Goal: Task Accomplishment & Management: Use online tool/utility

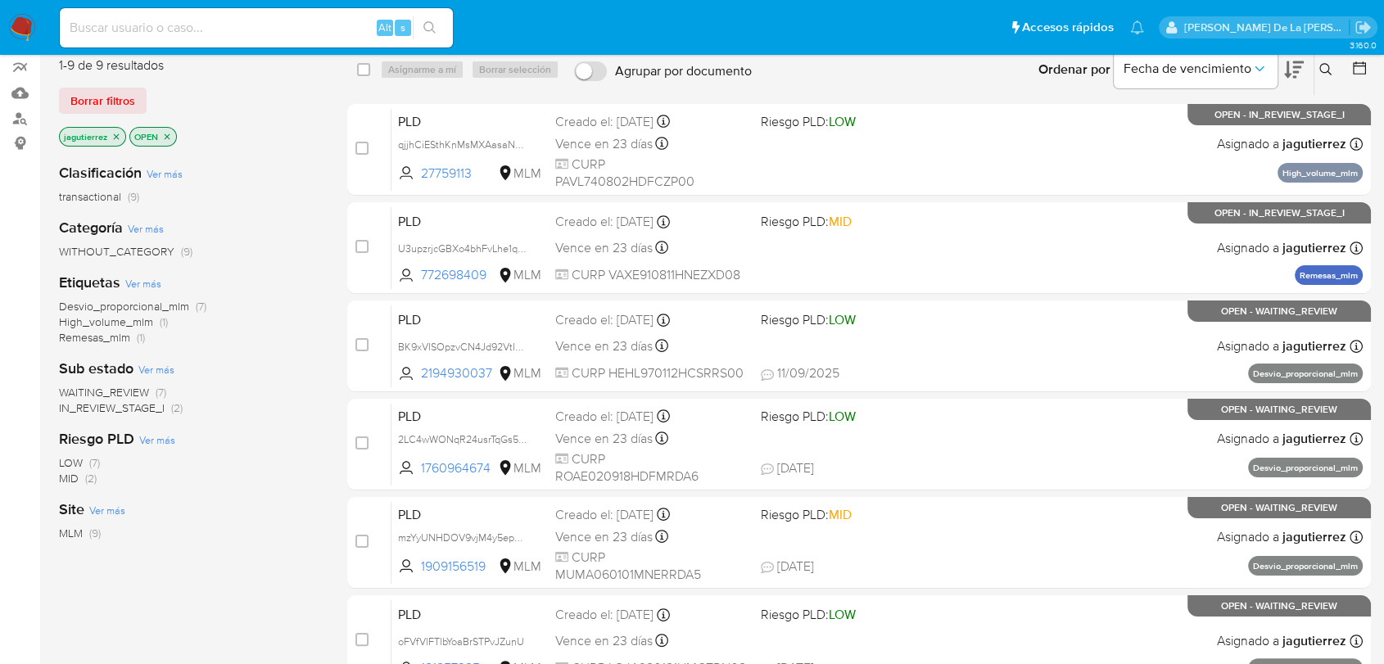
scroll to position [43, 0]
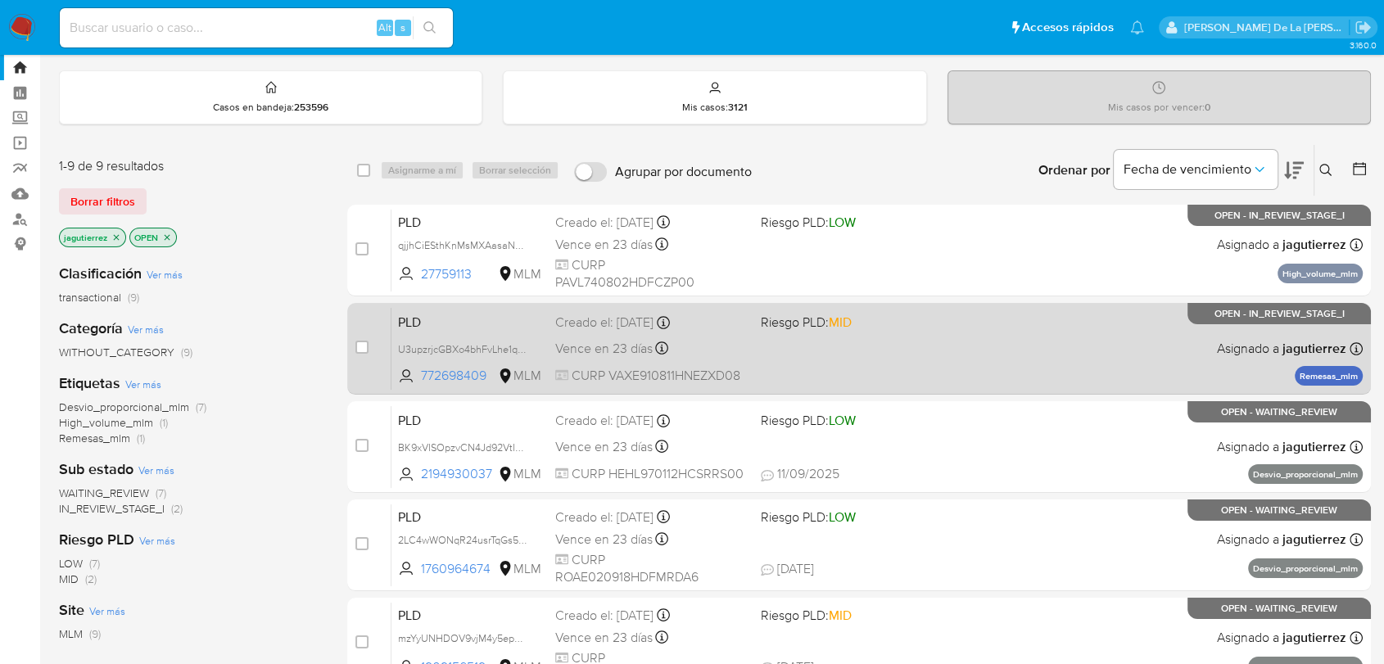
click at [973, 360] on div "PLD U3upzrjcGBXo4bhFvLhe1qNx 772698409 MLM Riesgo PLD: MID Creado el: 12/08/202…" at bounding box center [877, 348] width 971 height 83
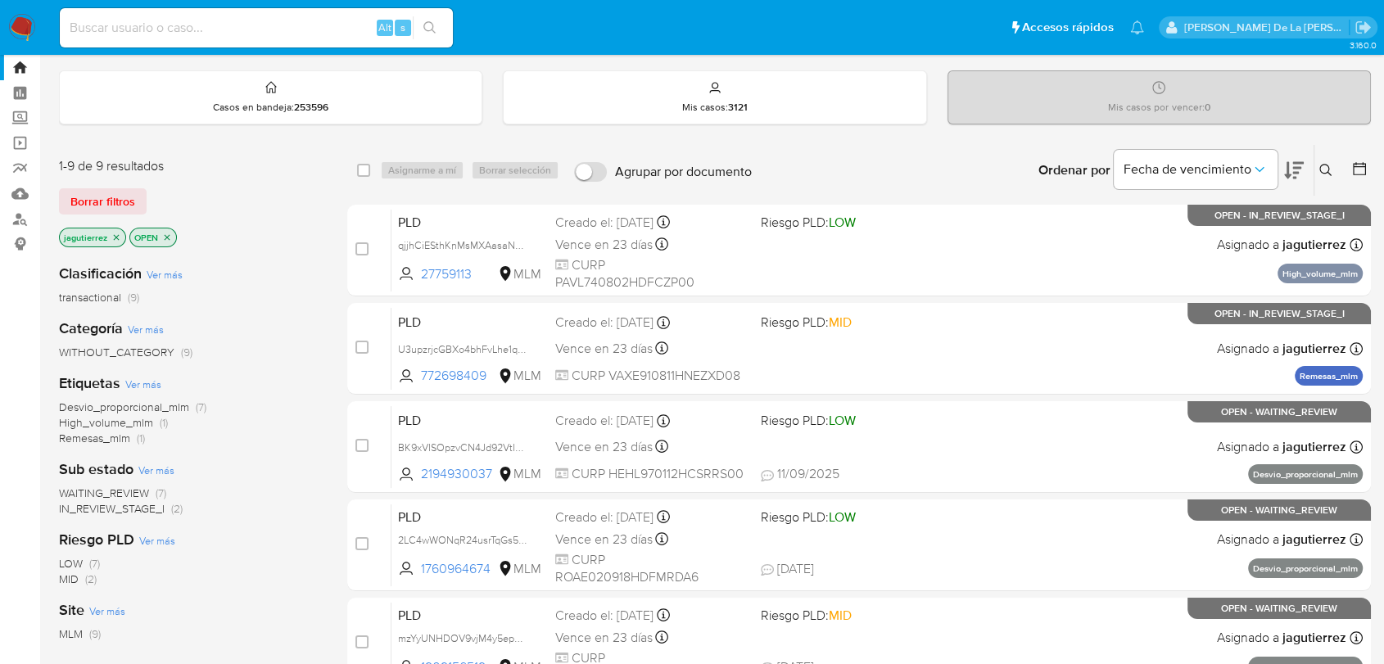
click at [97, 198] on span "Borrar filtros" at bounding box center [102, 201] width 65 height 23
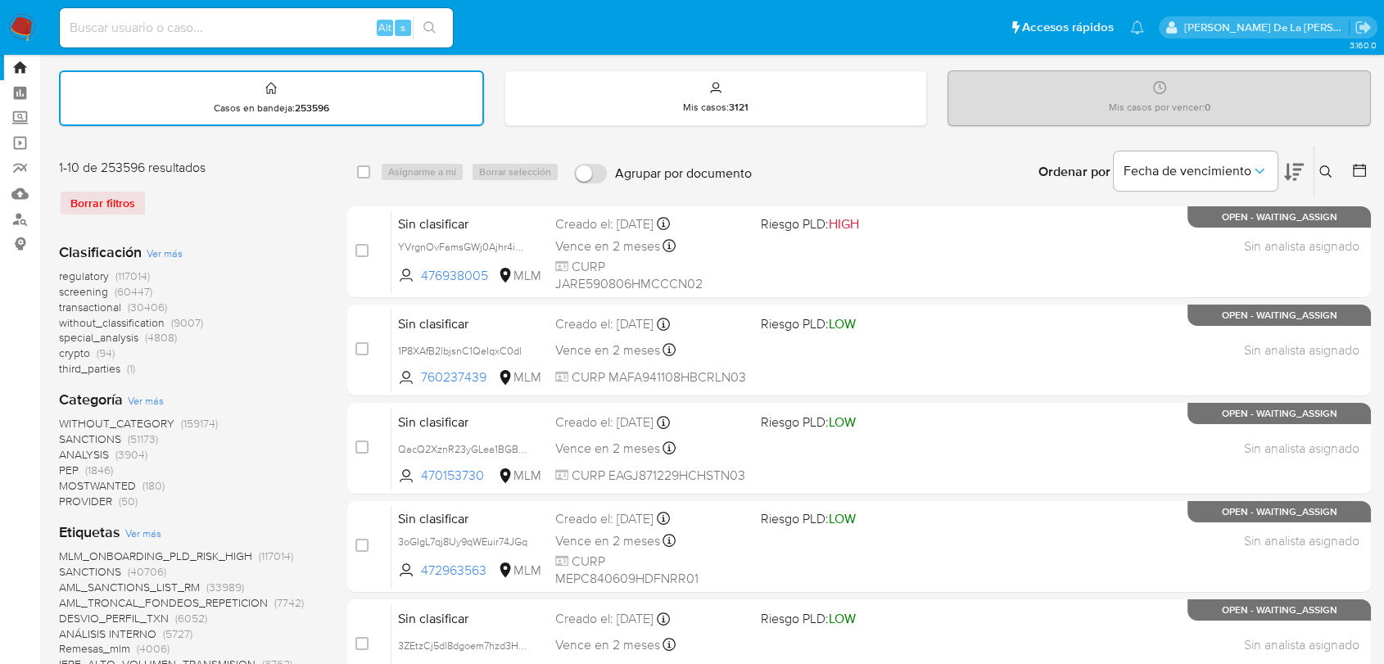
click at [82, 288] on span "screening" at bounding box center [83, 291] width 49 height 16
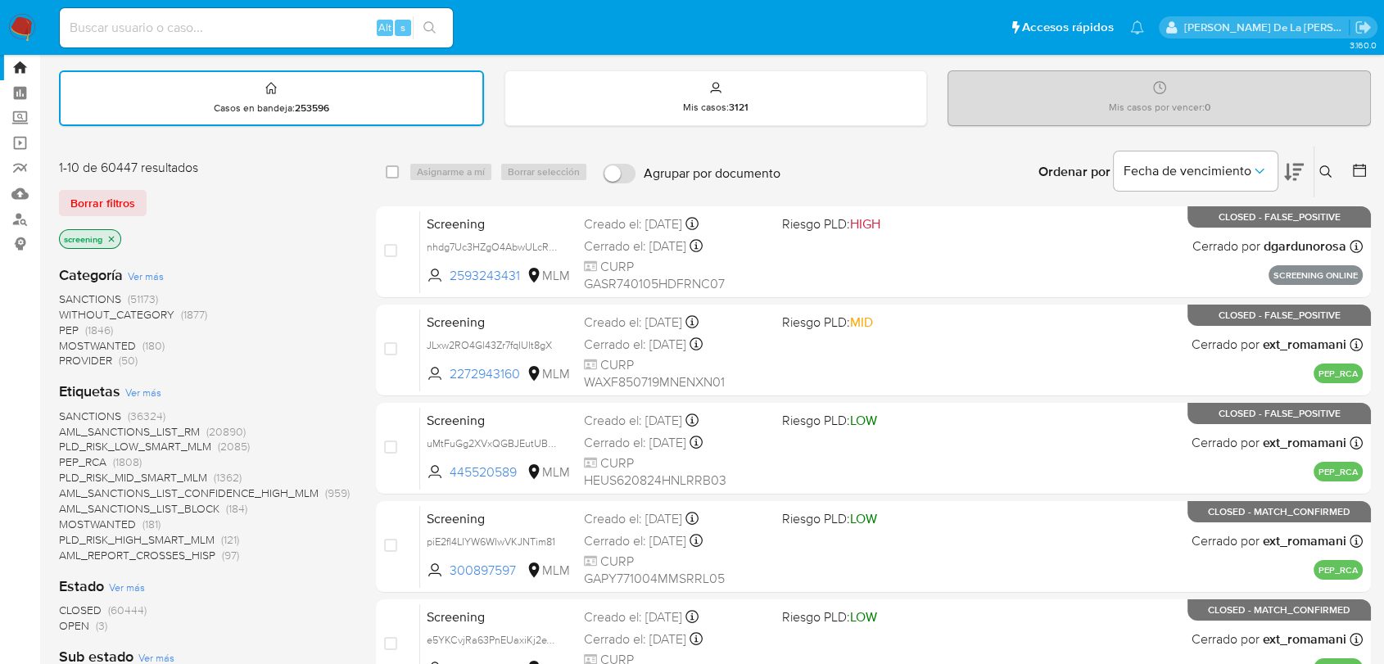
click at [77, 622] on span "OPEN" at bounding box center [74, 626] width 30 height 16
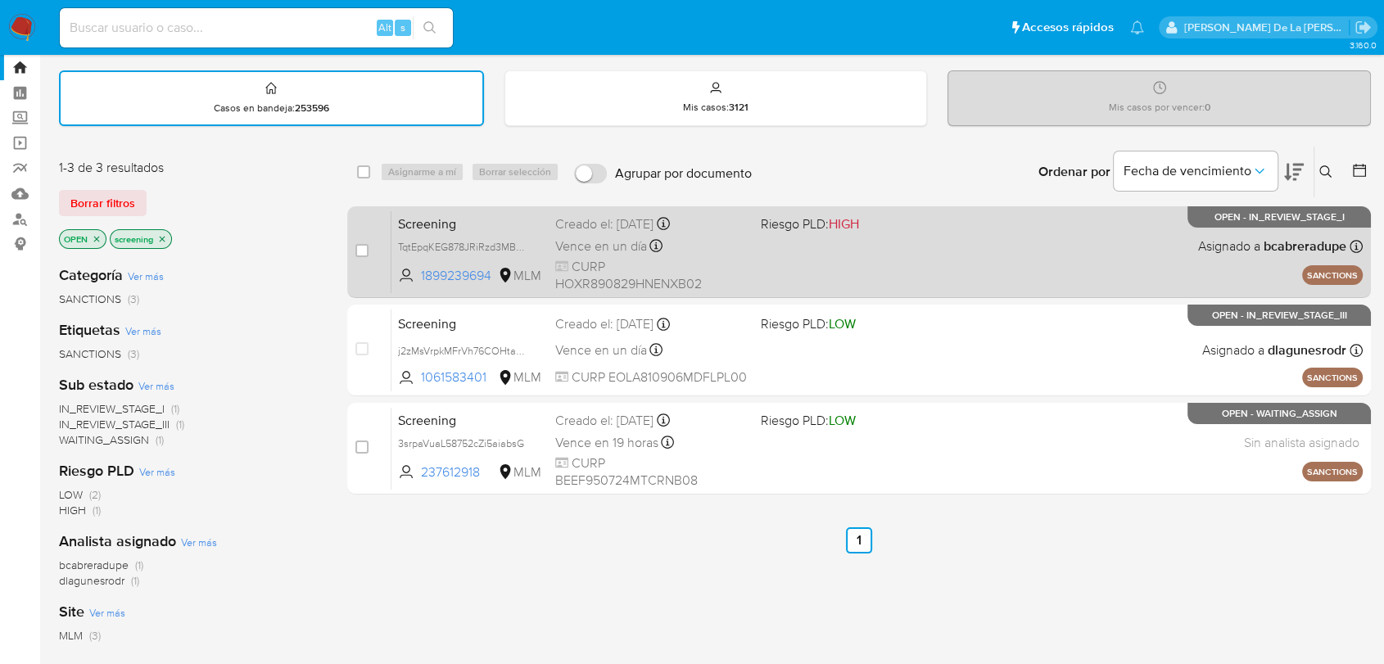
click at [867, 275] on div "Screening TqtEpqKEG878JRiRzd3MBHuD 1899239694 MLM Riesgo PLD: HIGH Creado el: 1…" at bounding box center [877, 252] width 971 height 83
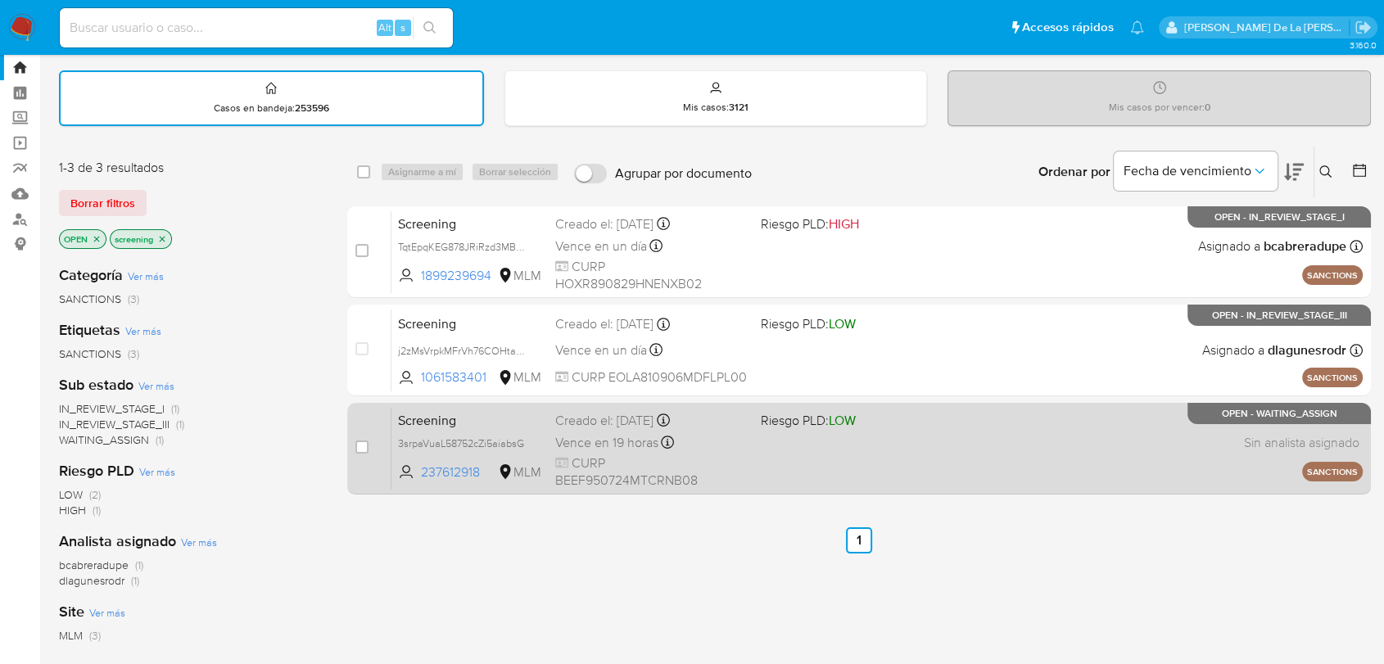
click at [917, 461] on div "Screening 3srpaVuaL58752cZi5aiabsG 237612918 MLM Riesgo PLD: LOW Creado el: 17/…" at bounding box center [877, 448] width 971 height 83
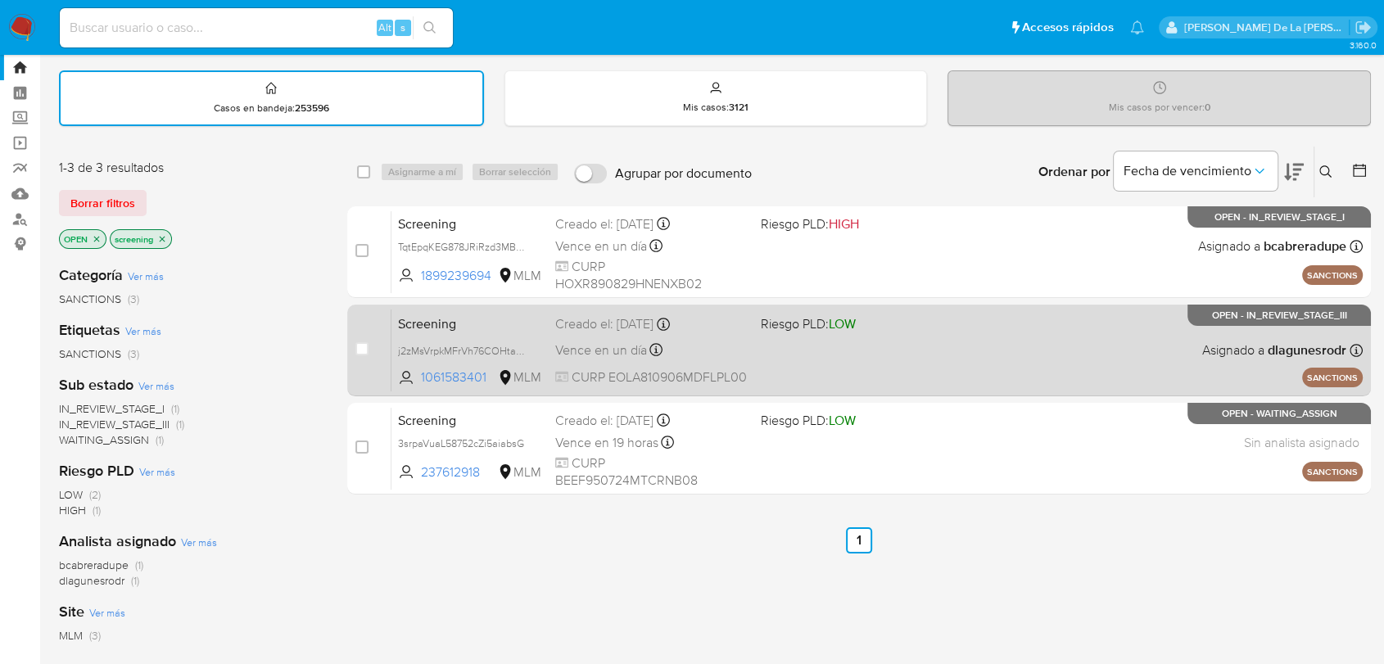
click at [971, 371] on div "Screening j2zMsVrpkMFrVh76COHtaC86 1061583401 MLM Riesgo PLD: LOW Creado el: 17…" at bounding box center [877, 350] width 971 height 83
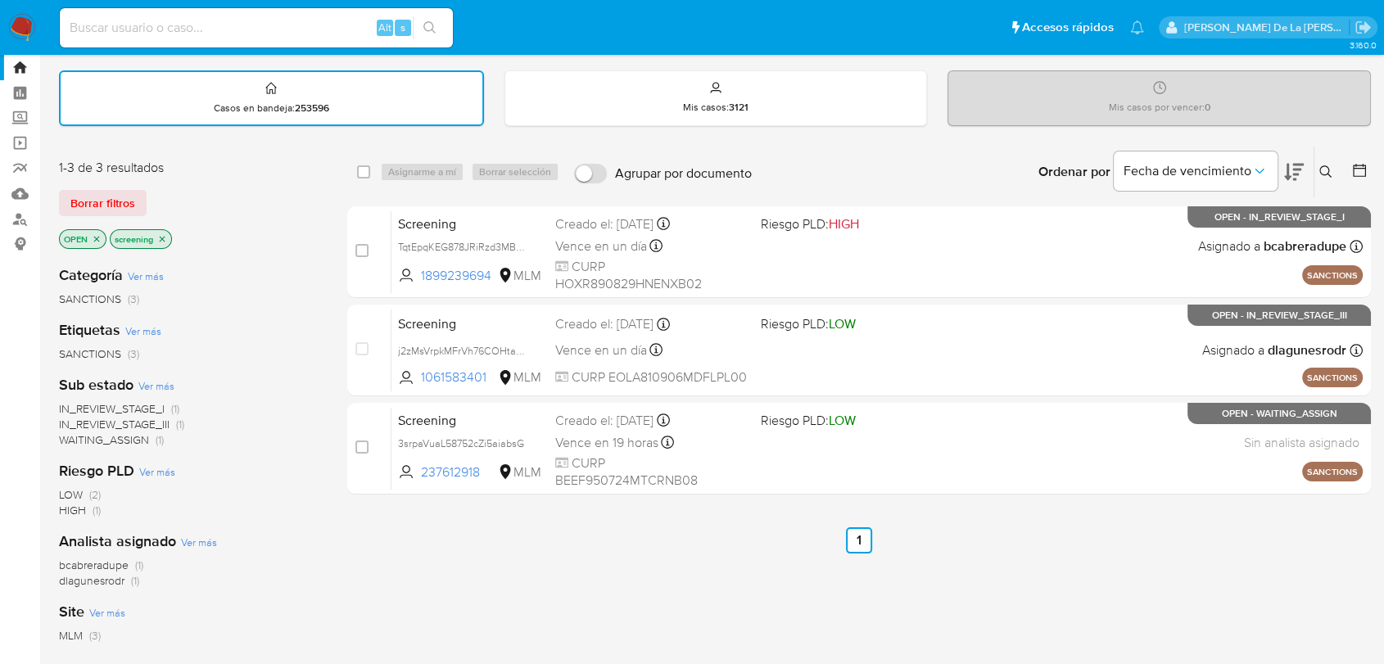
click at [20, 19] on img at bounding box center [22, 28] width 28 height 28
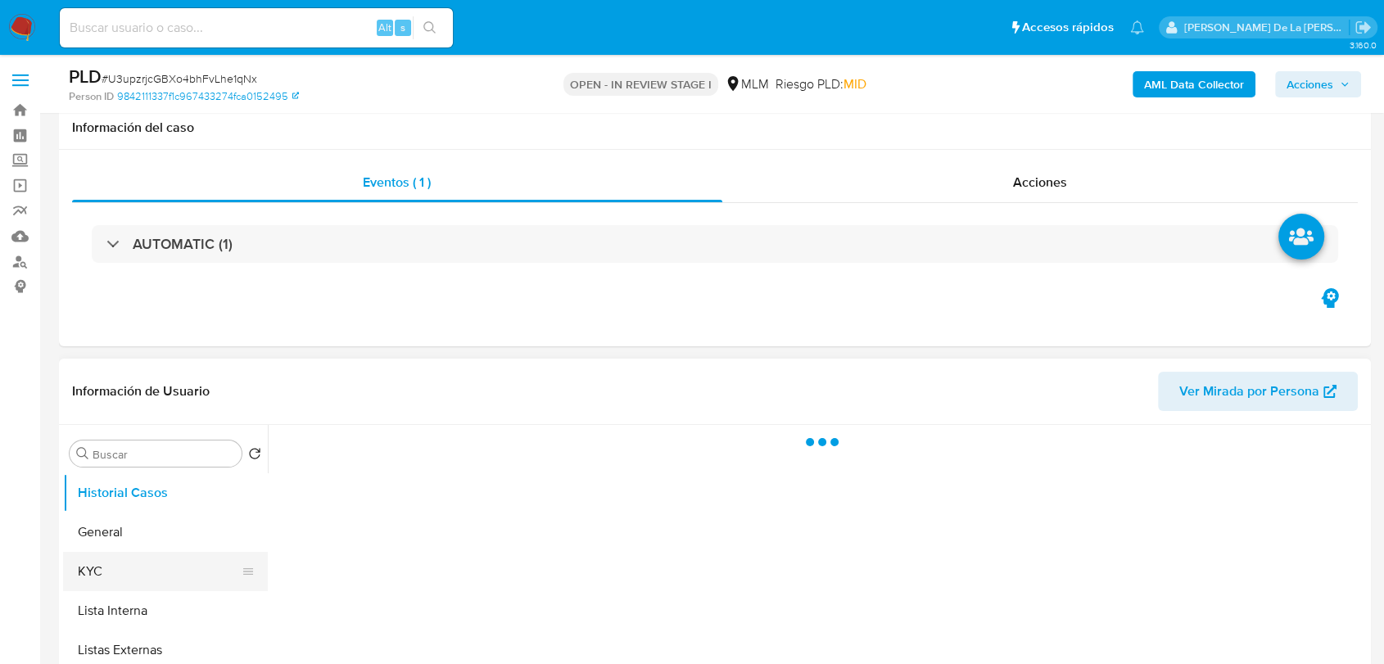
scroll to position [182, 0]
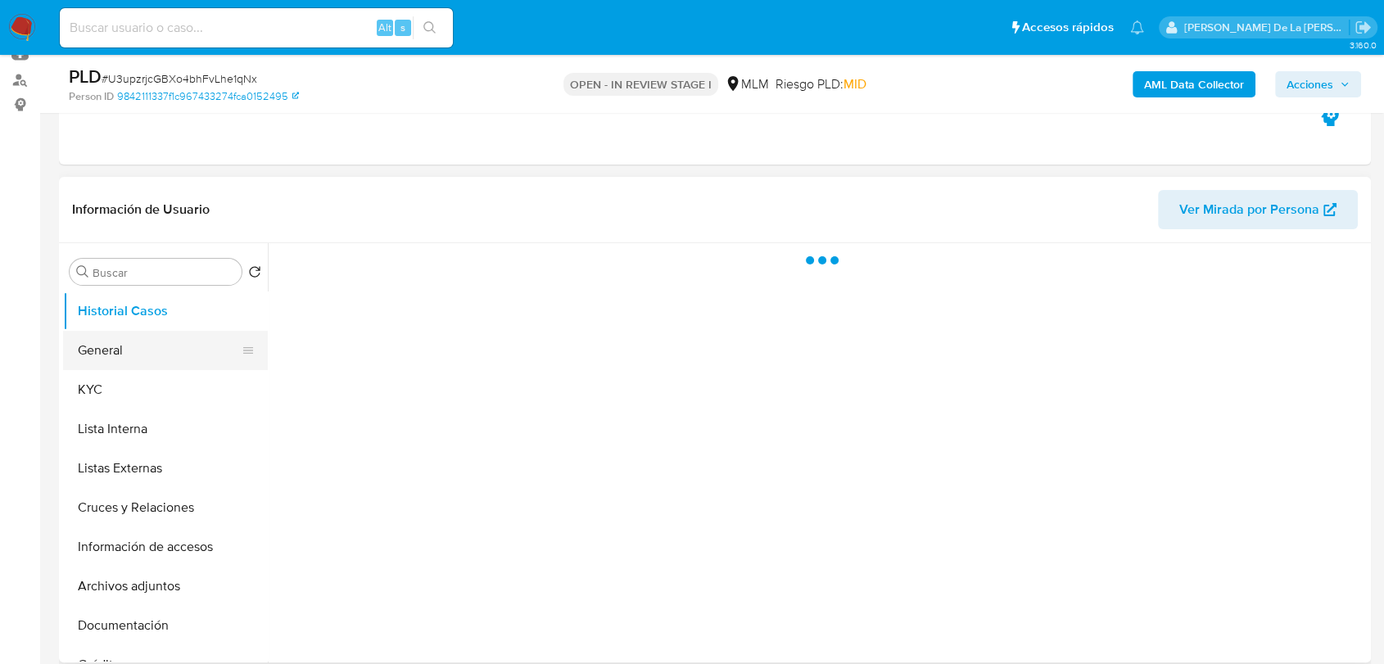
click at [154, 360] on button "General" at bounding box center [159, 350] width 192 height 39
select select "10"
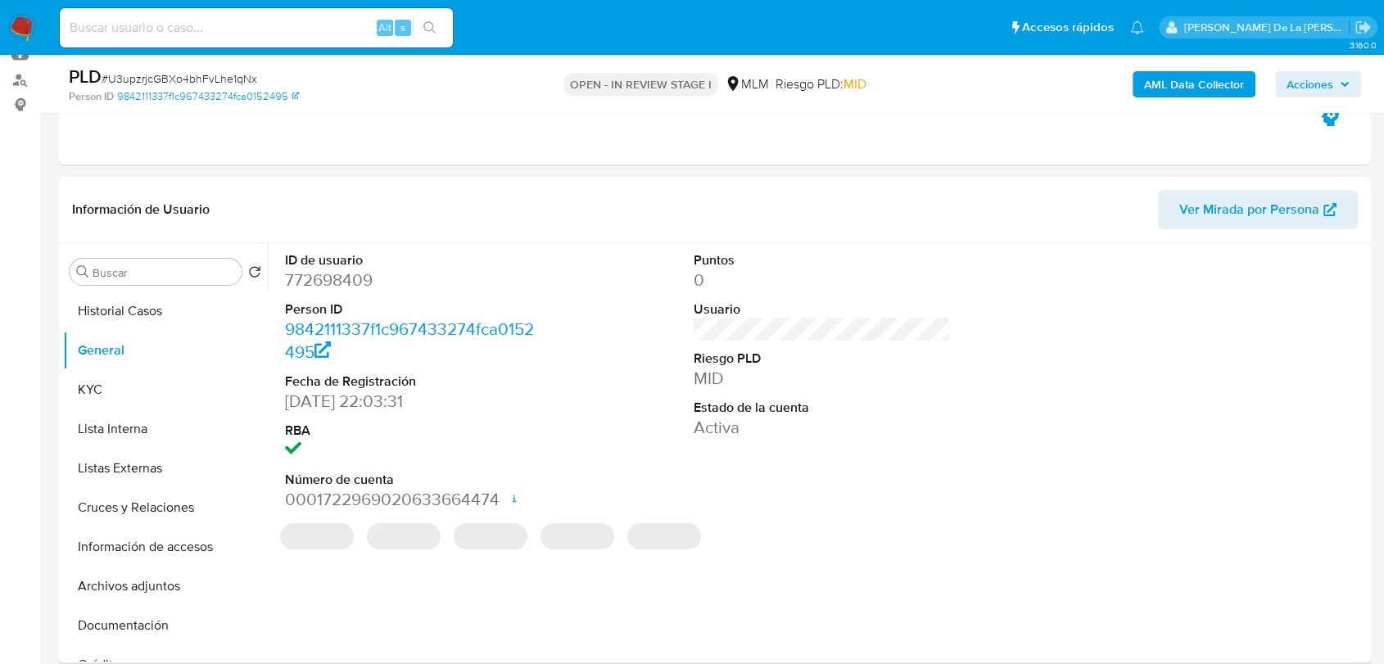
click at [334, 279] on dd "772698409" at bounding box center [413, 280] width 256 height 23
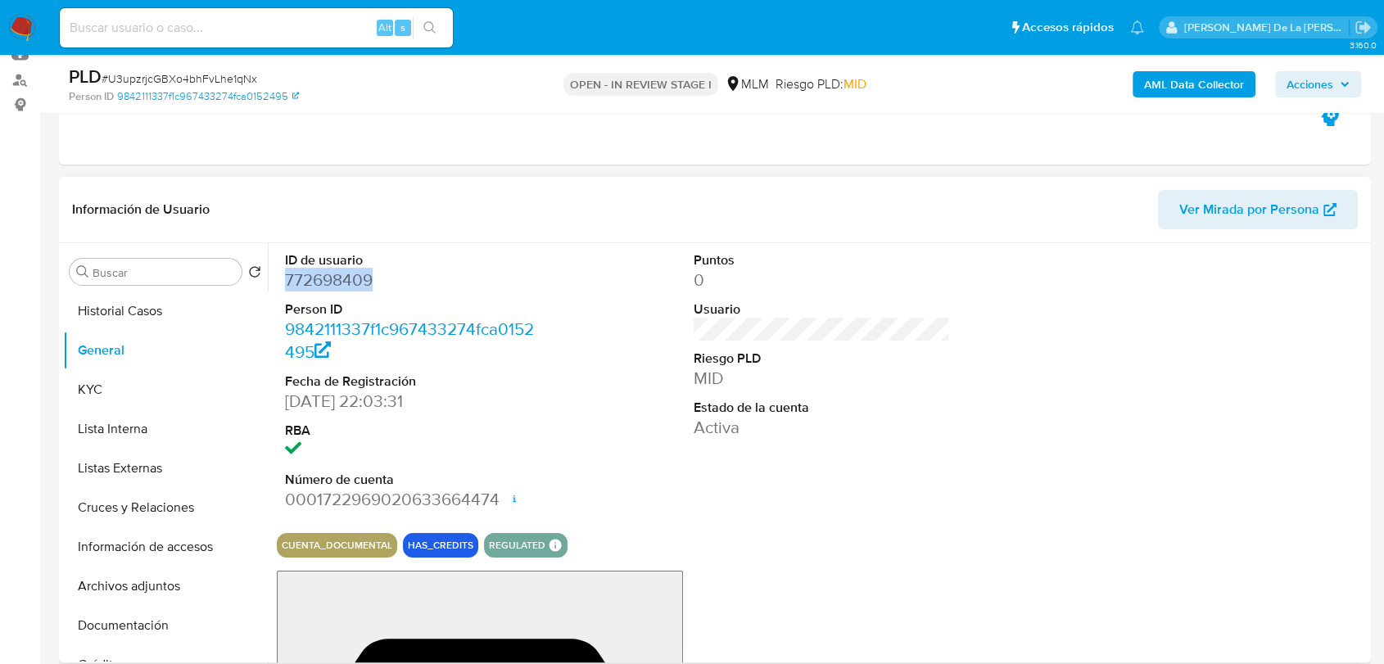
copy dd "772698409"
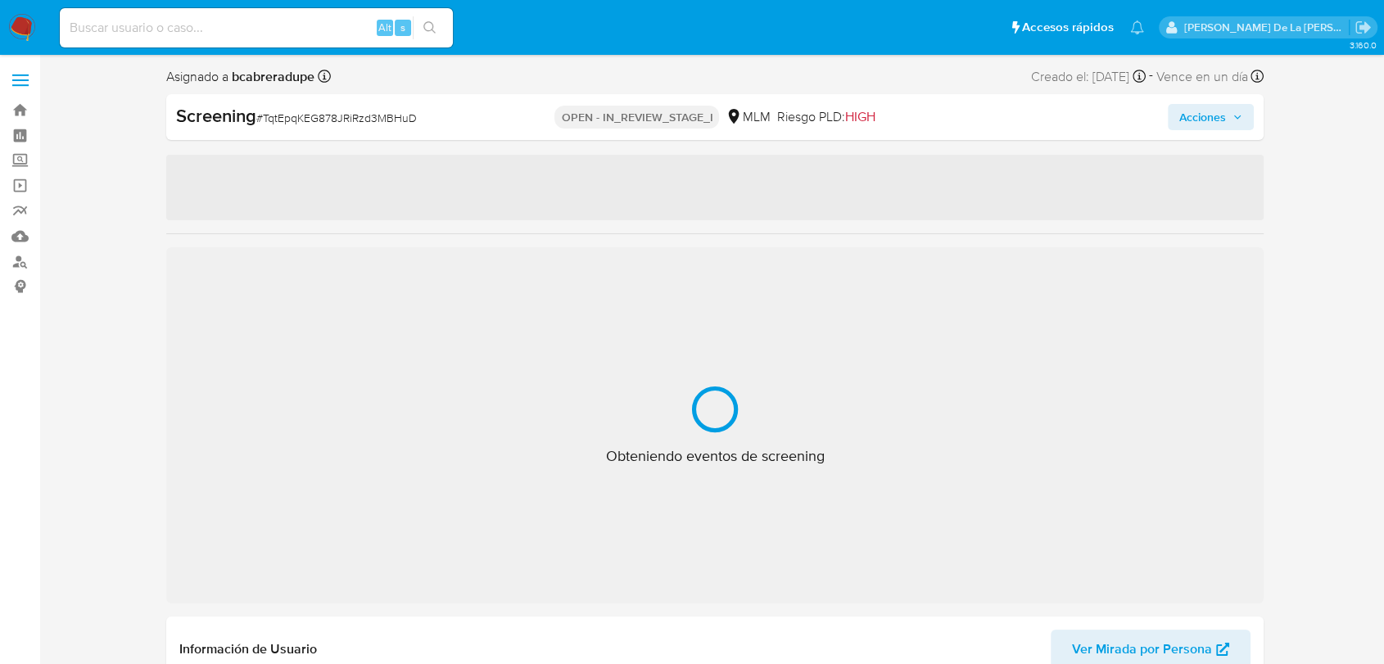
select select "10"
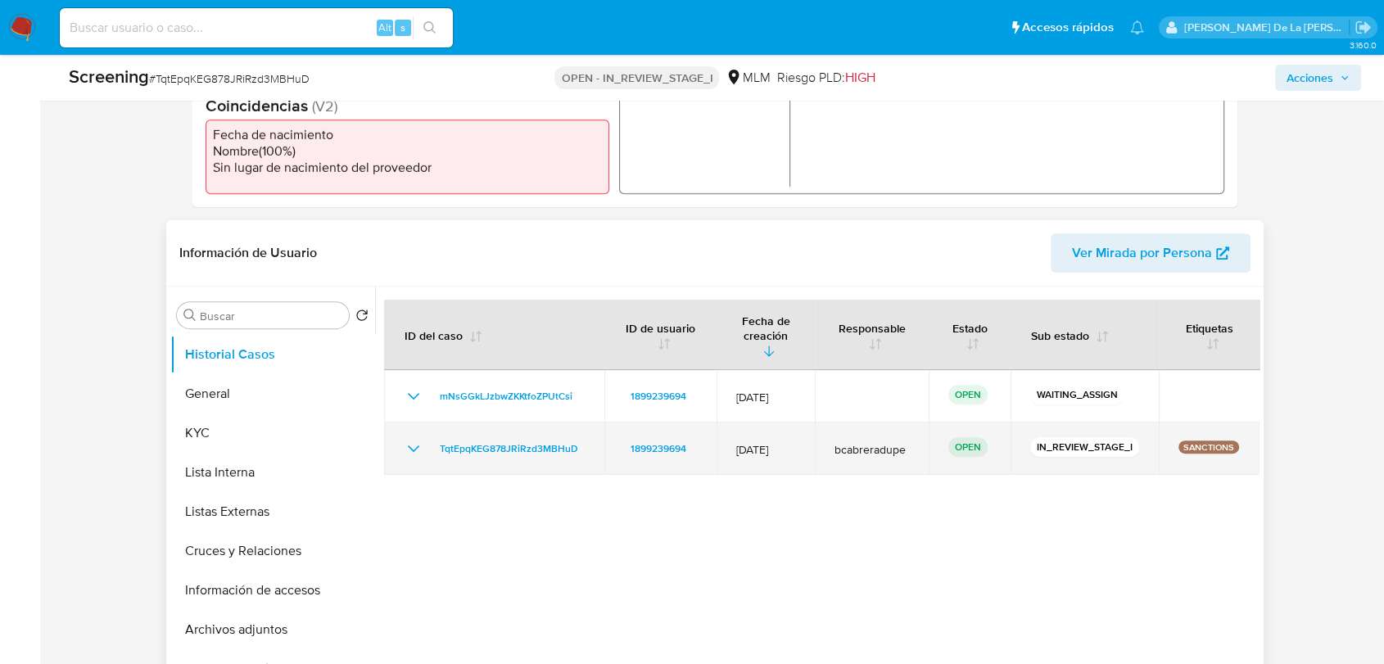
scroll to position [546, 0]
click at [408, 441] on icon "Mostrar/Ocultar" at bounding box center [414, 451] width 20 height 20
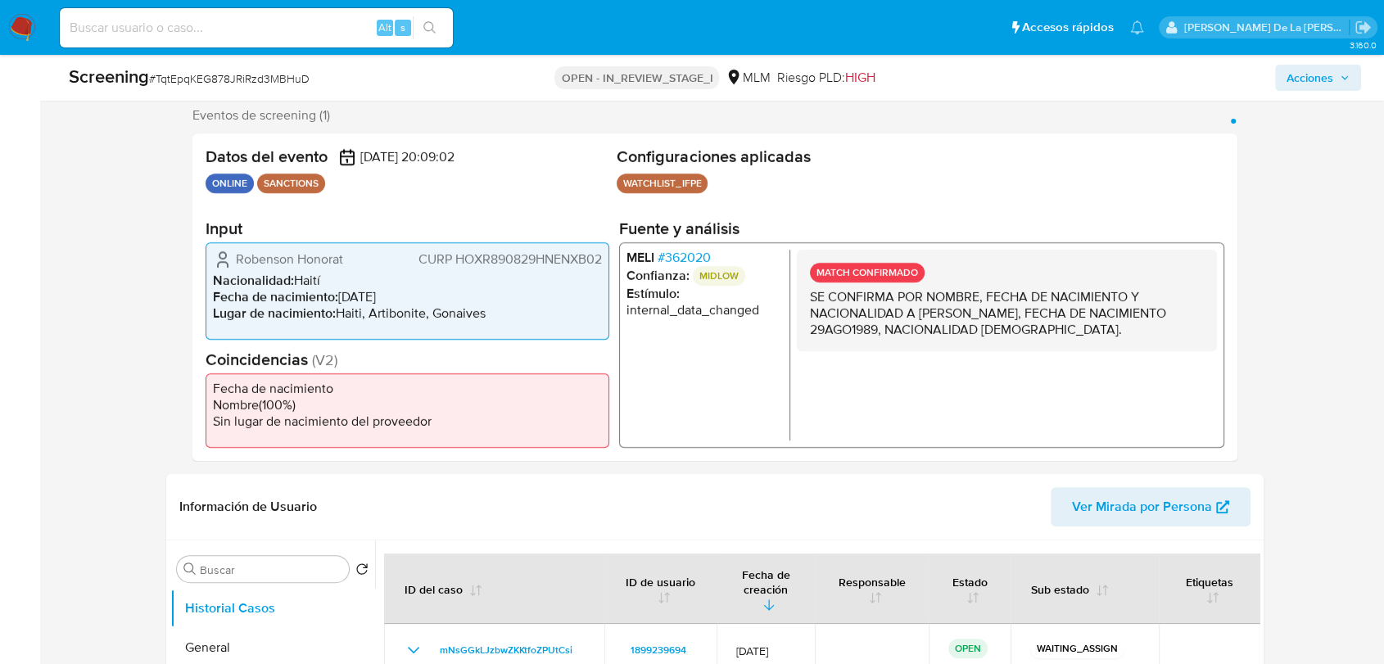
scroll to position [273, 0]
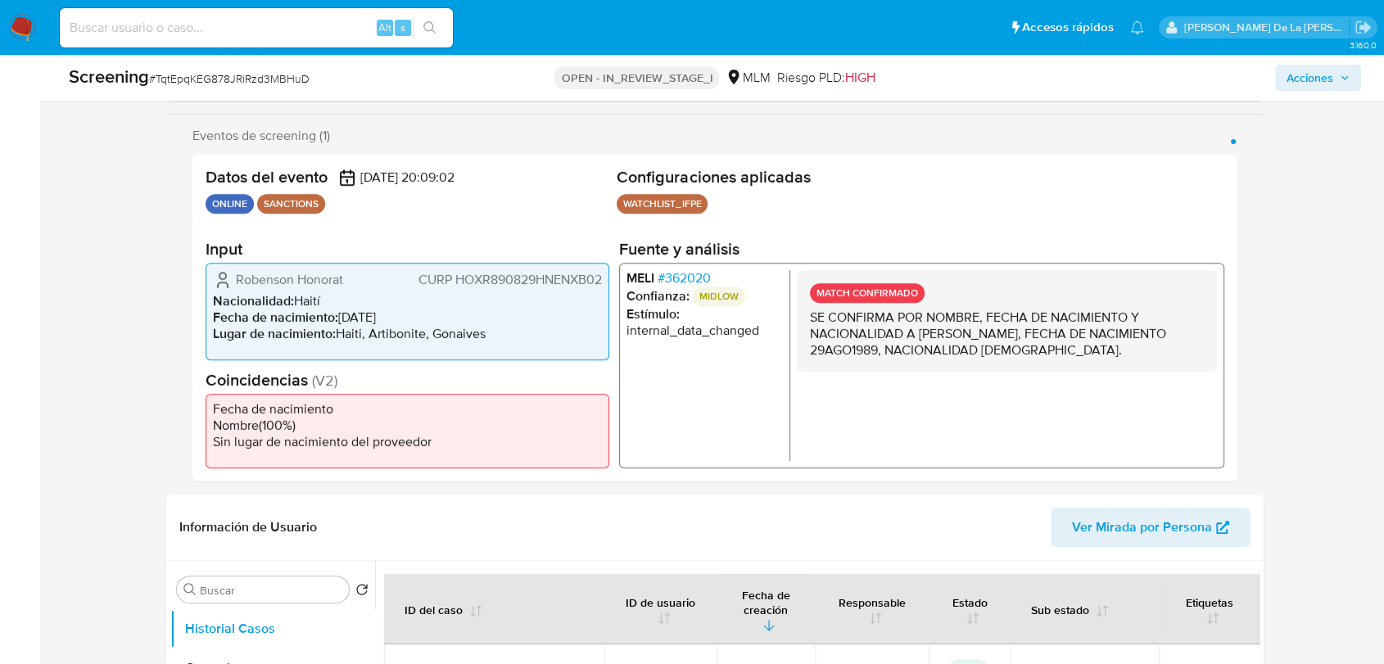
click at [674, 270] on span "# 362020" at bounding box center [684, 277] width 53 height 16
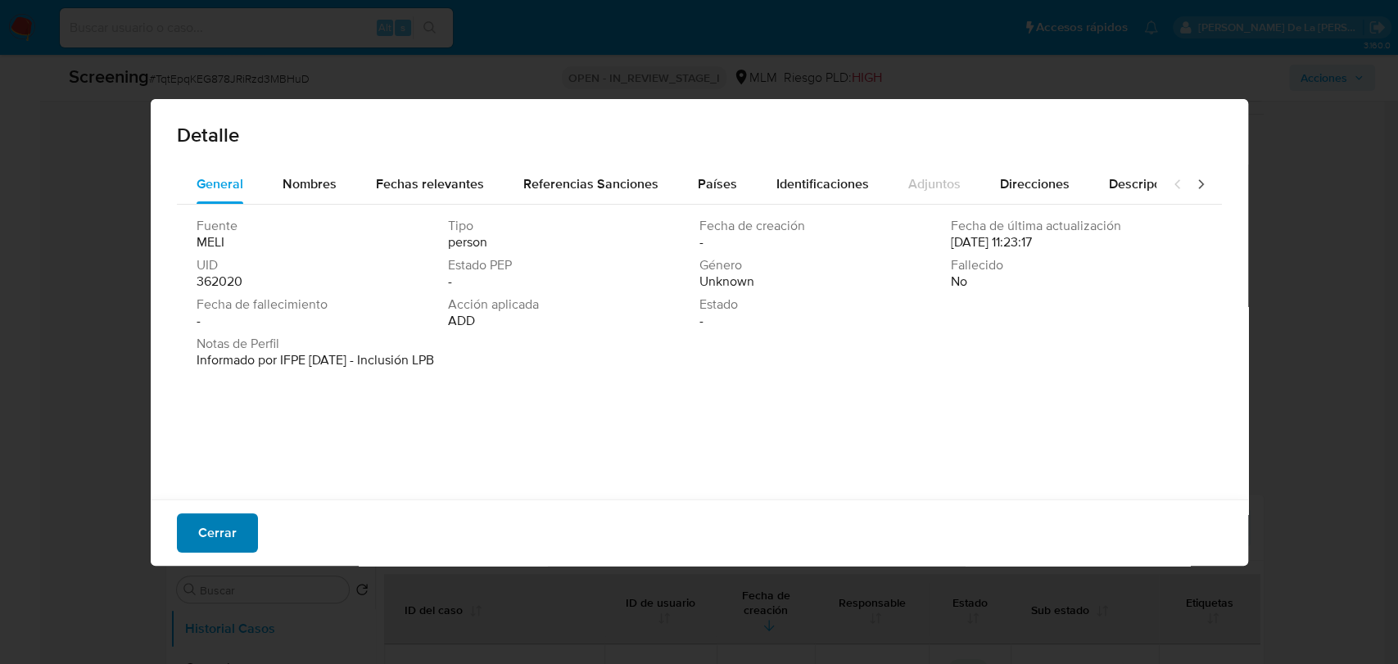
click at [211, 532] on span "Cerrar" at bounding box center [217, 533] width 38 height 36
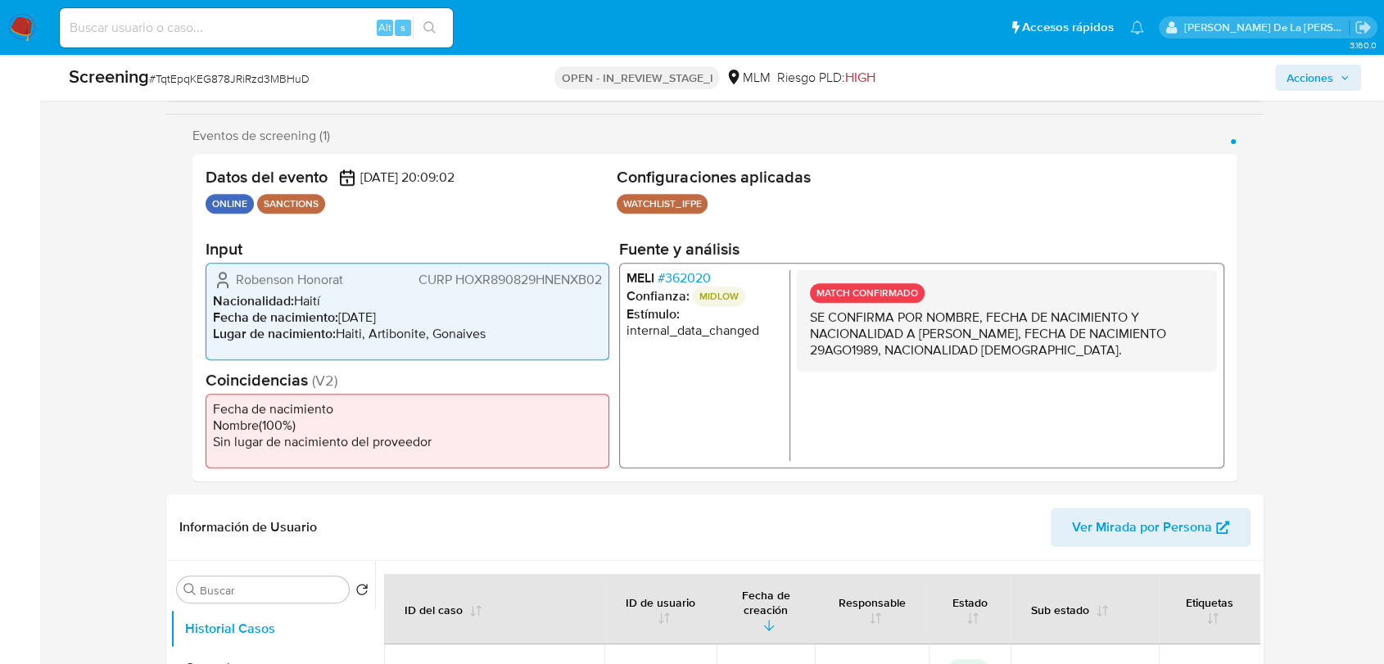
scroll to position [546, 0]
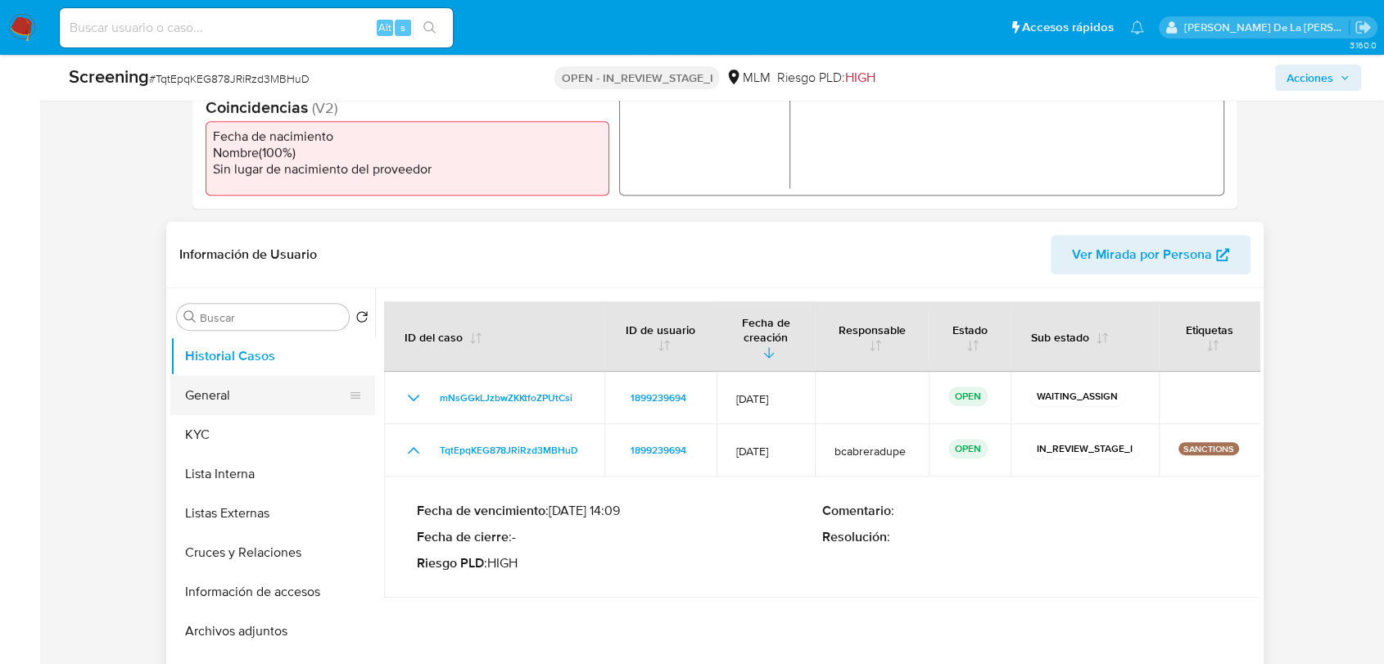
click at [236, 398] on button "General" at bounding box center [266, 395] width 192 height 39
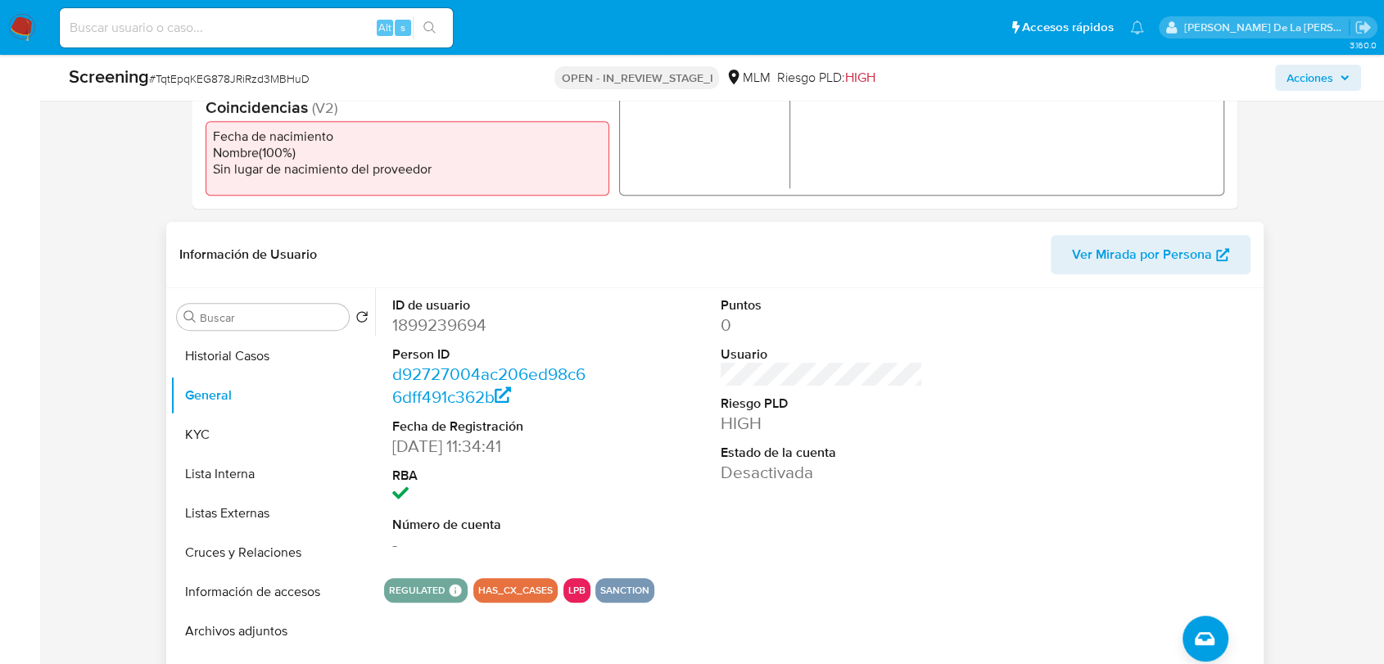
scroll to position [364, 0]
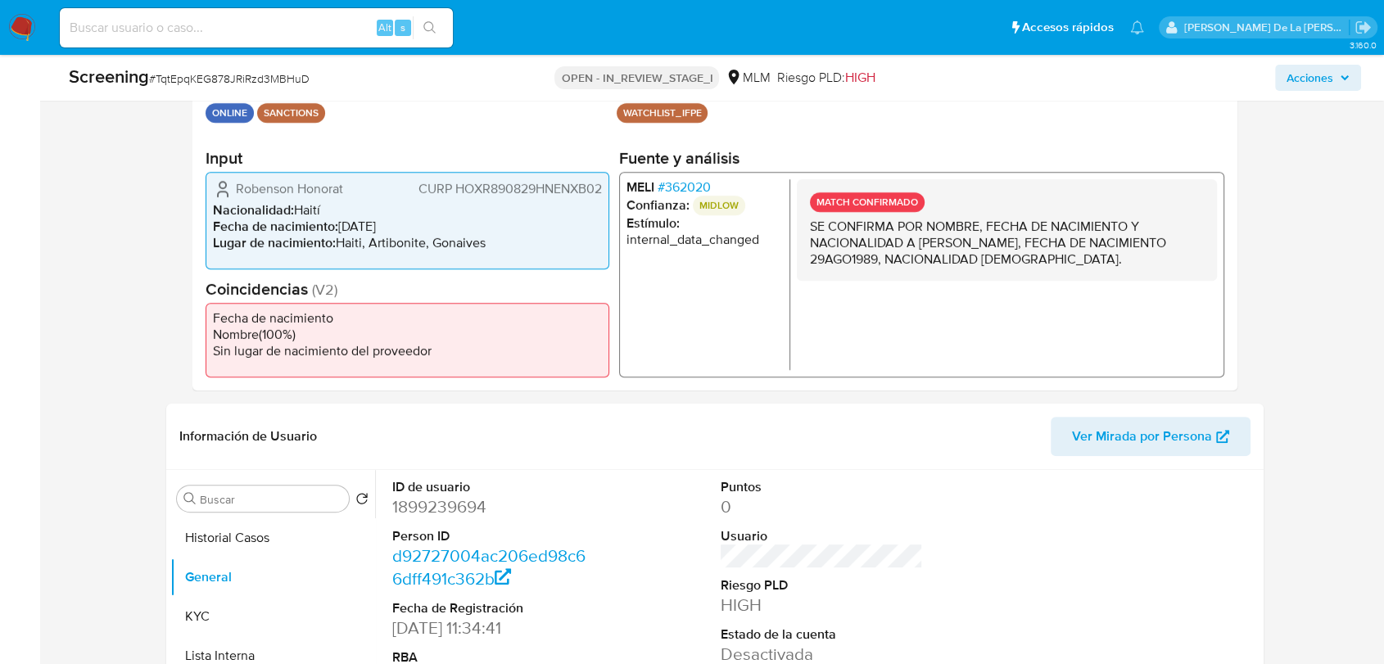
click at [682, 182] on span "# 362020" at bounding box center [684, 187] width 53 height 16
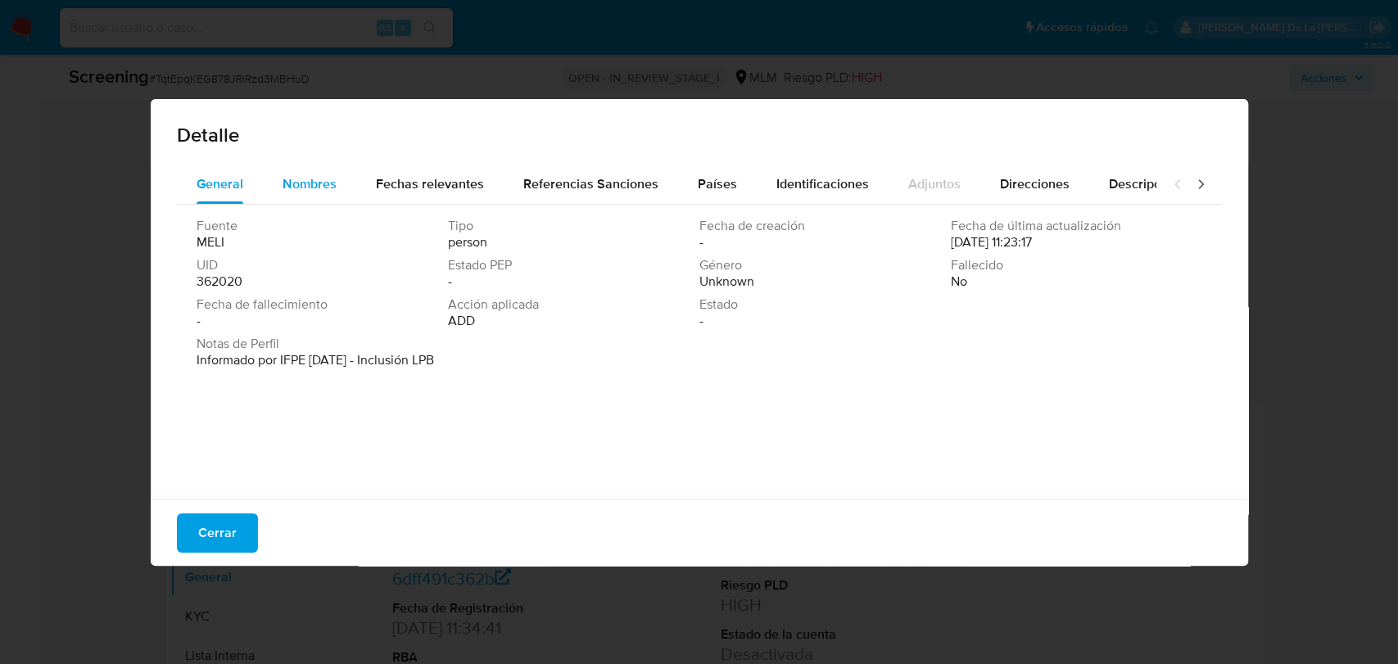
click at [308, 193] on div "Nombres" at bounding box center [310, 184] width 54 height 39
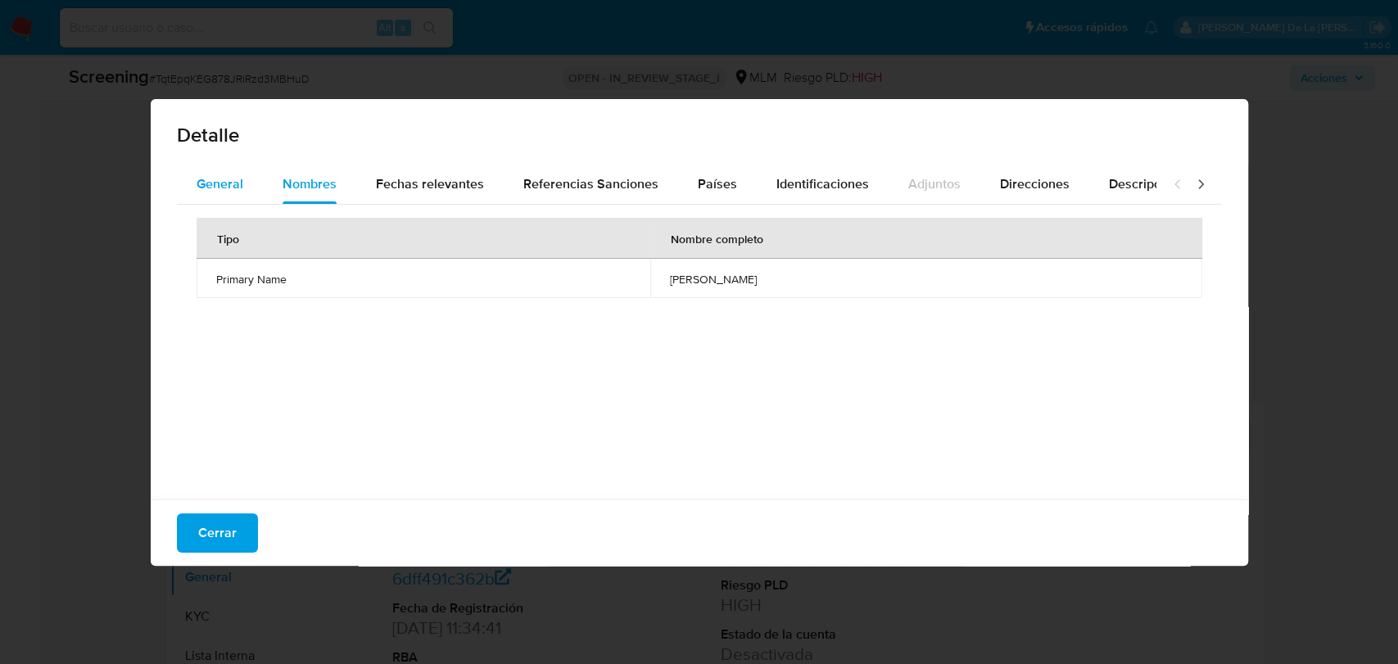
click at [217, 194] on div "General" at bounding box center [220, 184] width 47 height 39
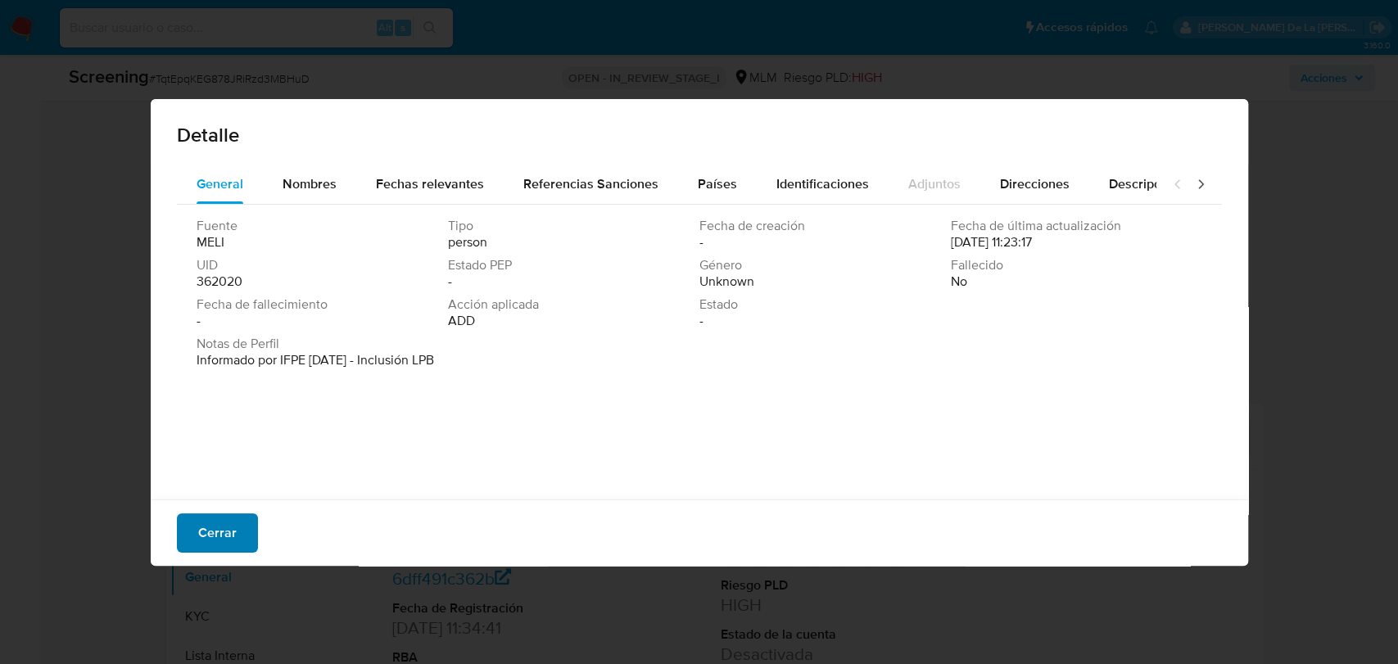
click at [220, 516] on span "Cerrar" at bounding box center [217, 533] width 38 height 36
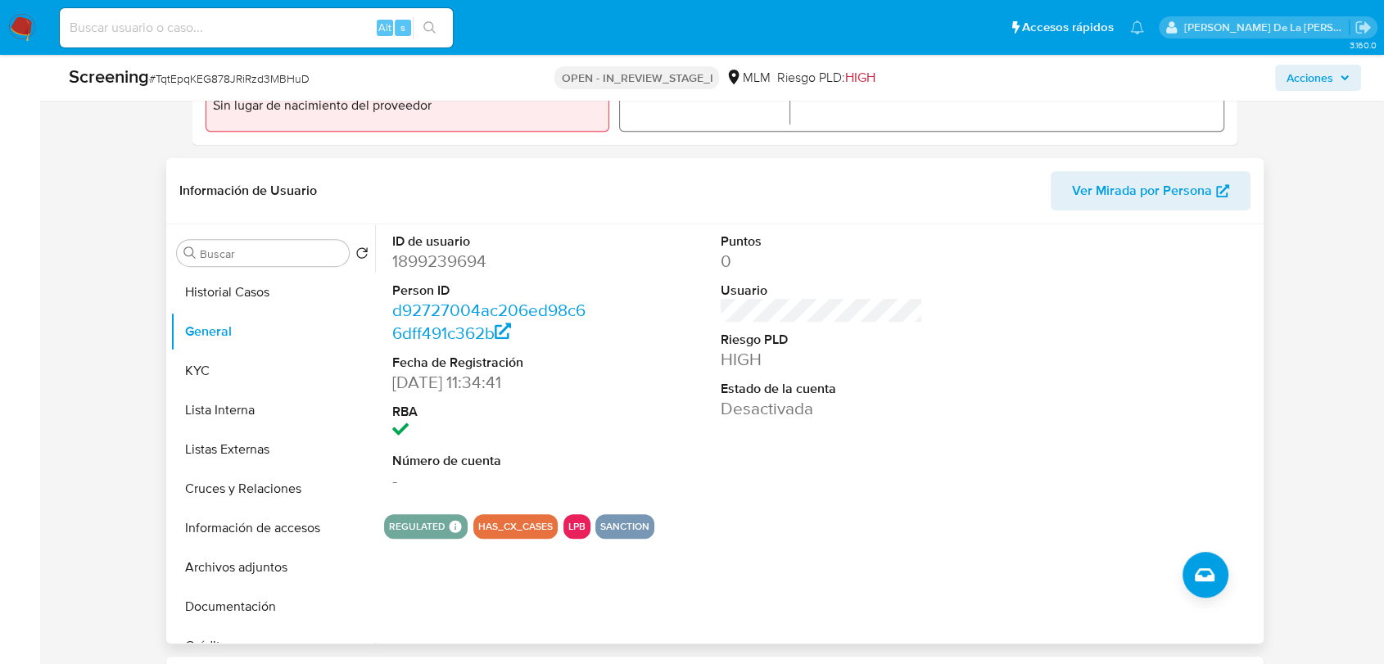
scroll to position [636, 0]
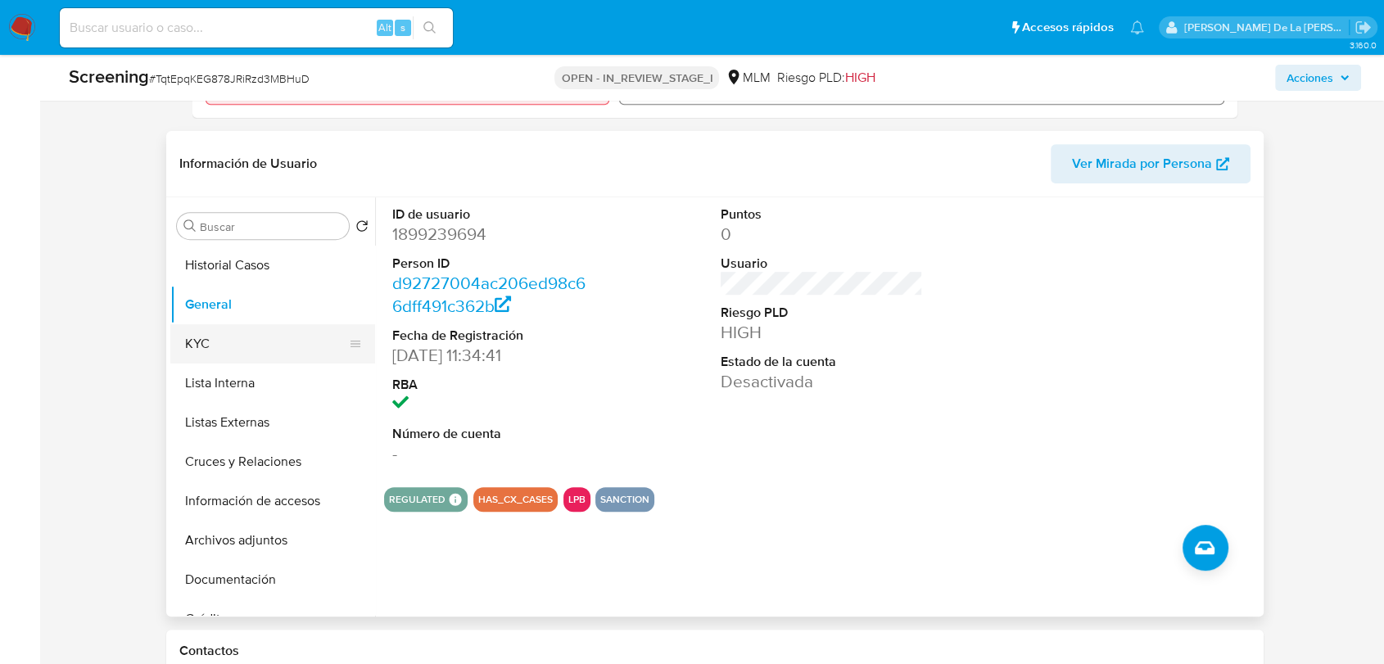
click at [232, 345] on button "KYC" at bounding box center [266, 343] width 192 height 39
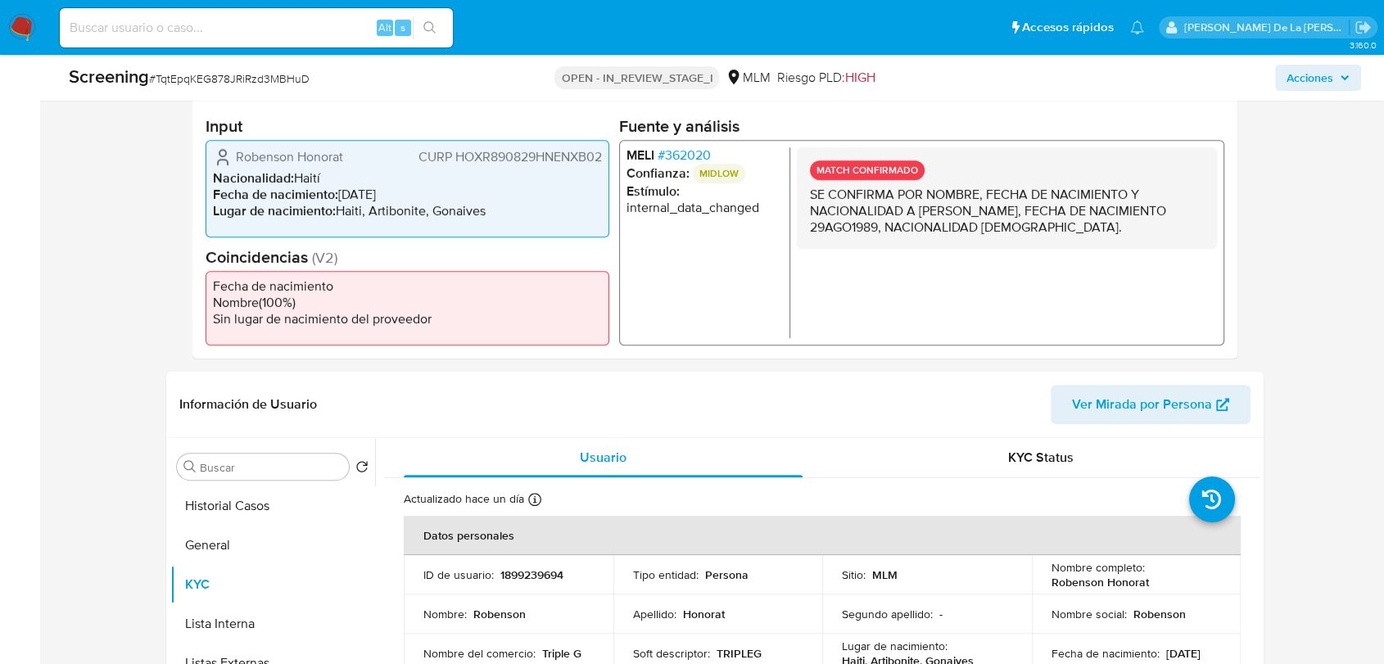
scroll to position [364, 0]
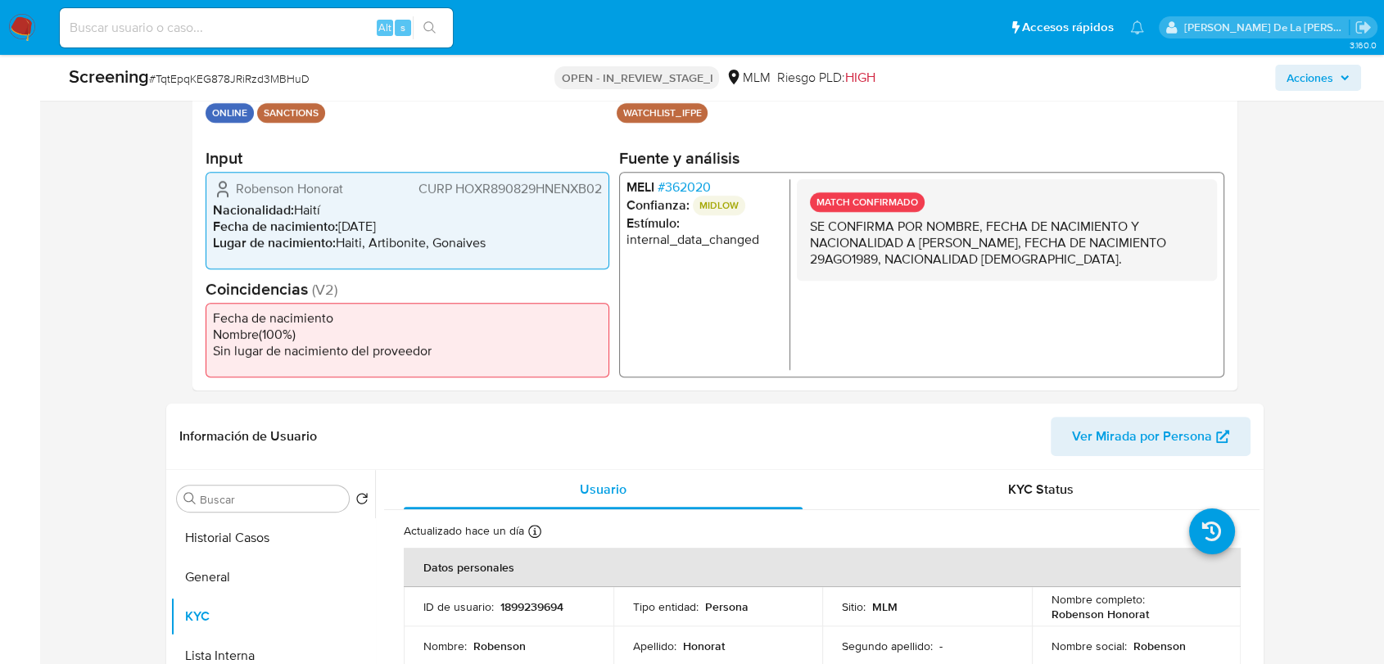
click at [674, 195] on li "Confianza: MIDLOW" at bounding box center [705, 205] width 156 height 20
click at [677, 184] on span "# 362020" at bounding box center [684, 187] width 53 height 16
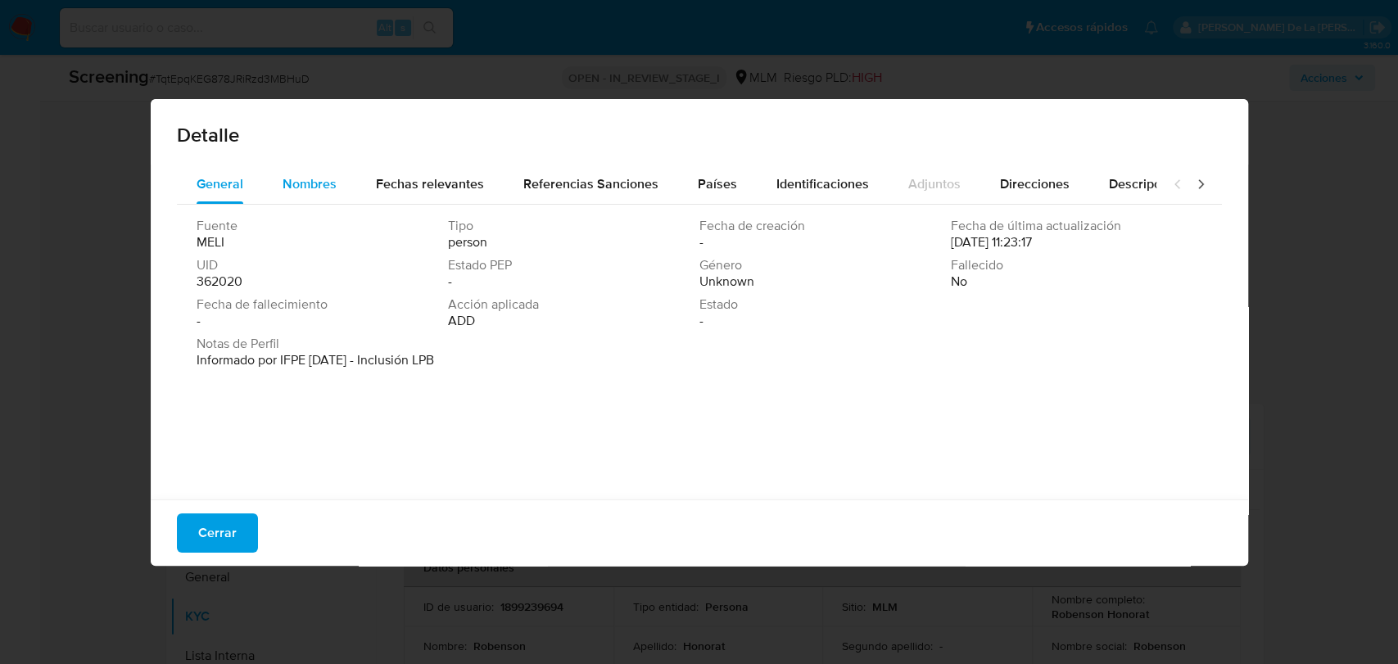
click at [296, 177] on span "Nombres" at bounding box center [310, 183] width 54 height 19
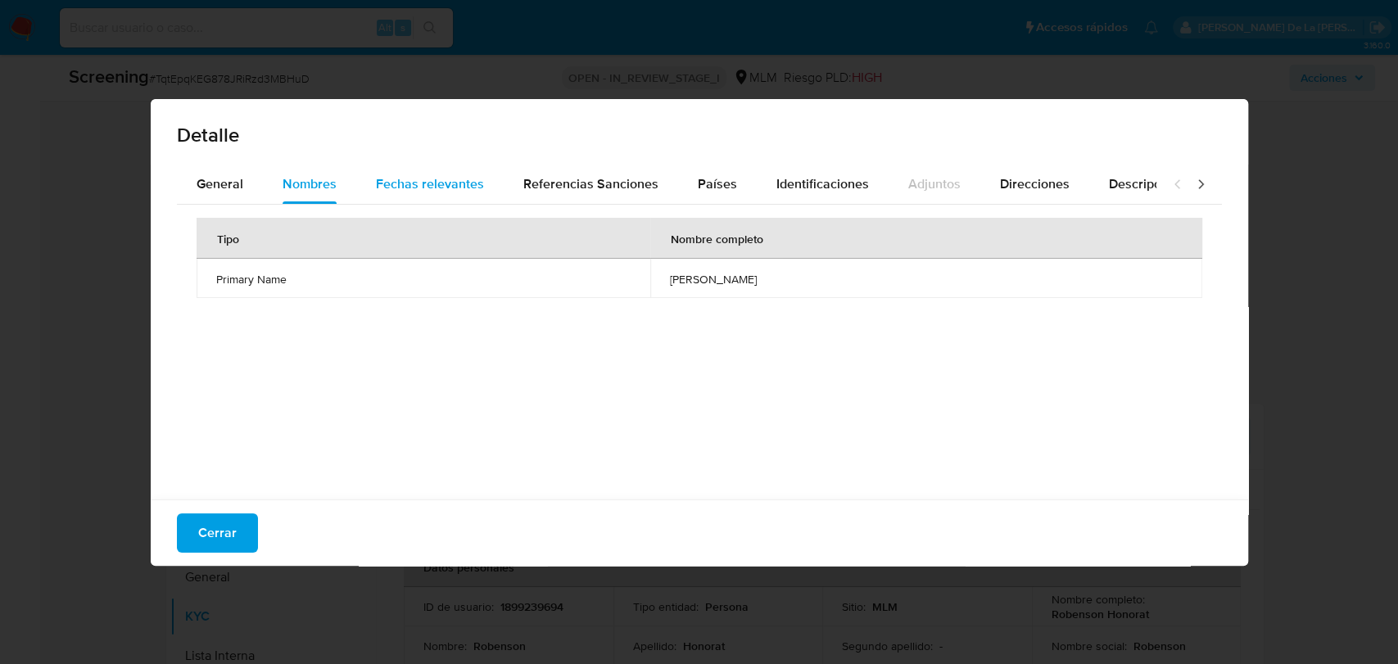
click at [411, 180] on span "Fechas relevantes" at bounding box center [430, 183] width 108 height 19
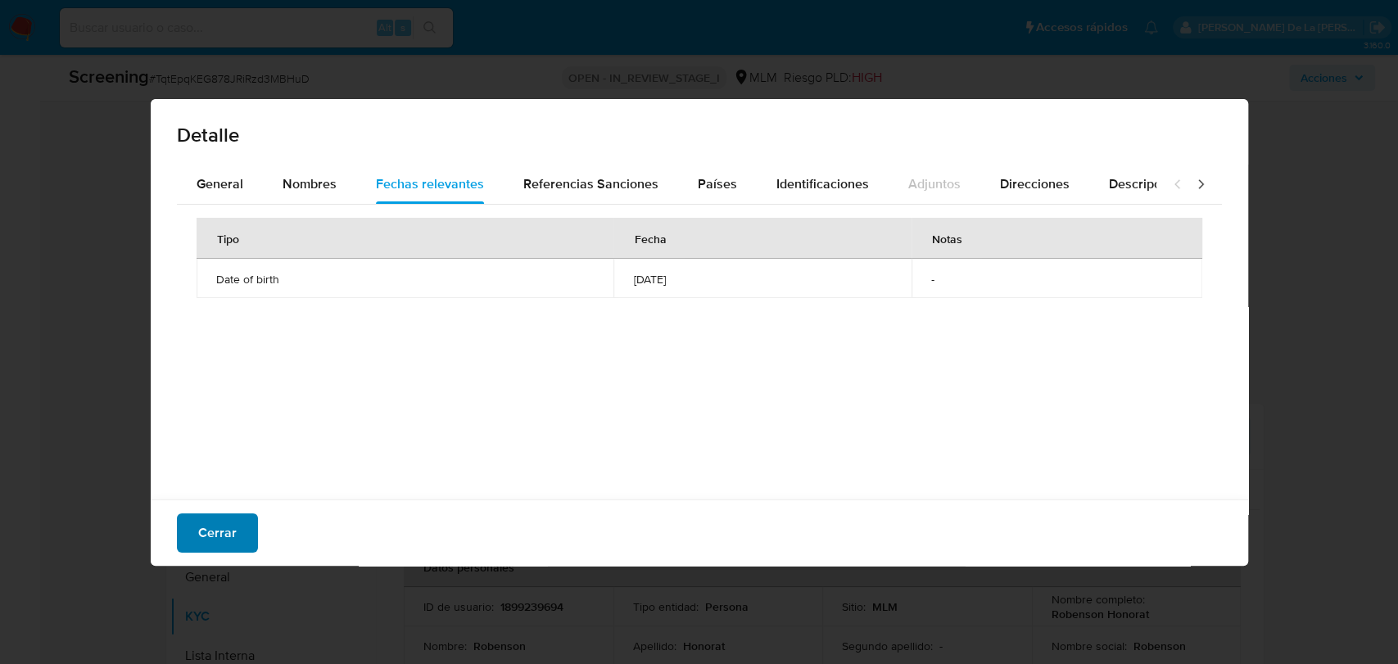
drag, startPoint x: 229, startPoint y: 539, endPoint x: 236, endPoint y: 532, distance: 9.3
click at [229, 539] on span "Cerrar" at bounding box center [217, 533] width 38 height 36
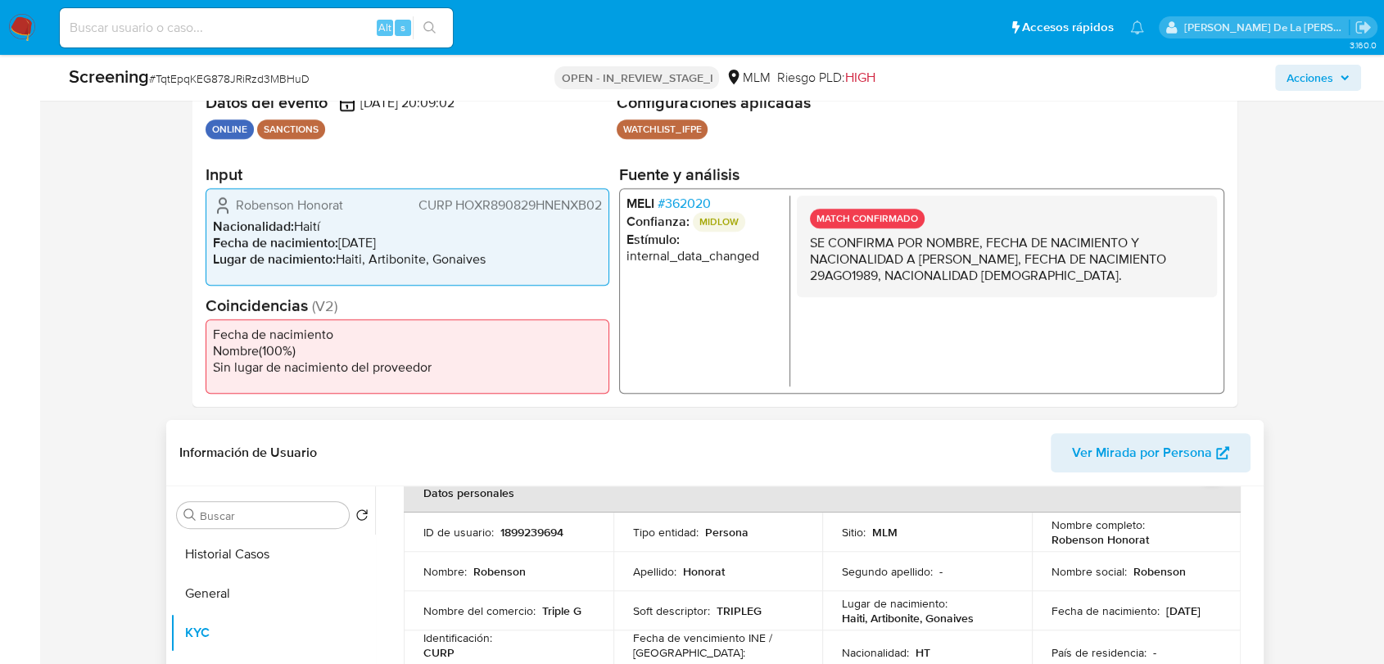
scroll to position [182, 0]
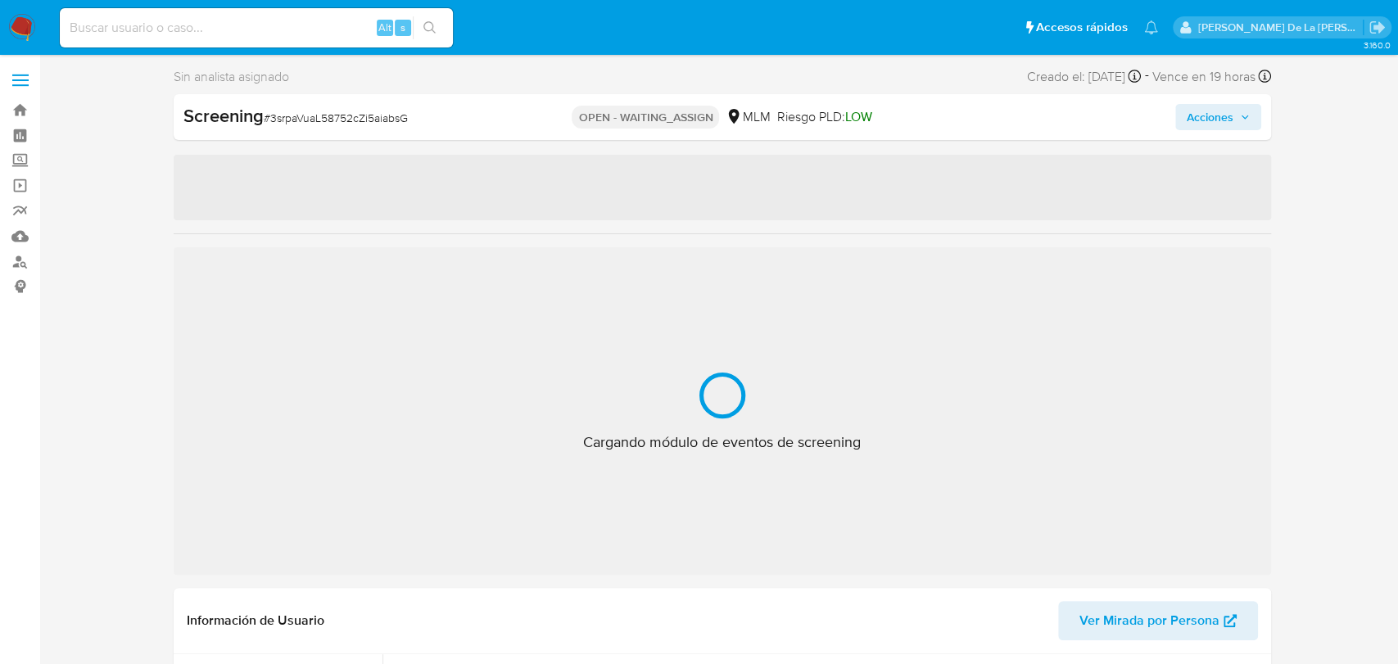
select select "10"
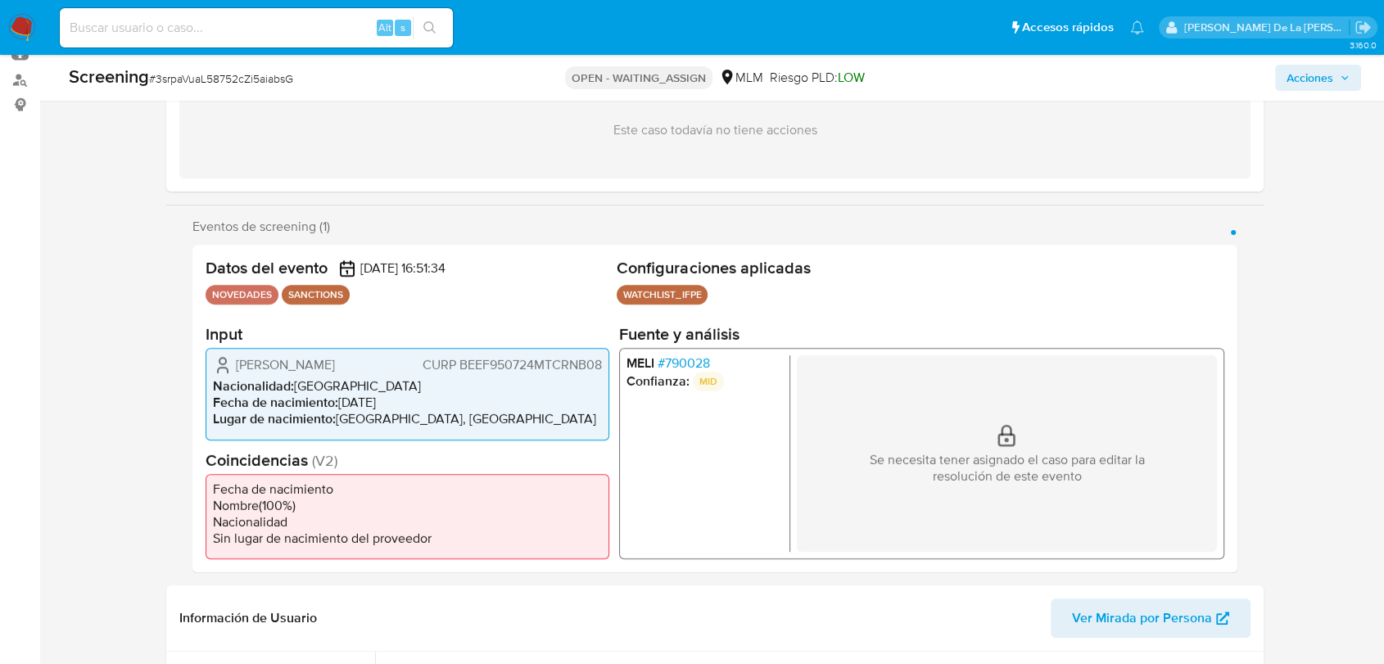
scroll to position [273, 0]
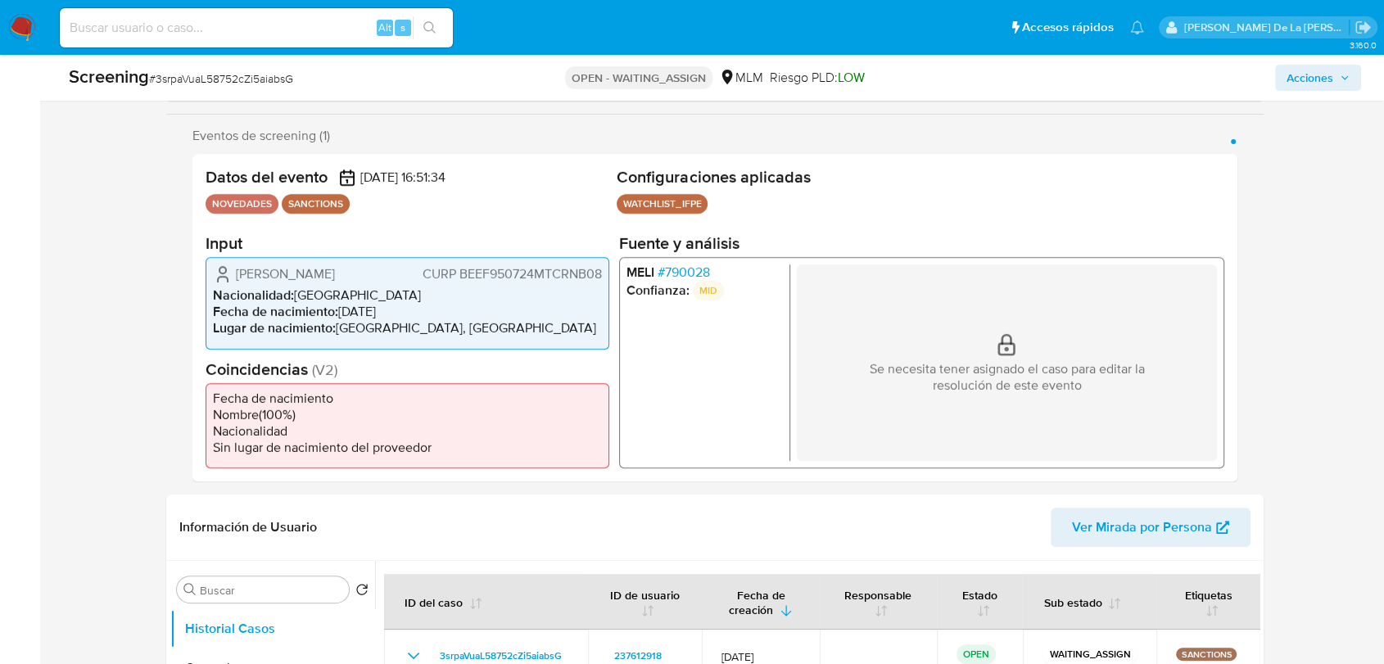
click at [695, 280] on span "# 790028" at bounding box center [684, 273] width 52 height 16
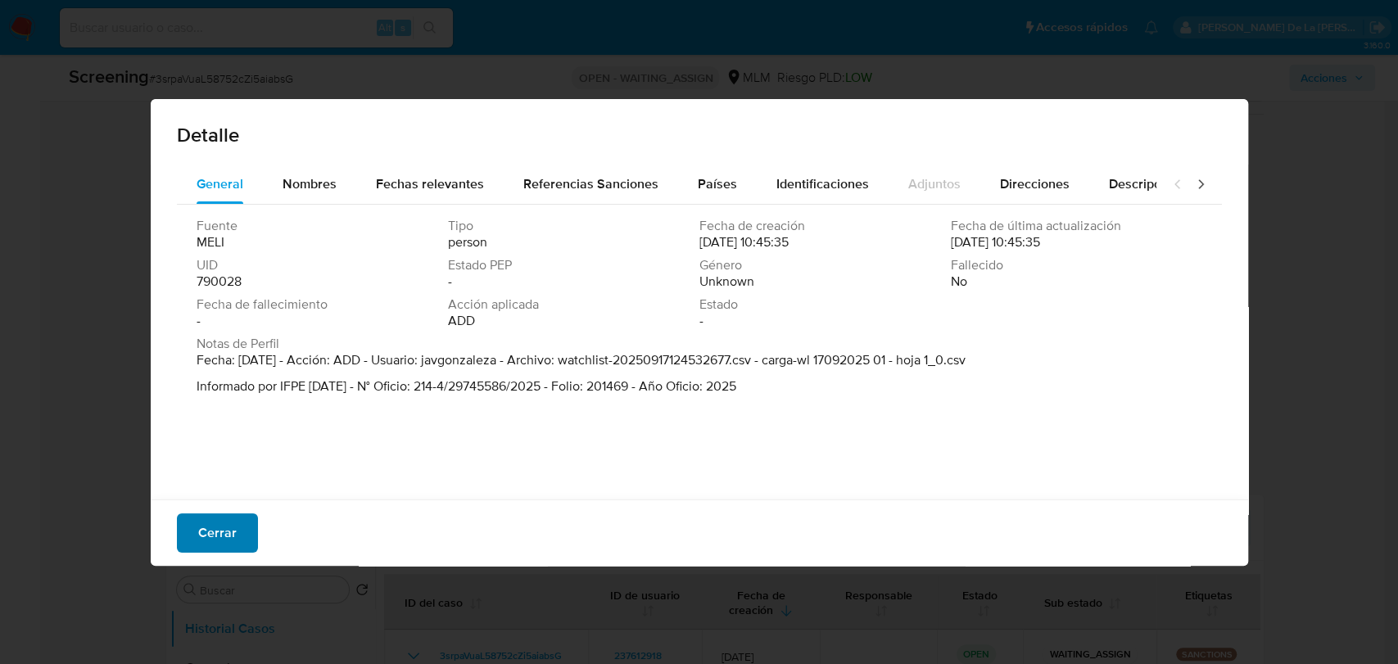
click at [239, 544] on button "Cerrar" at bounding box center [217, 533] width 81 height 39
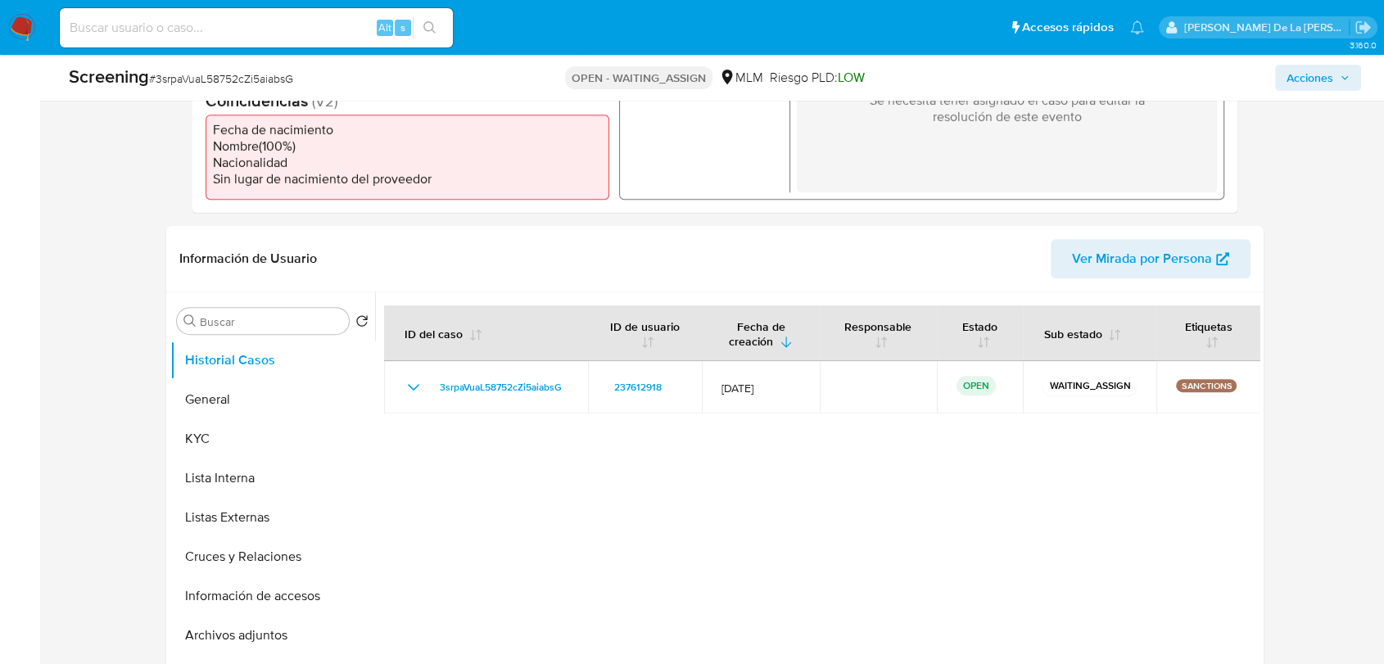
scroll to position [546, 0]
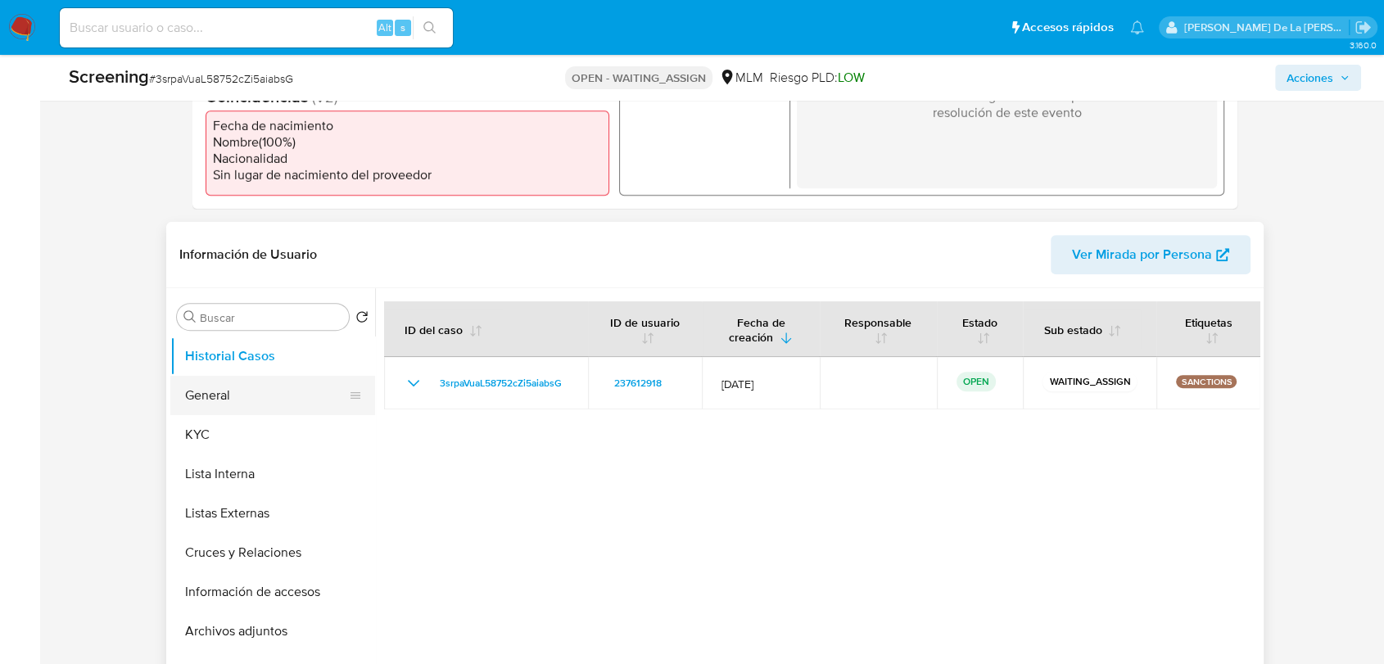
click at [219, 394] on button "General" at bounding box center [266, 395] width 192 height 39
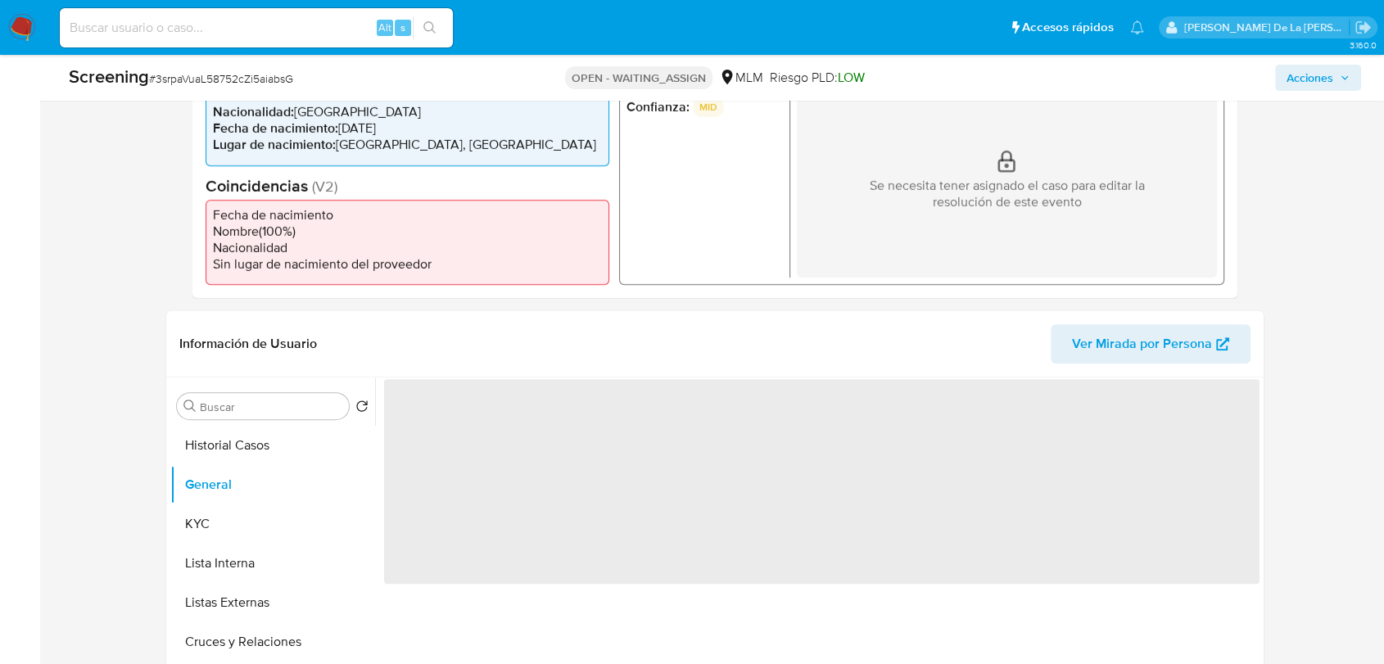
scroll to position [364, 0]
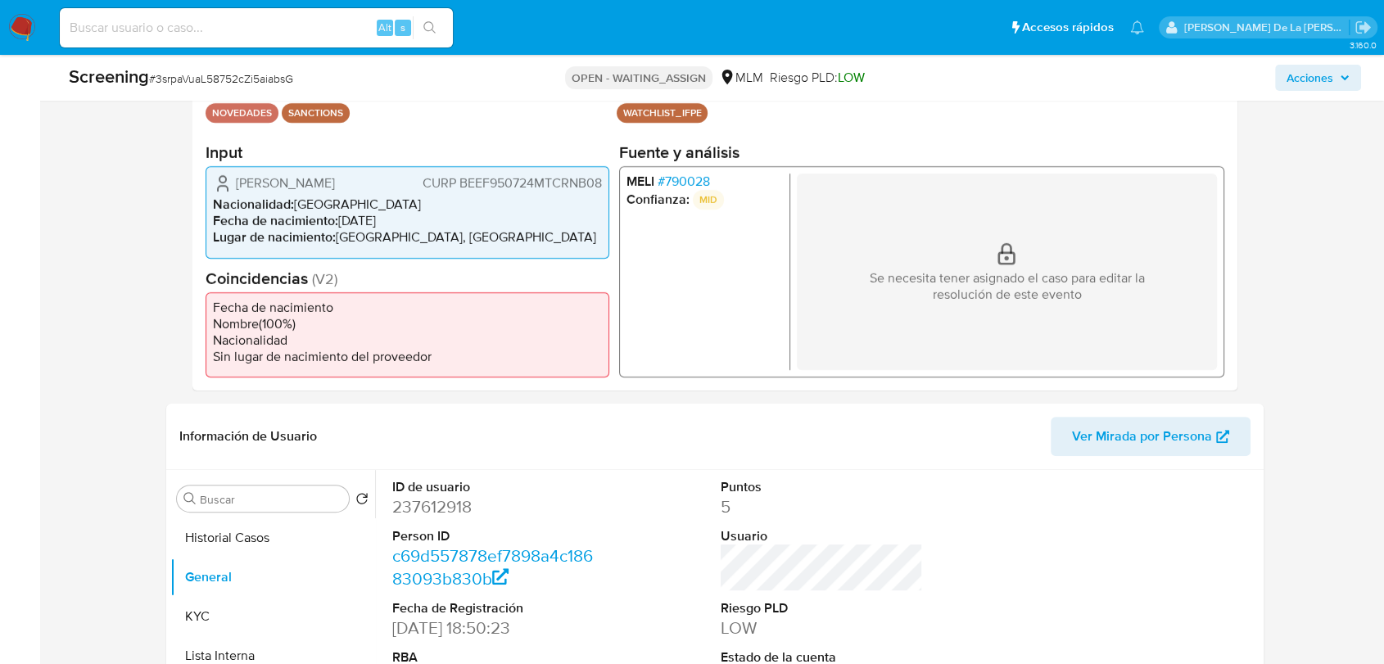
click at [211, 73] on span "# 3srpaVuaL58752cZi5aiabsG" at bounding box center [221, 78] width 144 height 16
copy span "3srpaVuaL58752cZi5aiabsG"
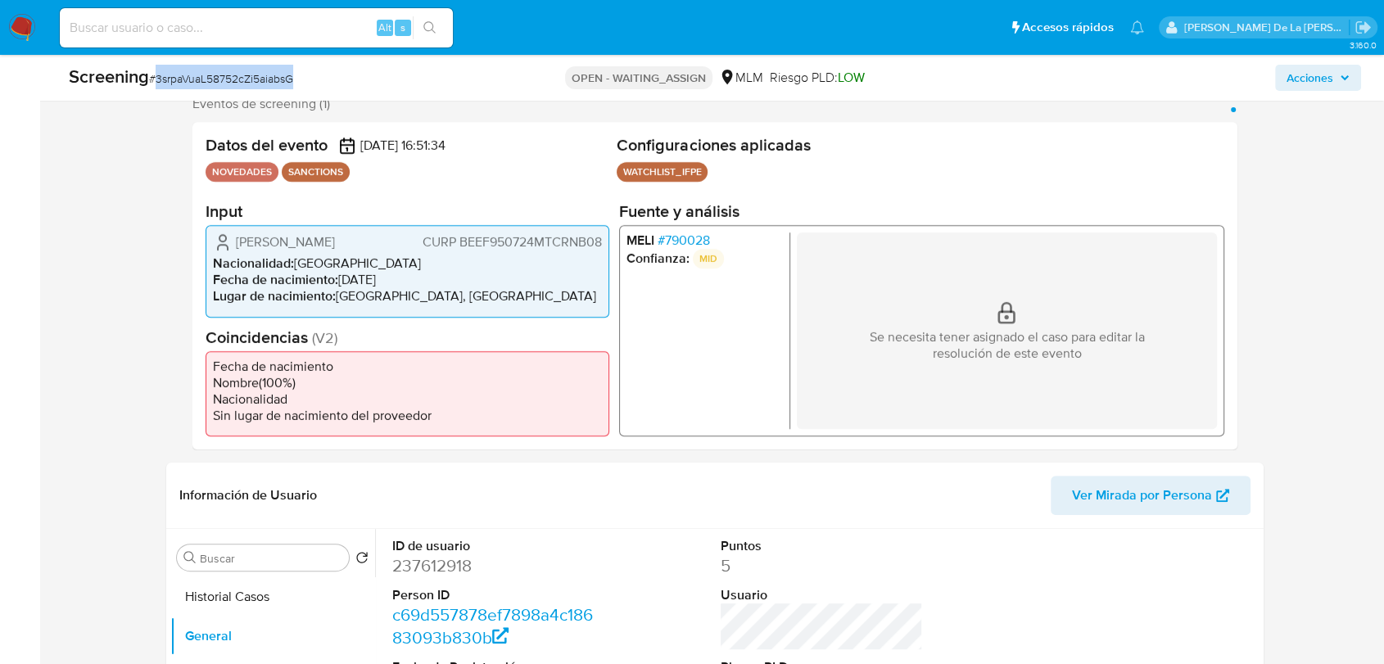
scroll to position [273, 0]
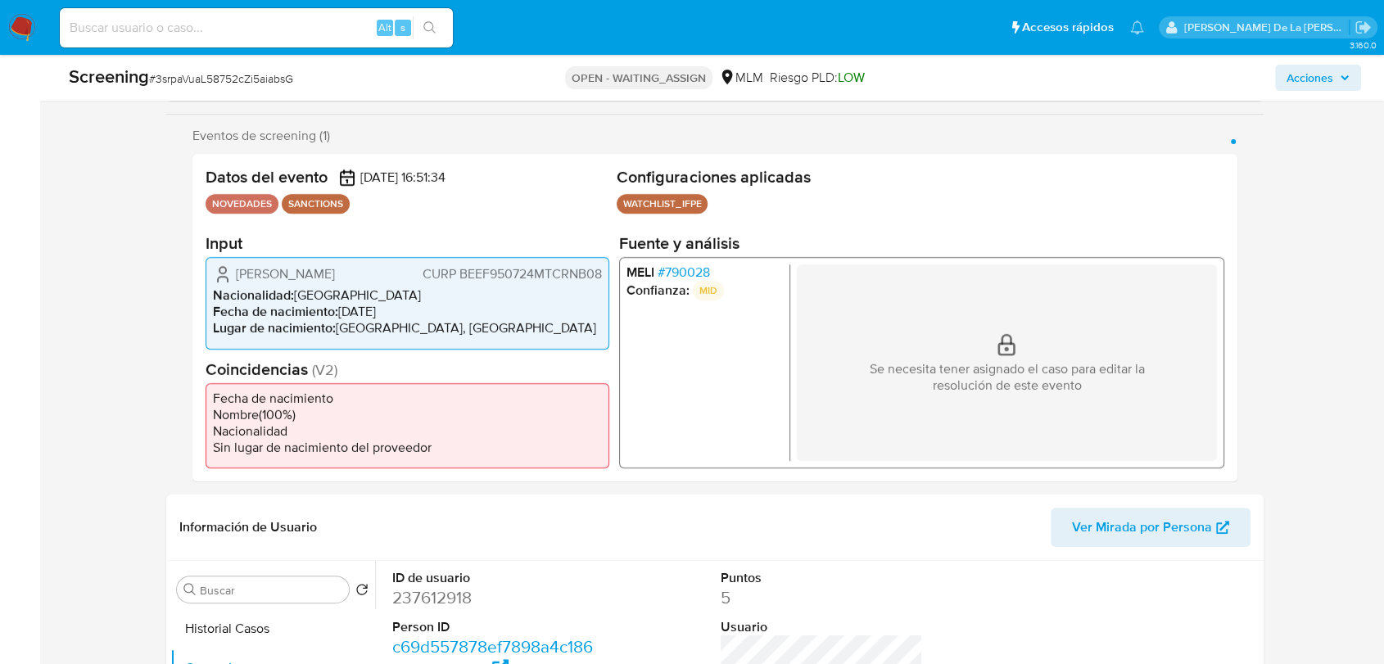
click at [700, 259] on div "MELI # 790028 Confianza: MID Se necesita tener asignado el caso para editar la …" at bounding box center [921, 362] width 605 height 211
click at [251, 93] on div "Screening # 3srpaVuaL58752cZi5aiabsG OPEN - WAITING_ASSIGN MLM Riesgo PLD: LOW …" at bounding box center [715, 78] width 1312 height 46
click at [253, 79] on span "# 3srpaVuaL58752cZi5aiabsG" at bounding box center [221, 78] width 144 height 16
click at [254, 79] on span "# 3srpaVuaL58752cZi5aiabsG" at bounding box center [221, 78] width 144 height 16
copy span "3srpaVuaL58752cZi5aiabsG"
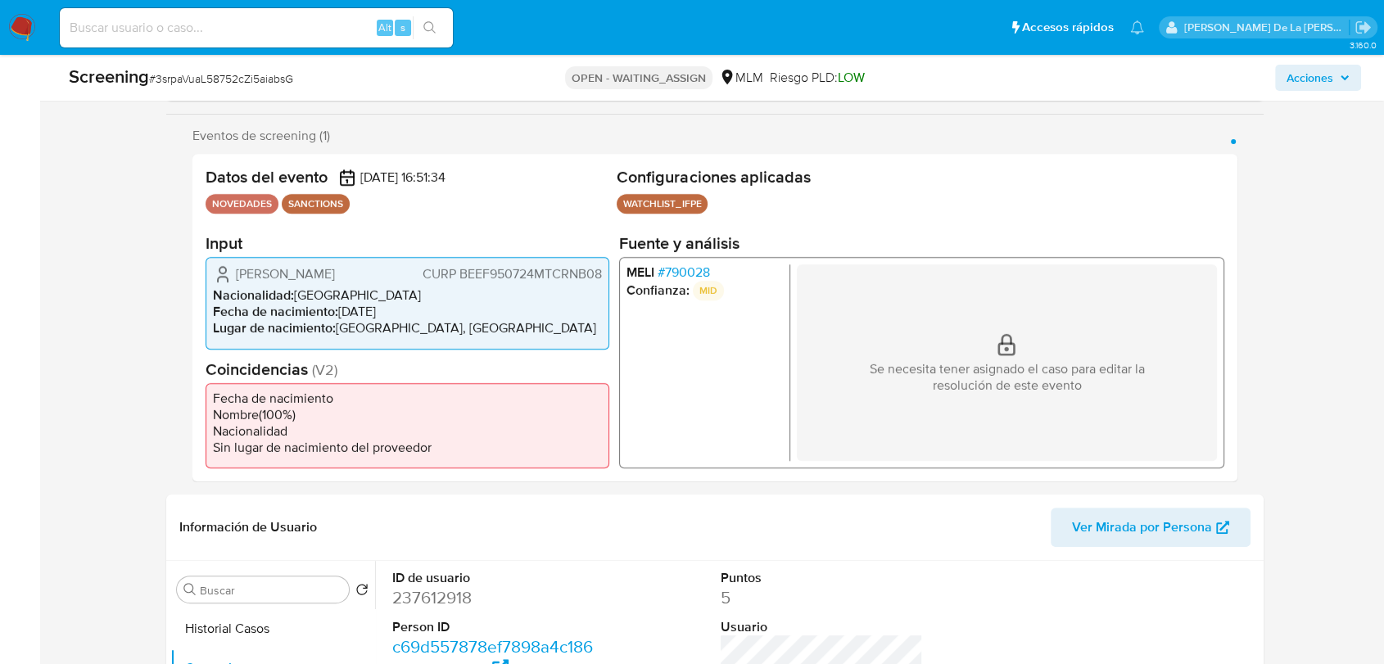
click at [695, 266] on span "# 790028" at bounding box center [684, 273] width 52 height 16
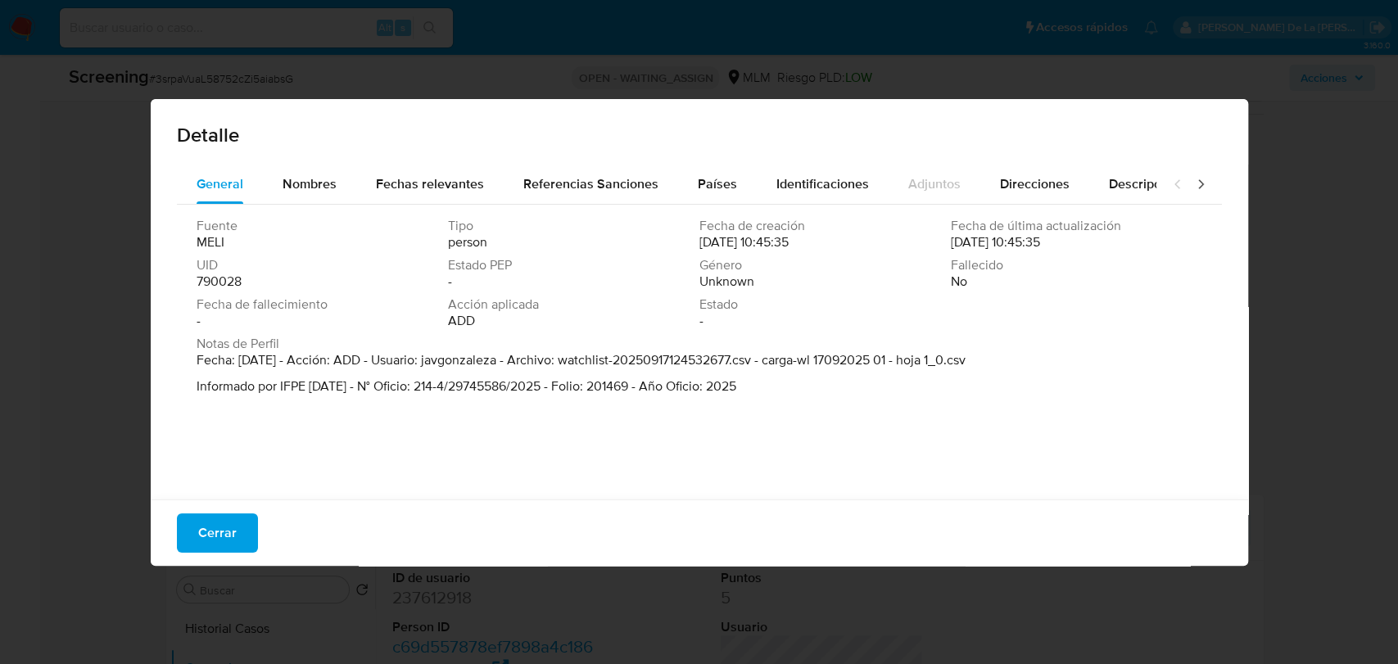
click at [214, 539] on span "Cerrar" at bounding box center [217, 533] width 38 height 36
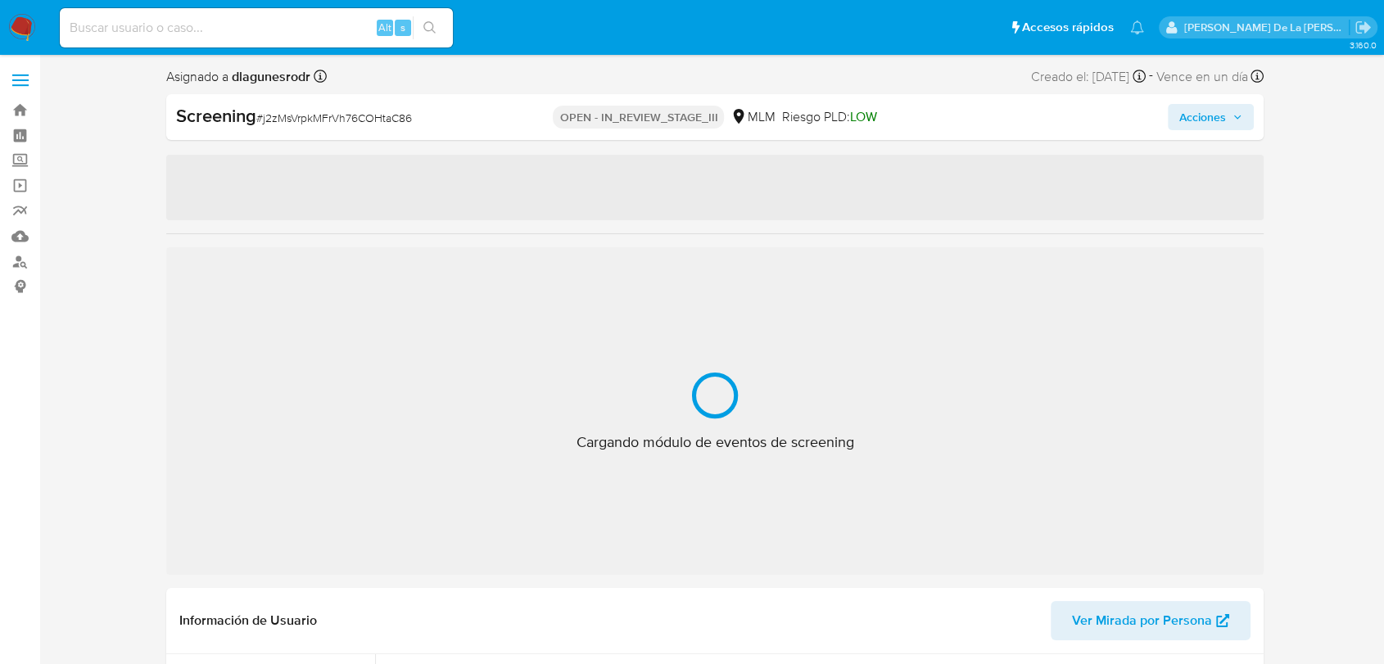
select select "10"
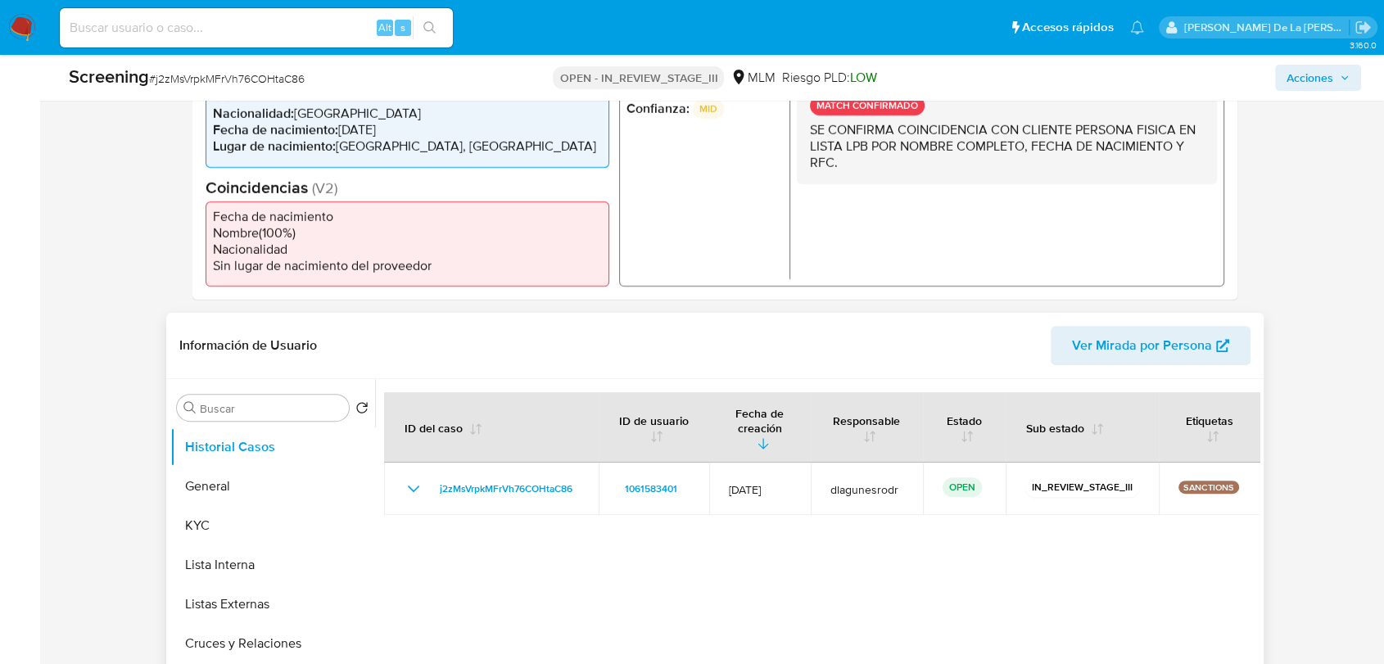
scroll to position [546, 0]
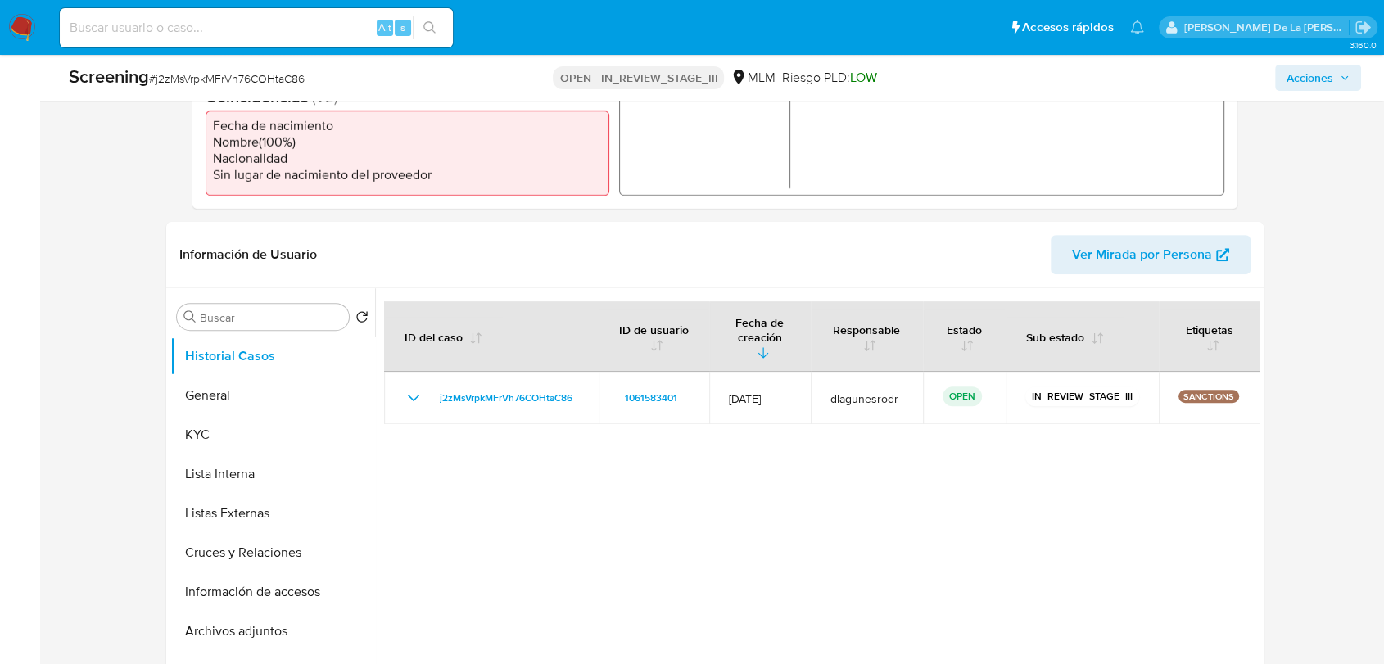
click at [190, 382] on button "General" at bounding box center [266, 395] width 192 height 39
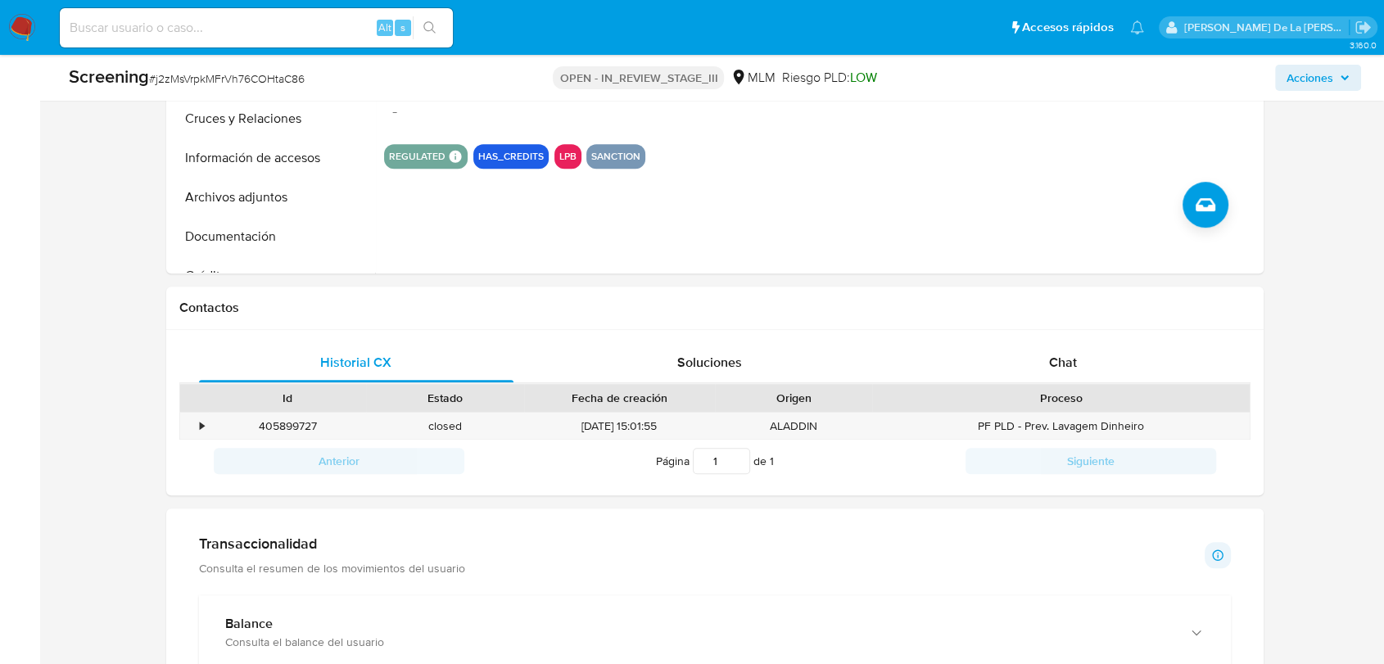
scroll to position [1092, 0]
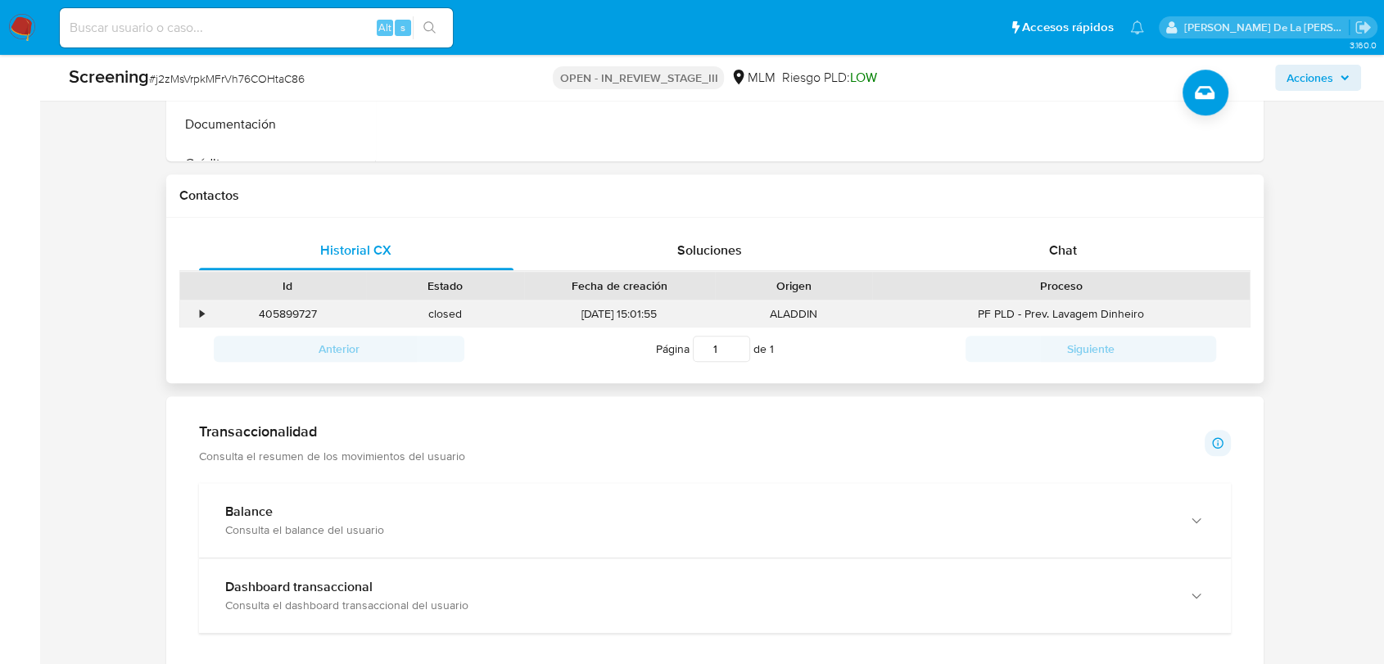
click at [194, 317] on div "•" at bounding box center [194, 314] width 29 height 27
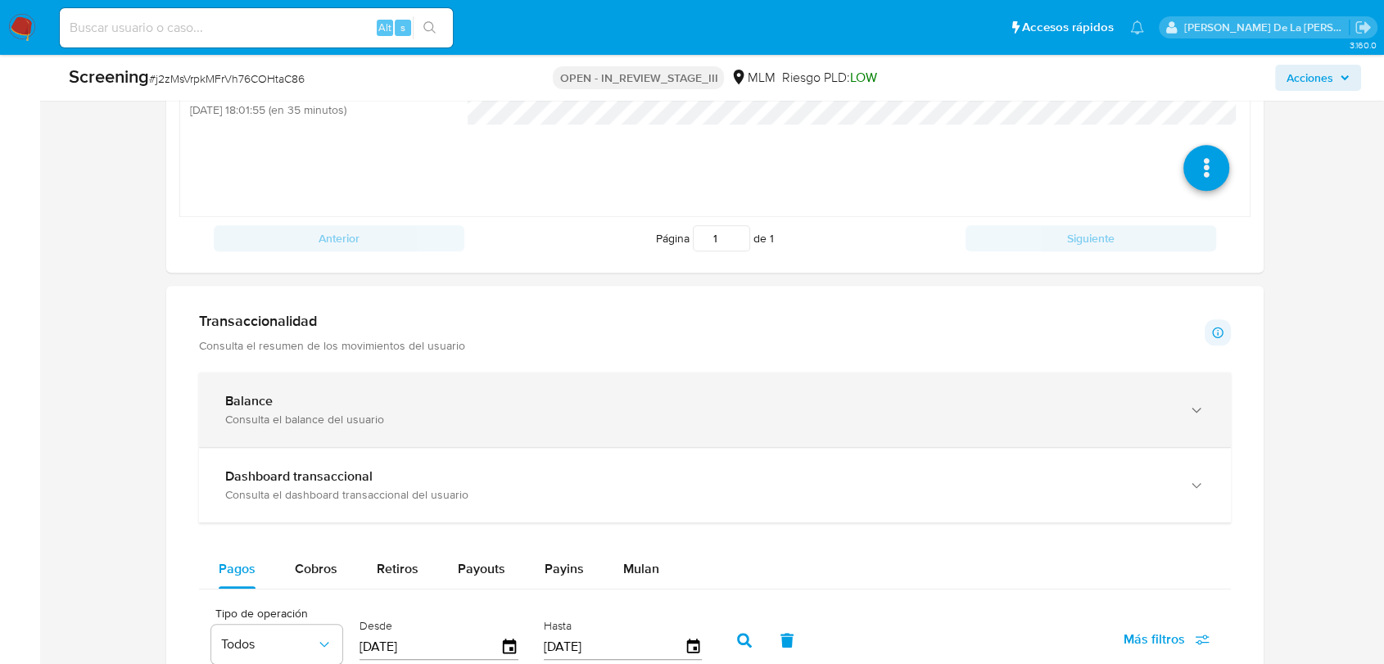
click at [248, 388] on div "Balance Consulta el balance del usuario" at bounding box center [715, 410] width 1032 height 75
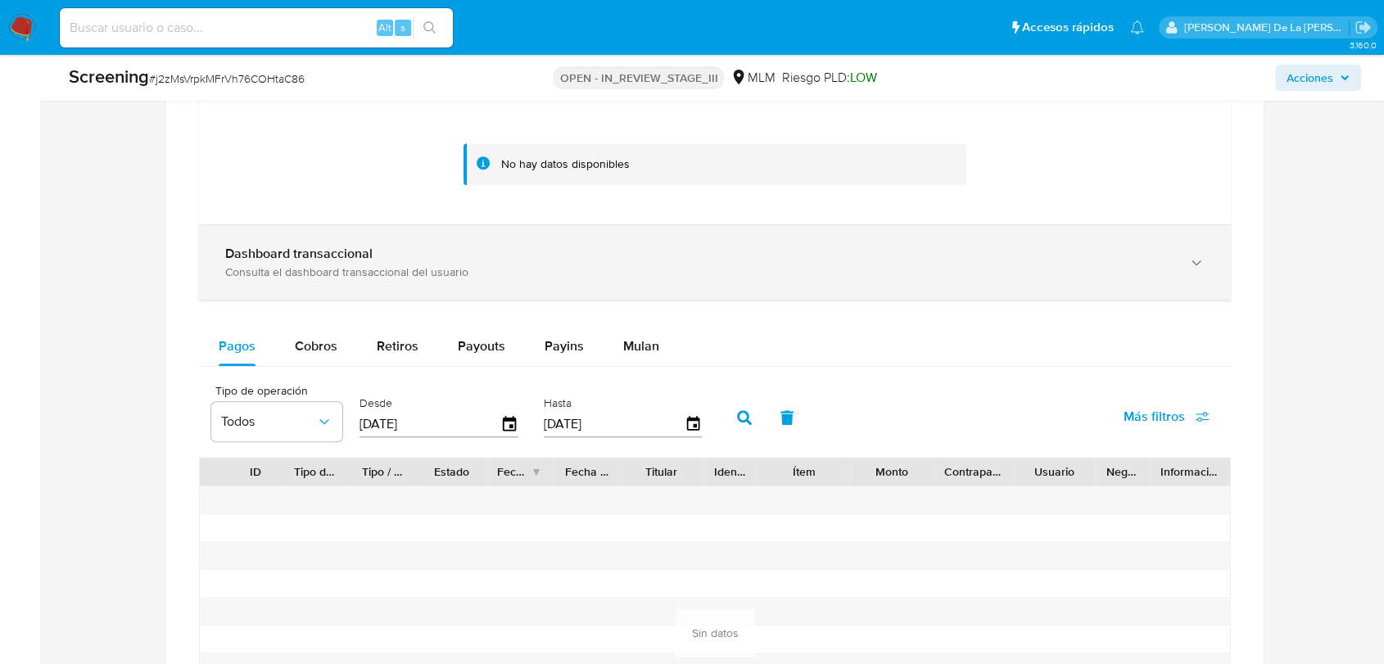
click at [352, 270] on div "Consulta el dashboard transaccional del usuario" at bounding box center [698, 272] width 947 height 15
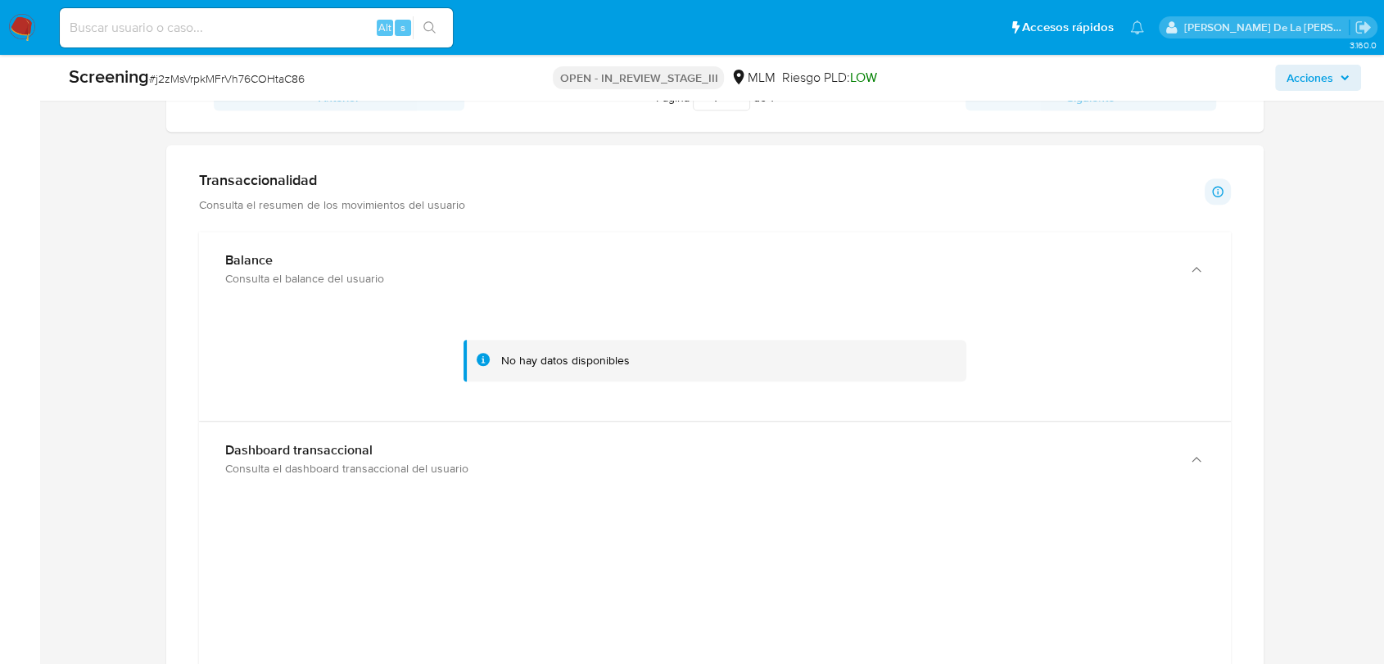
scroll to position [1540, 0]
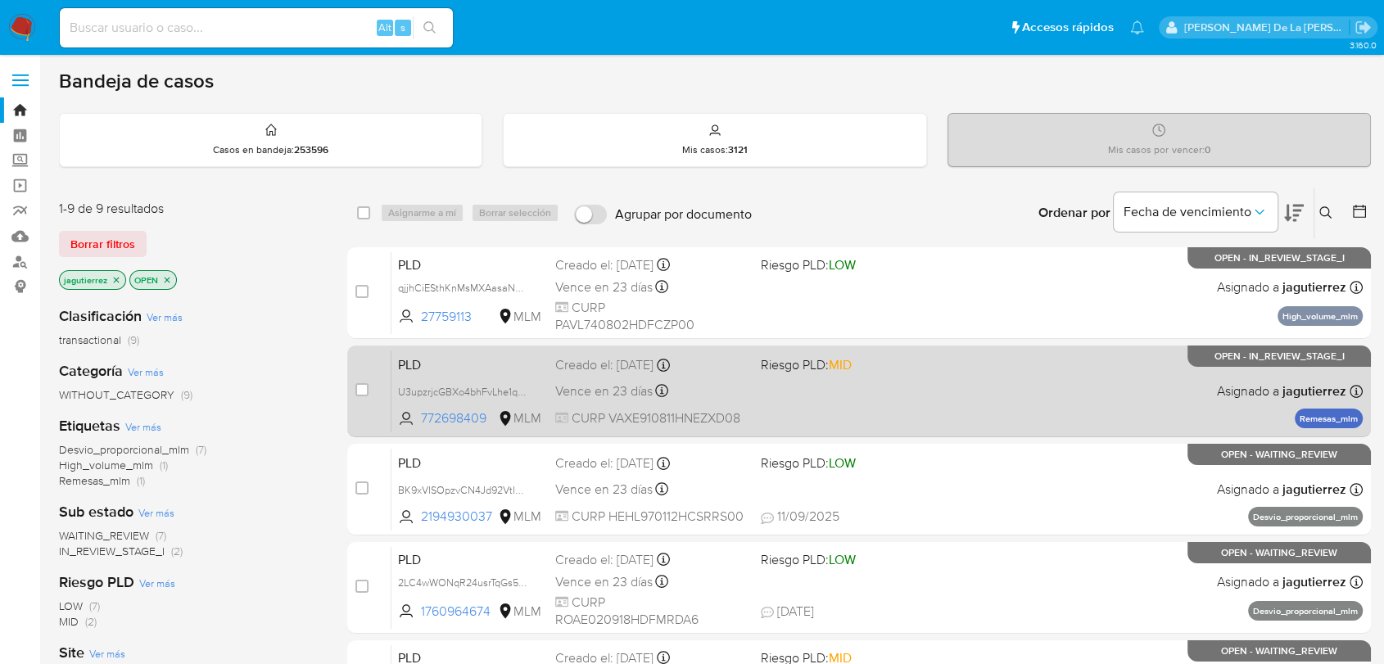
click at [884, 408] on div "PLD U3upzrjcGBXo4bhFvLhe1qNx 772698409 MLM Riesgo PLD: MID Creado el: 12/08/202…" at bounding box center [877, 391] width 971 height 83
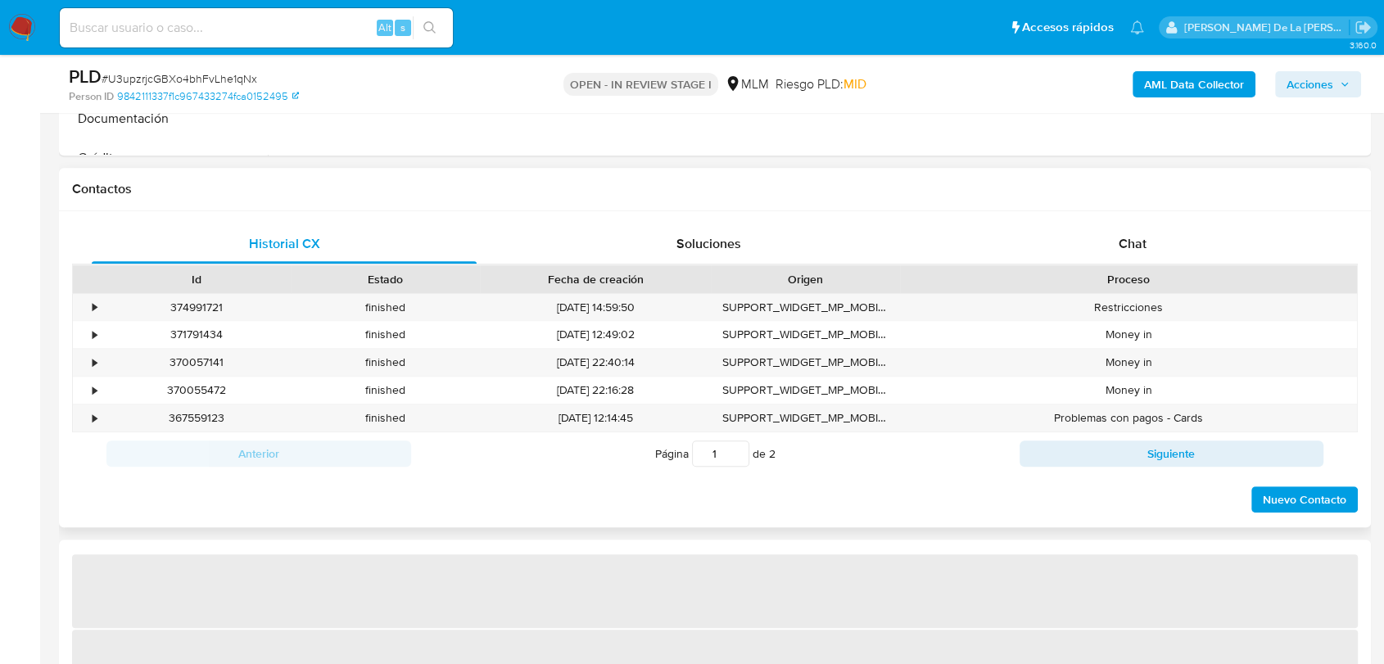
select select "10"
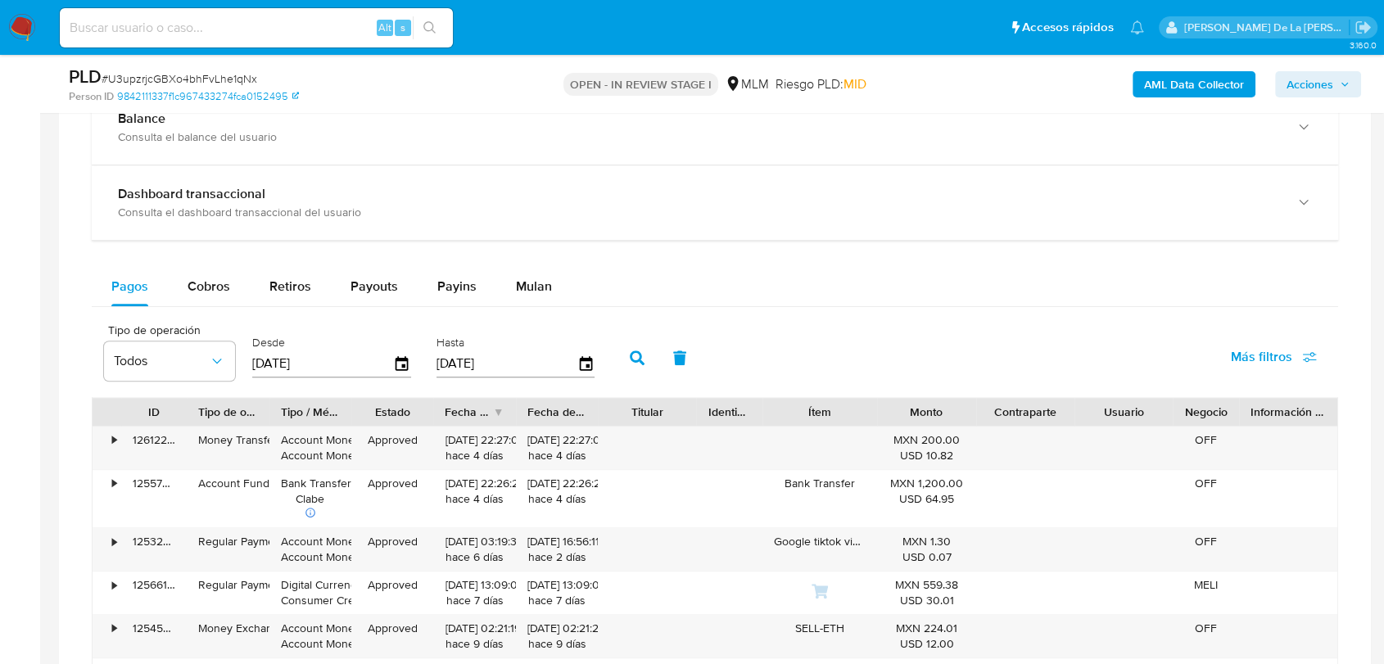
scroll to position [1092, 0]
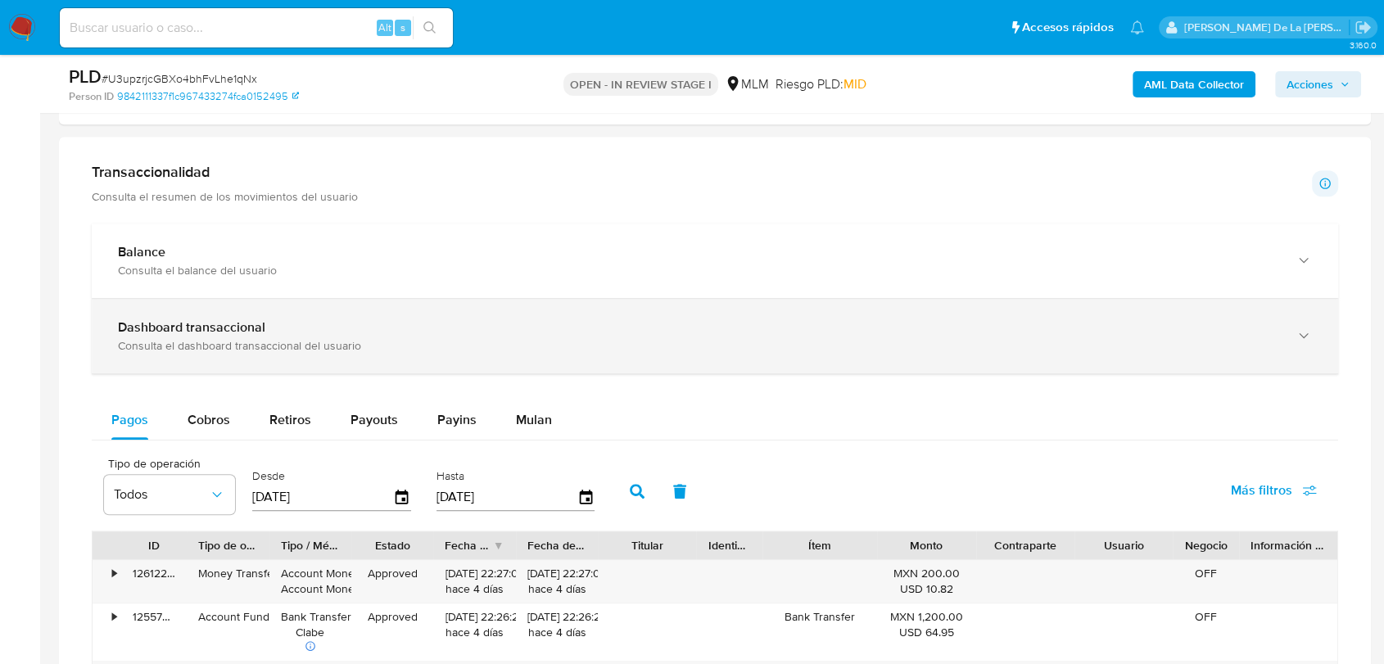
click at [258, 329] on b "Dashboard transaccional" at bounding box center [191, 327] width 147 height 19
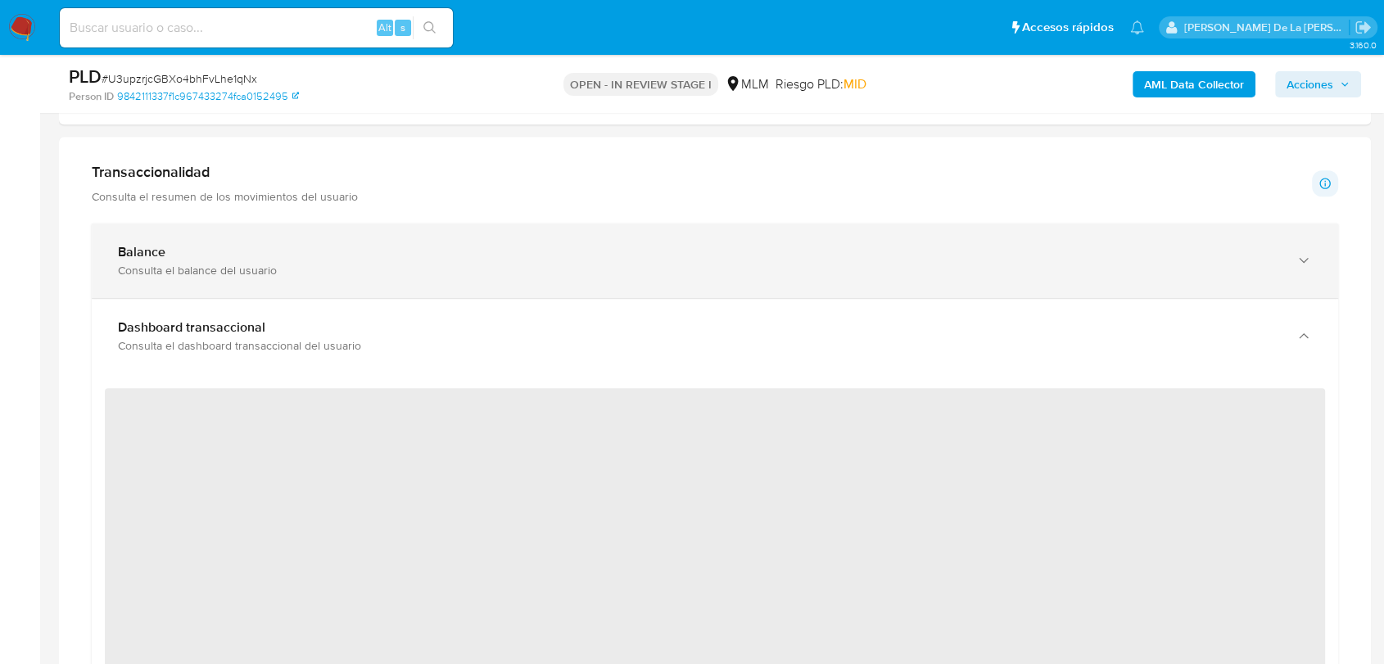
click at [280, 268] on div "Consulta el balance del usuario" at bounding box center [699, 270] width 1162 height 15
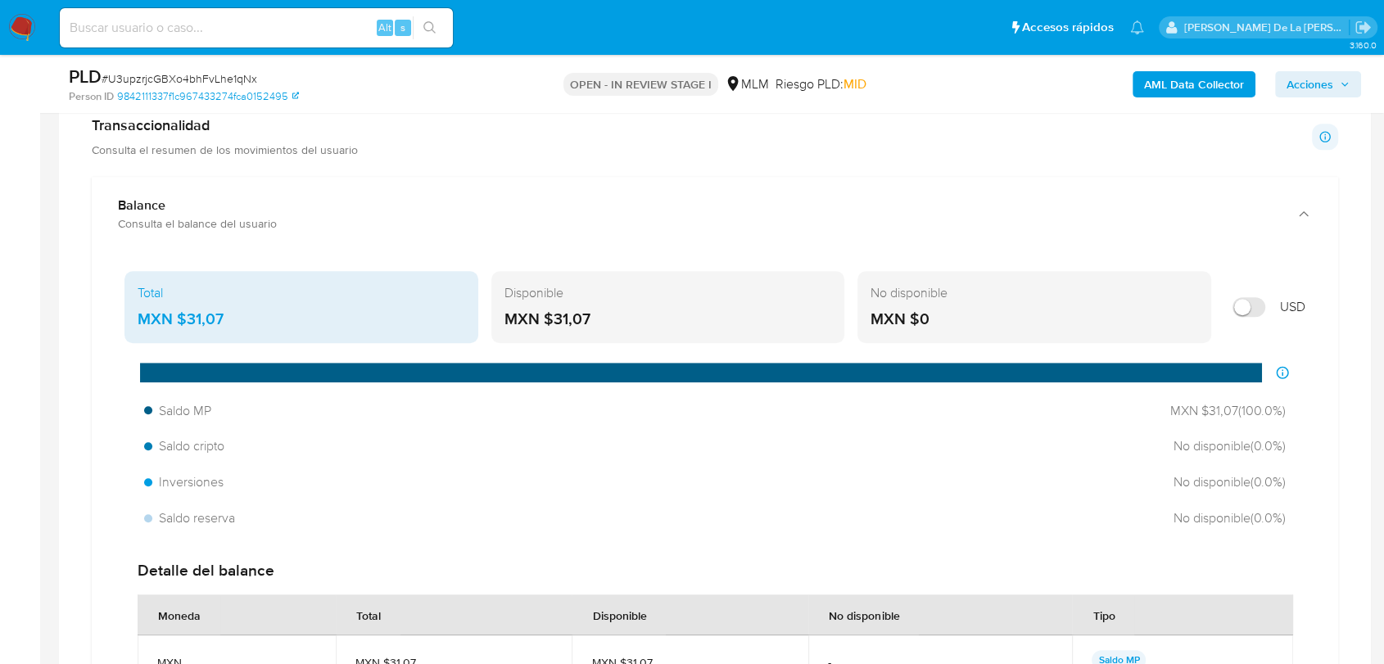
scroll to position [1183, 0]
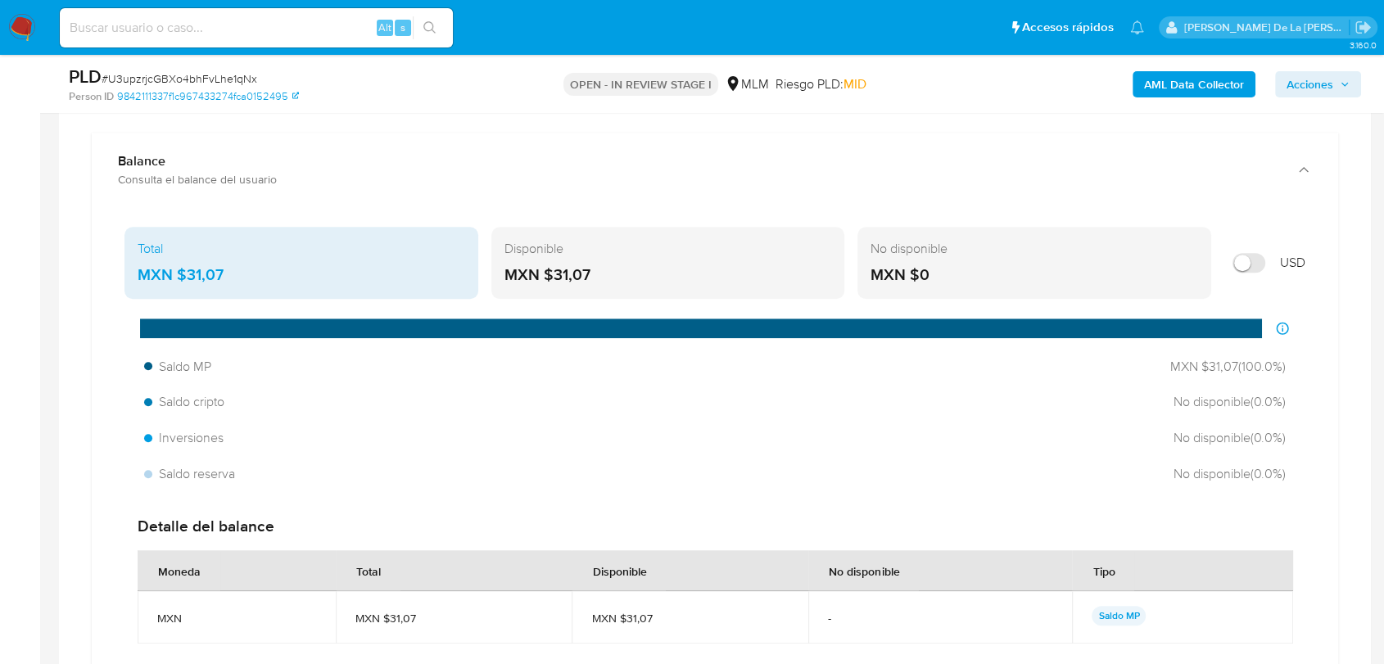
drag, startPoint x: 506, startPoint y: 245, endPoint x: 602, endPoint y: 291, distance: 106.3
click at [602, 291] on div "Disponible MXN $31,07" at bounding box center [668, 263] width 354 height 72
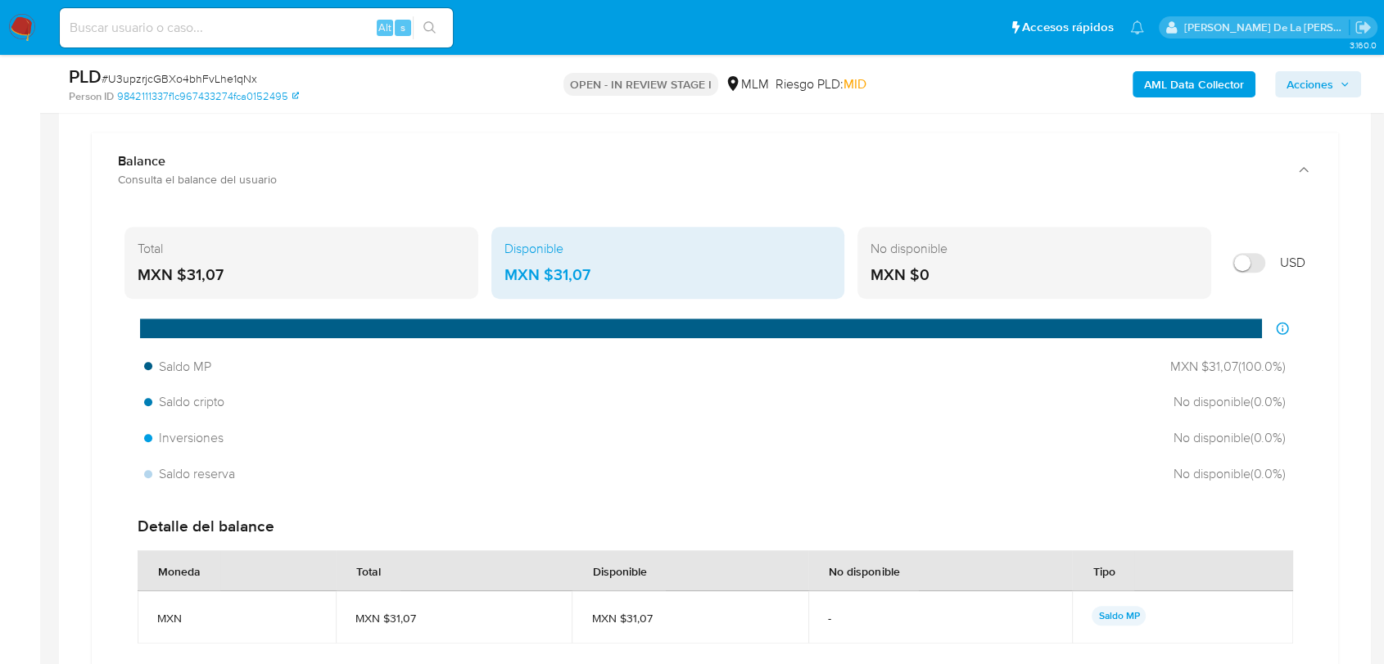
click at [611, 281] on div "MXN $31,07" at bounding box center [669, 275] width 328 height 21
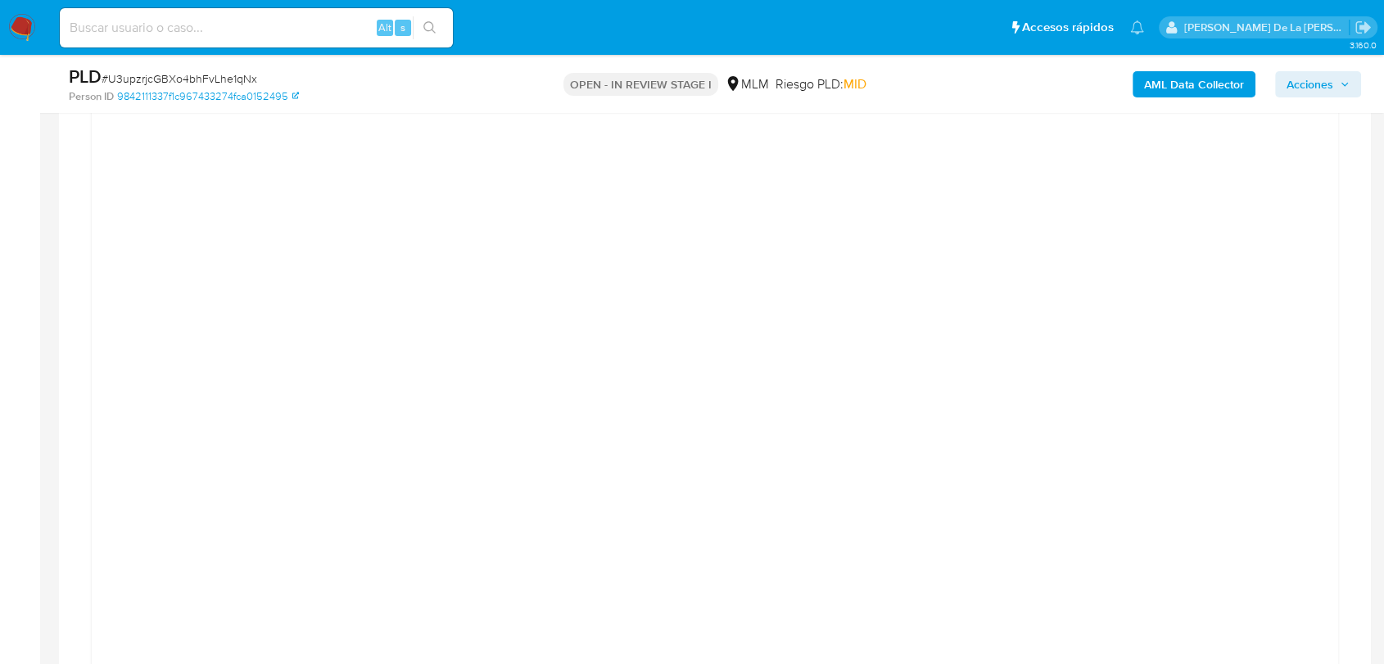
scroll to position [1729, 0]
click at [7, 382] on aside "Bandeja Tablero Screening Búsqueda en Listas Watchlist Herramientas Operaciones…" at bounding box center [20, 391] width 40 height 4240
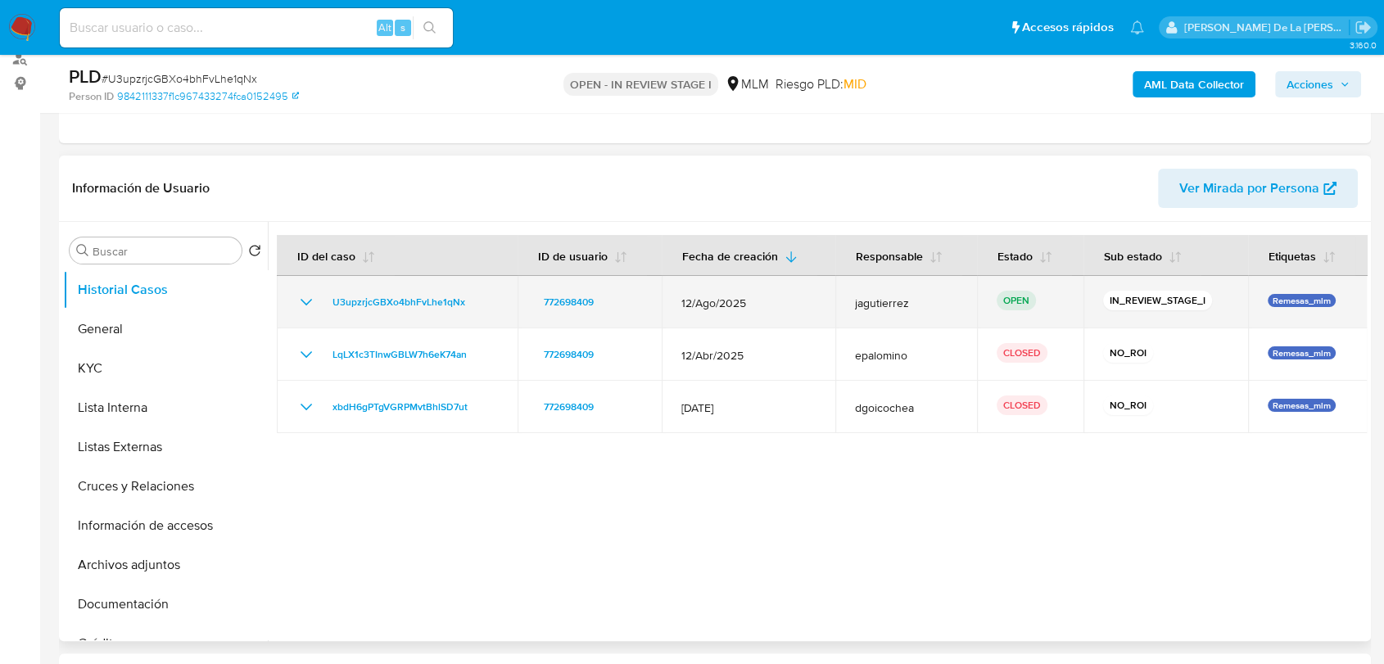
scroll to position [182, 0]
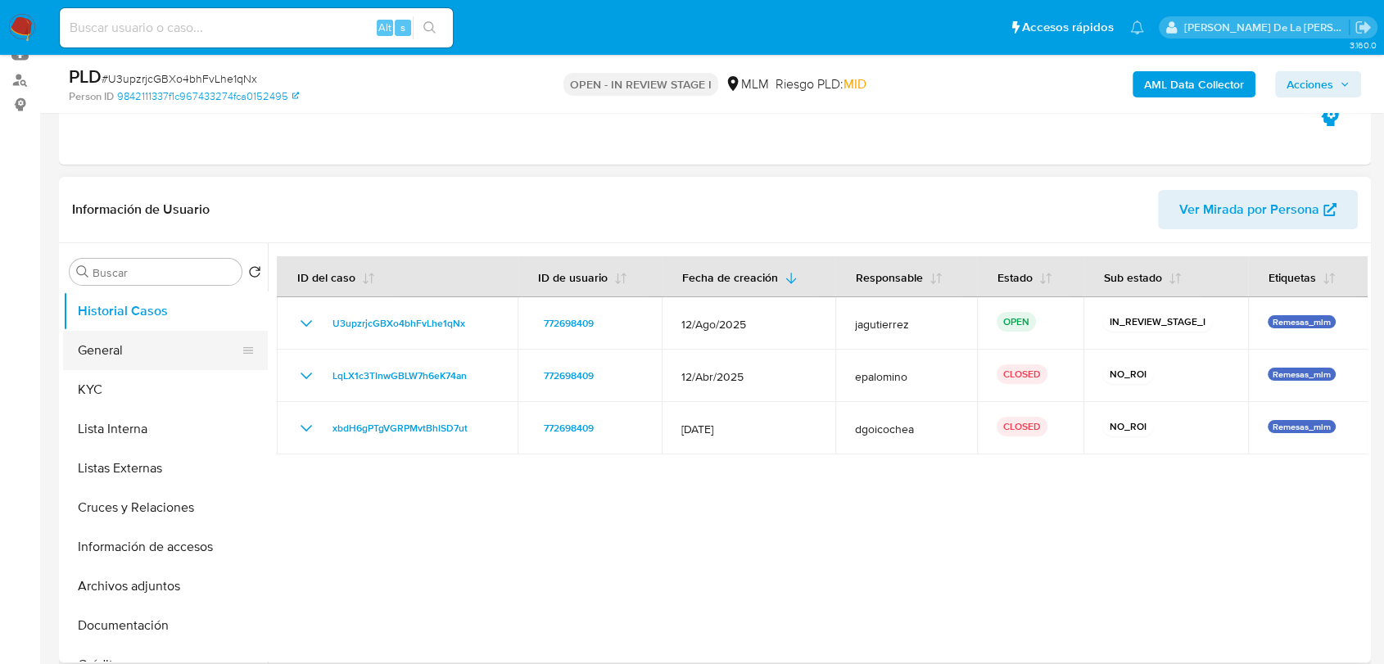
click at [100, 342] on button "General" at bounding box center [159, 350] width 192 height 39
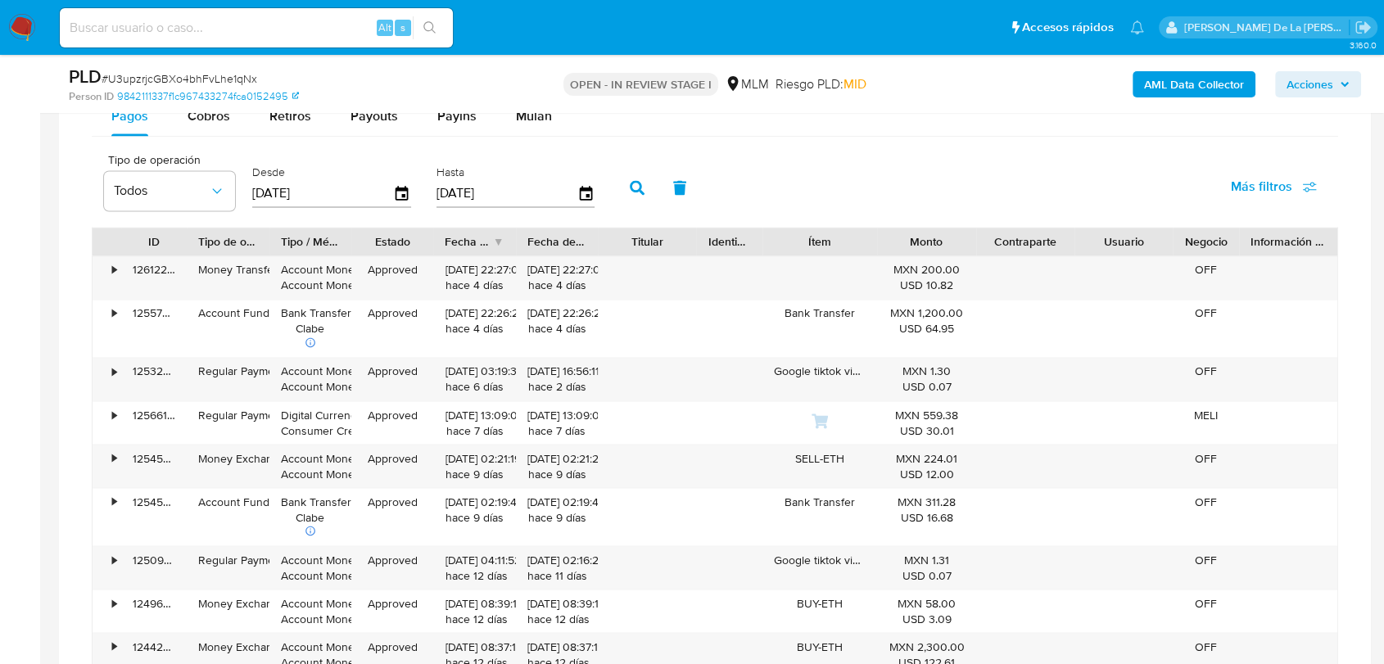
scroll to position [2548, 0]
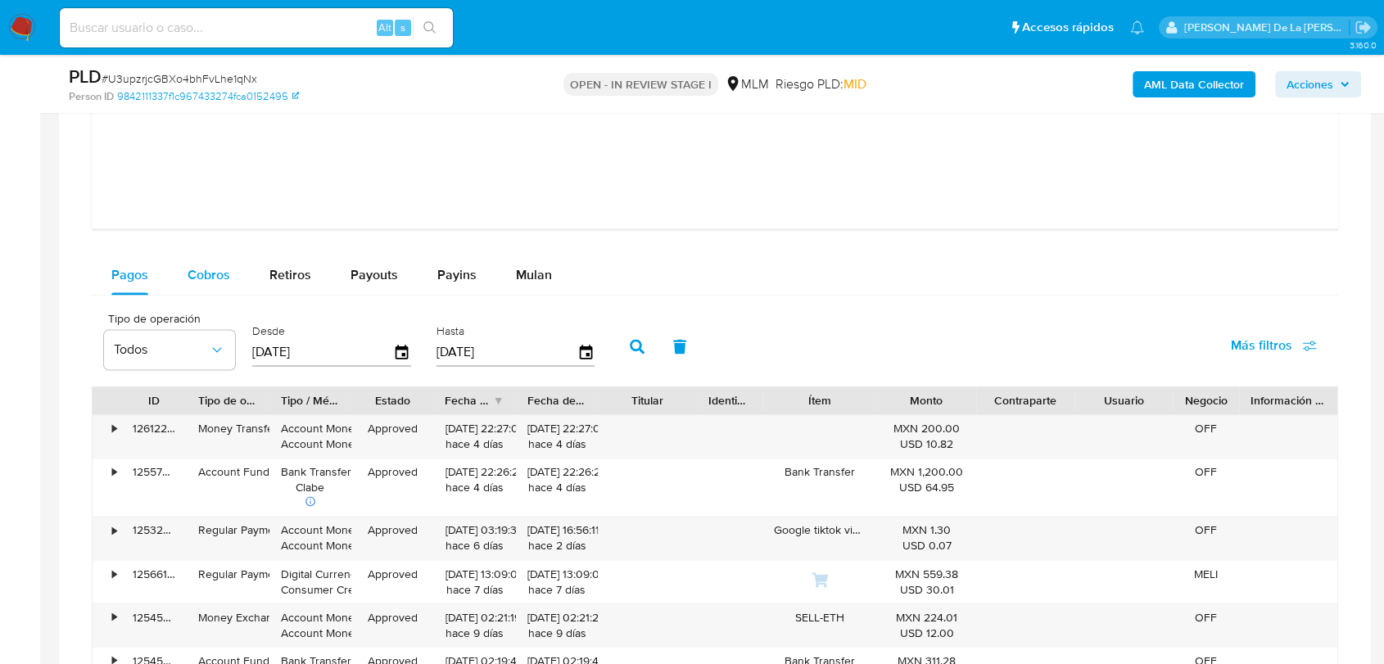
click at [195, 274] on span "Cobros" at bounding box center [209, 274] width 43 height 19
select select "10"
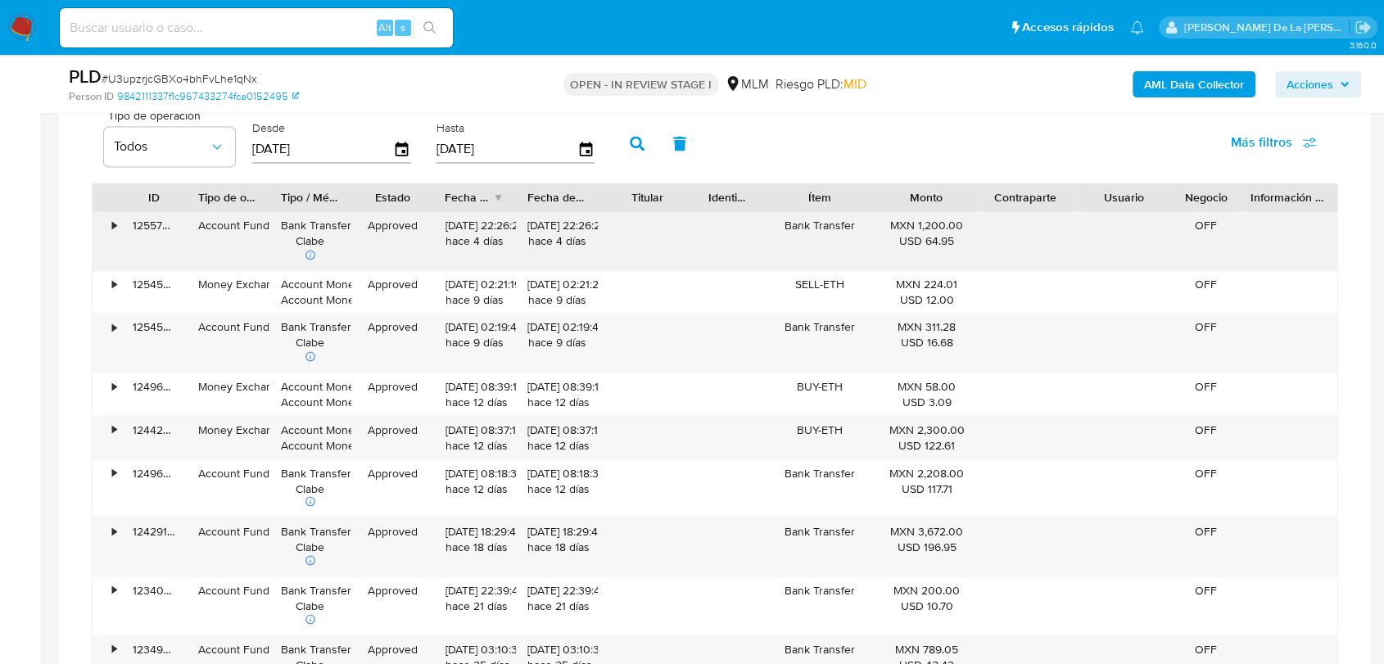
scroll to position [2730, 0]
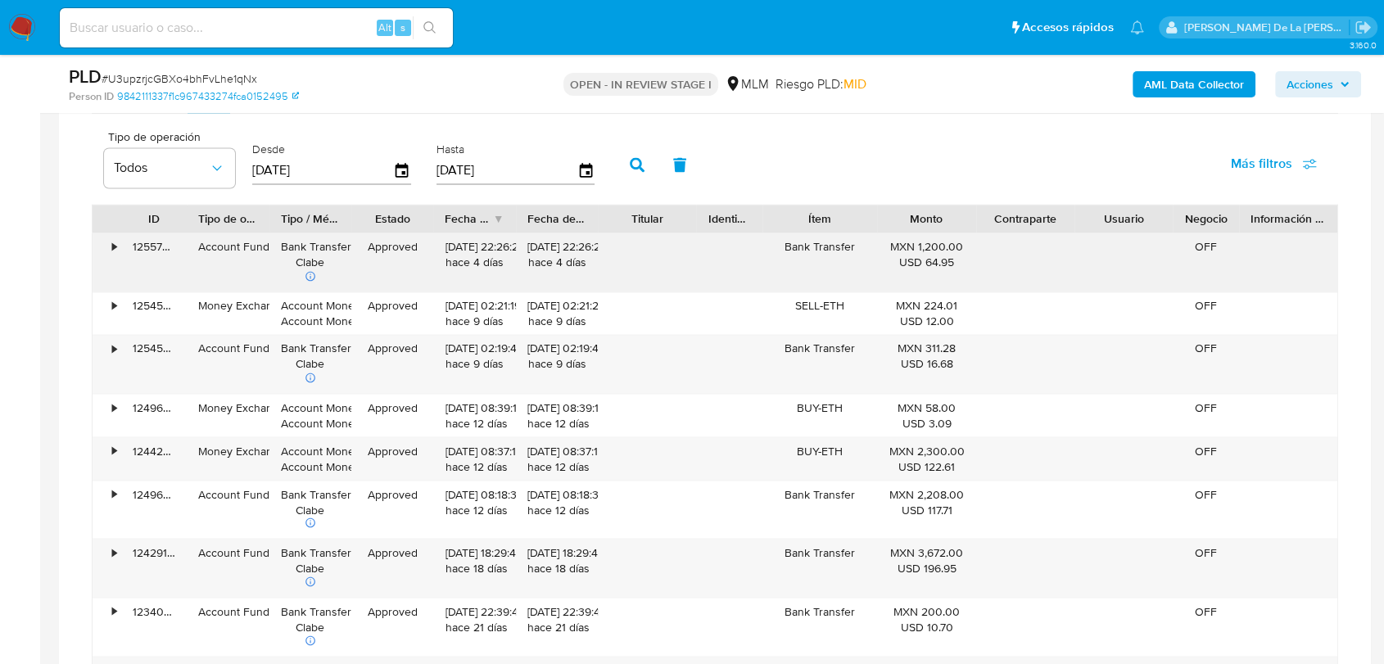
drag, startPoint x: 282, startPoint y: 242, endPoint x: 346, endPoint y: 265, distance: 68.2
click at [346, 265] on div "Bank Transfer Clabe" at bounding box center [310, 262] width 82 height 58
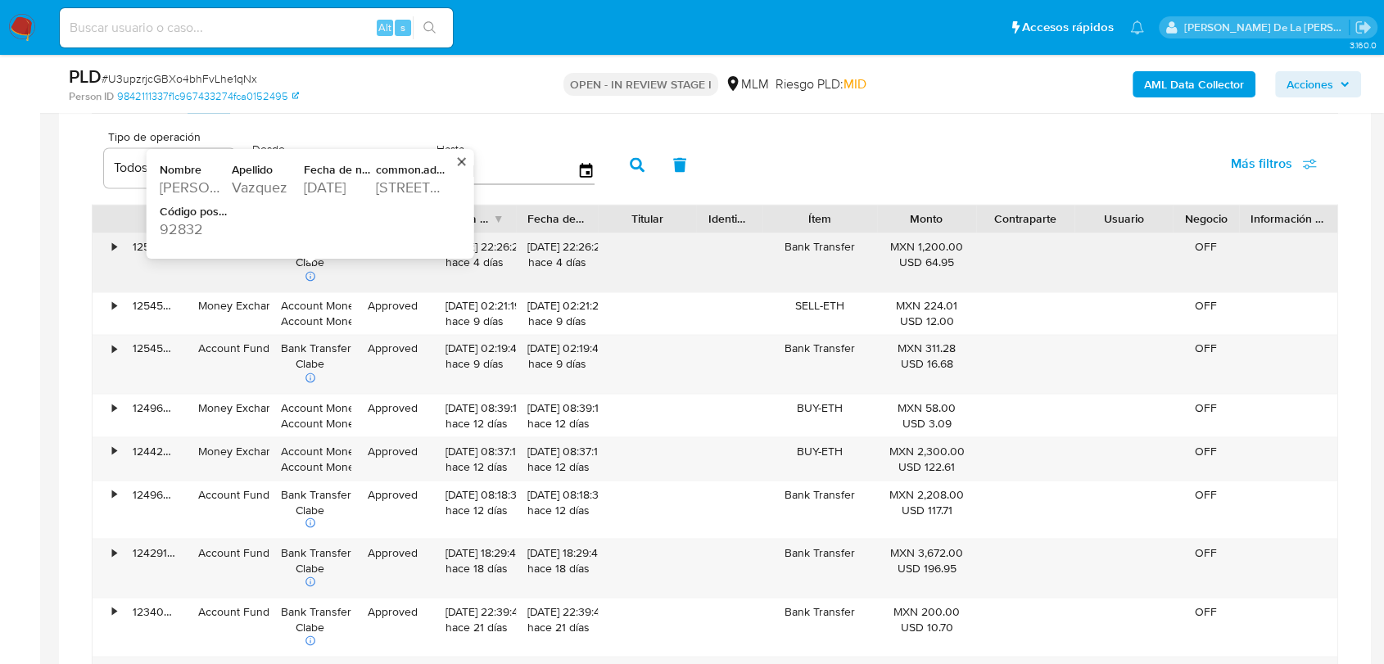
drag, startPoint x: 164, startPoint y: 185, endPoint x: 415, endPoint y: 192, distance: 251.6
click at [415, 192] on div "Nombre Eduardo Apellido Vazquez Fecha de nacimiento 1991-08-11 common.address 1…" at bounding box center [304, 203] width 288 height 84
click at [337, 191] on div "1991-08-11" at bounding box center [338, 187] width 69 height 20
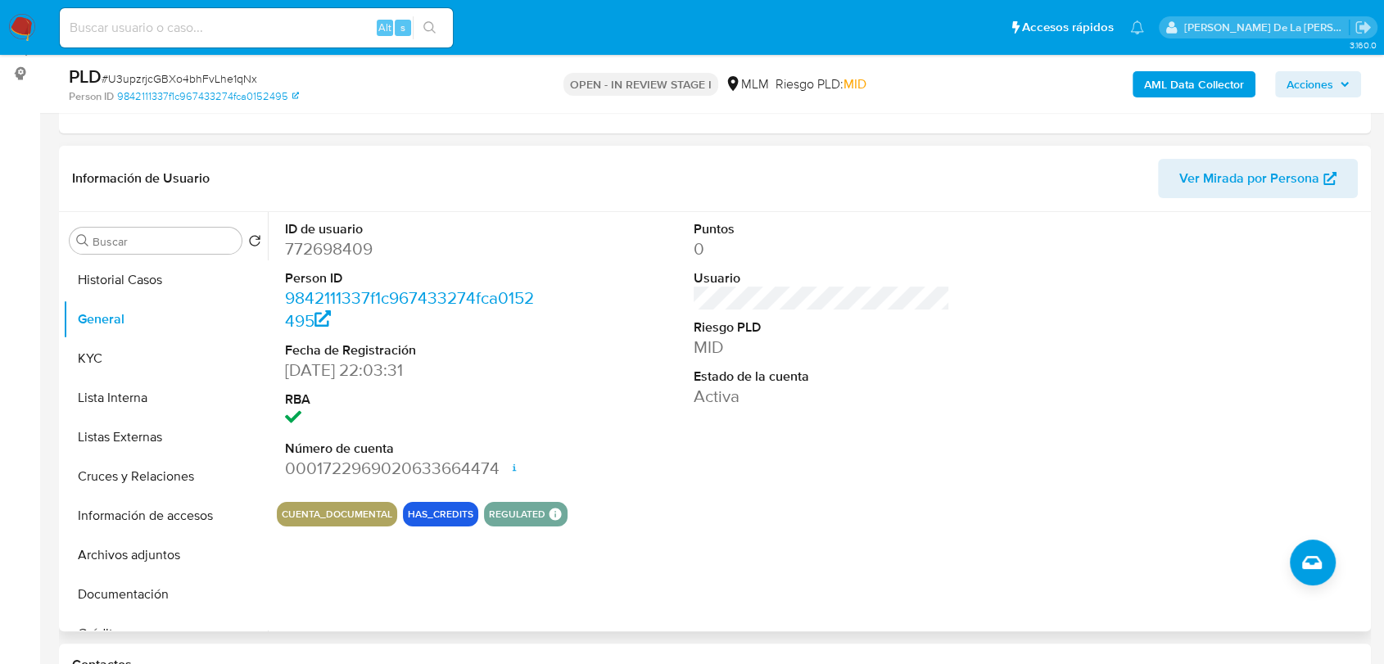
scroll to position [182, 0]
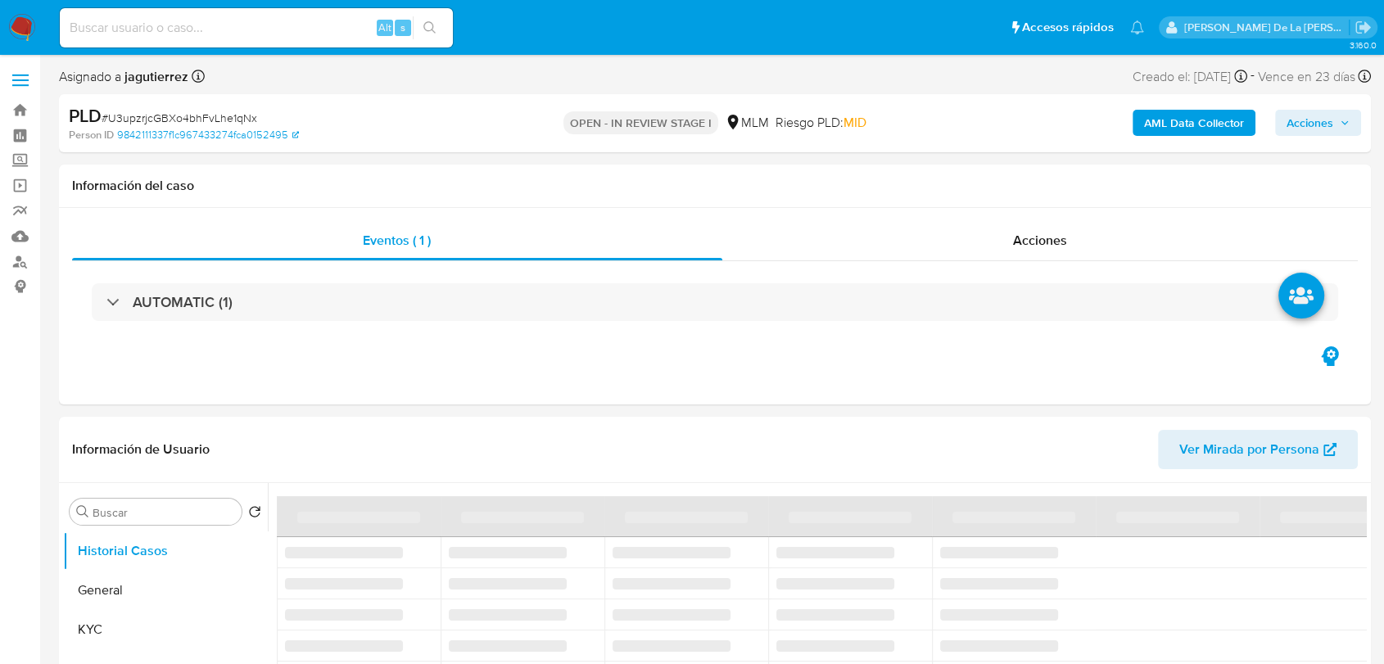
select select "10"
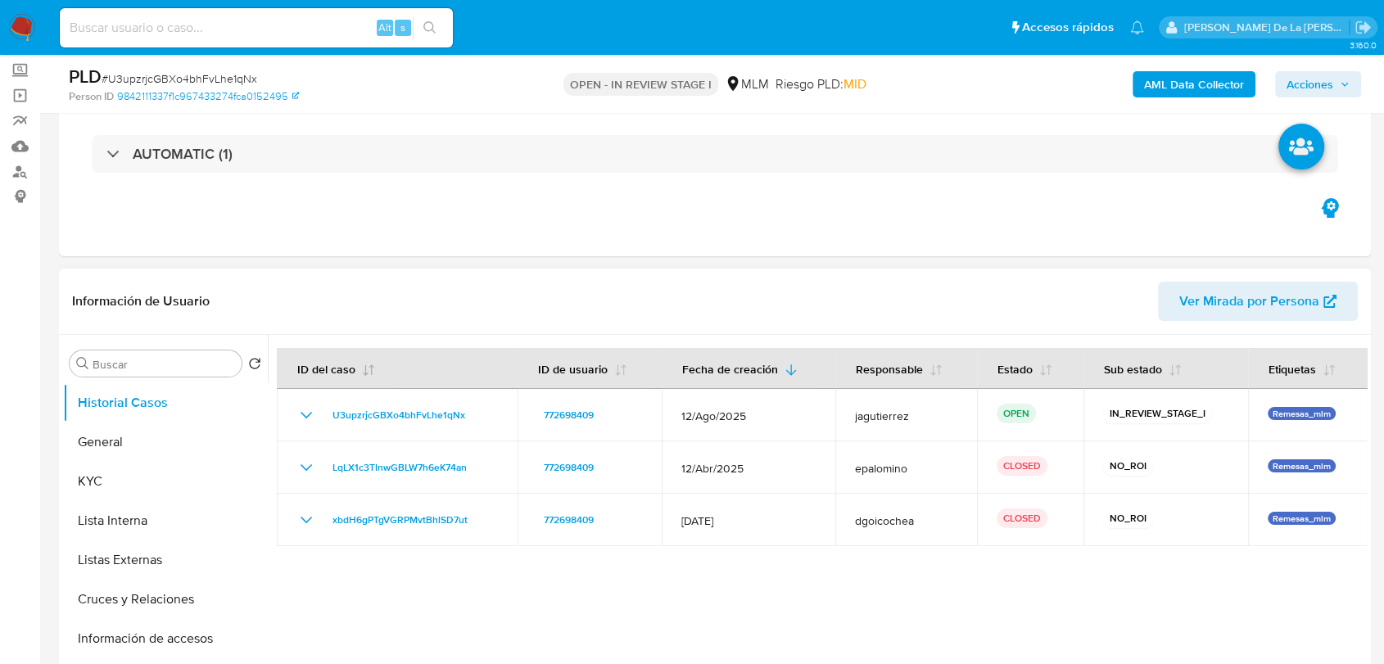
scroll to position [91, 0]
click at [118, 434] on button "General" at bounding box center [159, 441] width 192 height 39
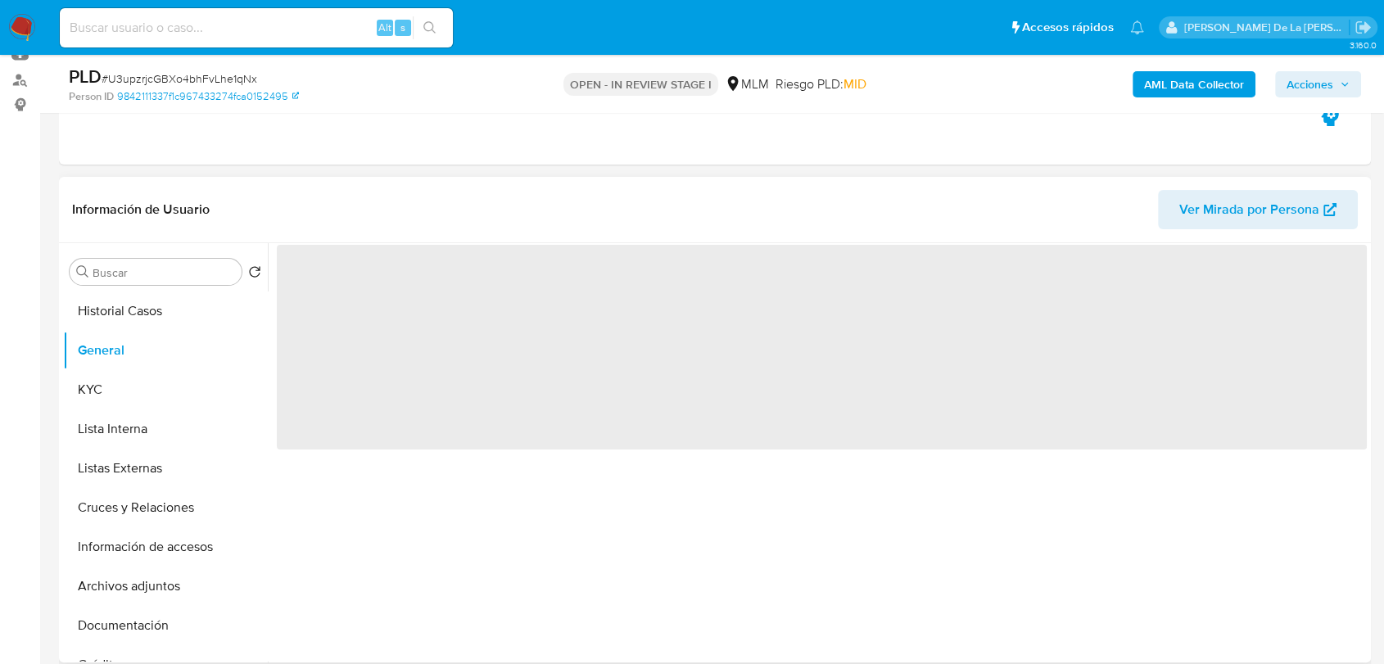
scroll to position [273, 0]
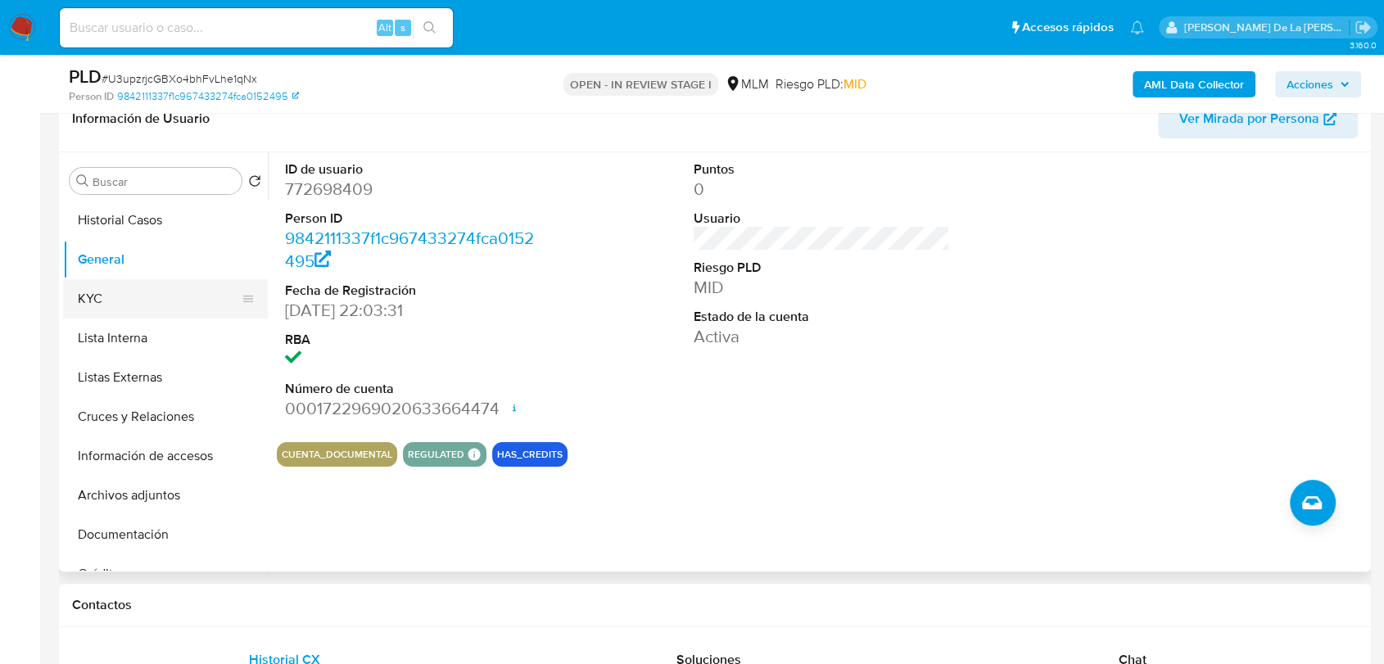
click at [133, 308] on button "KYC" at bounding box center [159, 298] width 192 height 39
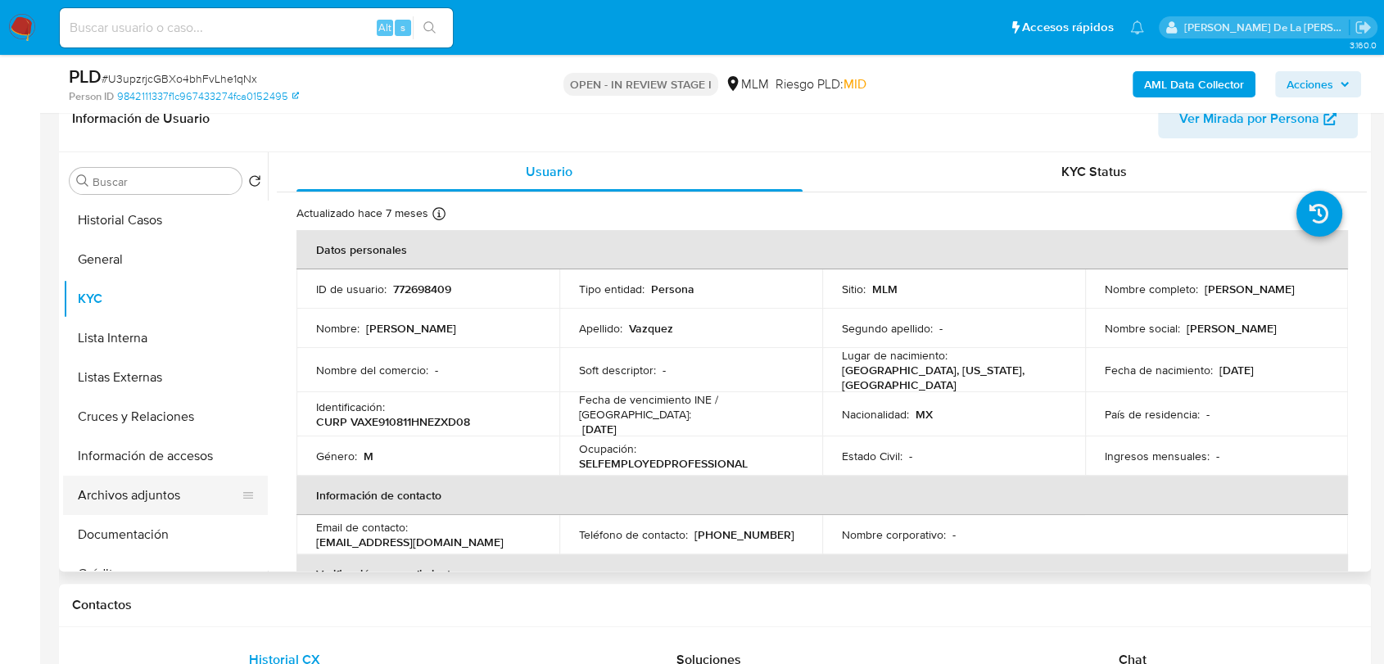
click at [164, 501] on button "Archivos adjuntos" at bounding box center [159, 495] width 192 height 39
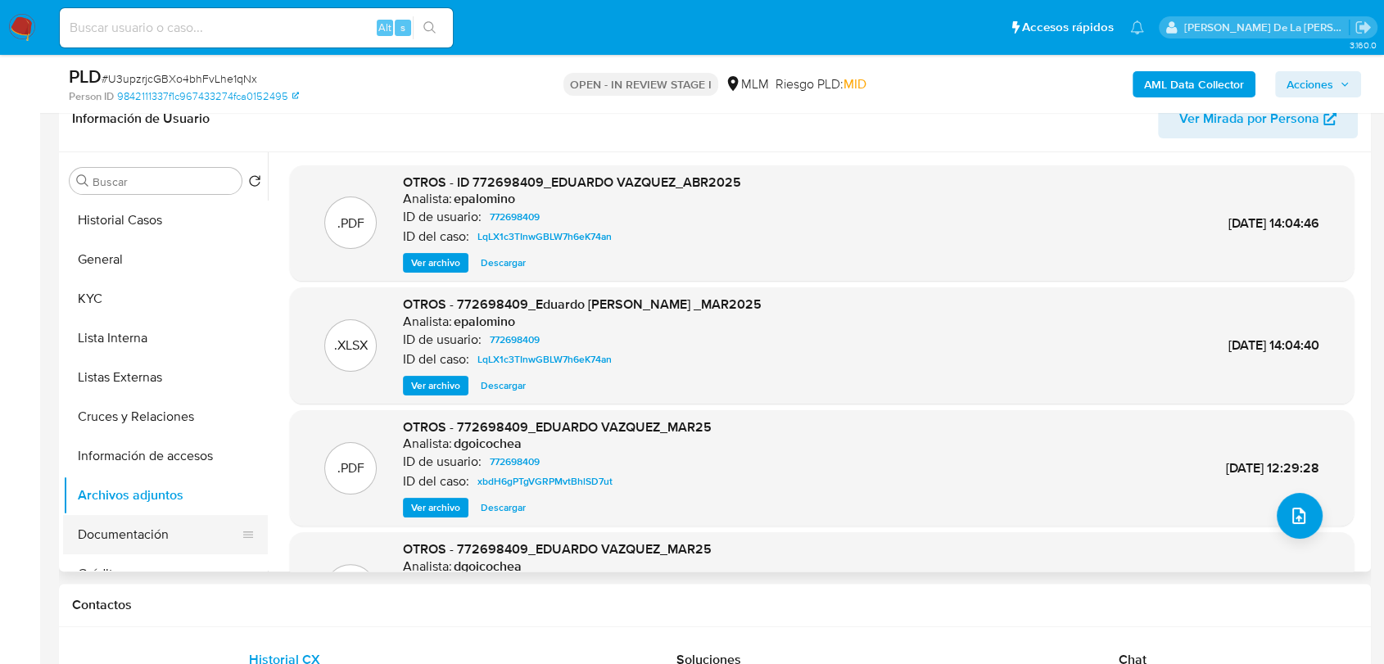
click at [122, 539] on button "Documentación" at bounding box center [159, 534] width 192 height 39
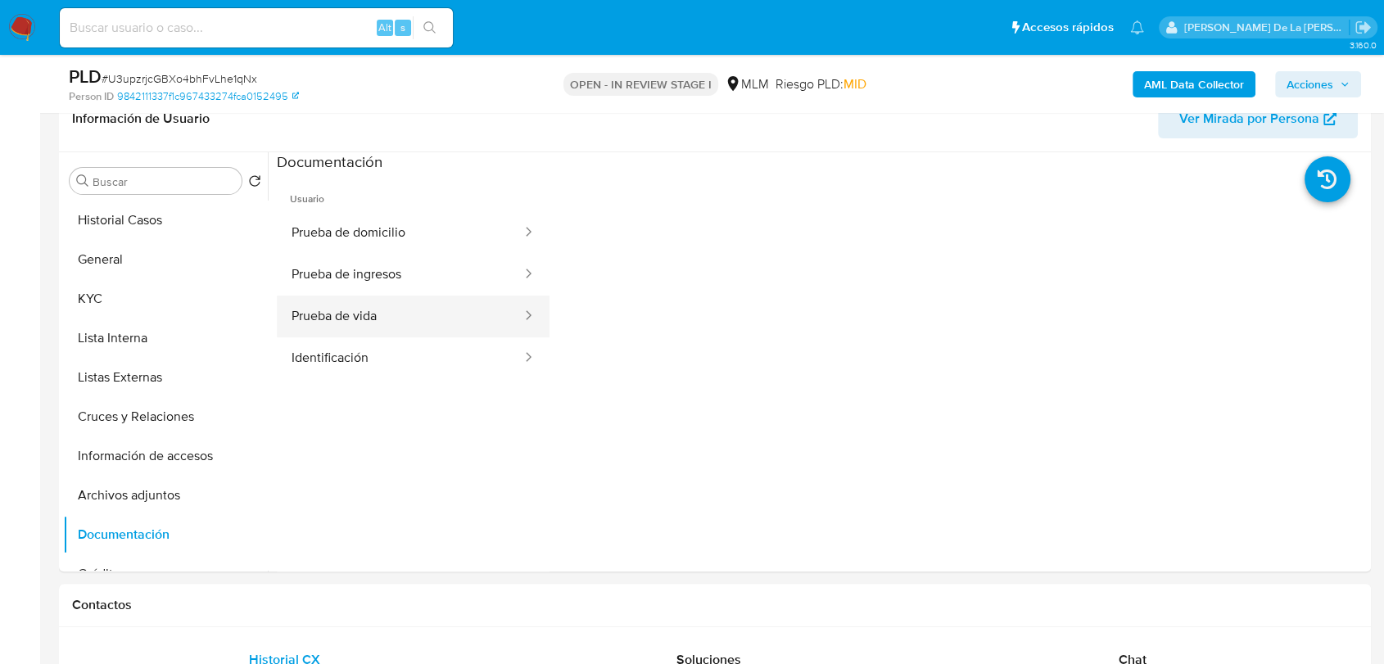
click at [395, 317] on button "Prueba de vida" at bounding box center [400, 317] width 247 height 42
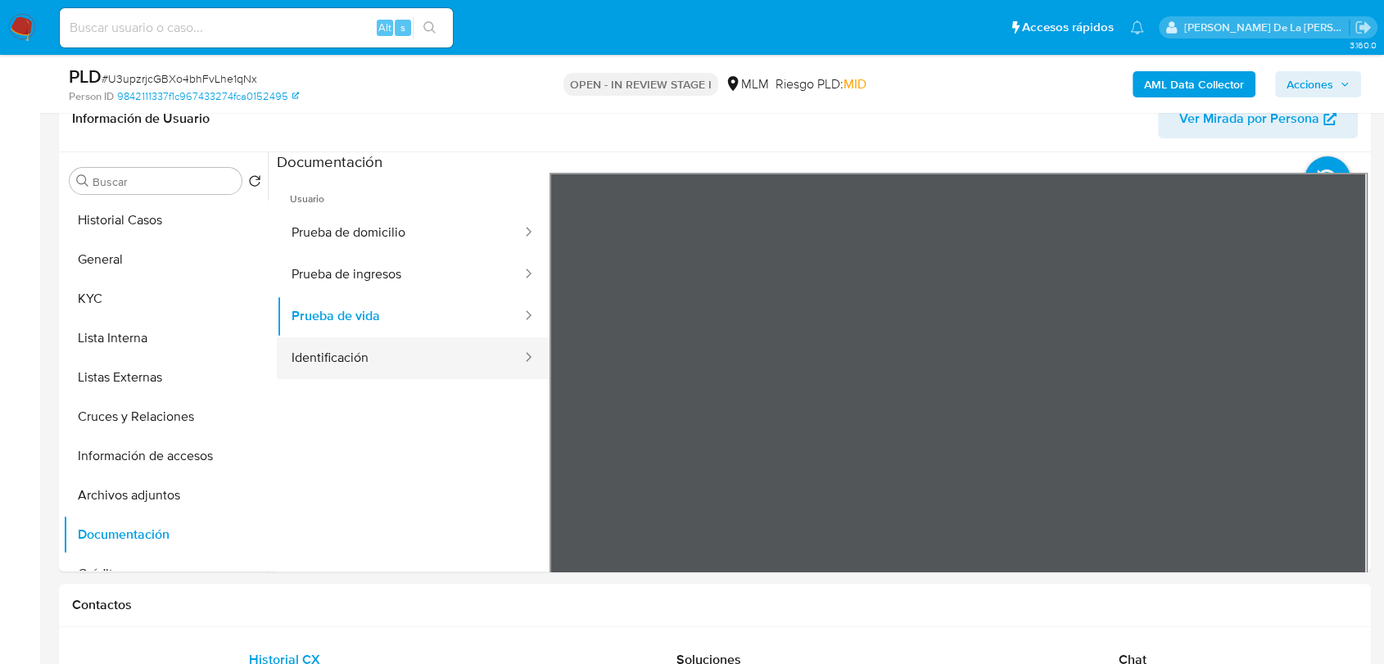
click at [452, 361] on button "Identificación" at bounding box center [400, 358] width 247 height 42
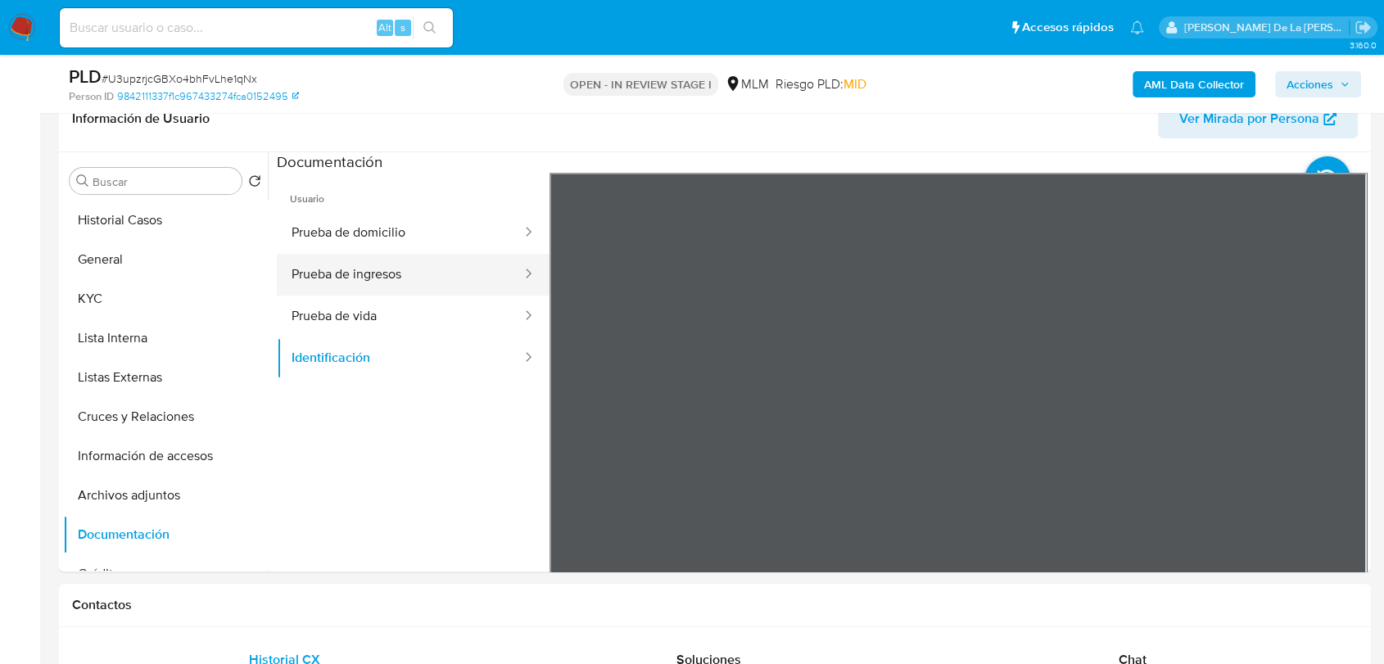
click at [388, 280] on button "Prueba de ingresos" at bounding box center [400, 275] width 247 height 42
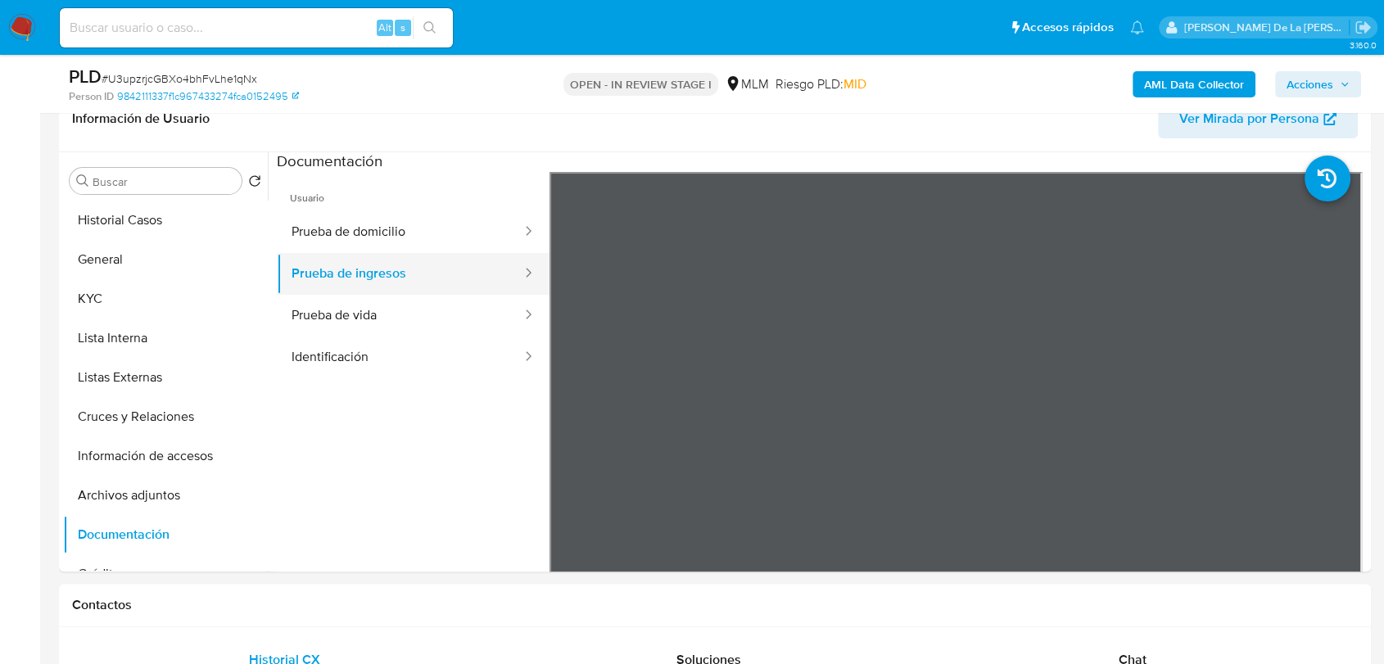
scroll to position [0, 0]
drag, startPoint x: 407, startPoint y: 229, endPoint x: 409, endPoint y: 239, distance: 10.0
click at [409, 239] on button "Prueba de domicilio" at bounding box center [400, 233] width 247 height 42
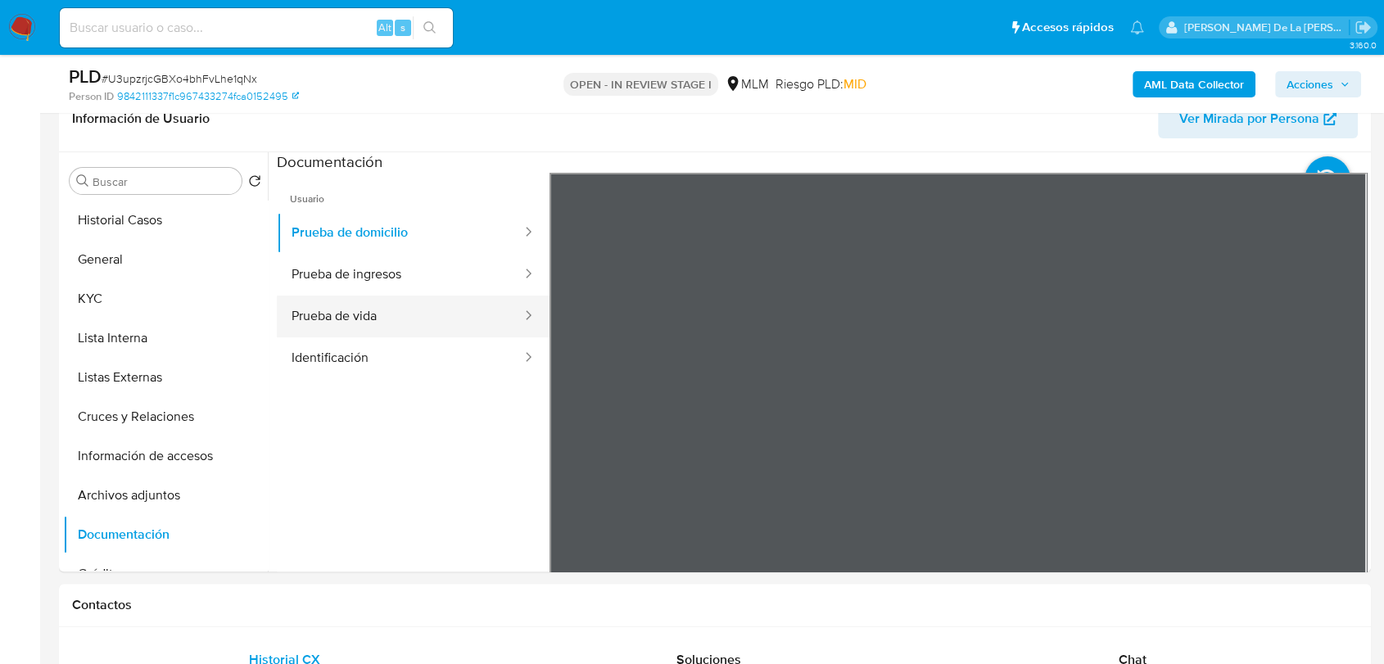
click at [383, 323] on button "Prueba de vida" at bounding box center [400, 317] width 247 height 42
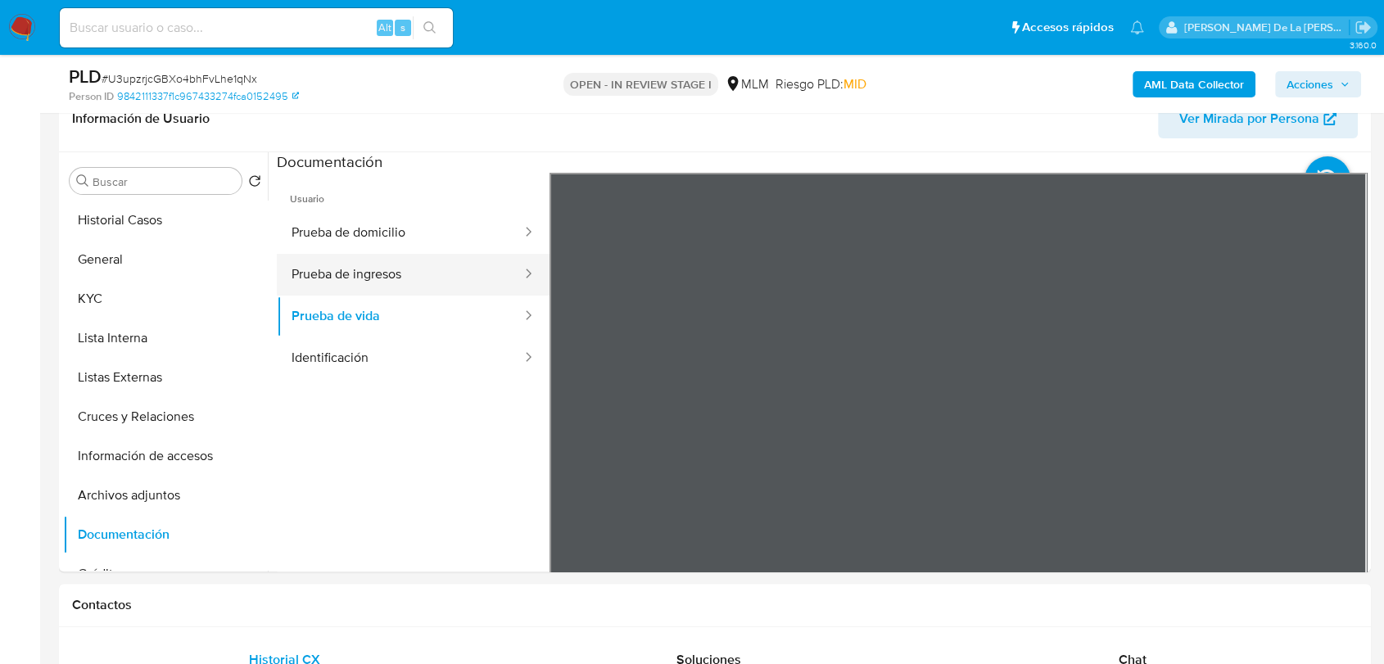
click at [427, 277] on button "Prueba de ingresos" at bounding box center [400, 275] width 247 height 42
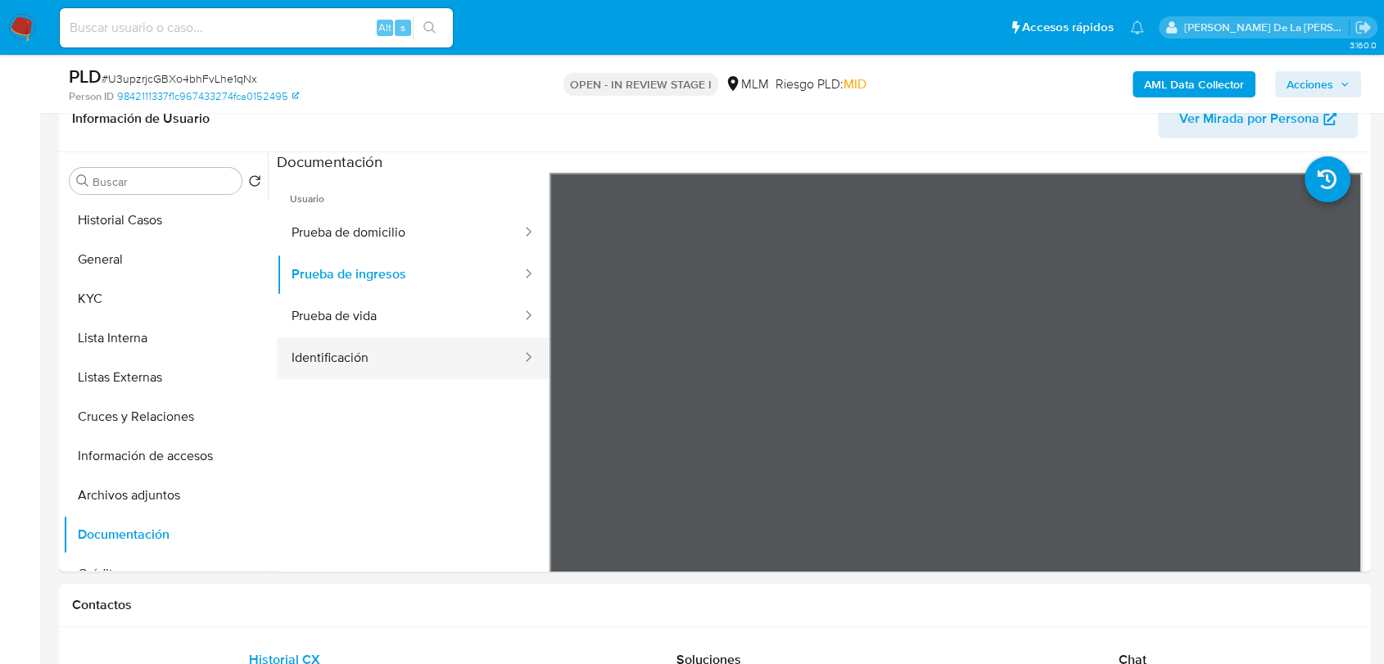
click at [453, 366] on button "Identificación" at bounding box center [400, 358] width 247 height 42
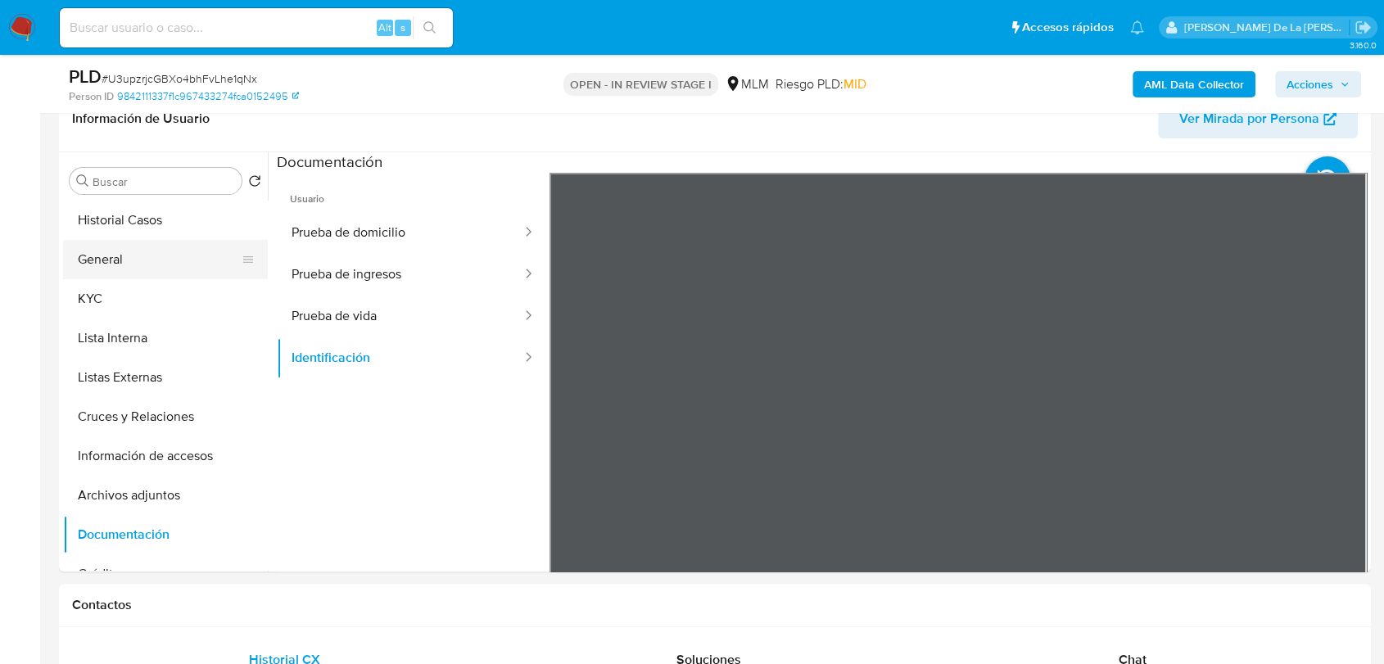
click at [92, 275] on button "General" at bounding box center [159, 259] width 192 height 39
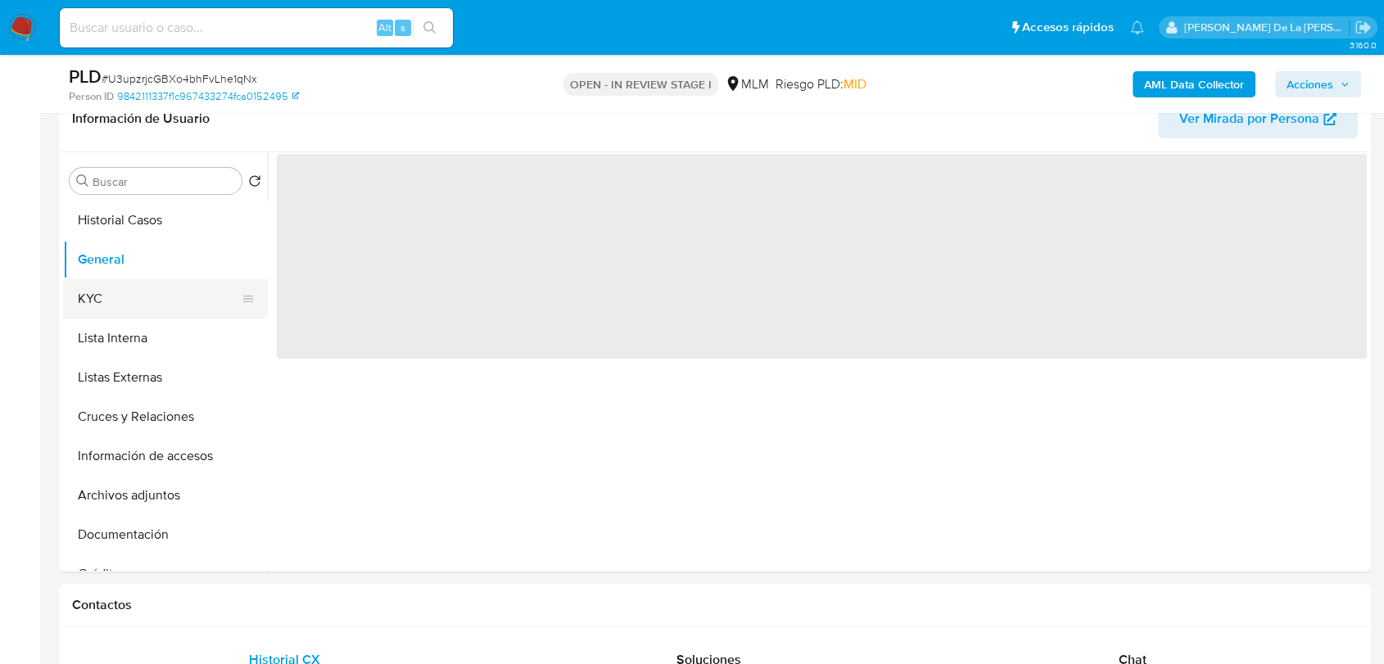
click at [88, 289] on button "KYC" at bounding box center [159, 298] width 192 height 39
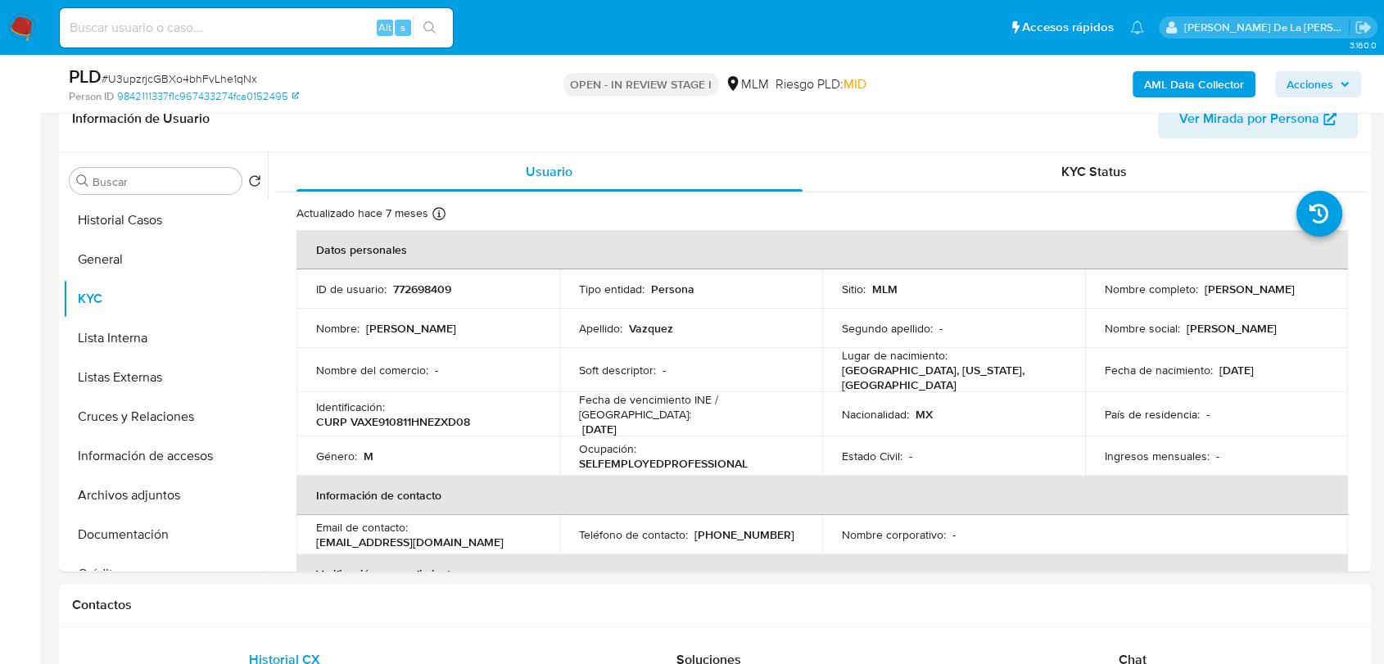
click at [632, 456] on p "SELFEMPLOYEDPROFESSIONAL" at bounding box center [663, 463] width 169 height 15
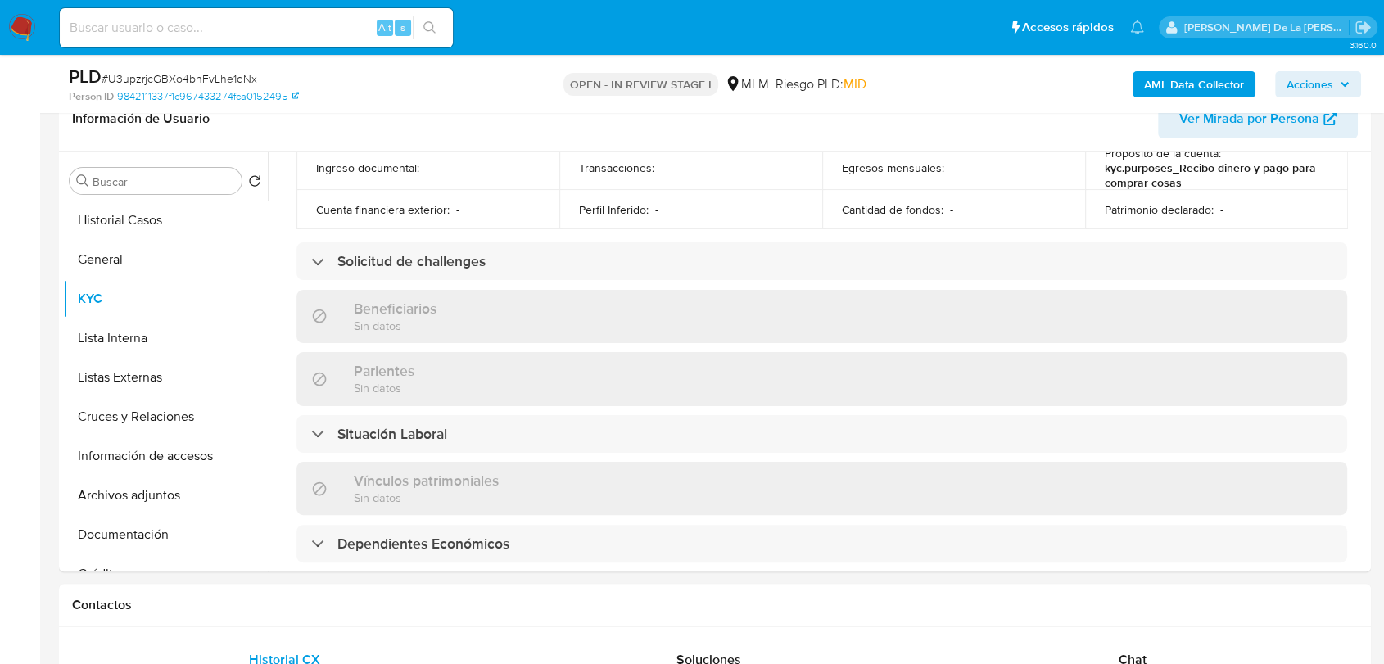
scroll to position [636, 0]
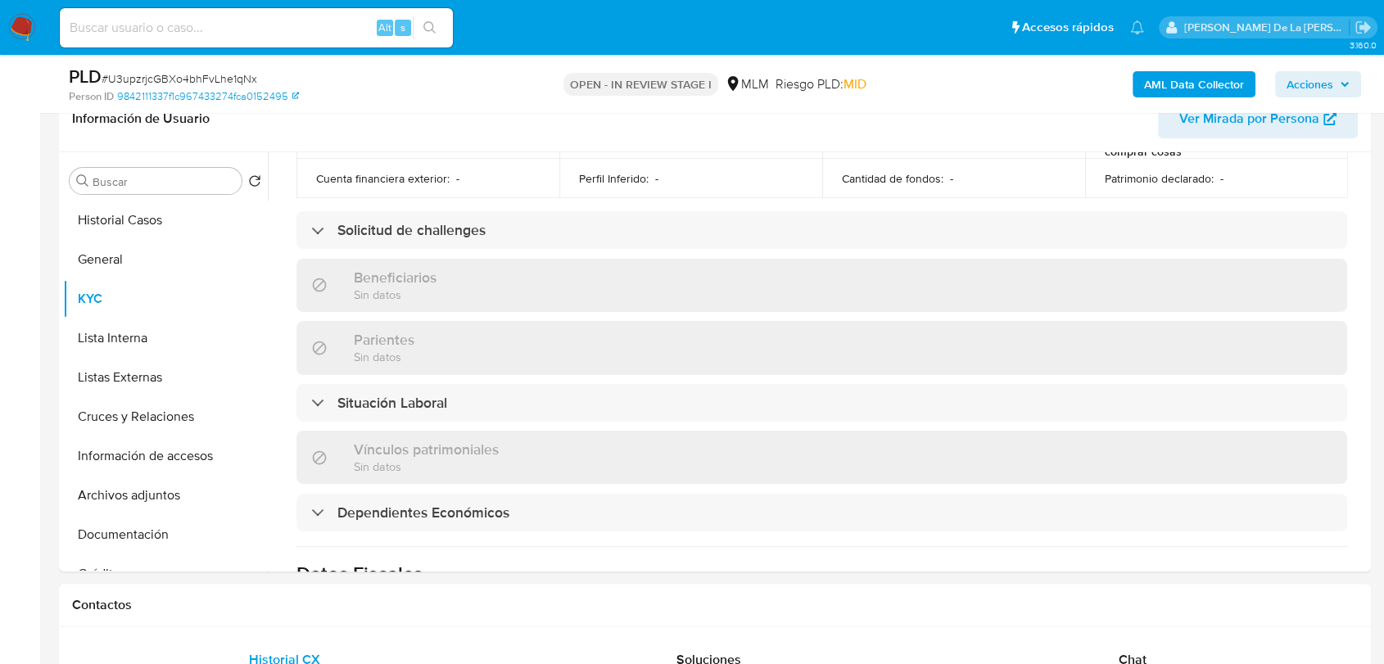
click at [351, 293] on div "Beneficiarios Sin datos" at bounding box center [822, 285] width 1051 height 53
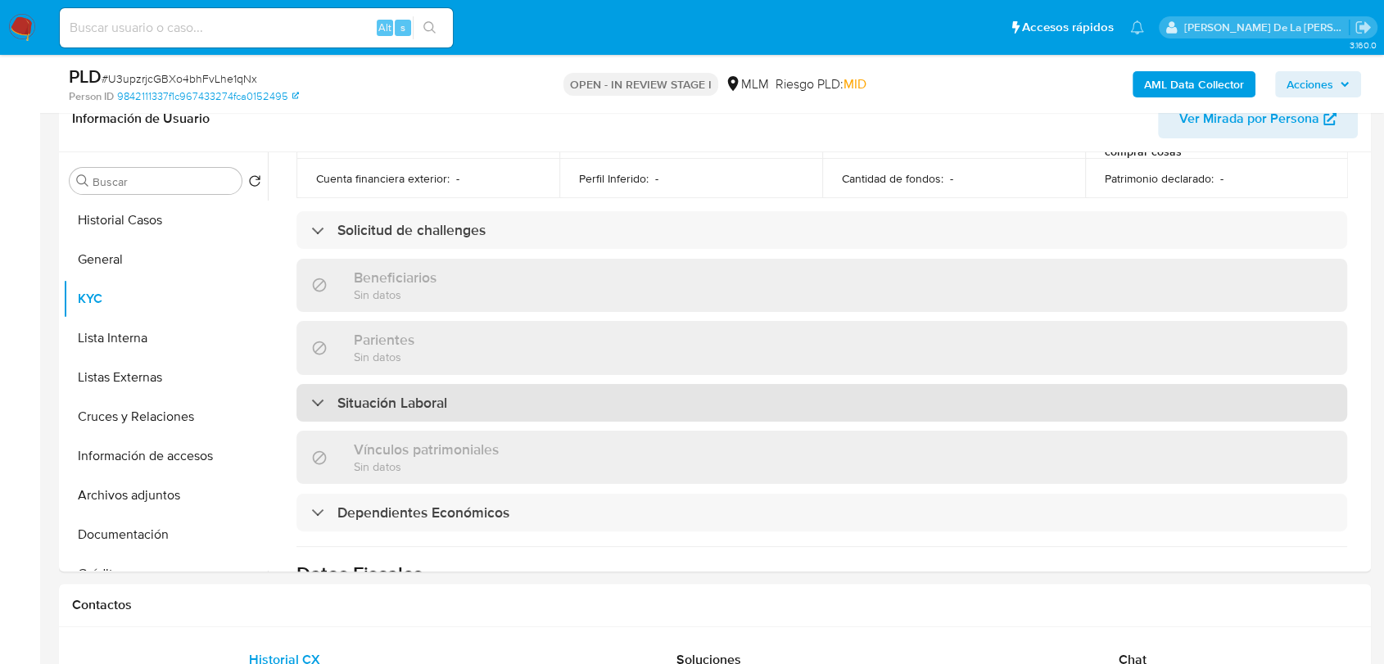
click at [460, 392] on div "Situación Laboral" at bounding box center [822, 403] width 1051 height 38
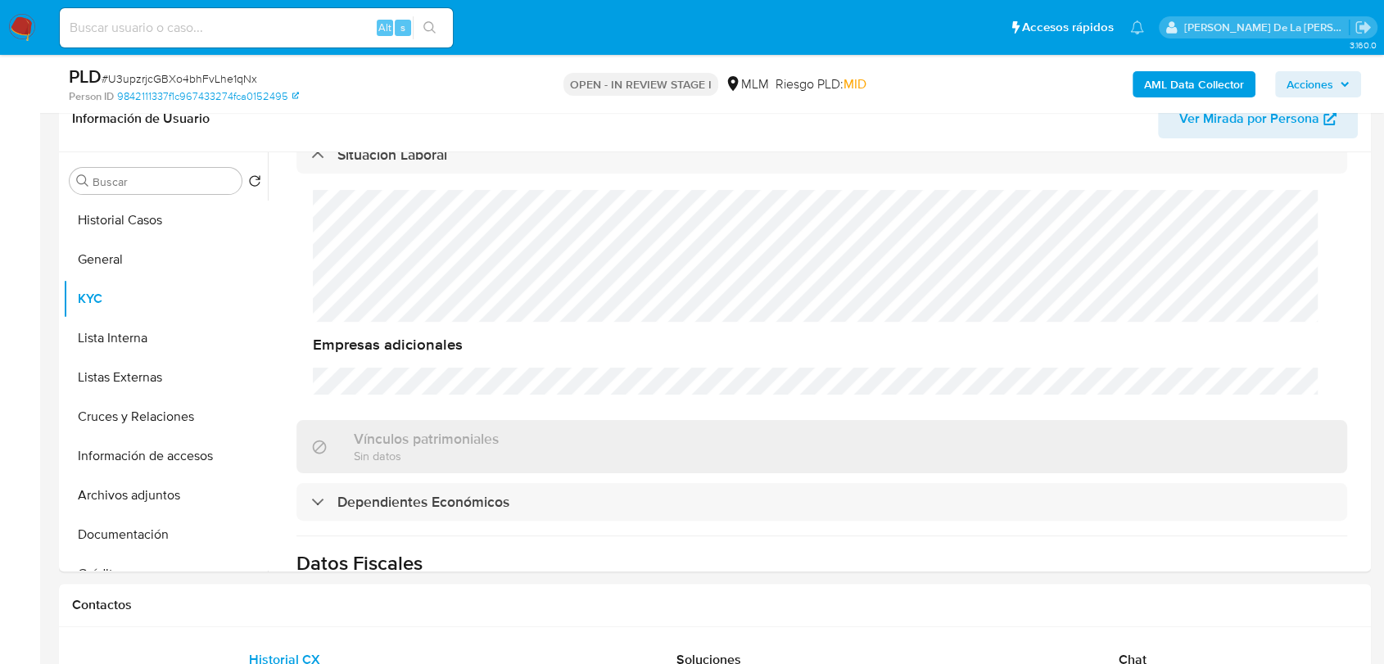
scroll to position [1001, 0]
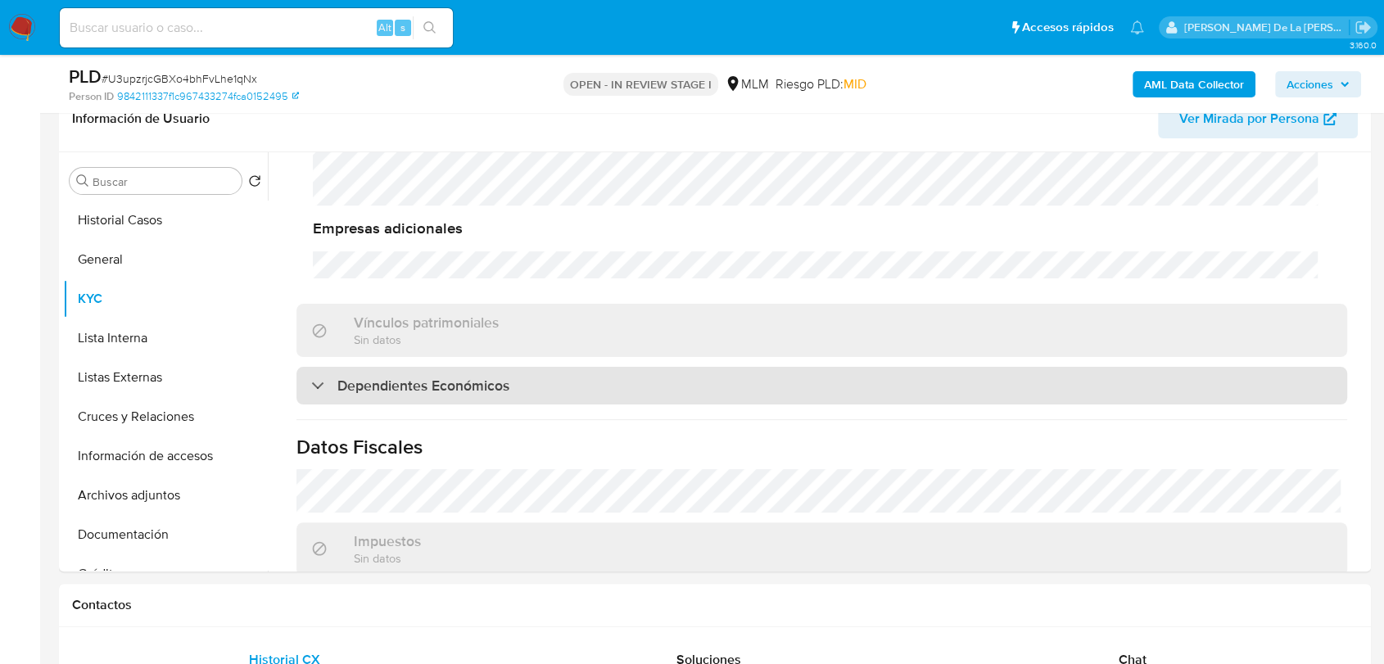
click at [419, 377] on h3 "Dependientes Económicos" at bounding box center [423, 386] width 172 height 18
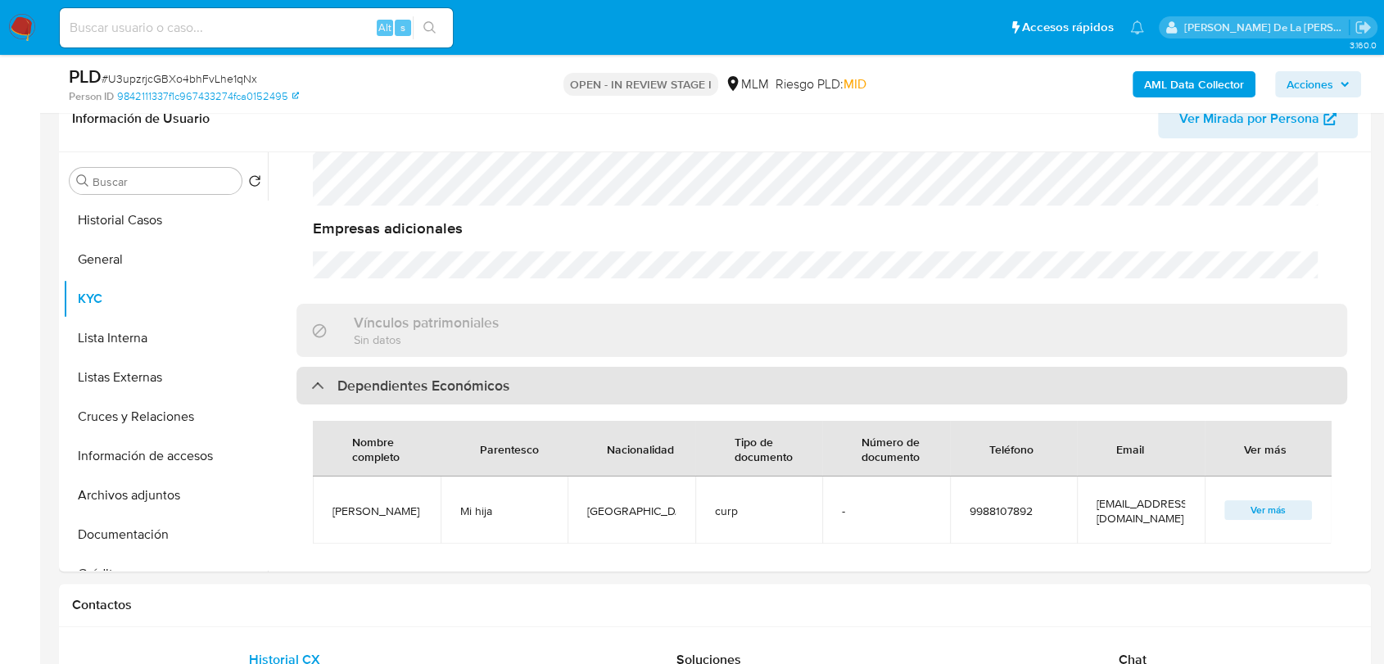
scroll to position [1092, 0]
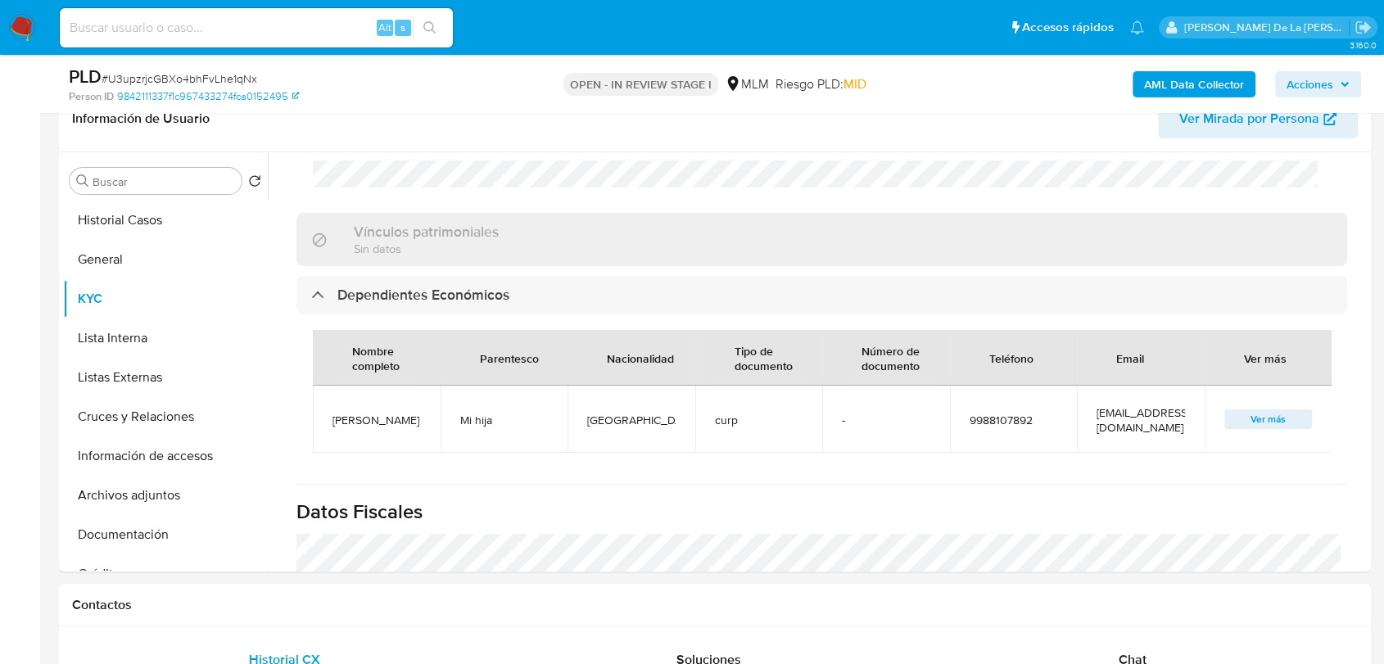
drag, startPoint x: 337, startPoint y: 404, endPoint x: 389, endPoint y: 414, distance: 53.5
click at [389, 414] on span "Julieta Valentina vazquez madera" at bounding box center [377, 420] width 88 height 15
click at [406, 428] on td "Julieta Valentina vazquez madera" at bounding box center [377, 419] width 128 height 67
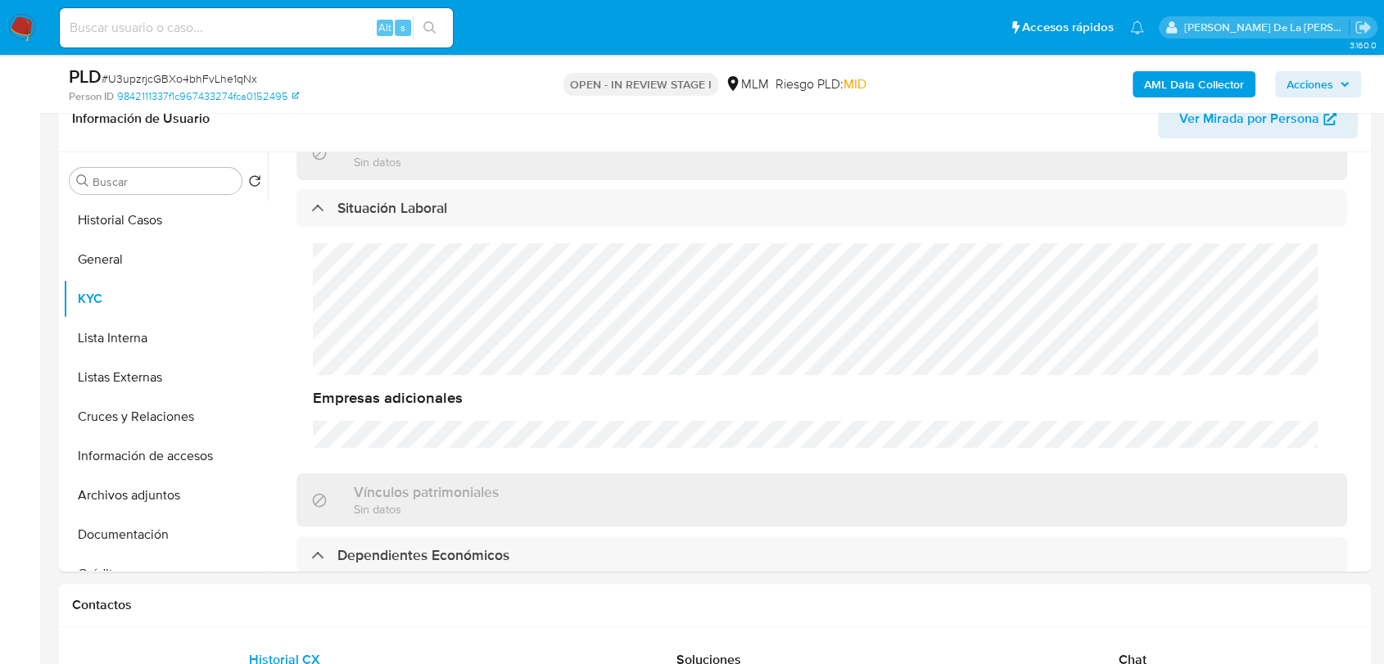
scroll to position [546, 0]
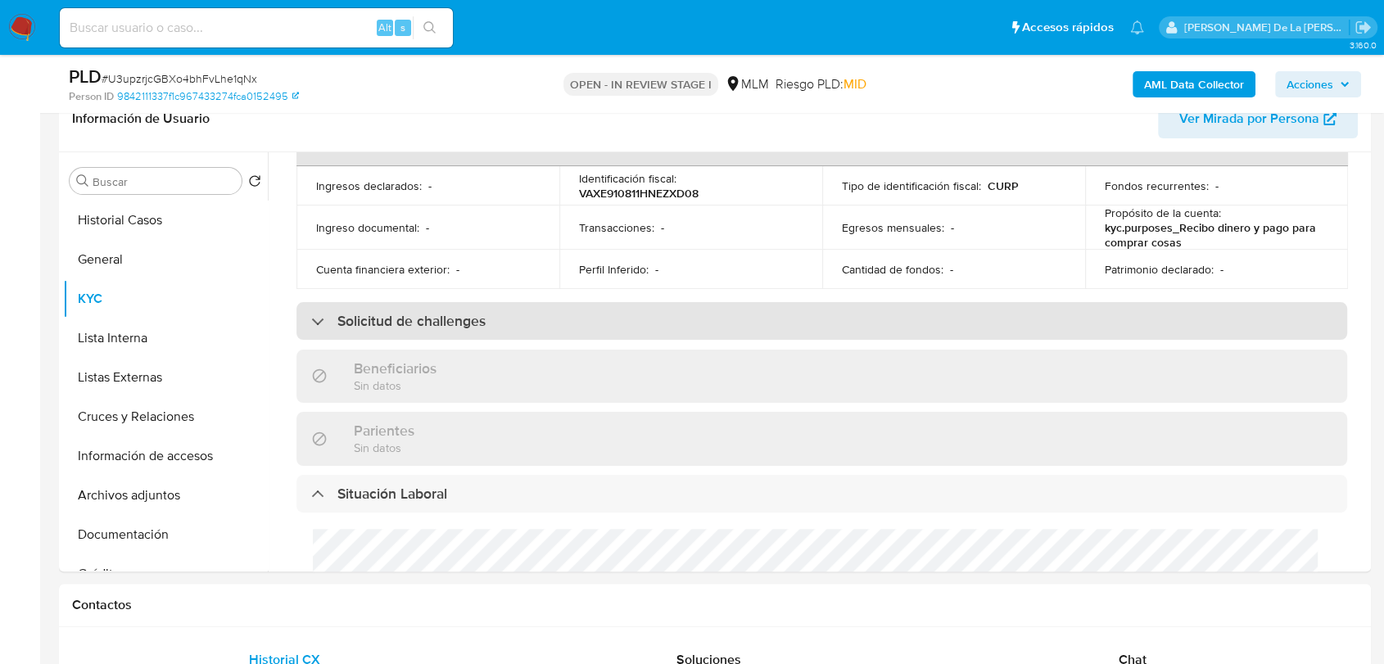
click at [401, 312] on h3 "Solicitud de challenges" at bounding box center [411, 321] width 148 height 18
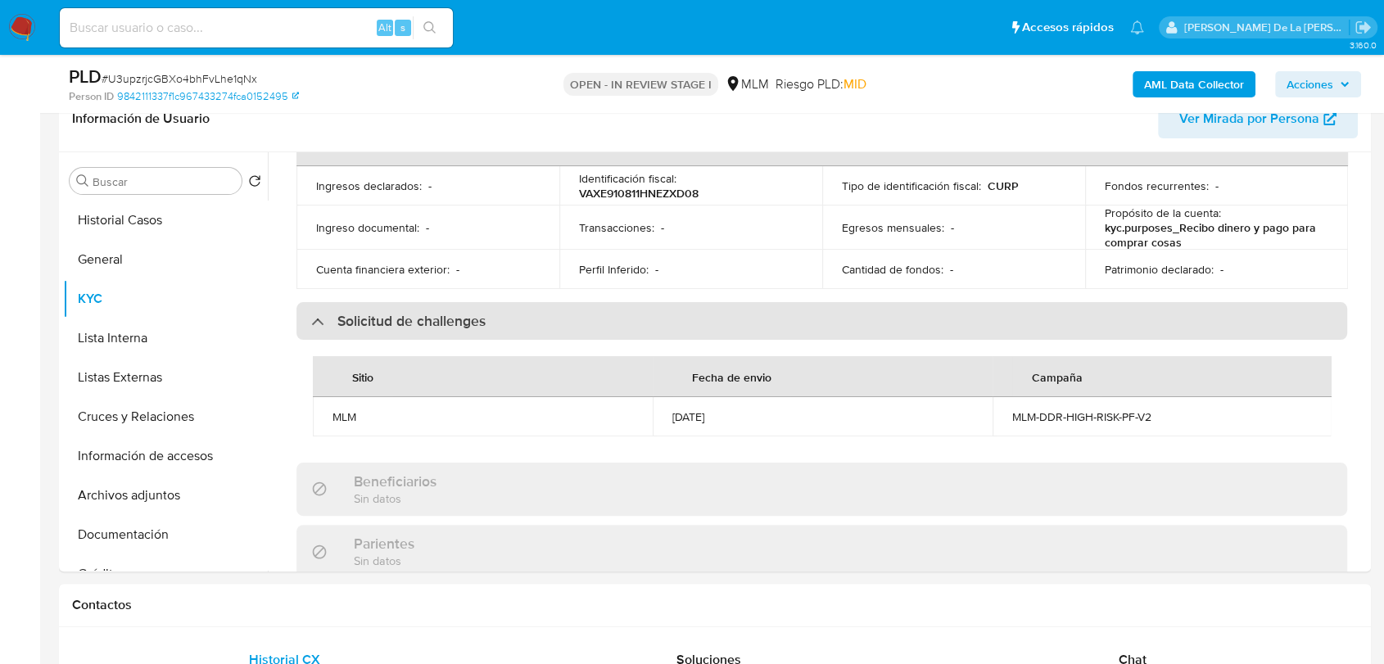
click at [401, 312] on h3 "Solicitud de challenges" at bounding box center [411, 321] width 148 height 18
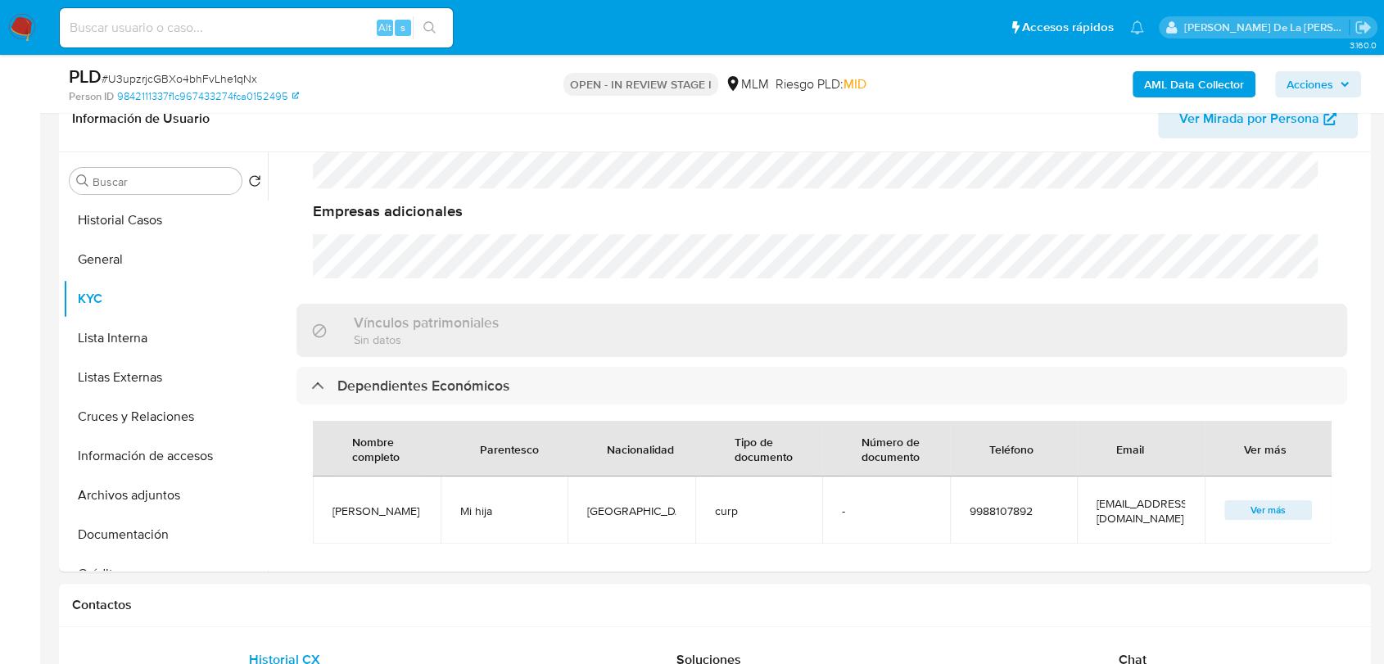
scroll to position [1183, 0]
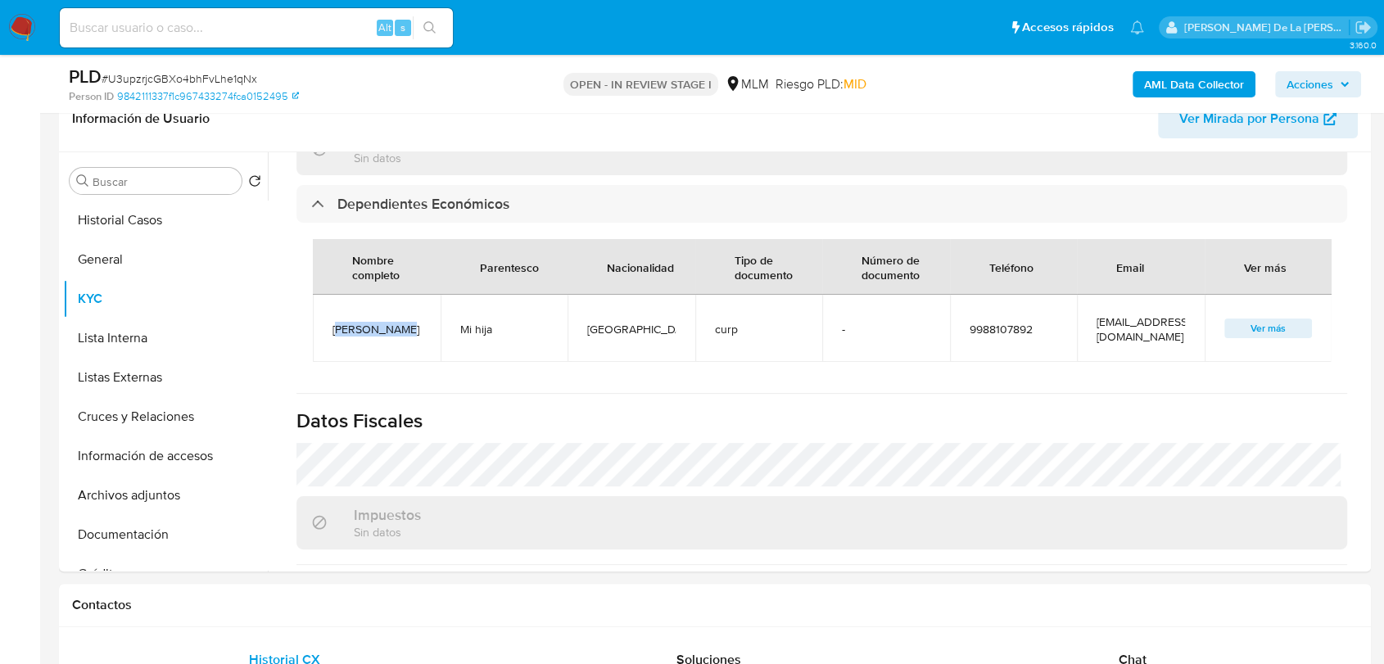
drag, startPoint x: 337, startPoint y: 300, endPoint x: 391, endPoint y: 316, distance: 55.7
click at [391, 316] on td "[PERSON_NAME] [PERSON_NAME]" at bounding box center [377, 328] width 128 height 67
click at [391, 322] on span "[PERSON_NAME] [PERSON_NAME]" at bounding box center [377, 329] width 88 height 15
click at [352, 322] on span "[PERSON_NAME] [PERSON_NAME]" at bounding box center [377, 329] width 88 height 15
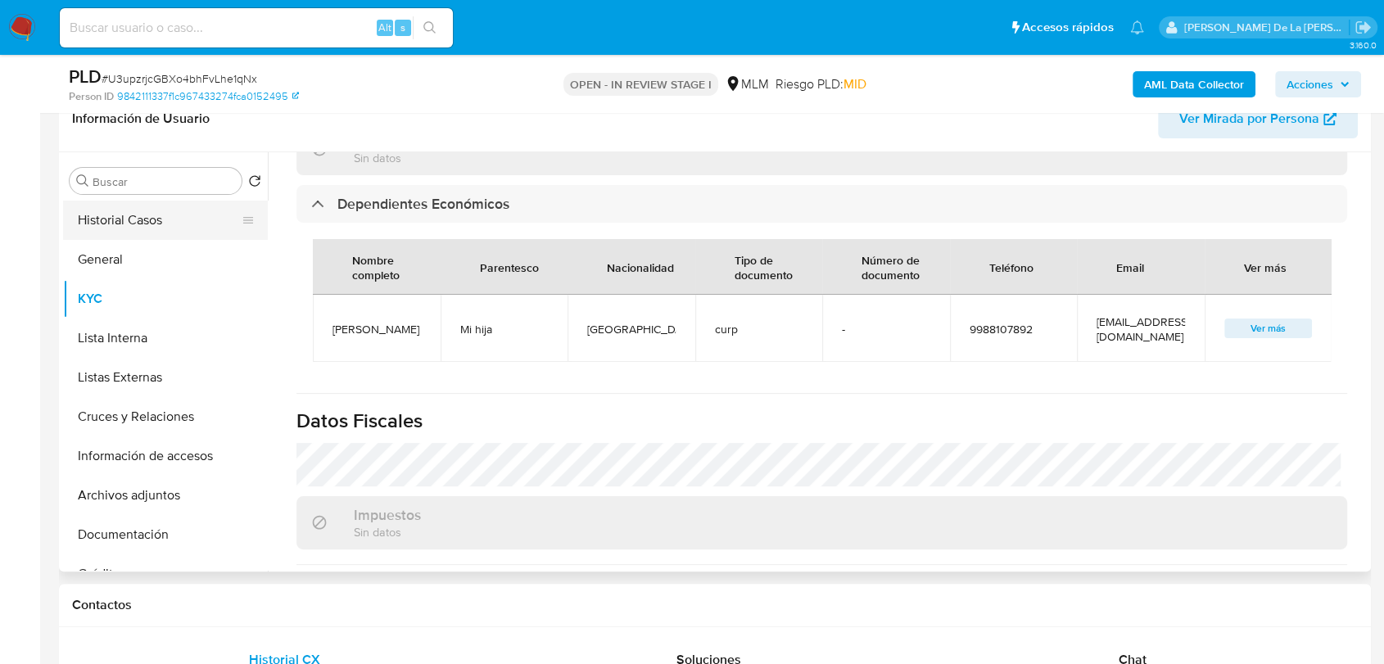
click at [169, 224] on button "Historial Casos" at bounding box center [159, 220] width 192 height 39
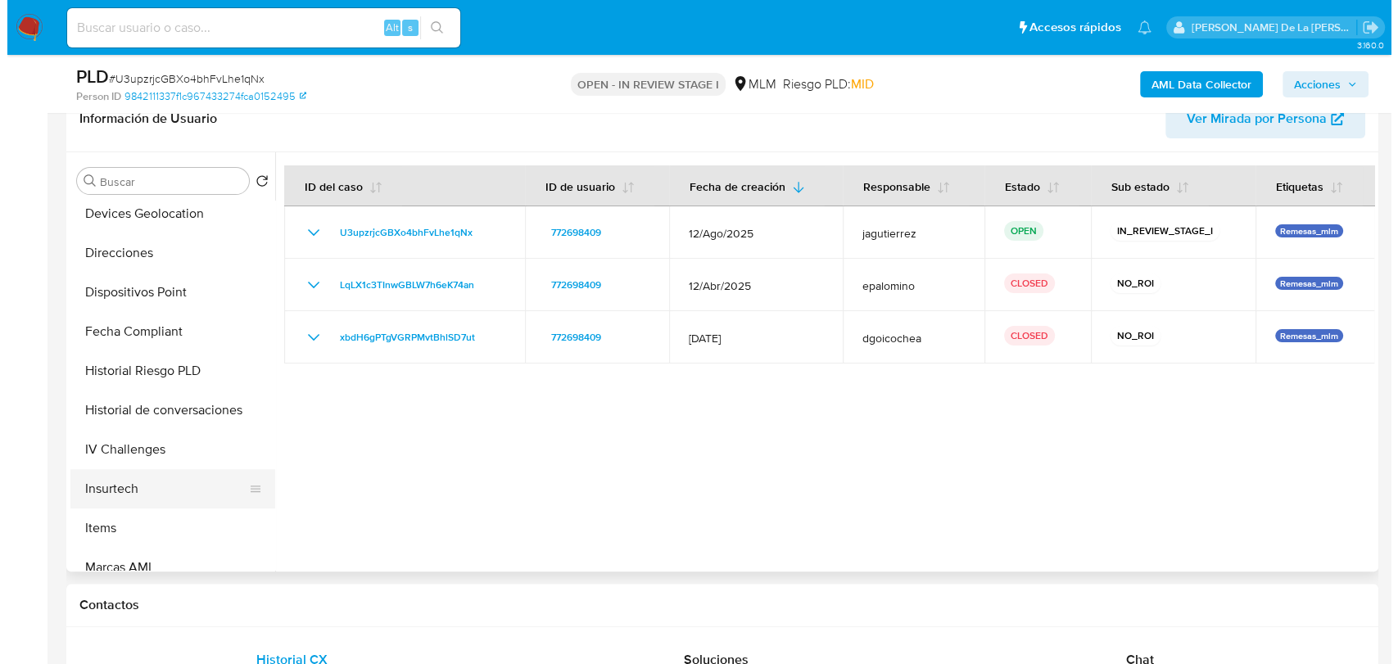
scroll to position [546, 0]
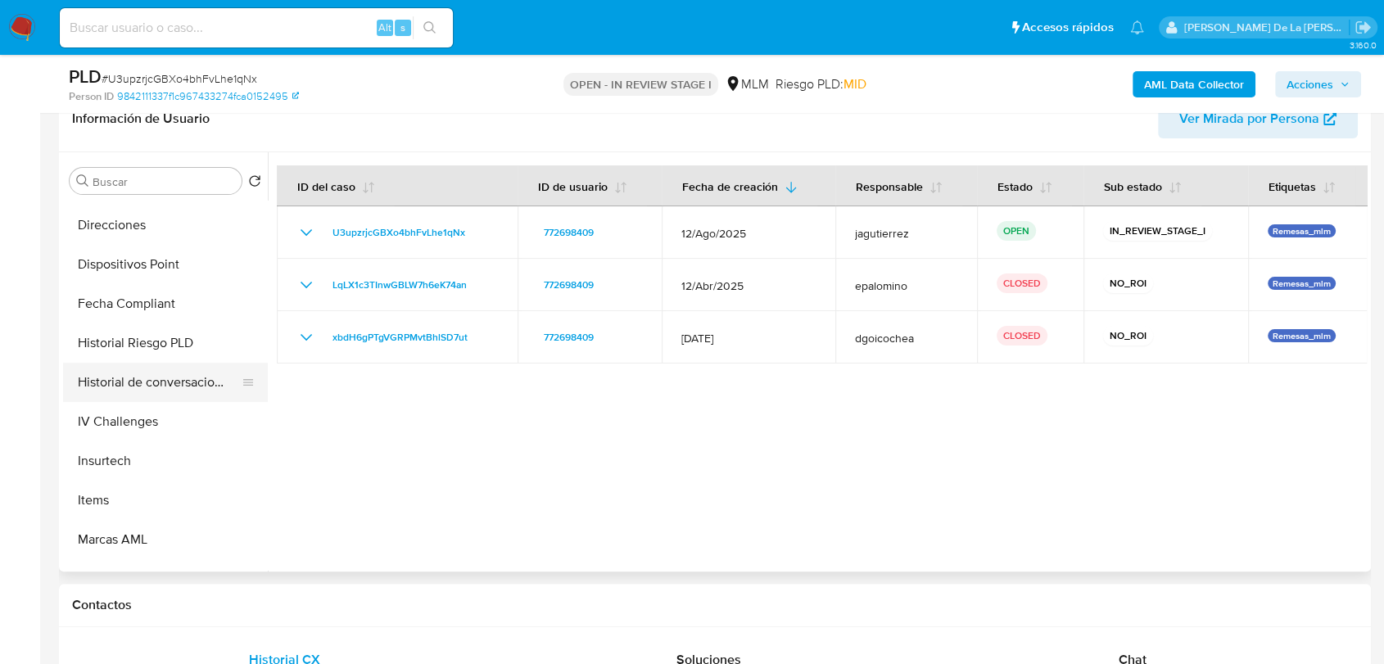
click at [210, 377] on button "Historial de conversaciones" at bounding box center [159, 382] width 192 height 39
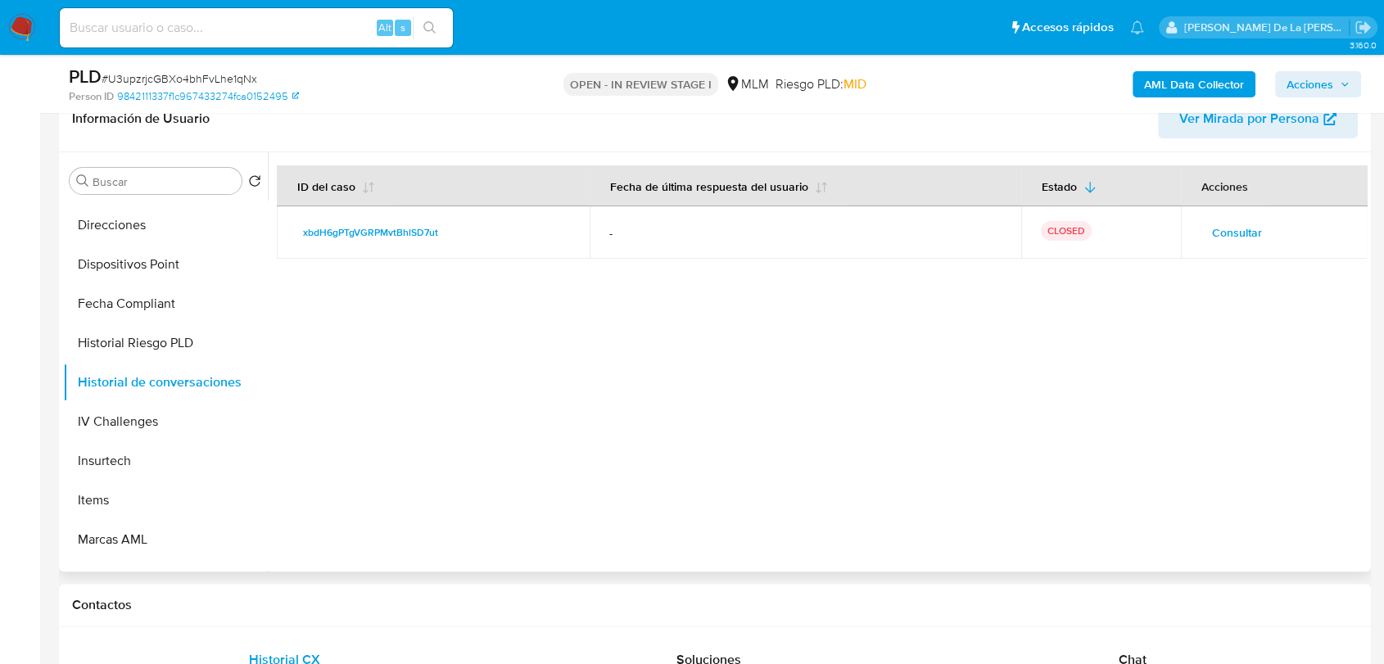
click at [1209, 237] on button "Consultar" at bounding box center [1237, 233] width 73 height 26
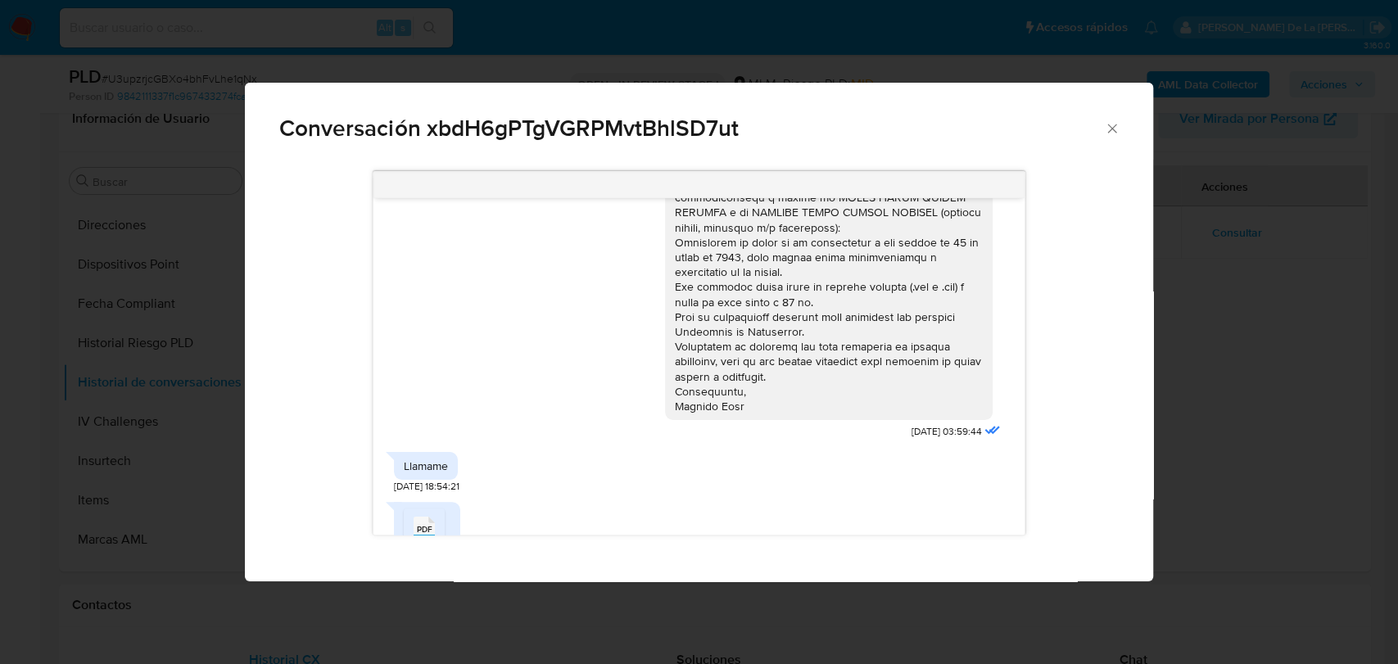
scroll to position [455, 0]
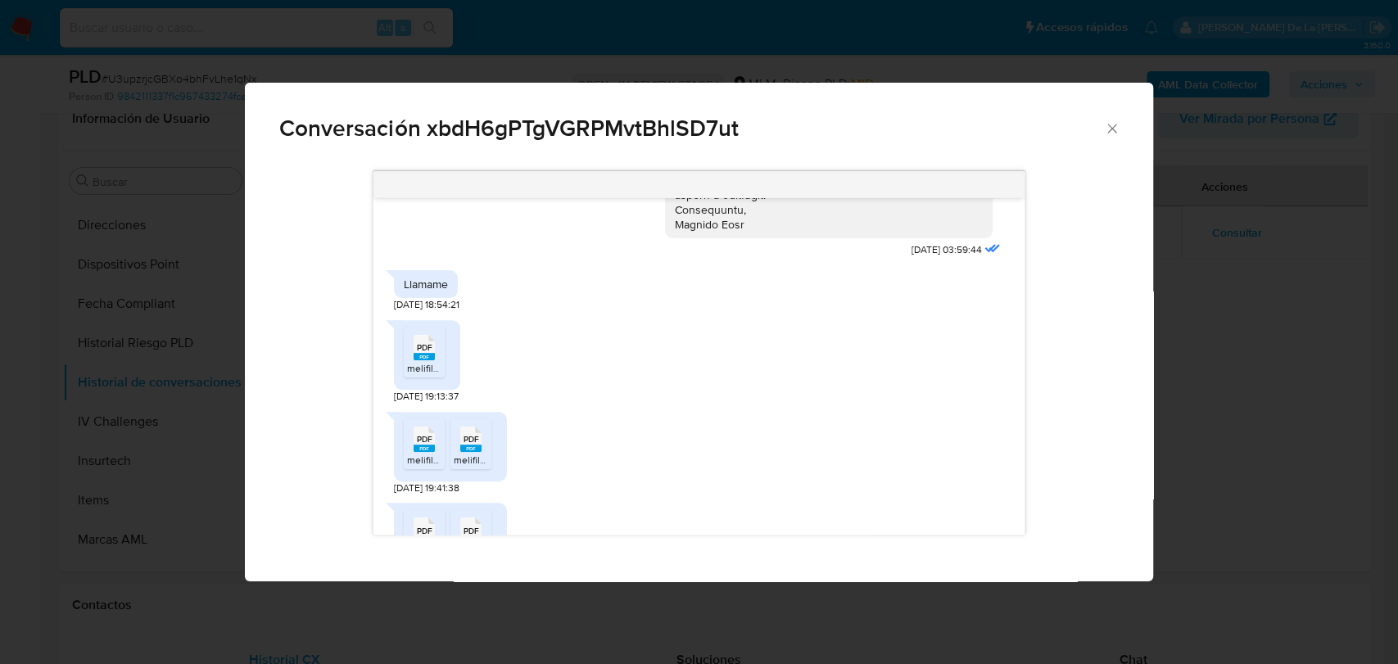
click at [422, 349] on span "PDF" at bounding box center [425, 347] width 16 height 11
click at [424, 445] on rect "Comunicación" at bounding box center [424, 448] width 21 height 7
click at [477, 438] on span "PDF" at bounding box center [472, 439] width 16 height 11
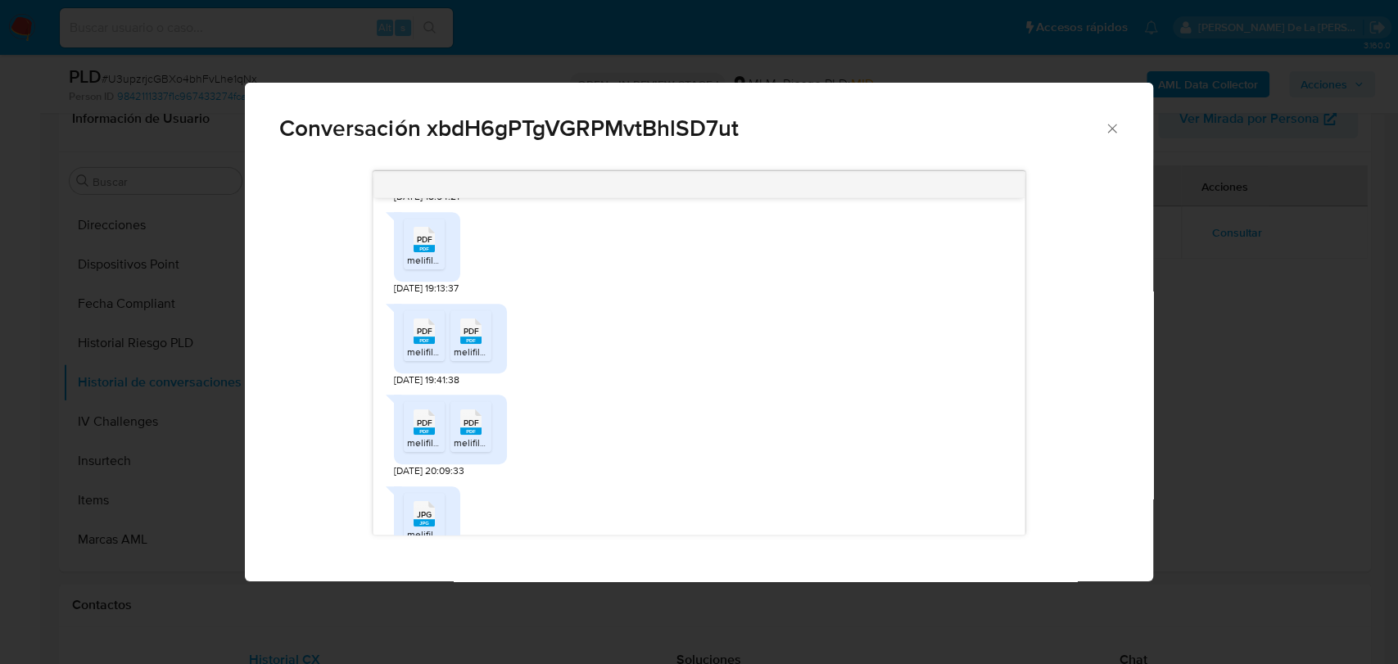
scroll to position [636, 0]
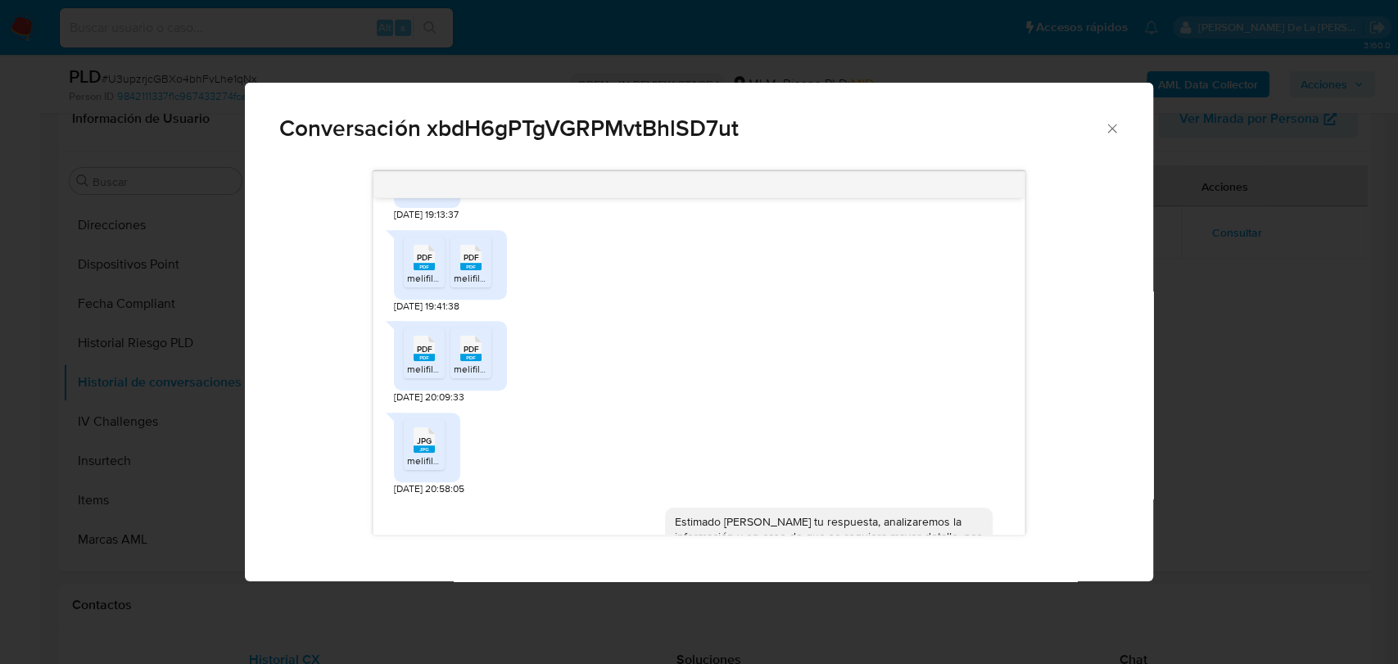
click at [419, 351] on span "PDF" at bounding box center [425, 349] width 16 height 11
click at [473, 349] on span "PDF" at bounding box center [472, 349] width 16 height 11
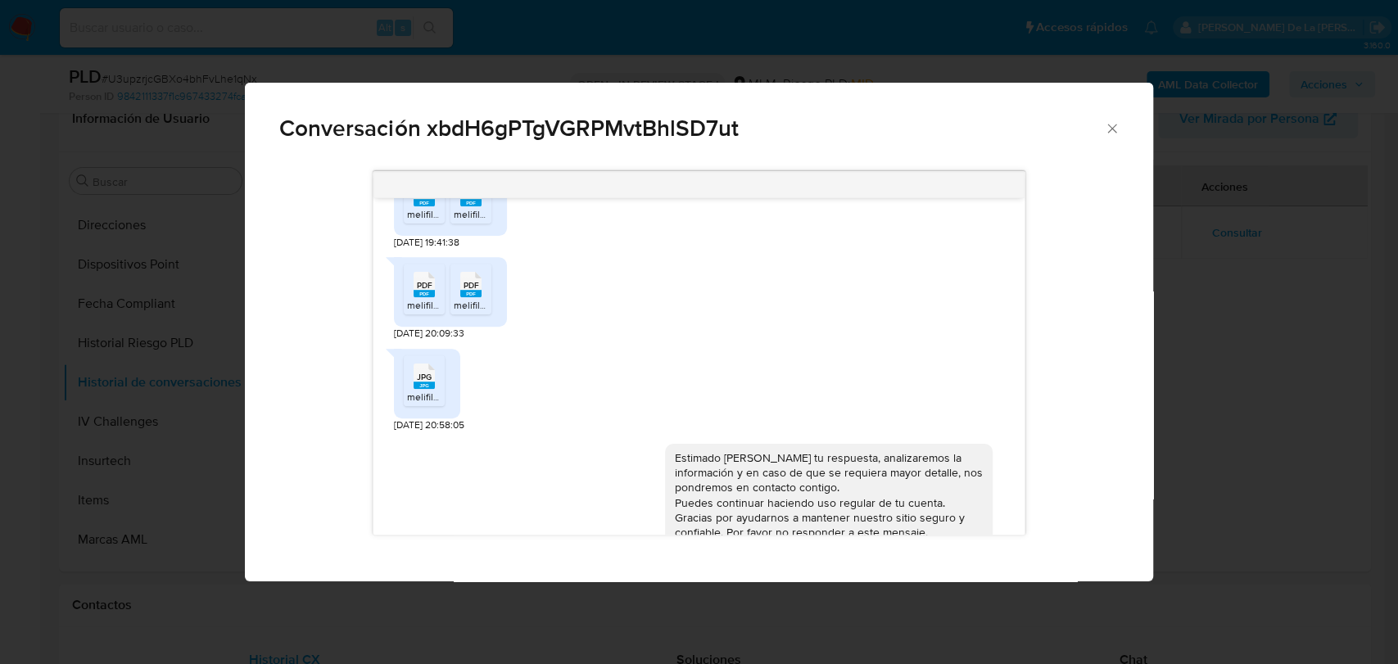
scroll to position [727, 0]
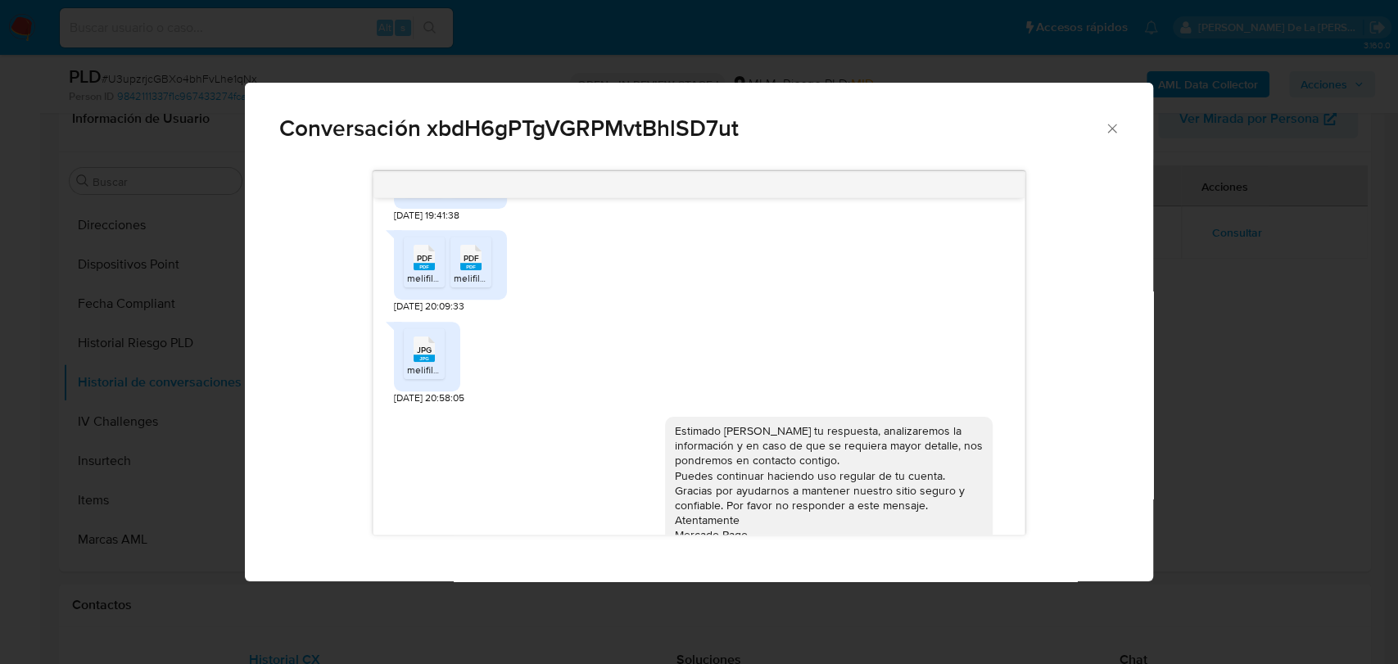
click at [417, 349] on span "JPG" at bounding box center [424, 350] width 15 height 11
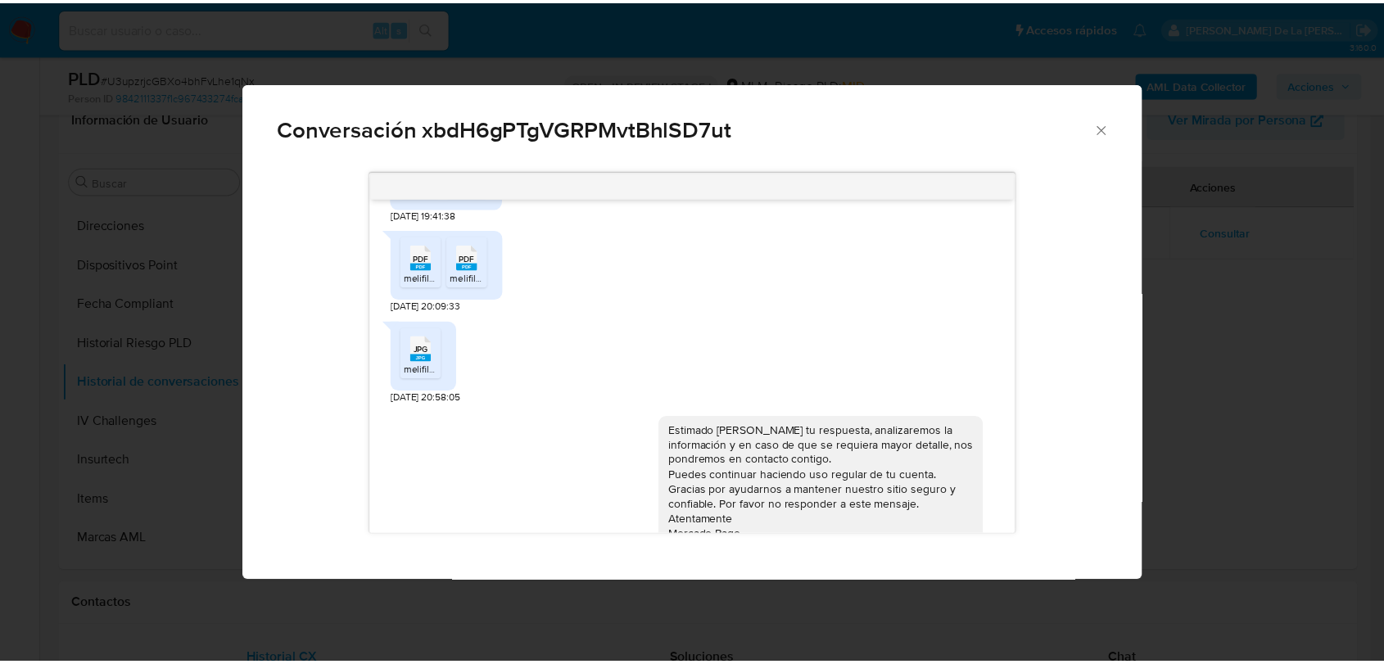
scroll to position [787, 0]
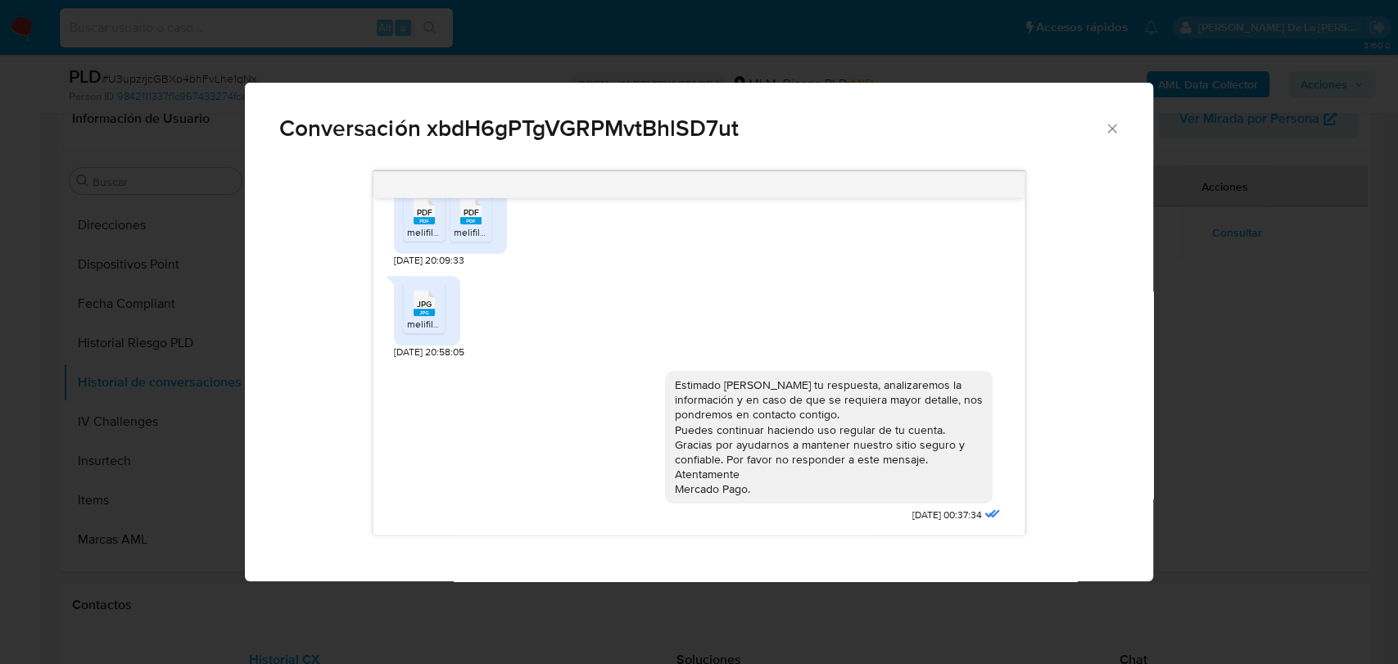
click at [1127, 129] on div "Conversación xbdH6gPTgVGRPMvtBhlSD7ut" at bounding box center [699, 122] width 908 height 78
drag, startPoint x: 1121, startPoint y: 132, endPoint x: 781, endPoint y: 177, distance: 342.1
click at [1120, 132] on div "Conversación xbdH6gPTgVGRPMvtBhlSD7ut" at bounding box center [699, 122] width 908 height 78
click at [1108, 132] on icon "Cerrar" at bounding box center [1112, 128] width 16 height 16
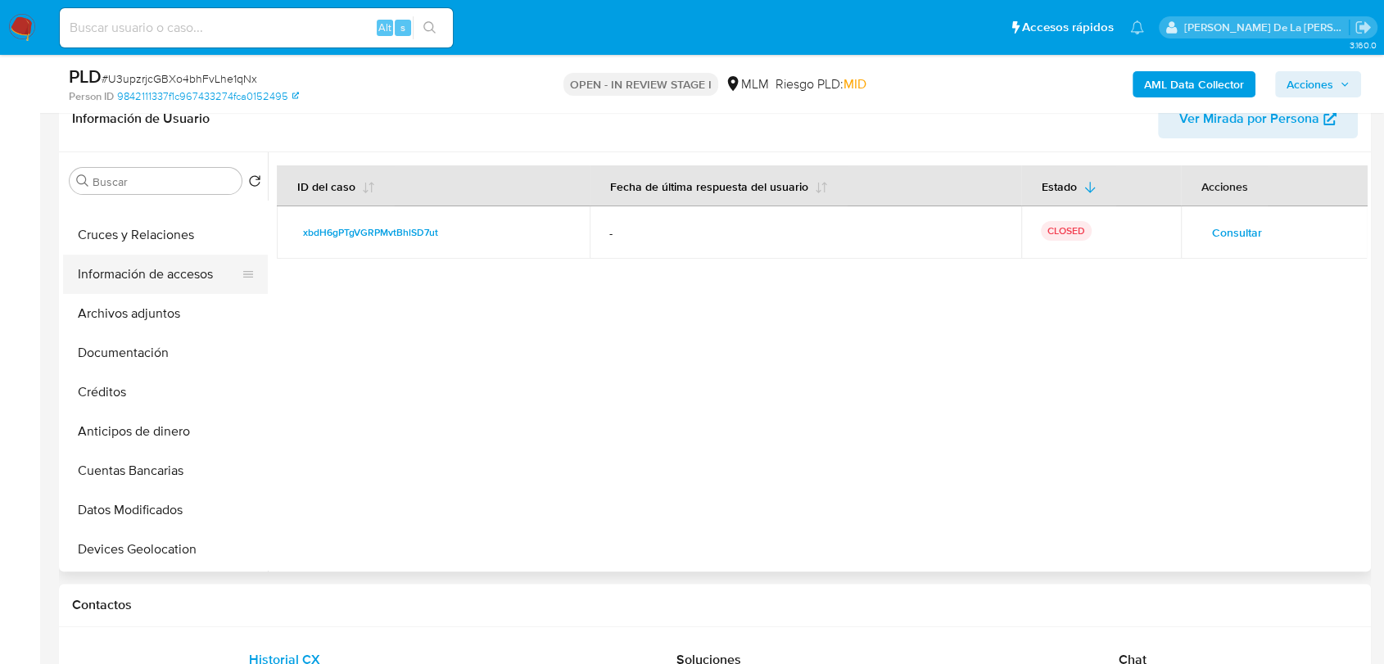
scroll to position [0, 0]
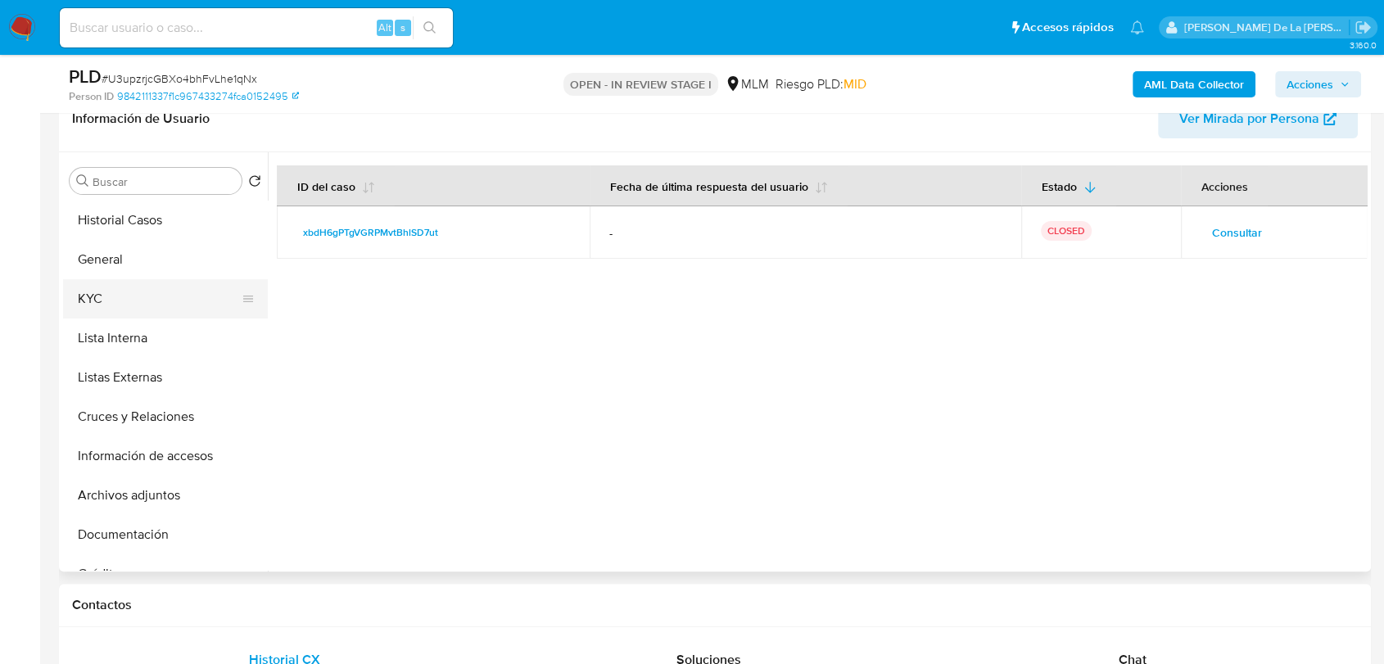
click at [150, 280] on button "KYC" at bounding box center [159, 298] width 192 height 39
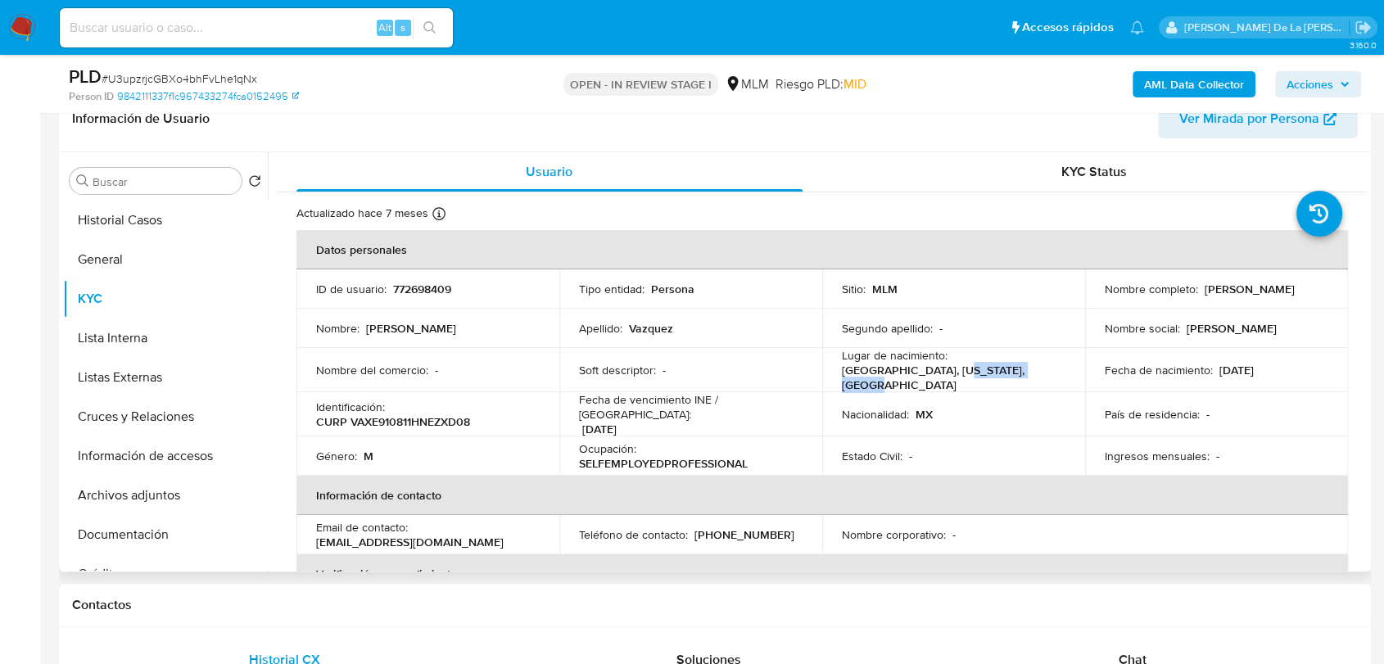
drag, startPoint x: 944, startPoint y: 380, endPoint x: 1021, endPoint y: 384, distance: 77.1
click at [1021, 384] on td "Lugar de nacimiento : Estados unidos, California, Fullerton" at bounding box center [953, 370] width 263 height 44
click at [1021, 383] on td "Lugar de nacimiento : Estados unidos, California, Fullerton" at bounding box center [953, 370] width 263 height 44
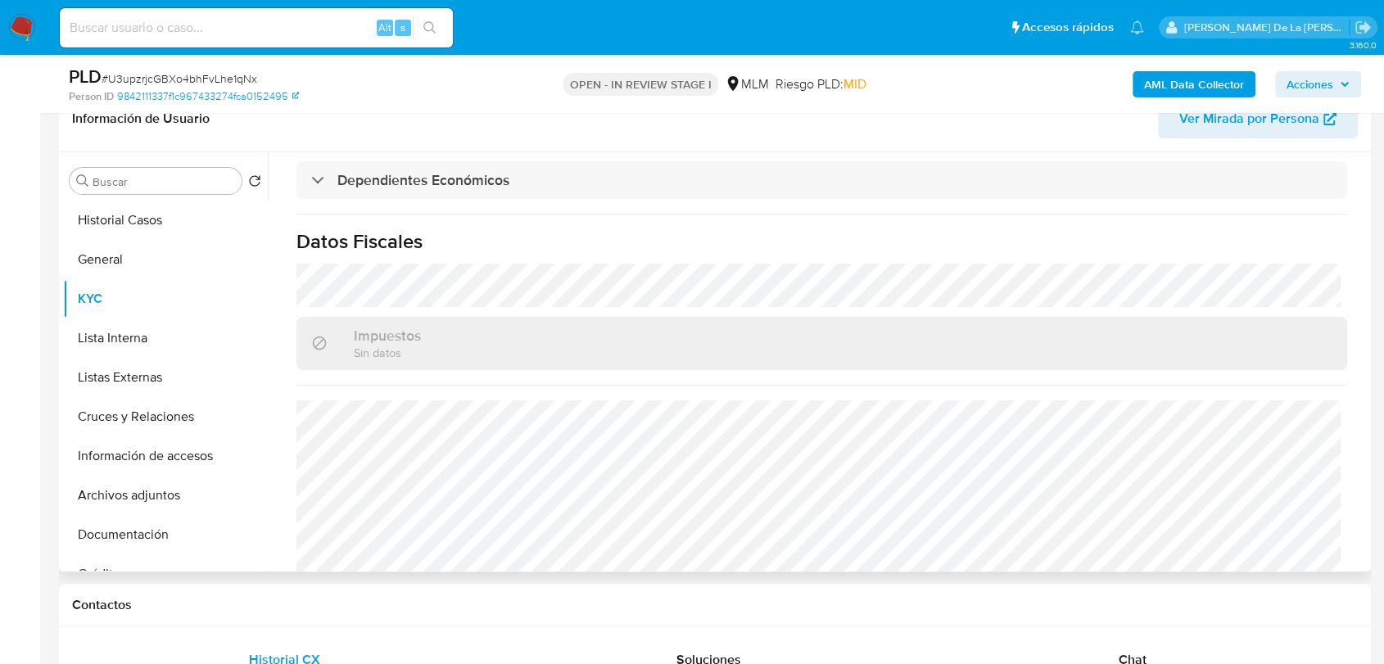
scroll to position [1003, 0]
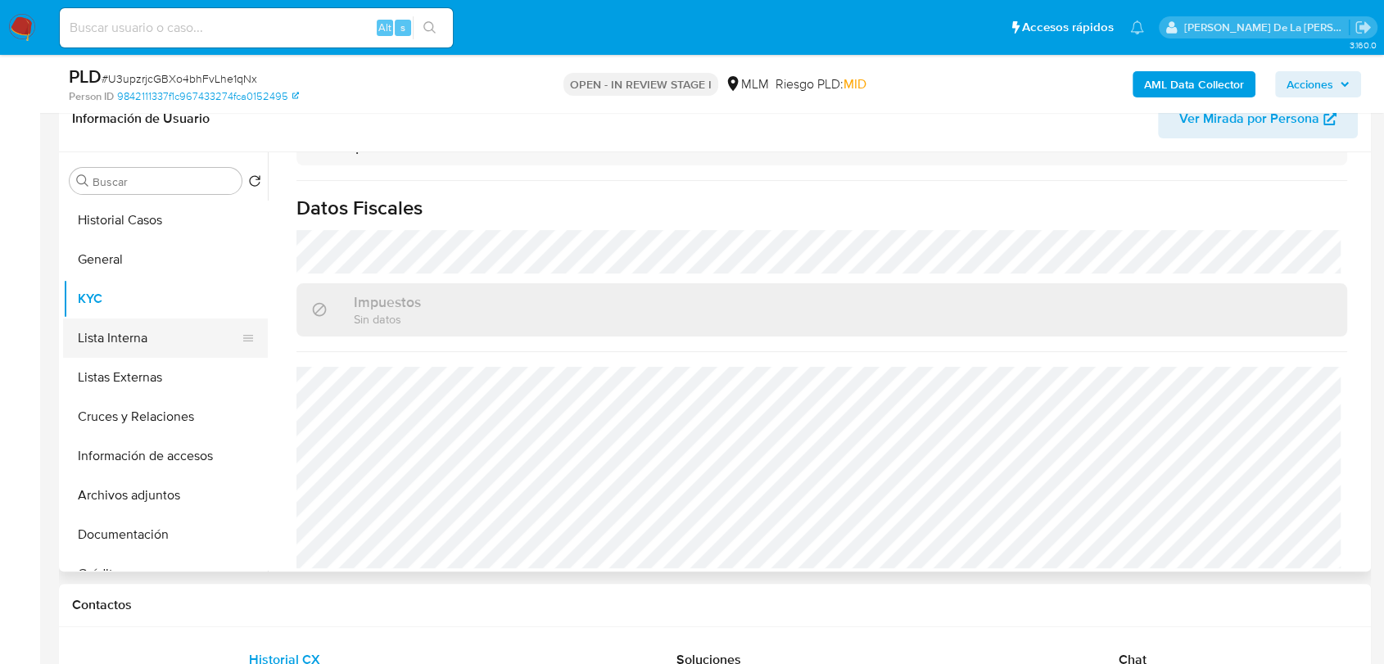
click at [161, 328] on button "Lista Interna" at bounding box center [159, 338] width 192 height 39
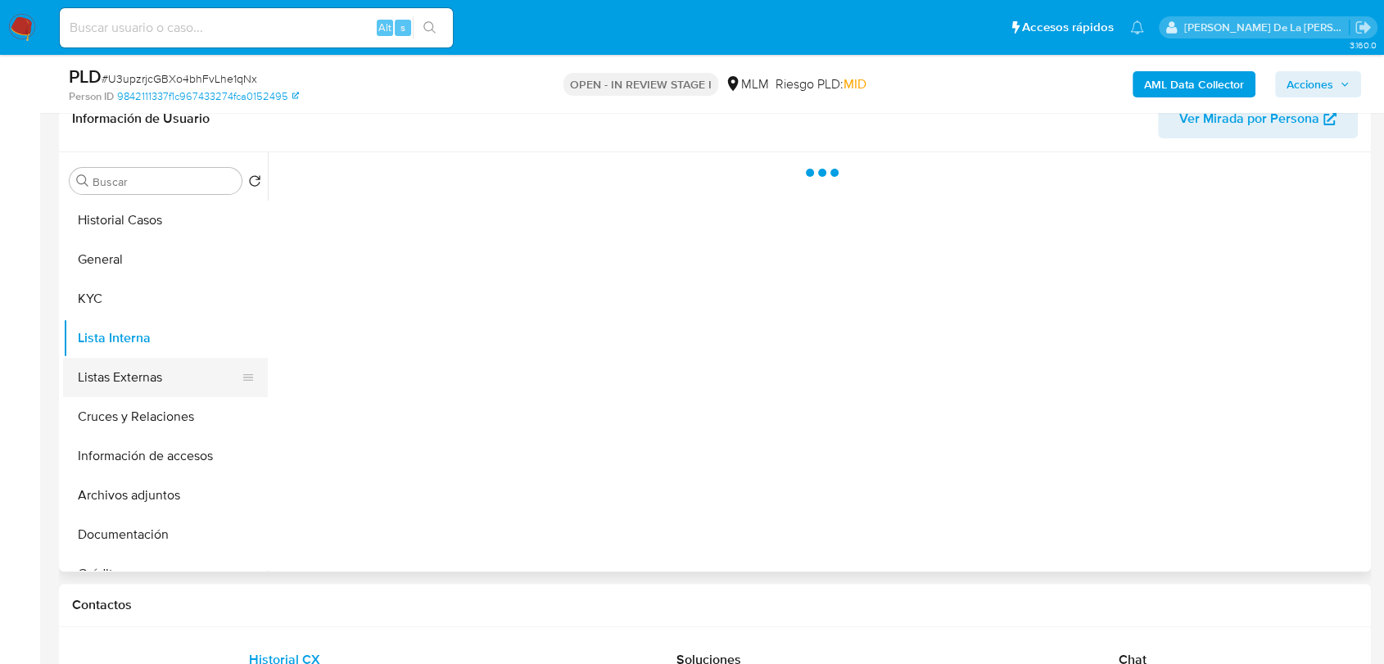
click at [138, 362] on button "Listas Externas" at bounding box center [159, 377] width 192 height 39
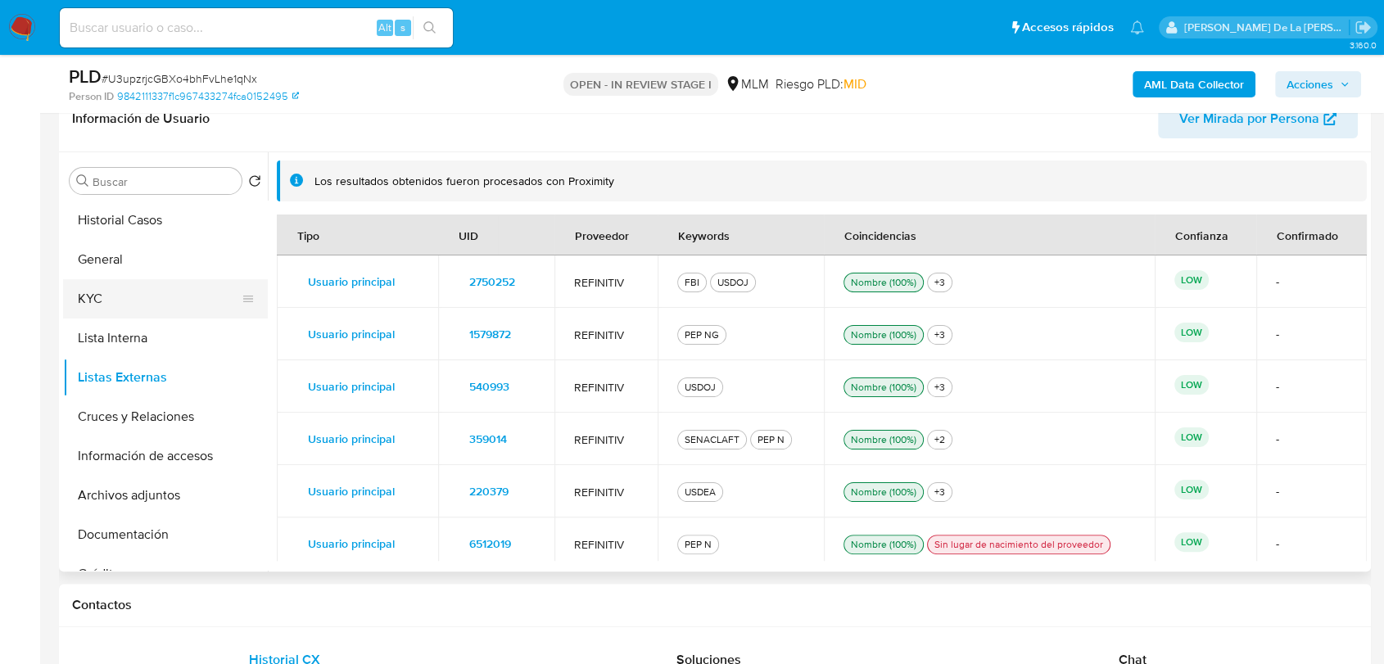
click at [154, 290] on button "KYC" at bounding box center [159, 298] width 192 height 39
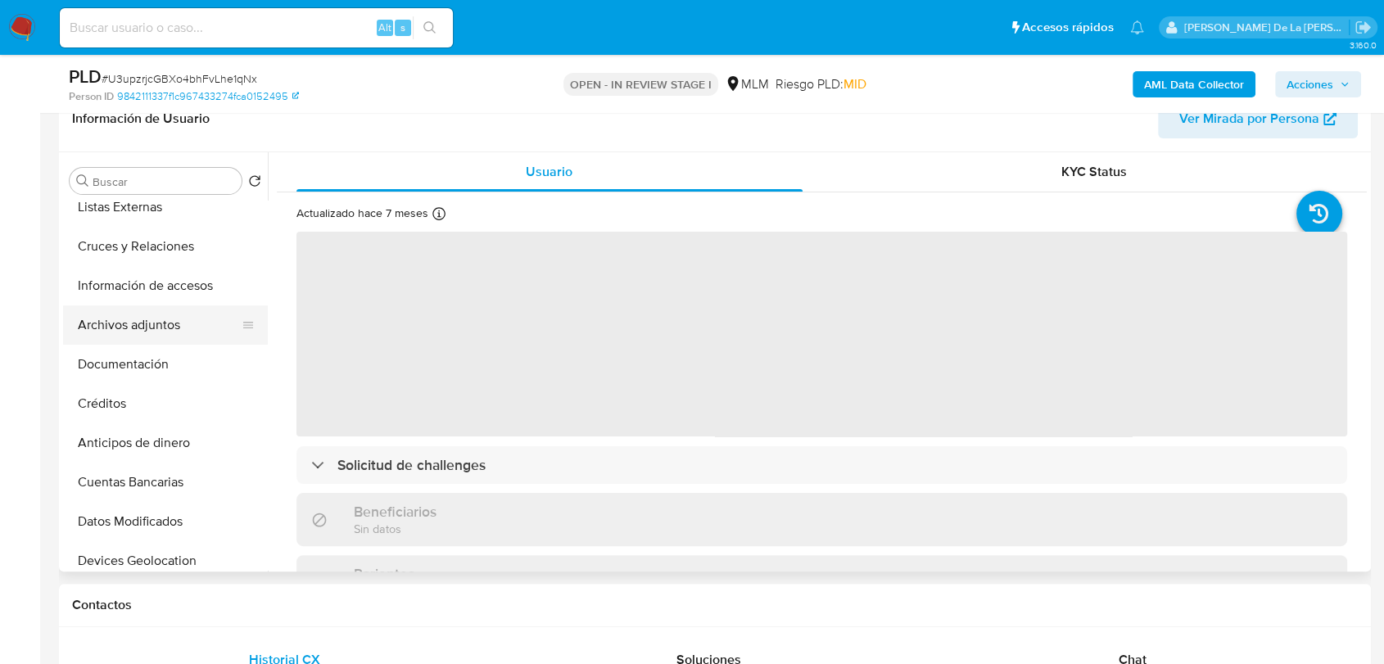
scroll to position [182, 0]
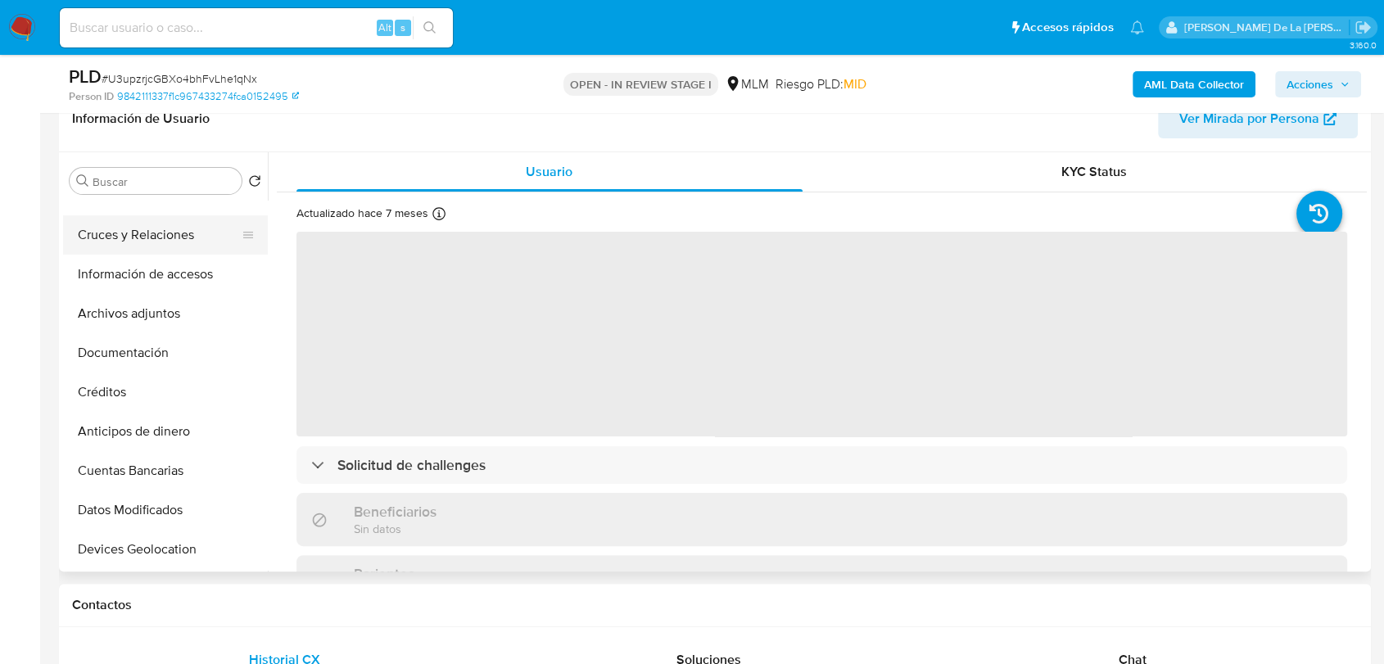
click at [184, 251] on button "Cruces y Relaciones" at bounding box center [159, 234] width 192 height 39
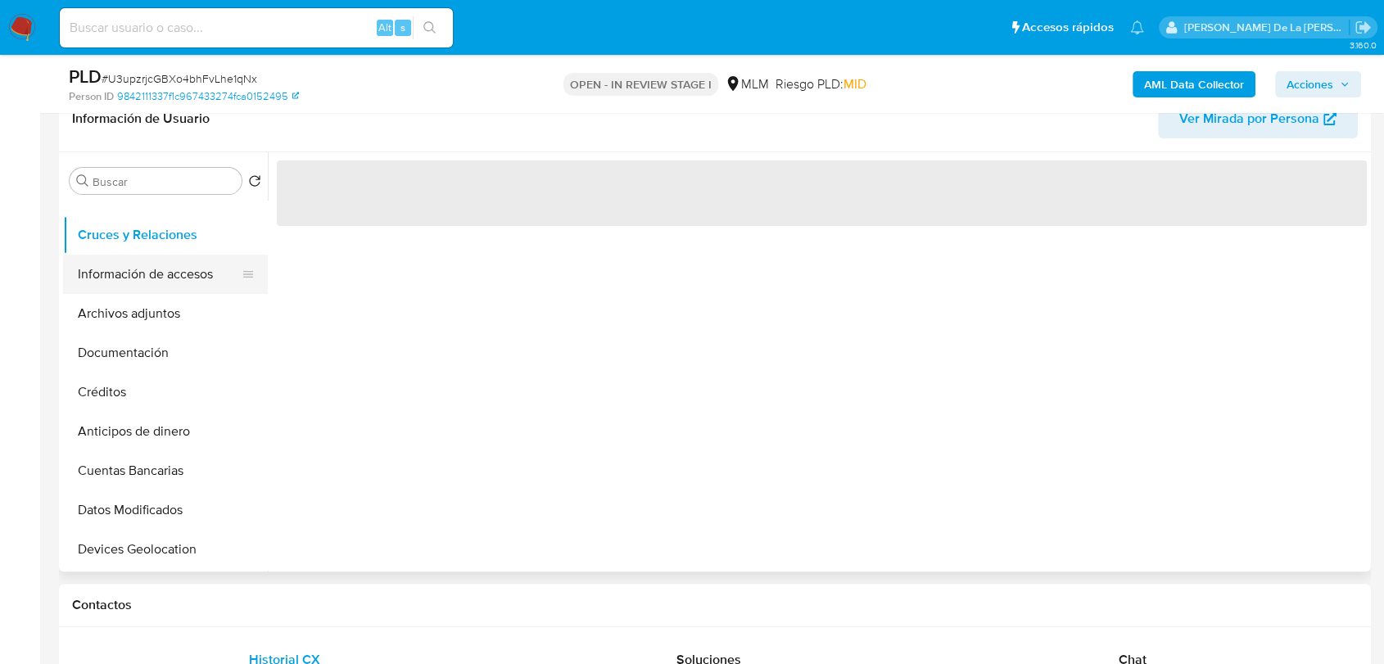
click at [183, 270] on button "Información de accesos" at bounding box center [159, 274] width 192 height 39
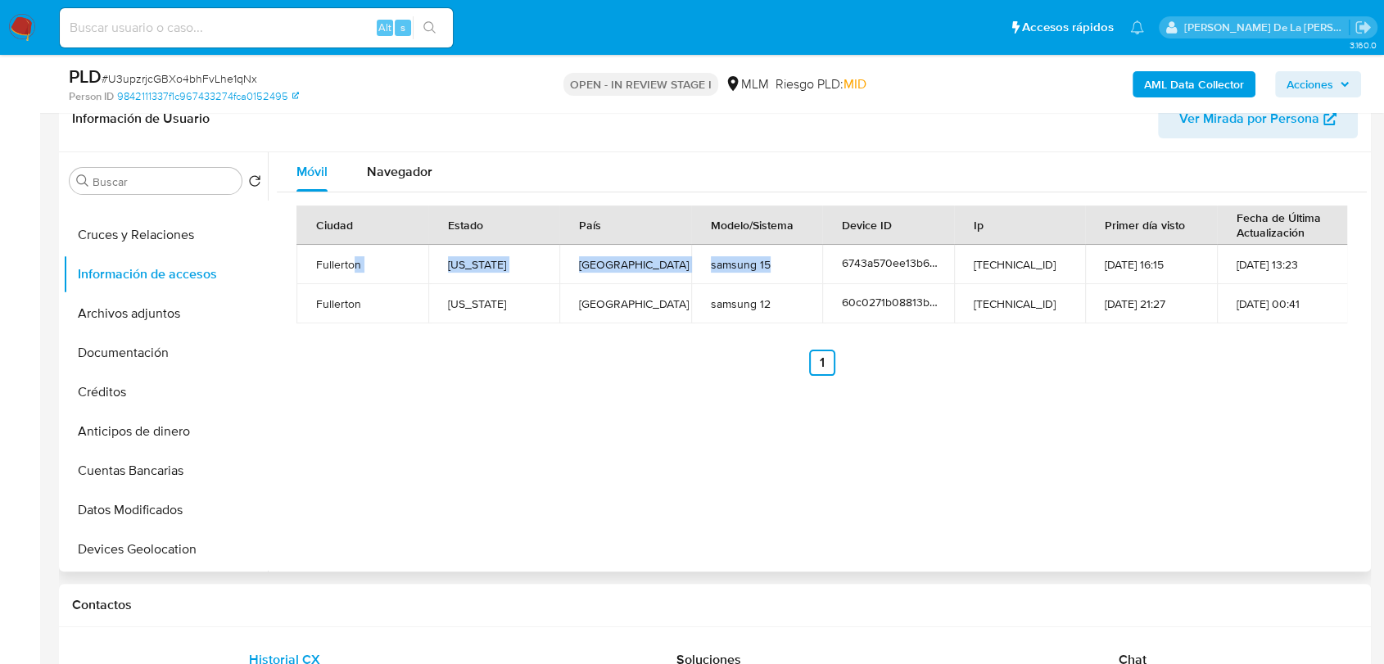
drag, startPoint x: 353, startPoint y: 269, endPoint x: 774, endPoint y: 280, distance: 421.2
click at [773, 277] on tr "Fullerton California United States samsung 15 6743a570ee13b628bf0a0b21 107.198.…" at bounding box center [823, 264] width 1052 height 39
click at [774, 280] on td "samsung 15" at bounding box center [757, 264] width 132 height 39
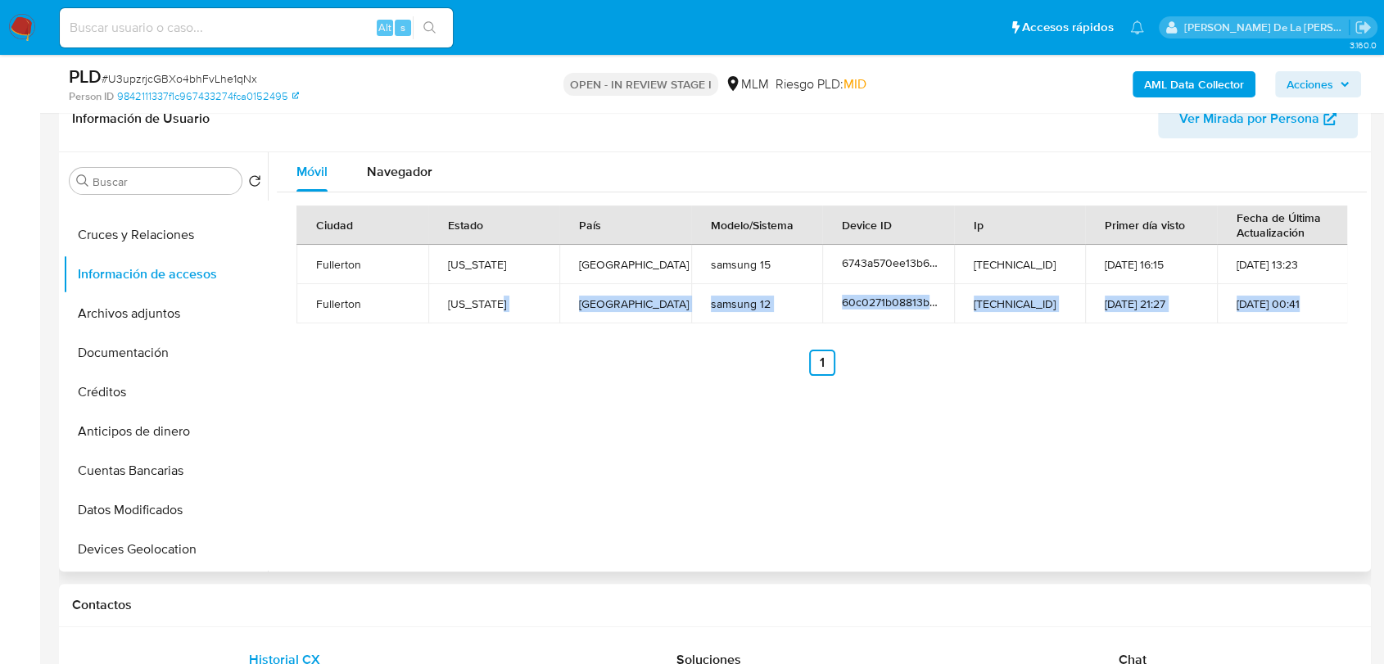
drag, startPoint x: 489, startPoint y: 291, endPoint x: 762, endPoint y: 333, distance: 276.1
click at [762, 333] on div "Ciudad Estado País Modelo/Sistema Device ID Ip Primer día visto Fecha de Última…" at bounding box center [822, 291] width 1051 height 170
click at [760, 333] on div "Ciudad Estado País Modelo/Sistema Device ID Ip Primer día visto Fecha de Última…" at bounding box center [822, 291] width 1051 height 170
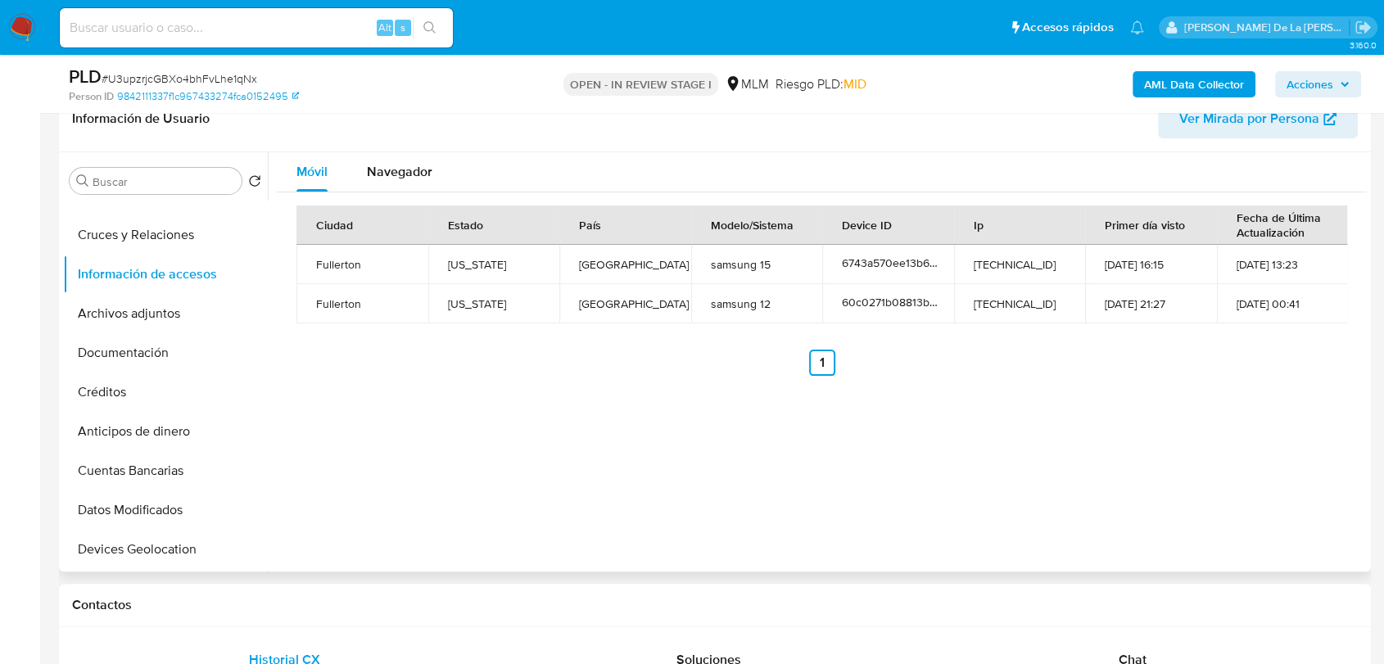
click at [396, 146] on div "Información de Usuario Ver Mirada por Persona" at bounding box center [715, 119] width 1312 height 66
click at [393, 165] on span "Navegador" at bounding box center [400, 171] width 66 height 19
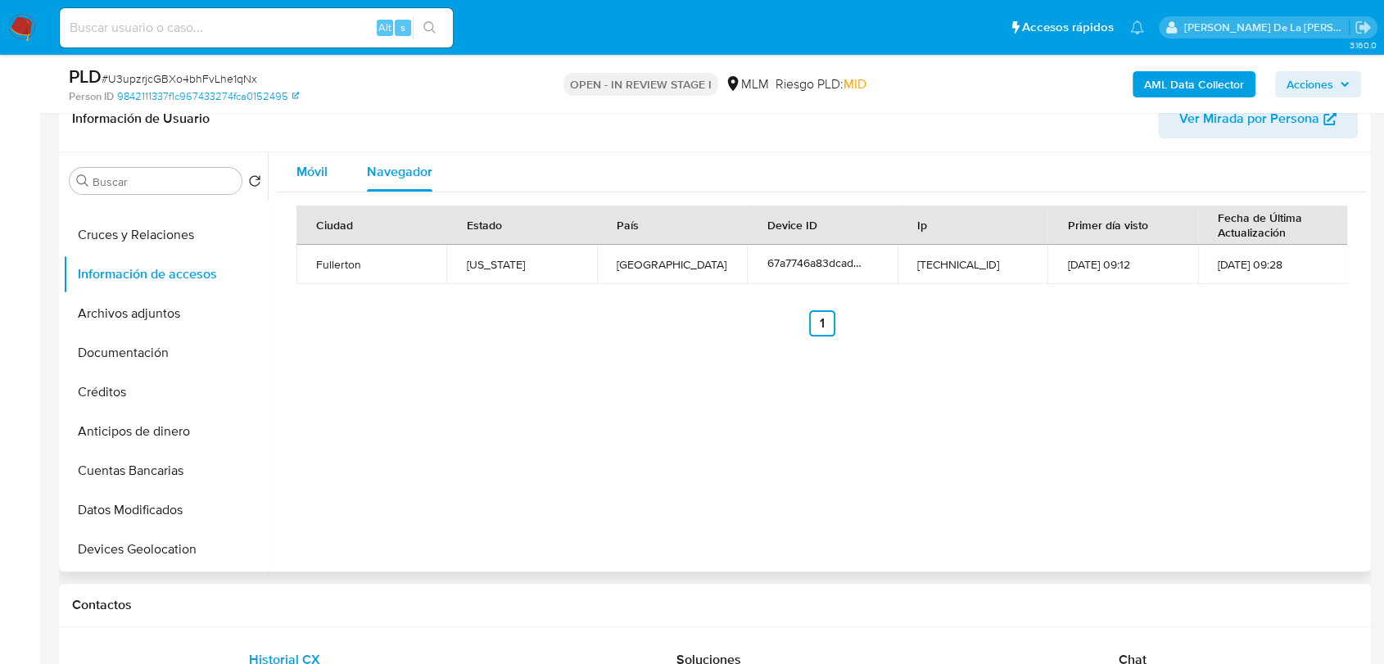
click at [308, 173] on span "Móvil" at bounding box center [312, 171] width 31 height 19
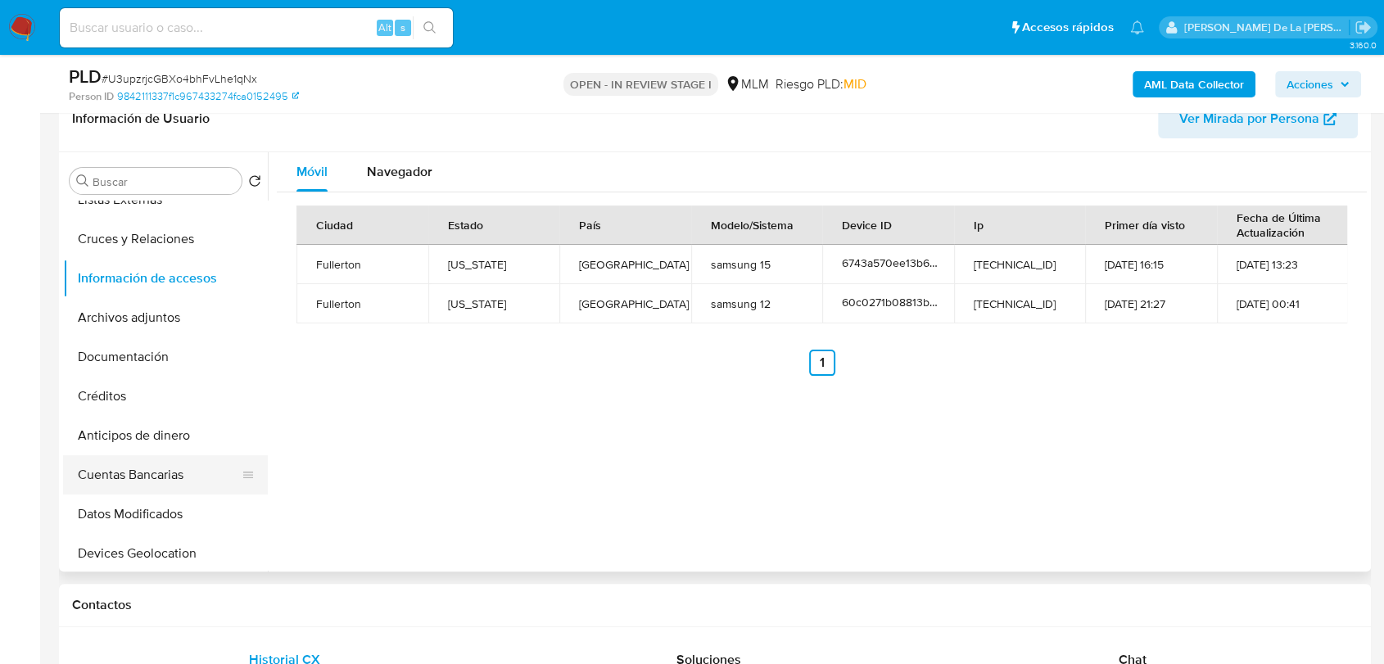
scroll to position [0, 0]
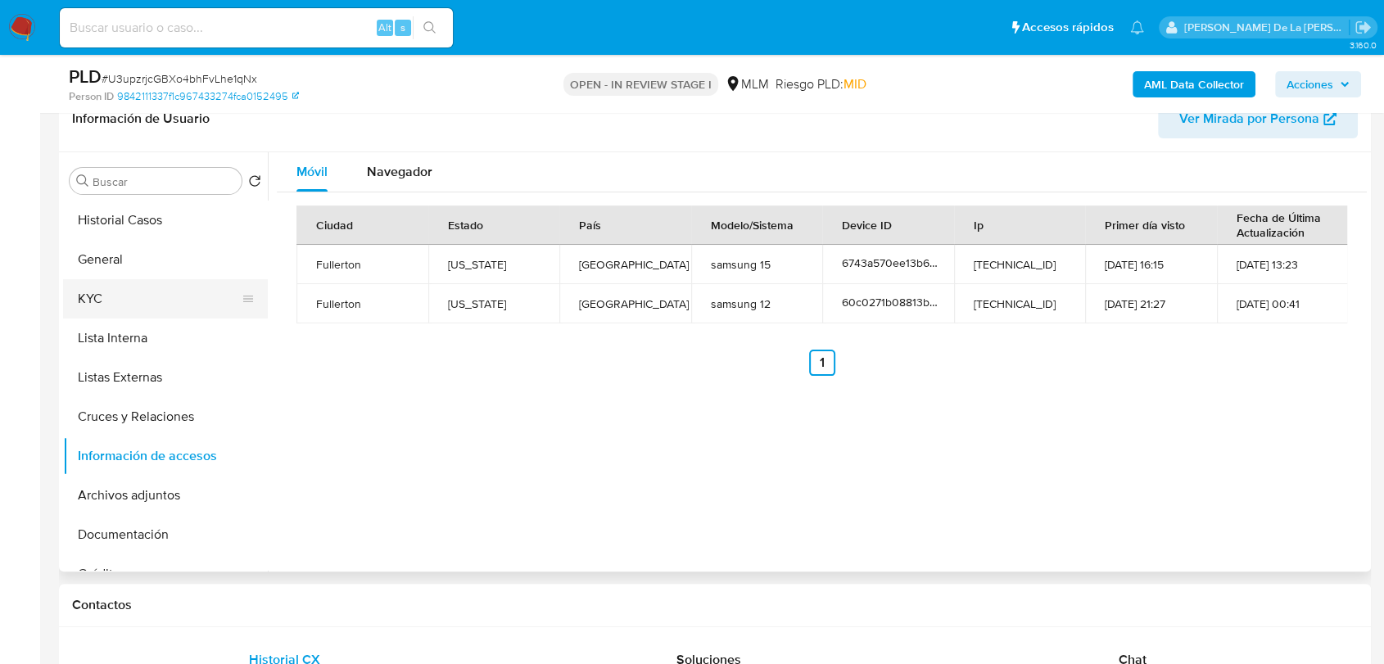
click at [147, 301] on button "KYC" at bounding box center [159, 298] width 192 height 39
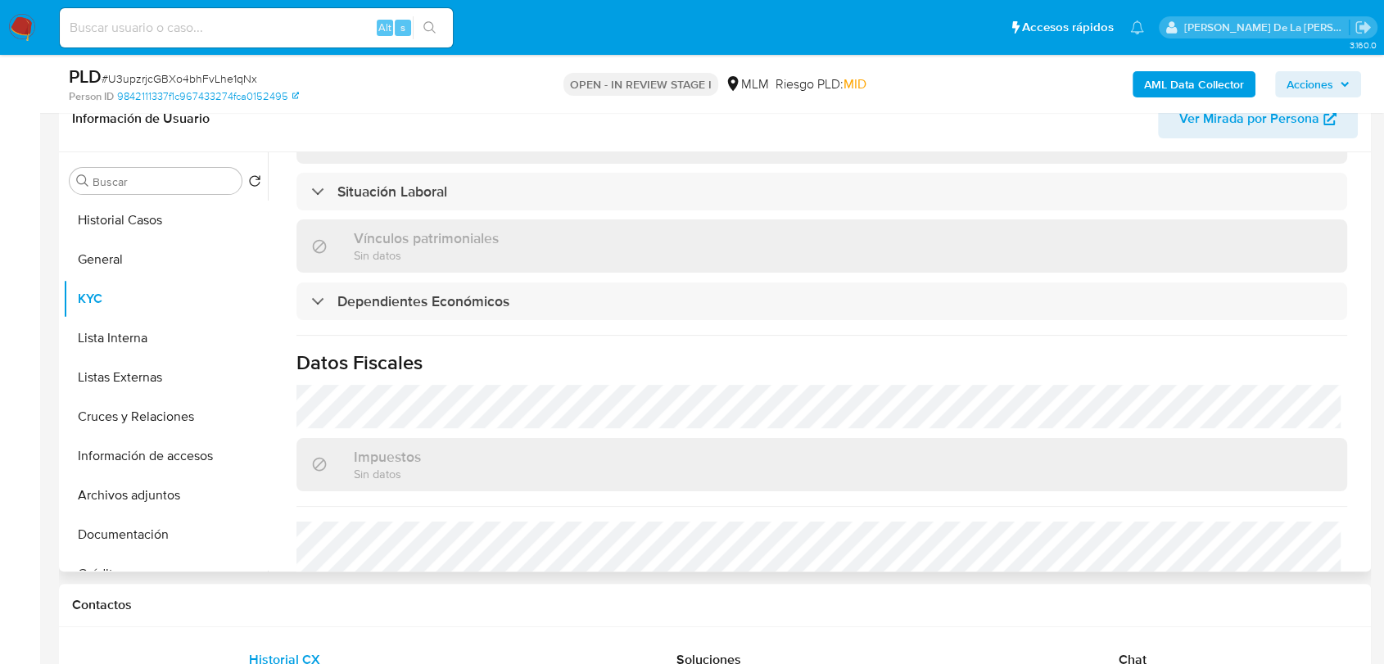
scroll to position [910, 0]
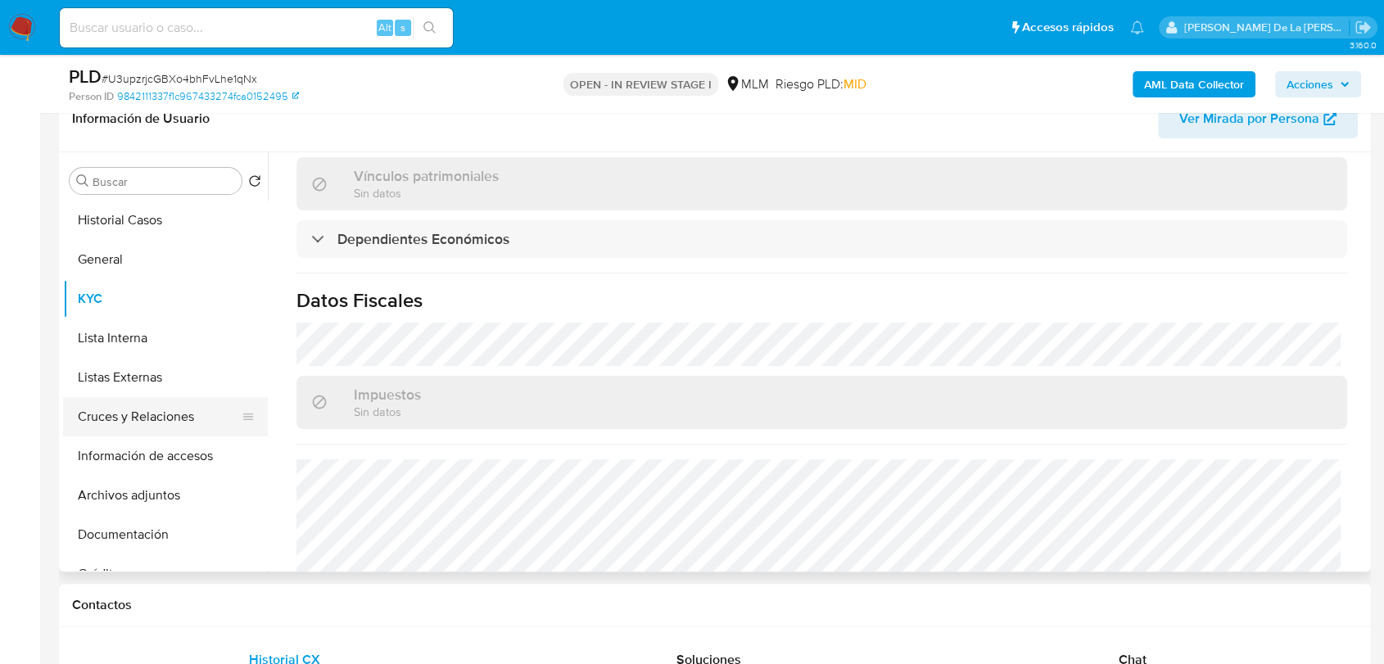
click at [156, 407] on button "Cruces y Relaciones" at bounding box center [159, 416] width 192 height 39
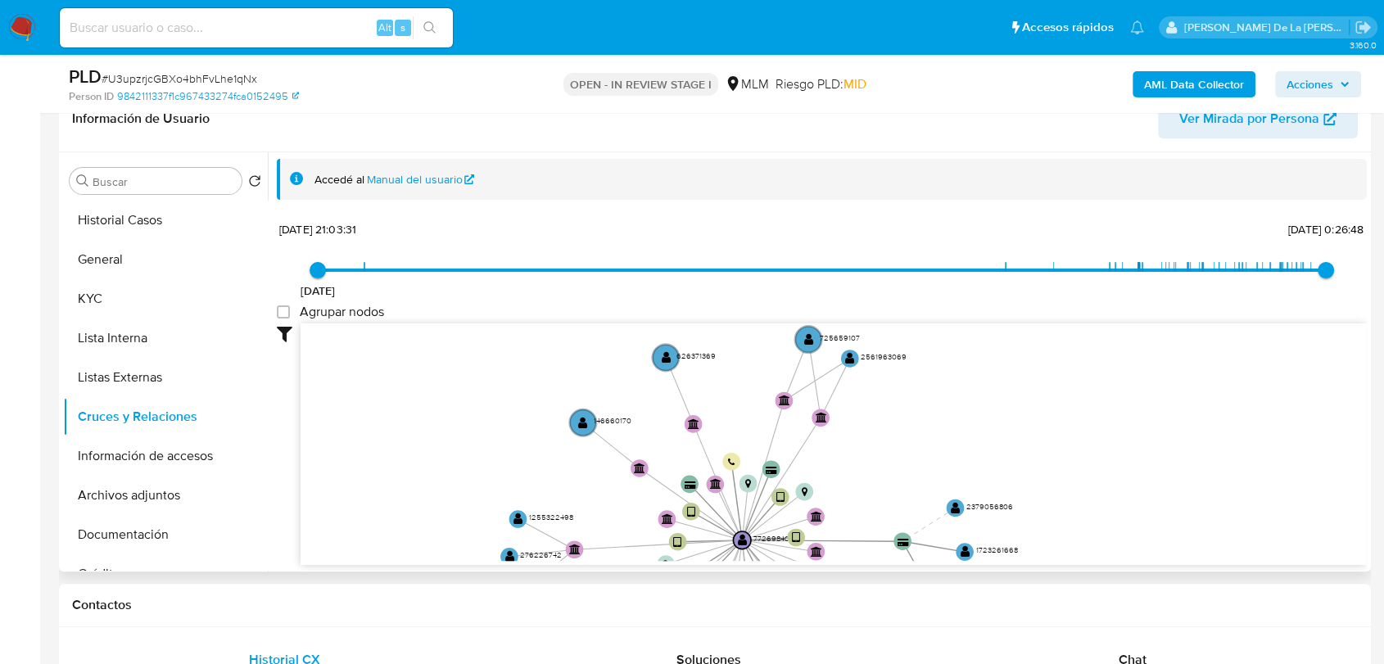
drag, startPoint x: 671, startPoint y: 413, endPoint x: 688, endPoint y: 442, distance: 34.1
click at [691, 447] on icon "user-772698409  772698409 device-60c0217308813b0018b4f5c5  device-6743a570ee1…" at bounding box center [834, 443] width 1067 height 238
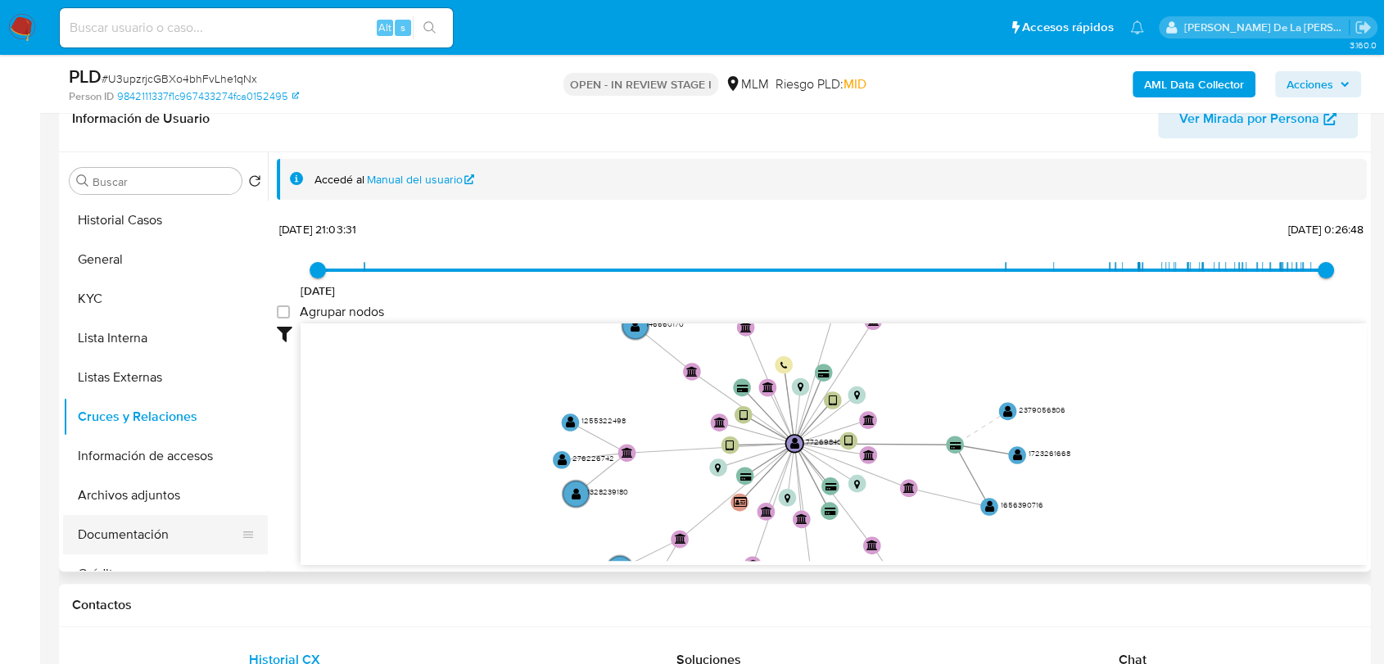
click at [118, 528] on button "Documentación" at bounding box center [159, 534] width 192 height 39
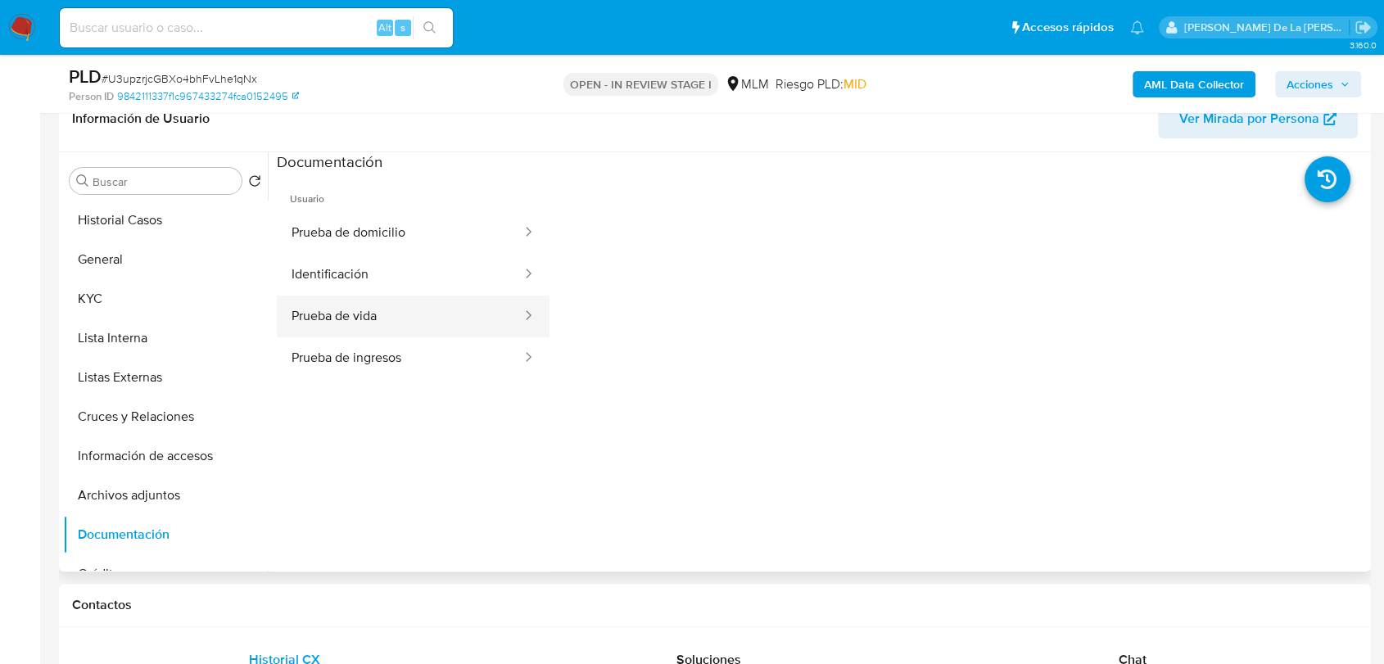
drag, startPoint x: 380, startPoint y: 355, endPoint x: 436, endPoint y: 294, distance: 82.3
click at [436, 294] on ul "Prueba de domicilio Identificación Prueba de vida Prueba de ingresos" at bounding box center [413, 295] width 273 height 167
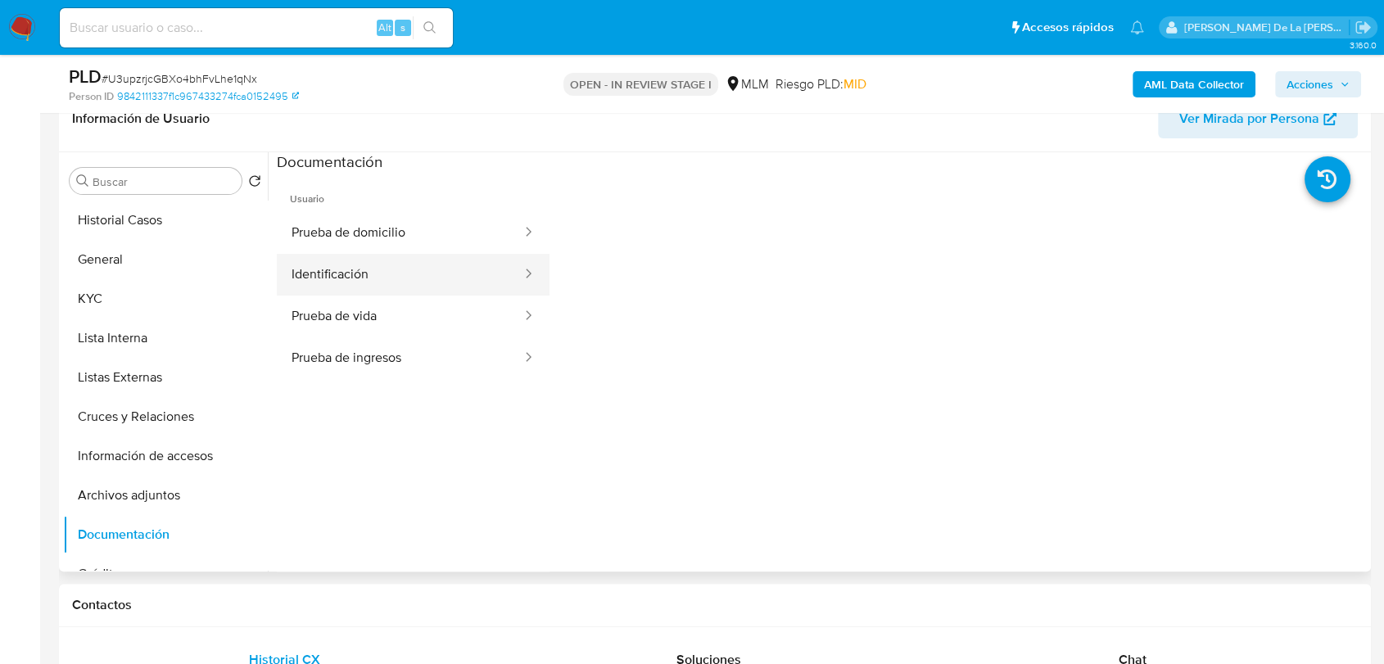
click at [440, 270] on button "Identificación" at bounding box center [400, 275] width 247 height 42
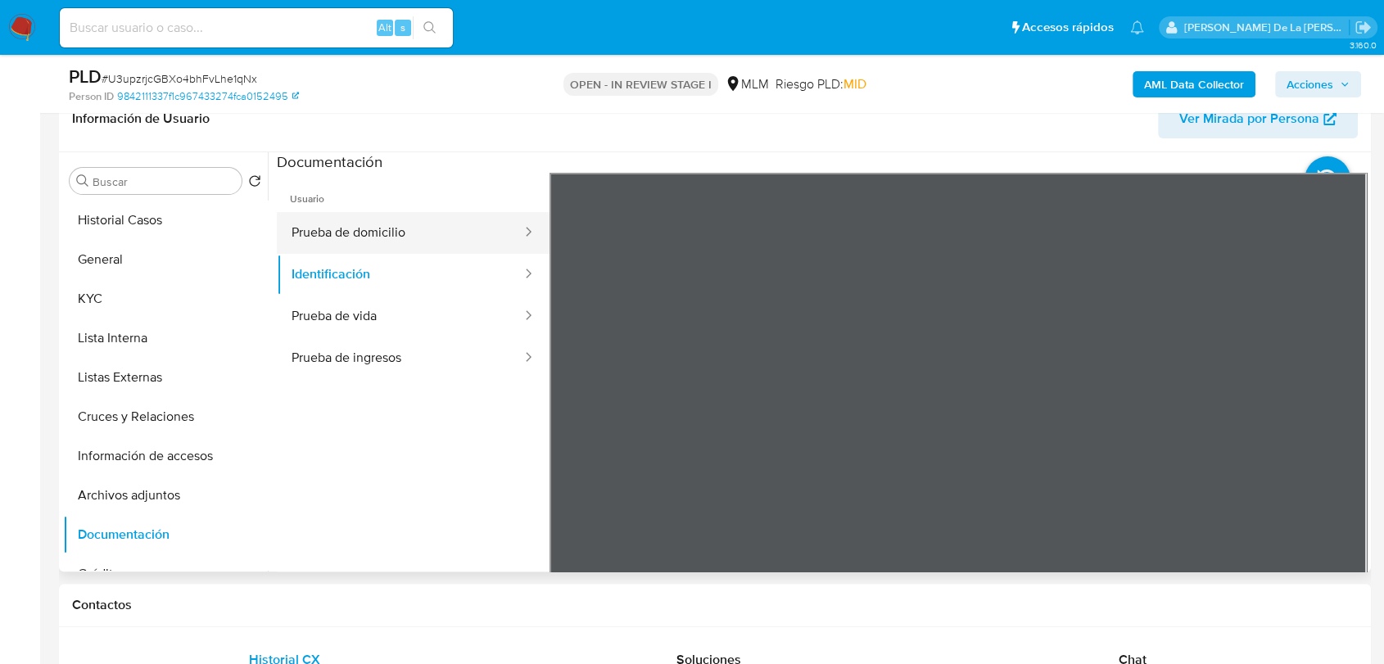
click at [442, 248] on button "Prueba de domicilio" at bounding box center [400, 233] width 247 height 42
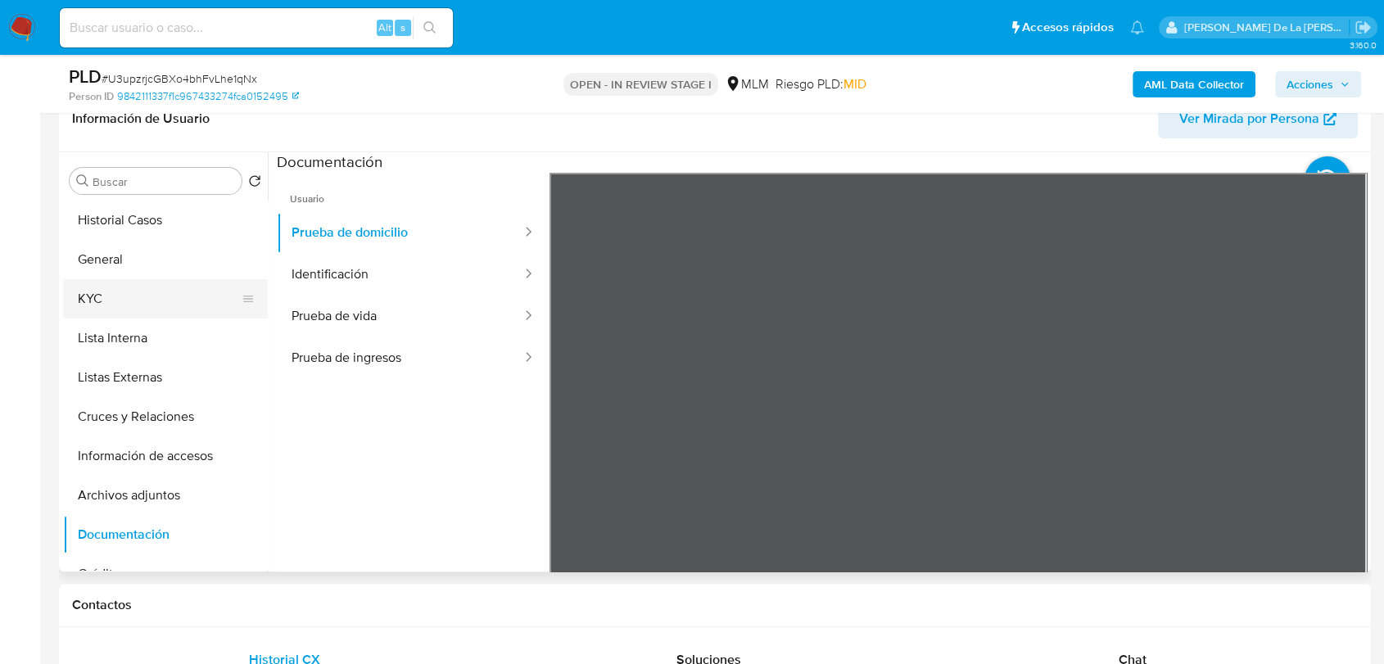
click at [173, 290] on button "KYC" at bounding box center [159, 298] width 192 height 39
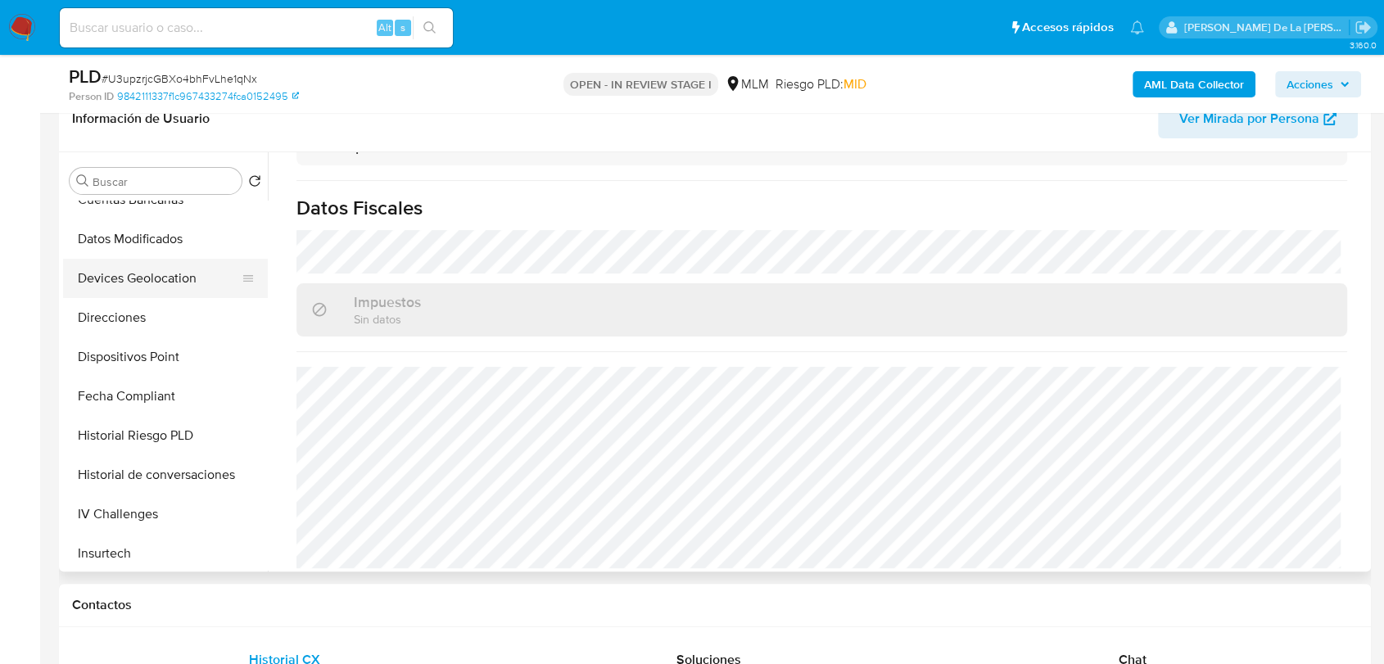
scroll to position [455, 0]
click at [149, 305] on button "Direcciones" at bounding box center [159, 316] width 192 height 39
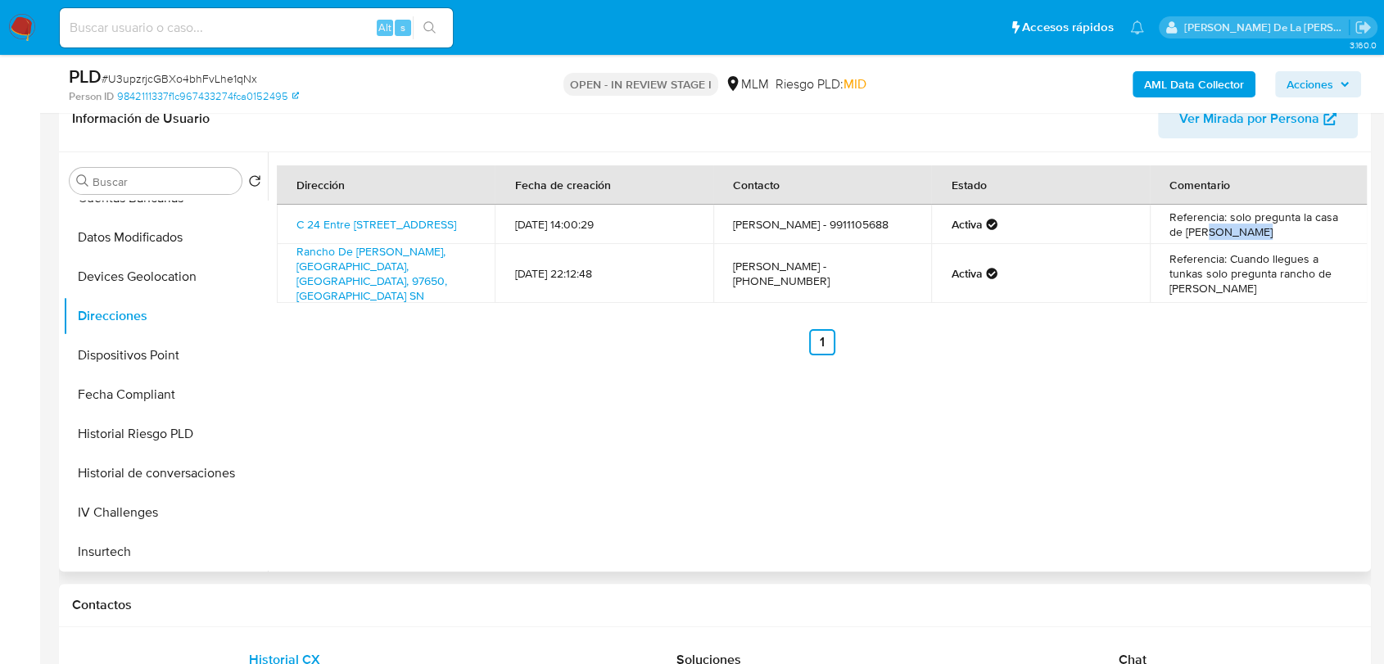
drag, startPoint x: 1251, startPoint y: 234, endPoint x: 1198, endPoint y: 241, distance: 52.8
click at [1198, 241] on tbody "C 24 Entre 41 Y 43 115a Sn, Tunkas, Yucatán, 97650, Mexico SN 25/11/2024 14:00:…" at bounding box center [822, 254] width 1091 height 98
click at [1216, 264] on td "Referencia: Cuando llegues a tunkas solo pregunta rancho de don valentin" at bounding box center [1259, 273] width 219 height 59
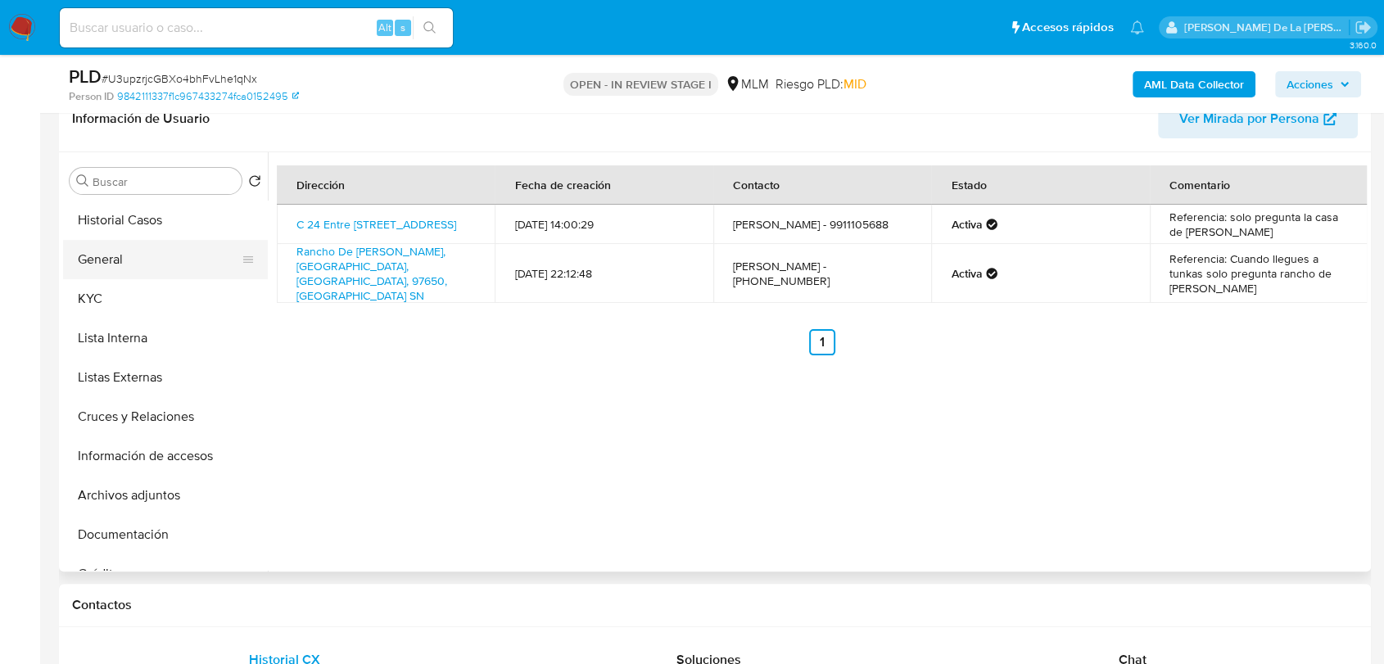
click at [144, 274] on button "General" at bounding box center [159, 259] width 192 height 39
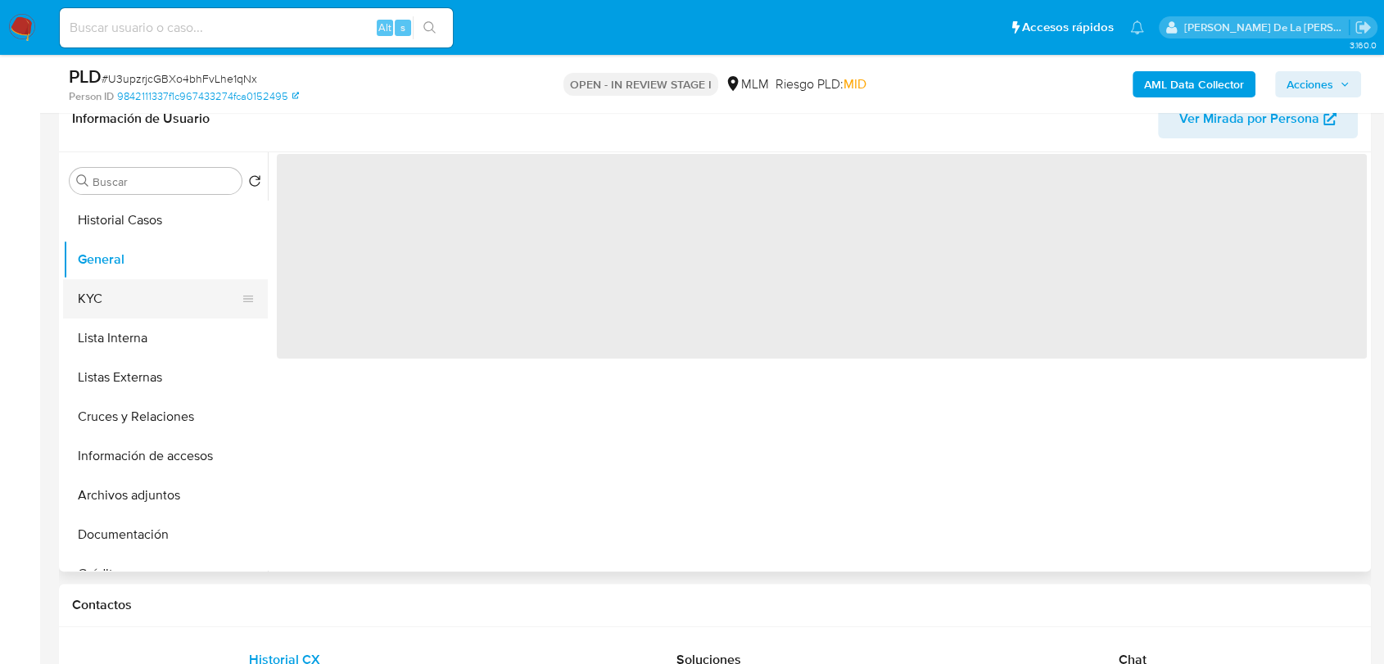
click at [134, 288] on button "KYC" at bounding box center [159, 298] width 192 height 39
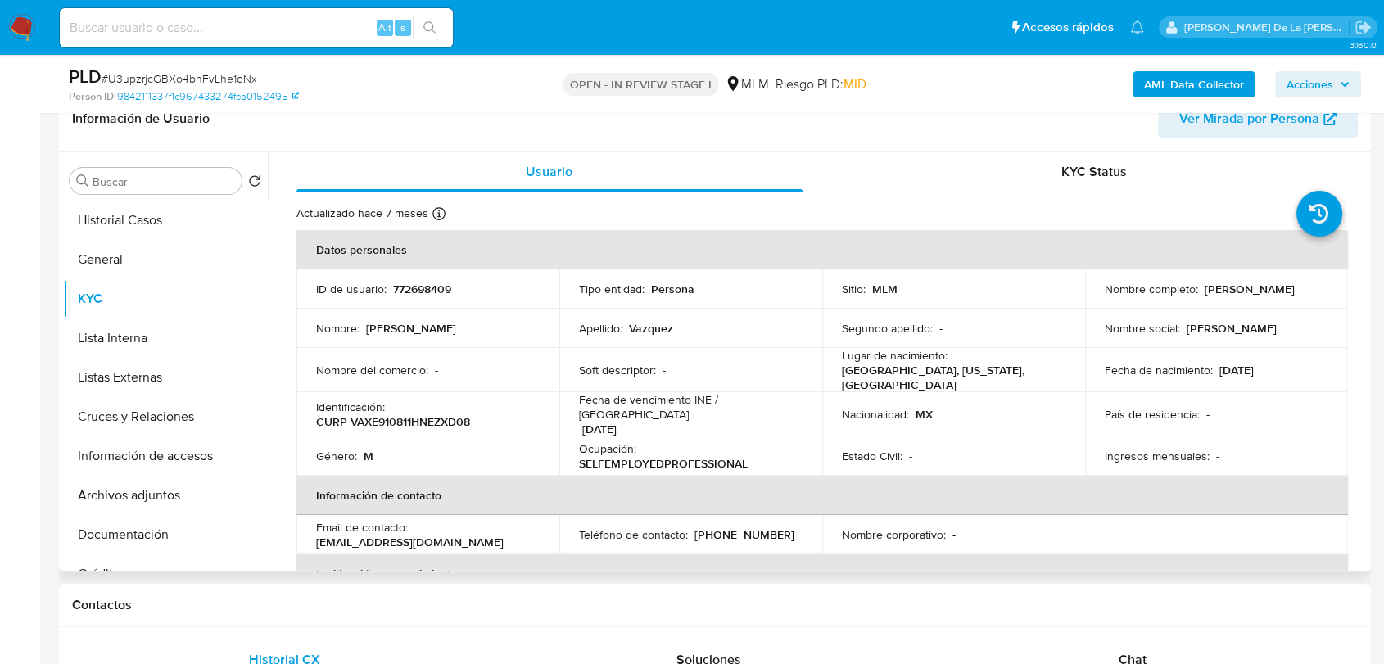
drag, startPoint x: 1199, startPoint y: 290, endPoint x: 1307, endPoint y: 291, distance: 108.1
click at [1307, 291] on div "Nombre completo : Eduardo Vazquez" at bounding box center [1217, 289] width 224 height 15
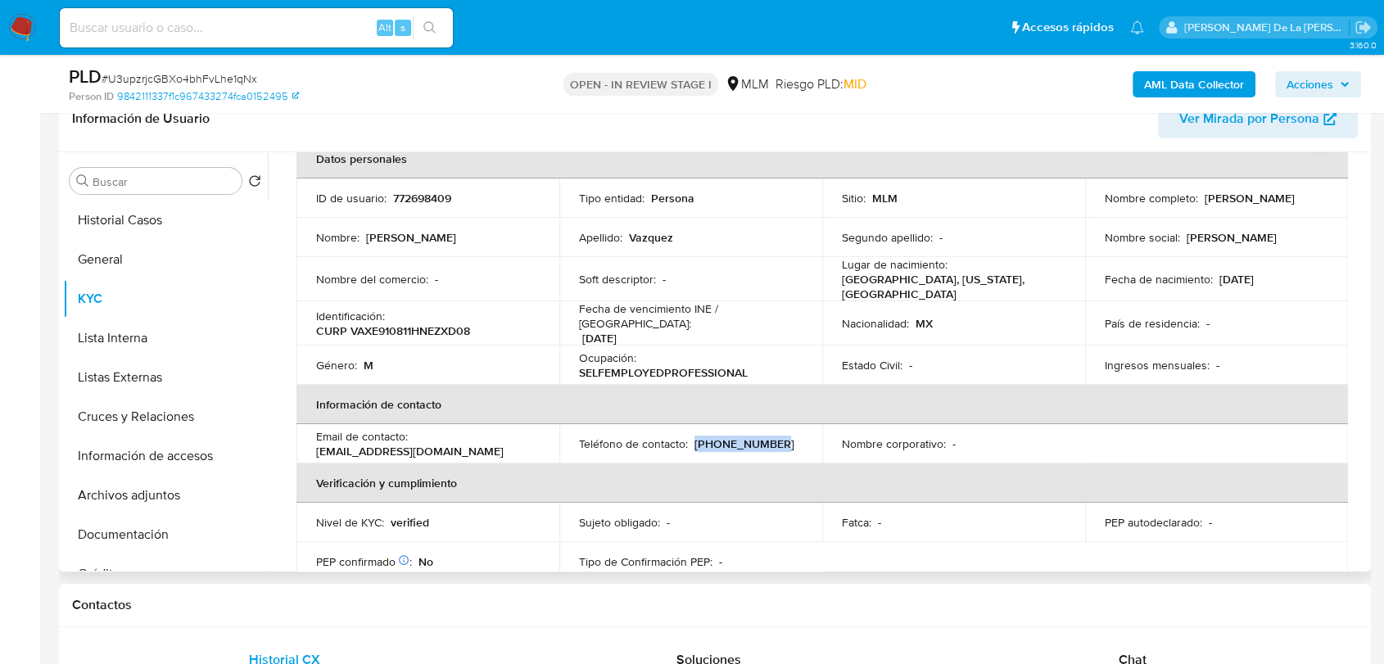
drag, startPoint x: 767, startPoint y: 436, endPoint x: 693, endPoint y: 434, distance: 73.7
click at [693, 437] on div "Teléfono de contacto : (998) 8107892" at bounding box center [691, 444] width 224 height 15
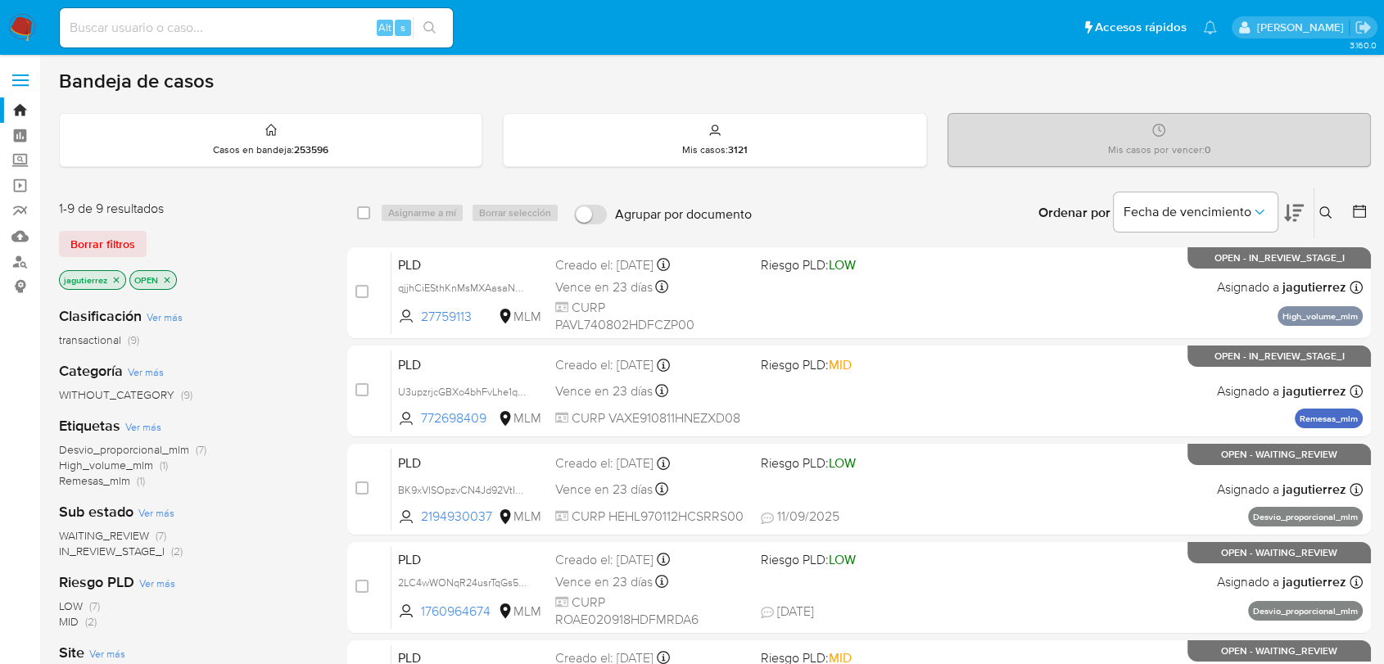
click at [185, 20] on input at bounding box center [256, 27] width 393 height 21
paste input "2174917915"
type input "2174917915"
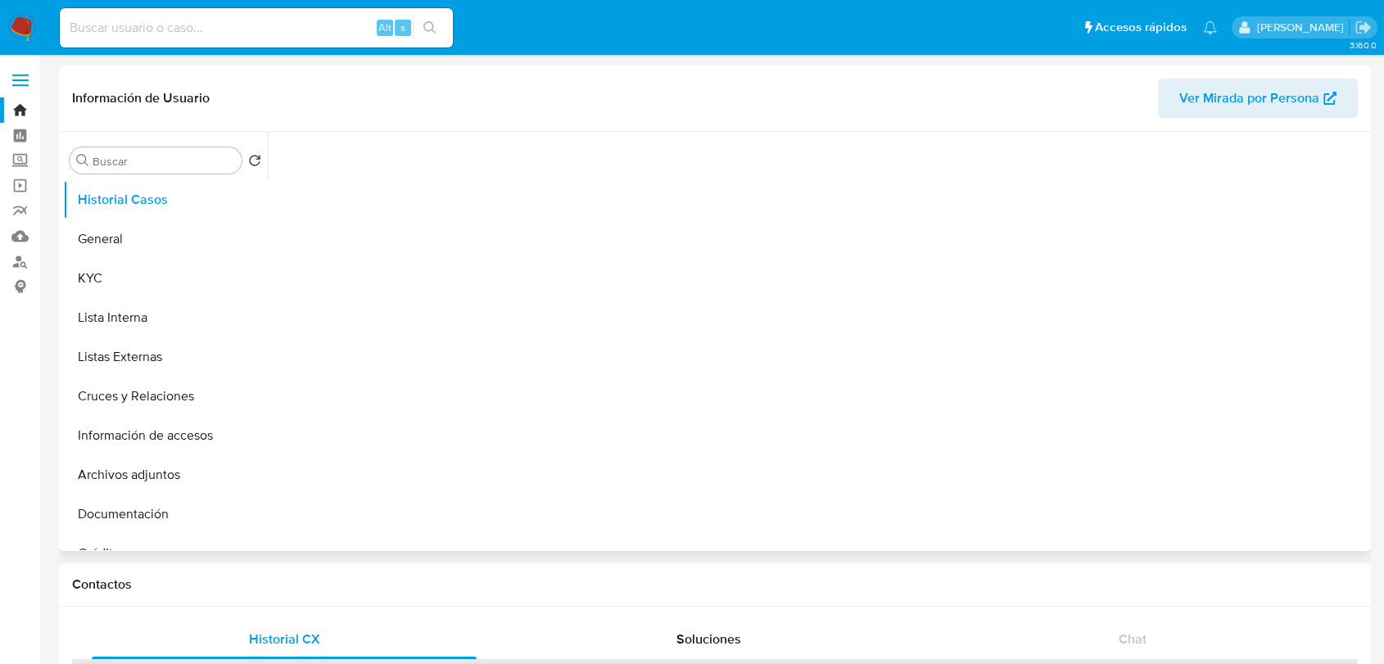
select select "10"
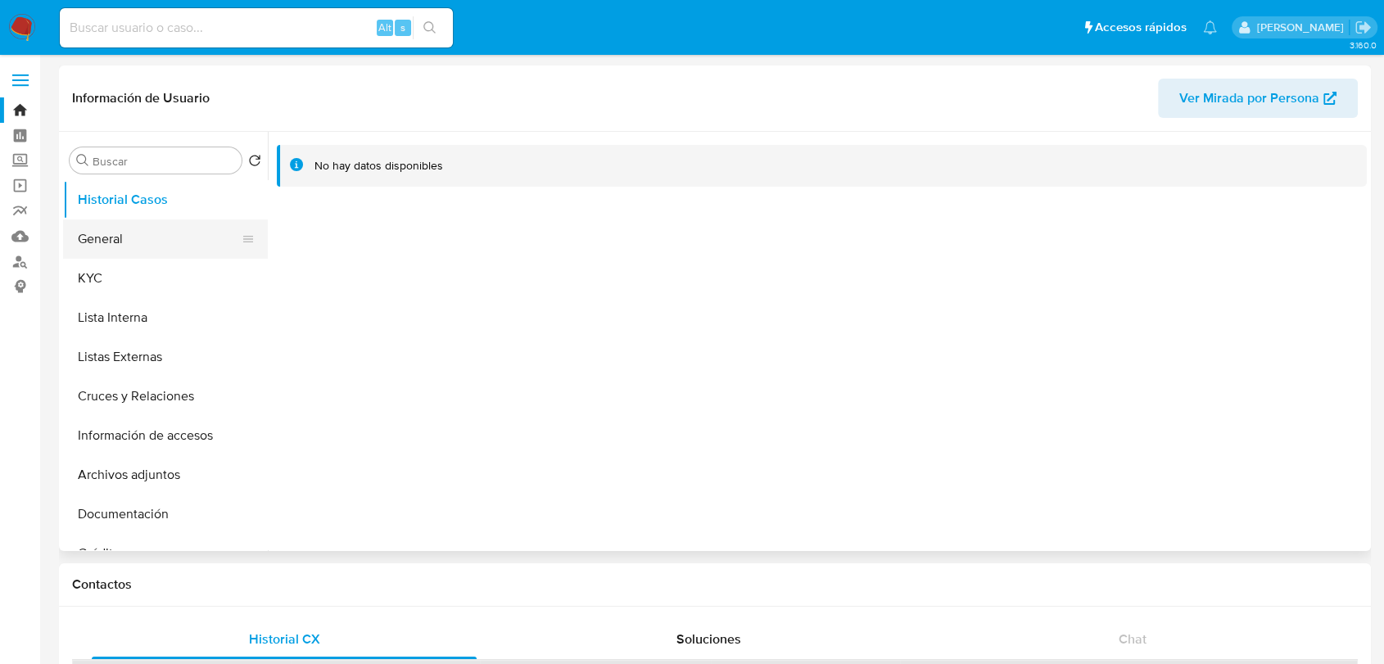
click at [129, 224] on button "General" at bounding box center [159, 239] width 192 height 39
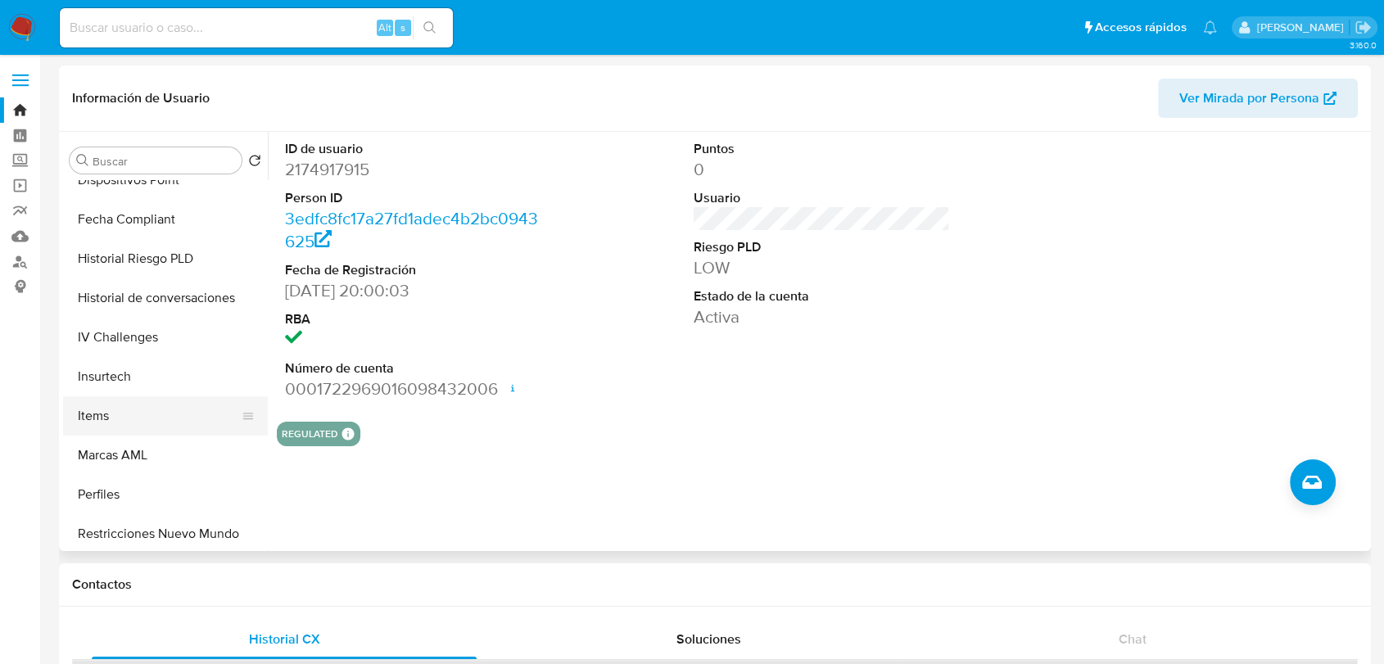
scroll to position [692, 0]
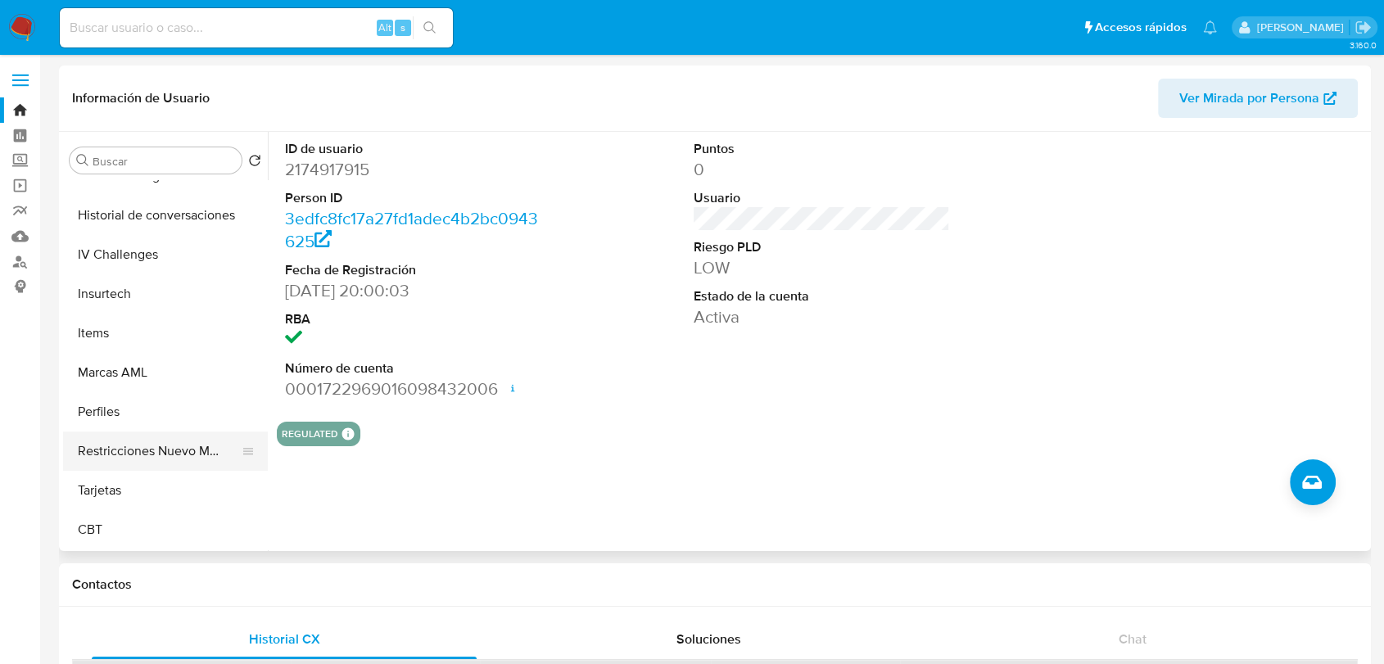
click at [170, 453] on button "Restricciones Nuevo Mundo" at bounding box center [159, 451] width 192 height 39
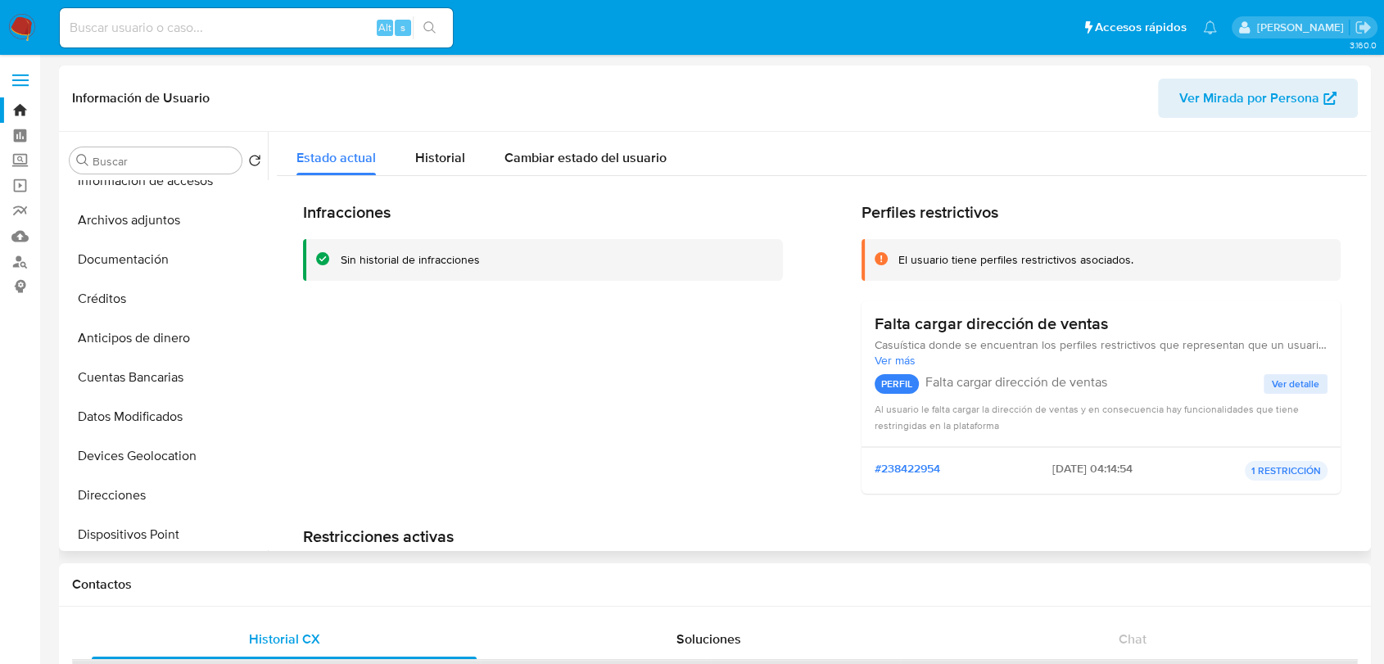
scroll to position [55, 0]
click at [141, 215] on button "KYC" at bounding box center [159, 223] width 192 height 39
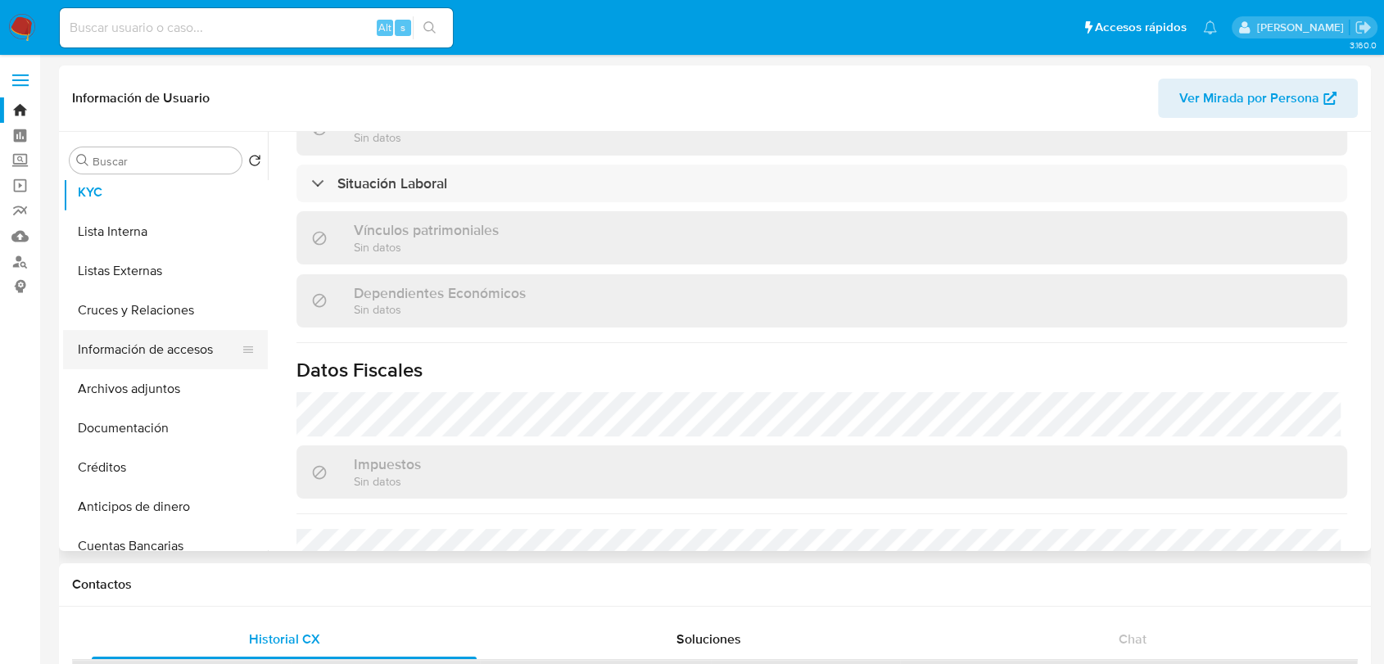
scroll to position [0, 0]
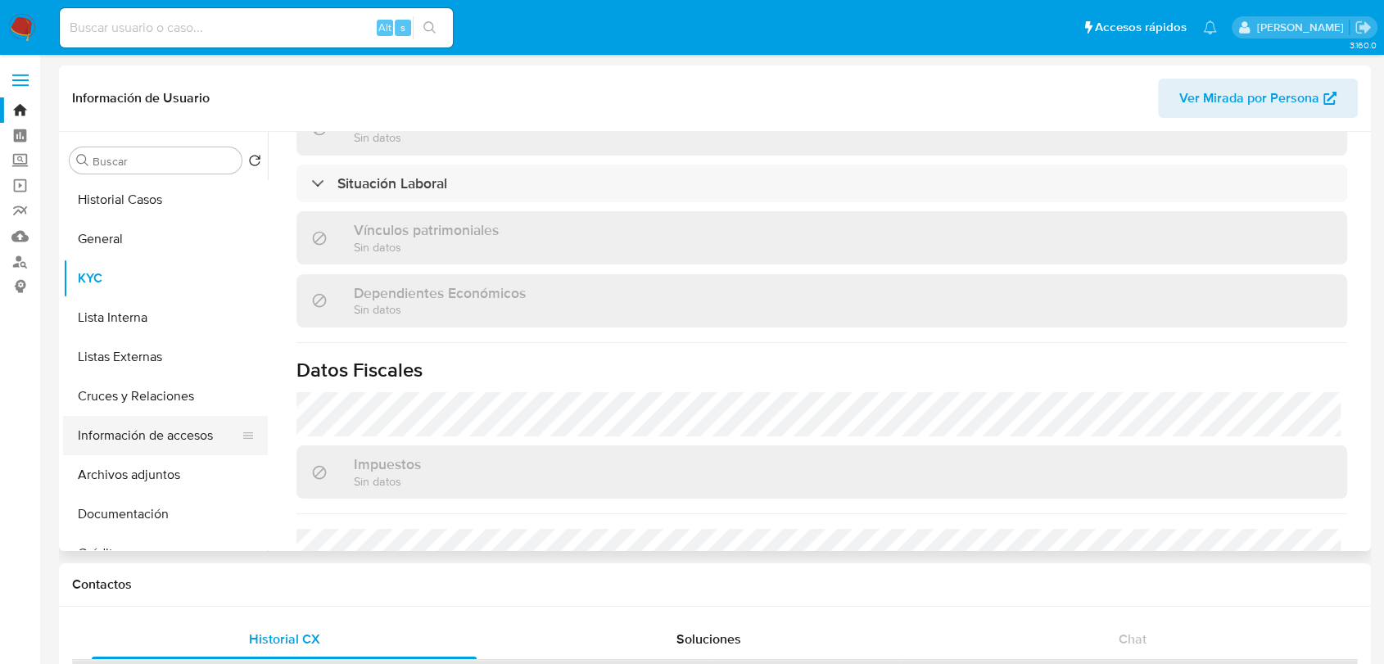
click at [156, 454] on button "Información de accesos" at bounding box center [159, 435] width 192 height 39
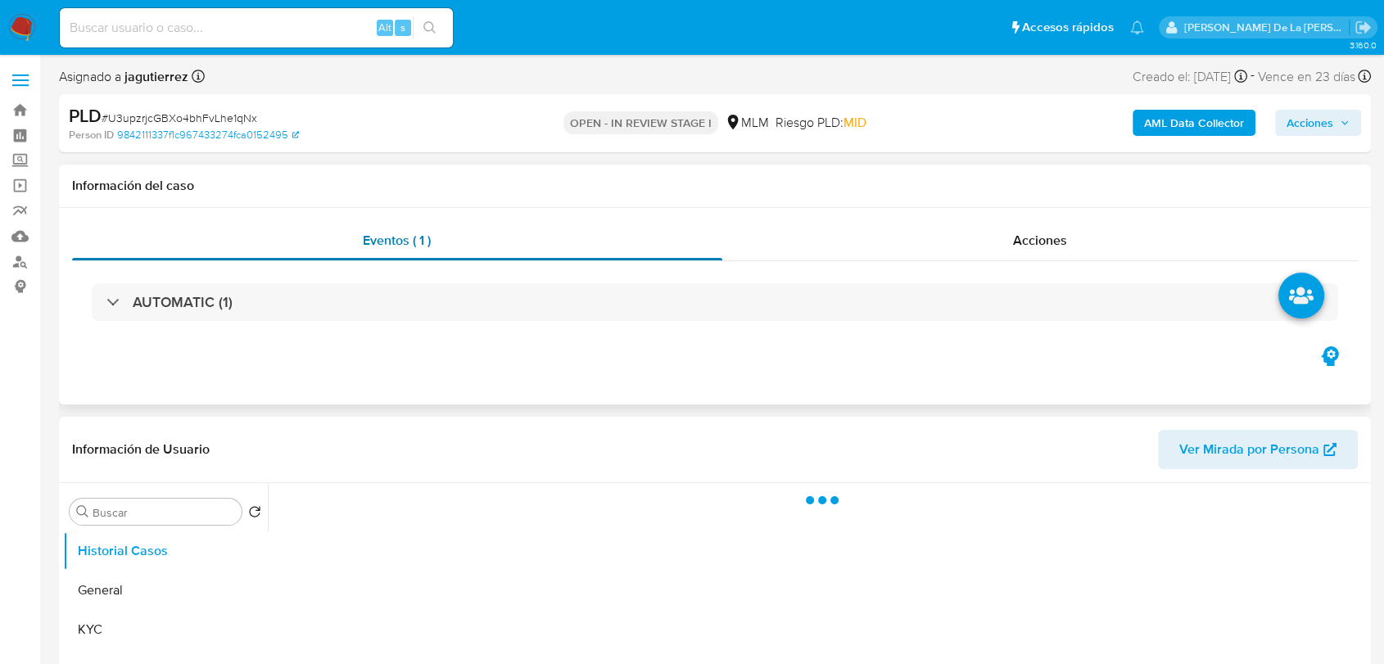
select select "10"
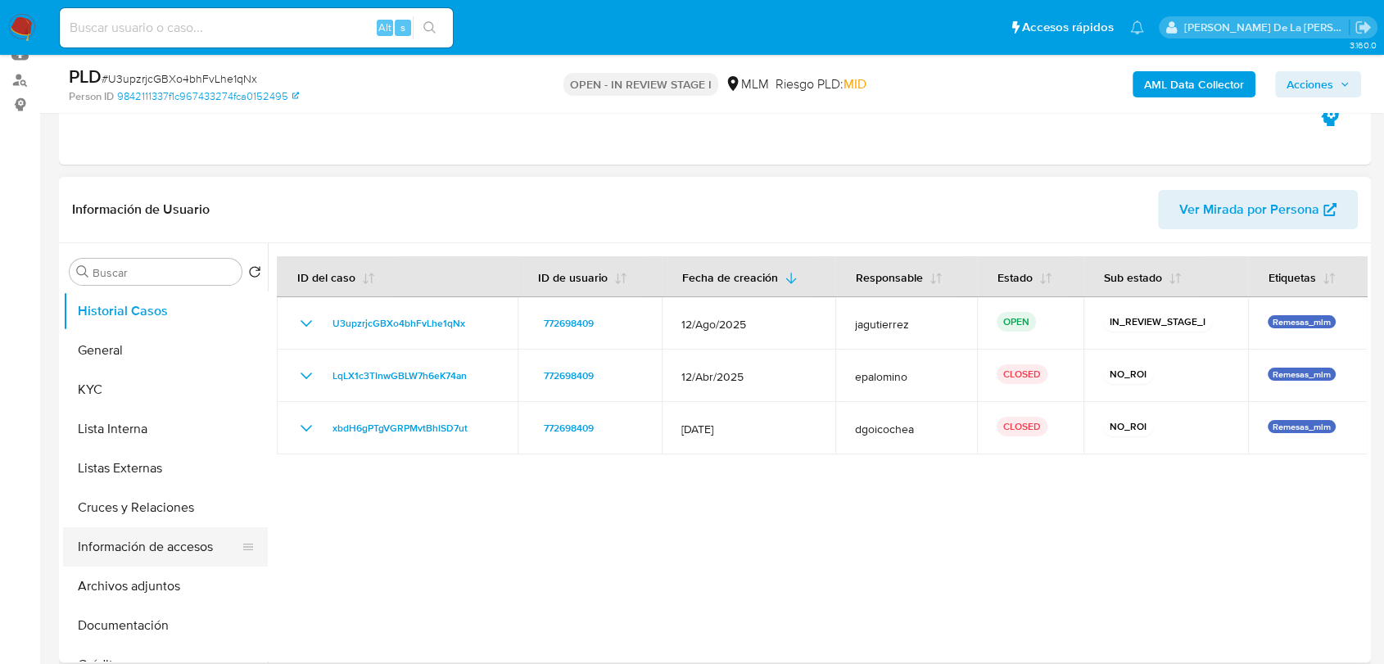
click at [157, 552] on button "Información de accesos" at bounding box center [159, 547] width 192 height 39
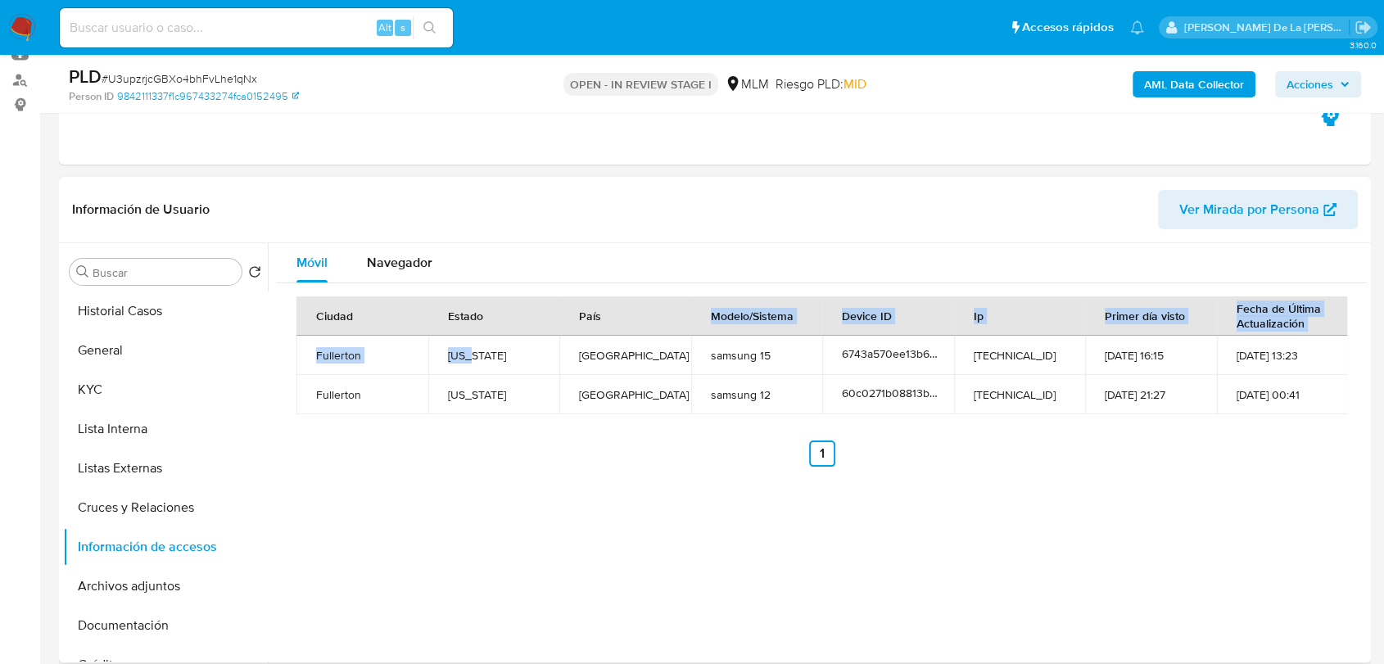
drag, startPoint x: 466, startPoint y: 345, endPoint x: 626, endPoint y: 334, distance: 160.1
click at [626, 334] on table "Ciudad Estado País Modelo/Sistema Device ID Ip Primer día visto Fecha de Última…" at bounding box center [823, 356] width 1052 height 118
drag, startPoint x: 551, startPoint y: 356, endPoint x: 438, endPoint y: 310, distance: 122.0
click at [550, 356] on td "California" at bounding box center [494, 355] width 132 height 39
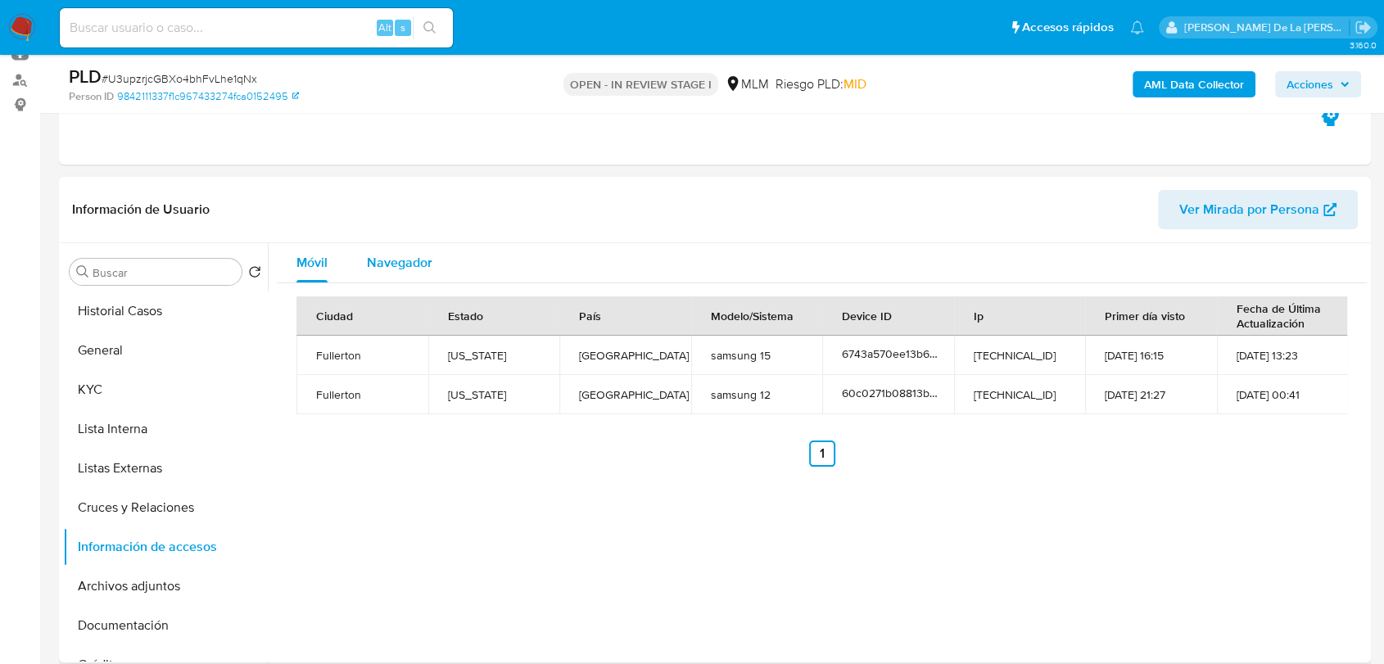
click at [398, 257] on span "Navegador" at bounding box center [400, 262] width 66 height 19
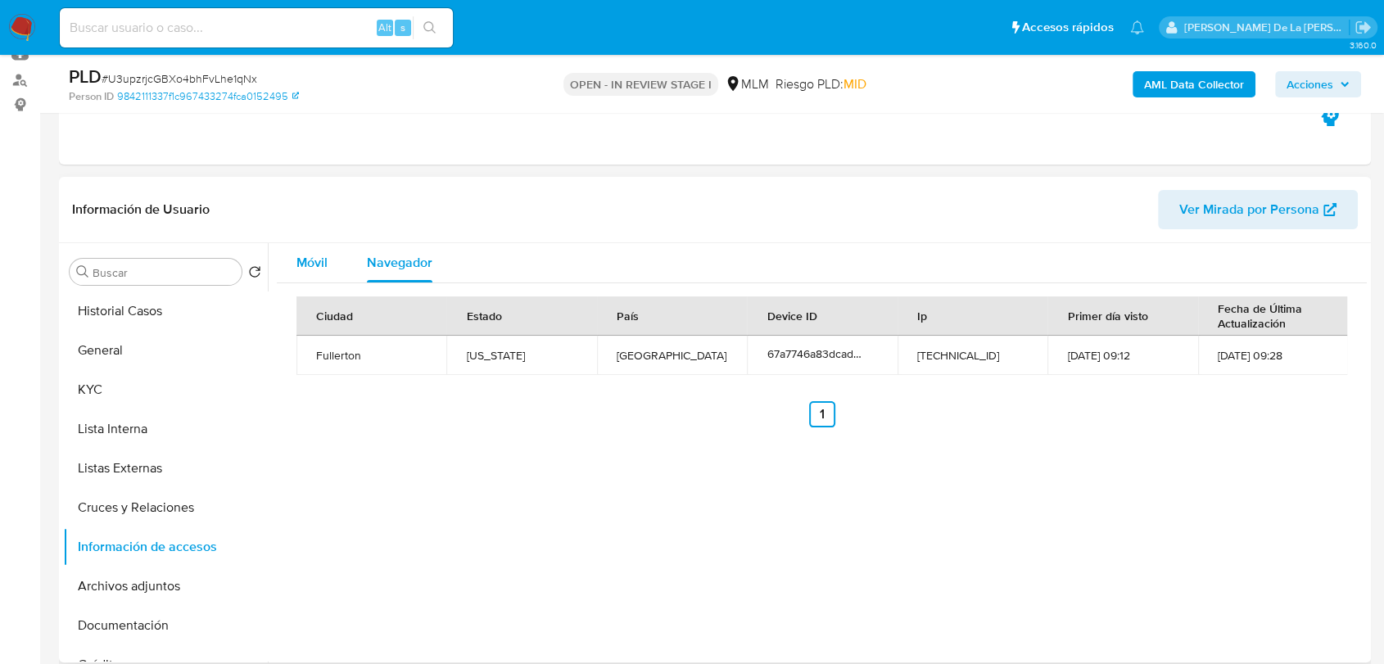
click at [311, 251] on div "Móvil" at bounding box center [312, 262] width 31 height 39
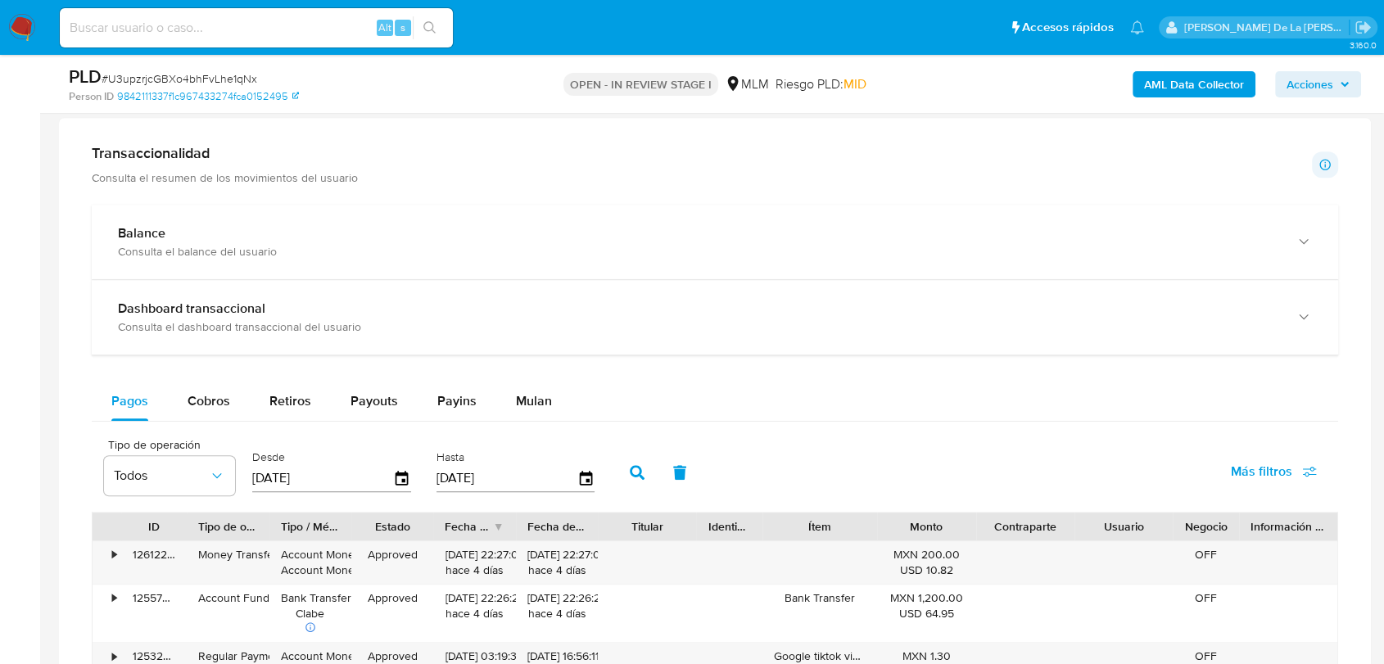
scroll to position [1183, 0]
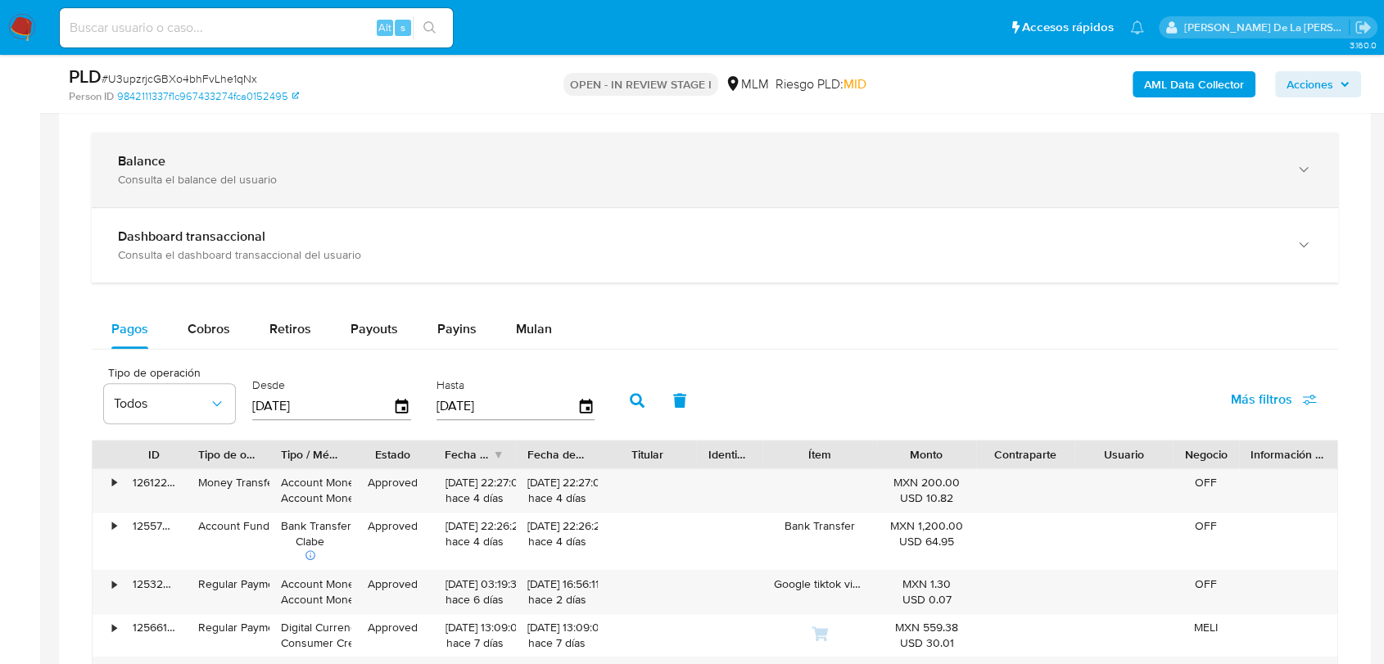
click at [214, 172] on div "Consulta el balance del usuario" at bounding box center [699, 179] width 1162 height 15
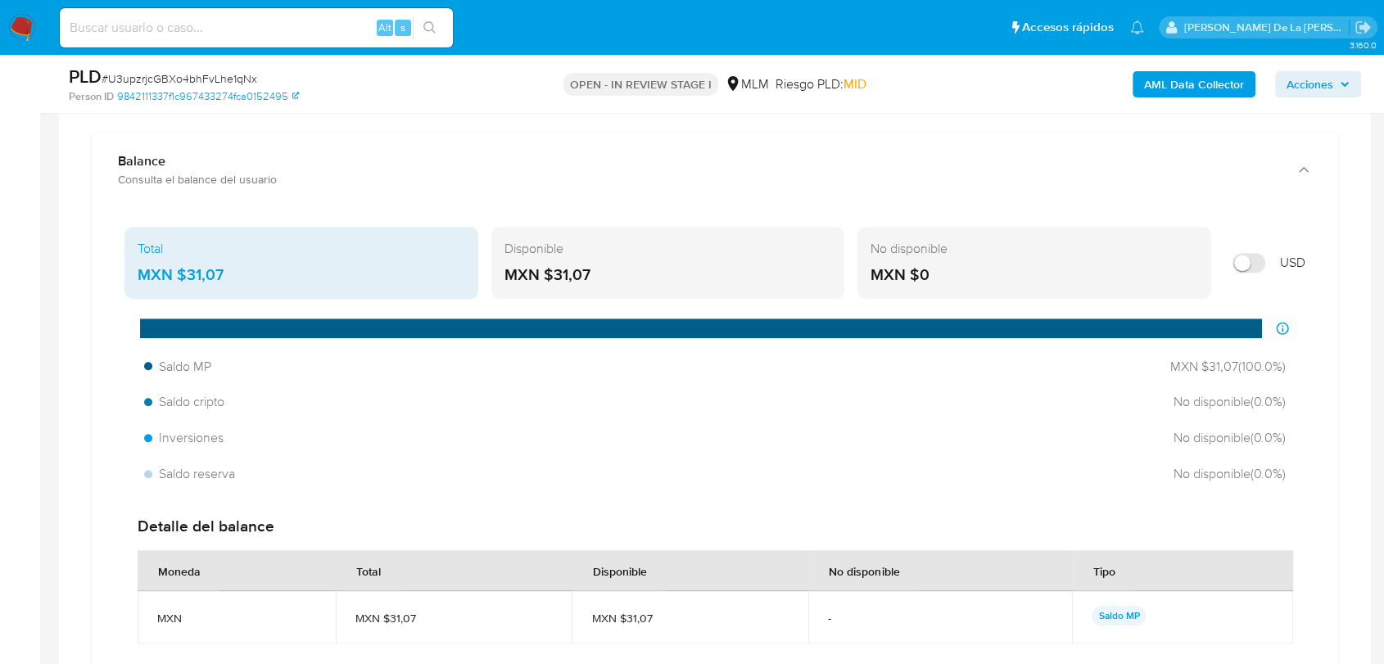
click at [577, 265] on div "MXN $31,07" at bounding box center [669, 275] width 328 height 21
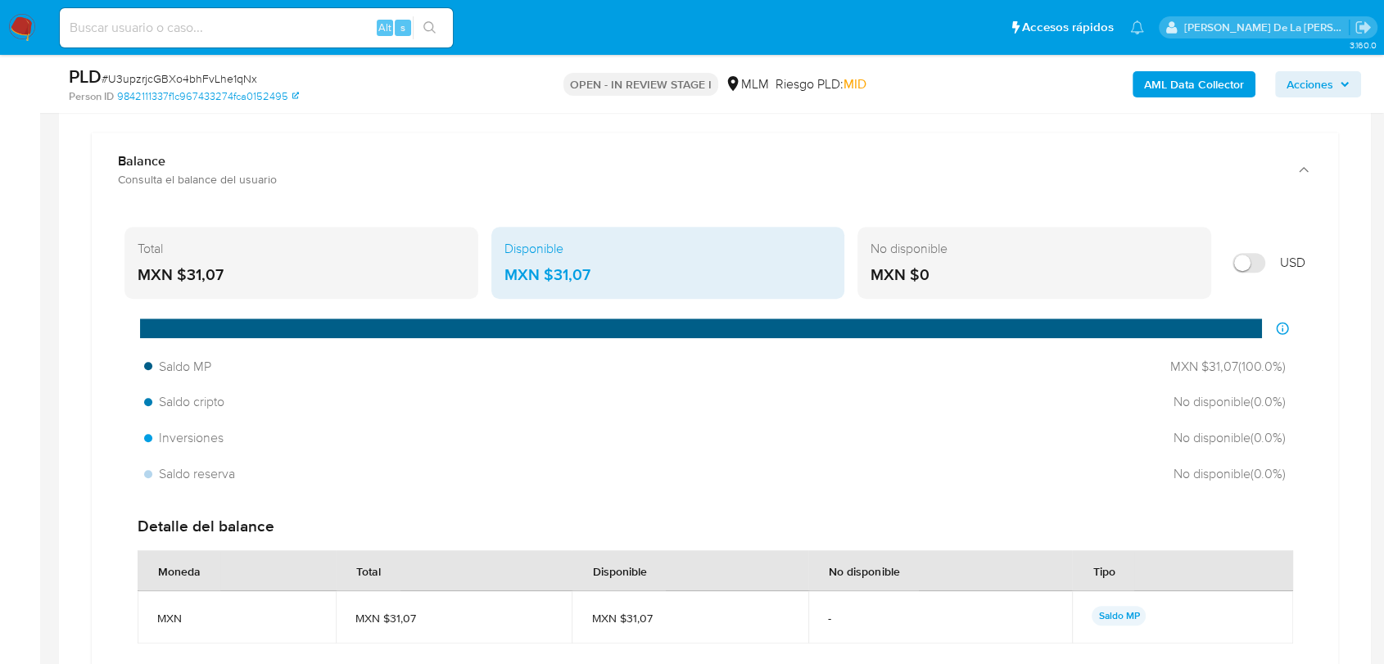
drag, startPoint x: 605, startPoint y: 270, endPoint x: 557, endPoint y: 275, distance: 47.8
click at [558, 274] on div "MXN $31,07" at bounding box center [669, 275] width 328 height 21
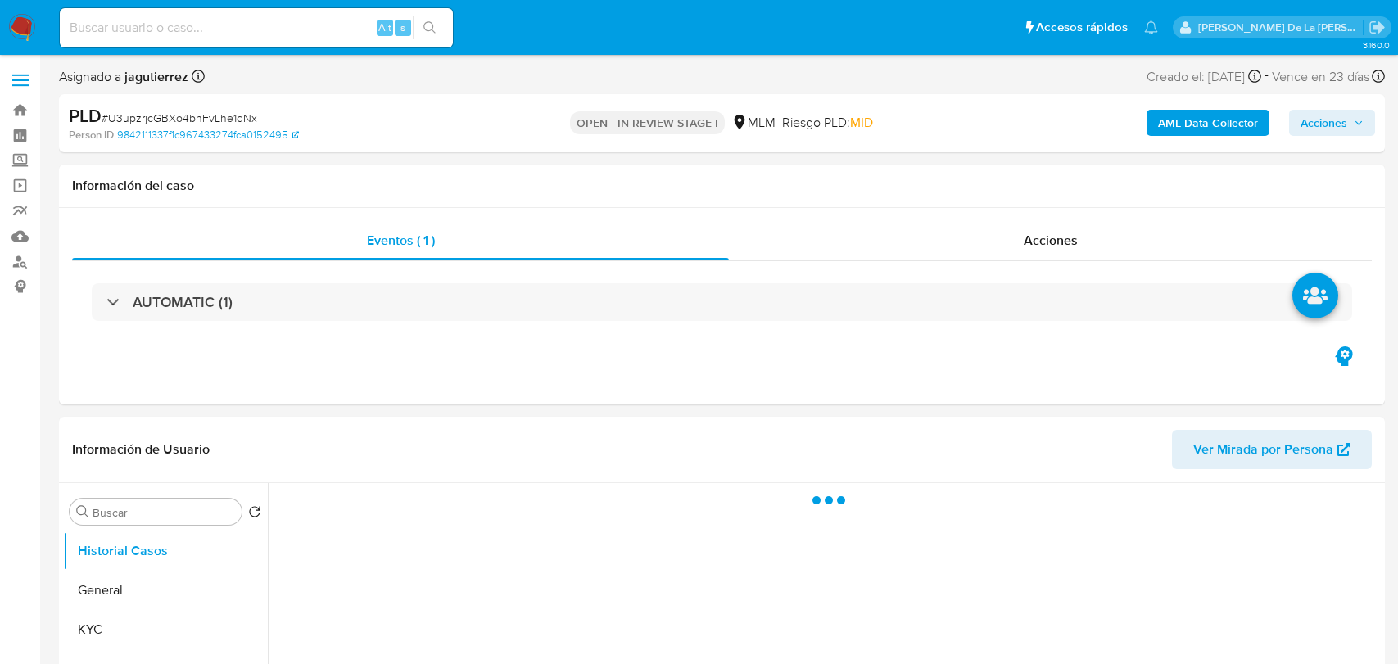
select select "10"
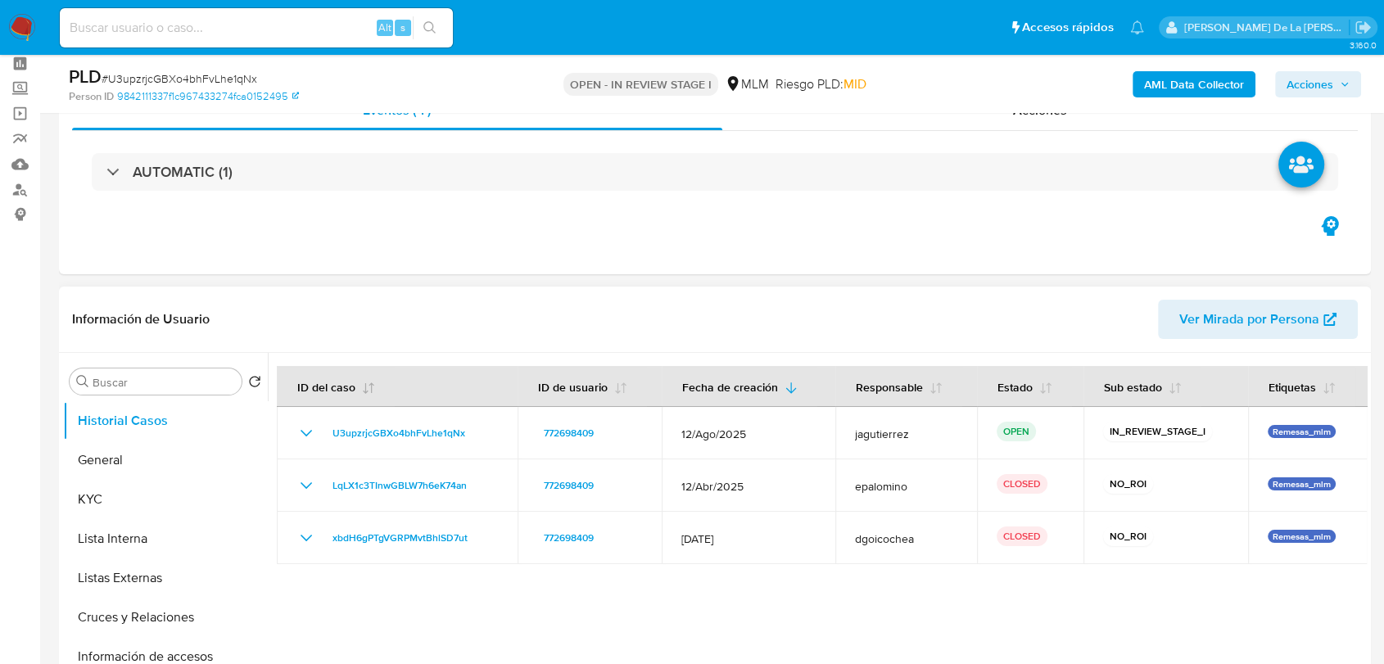
scroll to position [182, 0]
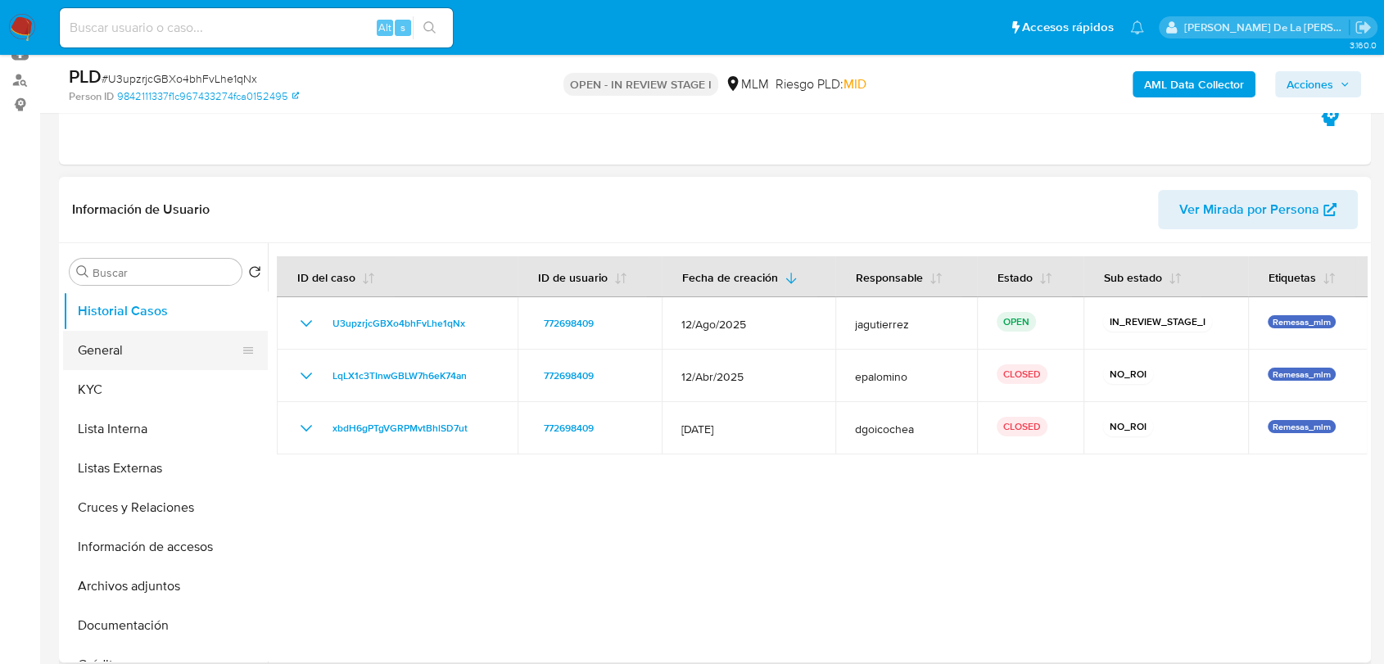
click at [112, 348] on button "General" at bounding box center [159, 350] width 192 height 39
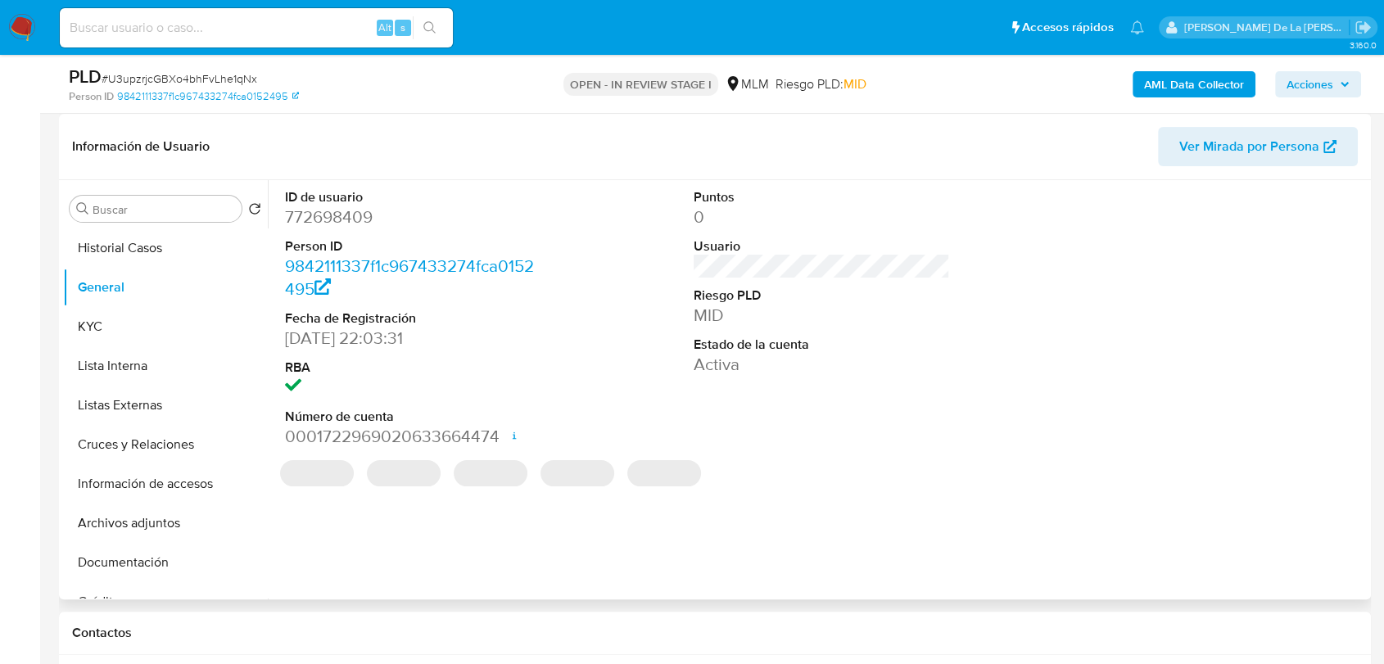
scroll to position [238, 0]
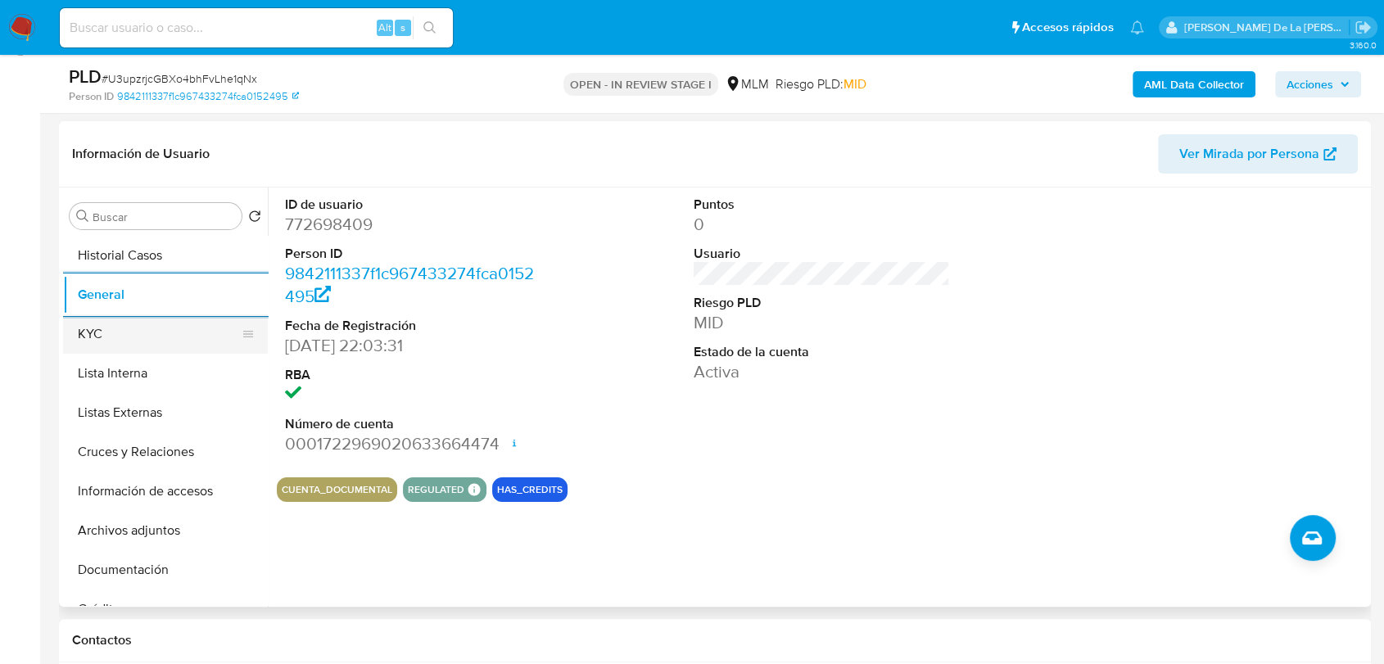
click at [168, 332] on button "KYC" at bounding box center [159, 334] width 192 height 39
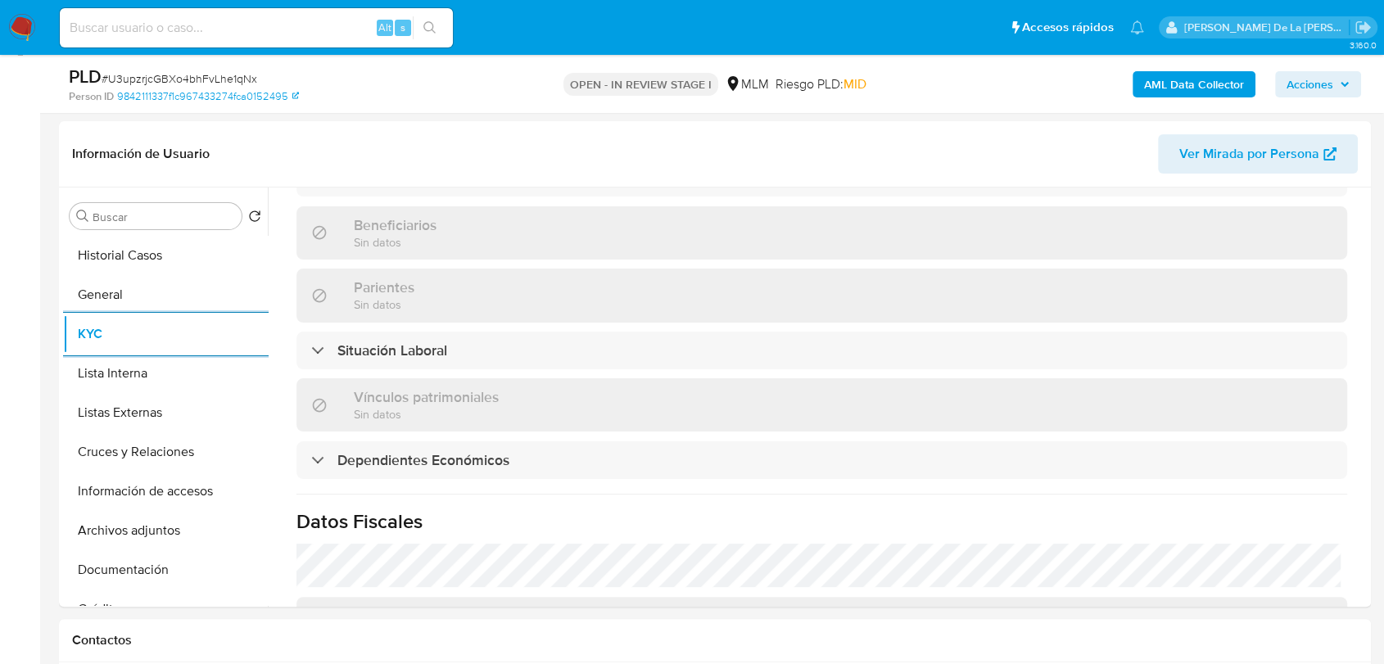
scroll to position [723, 0]
click at [477, 493] on div "Actualizado hace 7 meses Creado: 08/06/2021 21:04:52 Actualizado: 08/02/2025 09…" at bounding box center [822, 200] width 1090 height 1392
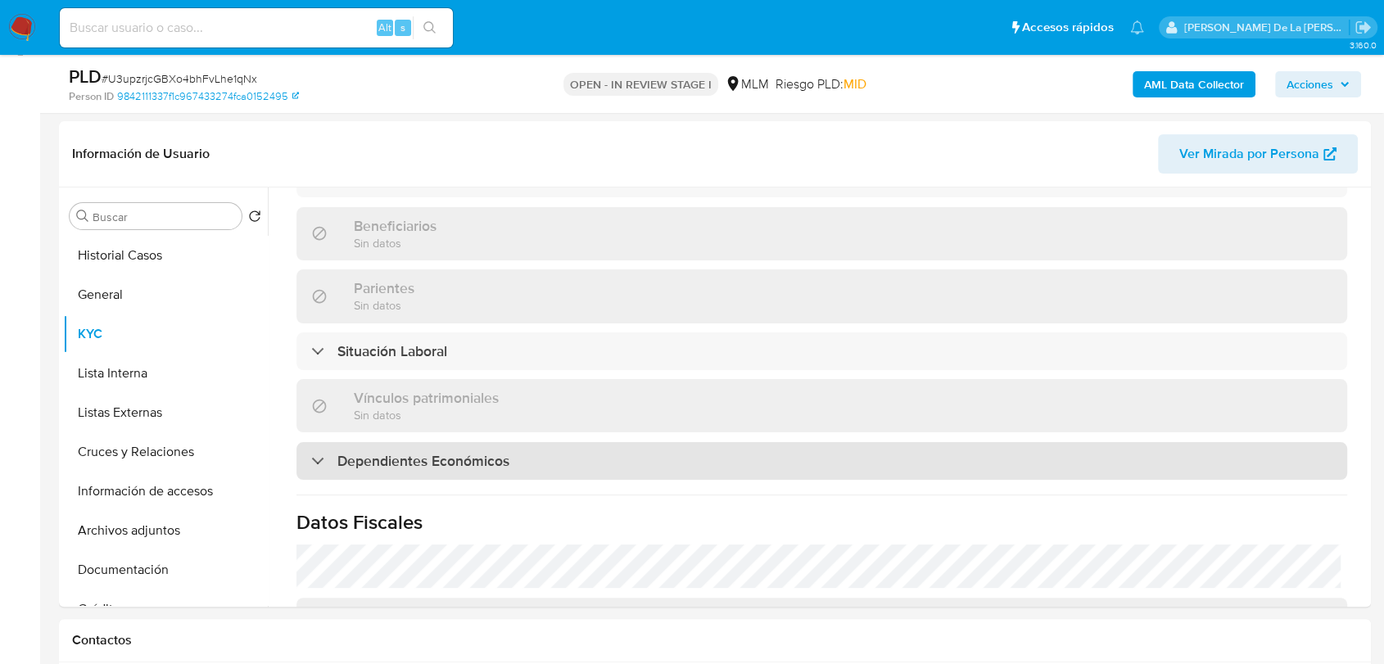
click at [398, 452] on h3 "Dependientes Económicos" at bounding box center [423, 461] width 172 height 18
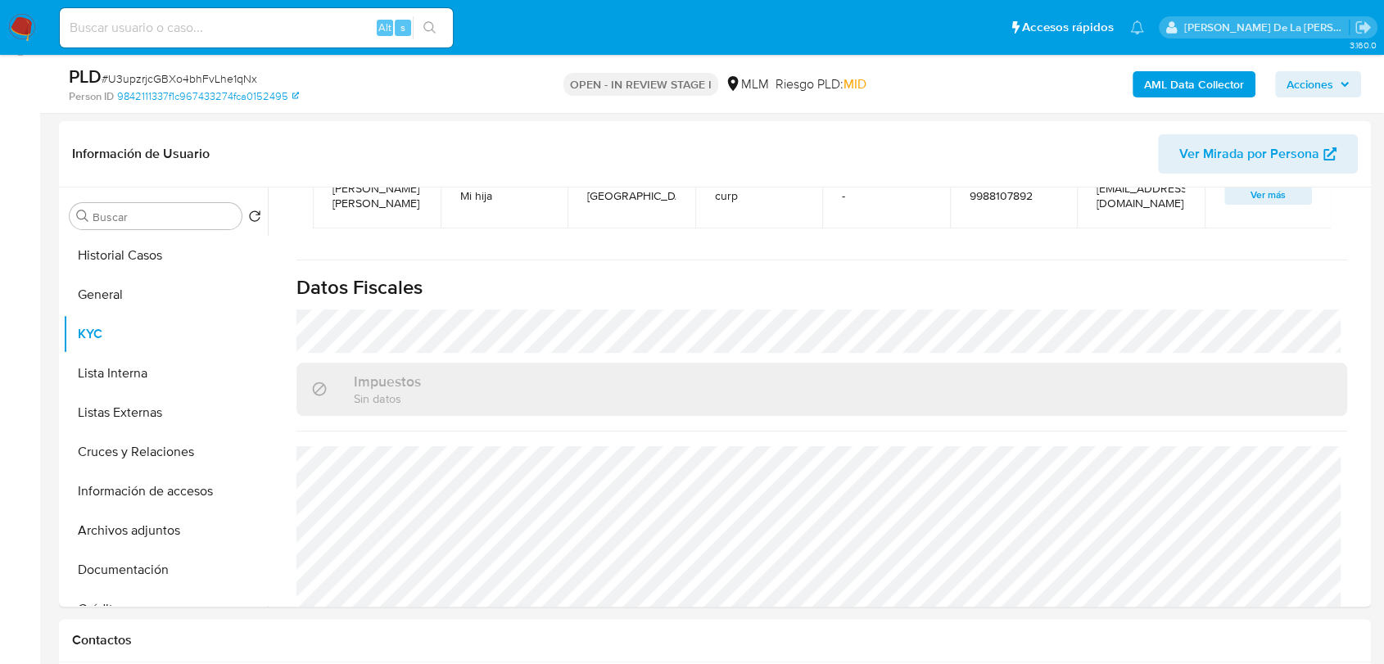
scroll to position [1114, 0]
click at [106, 427] on button "Listas Externas" at bounding box center [159, 412] width 192 height 39
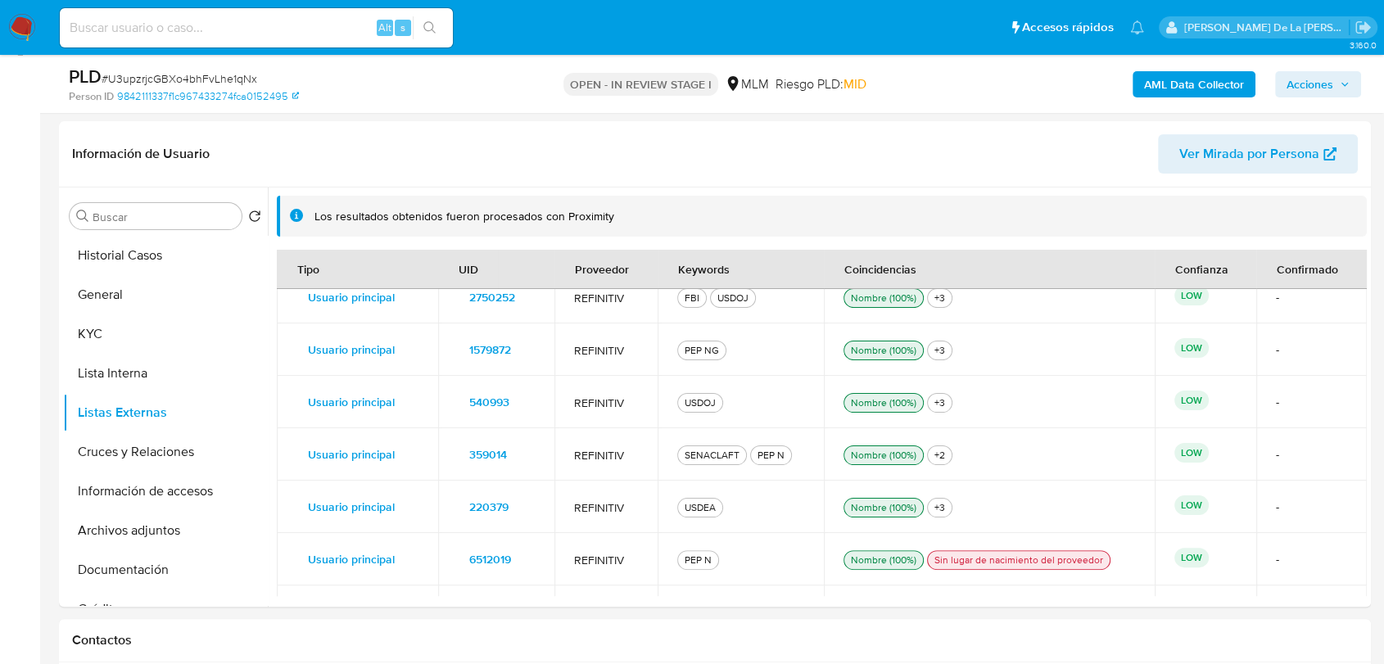
scroll to position [0, 0]
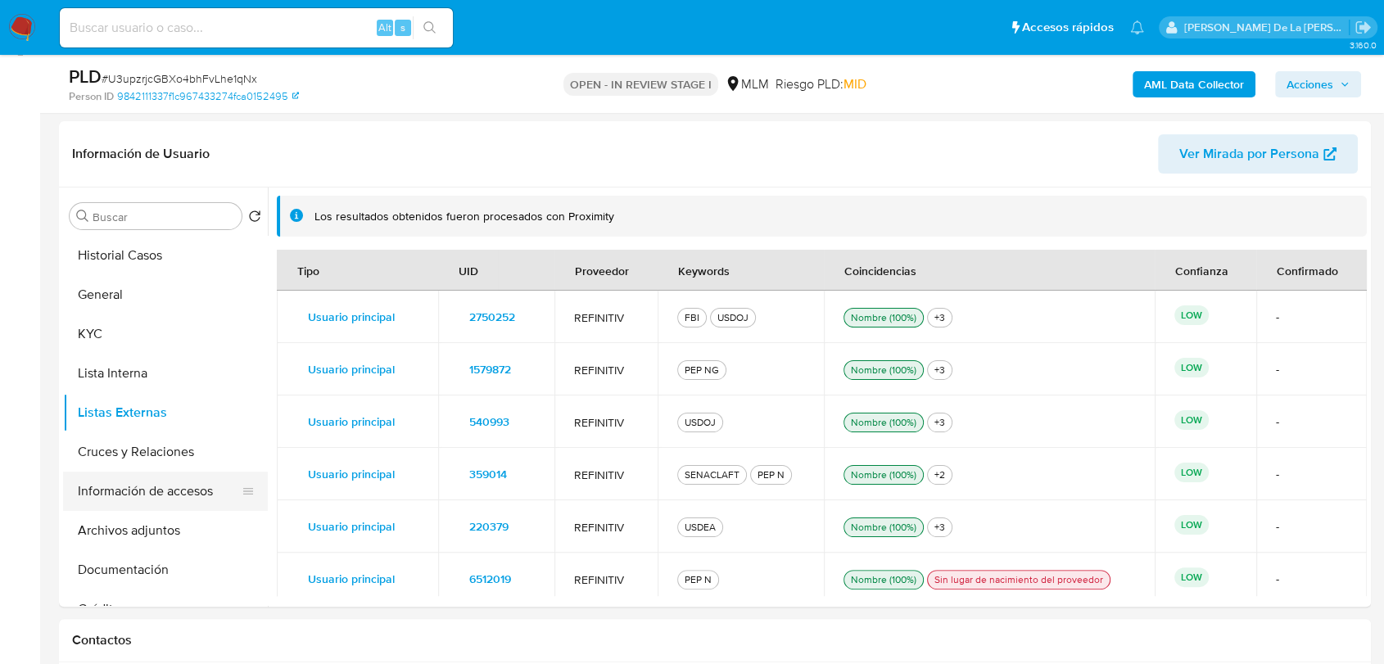
click at [176, 478] on button "Información de accesos" at bounding box center [159, 491] width 192 height 39
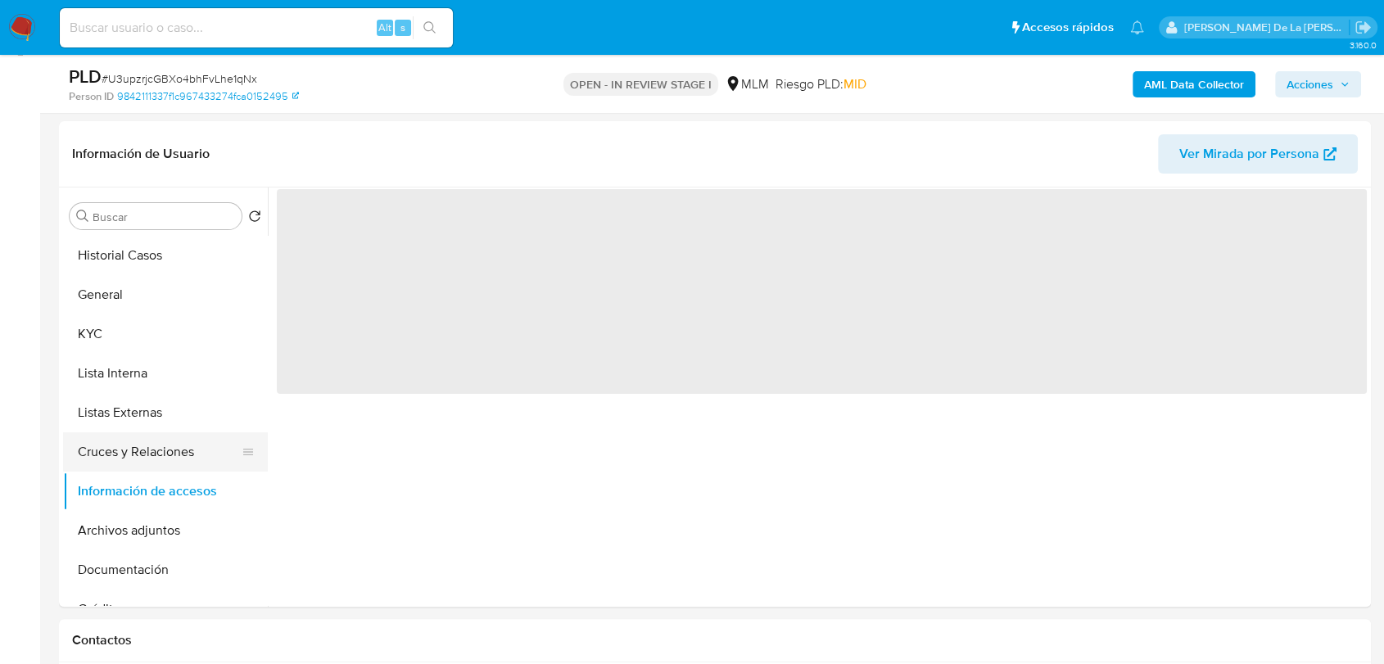
click at [155, 461] on button "Cruces y Relaciones" at bounding box center [159, 452] width 192 height 39
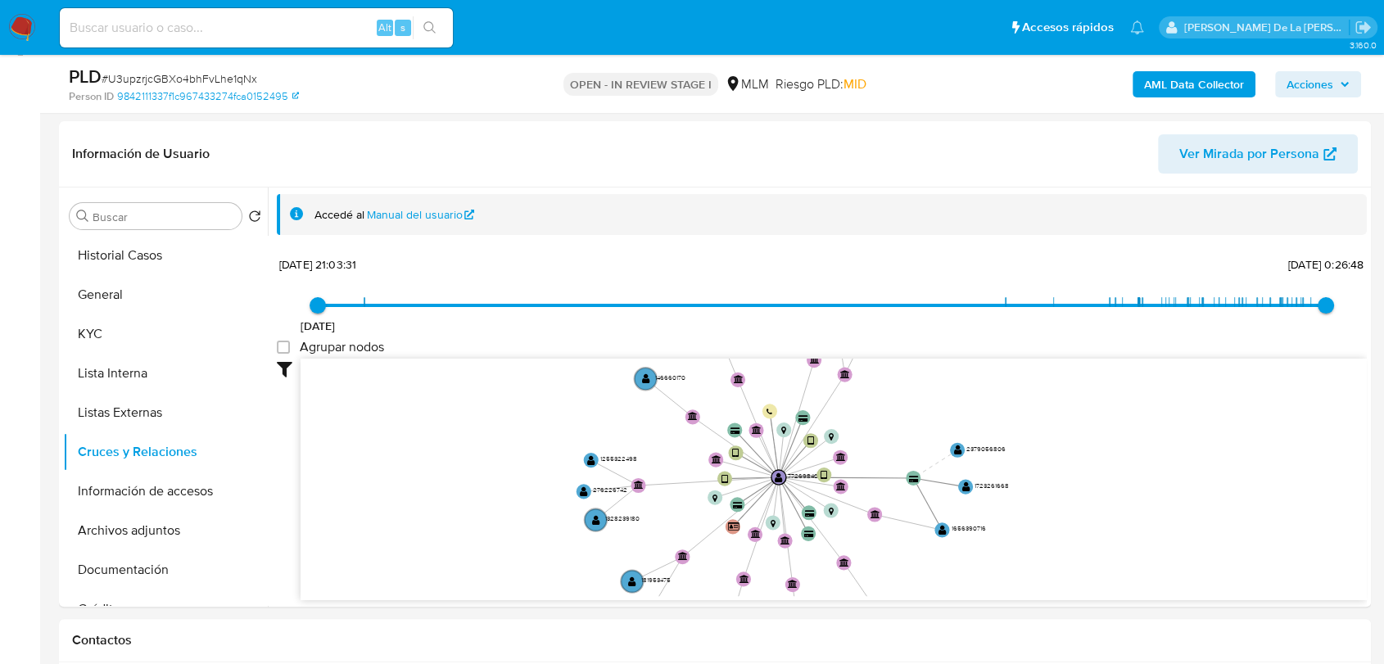
drag, startPoint x: 822, startPoint y: 420, endPoint x: 767, endPoint y: 502, distance: 99.1
click at [767, 502] on icon "user-772698409  772698409 device-60c0217308813b0018b4f5c5  device-6743a570ee1…" at bounding box center [834, 478] width 1067 height 238
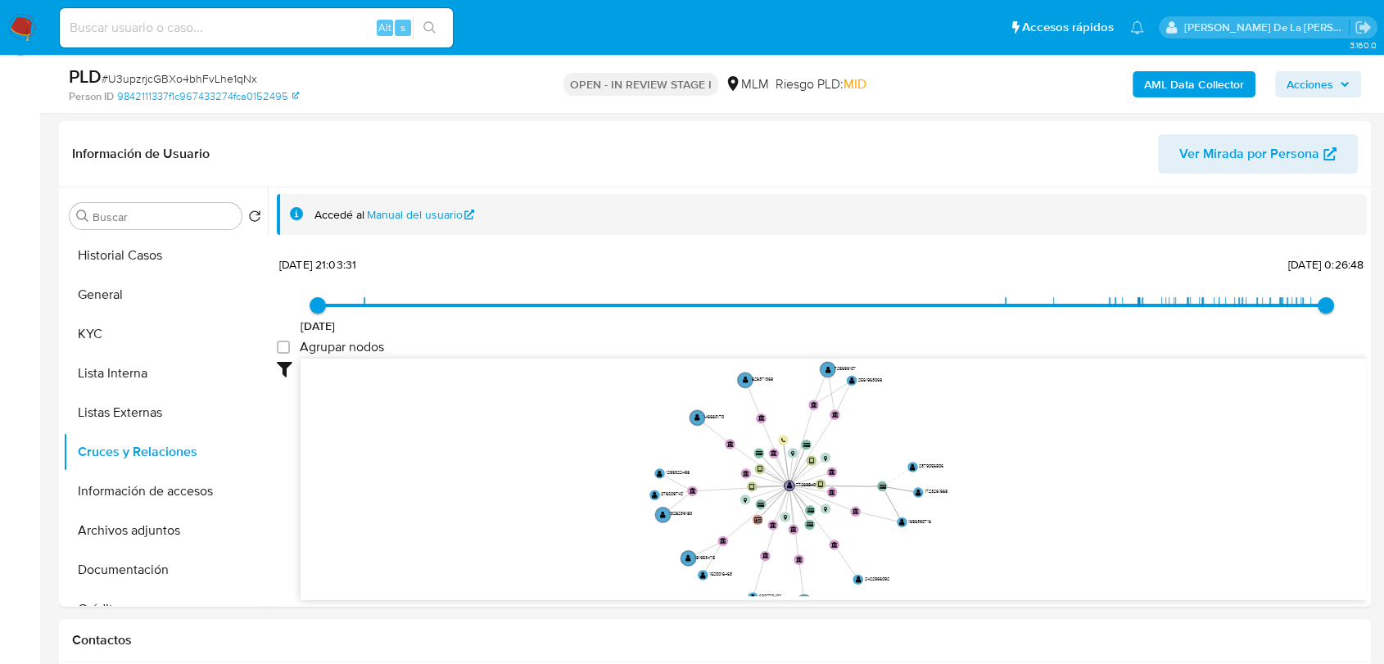
drag, startPoint x: 767, startPoint y: 502, endPoint x: 777, endPoint y: 493, distance: 13.9
click at [777, 493] on icon "user-772698409  772698409 device-60c0217308813b0018b4f5c5  device-6743a570ee1…" at bounding box center [834, 478] width 1067 height 238
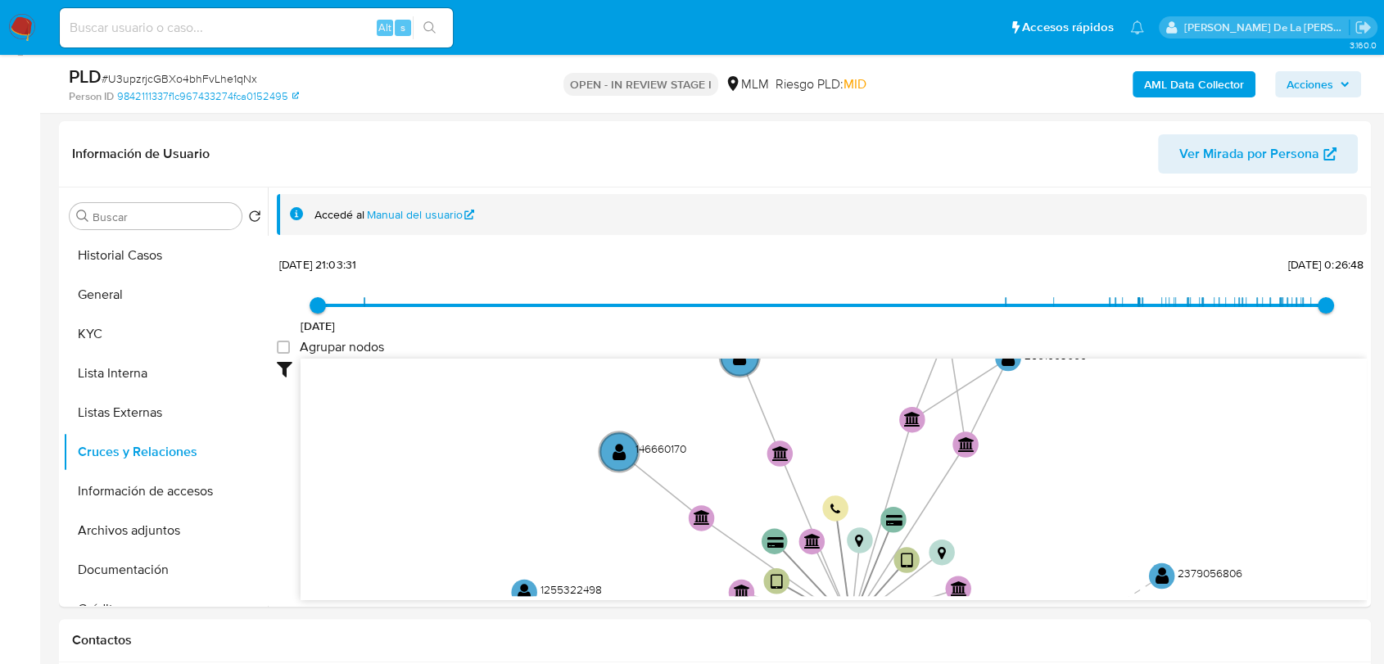
drag, startPoint x: 824, startPoint y: 403, endPoint x: 854, endPoint y: 504, distance: 105.0
click at [854, 504] on icon "user-772698409  772698409 device-60c0217308813b0018b4f5c5  device-6743a570ee1…" at bounding box center [834, 478] width 1067 height 238
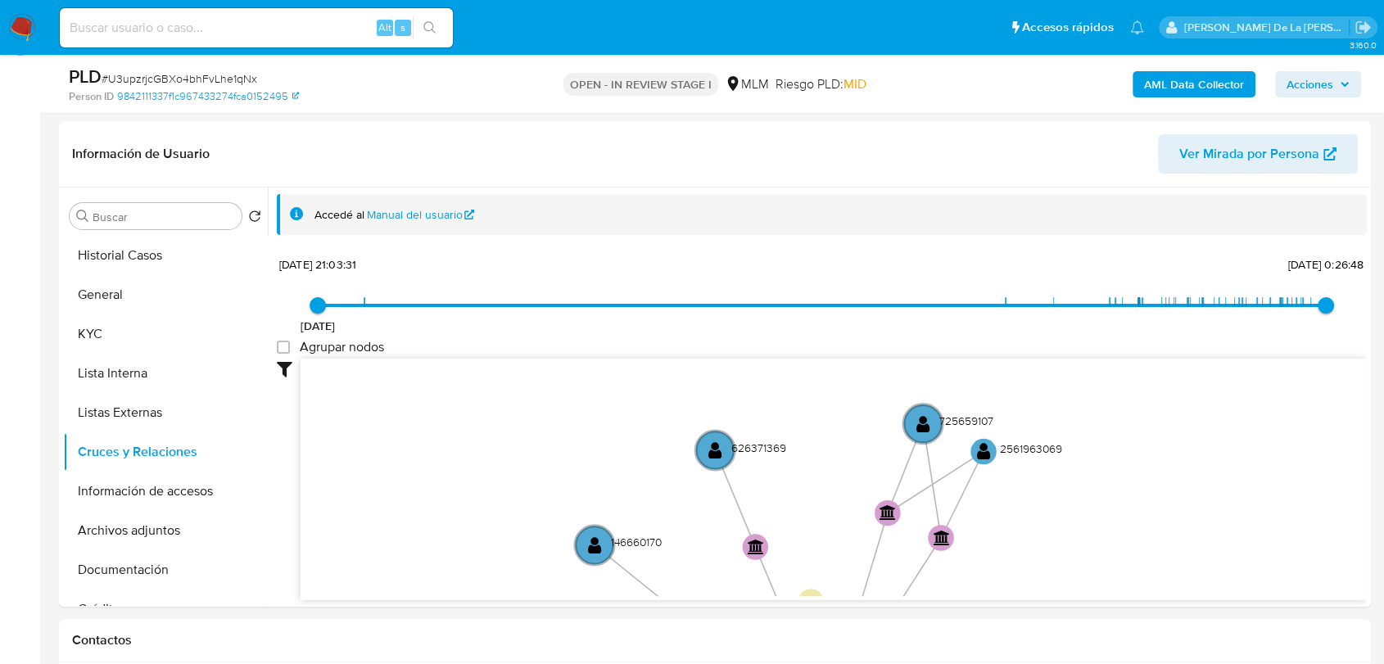
drag, startPoint x: 882, startPoint y: 434, endPoint x: 865, endPoint y: 464, distance: 34.1
click at [853, 494] on icon "user-772698409  772698409 device-60c0217308813b0018b4f5c5  device-6743a570ee1…" at bounding box center [834, 478] width 1067 height 238
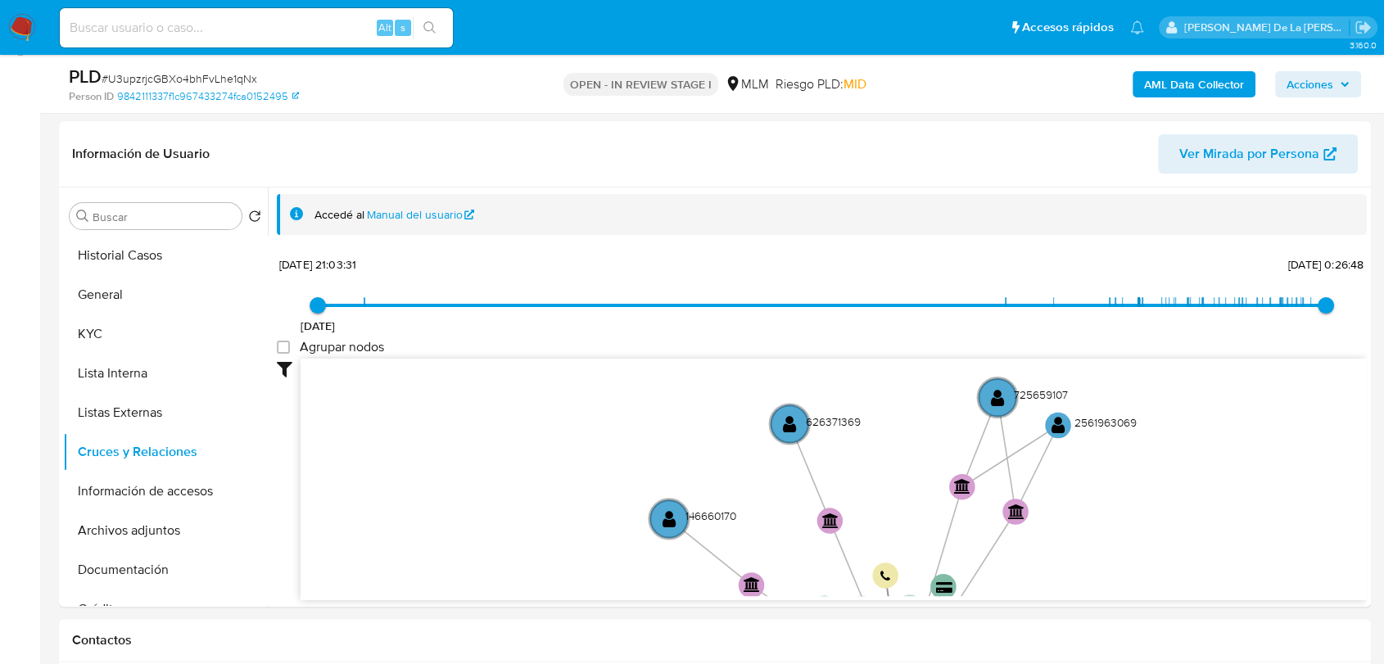
drag, startPoint x: 764, startPoint y: 458, endPoint x: 808, endPoint y: 445, distance: 45.3
click at [808, 445] on icon "user-772698409  772698409 device-60c0217308813b0018b4f5c5  device-6743a570ee1…" at bounding box center [834, 478] width 1067 height 238
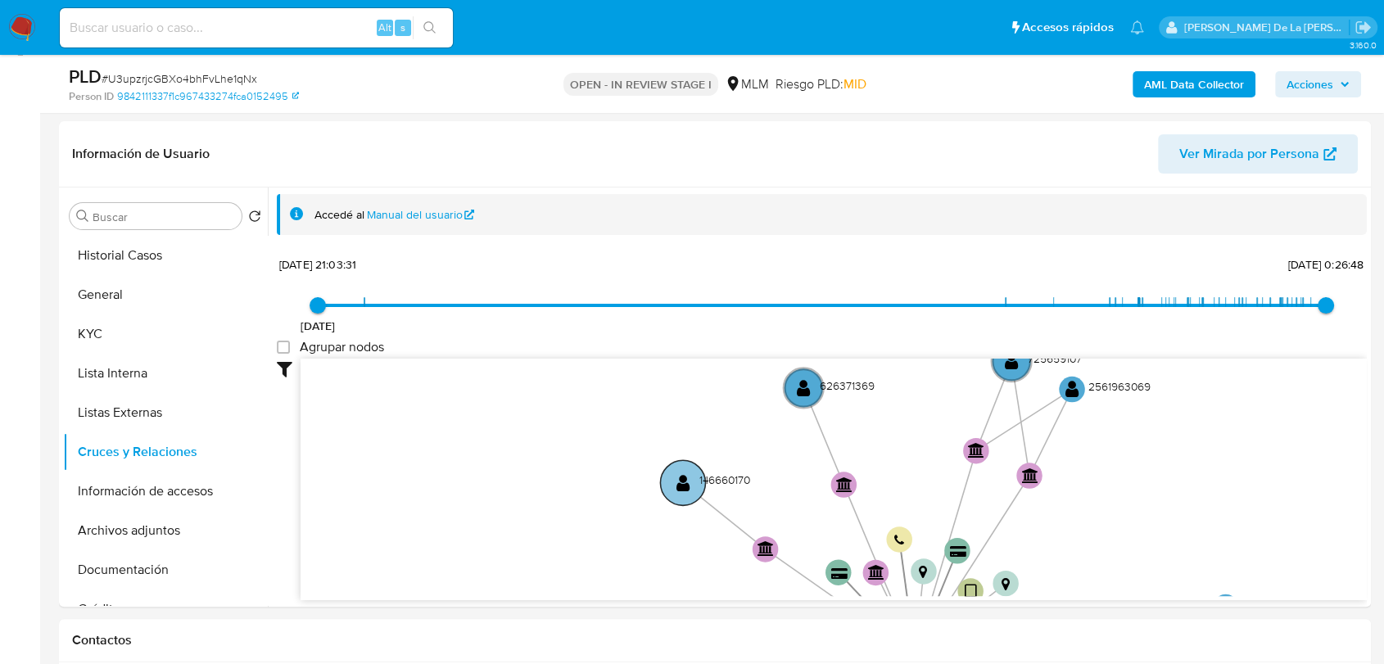
drag, startPoint x: 708, startPoint y: 500, endPoint x: 717, endPoint y: 467, distance: 34.0
click at [734, 451] on icon "user-772698409  772698409 device-60c0217308813b0018b4f5c5  device-6743a570ee1…" at bounding box center [834, 478] width 1067 height 238
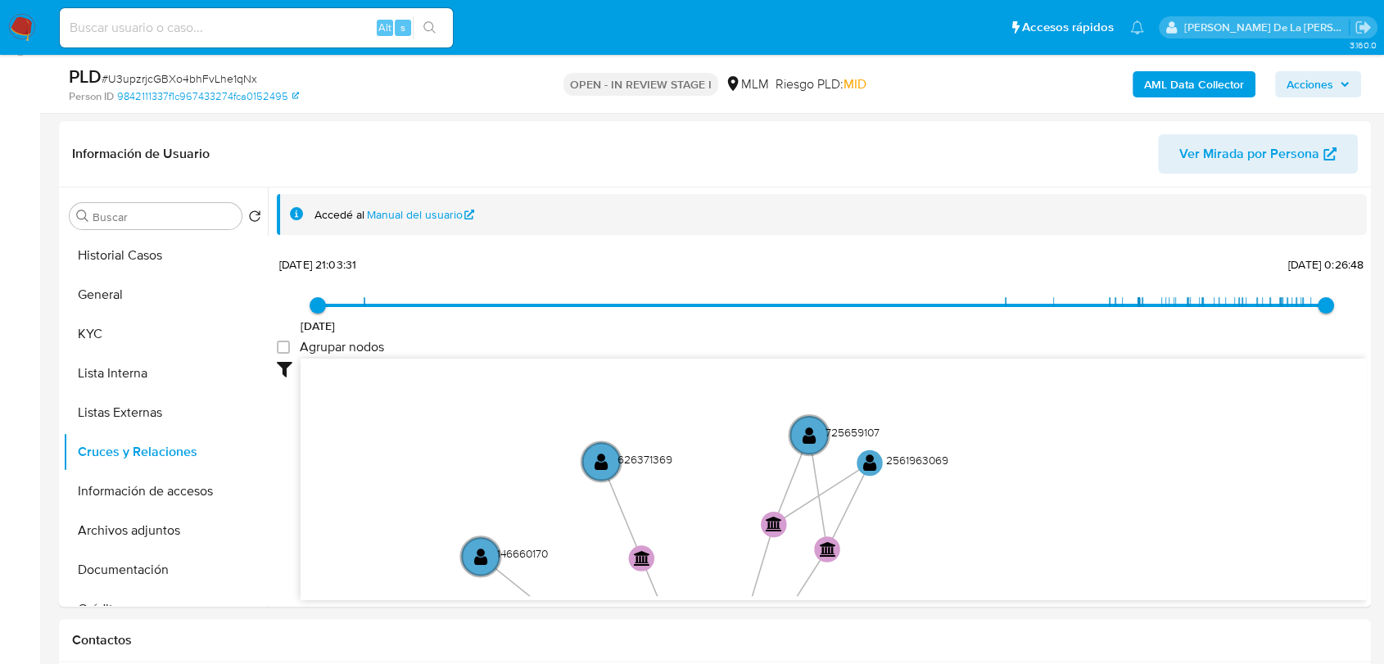
drag, startPoint x: 787, startPoint y: 469, endPoint x: 564, endPoint y: 523, distance: 230.1
click at [559, 565] on icon "user-772698409  772698409 device-60c0217308813b0018b4f5c5  device-6743a570ee1…" at bounding box center [834, 478] width 1067 height 238
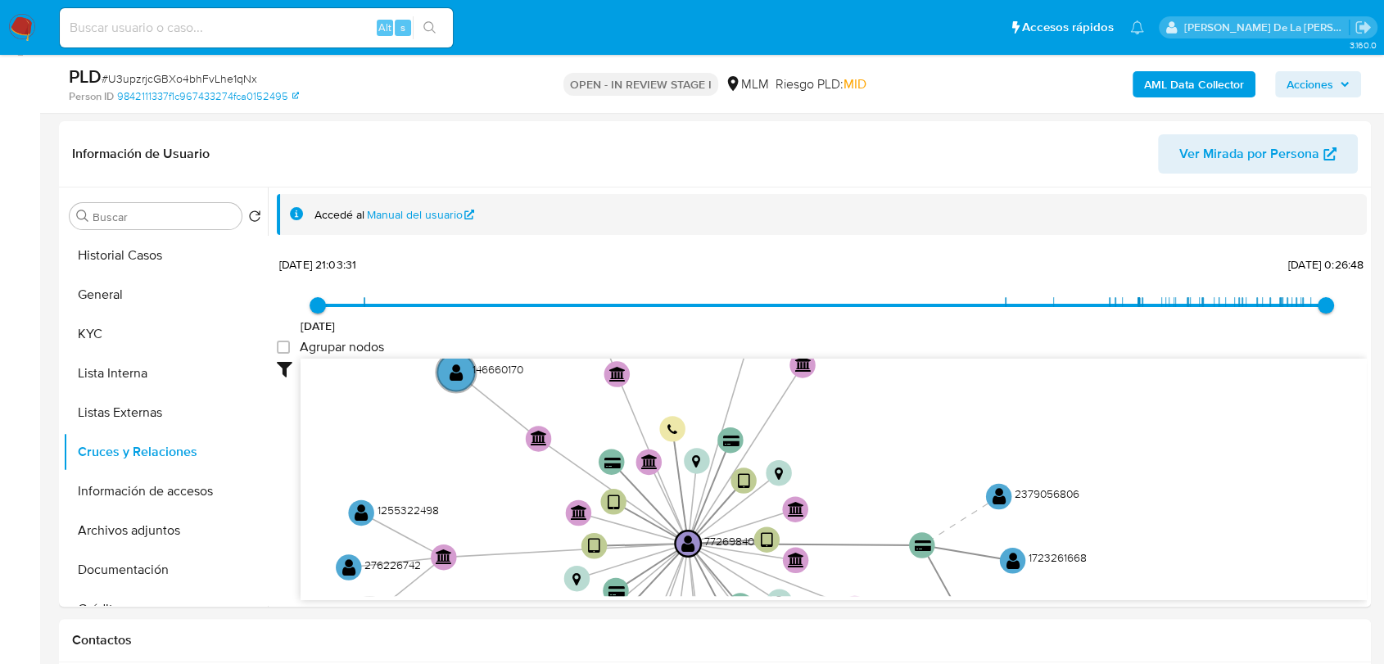
drag, startPoint x: 993, startPoint y: 526, endPoint x: 976, endPoint y: 339, distance: 187.6
click at [976, 339] on div "8/6/2021 8/6/2021, 21:03:31 9/9/2025, 0:26:48 Agrupar nodos Filtros Confianza a…" at bounding box center [822, 455] width 1090 height 407
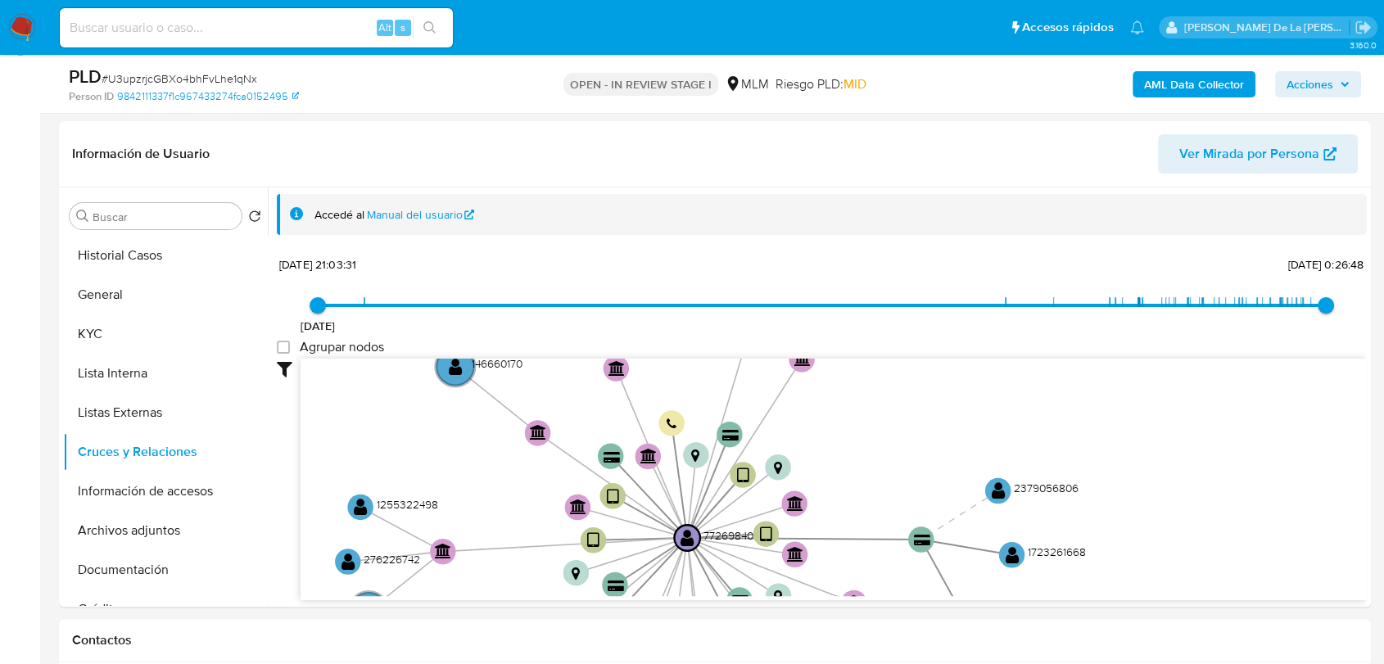
drag, startPoint x: 967, startPoint y: 459, endPoint x: 952, endPoint y: 323, distance: 136.9
click at [953, 323] on div "8/6/2021 8/6/2021, 21:03:31 9/9/2025, 0:26:48 Agrupar nodos Filtros Confianza a…" at bounding box center [822, 455] width 1090 height 407
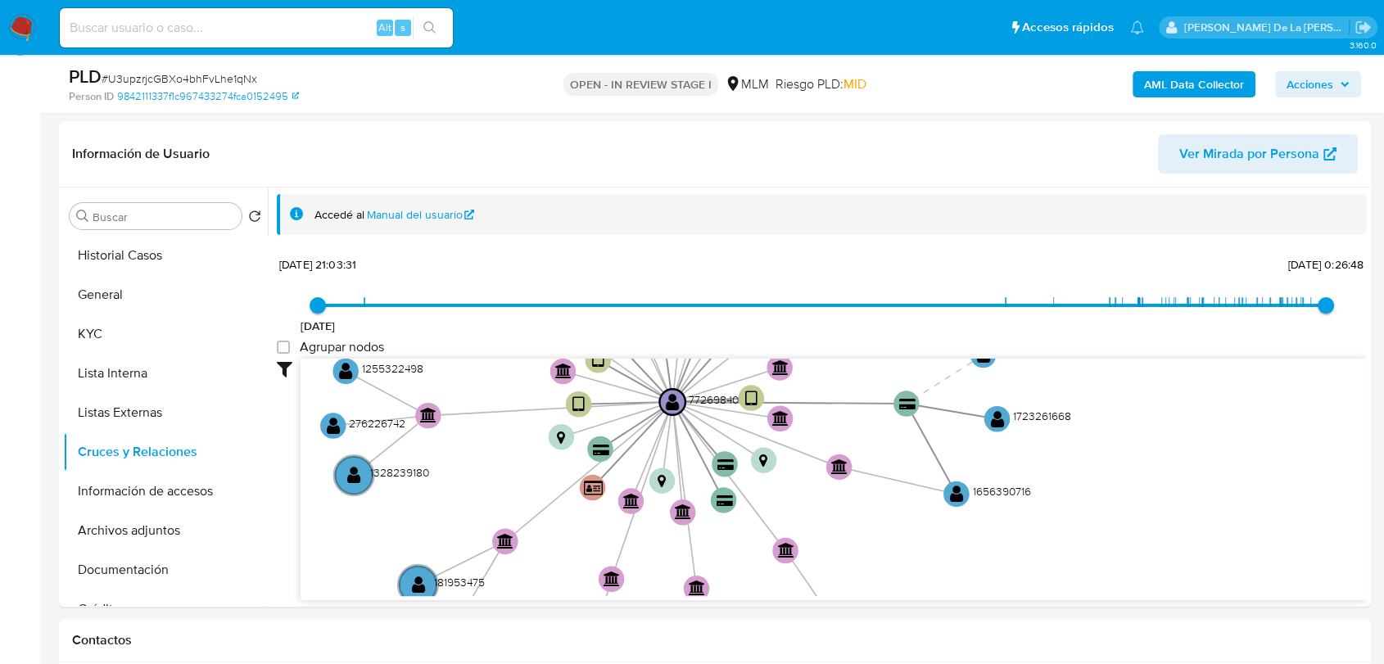
drag, startPoint x: 991, startPoint y: 539, endPoint x: 1035, endPoint y: 415, distance: 131.4
click at [1035, 416] on icon "user-772698409  772698409 device-60c0217308813b0018b4f5c5  device-6743a570ee1…" at bounding box center [834, 478] width 1067 height 238
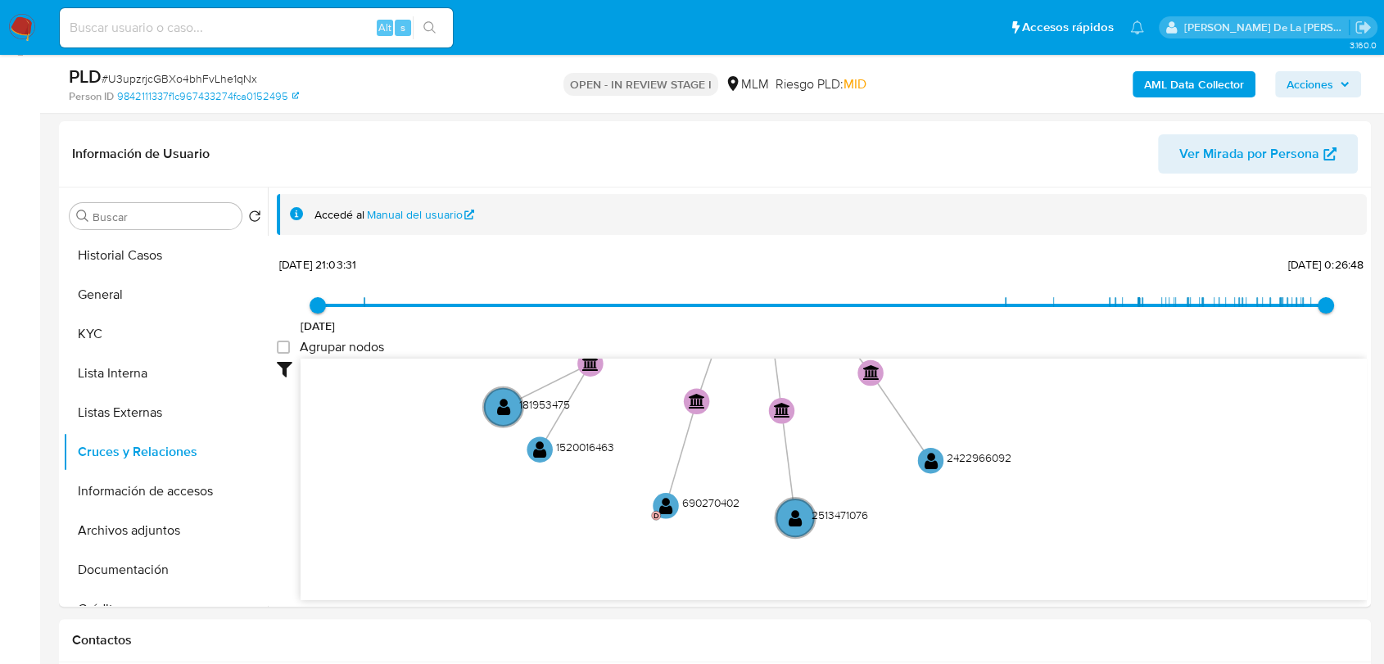
drag, startPoint x: 1034, startPoint y: 454, endPoint x: 1075, endPoint y: 399, distance: 68.5
click at [1075, 399] on icon "user-772698409  772698409 device-60c0217308813b0018b4f5c5  device-6743a570ee1…" at bounding box center [834, 478] width 1067 height 238
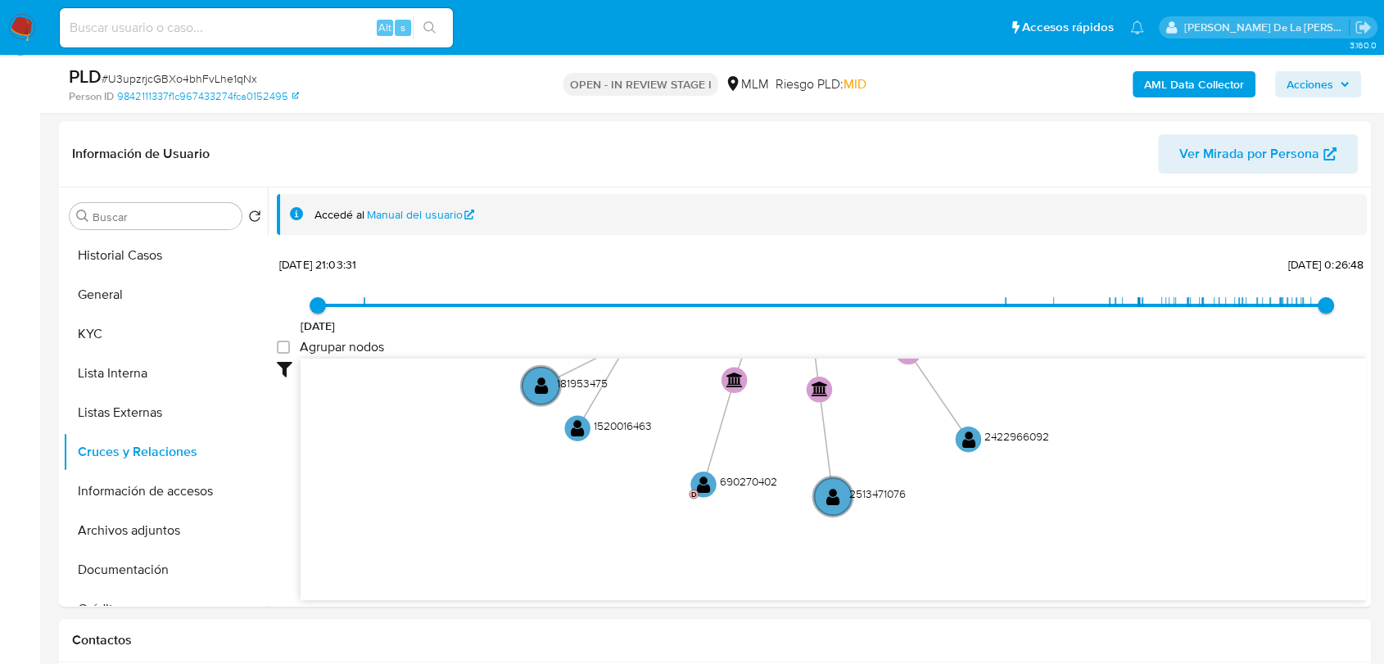
drag, startPoint x: 981, startPoint y: 507, endPoint x: 1065, endPoint y: 419, distance: 121.7
click at [1140, 419] on icon "user-772698409  772698409 device-60c0217308813b0018b4f5c5  device-6743a570ee1…" at bounding box center [834, 478] width 1067 height 238
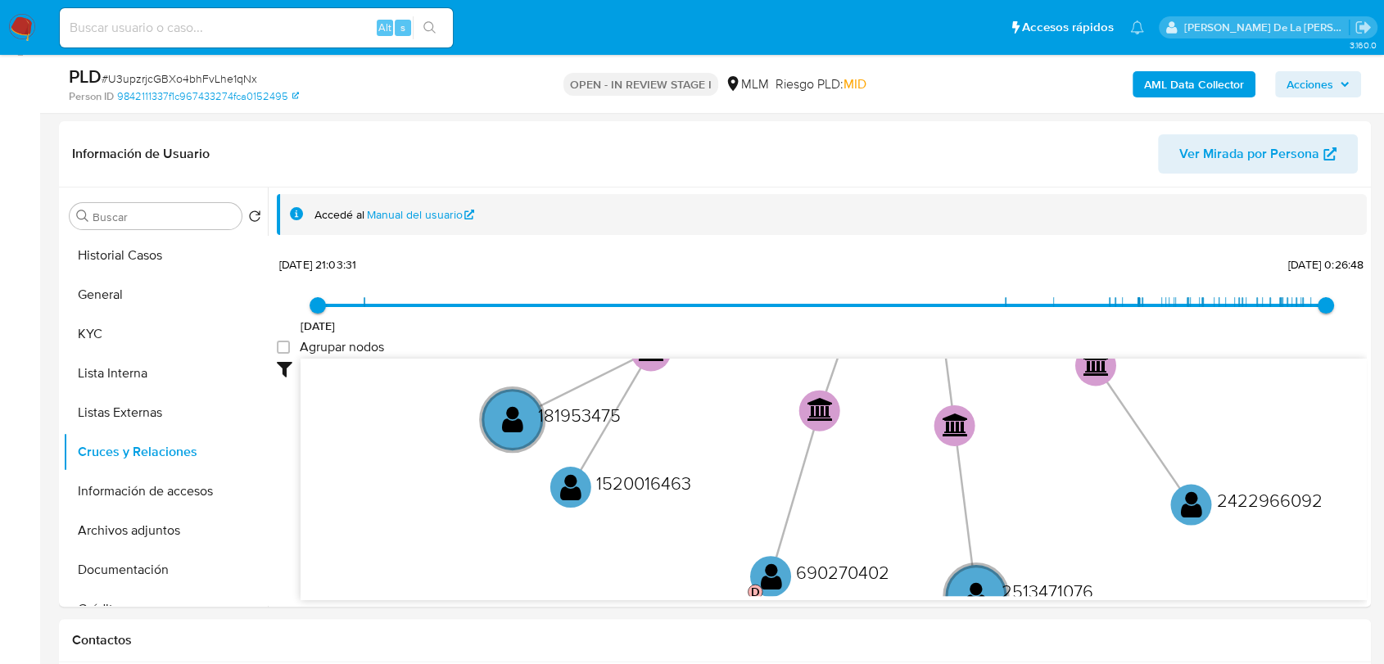
drag, startPoint x: 819, startPoint y: 428, endPoint x: 745, endPoint y: 601, distance: 189.0
click at [745, 601] on div "Filtros Confianza alta Device Tarjeta Persona validada Teléfono validado Confia…" at bounding box center [822, 509] width 1090 height 301
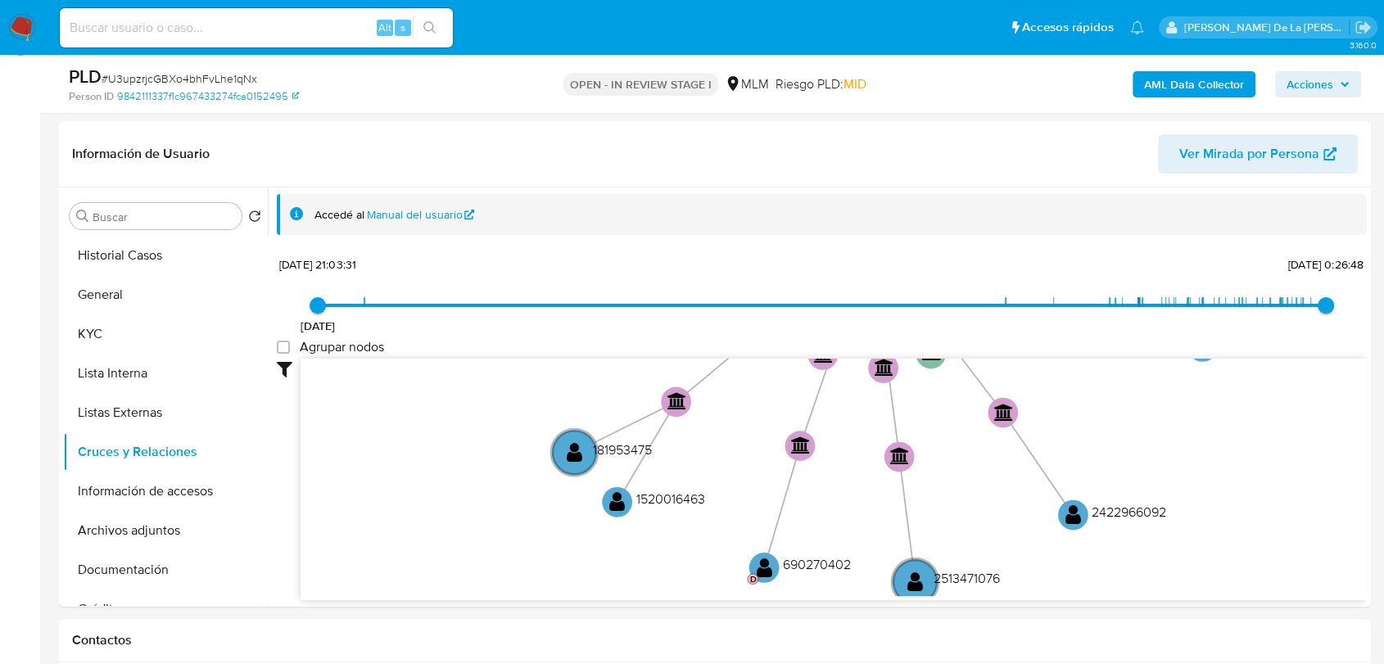
drag, startPoint x: 709, startPoint y: 447, endPoint x: 759, endPoint y: 606, distance: 166.3
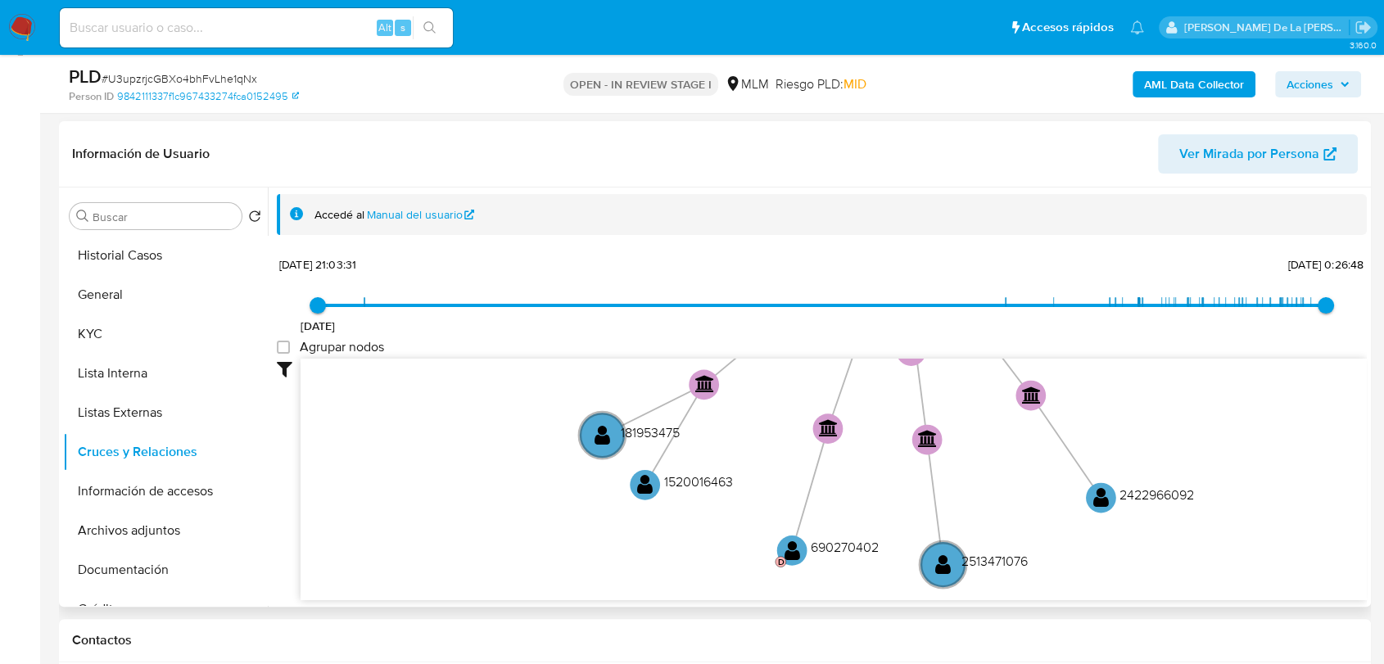
drag, startPoint x: 644, startPoint y: 546, endPoint x: 622, endPoint y: 375, distance: 172.6
click at [621, 375] on icon "user-772698409  772698409 device-60c0217308813b0018b4f5c5  device-6743a570ee1…" at bounding box center [834, 478] width 1067 height 238
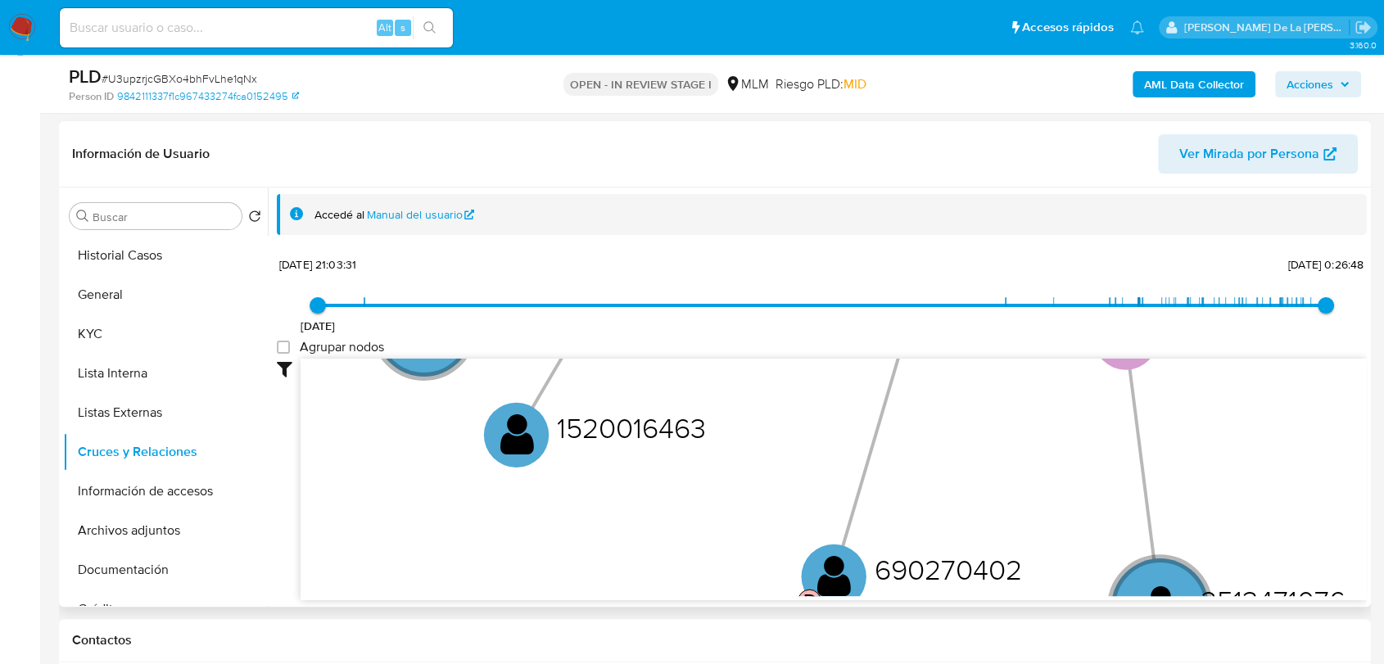
drag, startPoint x: 759, startPoint y: 498, endPoint x: 700, endPoint y: 315, distance: 193.0
click at [700, 315] on div "8/6/2021 8/6/2021, 21:03:31 9/9/2025, 0:26:48 Agrupar nodos Filtros Confianza a…" at bounding box center [822, 455] width 1090 height 407
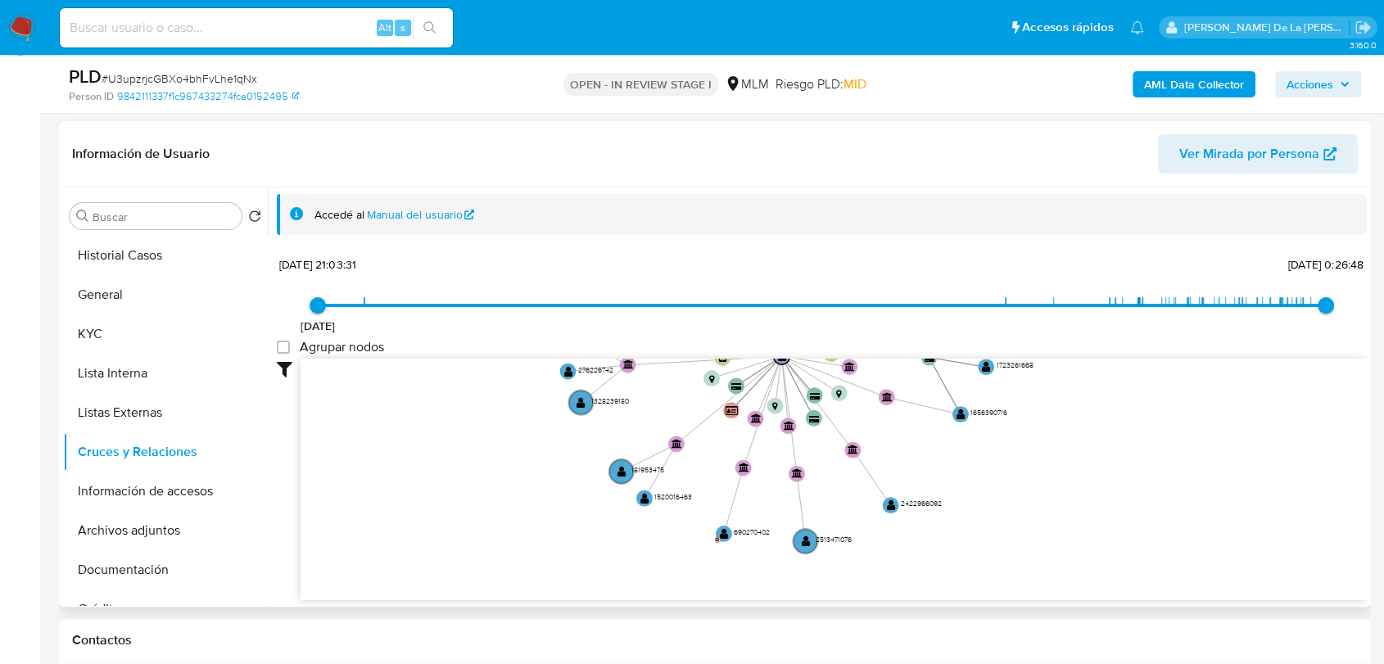
drag, startPoint x: 718, startPoint y: 458, endPoint x: 676, endPoint y: 544, distance: 96.0
click at [676, 544] on icon "user-772698409  772698409 device-60c0217308813b0018b4f5c5  device-6743a570ee1…" at bounding box center [834, 478] width 1067 height 238
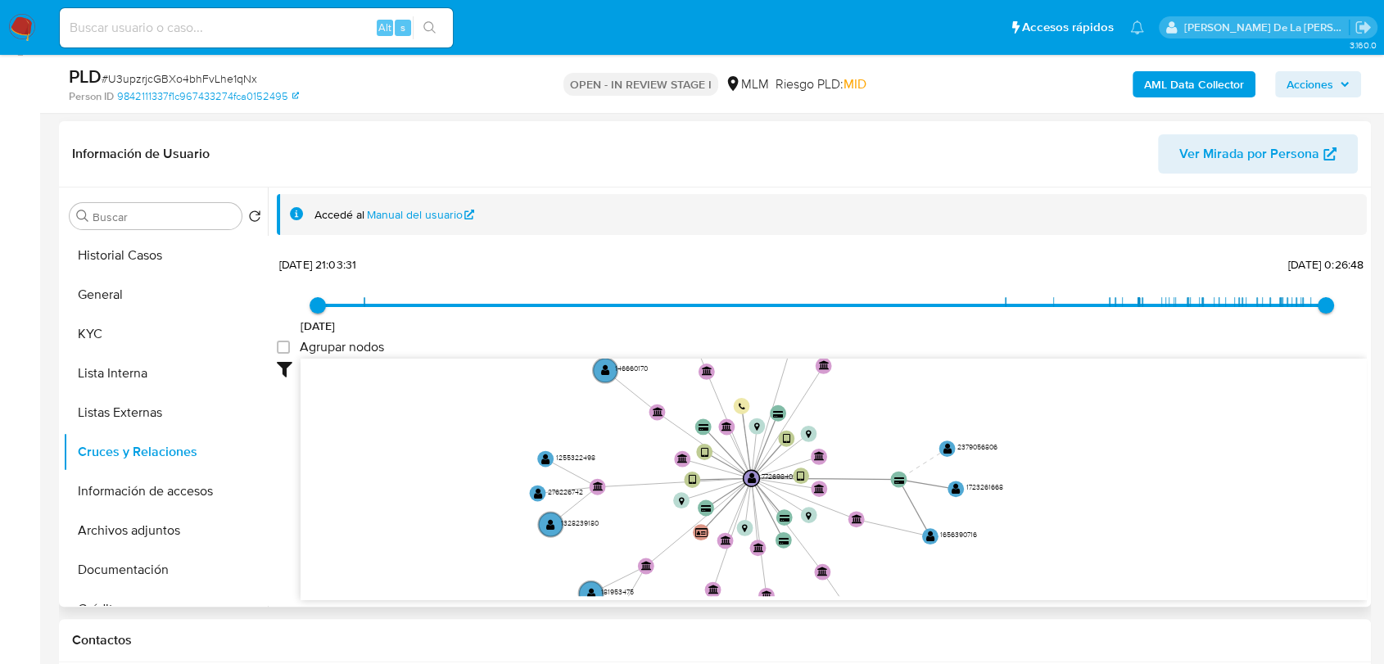
drag, startPoint x: 714, startPoint y: 457, endPoint x: 682, endPoint y: 585, distance: 131.9
click at [682, 585] on icon "user-772698409  772698409 device-60c0217308813b0018b4f5c5  device-6743a570ee1…" at bounding box center [834, 478] width 1067 height 238
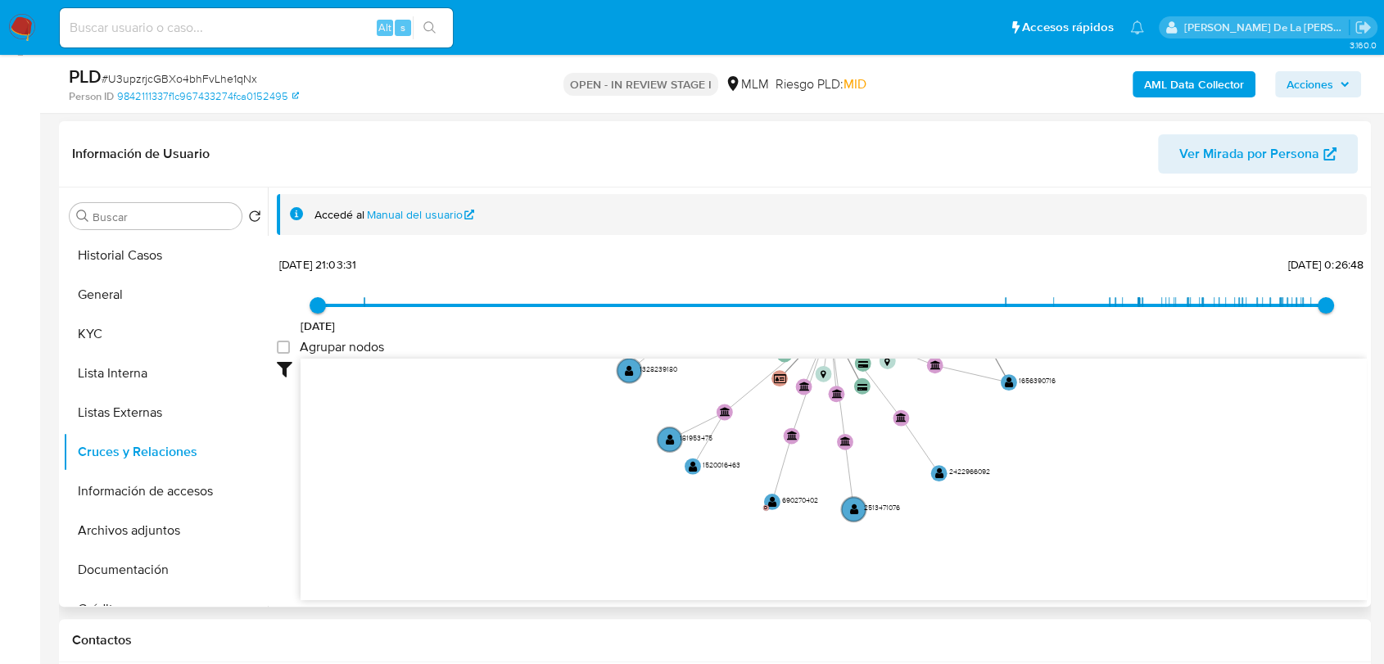
drag, startPoint x: 638, startPoint y: 446, endPoint x: 719, endPoint y: 283, distance: 182.1
click at [719, 283] on div "8/6/2021 8/6/2021, 21:03:31 9/9/2025, 0:26:48 Agrupar nodos Filtros Confianza a…" at bounding box center [822, 455] width 1090 height 407
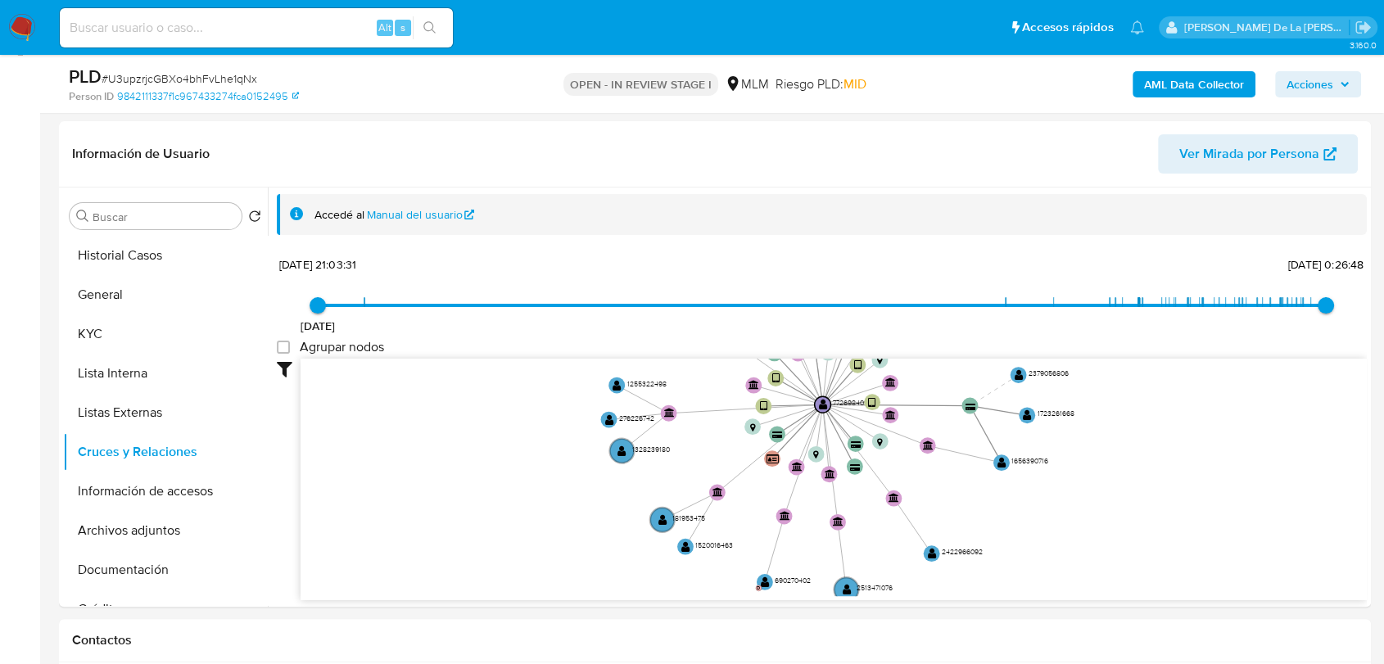
drag, startPoint x: 659, startPoint y: 490, endPoint x: 605, endPoint y: 614, distance: 135.7
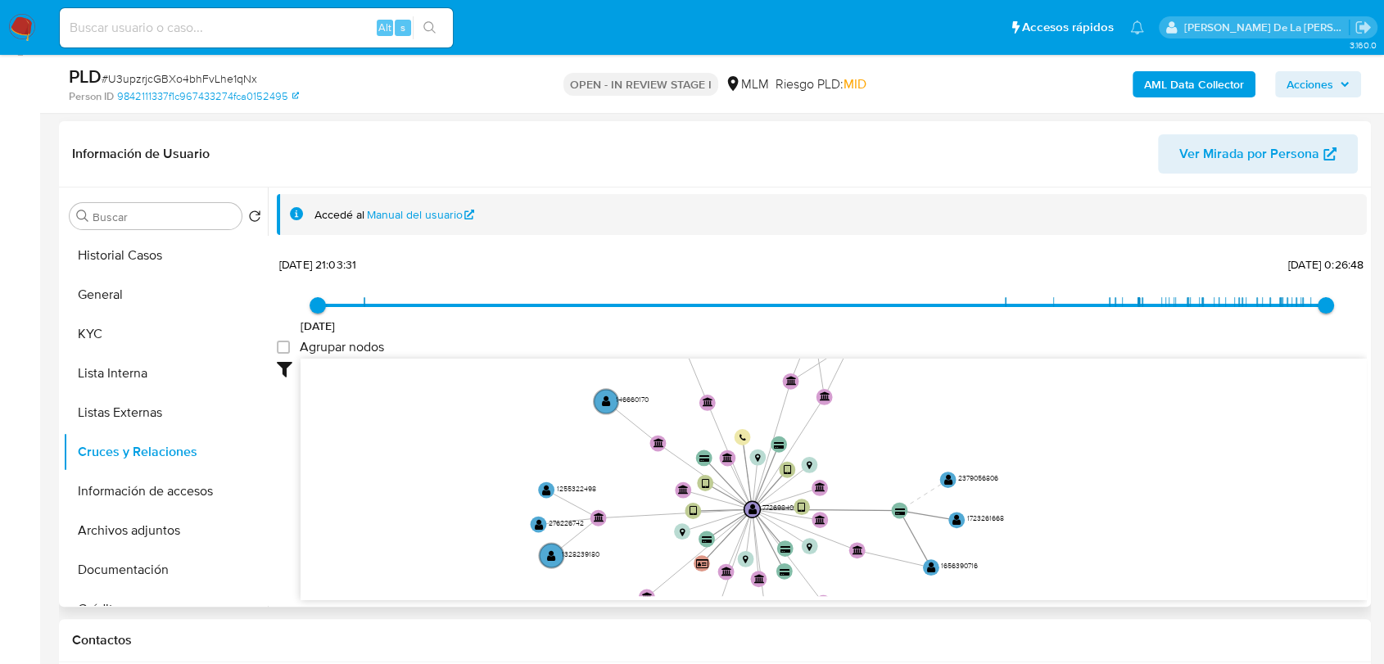
drag, startPoint x: 469, startPoint y: 431, endPoint x: 446, endPoint y: 487, distance: 61.3
click at [446, 487] on icon "user-772698409  772698409 device-60c0217308813b0018b4f5c5  device-6743a570ee1…" at bounding box center [834, 478] width 1067 height 238
drag, startPoint x: 493, startPoint y: 419, endPoint x: 544, endPoint y: 387, distance: 60.4
click at [544, 388] on icon "user-772698409  772698409 device-60c0217308813b0018b4f5c5  device-6743a570ee1…" at bounding box center [834, 478] width 1067 height 238
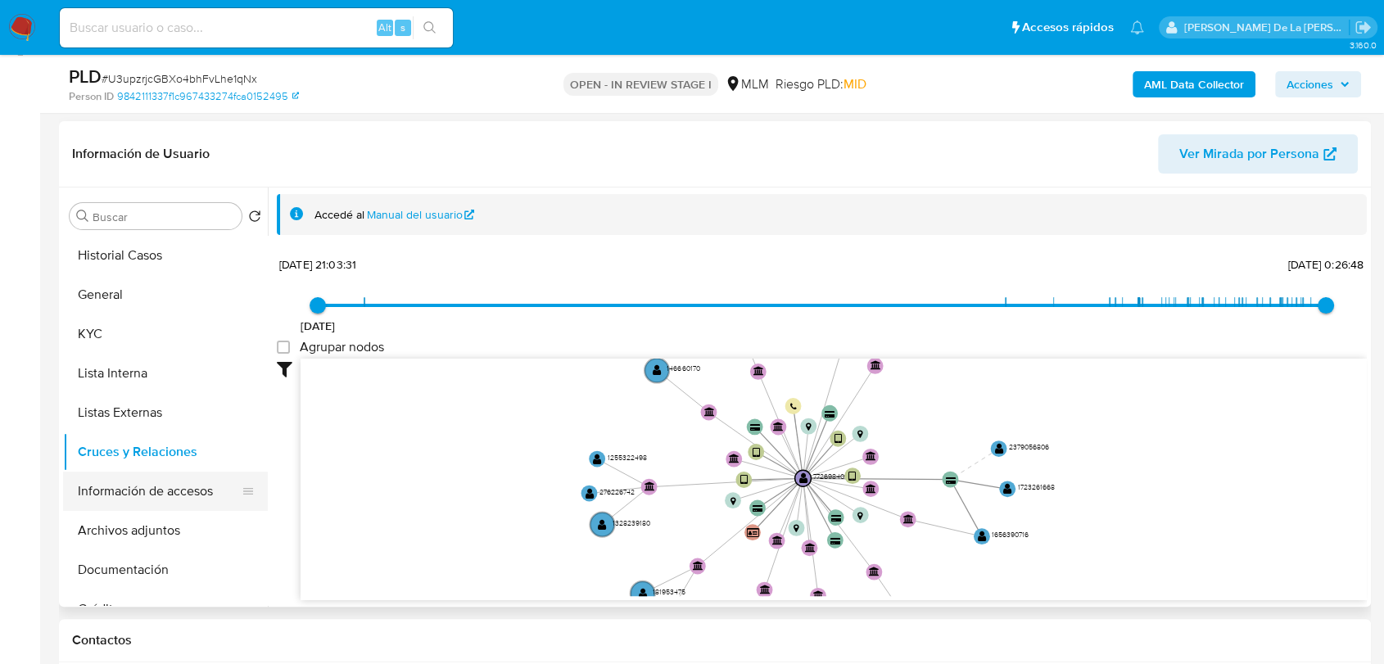
click at [175, 485] on button "Información de accesos" at bounding box center [159, 491] width 192 height 39
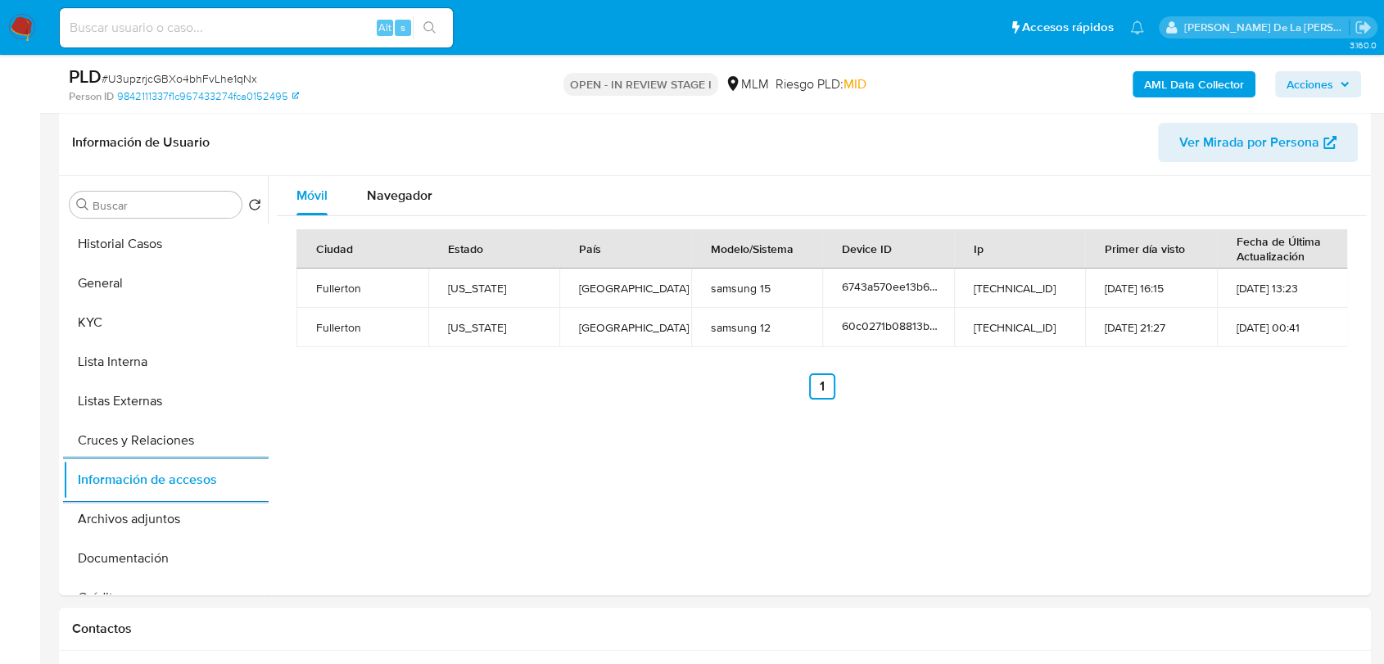
scroll to position [364, 0]
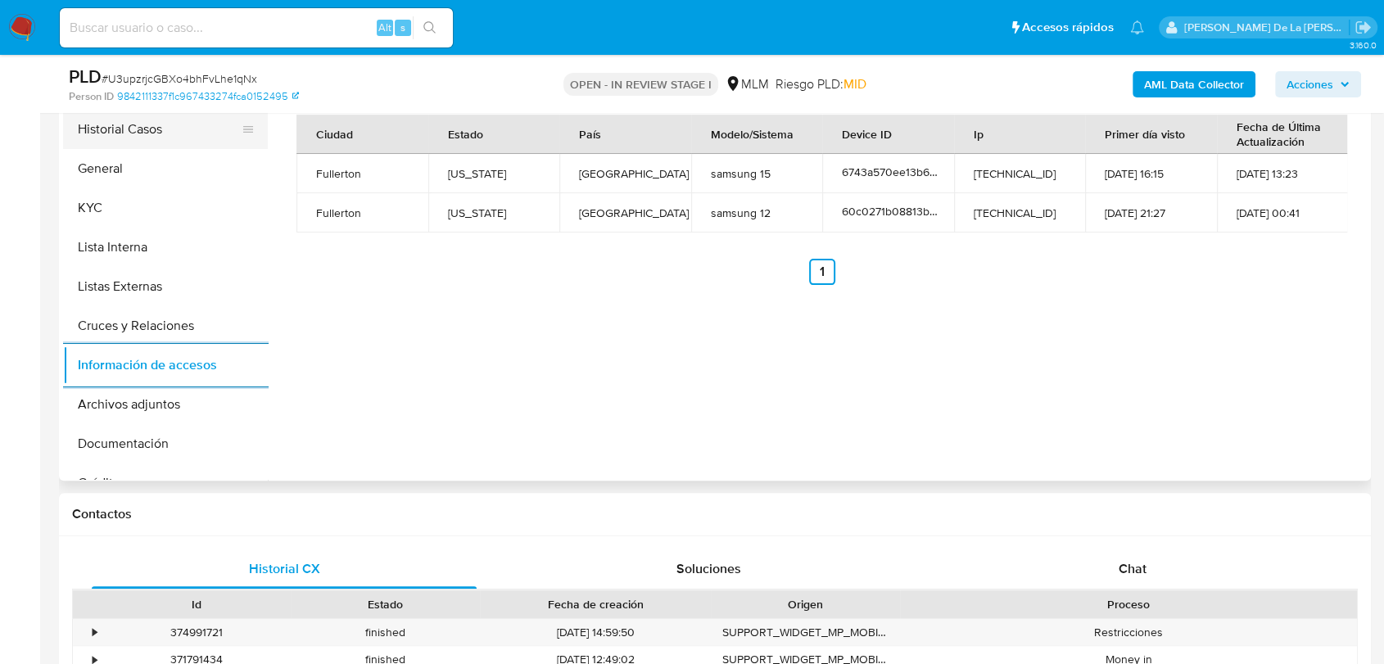
click at [129, 144] on button "Historial Casos" at bounding box center [159, 129] width 192 height 39
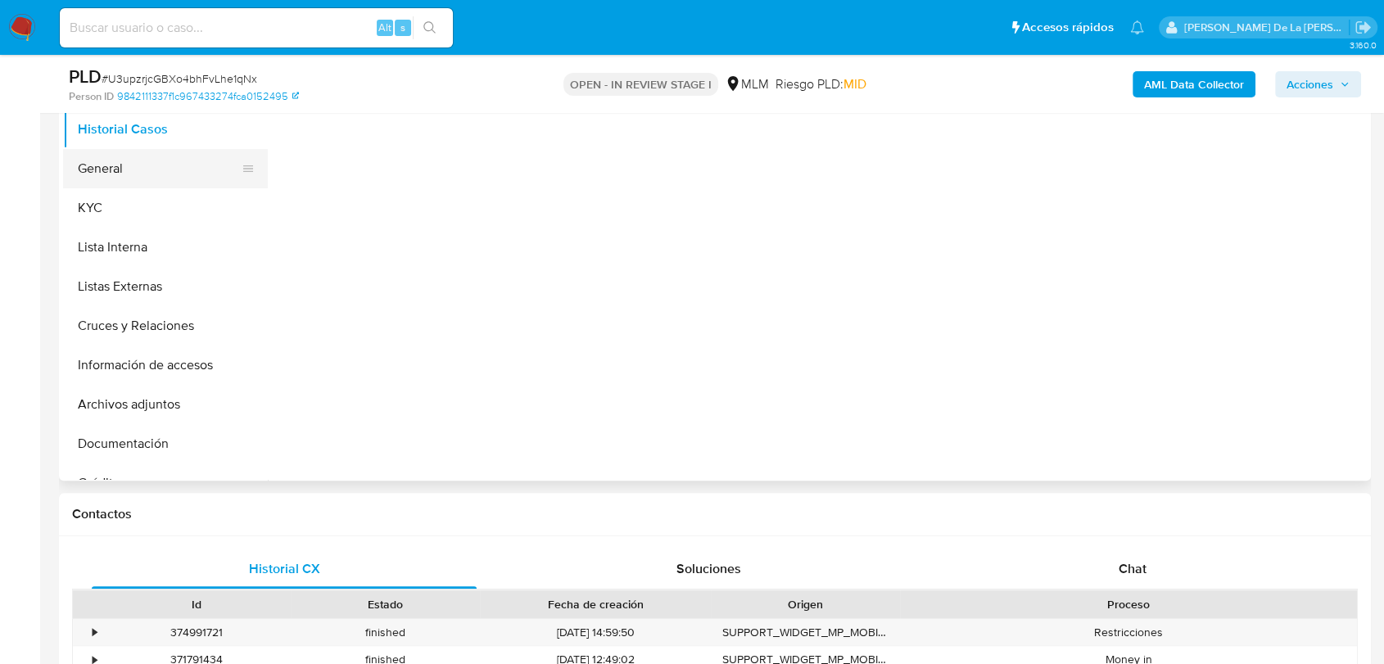
click at [125, 165] on button "General" at bounding box center [159, 168] width 192 height 39
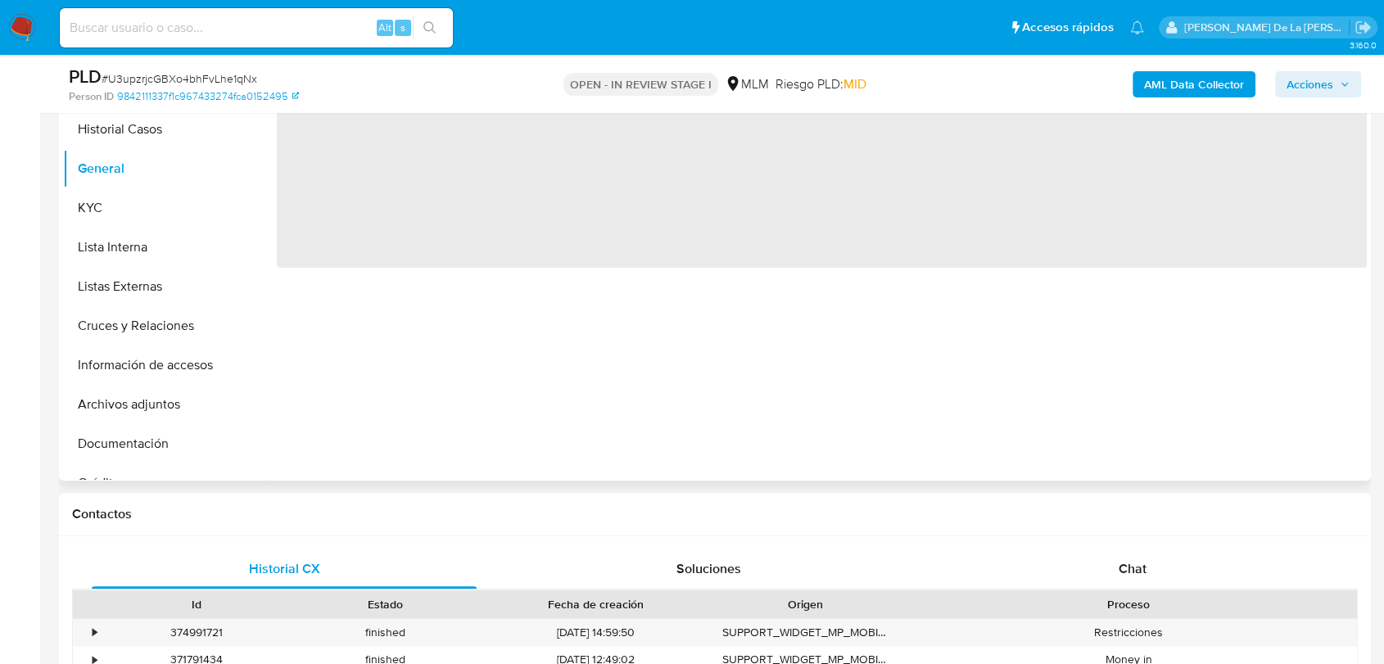
scroll to position [182, 0]
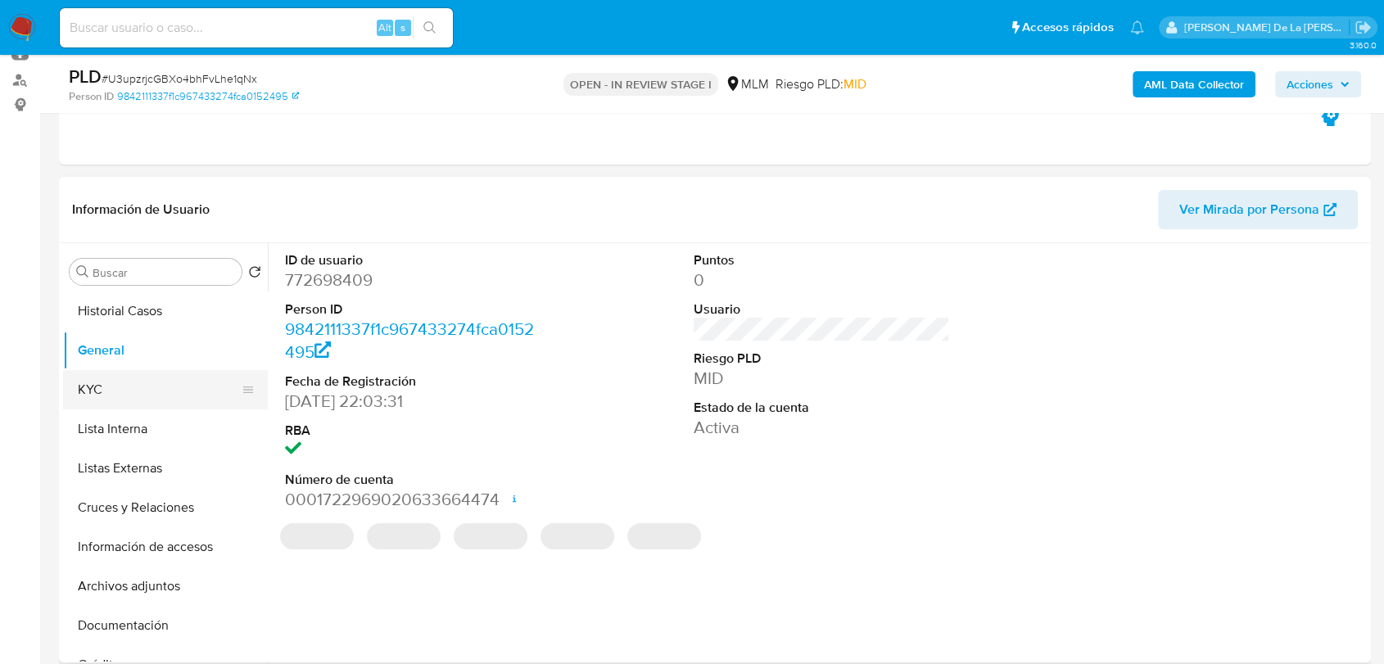
drag, startPoint x: 102, startPoint y: 360, endPoint x: 102, endPoint y: 374, distance: 13.9
click at [102, 360] on button "General" at bounding box center [165, 350] width 205 height 39
click at [104, 378] on button "KYC" at bounding box center [159, 389] width 192 height 39
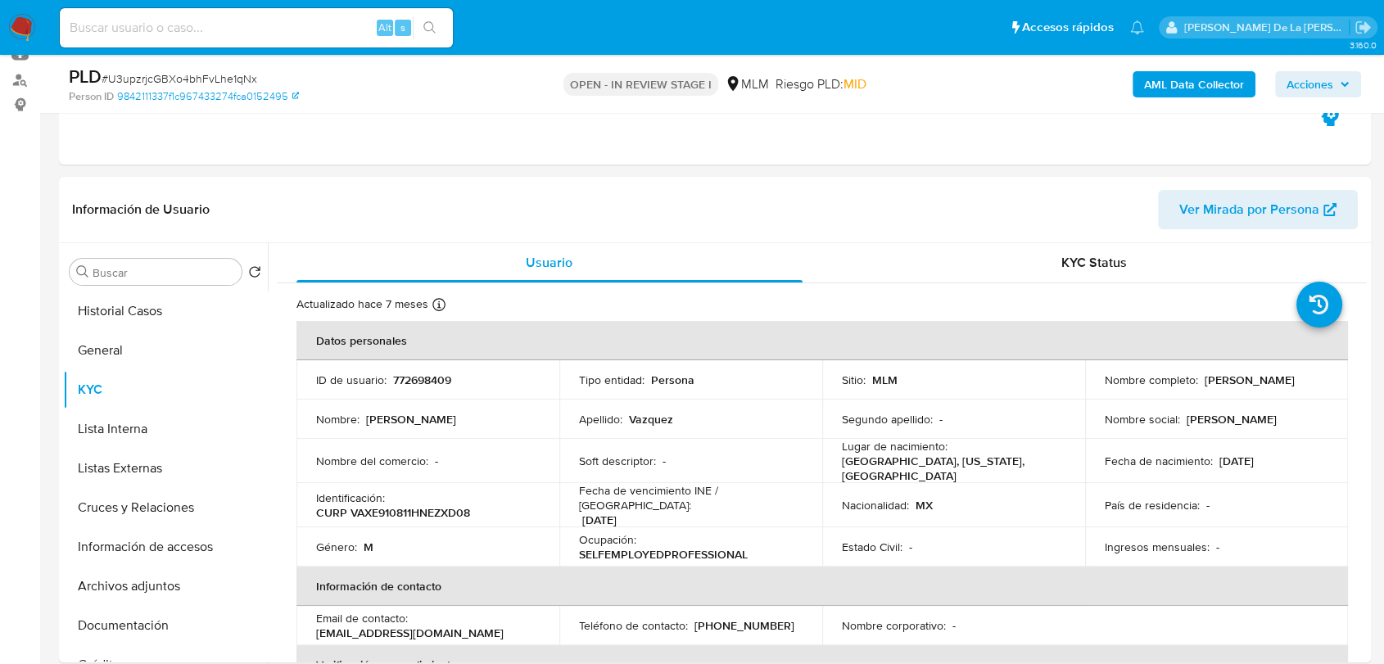
drag, startPoint x: 1201, startPoint y: 378, endPoint x: 1284, endPoint y: 384, distance: 83.7
click at [1284, 384] on p "Eduardo Vazquez" at bounding box center [1250, 380] width 90 height 15
drag, startPoint x: 1291, startPoint y: 382, endPoint x: 1205, endPoint y: 382, distance: 86.0
click at [1196, 382] on div "Nombre completo : Eduardo Vazquez" at bounding box center [1217, 380] width 224 height 15
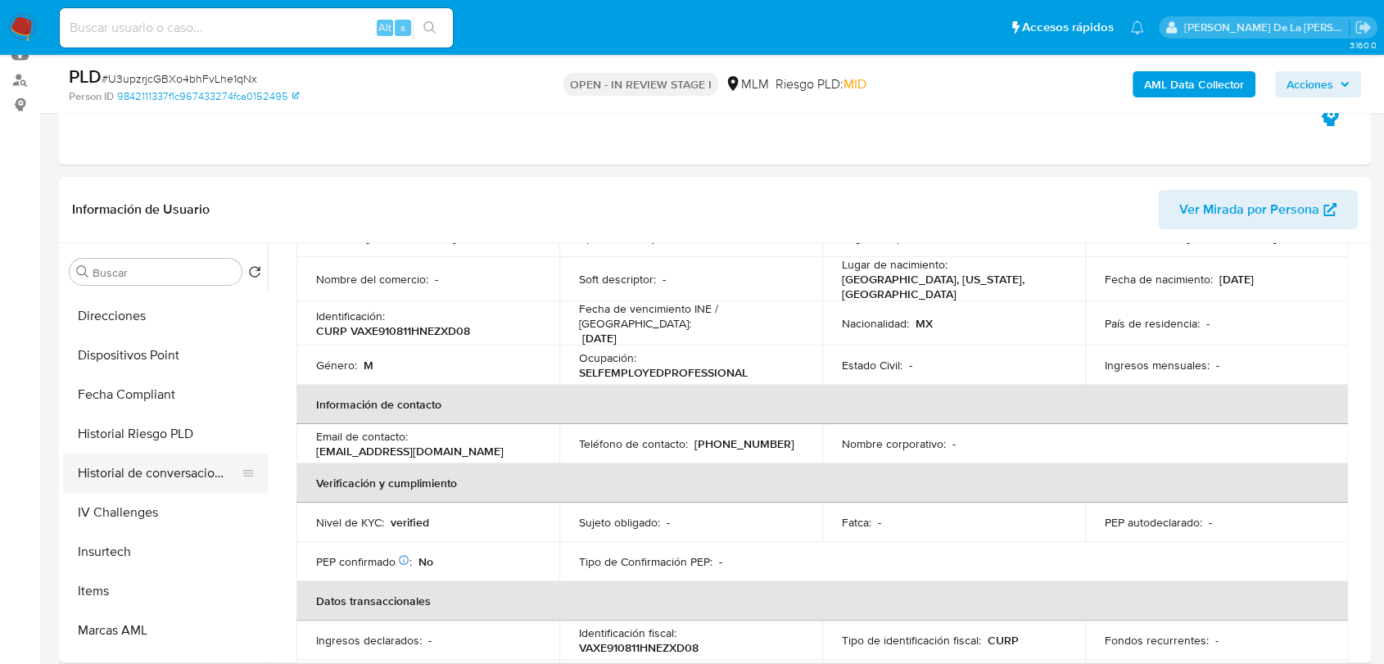
click at [161, 475] on button "Historial de conversaciones" at bounding box center [159, 473] width 192 height 39
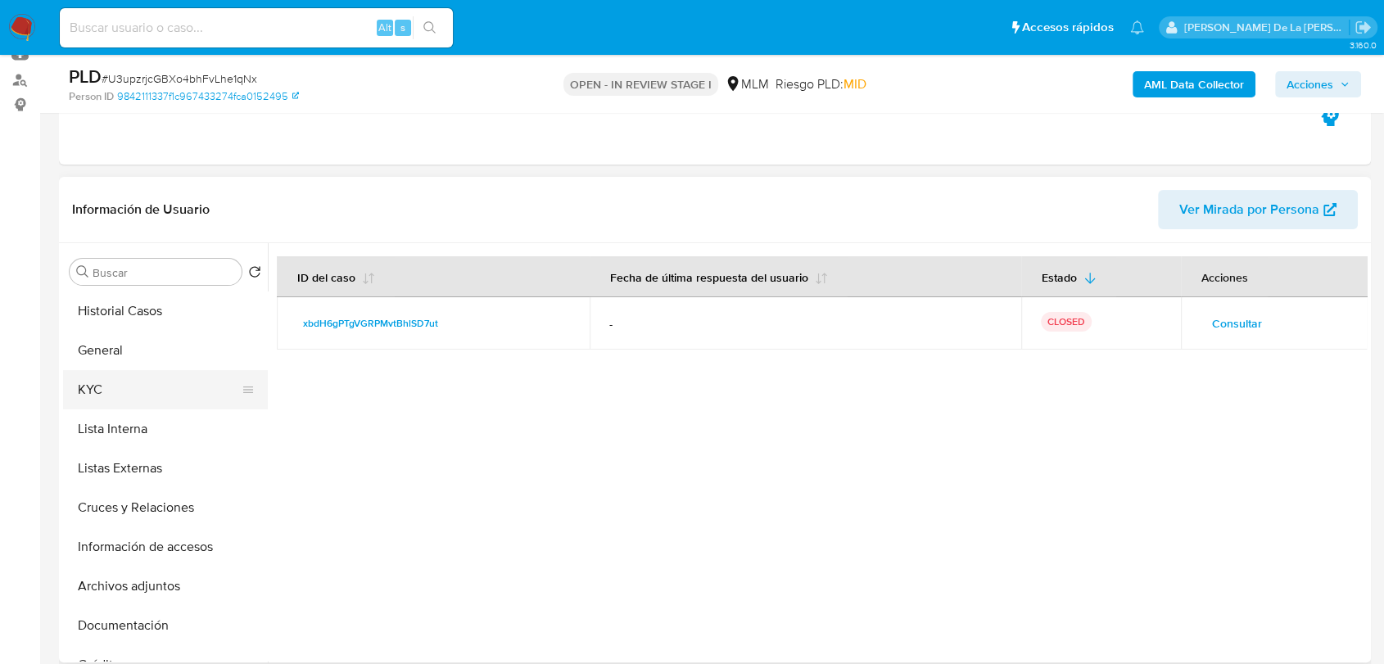
scroll to position [91, 0]
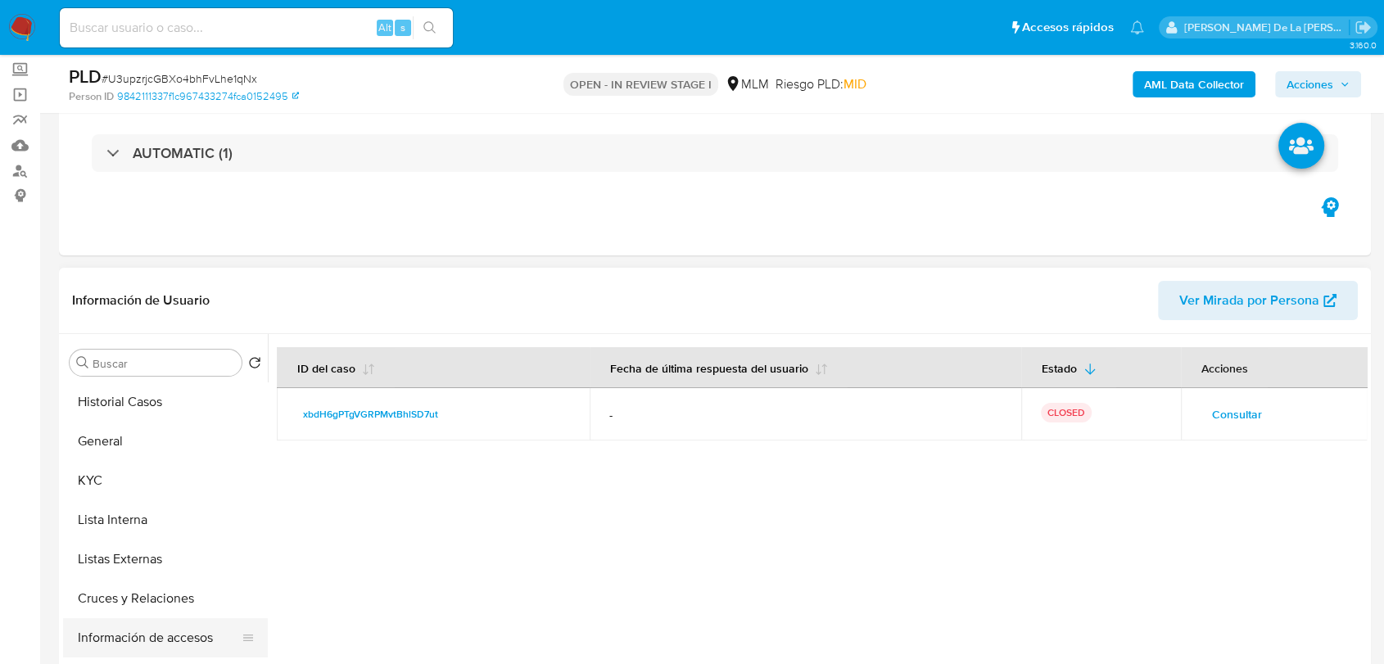
click at [143, 637] on button "Información de accesos" at bounding box center [159, 637] width 192 height 39
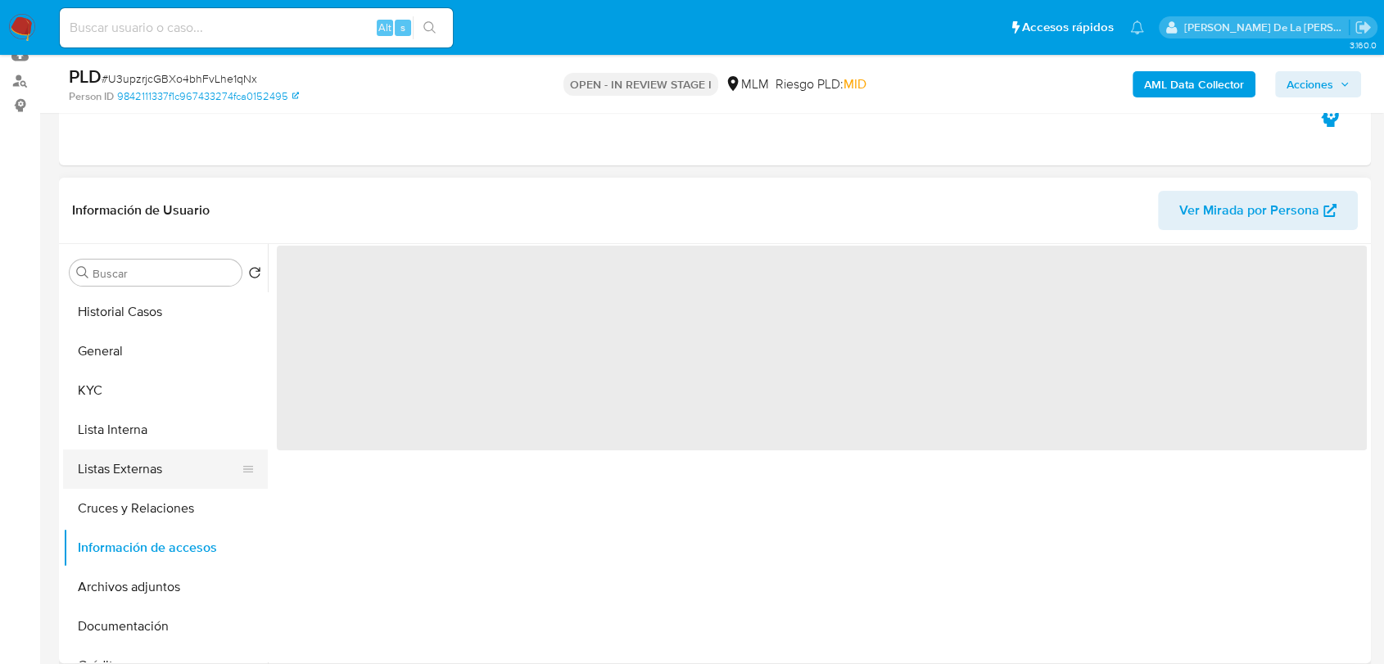
scroll to position [182, 0]
click at [152, 581] on button "Archivos adjuntos" at bounding box center [159, 586] width 192 height 39
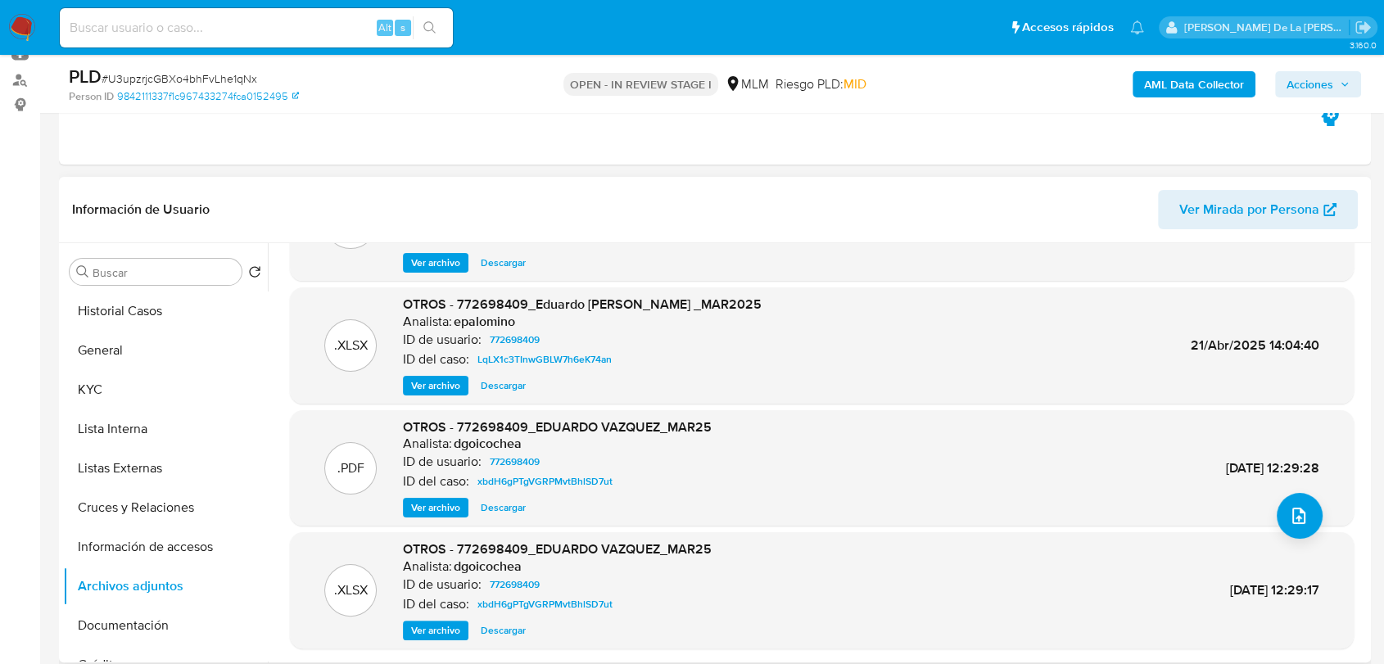
scroll to position [92, 0]
click at [442, 510] on span "Ver archivo" at bounding box center [435, 507] width 49 height 16
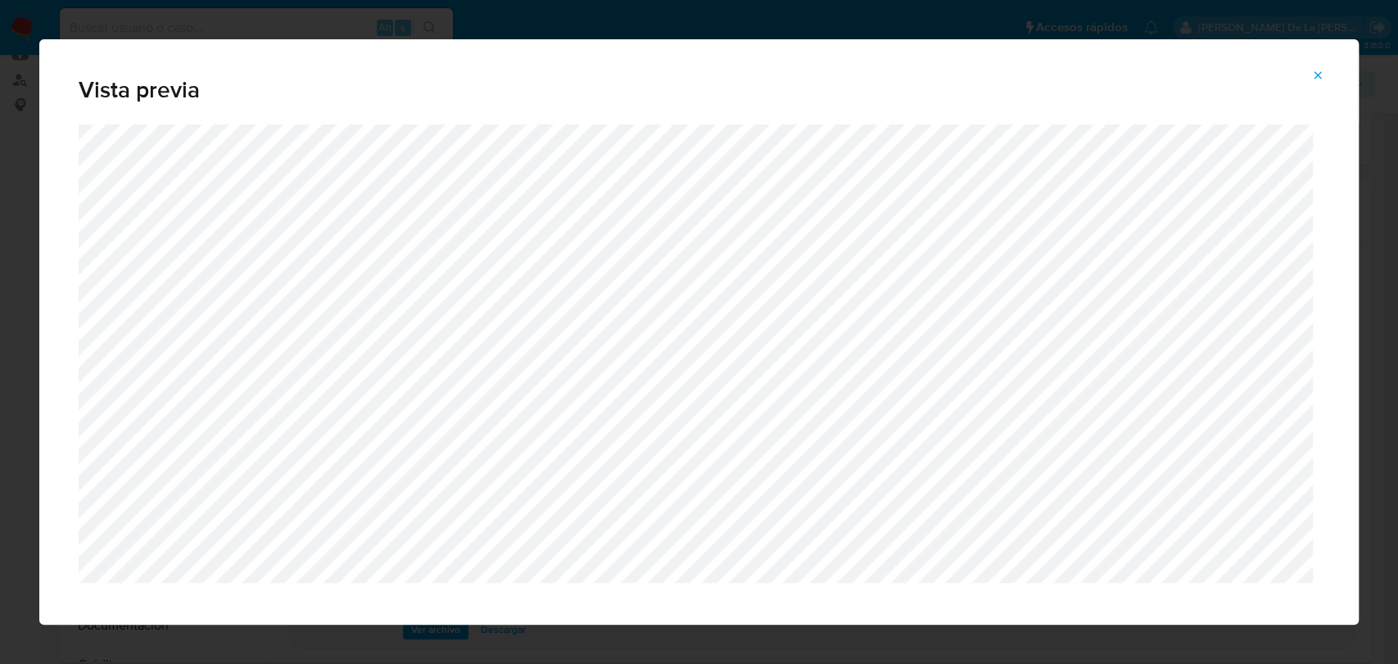
click at [1316, 79] on icon "Attachment preview" at bounding box center [1317, 75] width 13 height 13
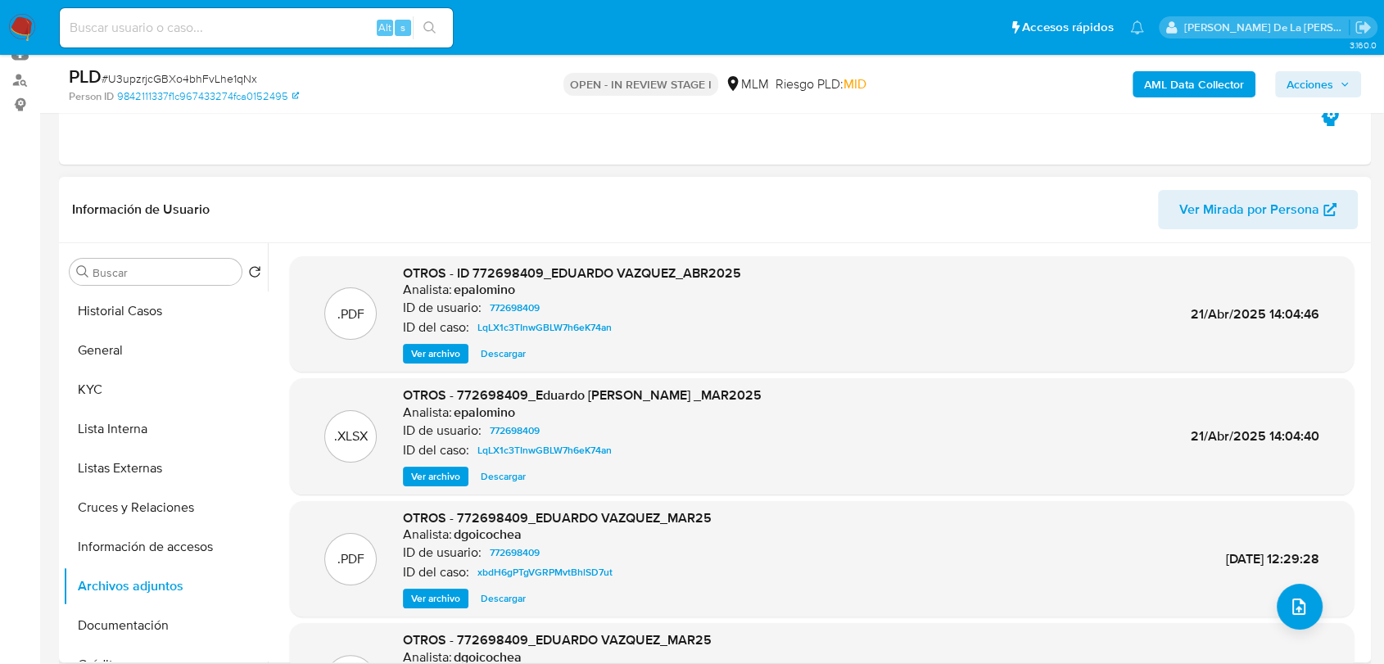
scroll to position [0, 0]
click at [419, 353] on span "Ver archivo" at bounding box center [435, 354] width 49 height 16
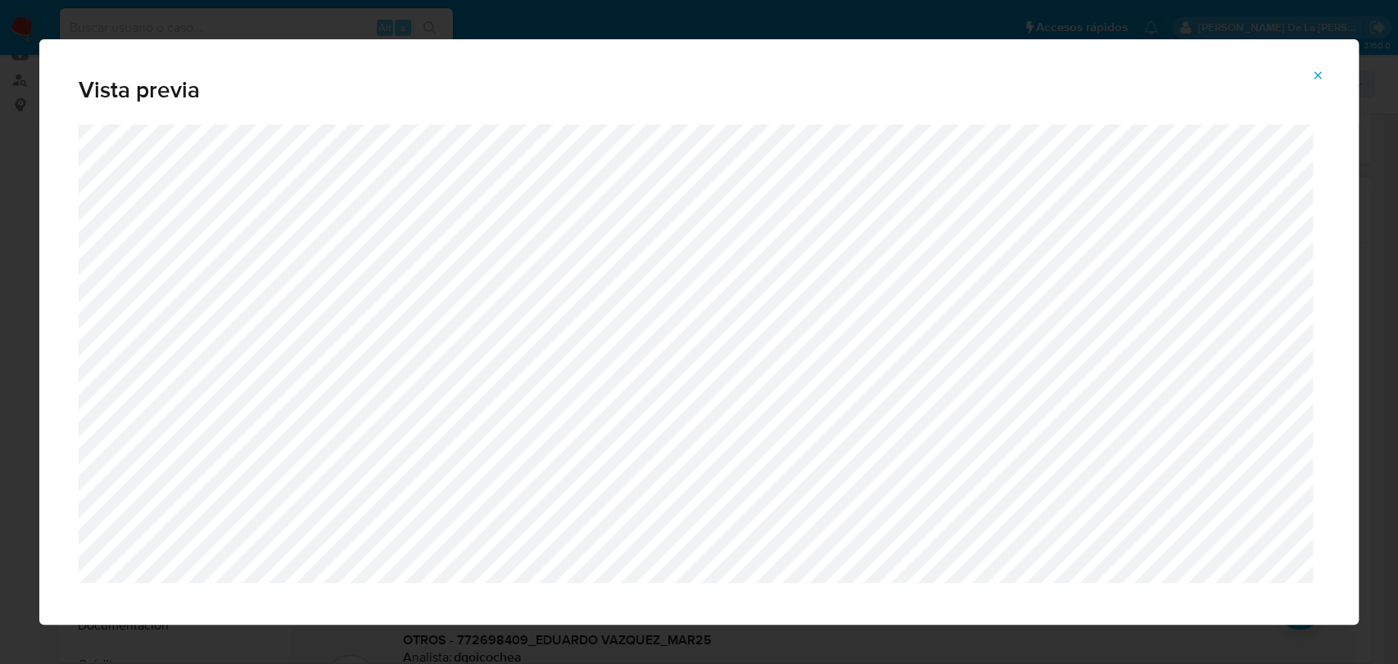
click at [1329, 77] on button "Attachment preview" at bounding box center [1318, 75] width 36 height 26
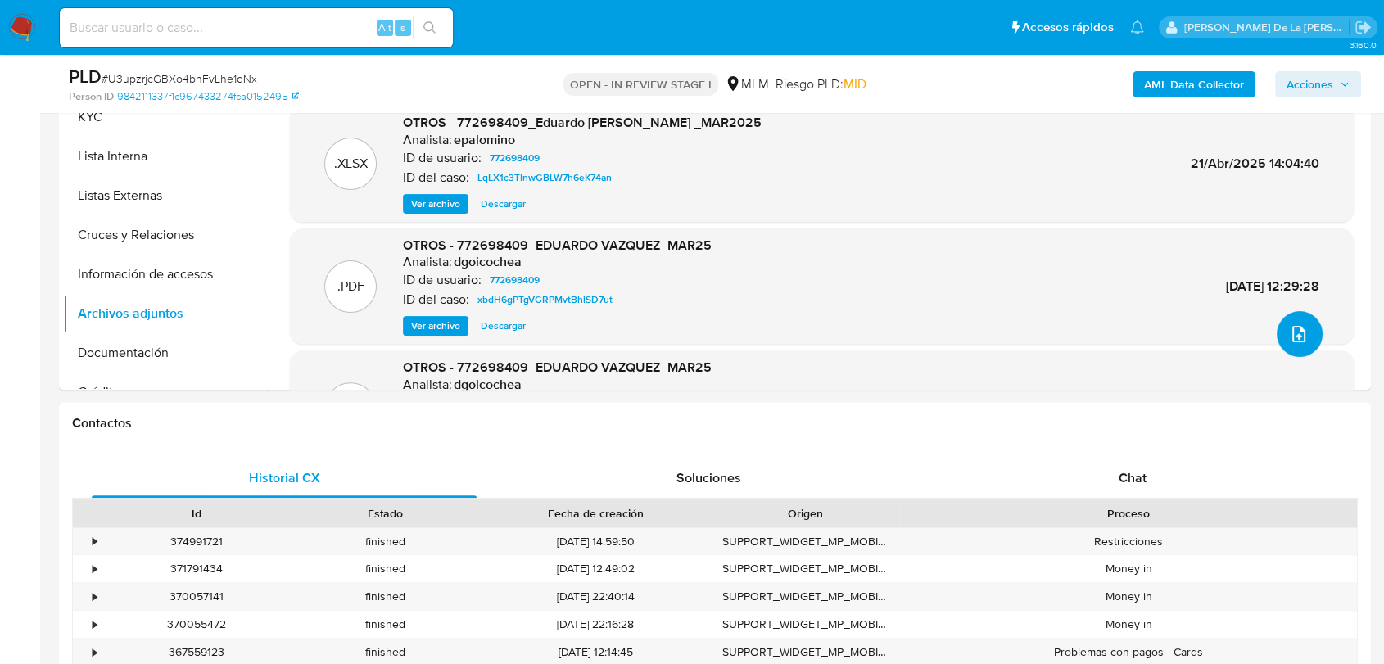
click at [1299, 329] on icon "upload-file" at bounding box center [1299, 334] width 20 height 20
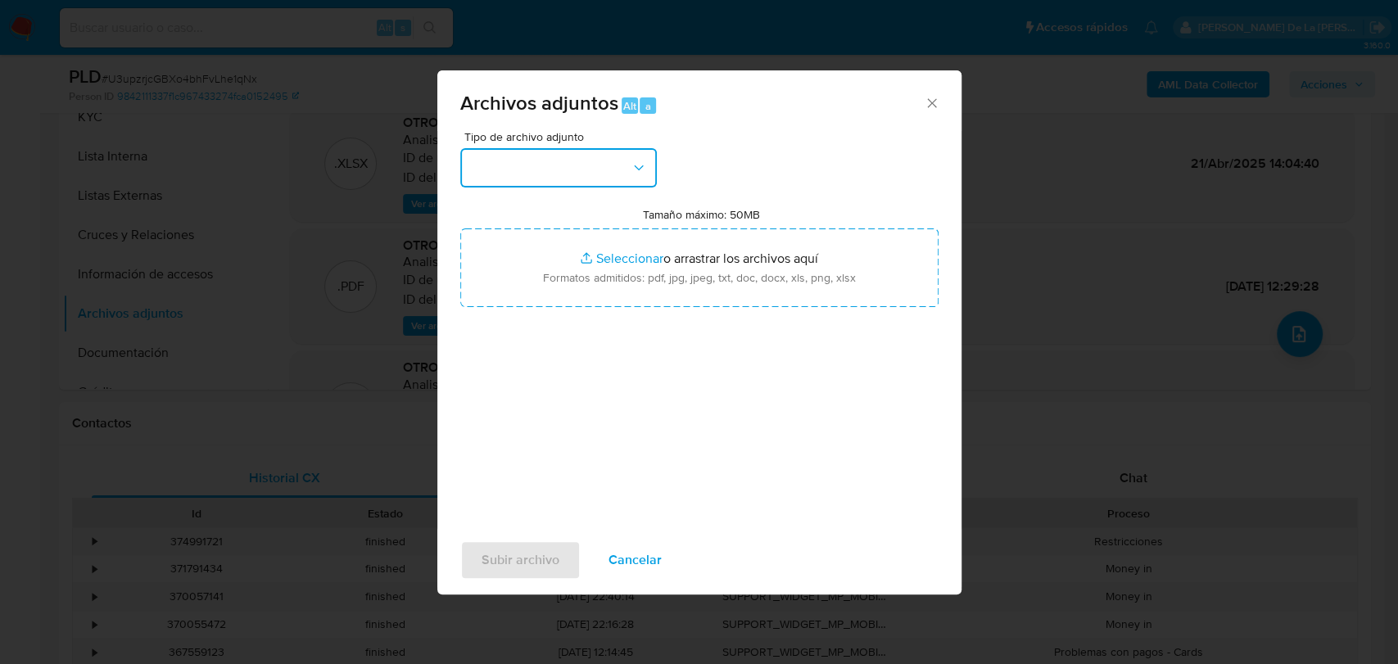
click at [552, 165] on button "button" at bounding box center [558, 167] width 197 height 39
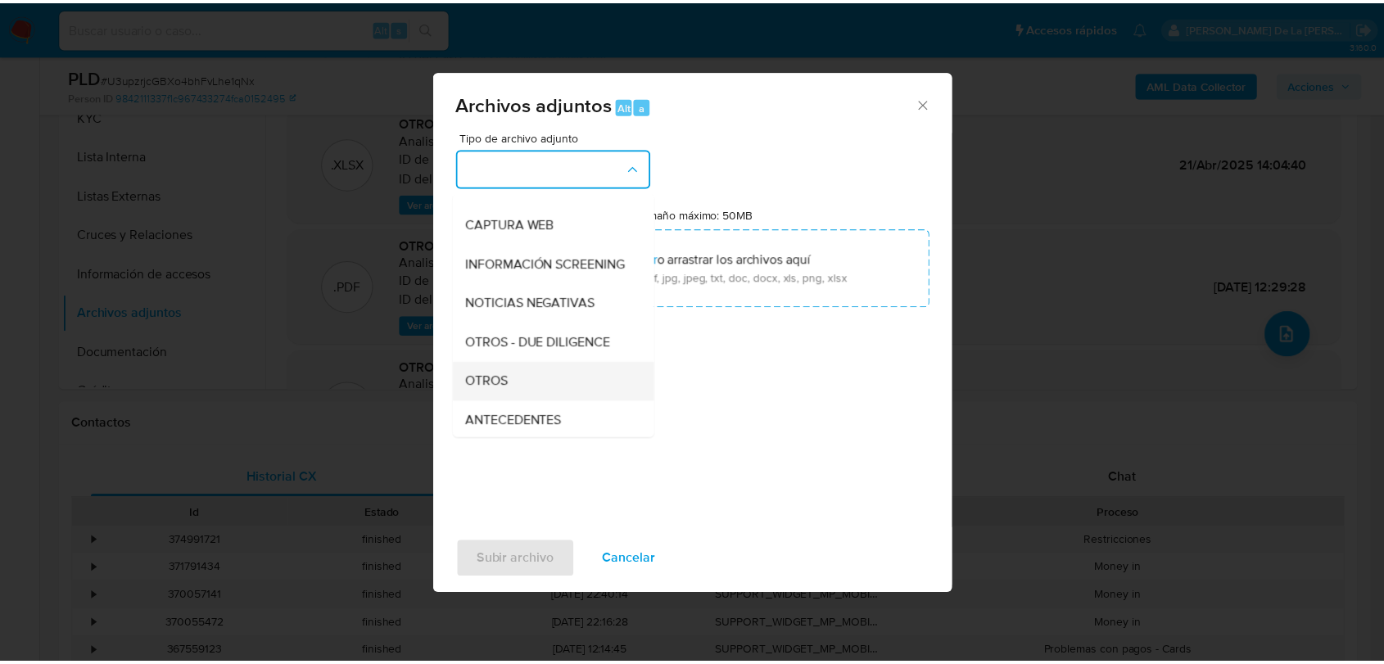
scroll to position [137, 0]
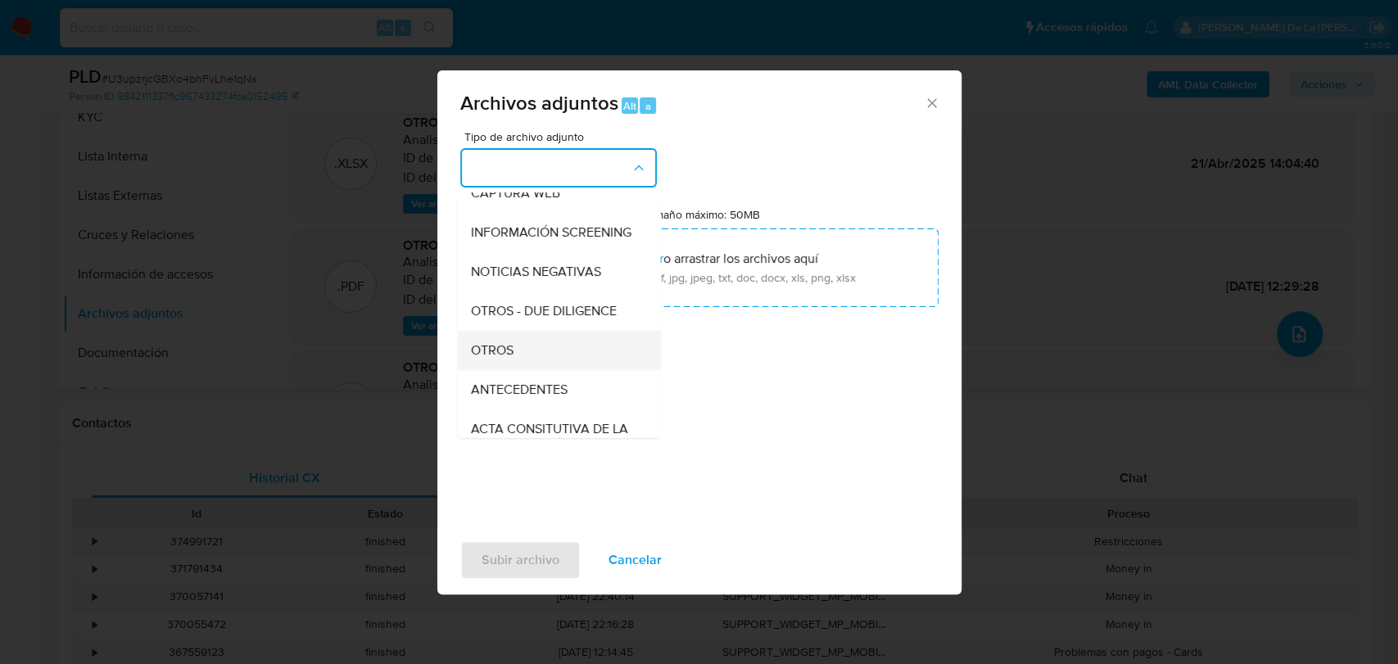
click at [529, 362] on div "OTROS" at bounding box center [553, 350] width 167 height 39
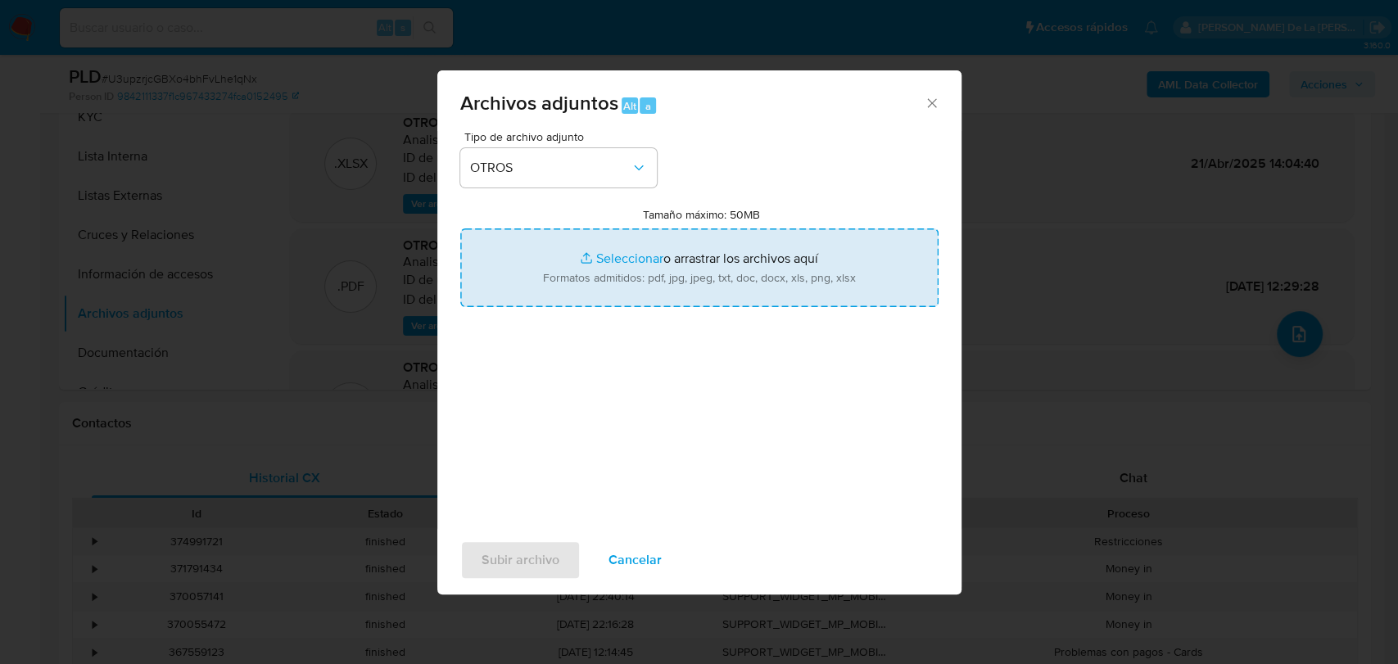
type input "C:\fakepath\772698409_EDUARDO VAZQUEZ_AGO2025.pdf"
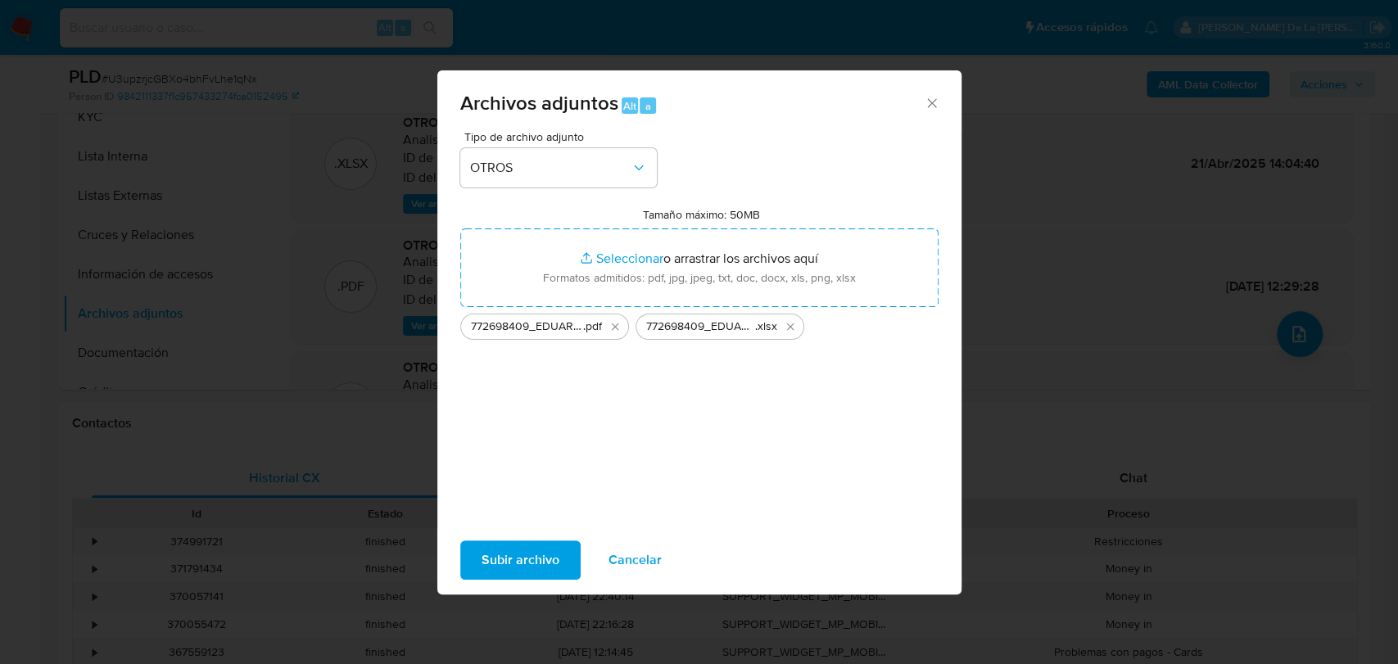
click at [533, 555] on span "Subir archivo" at bounding box center [521, 560] width 78 height 36
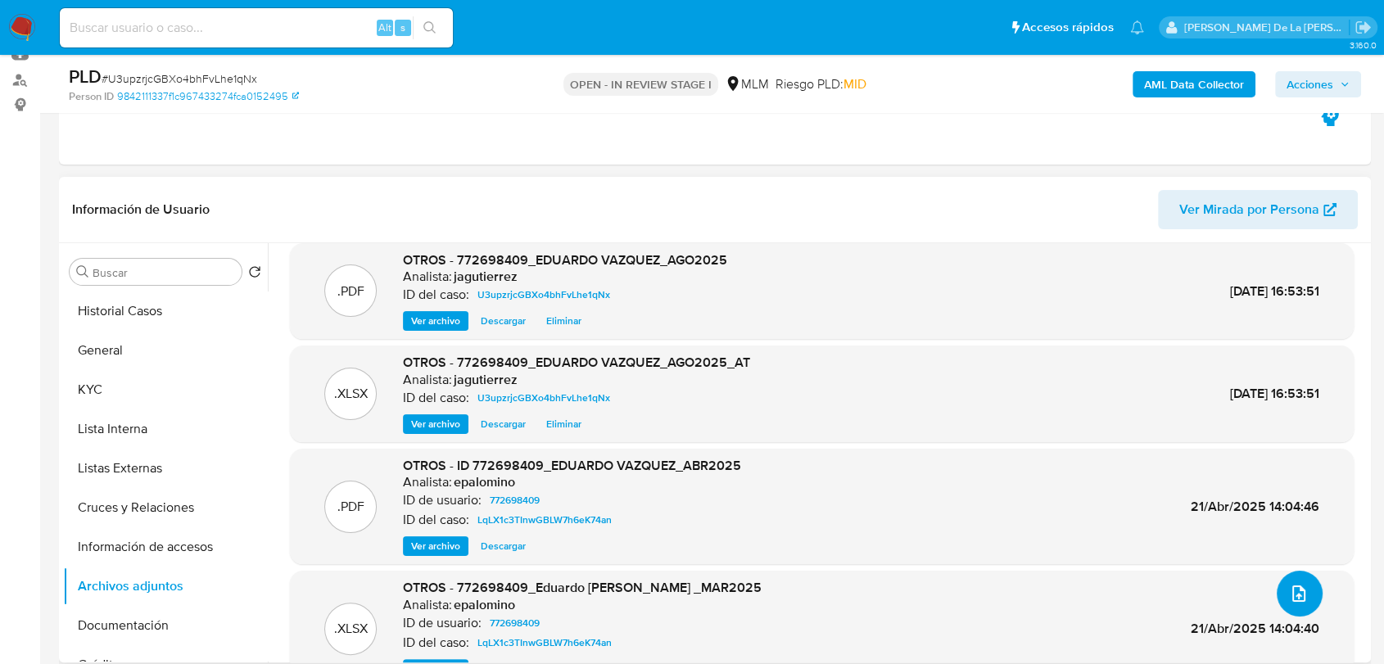
scroll to position [52, 0]
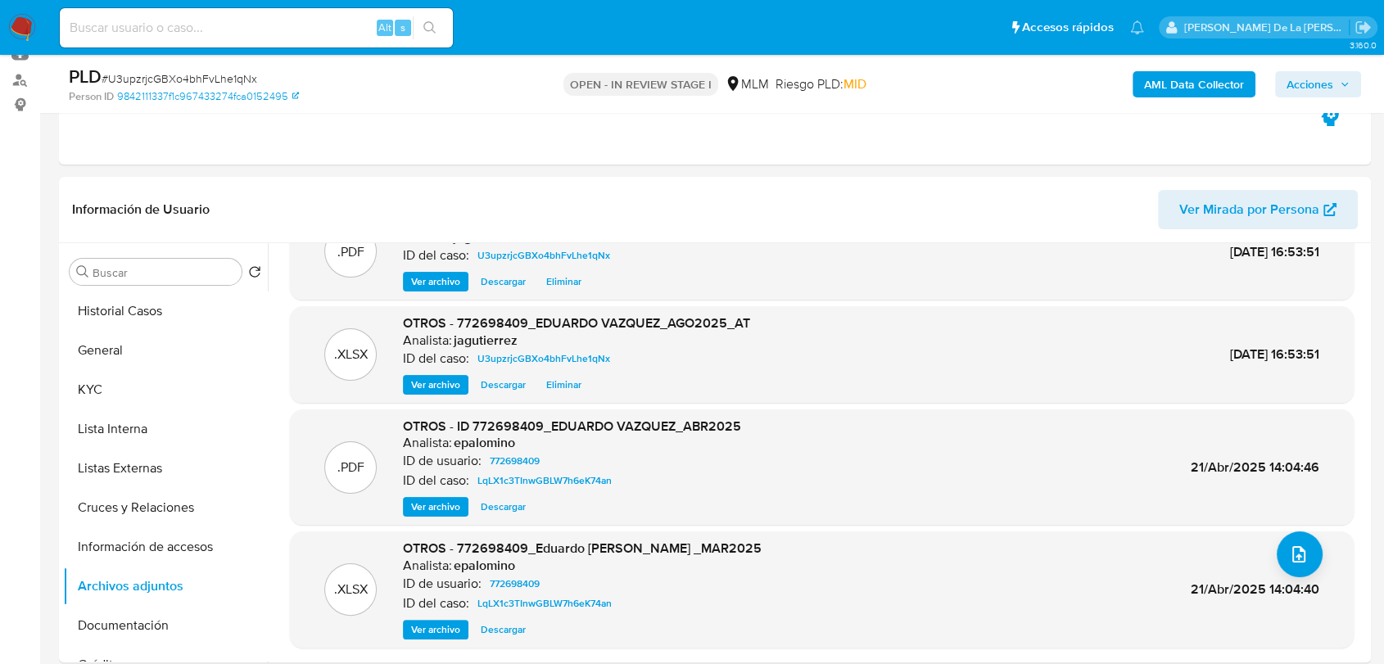
click at [544, 513] on div "Ver archivo Descargar" at bounding box center [572, 507] width 338 height 20
drag, startPoint x: 469, startPoint y: 447, endPoint x: 493, endPoint y: 444, distance: 24.8
click at [492, 444] on h6 "epalomino" at bounding box center [484, 443] width 61 height 16
click at [493, 444] on h6 "epalomino" at bounding box center [484, 443] width 61 height 16
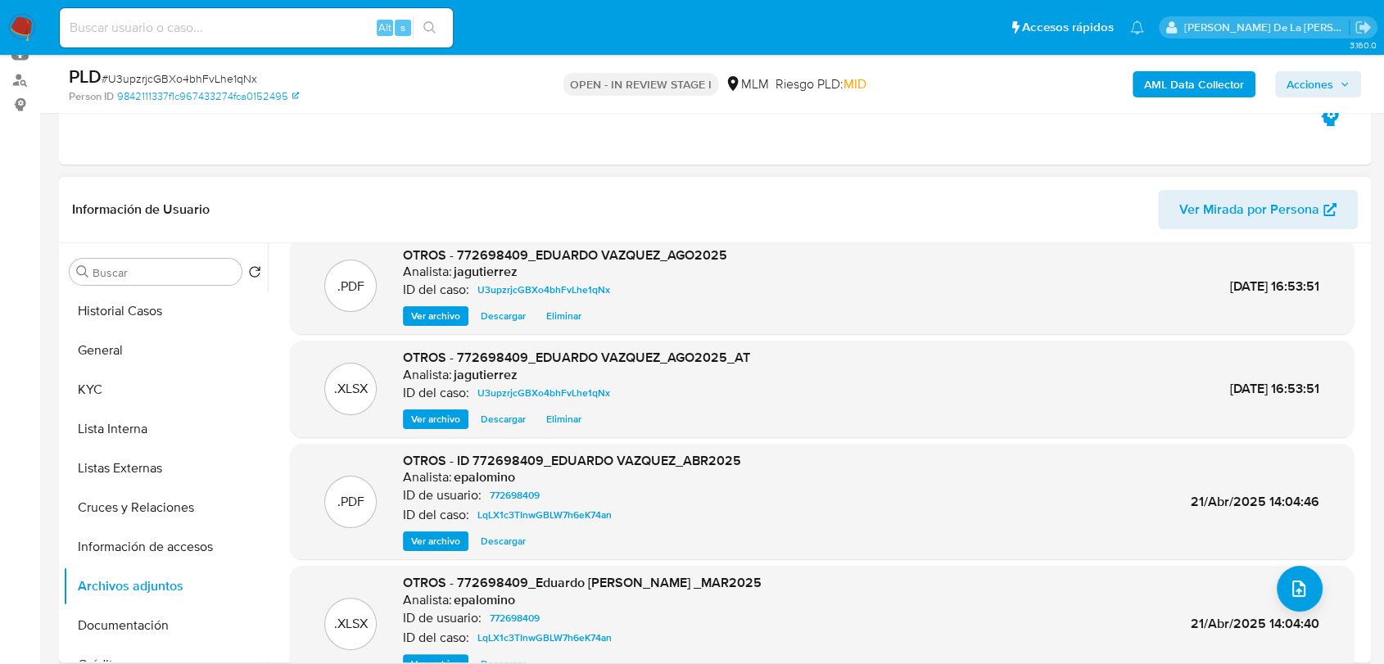
scroll to position [0, 0]
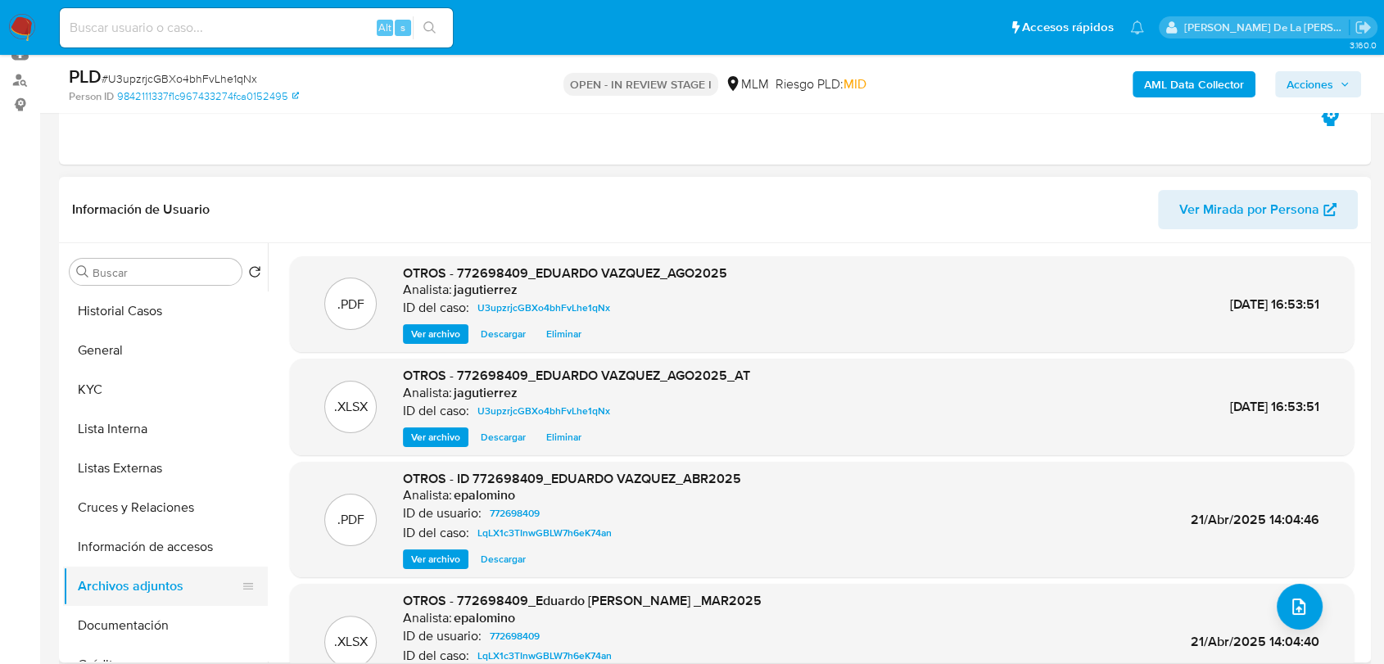
click at [148, 596] on button "Archivos adjuntos" at bounding box center [159, 586] width 192 height 39
click at [172, 552] on button "Información de accesos" at bounding box center [159, 547] width 192 height 39
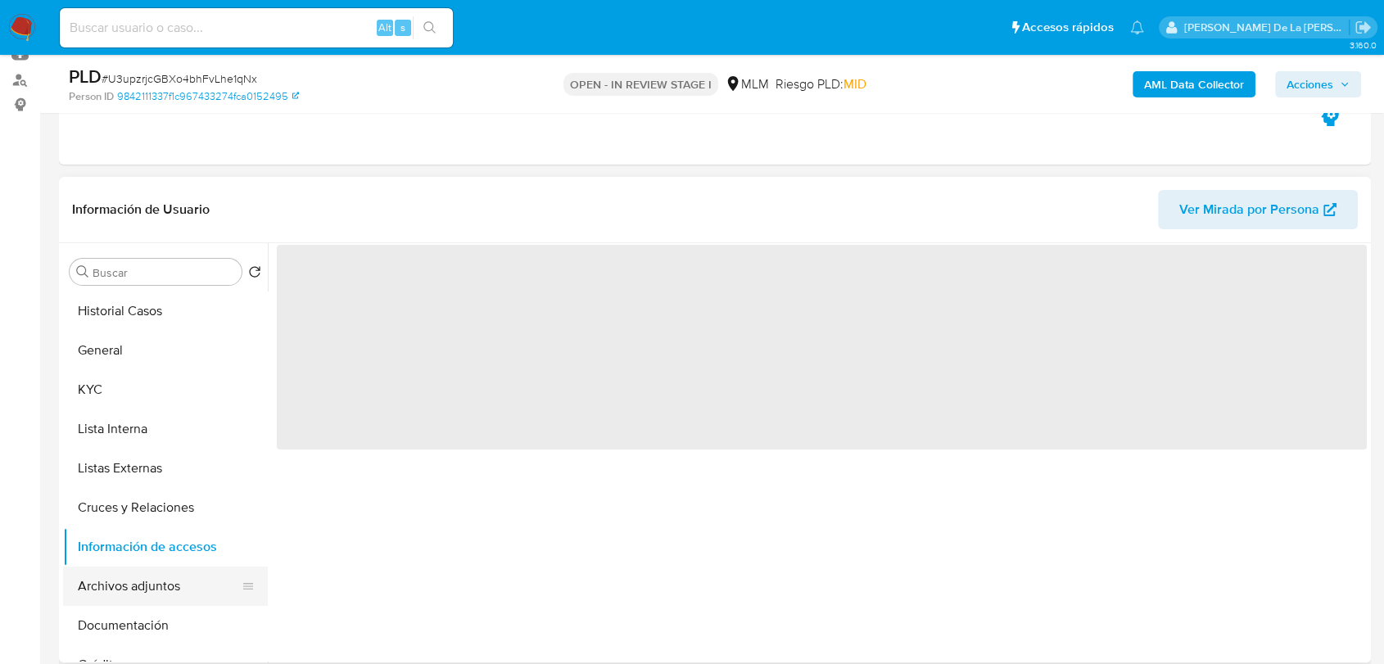
click at [153, 585] on button "Archivos adjuntos" at bounding box center [159, 586] width 192 height 39
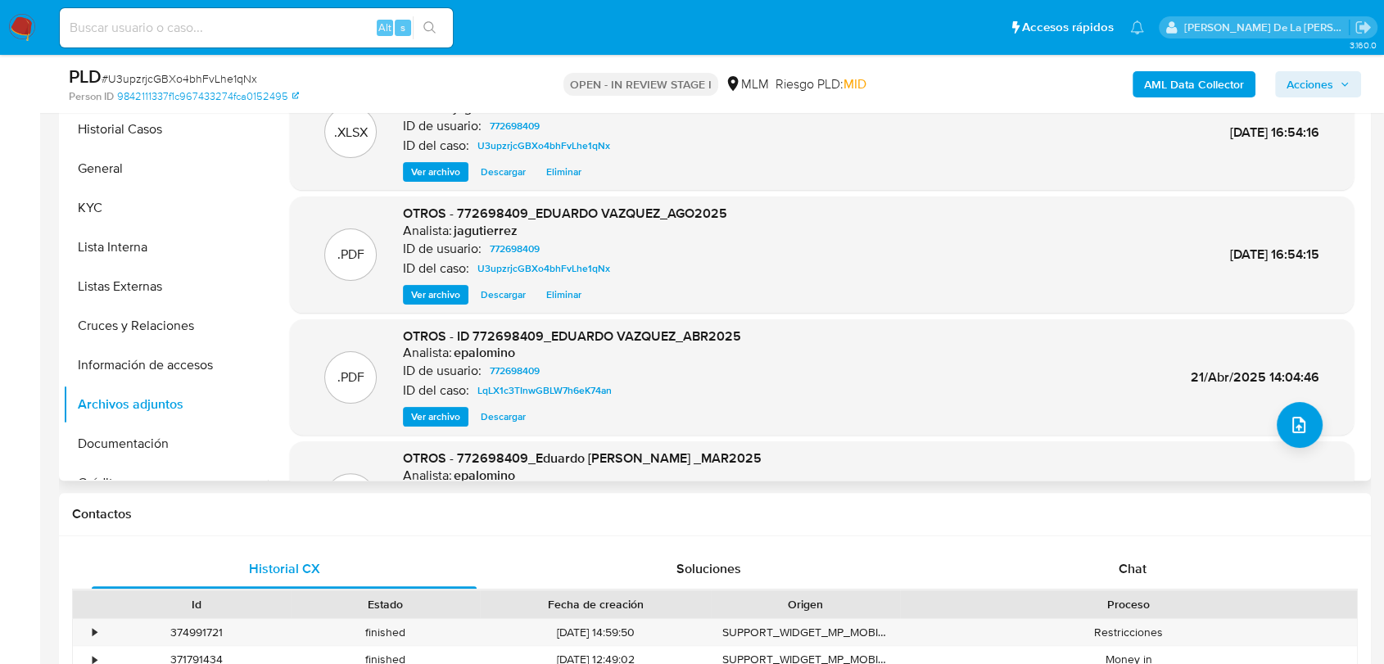
scroll to position [138, 0]
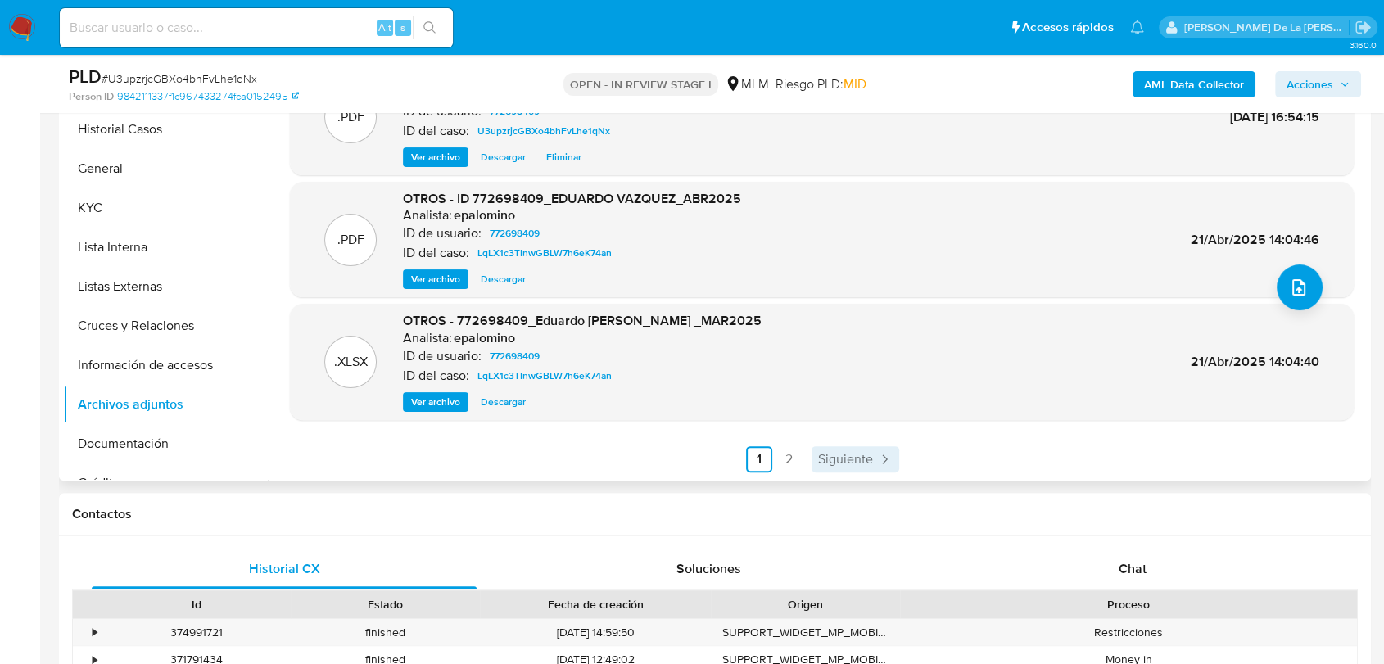
click at [854, 454] on span "Siguiente" at bounding box center [845, 459] width 55 height 13
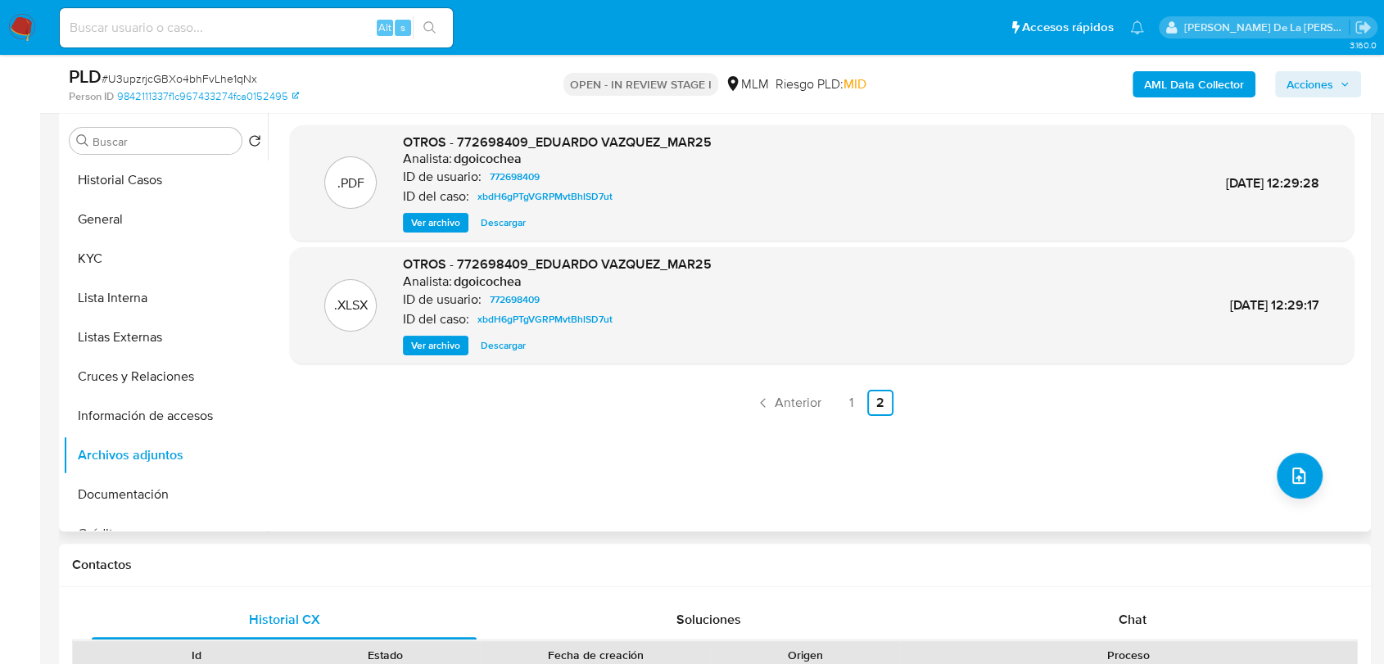
scroll to position [273, 0]
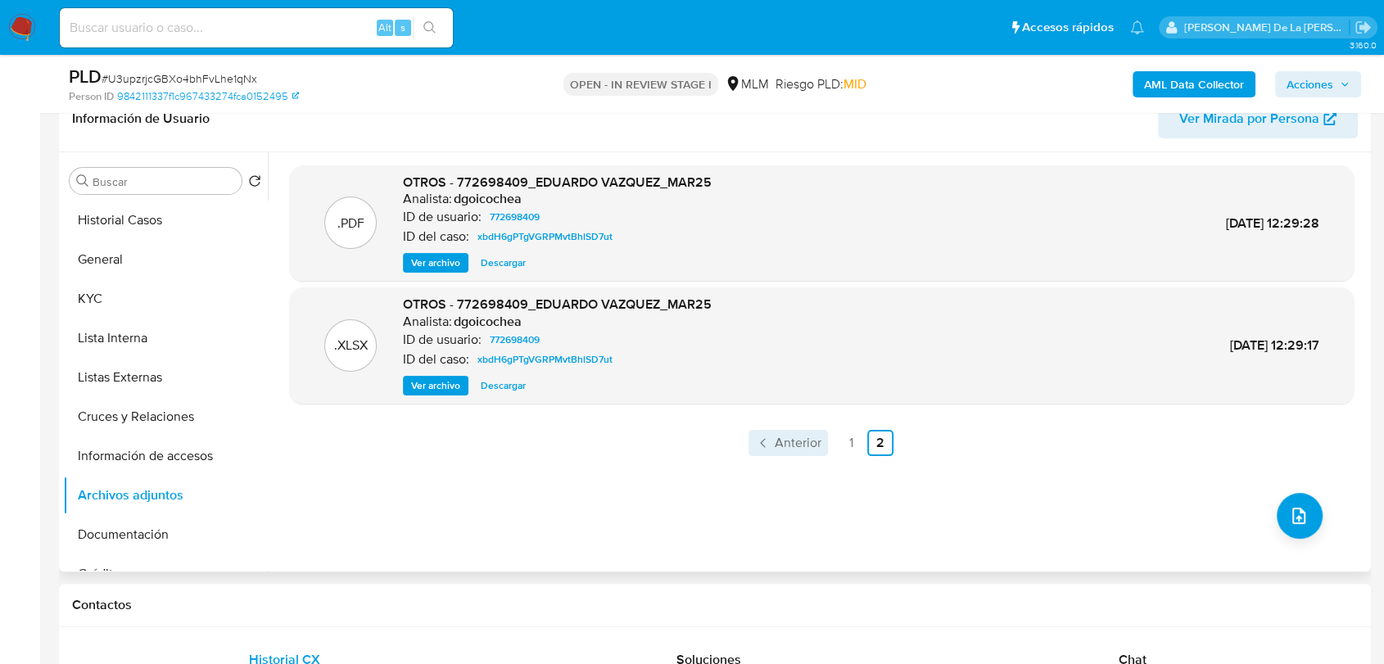
click at [797, 437] on span "Anterior" at bounding box center [798, 443] width 47 height 13
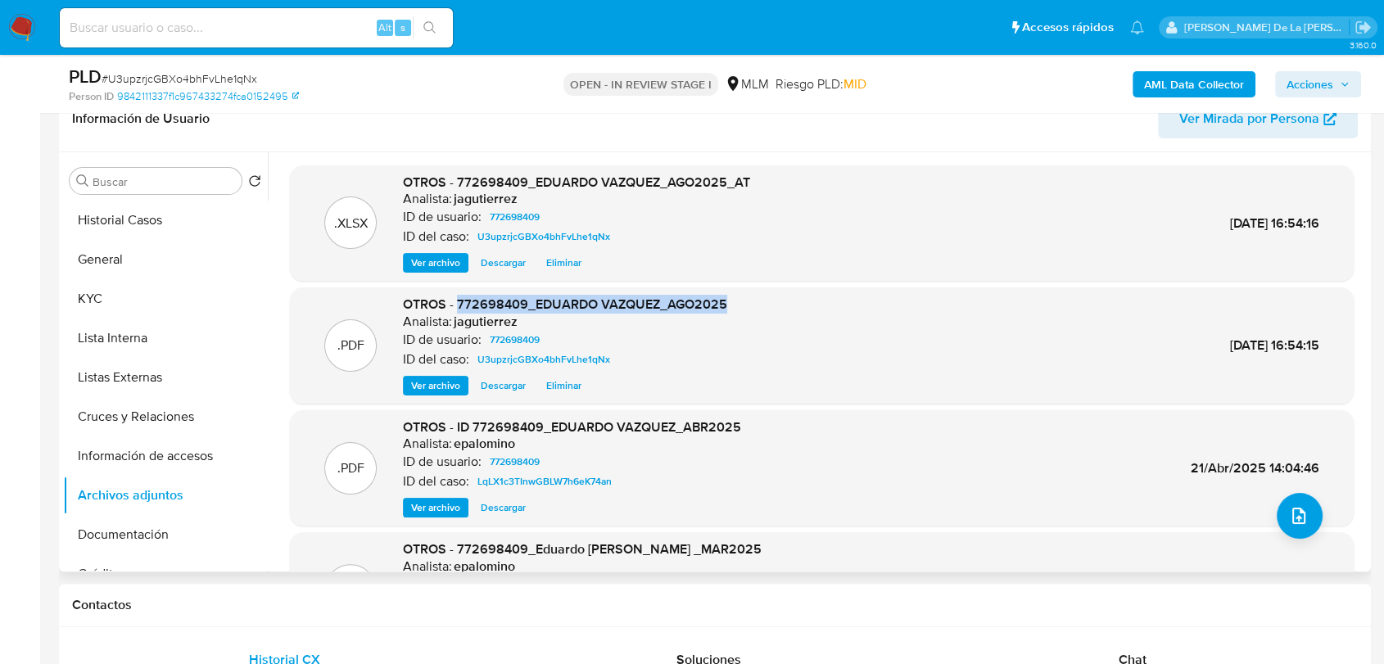
drag, startPoint x: 459, startPoint y: 298, endPoint x: 761, endPoint y: 296, distance: 302.3
click at [761, 296] on div ".PDF OTROS - 772698409_EDUARDO VAZQUEZ_AGO2025 Analista: jagutierrez ID de usua…" at bounding box center [822, 346] width 1048 height 100
click at [169, 207] on button "Historial Casos" at bounding box center [159, 220] width 192 height 39
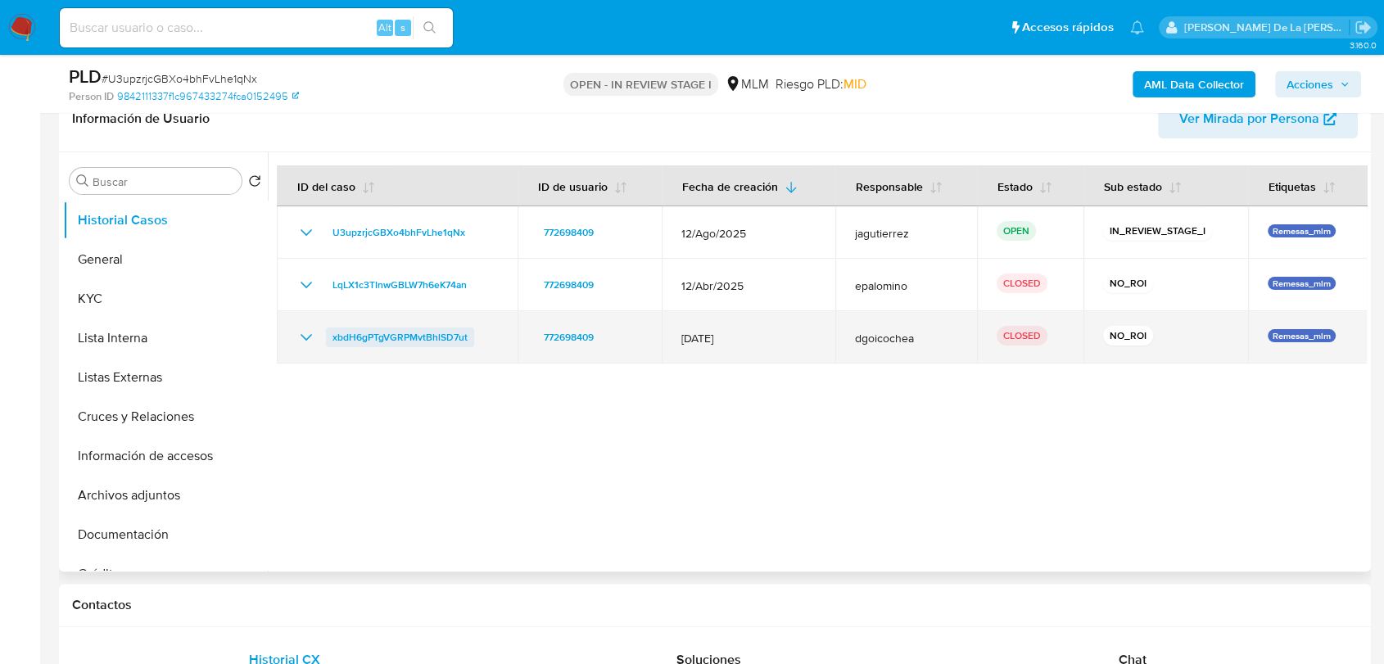
click at [392, 334] on span "xbdH6gPTgVGRPMvtBhlSD7ut" at bounding box center [400, 338] width 135 height 20
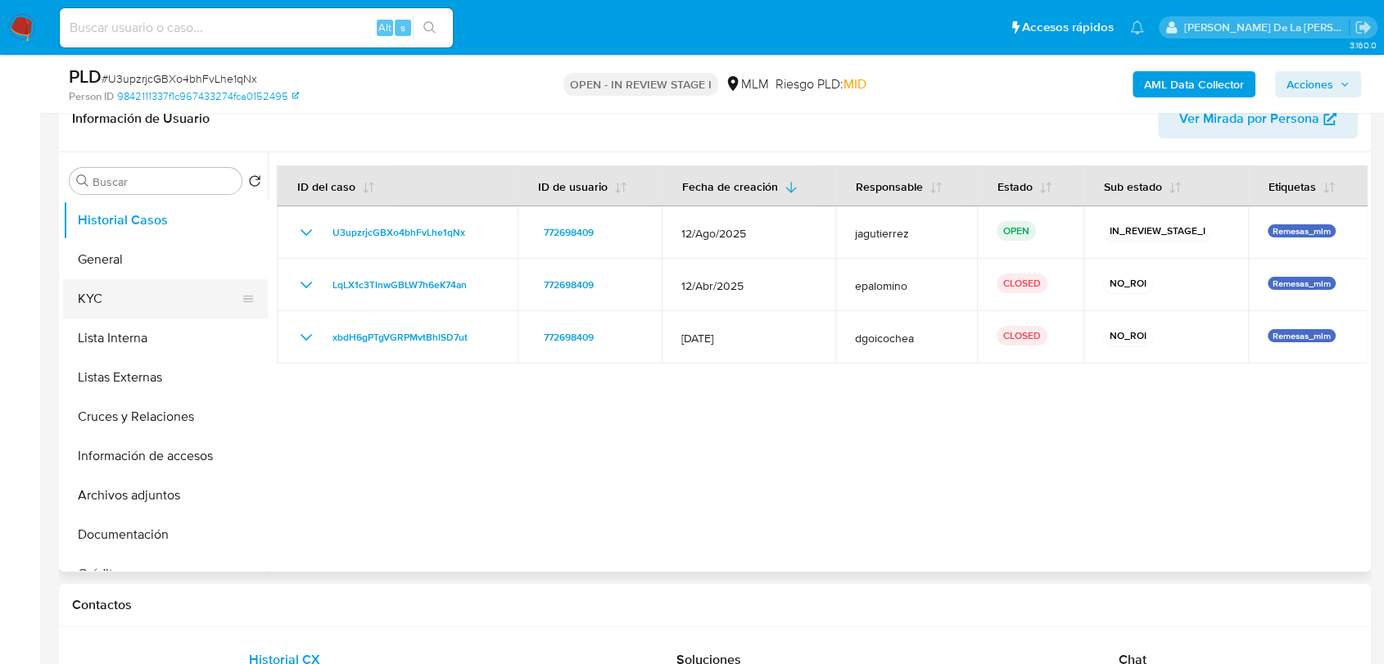
click at [145, 284] on button "KYC" at bounding box center [159, 298] width 192 height 39
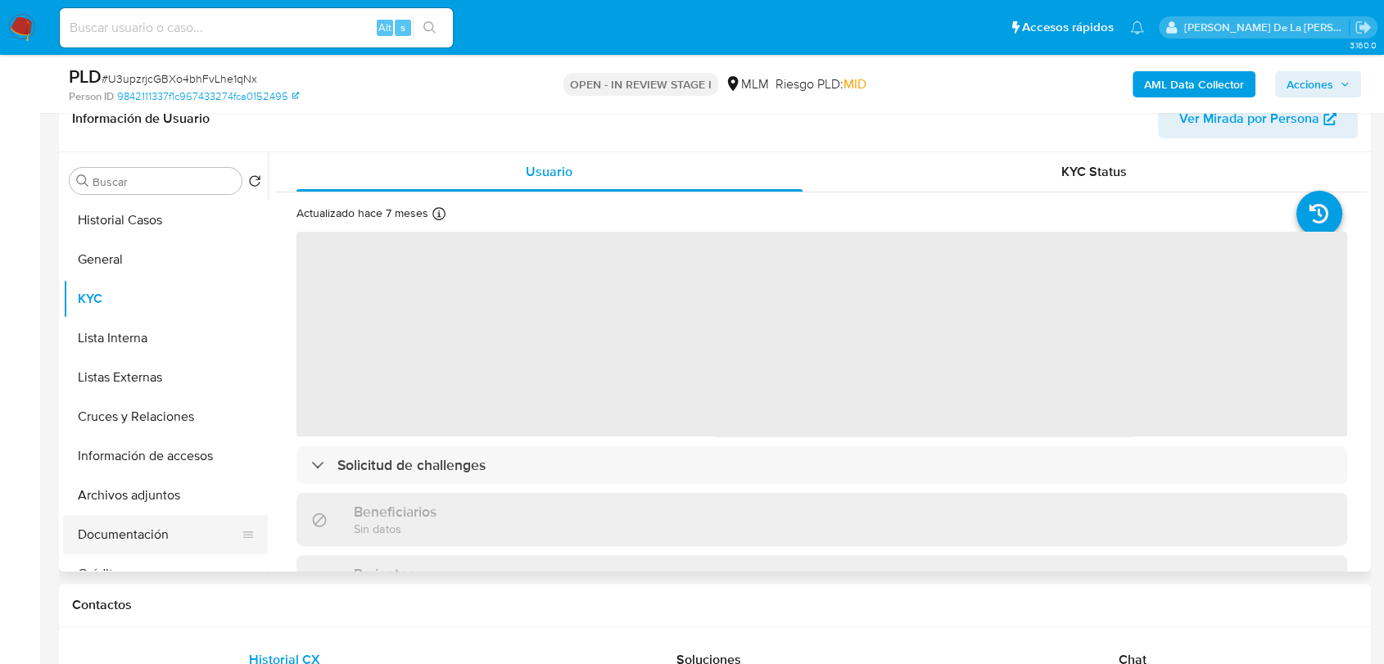
click at [128, 517] on button "Documentación" at bounding box center [159, 534] width 192 height 39
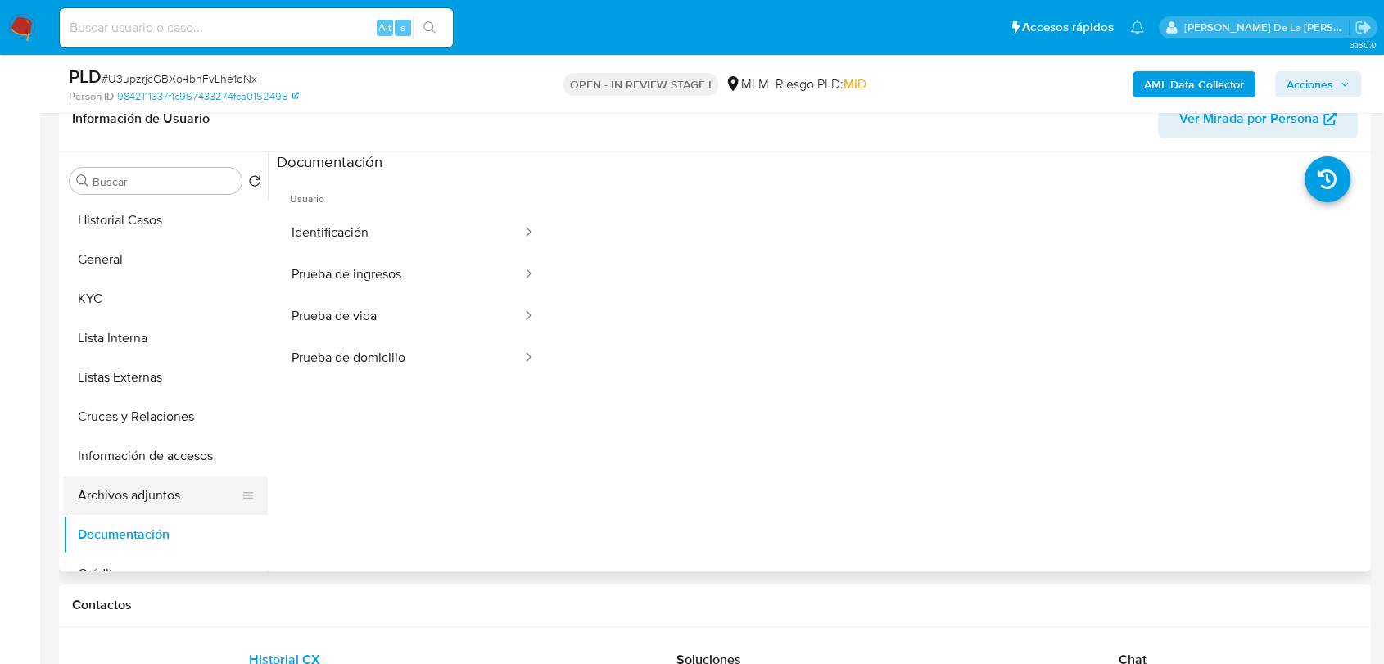
drag, startPoint x: 134, startPoint y: 504, endPoint x: 178, endPoint y: 499, distance: 43.7
click at [138, 501] on button "Archivos adjuntos" at bounding box center [159, 495] width 192 height 39
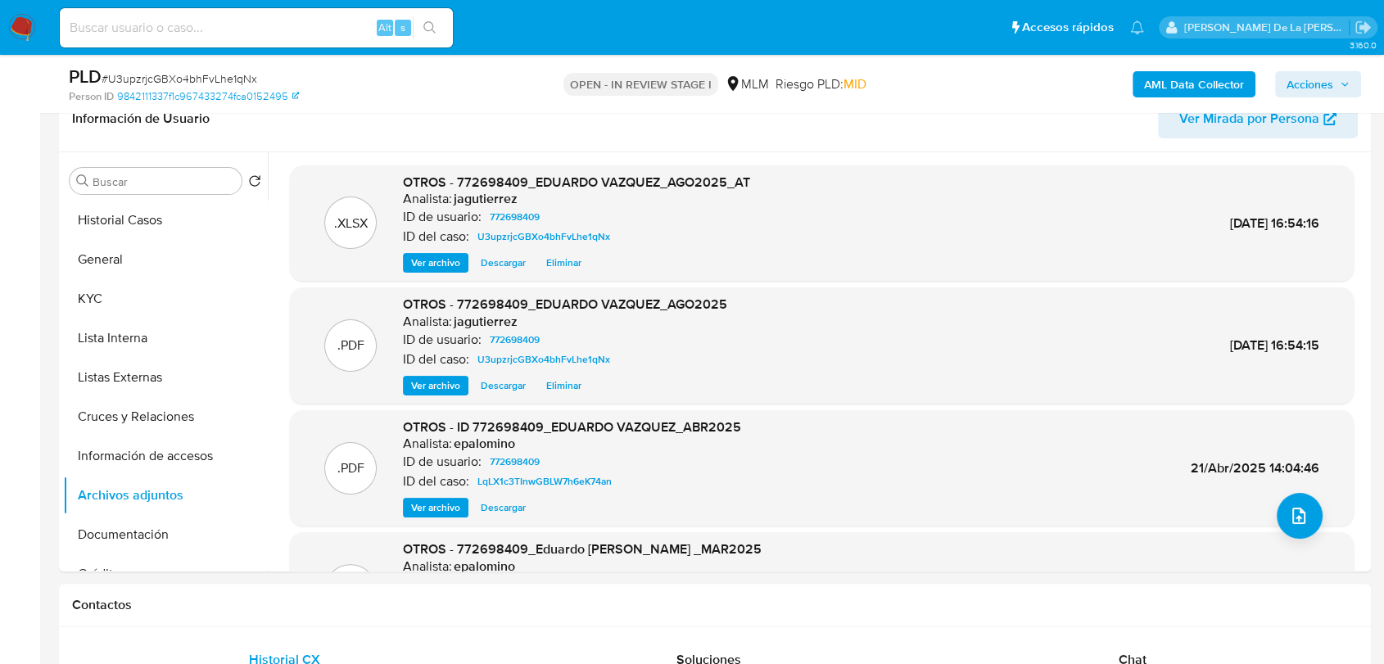
click at [1328, 93] on span "Acciones" at bounding box center [1310, 84] width 47 height 26
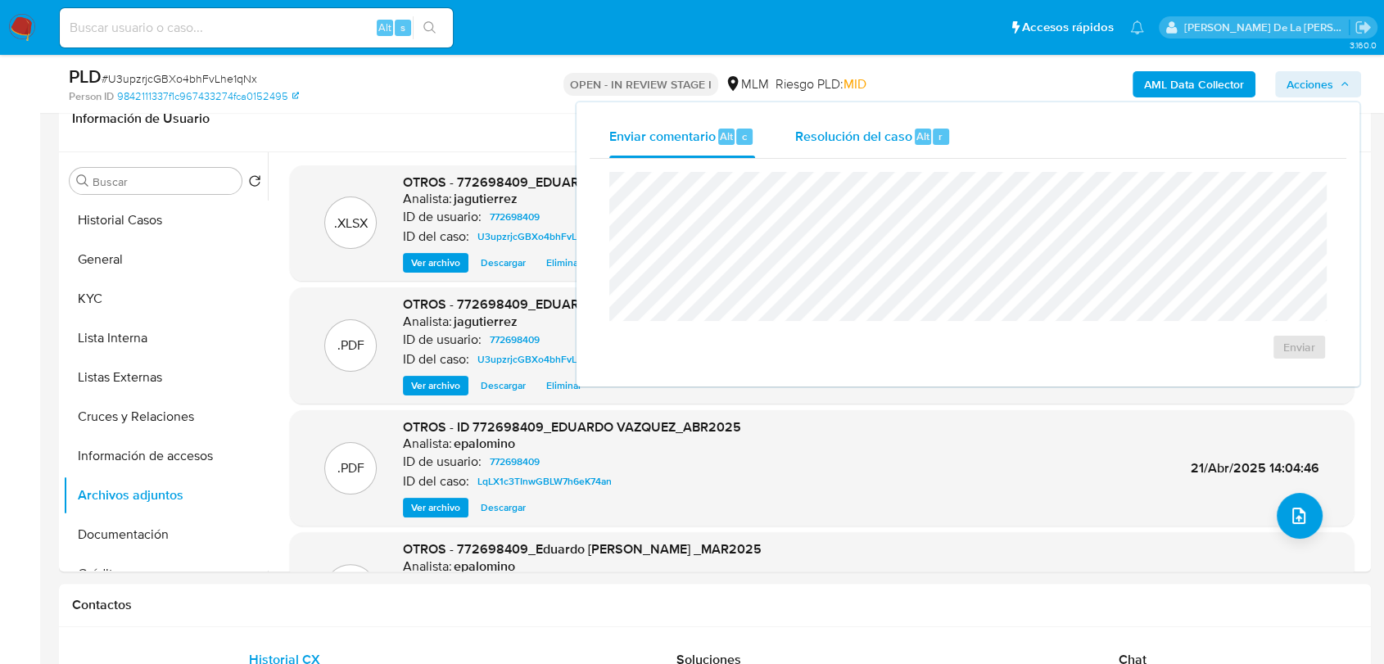
click at [915, 129] on div "Alt" at bounding box center [923, 137] width 16 height 16
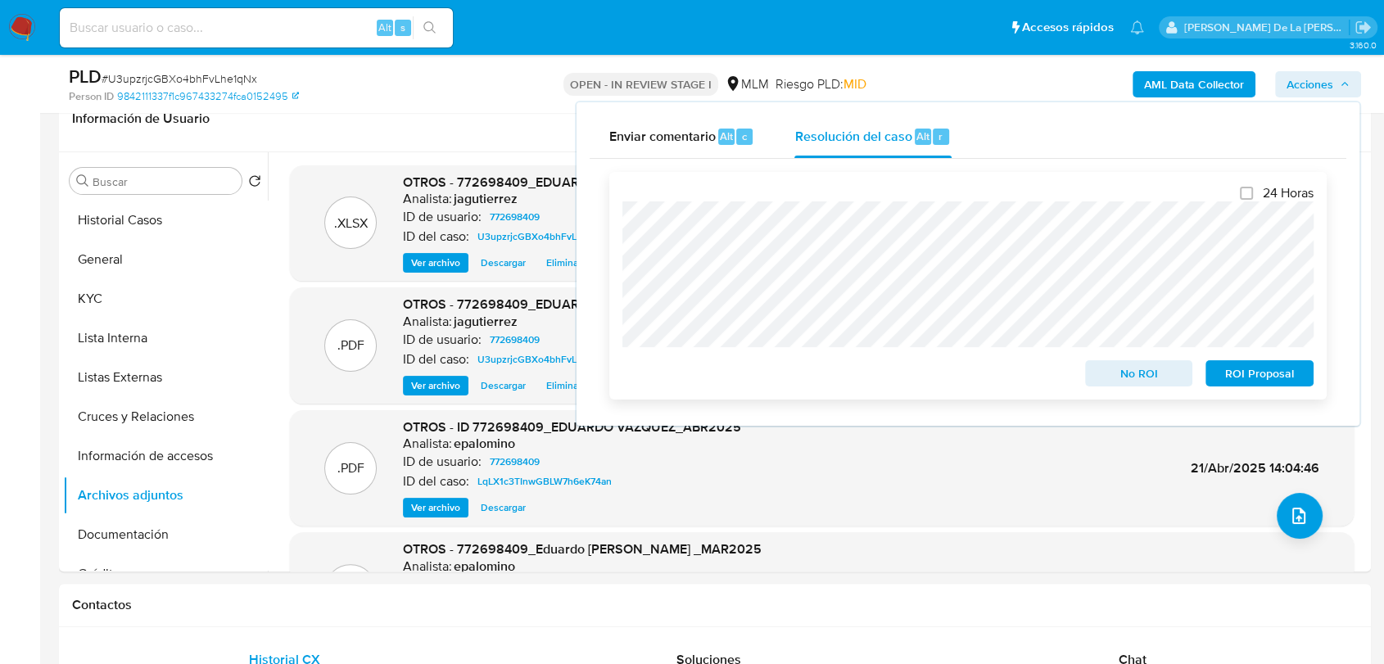
click at [1152, 369] on span "No ROI" at bounding box center [1139, 373] width 85 height 23
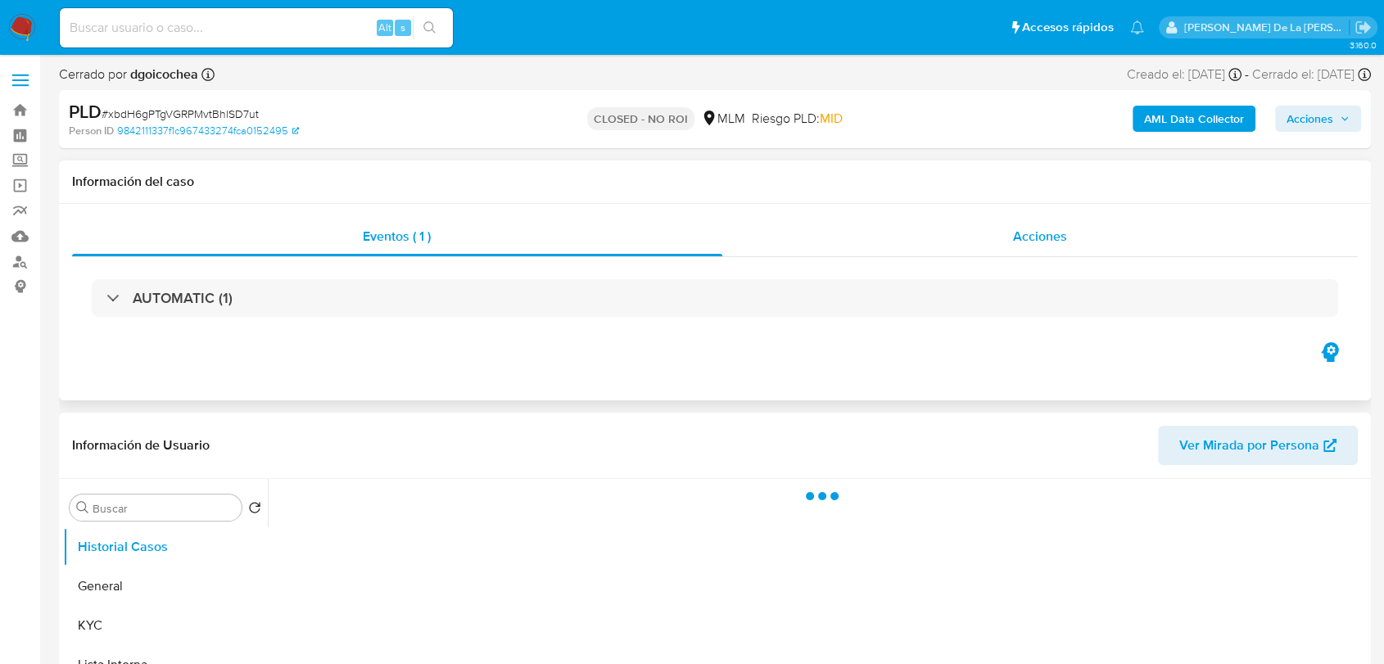
click at [1070, 223] on div "Acciones" at bounding box center [1040, 236] width 636 height 39
select select "10"
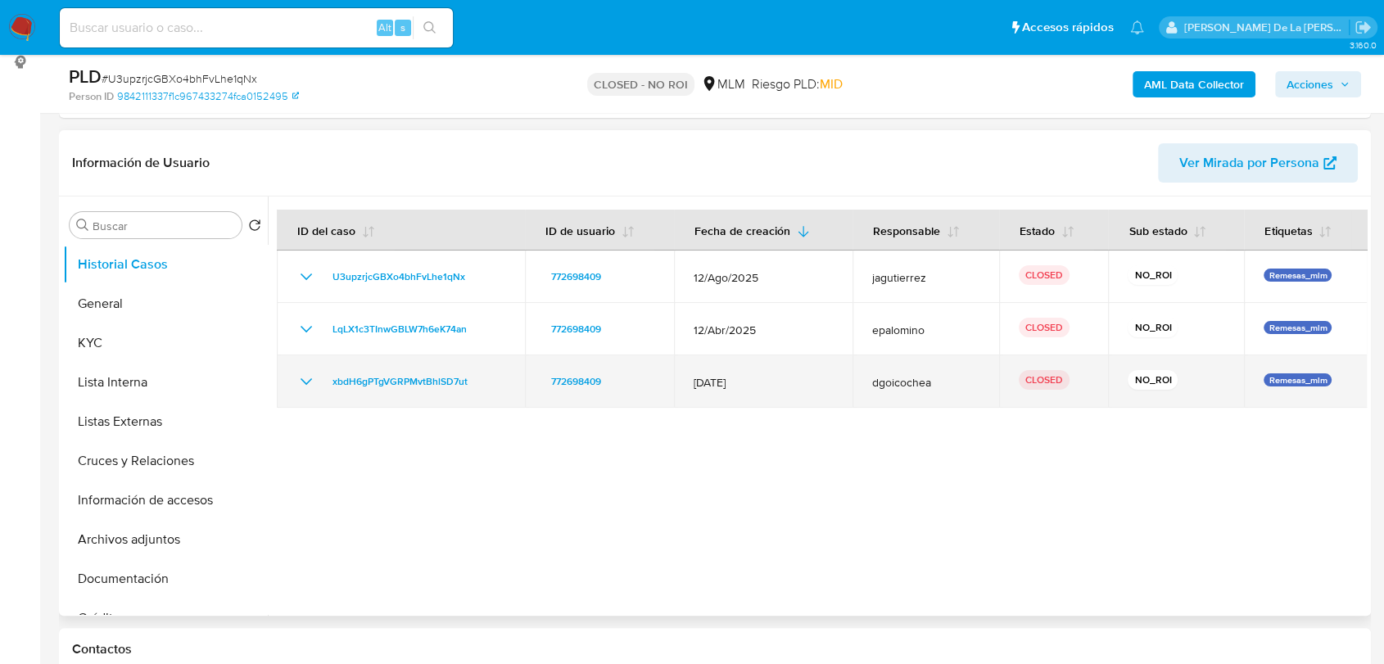
scroll to position [182, 0]
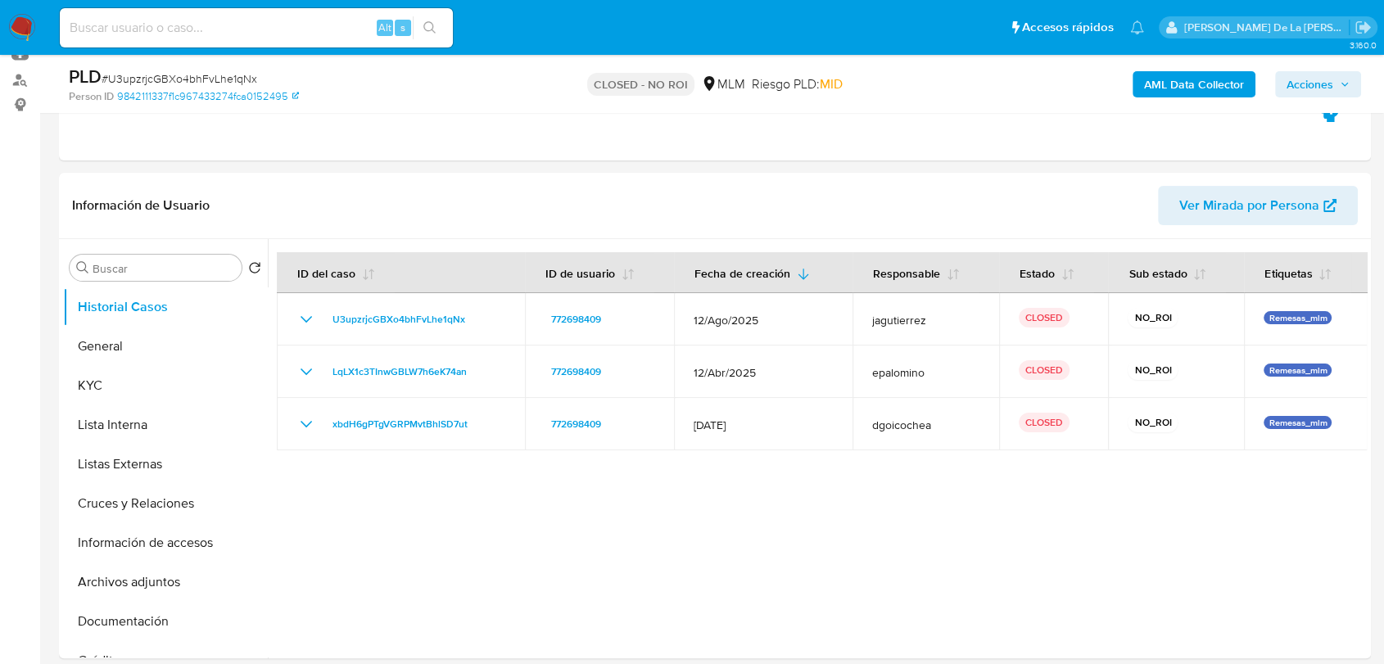
click at [21, 19] on img at bounding box center [22, 28] width 28 height 28
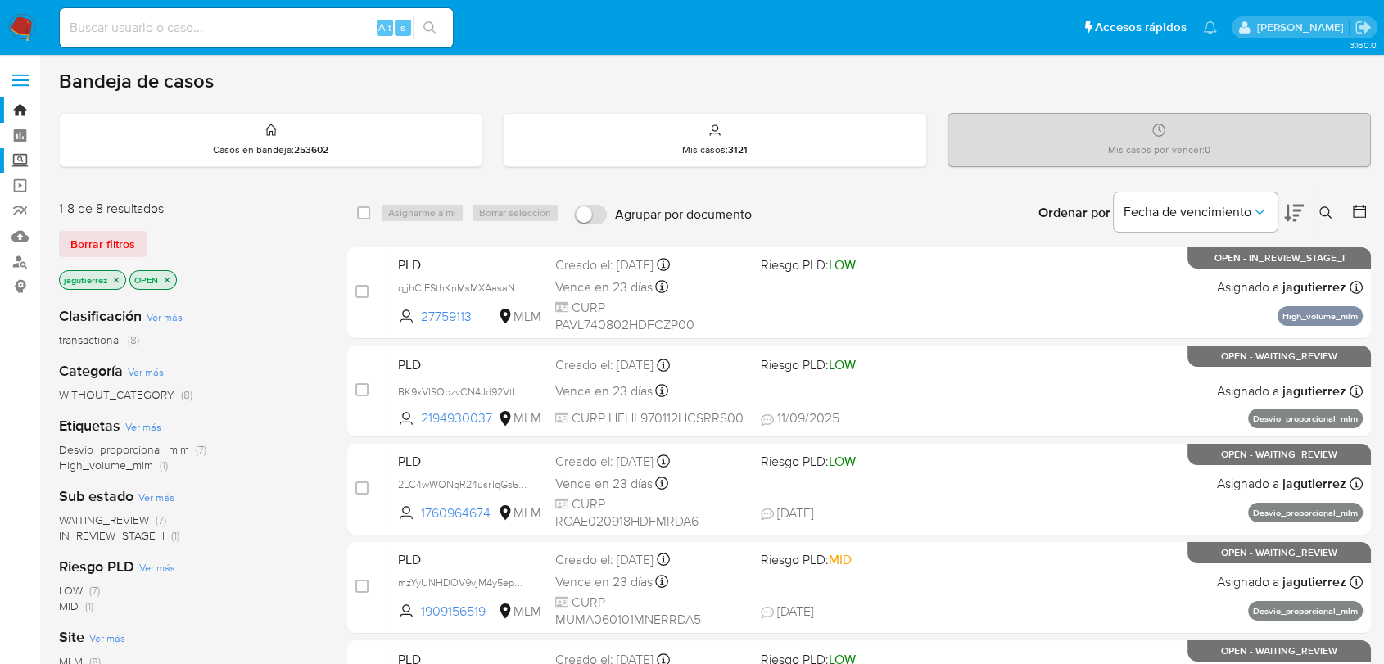
click at [19, 160] on label "Screening" at bounding box center [97, 160] width 195 height 25
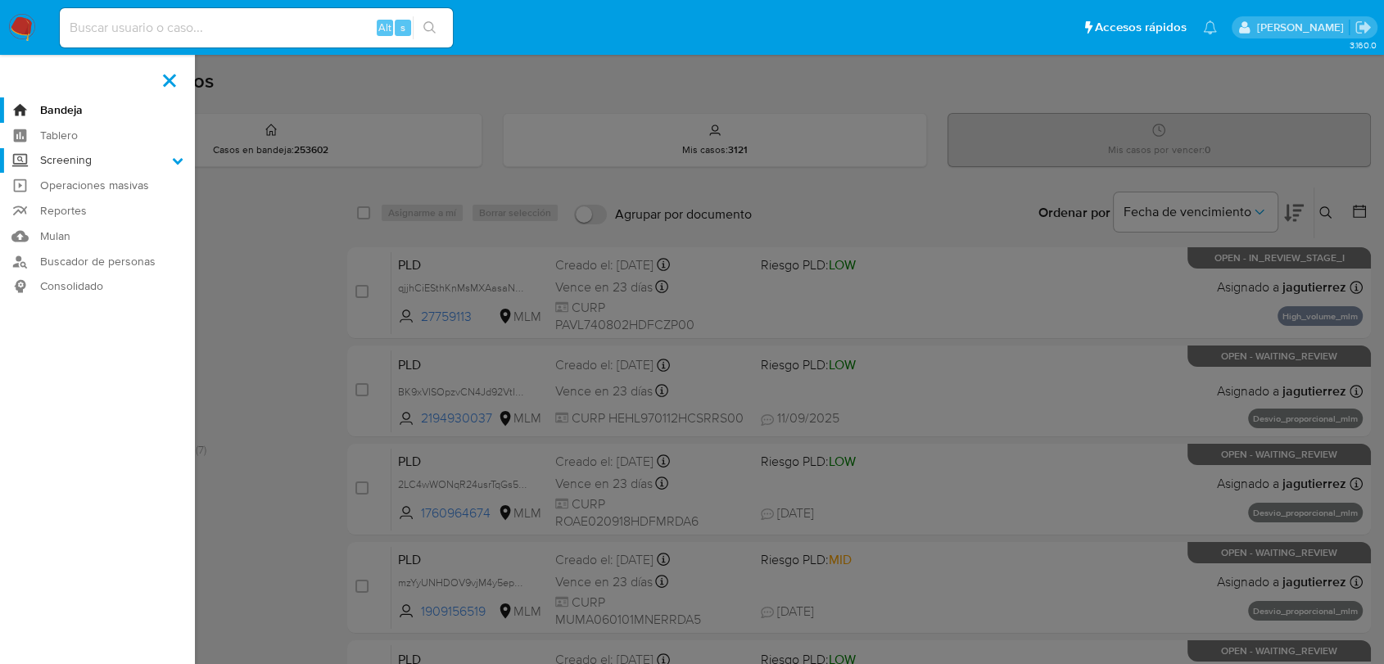
click at [0, 0] on input "Screening" at bounding box center [0, 0] width 0 height 0
click at [75, 220] on link "Herramientas" at bounding box center [97, 225] width 195 height 20
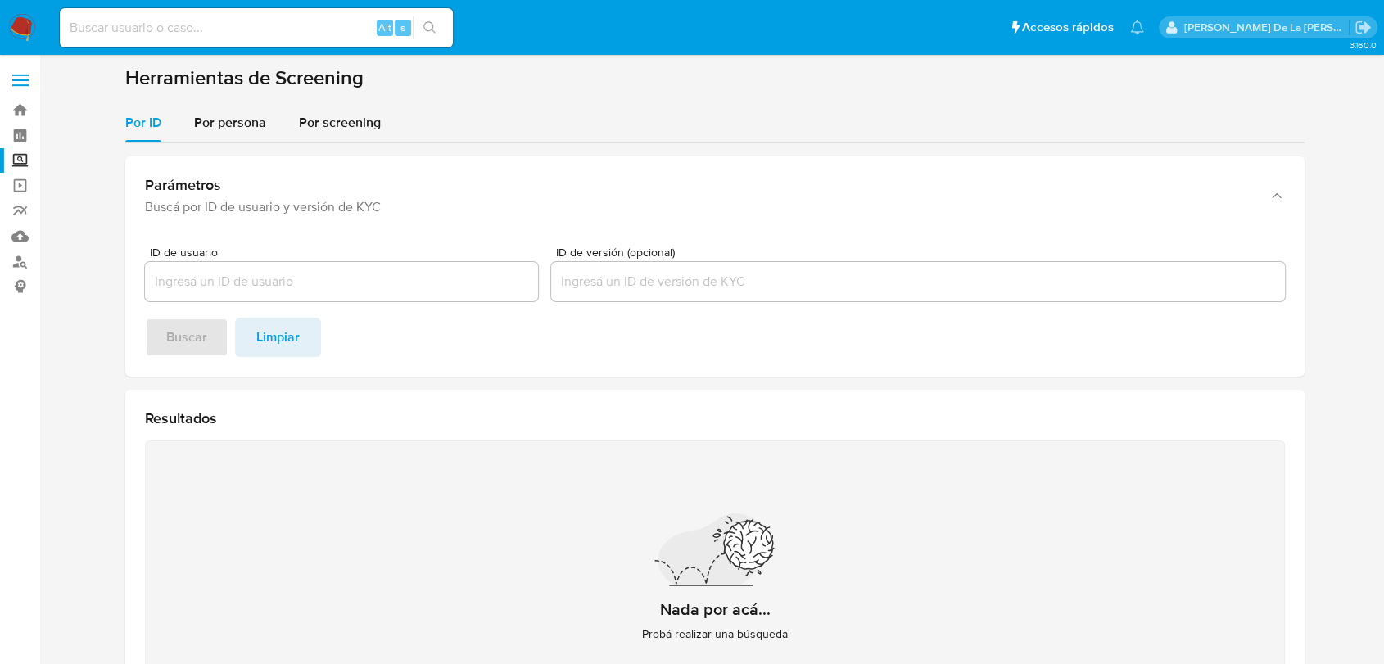
click at [348, 97] on section "Herramientas de Screening Por ID Por persona Por screening Parámetros Buscá por…" at bounding box center [715, 413] width 1180 height 695
click at [328, 124] on span "Por screening" at bounding box center [340, 122] width 82 height 19
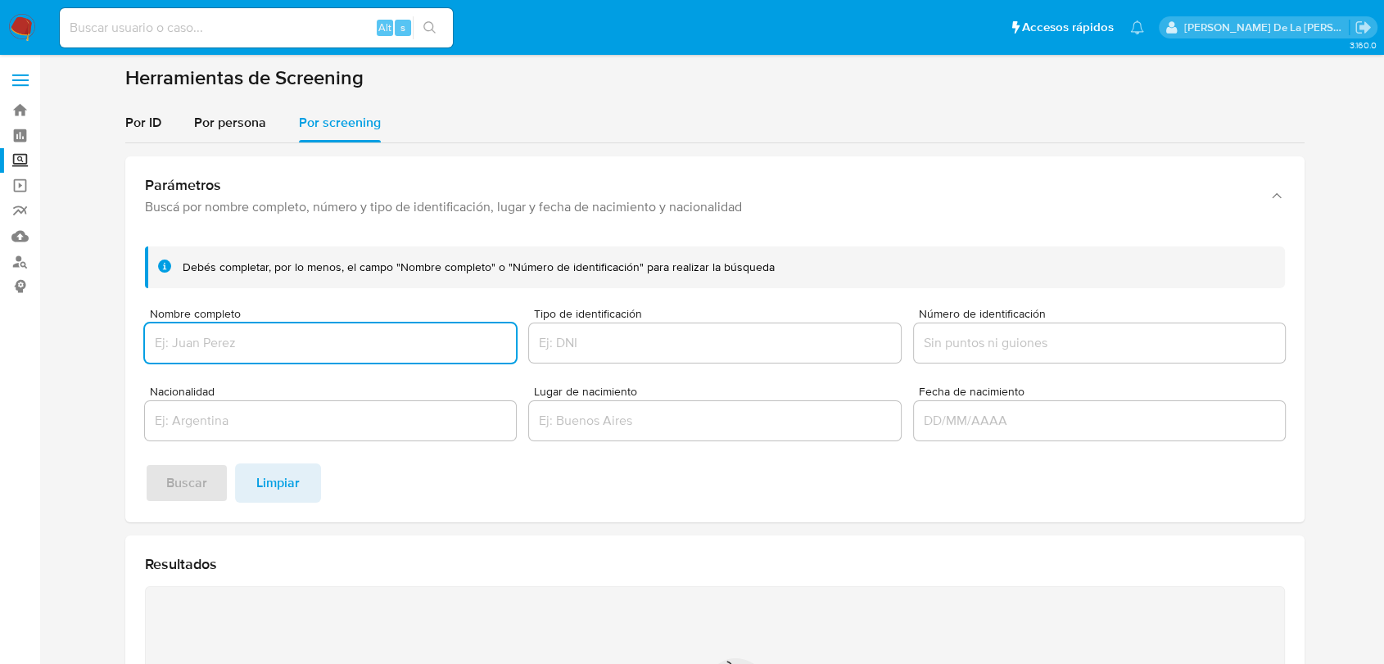
click at [278, 338] on input "Nombre completo" at bounding box center [330, 343] width 371 height 21
click at [260, 113] on span "Por persona" at bounding box center [230, 122] width 72 height 19
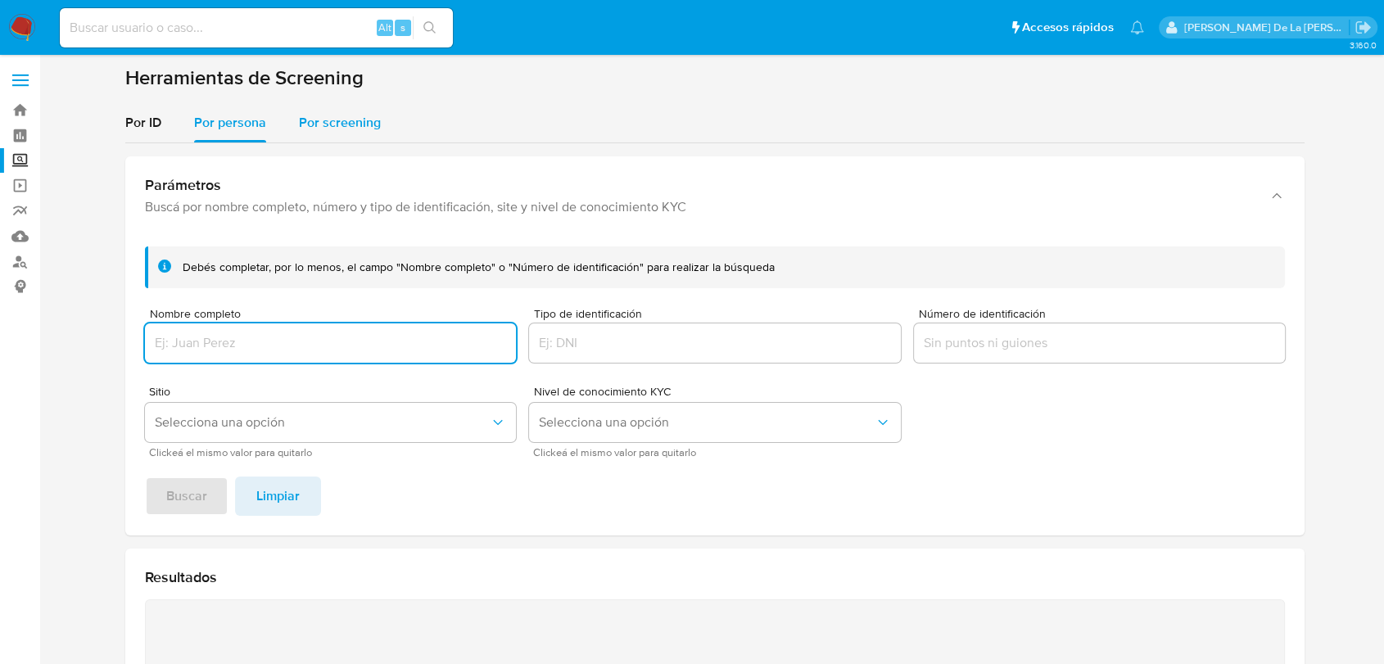
click at [346, 121] on span "Por screening" at bounding box center [340, 122] width 82 height 19
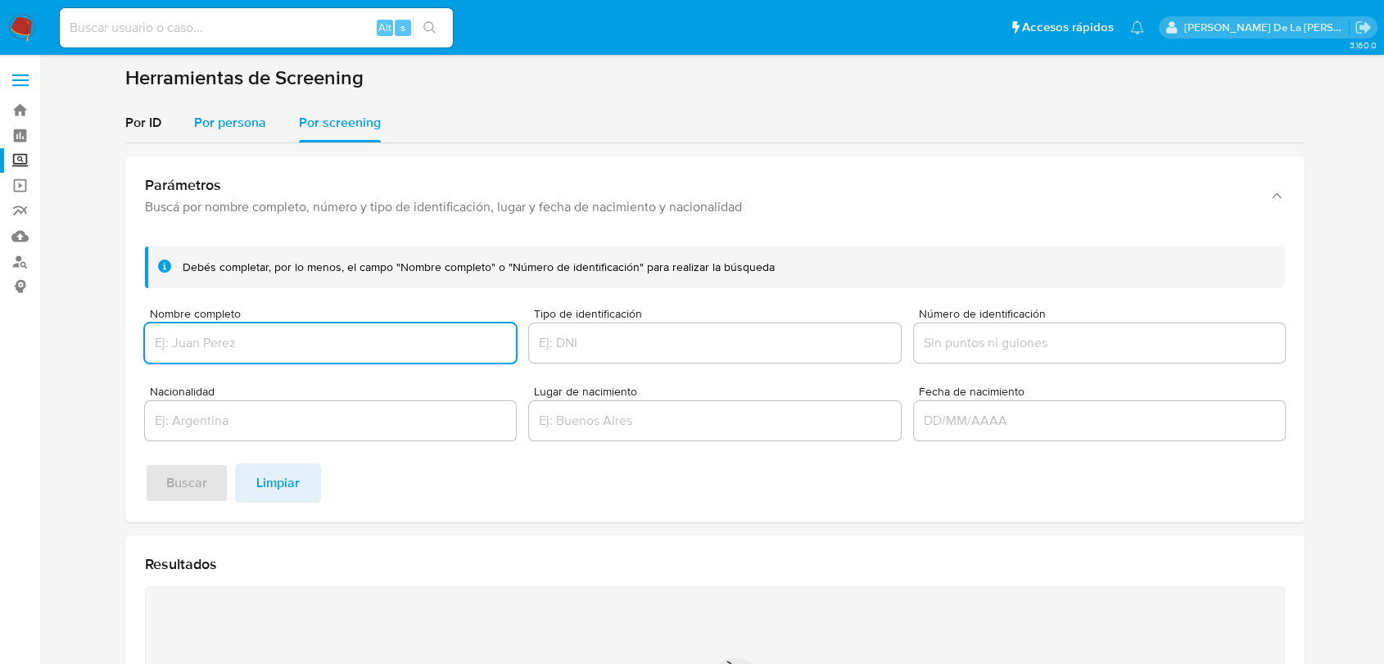
click at [224, 128] on span "Por persona" at bounding box center [230, 122] width 72 height 19
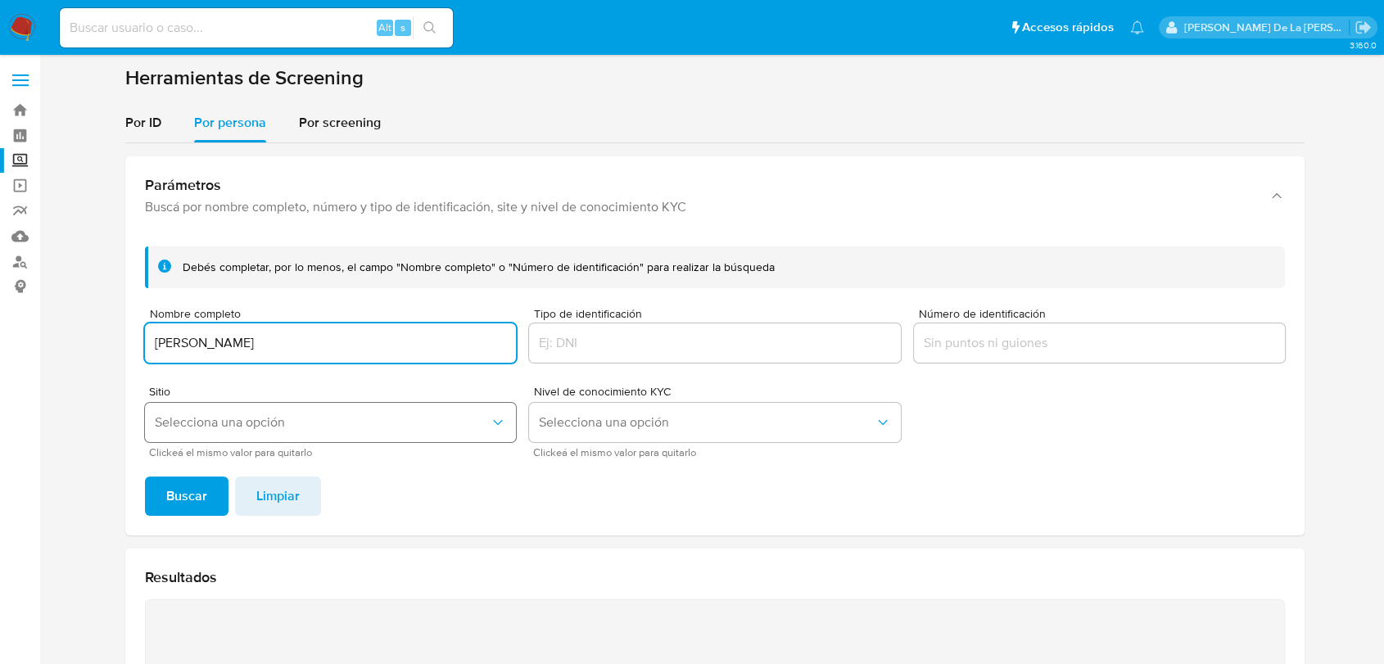
type input "[PERSON_NAME]"
click at [247, 429] on span "Selecciona una opción" at bounding box center [322, 422] width 335 height 16
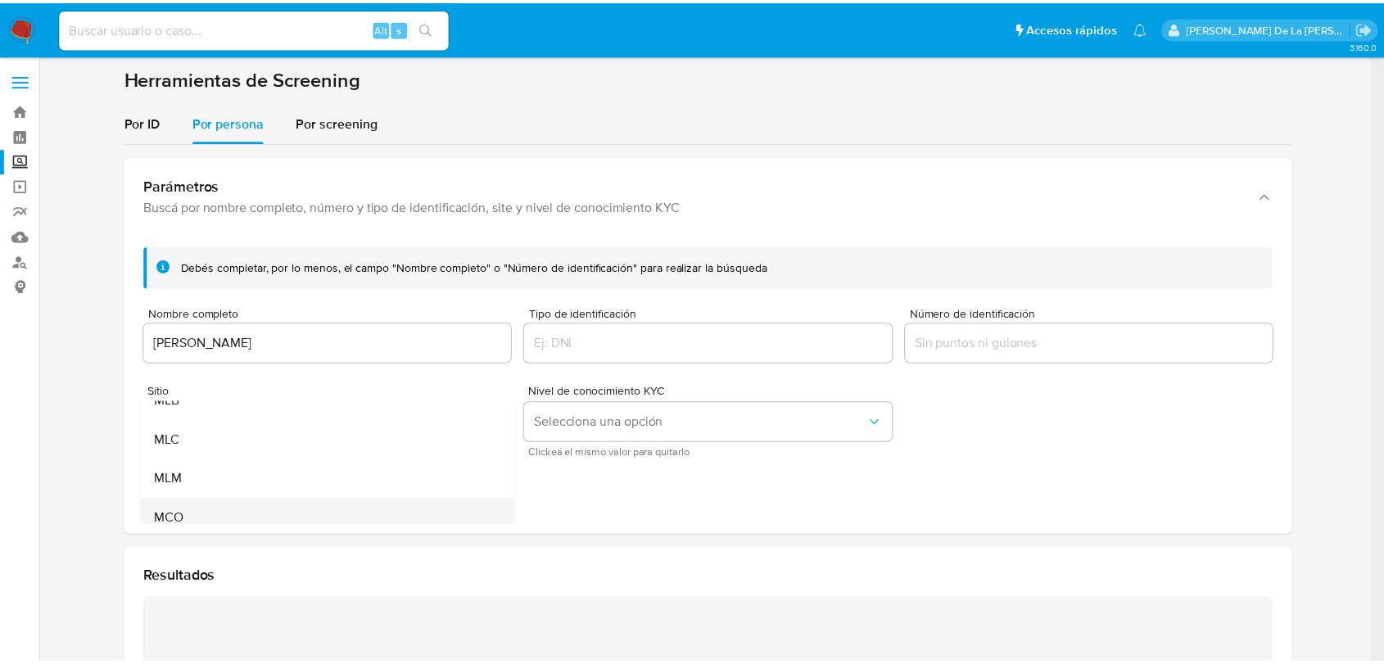
scroll to position [91, 0]
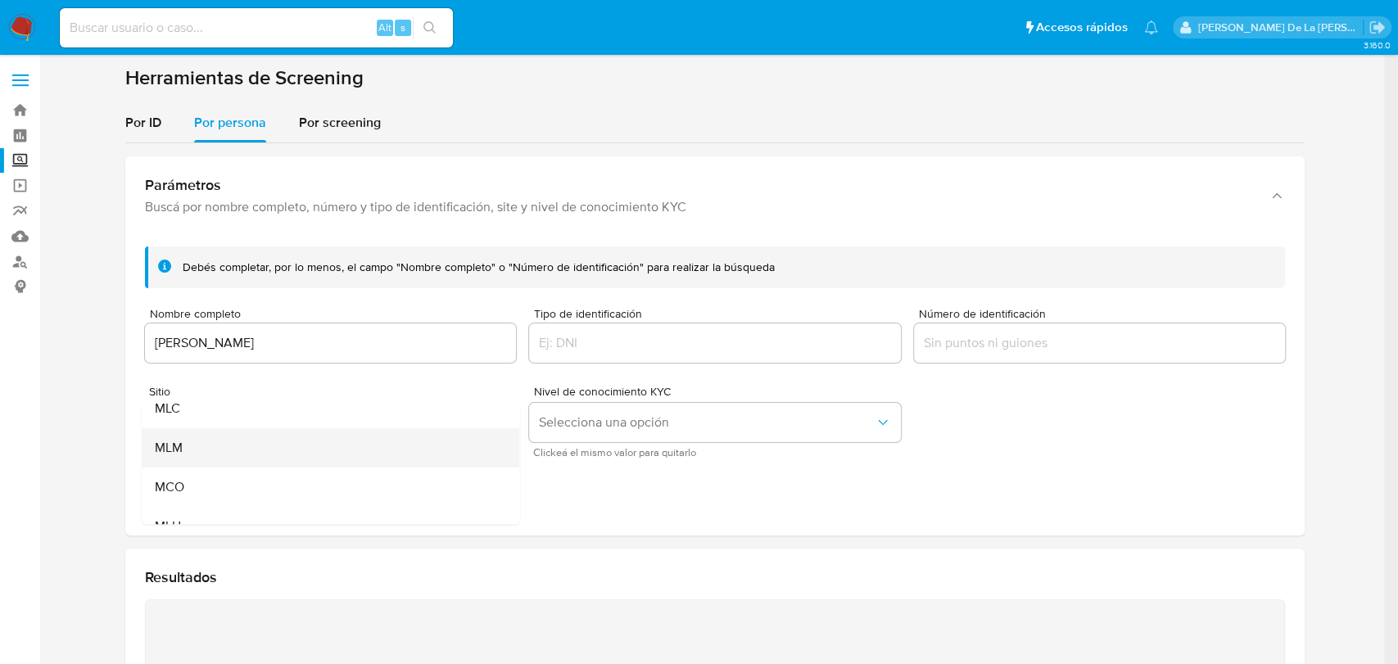
click at [237, 449] on div "MLM" at bounding box center [326, 447] width 342 height 39
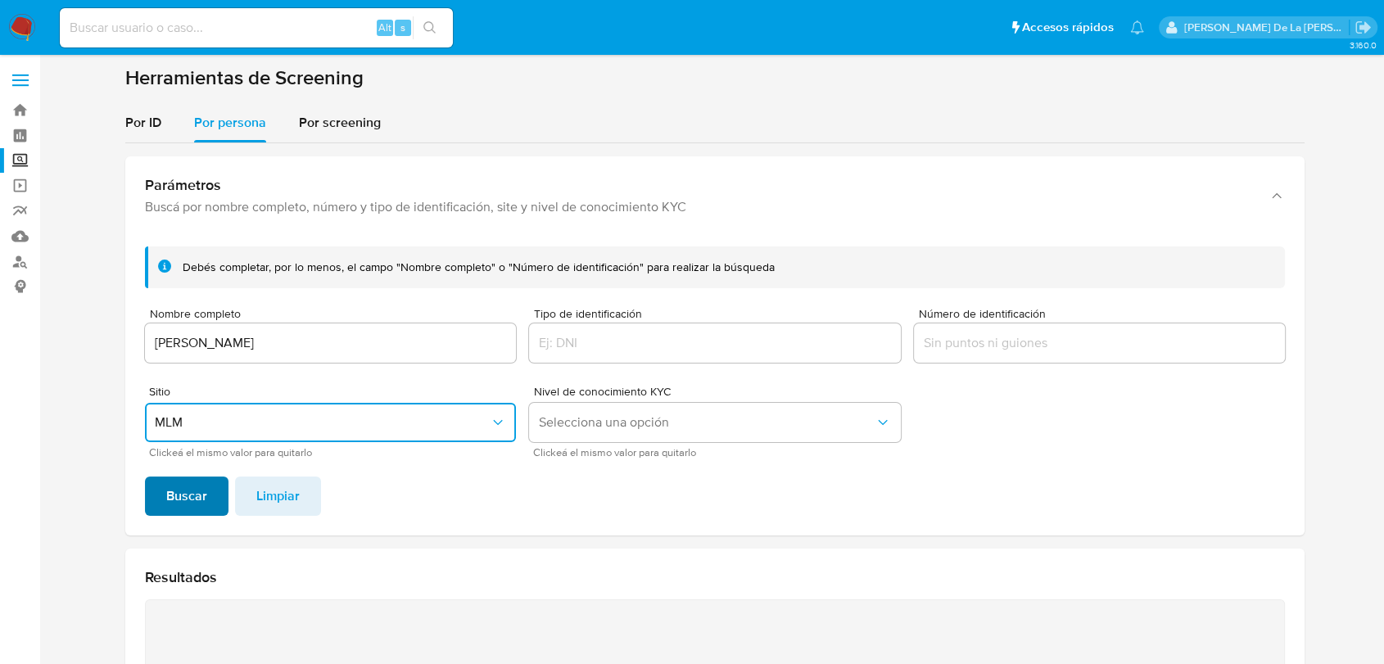
click at [185, 501] on span "Buscar" at bounding box center [186, 496] width 41 height 36
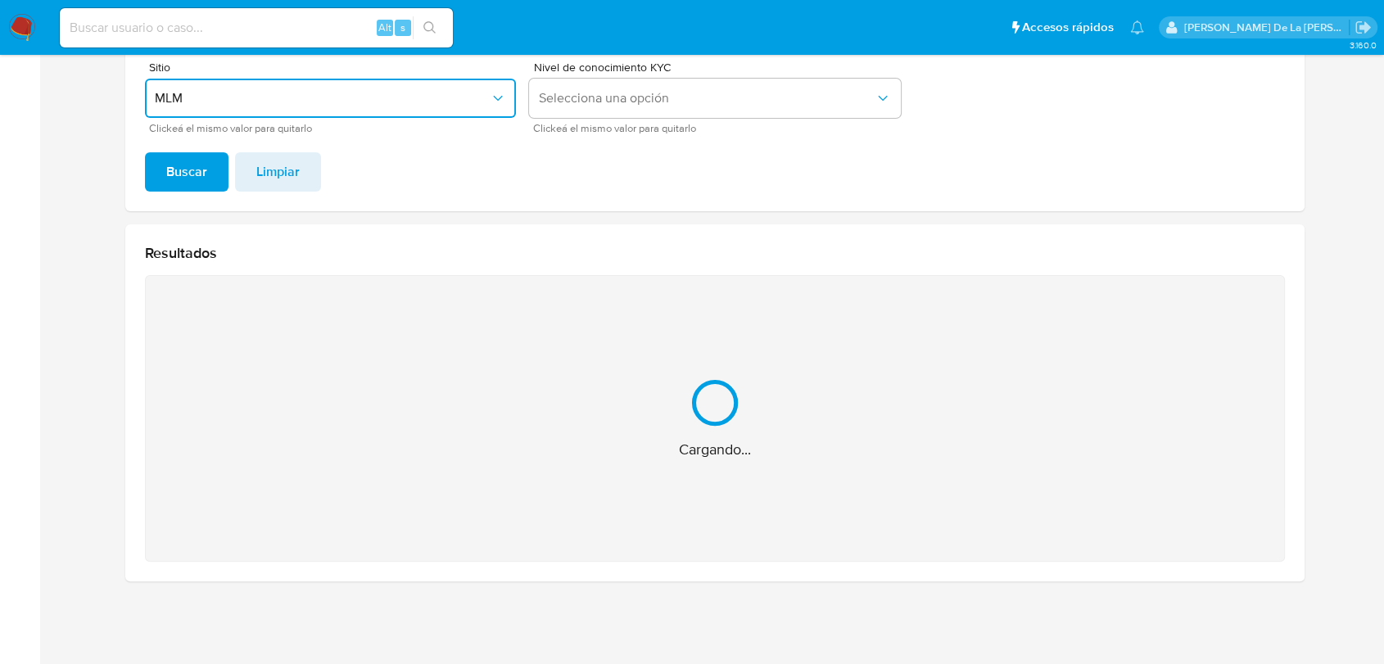
scroll to position [64, 0]
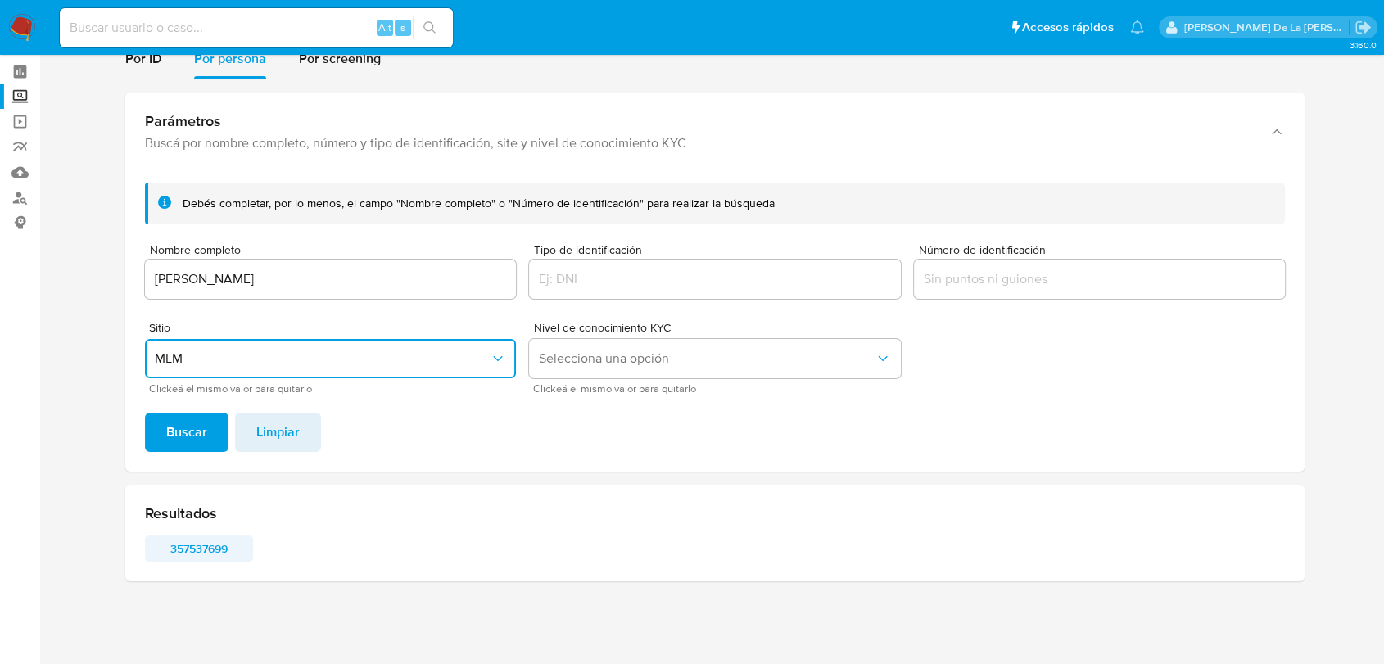
click at [193, 544] on span "357537699" at bounding box center [198, 548] width 85 height 23
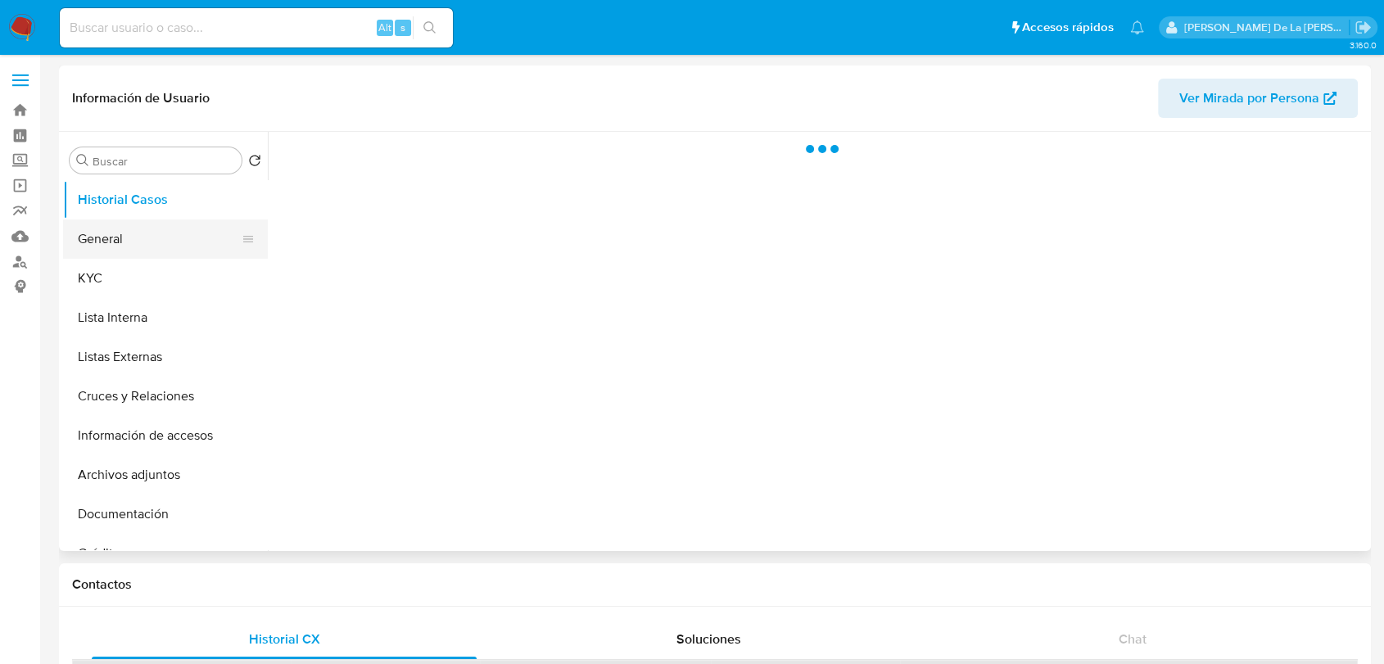
select select "10"
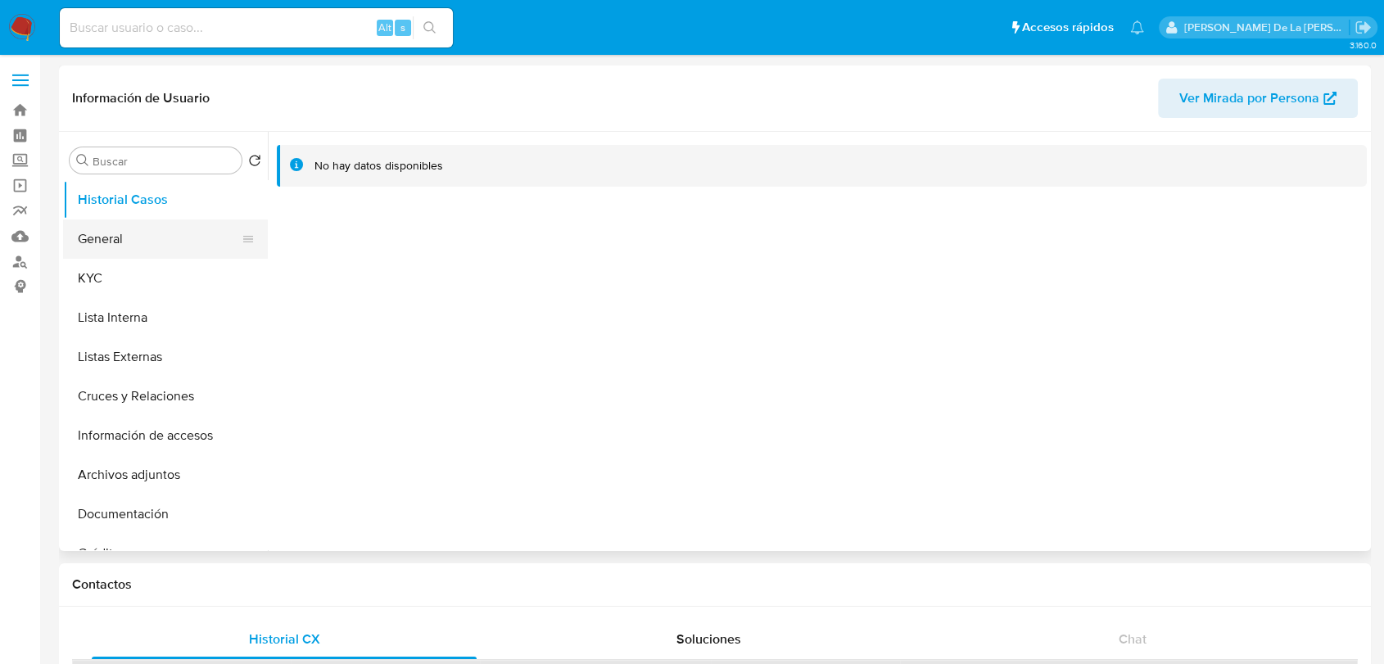
click at [154, 238] on button "General" at bounding box center [159, 239] width 192 height 39
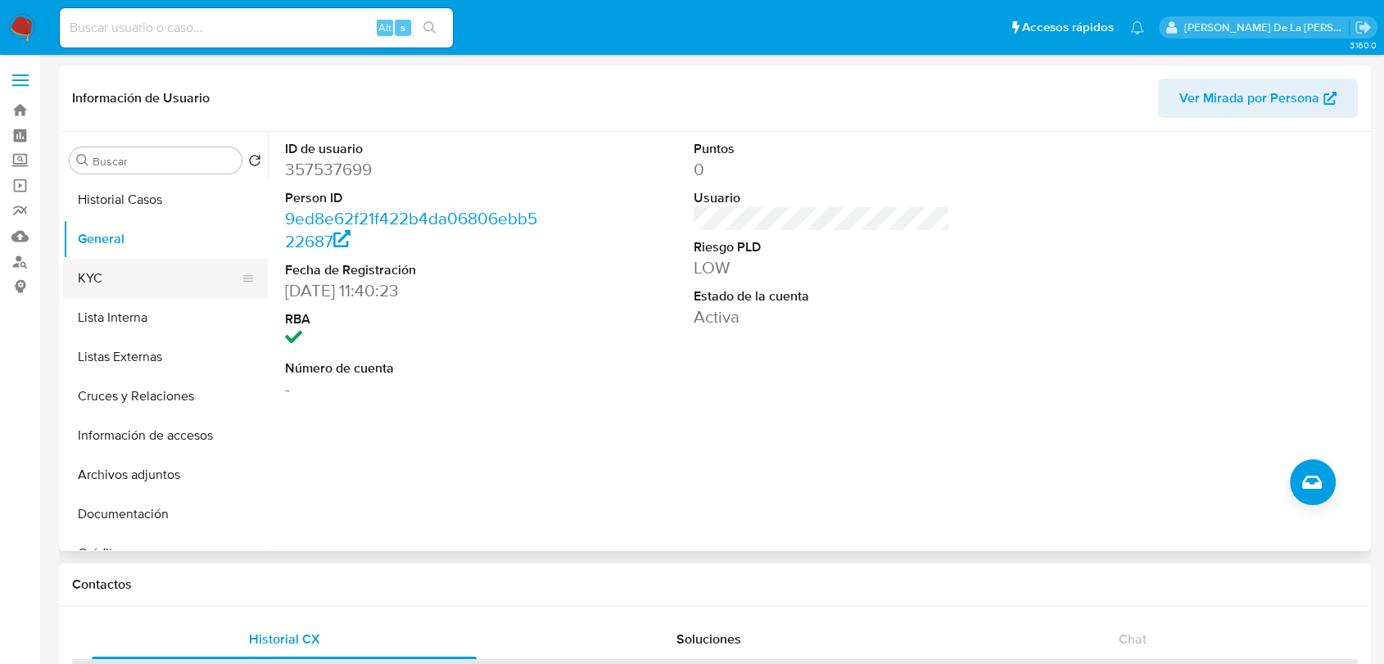
click at [146, 285] on button "KYC" at bounding box center [159, 278] width 192 height 39
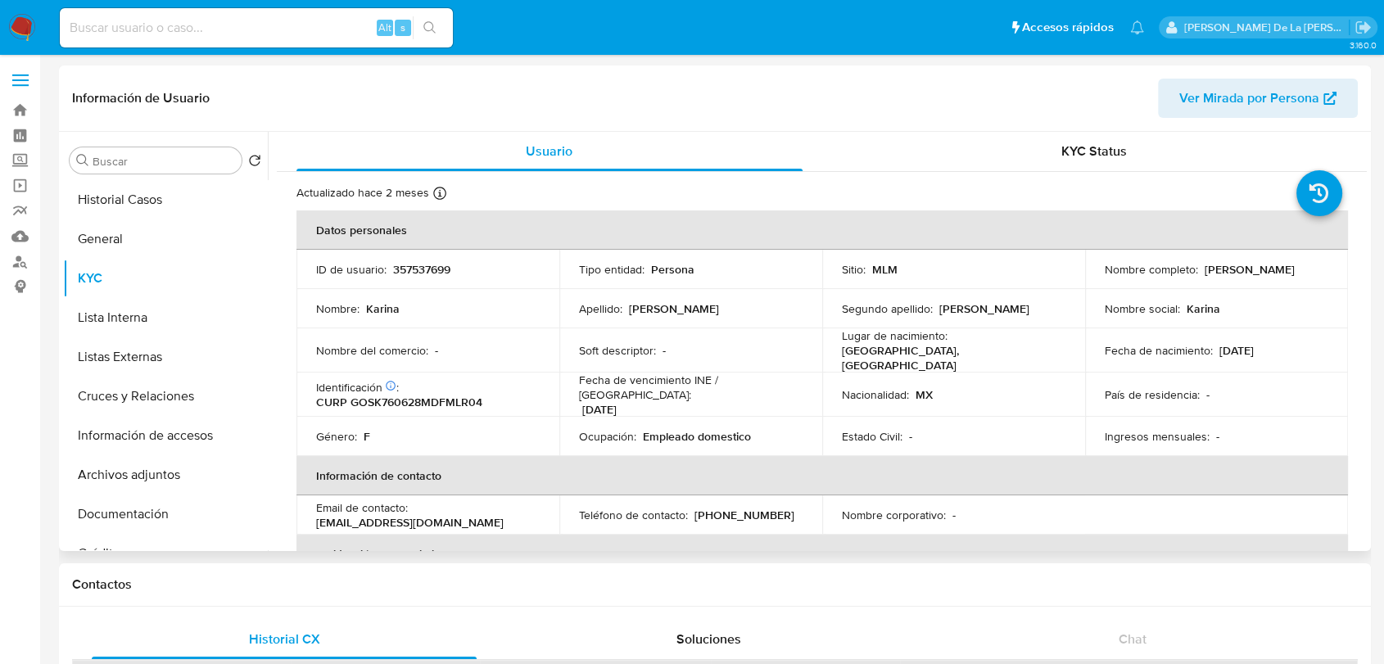
scroll to position [91, 0]
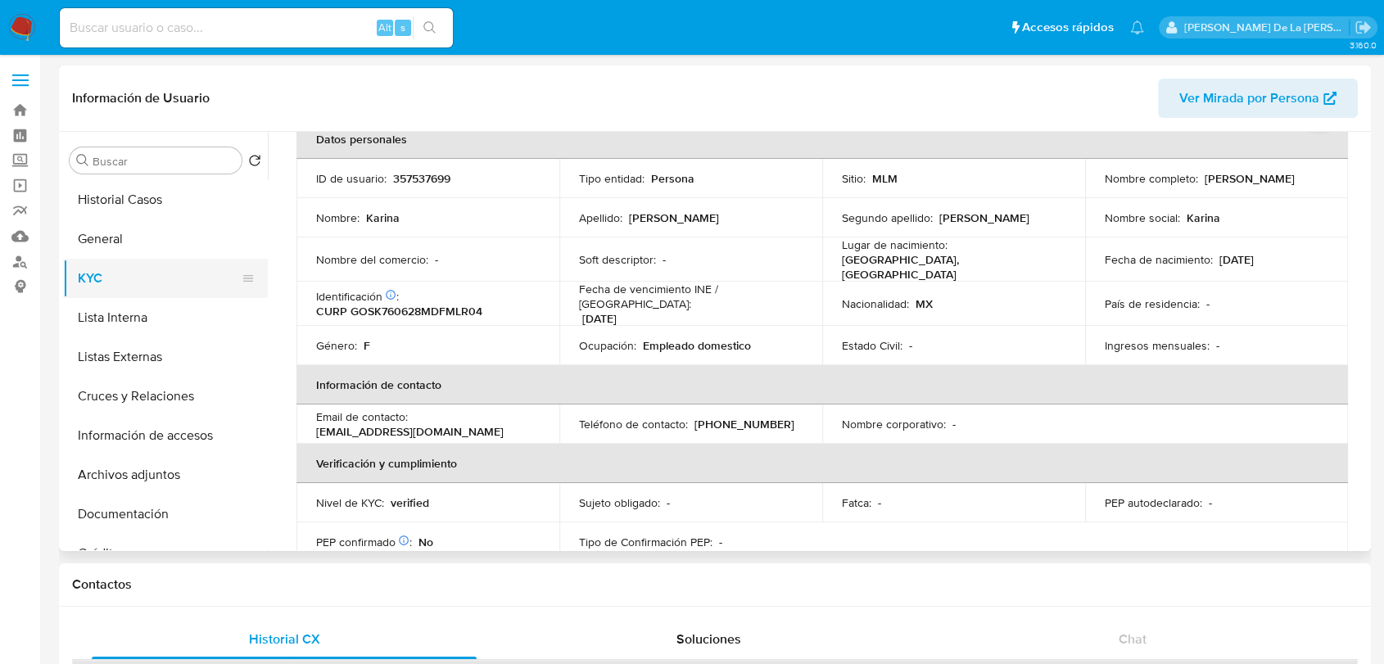
click at [187, 256] on button "General" at bounding box center [165, 239] width 205 height 39
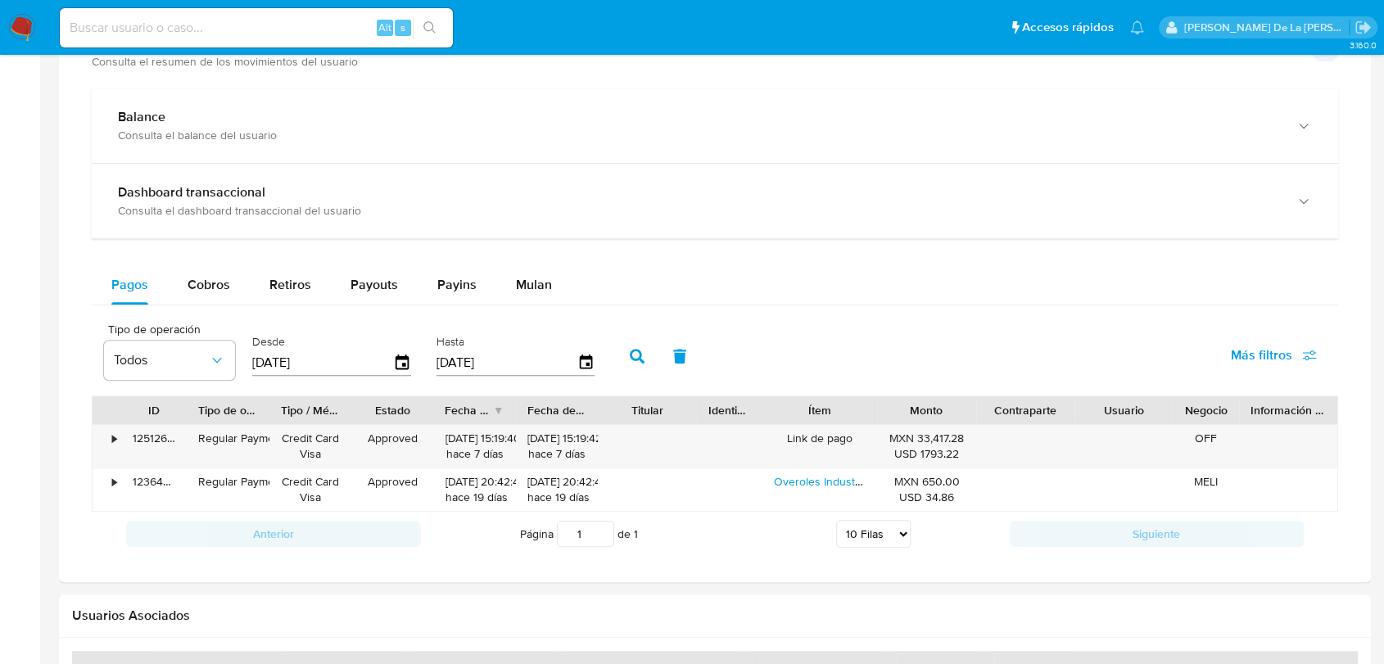
scroll to position [910, 0]
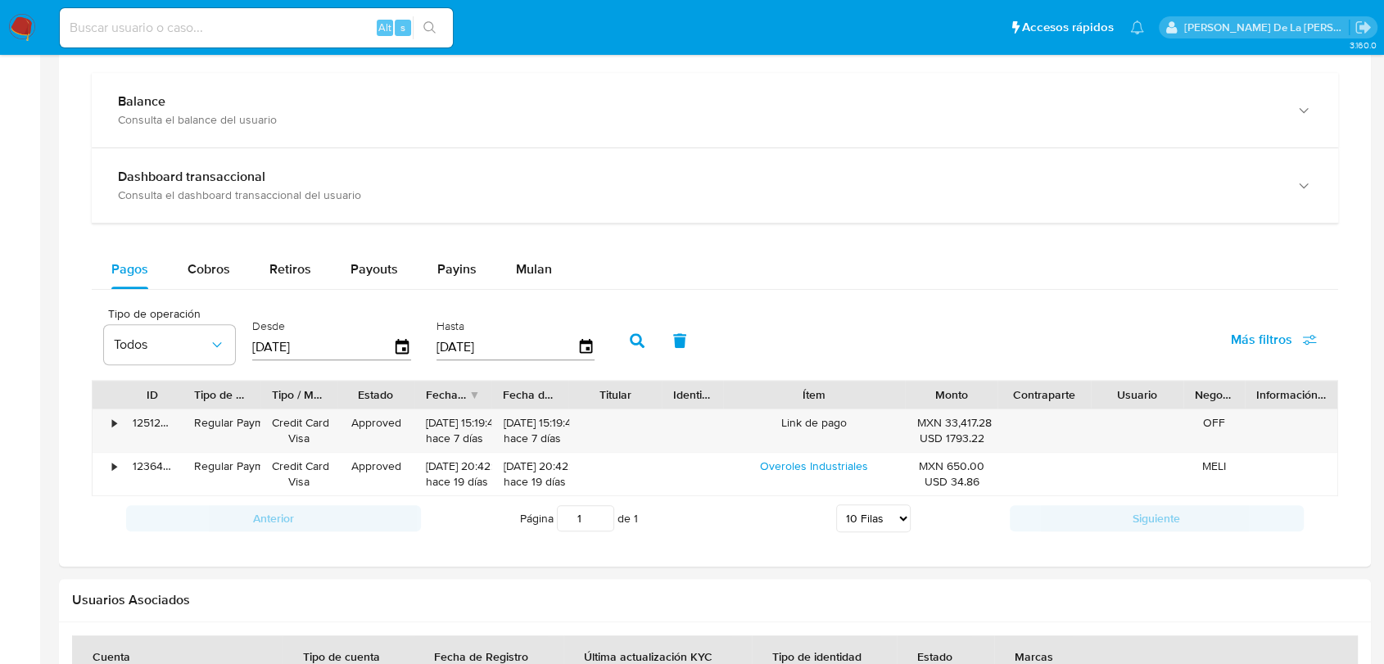
drag, startPoint x: 867, startPoint y: 397, endPoint x: 933, endPoint y: 397, distance: 66.4
click at [933, 397] on div "ID Tipo de operación Tipo / Método Estado Fecha de creación Fecha de aprobación…" at bounding box center [715, 395] width 1245 height 28
click at [211, 260] on span "Cobros" at bounding box center [209, 269] width 43 height 19
select select "10"
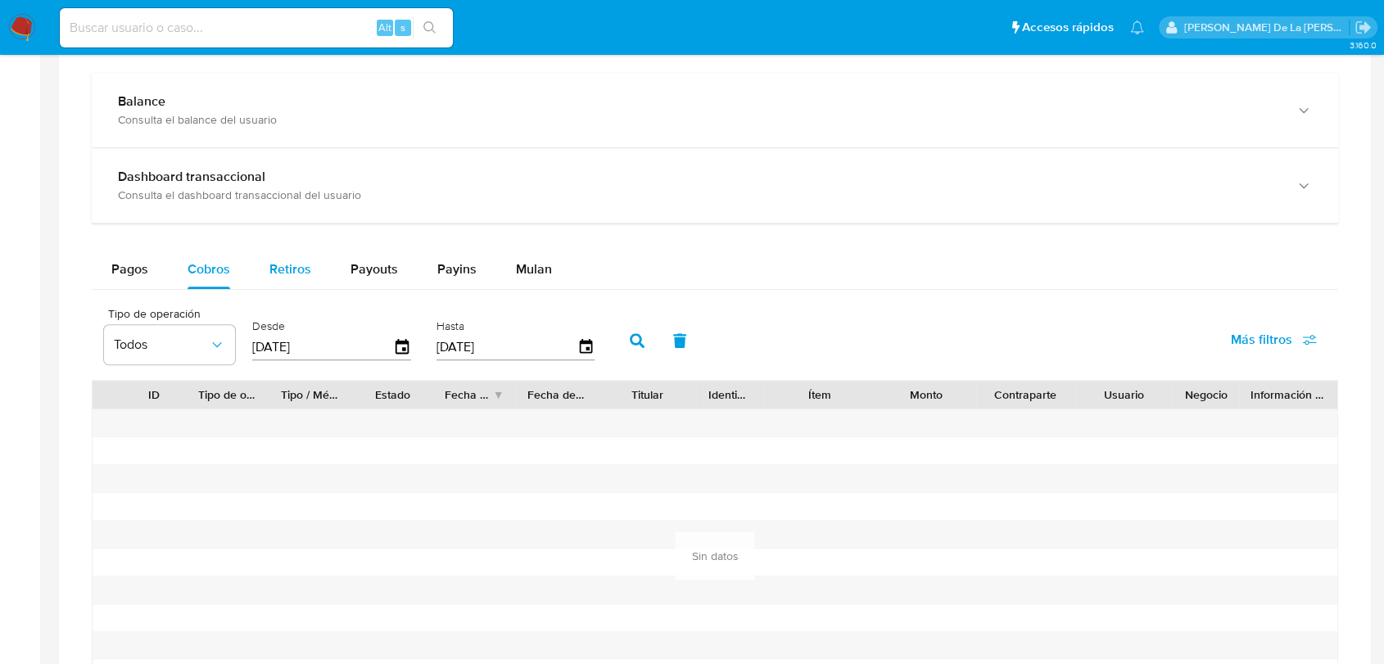
click at [288, 271] on span "Retiros" at bounding box center [290, 269] width 42 height 19
select select "10"
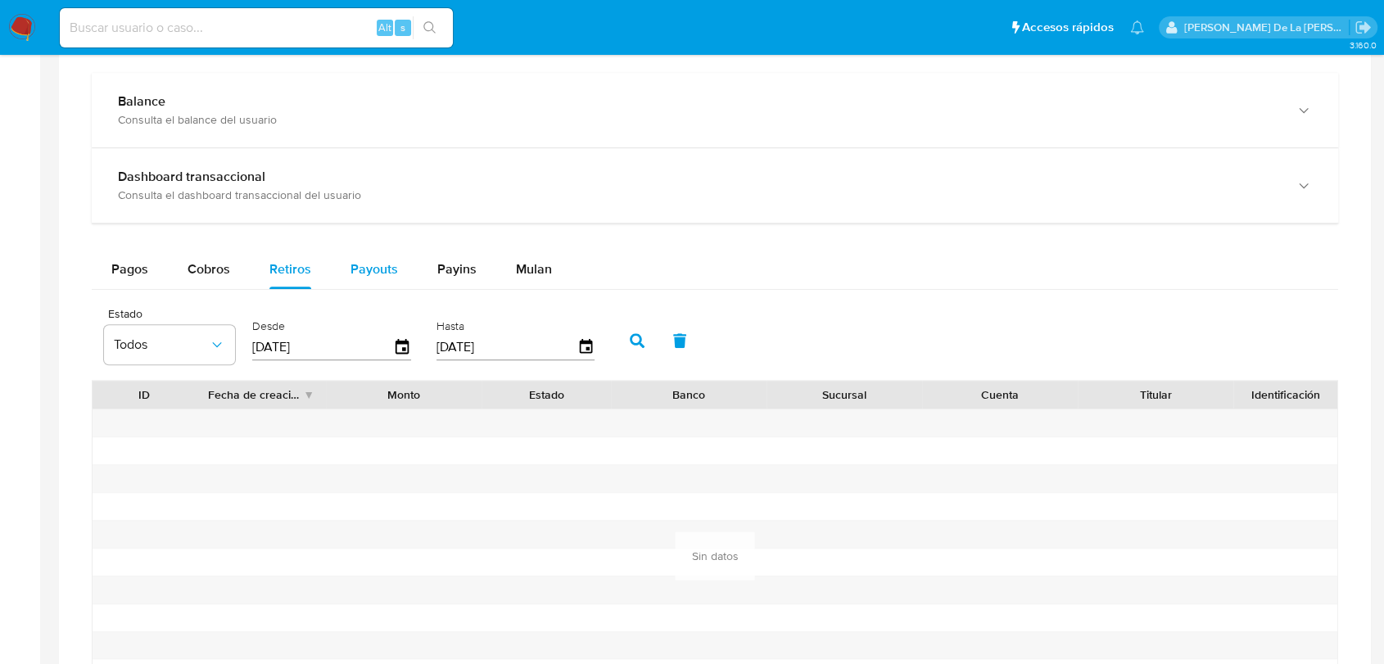
drag, startPoint x: 360, startPoint y: 272, endPoint x: 366, endPoint y: 282, distance: 11.8
click at [359, 283] on div "Payouts" at bounding box center [375, 269] width 48 height 39
select select "10"
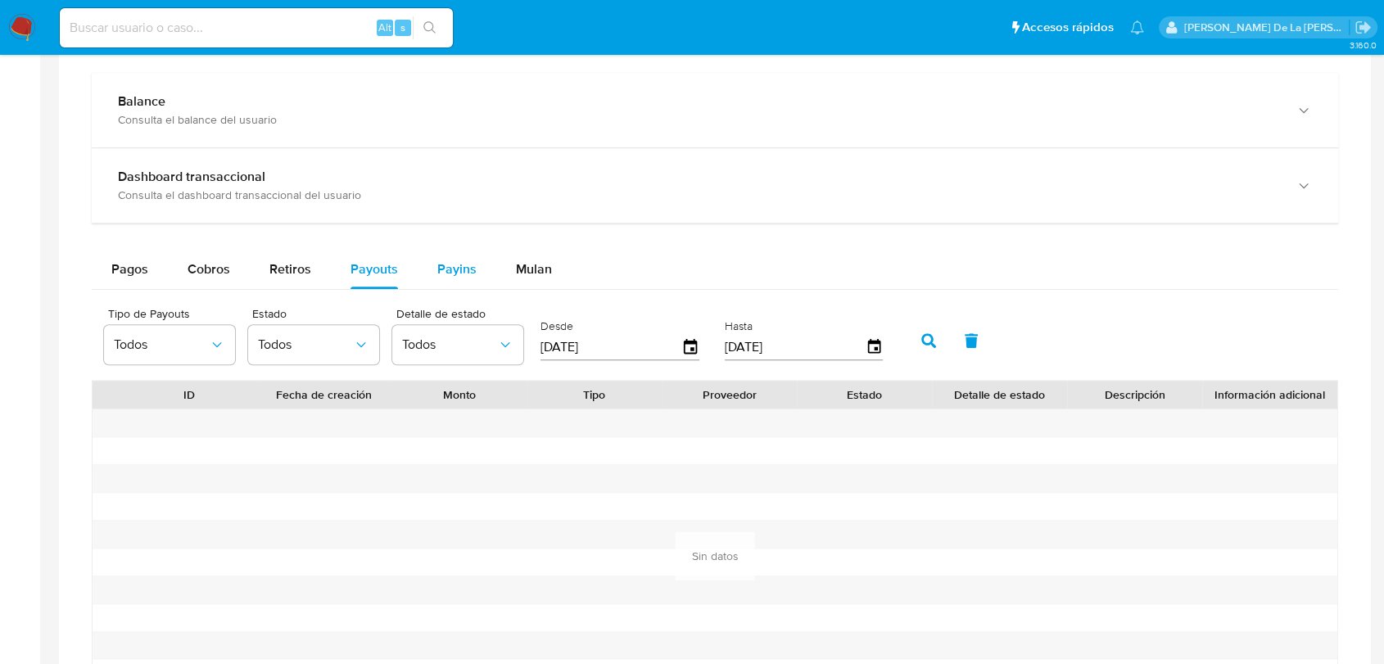
click at [460, 272] on span "Payins" at bounding box center [456, 269] width 39 height 19
select select "10"
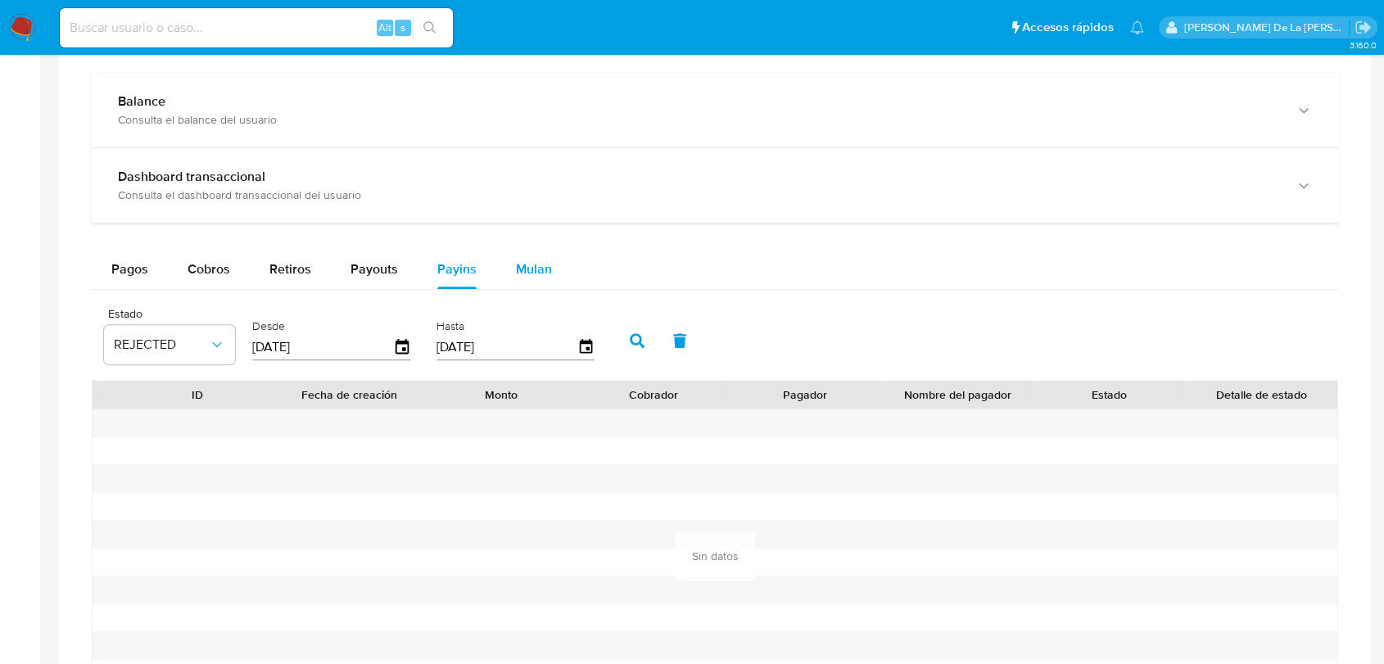
click at [528, 273] on span "Mulan" at bounding box center [534, 269] width 36 height 19
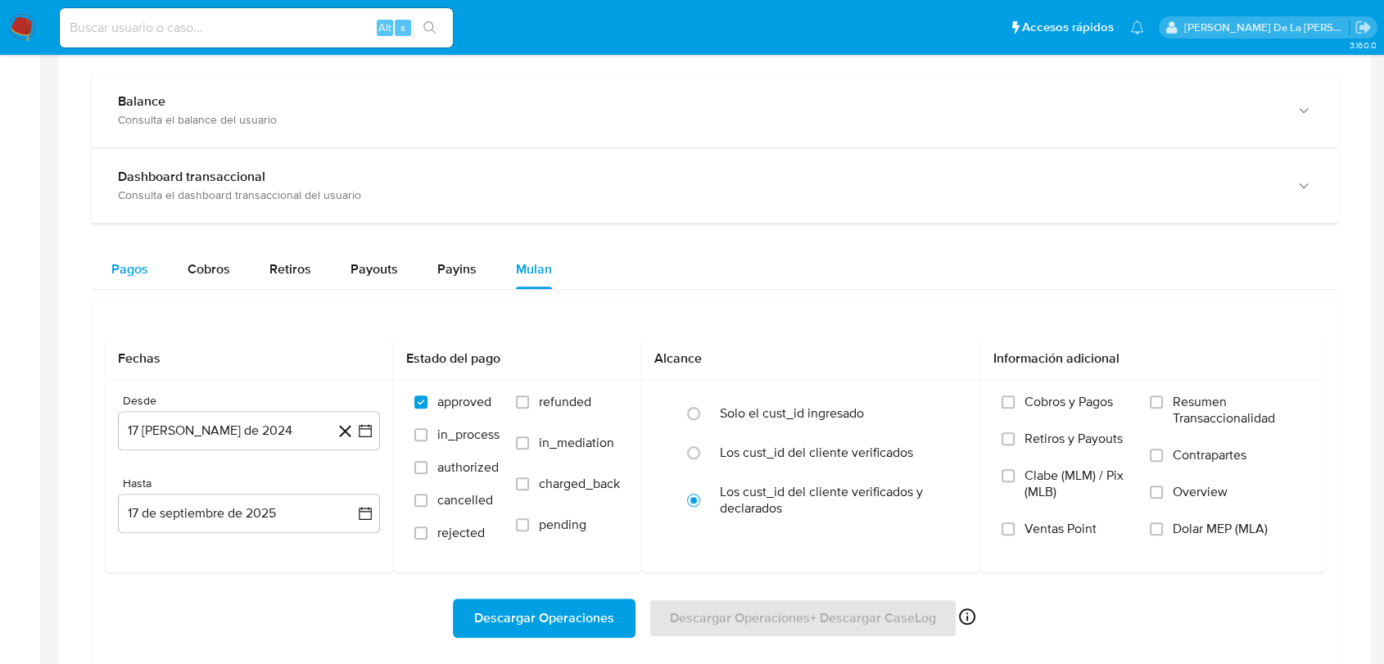
click at [120, 279] on div "Pagos" at bounding box center [129, 269] width 37 height 39
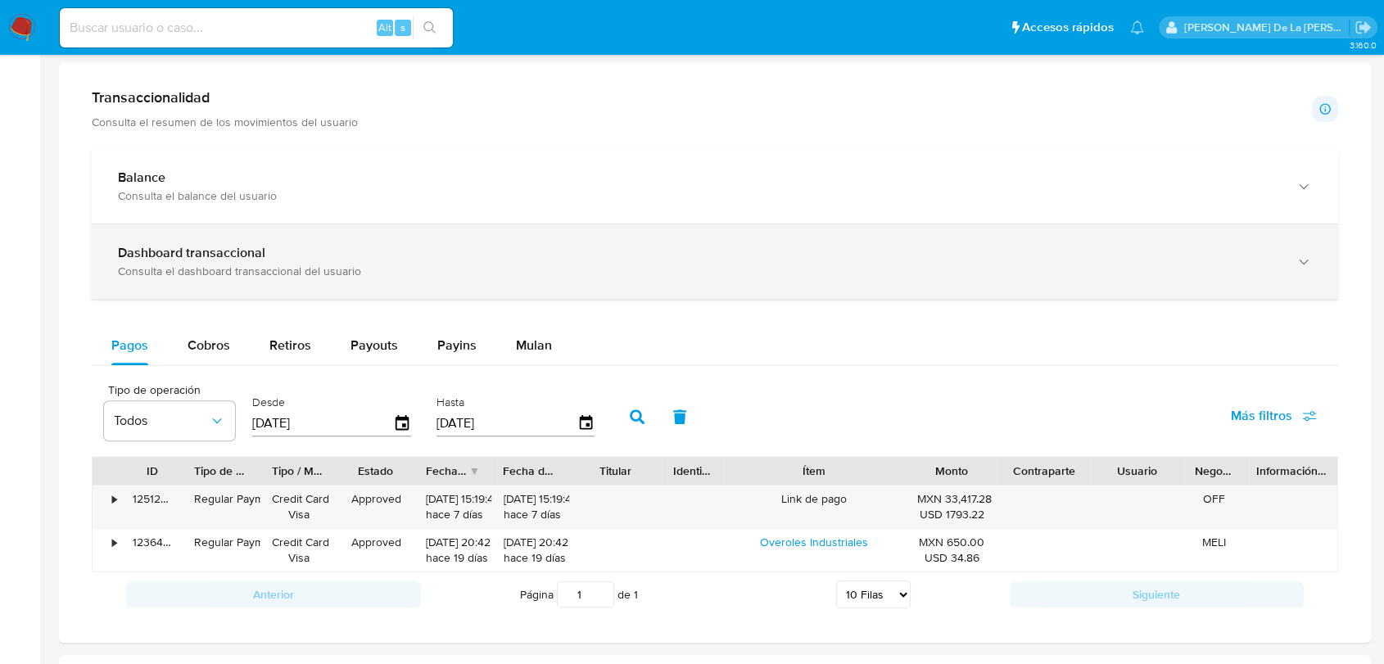
scroll to position [727, 0]
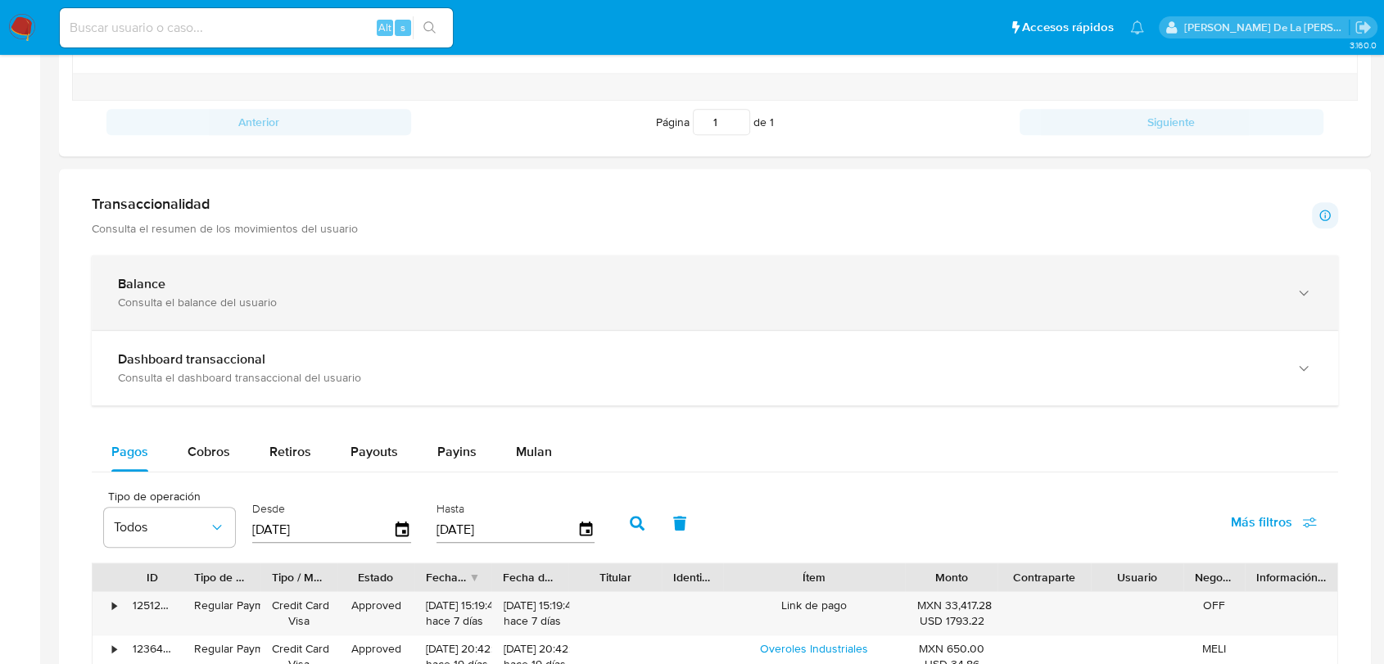
drag, startPoint x: 283, startPoint y: 303, endPoint x: 315, endPoint y: 310, distance: 32.6
click at [283, 303] on div "Balance Consulta el balance del usuario" at bounding box center [699, 293] width 1162 height 34
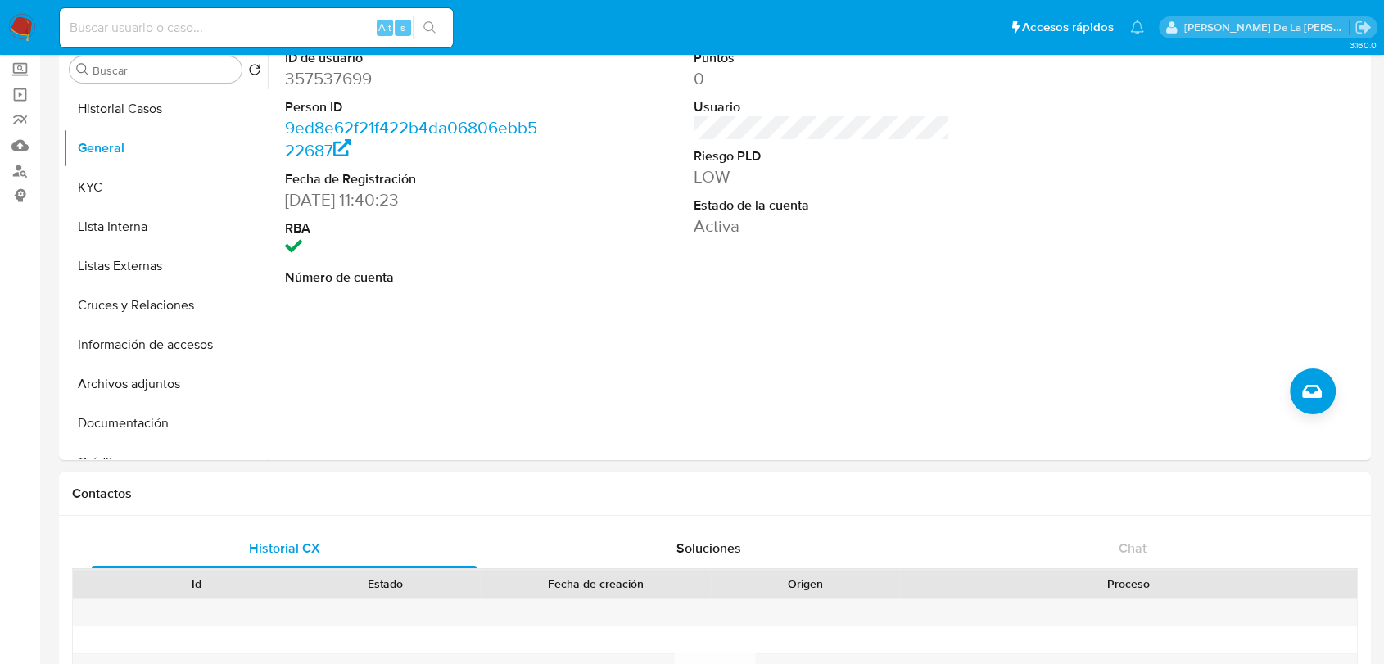
scroll to position [0, 0]
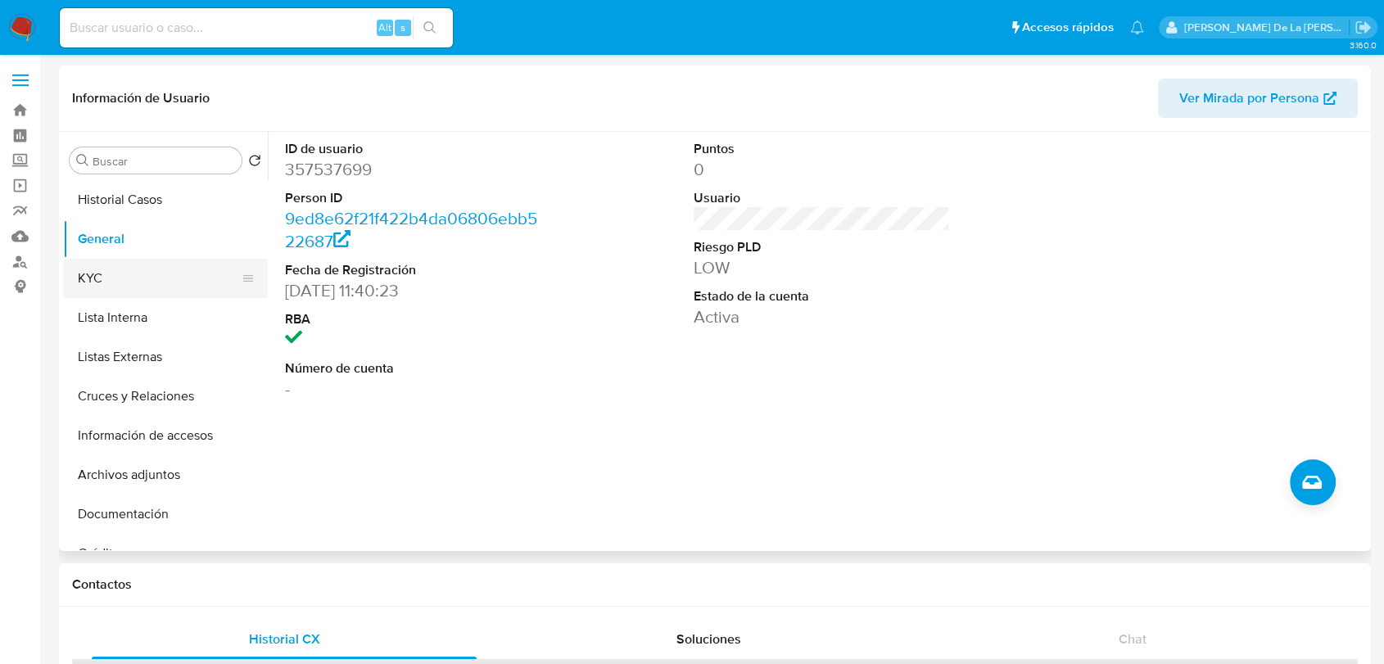
click at [149, 278] on button "KYC" at bounding box center [159, 278] width 192 height 39
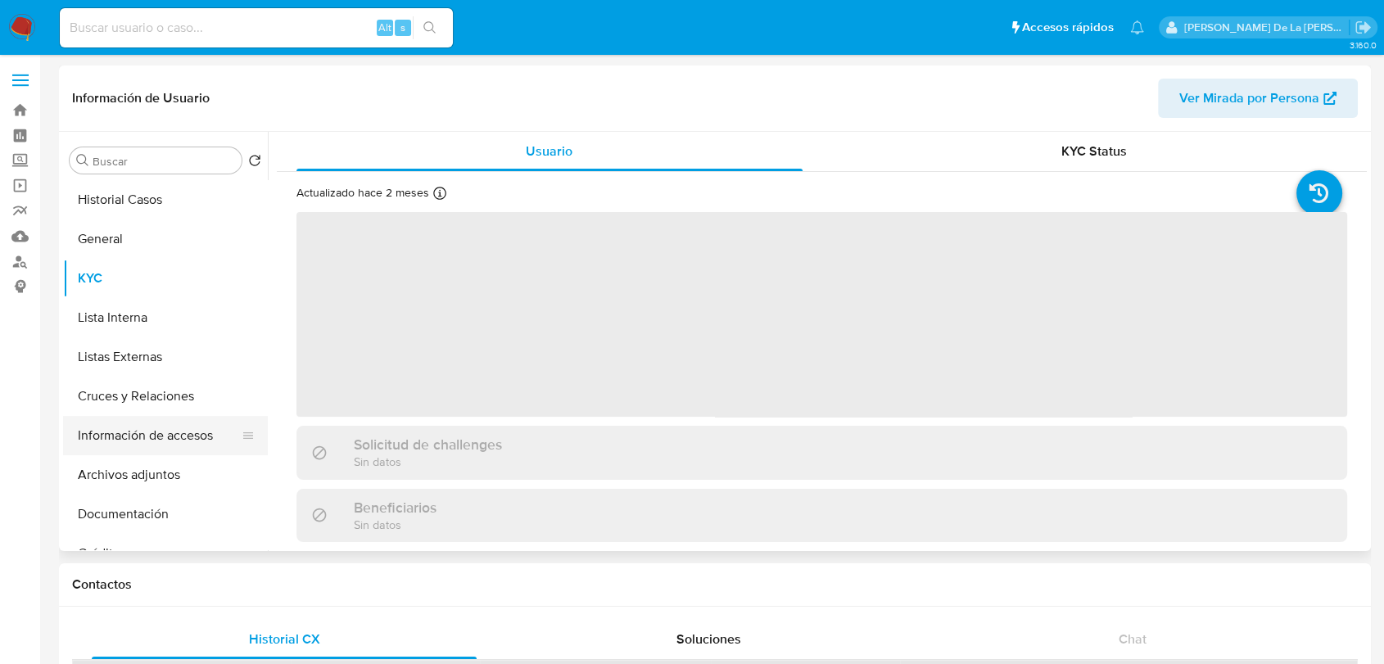
drag, startPoint x: 135, startPoint y: 401, endPoint x: 143, endPoint y: 446, distance: 45.8
click at [134, 401] on button "Cruces y Relaciones" at bounding box center [165, 396] width 205 height 39
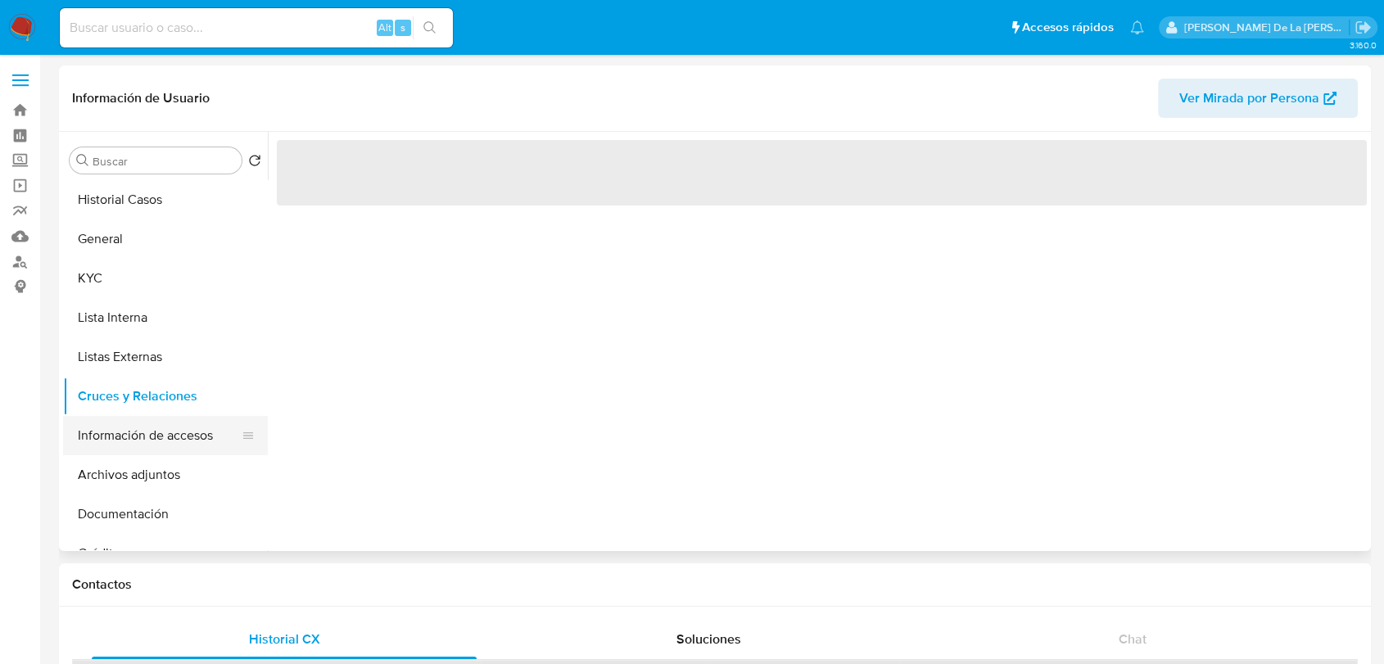
click at [143, 446] on button "Información de accesos" at bounding box center [159, 435] width 192 height 39
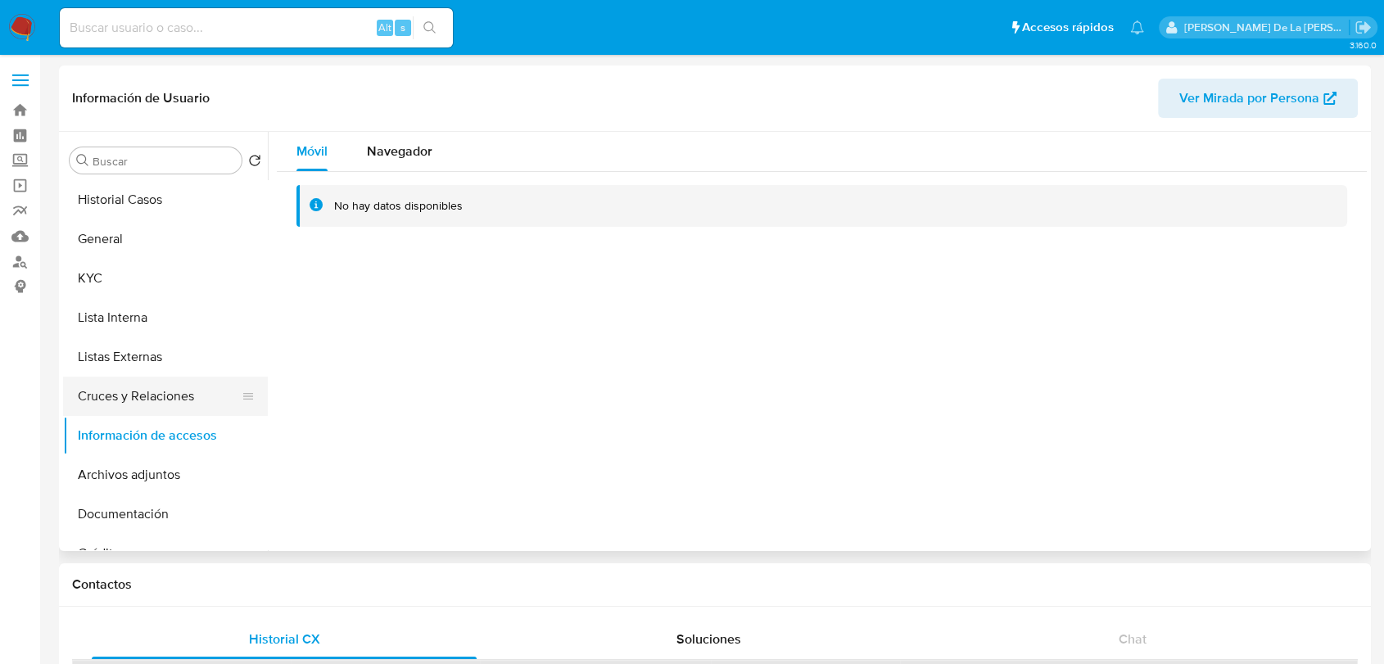
click at [175, 396] on button "Cruces y Relaciones" at bounding box center [159, 396] width 192 height 39
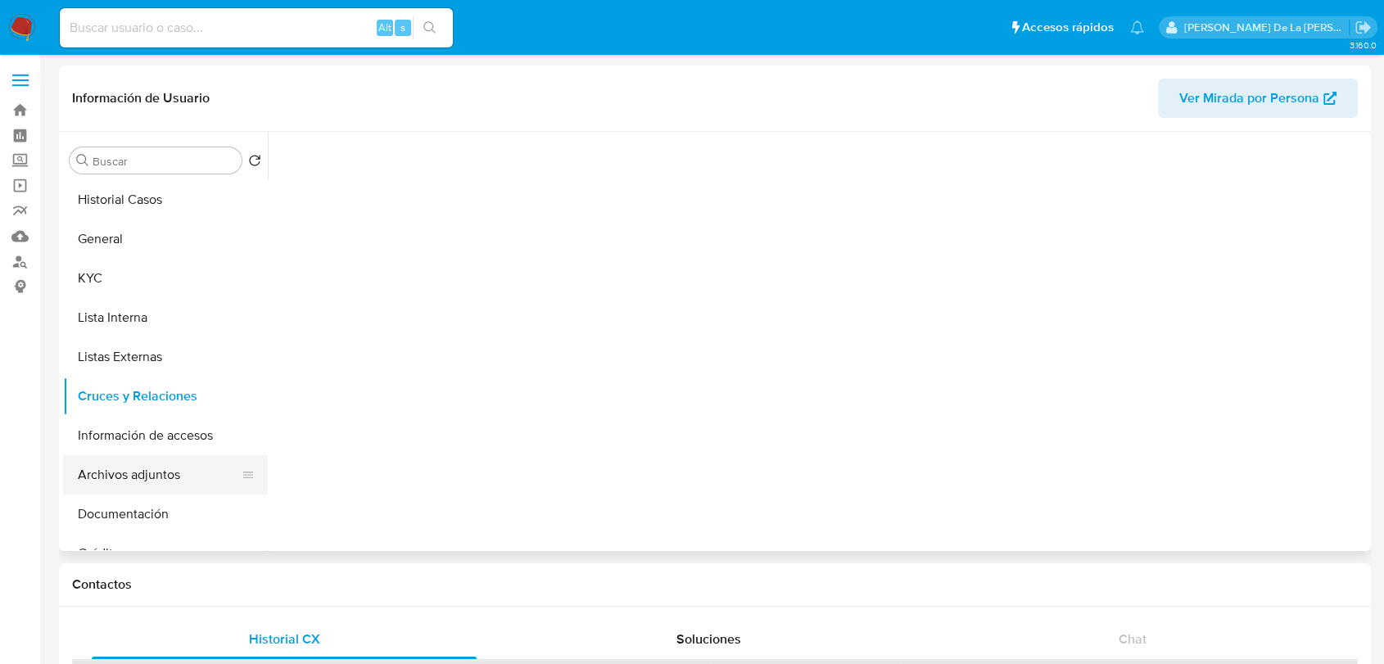
click at [160, 480] on button "Archivos adjuntos" at bounding box center [159, 474] width 192 height 39
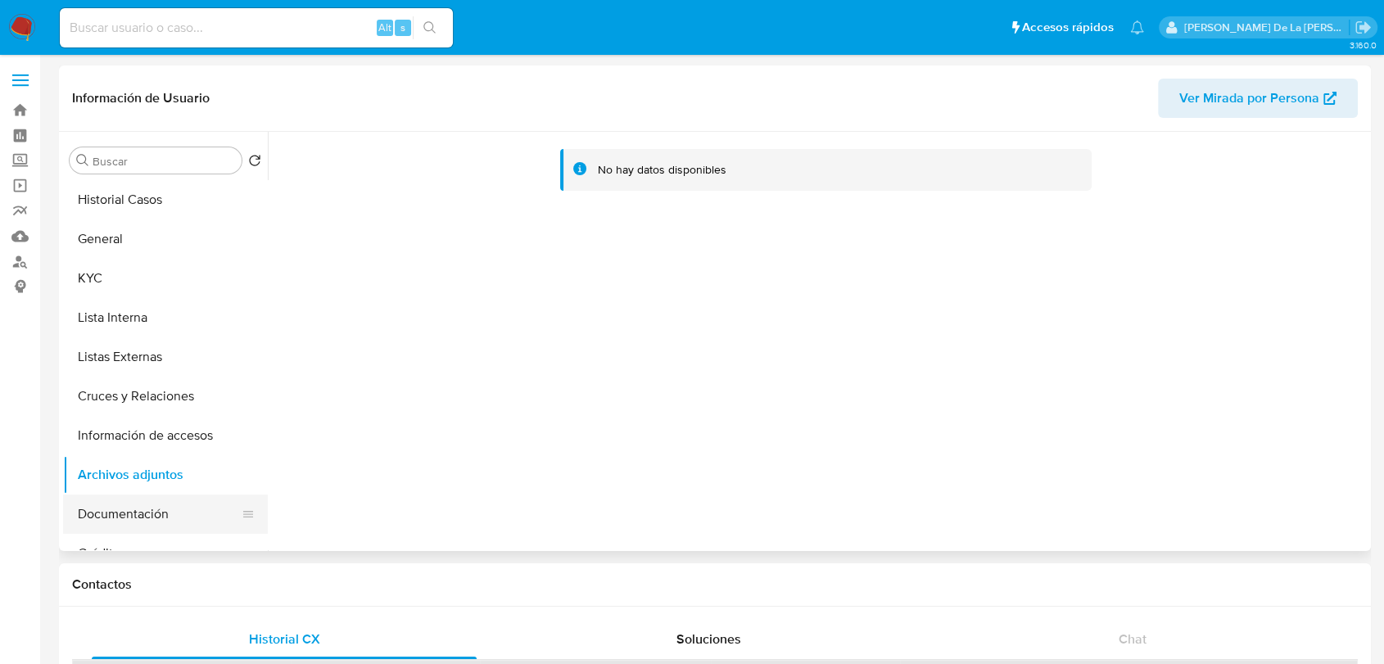
click at [186, 505] on button "Documentación" at bounding box center [159, 514] width 192 height 39
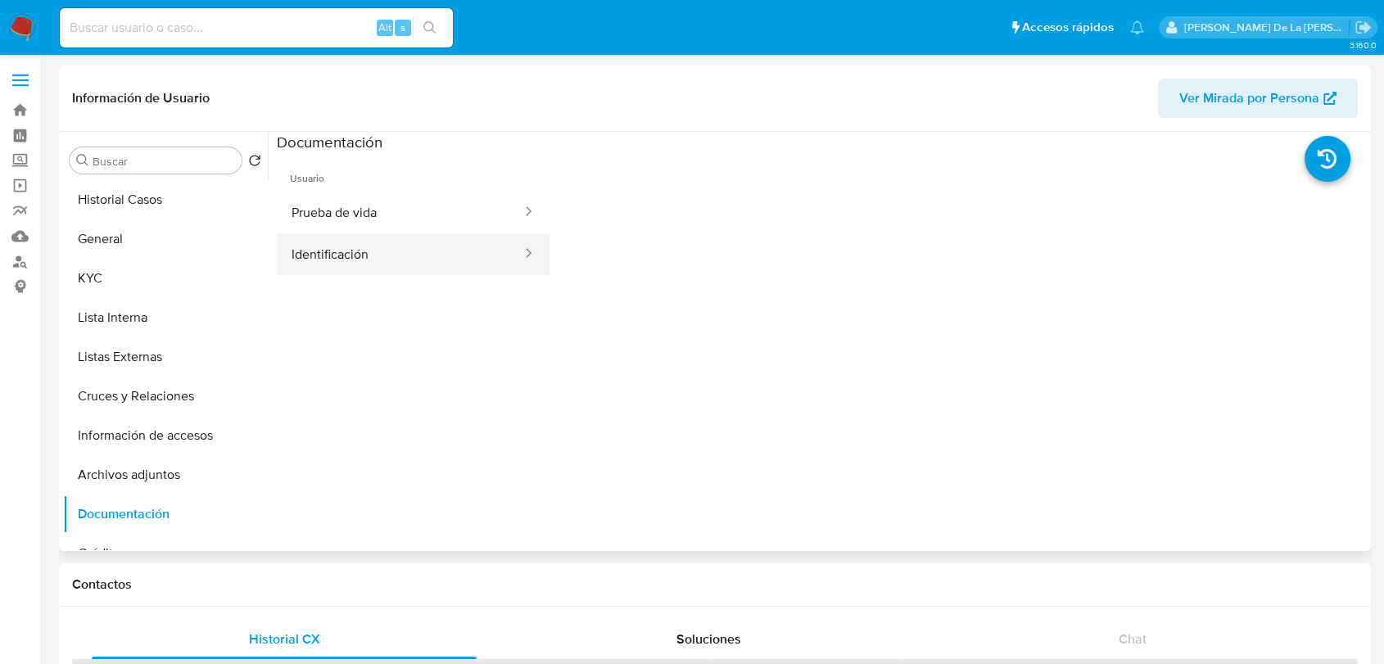
click at [350, 257] on button "Identificación" at bounding box center [400, 254] width 247 height 42
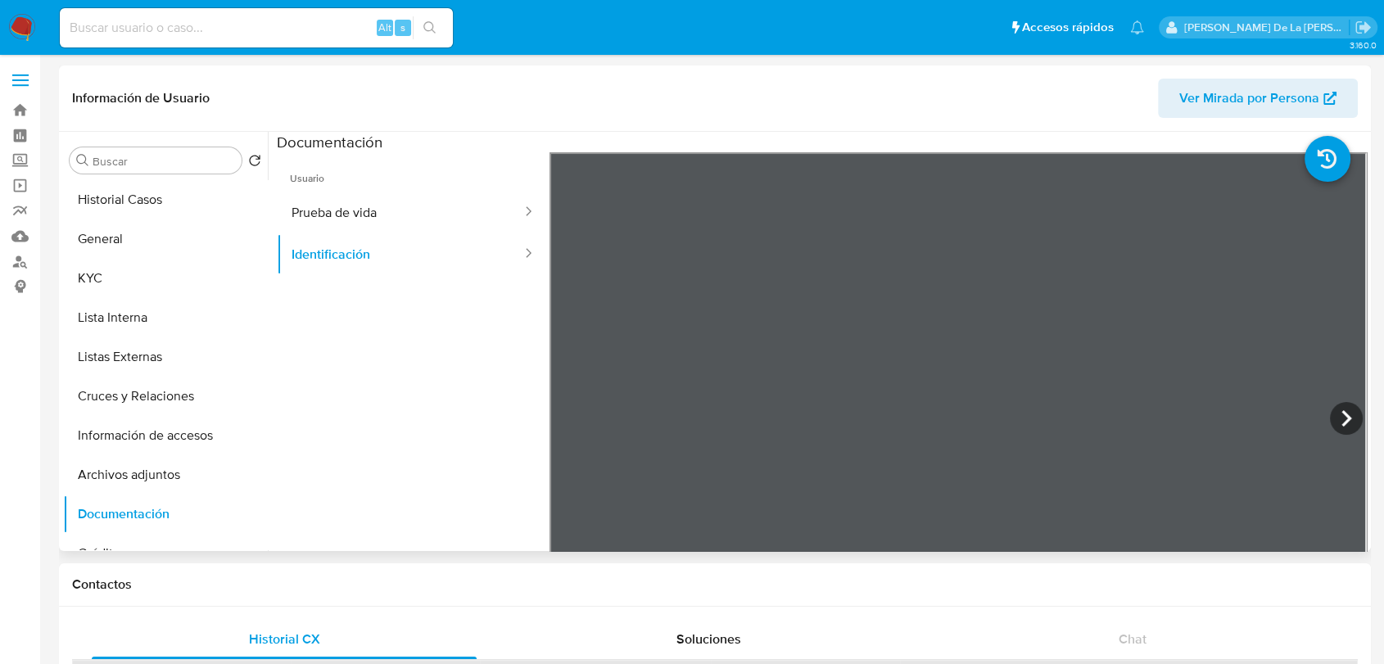
click at [476, 181] on span "Usuario" at bounding box center [413, 171] width 273 height 39
click at [423, 212] on button "Prueba de vida" at bounding box center [400, 213] width 247 height 42
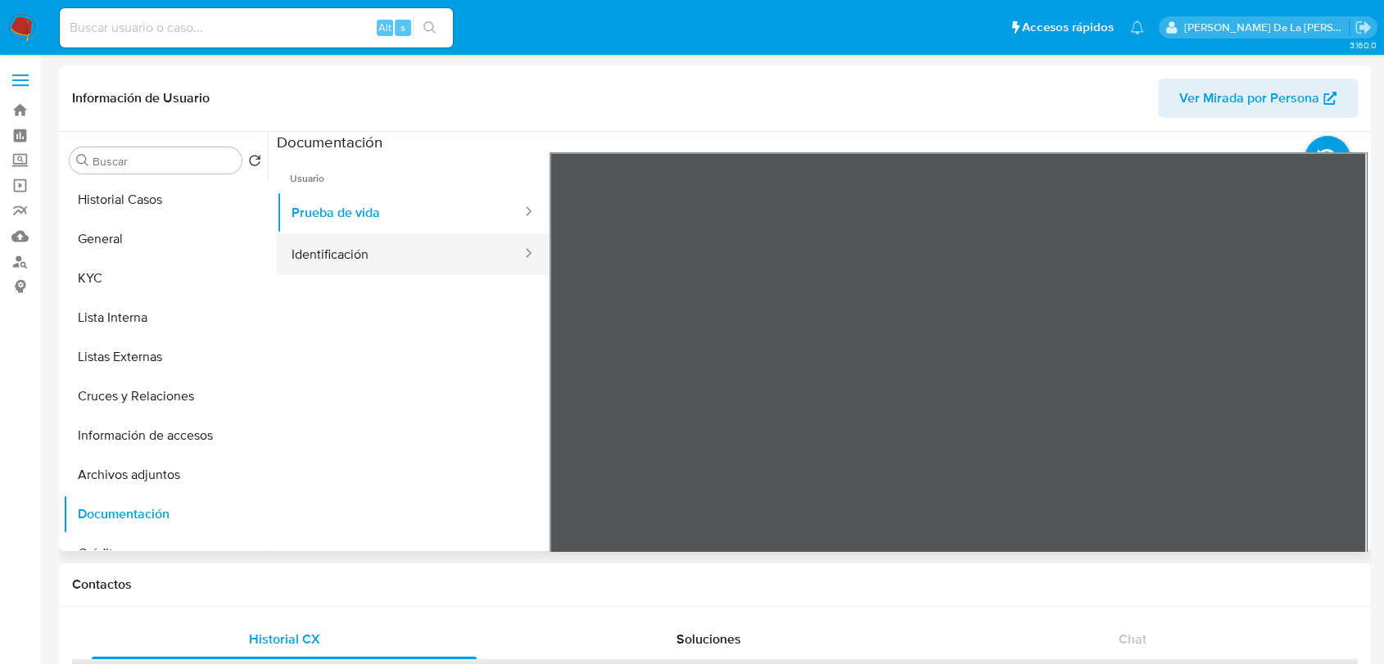
click at [424, 251] on button "Identificación" at bounding box center [400, 254] width 247 height 42
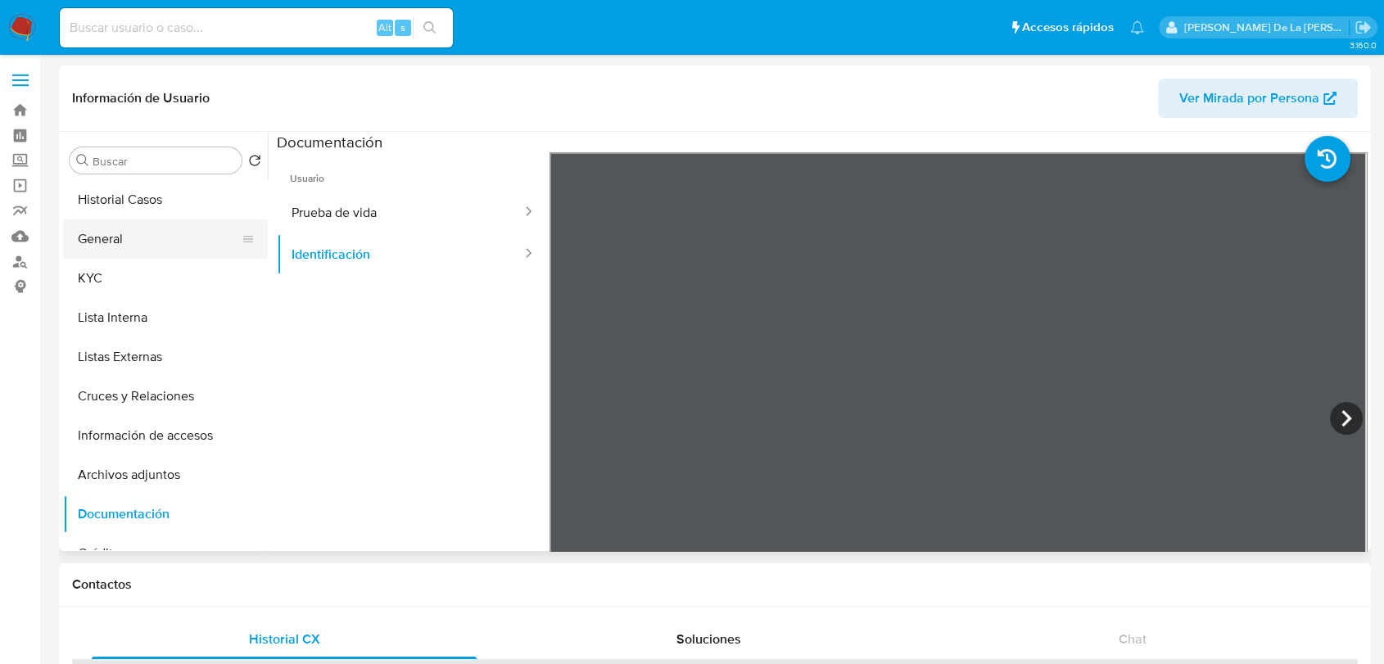
click at [123, 251] on button "General" at bounding box center [159, 239] width 192 height 39
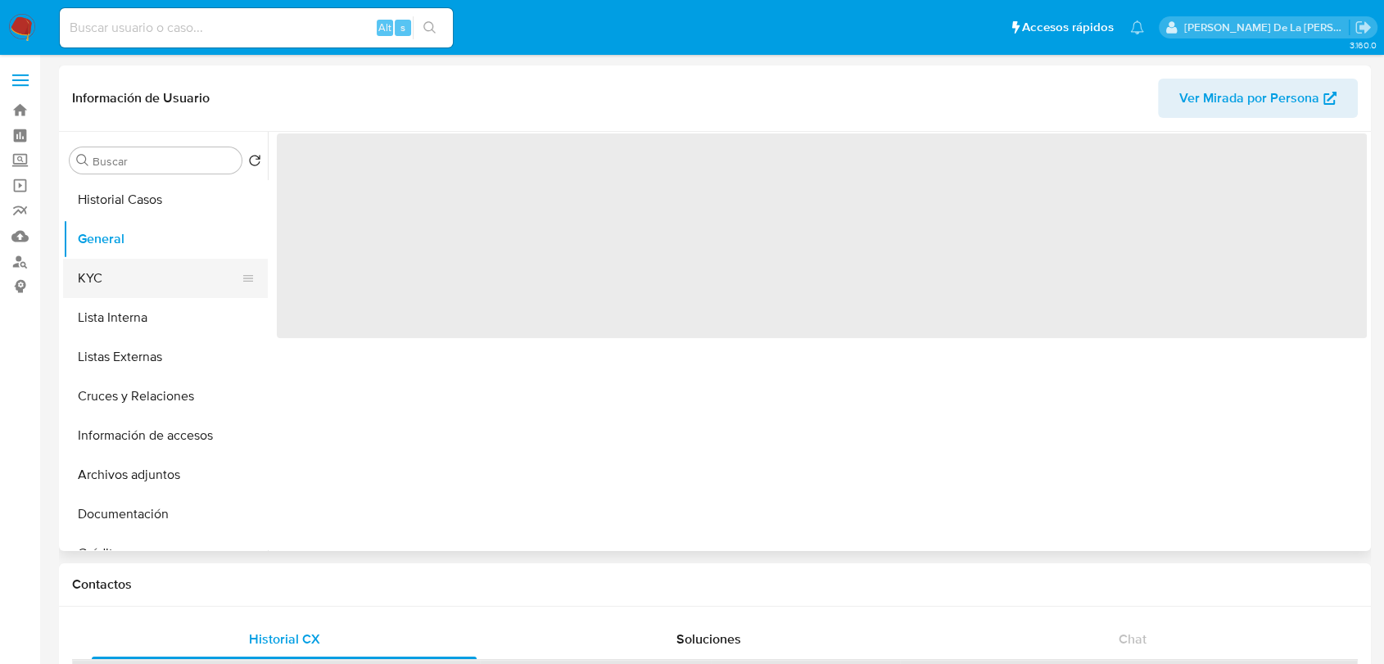
click at [120, 267] on button "KYC" at bounding box center [159, 278] width 192 height 39
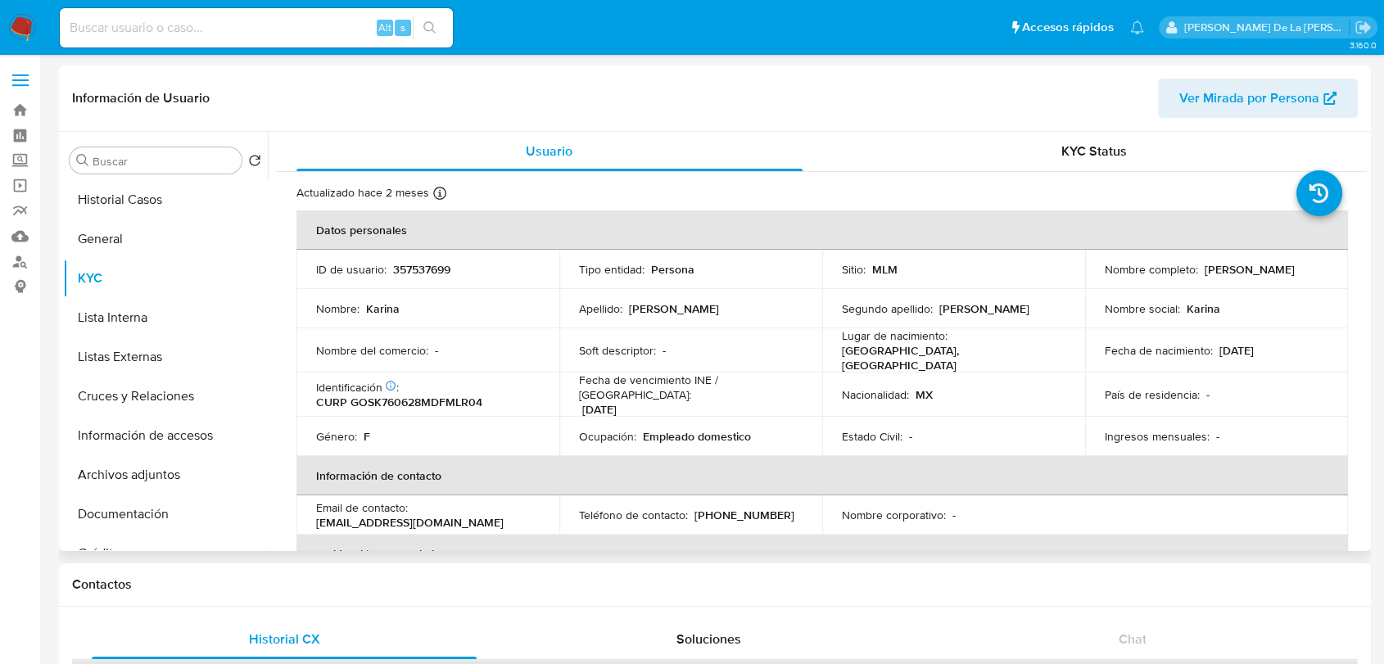
scroll to position [91, 0]
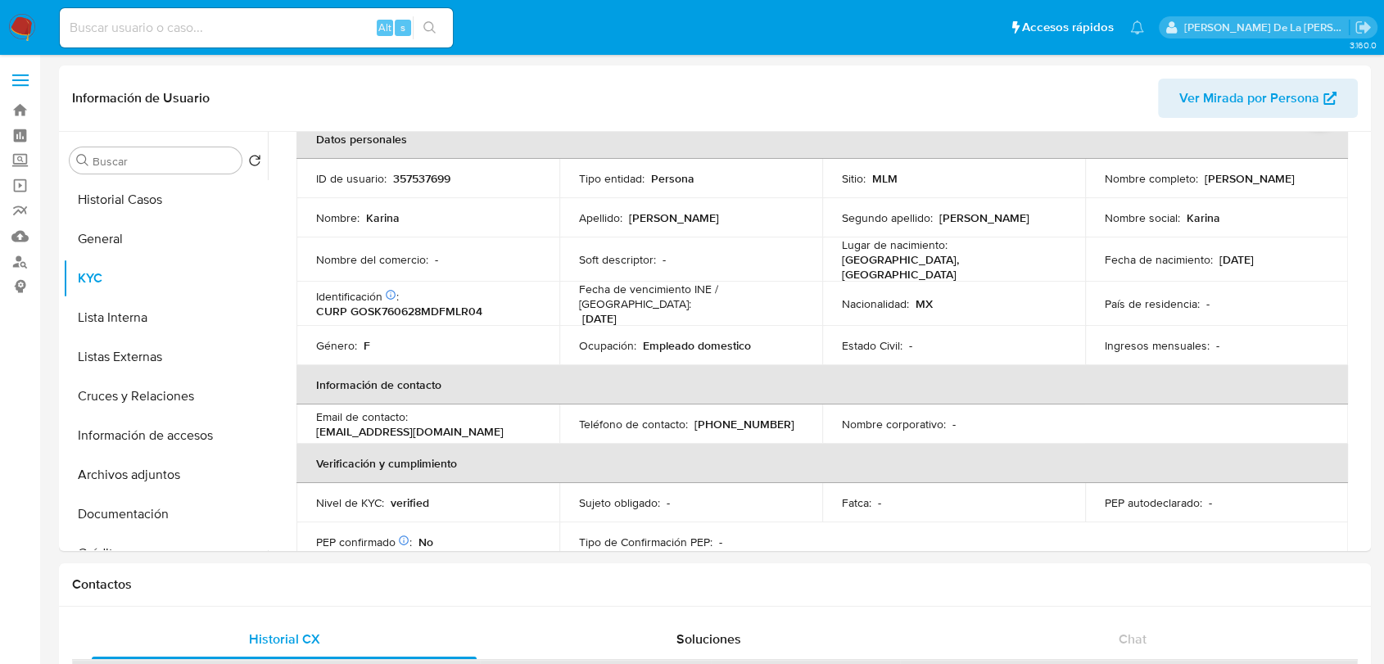
click at [25, 25] on img at bounding box center [22, 28] width 28 height 28
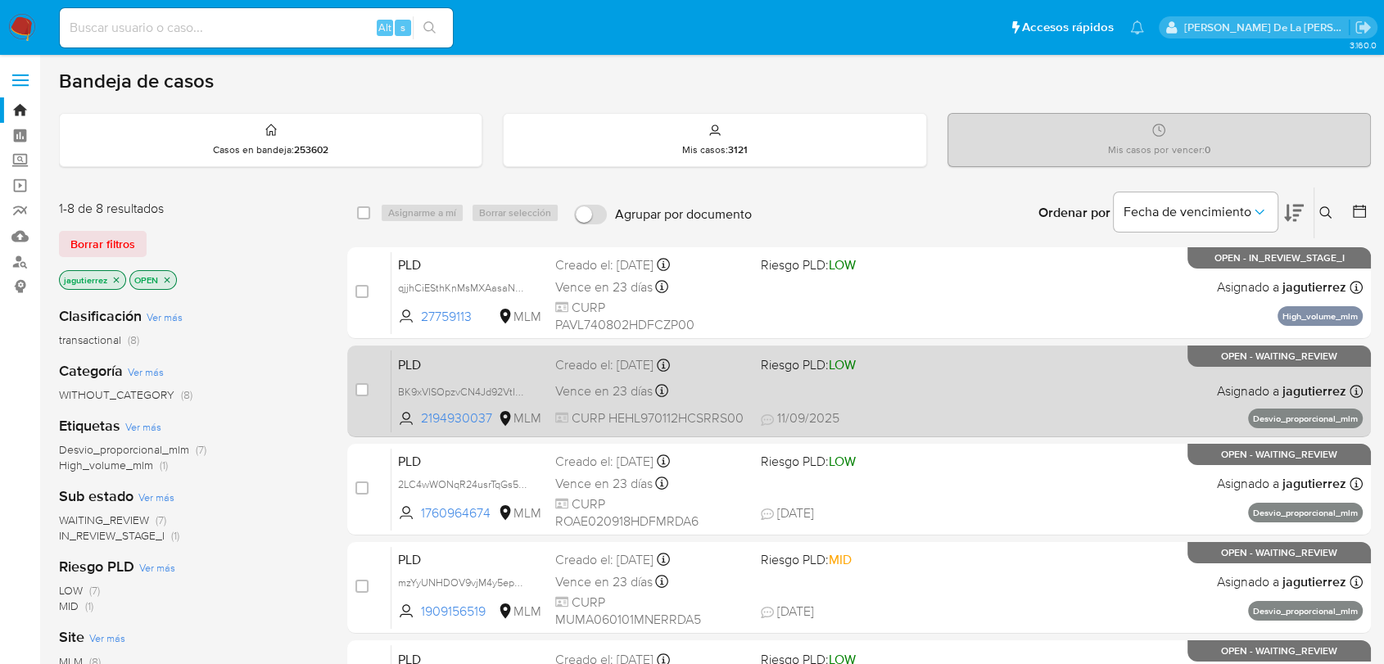
click at [904, 378] on div "PLD BK9xVISOpzvCN4Jd92VtIDiC 2194930037 MLM Riesgo PLD: LOW Creado el: [DATE] C…" at bounding box center [877, 391] width 971 height 83
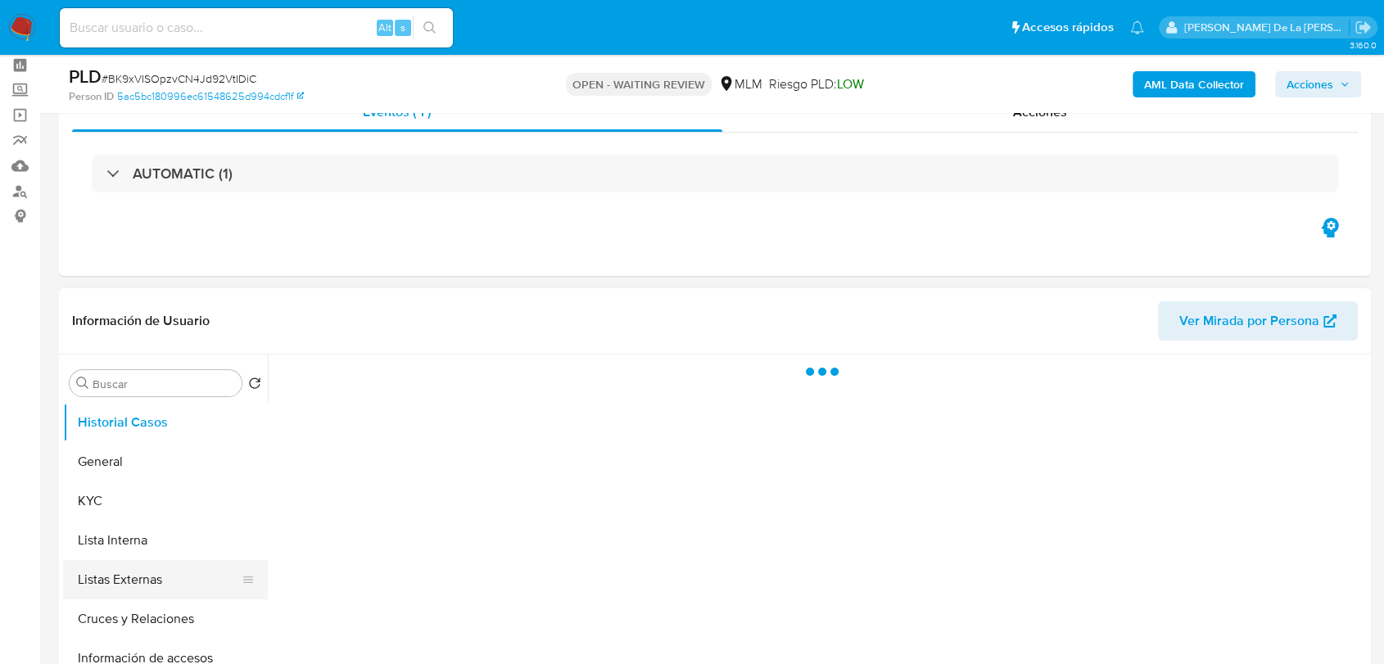
scroll to position [273, 0]
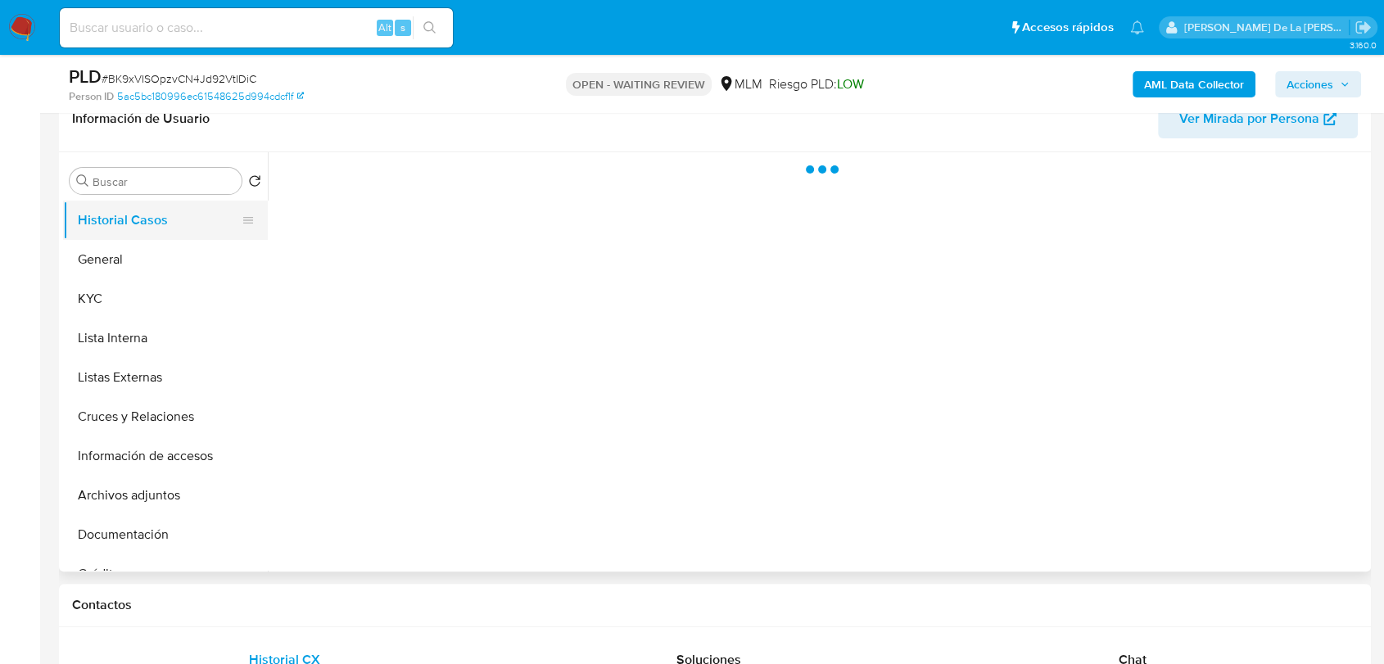
click at [125, 220] on button "Historial Casos" at bounding box center [159, 220] width 192 height 39
select select "10"
click at [104, 251] on button "General" at bounding box center [159, 259] width 192 height 39
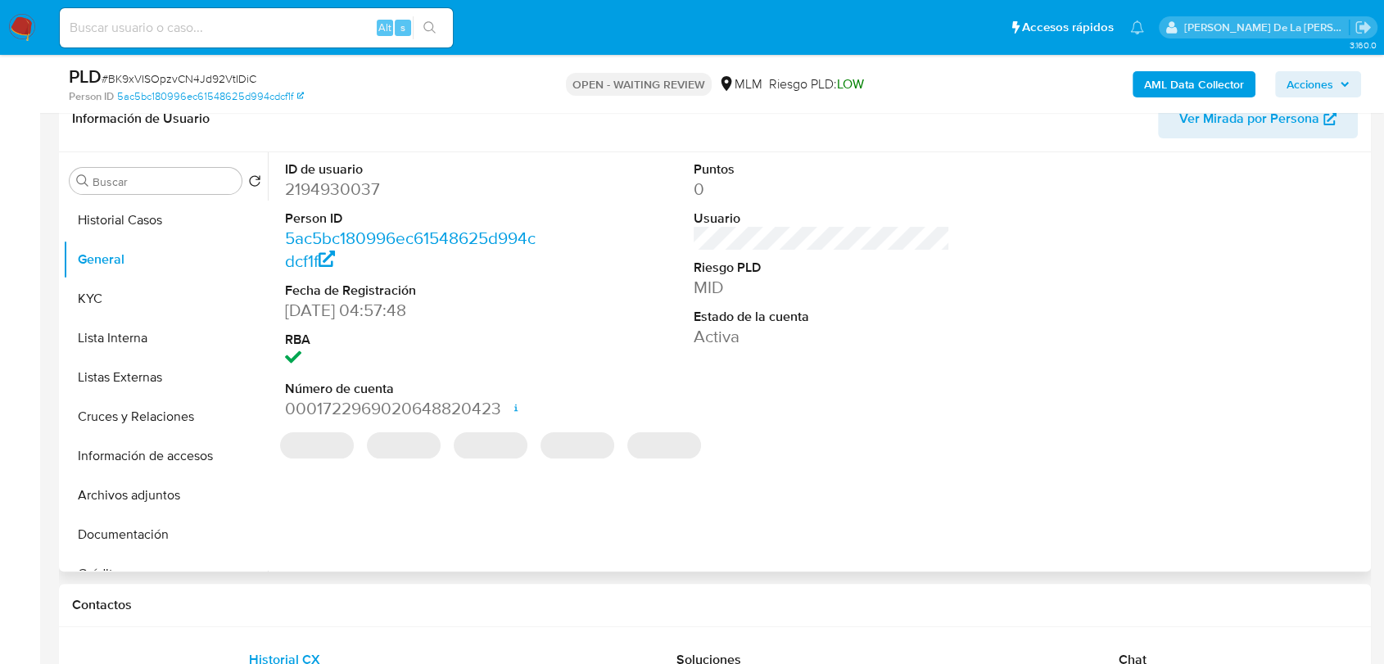
click at [341, 191] on dd "2194930037" at bounding box center [413, 189] width 256 height 23
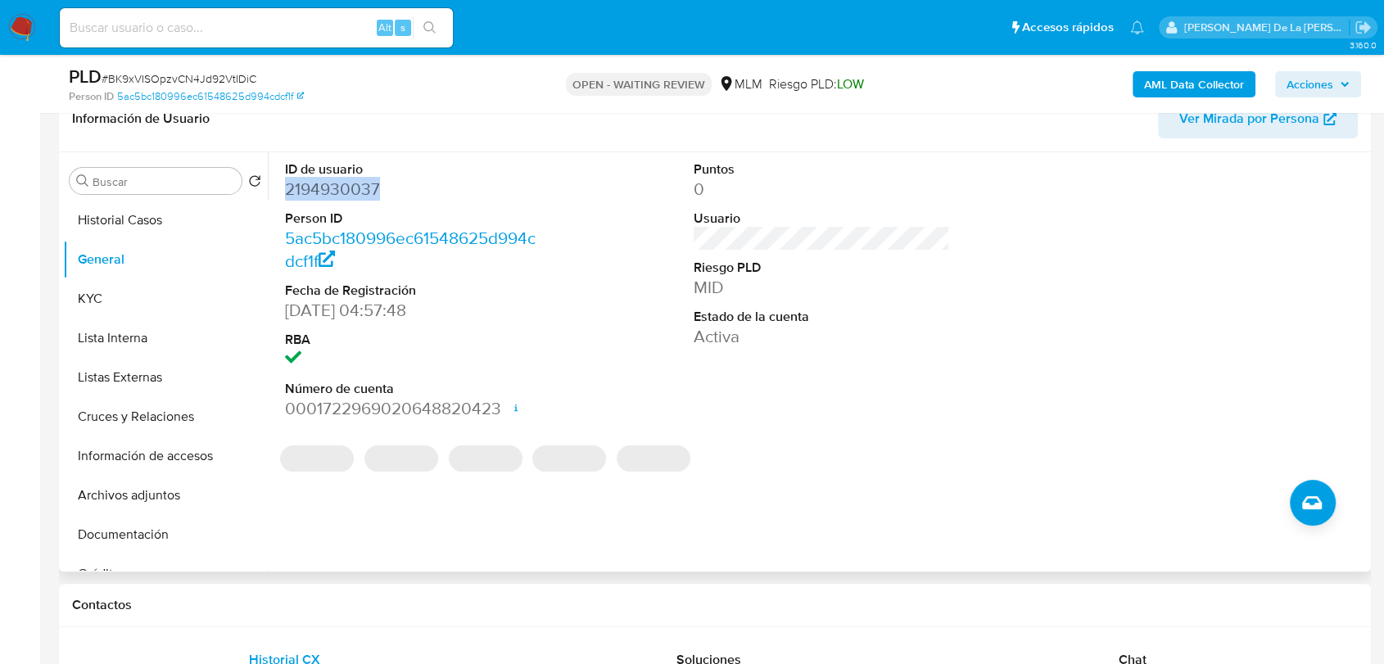
copy dd "2194930037"
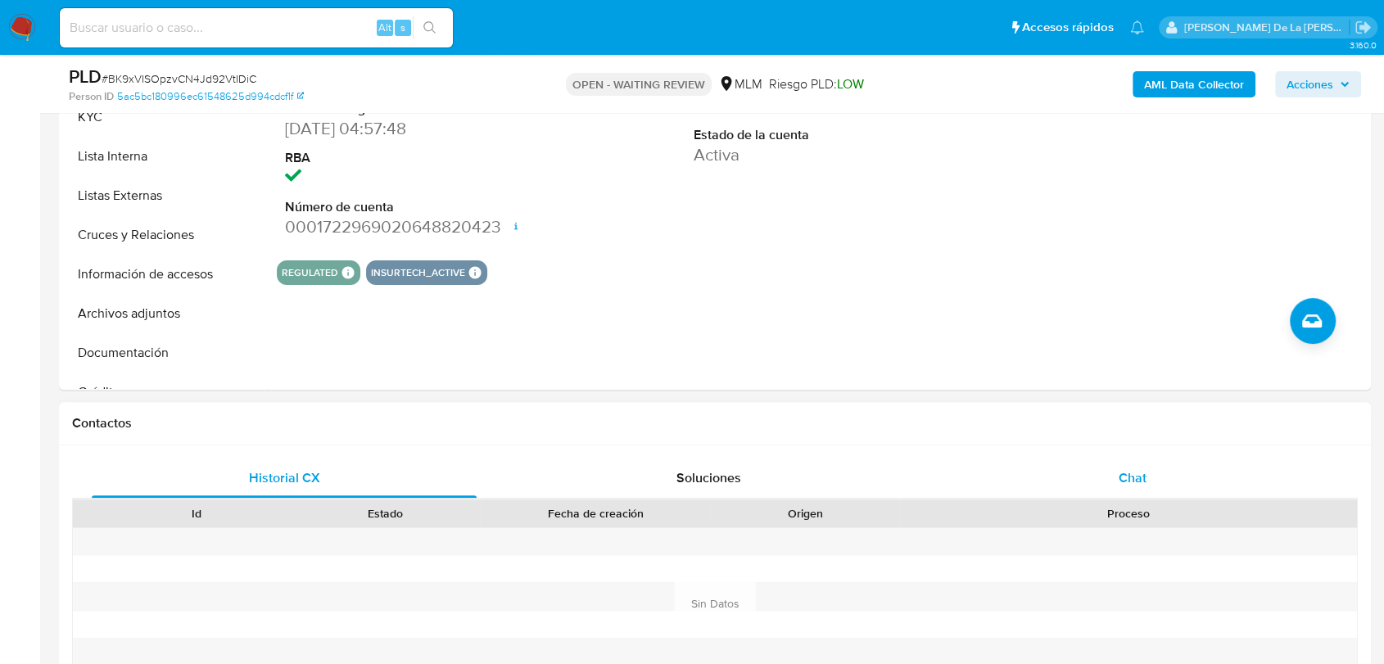
click at [1147, 464] on div "Chat" at bounding box center [1132, 478] width 385 height 39
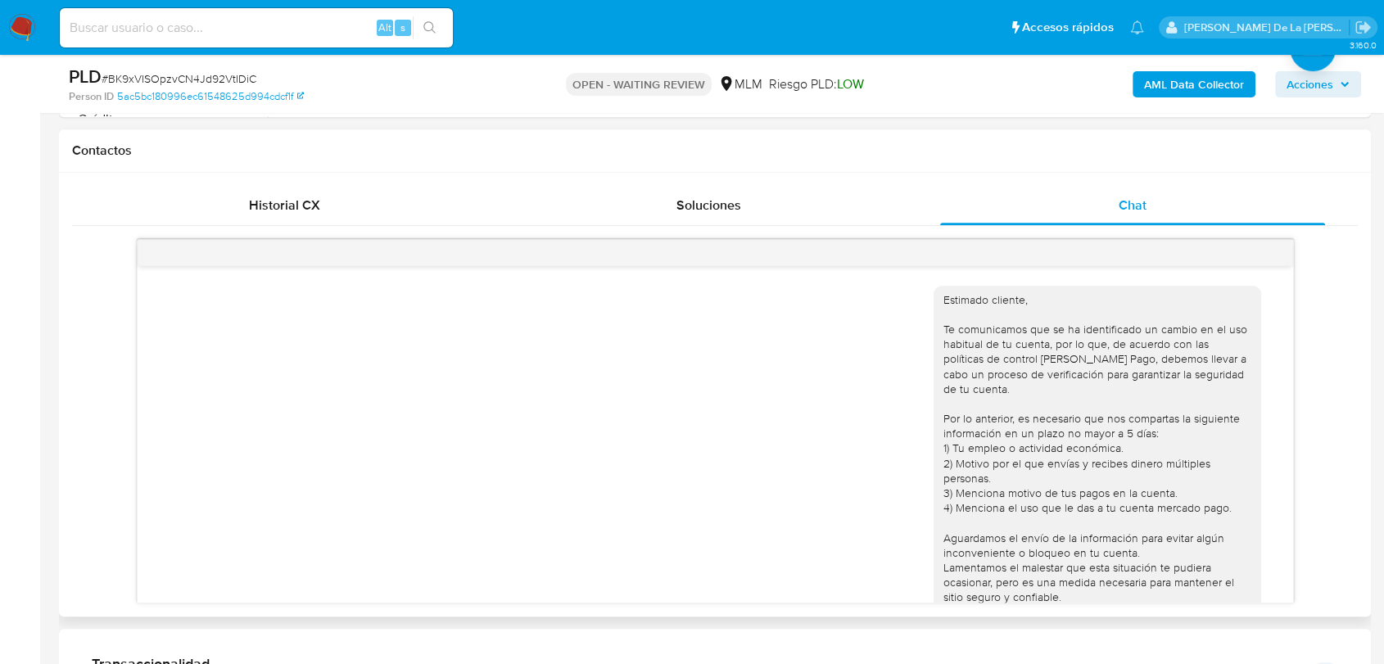
scroll to position [269, 0]
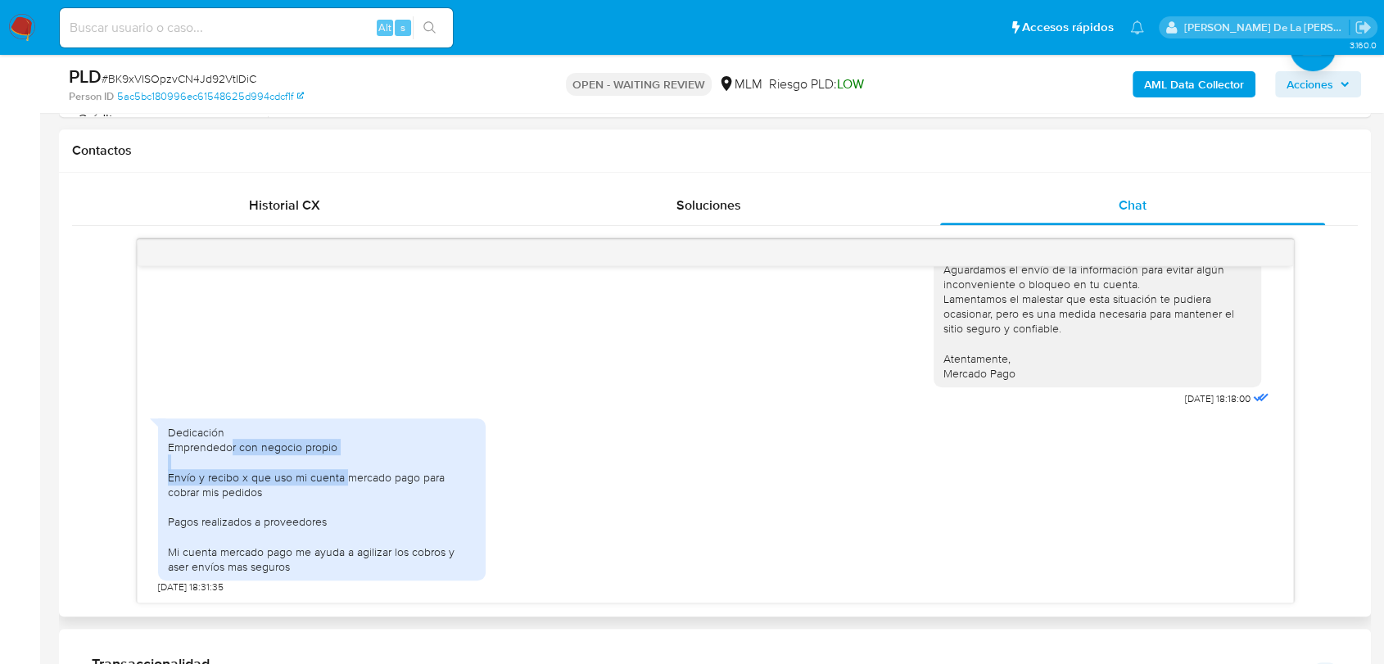
drag, startPoint x: 229, startPoint y: 442, endPoint x: 342, endPoint y: 482, distance: 120.2
click at [342, 482] on div "Dedicación Emprendedor con negocio propio Envío y recibo x que uso mi cuenta me…" at bounding box center [322, 499] width 308 height 149
click at [202, 487] on div "Dedicación Emprendedor con negocio propio Envío y recibo x que uso mi cuenta me…" at bounding box center [322, 499] width 308 height 149
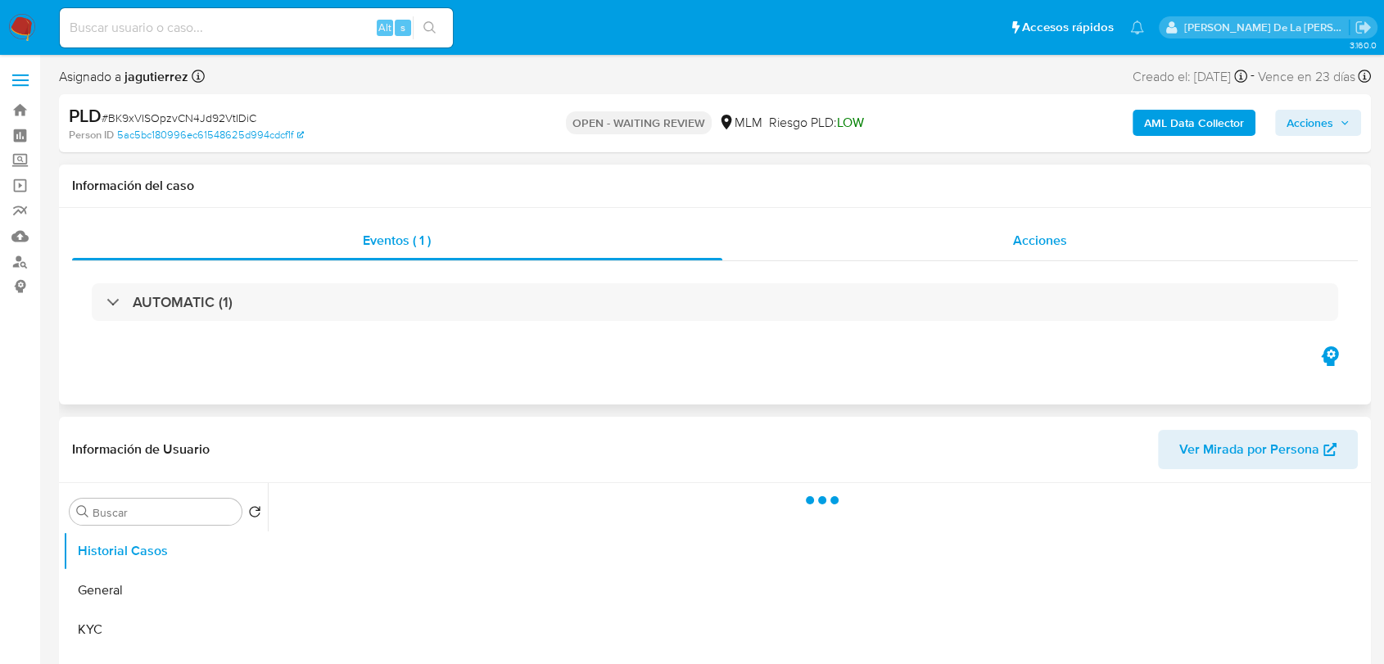
select select "10"
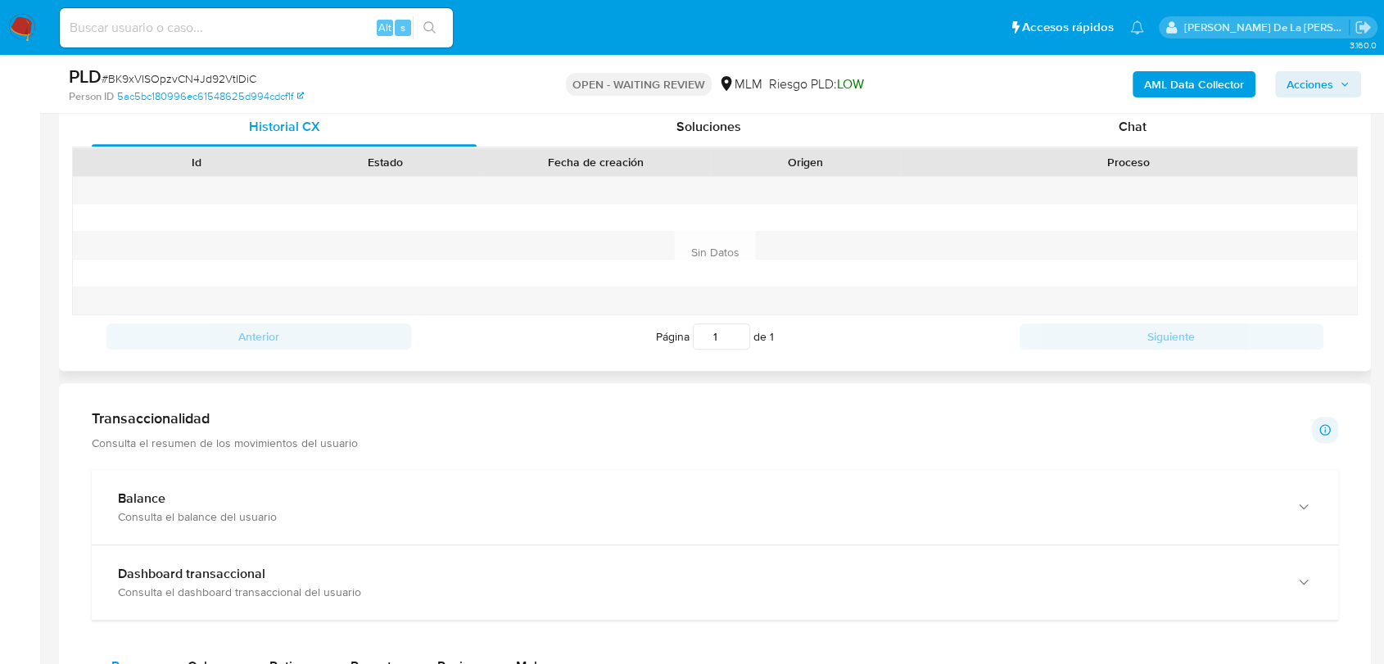
scroll to position [727, 0]
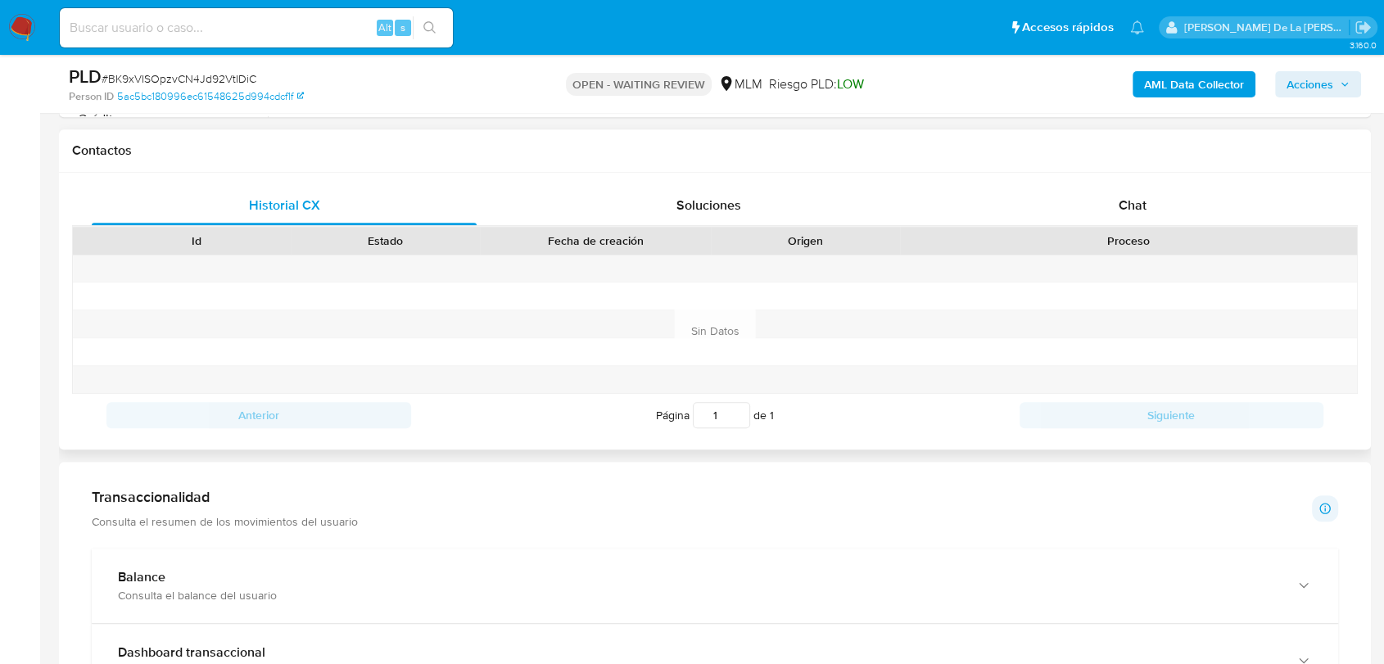
click at [1167, 179] on div "Historial CX Soluciones Chat Id Estado Fecha de creación Origen Proceso Anterio…" at bounding box center [715, 311] width 1312 height 277
click at [1122, 219] on div "Chat" at bounding box center [1132, 205] width 385 height 39
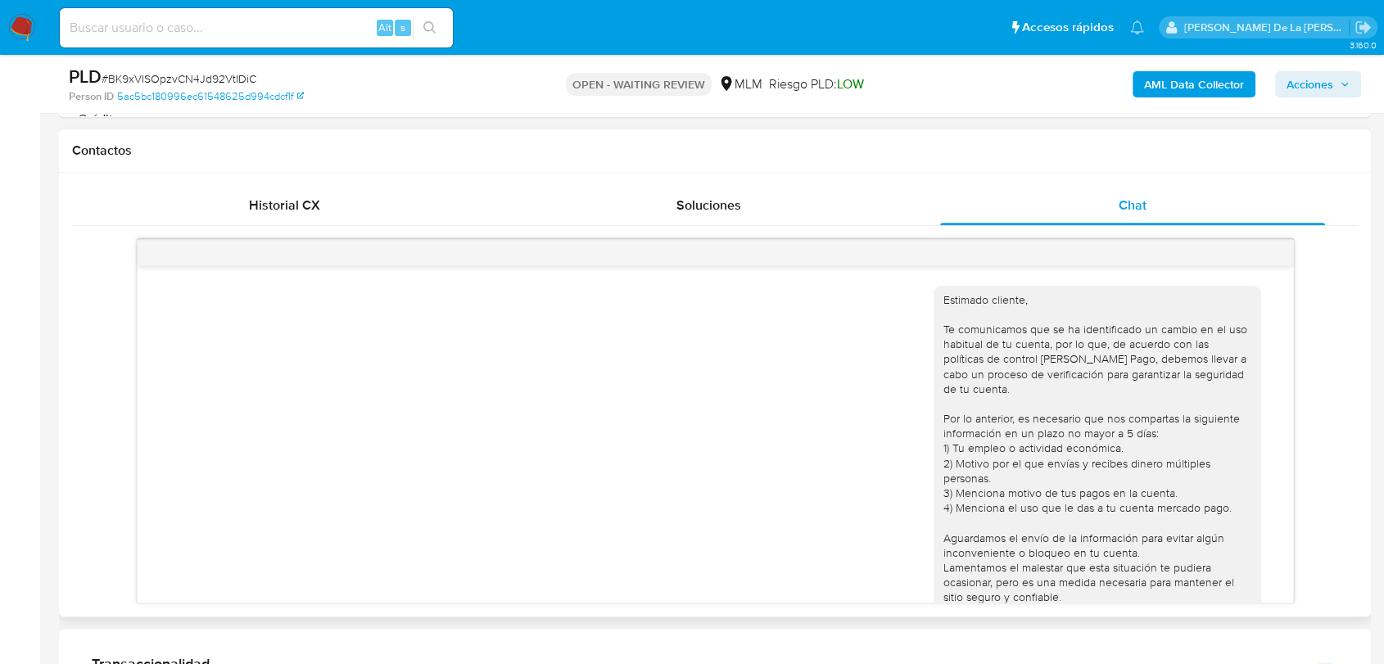
scroll to position [269, 0]
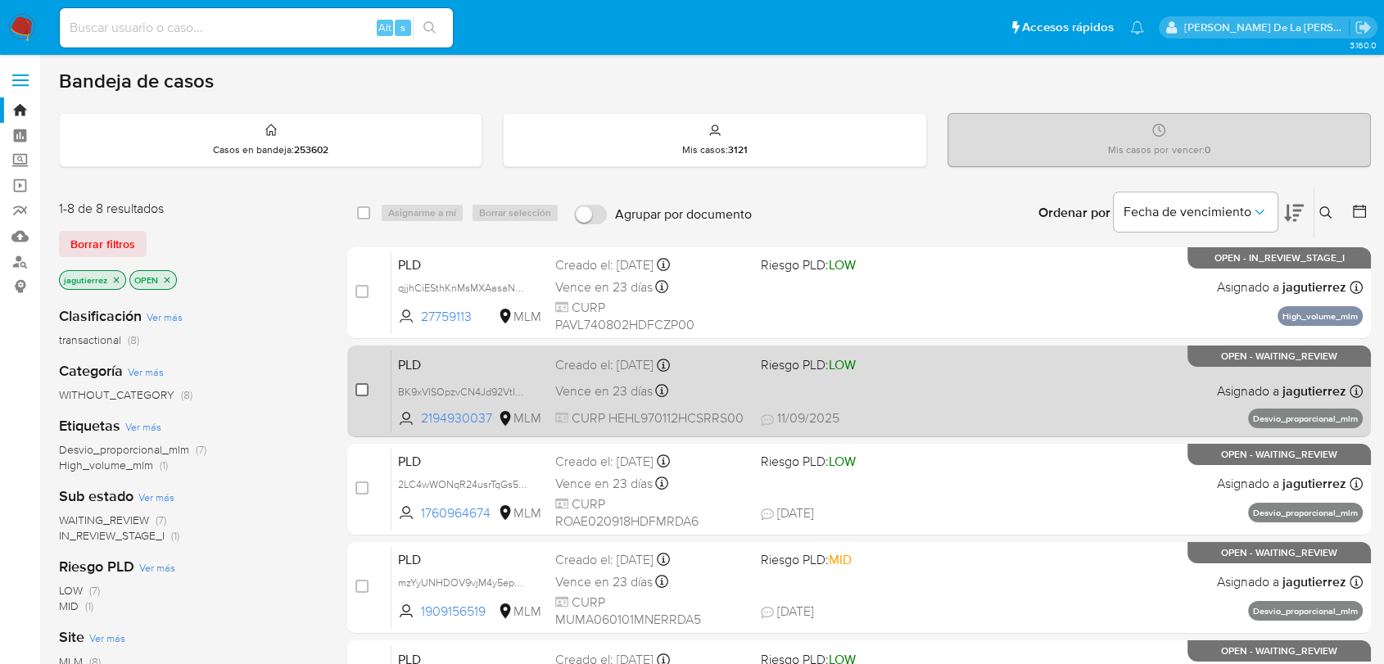
click at [362, 385] on input "checkbox" at bounding box center [362, 389] width 13 height 13
checkbox input "true"
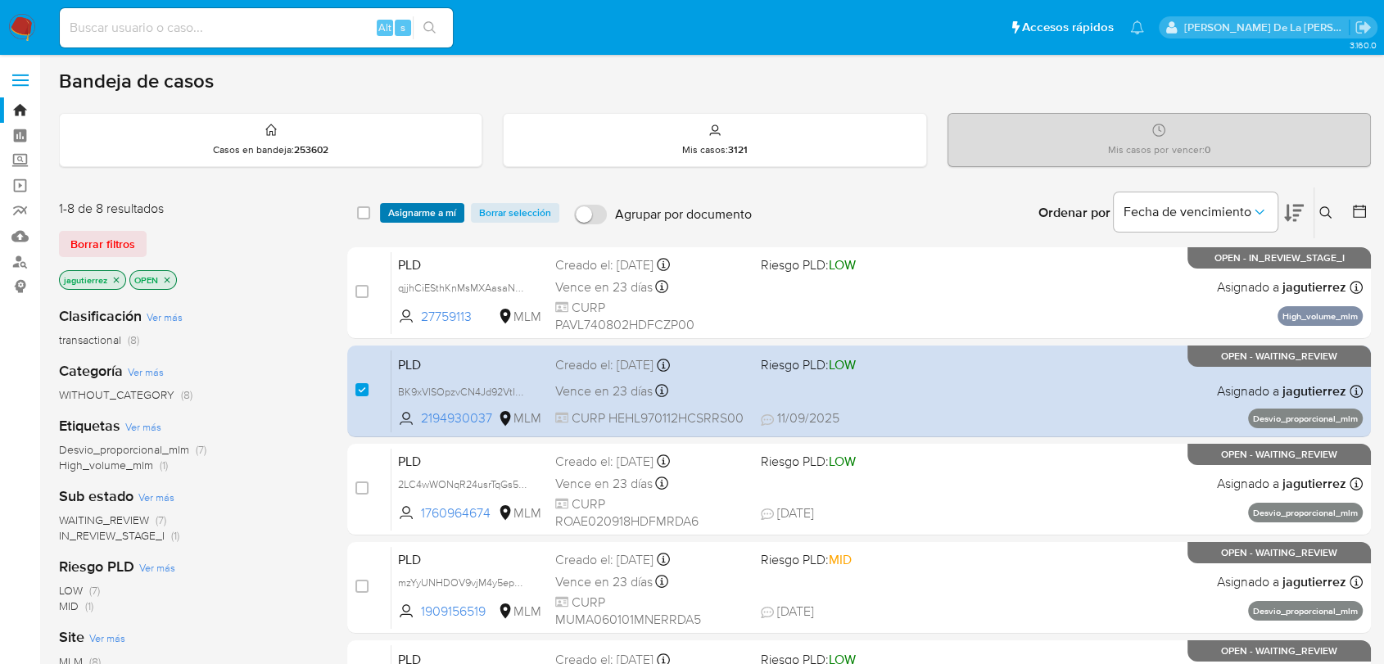
click at [434, 210] on span "Asignarme a mí" at bounding box center [422, 213] width 68 height 16
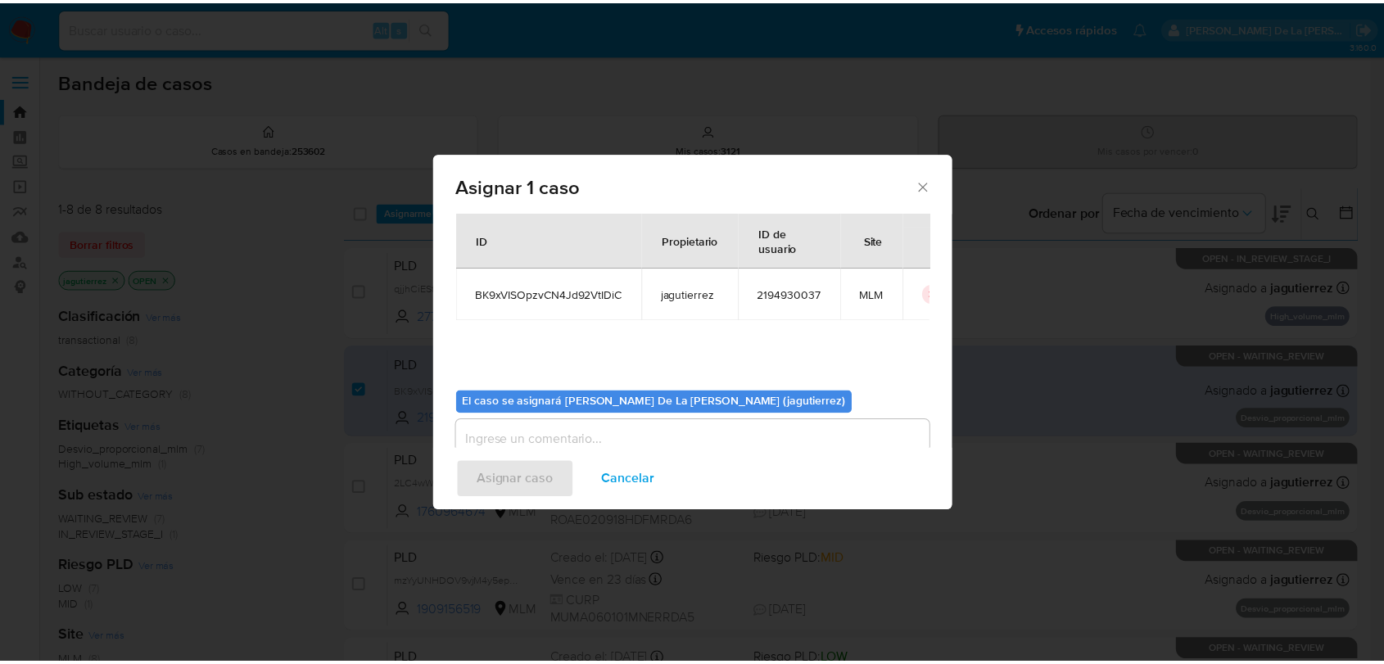
scroll to position [84, 0]
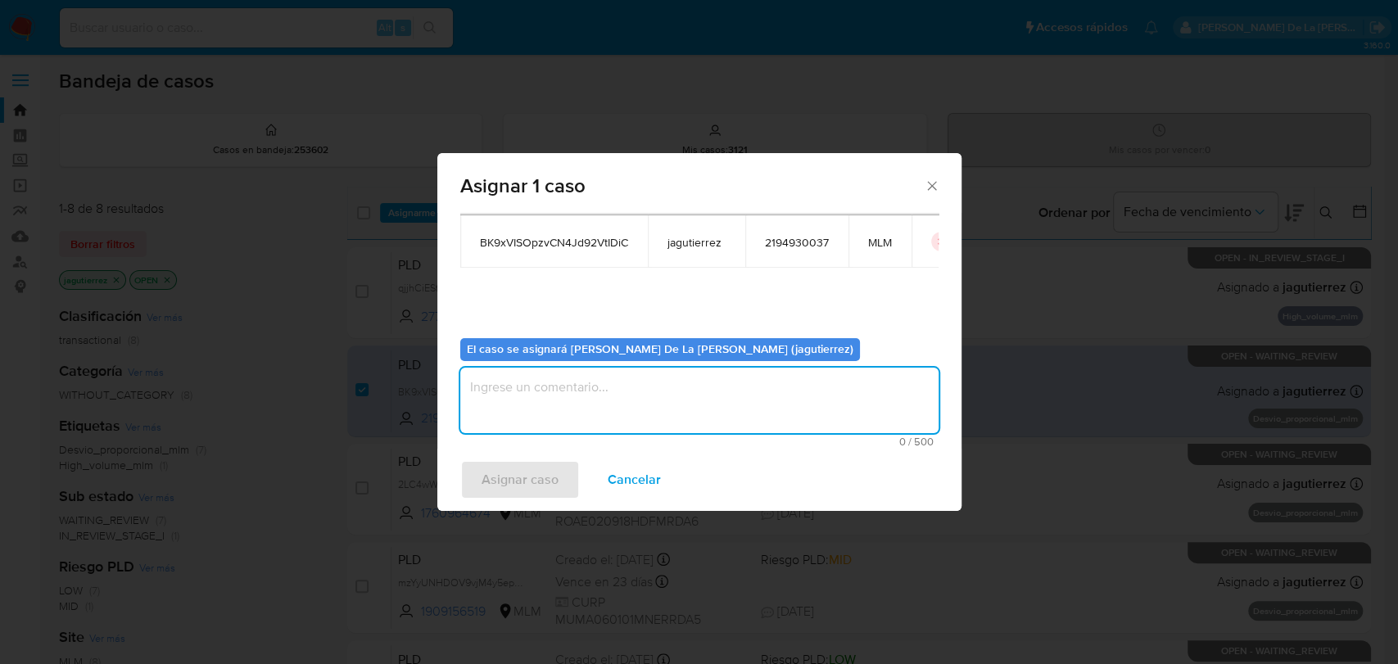
click at [507, 401] on textarea "assign-modal" at bounding box center [699, 401] width 478 height 66
type textarea "JG"
click at [492, 482] on span "Asignar caso" at bounding box center [520, 480] width 77 height 36
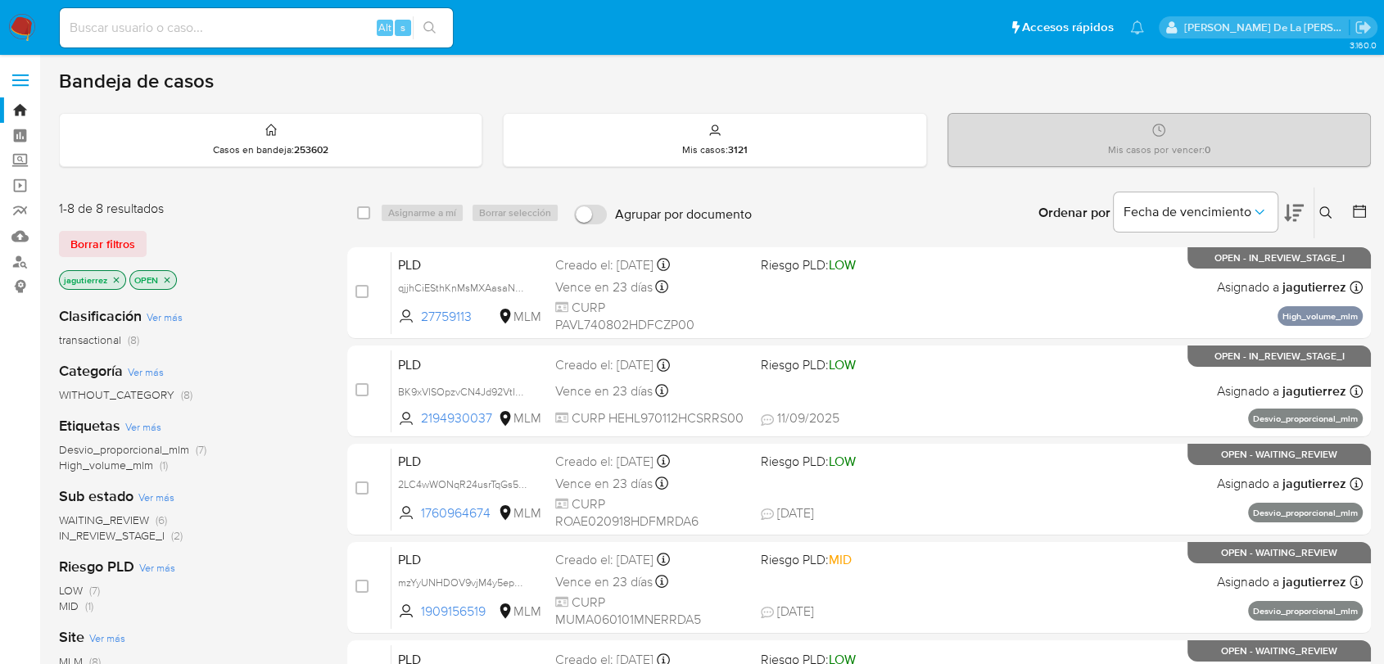
click at [111, 278] on icon "close-filter" at bounding box center [116, 280] width 10 height 10
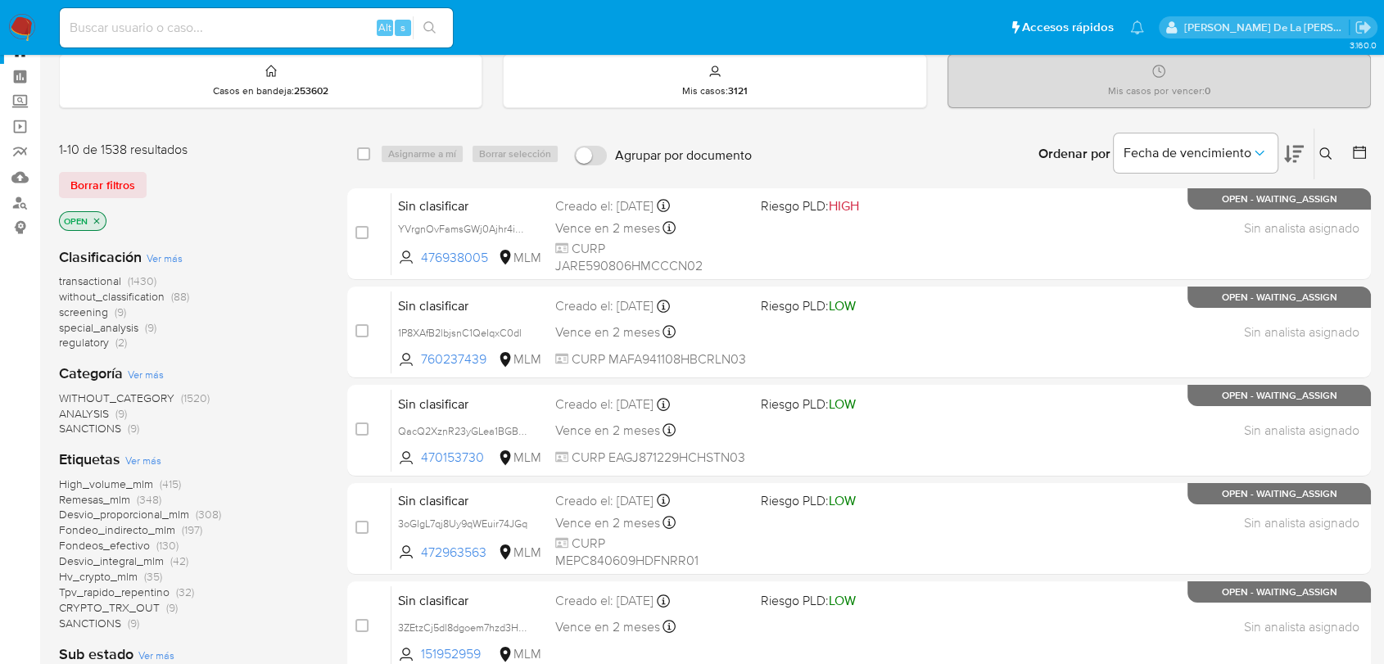
scroll to position [91, 0]
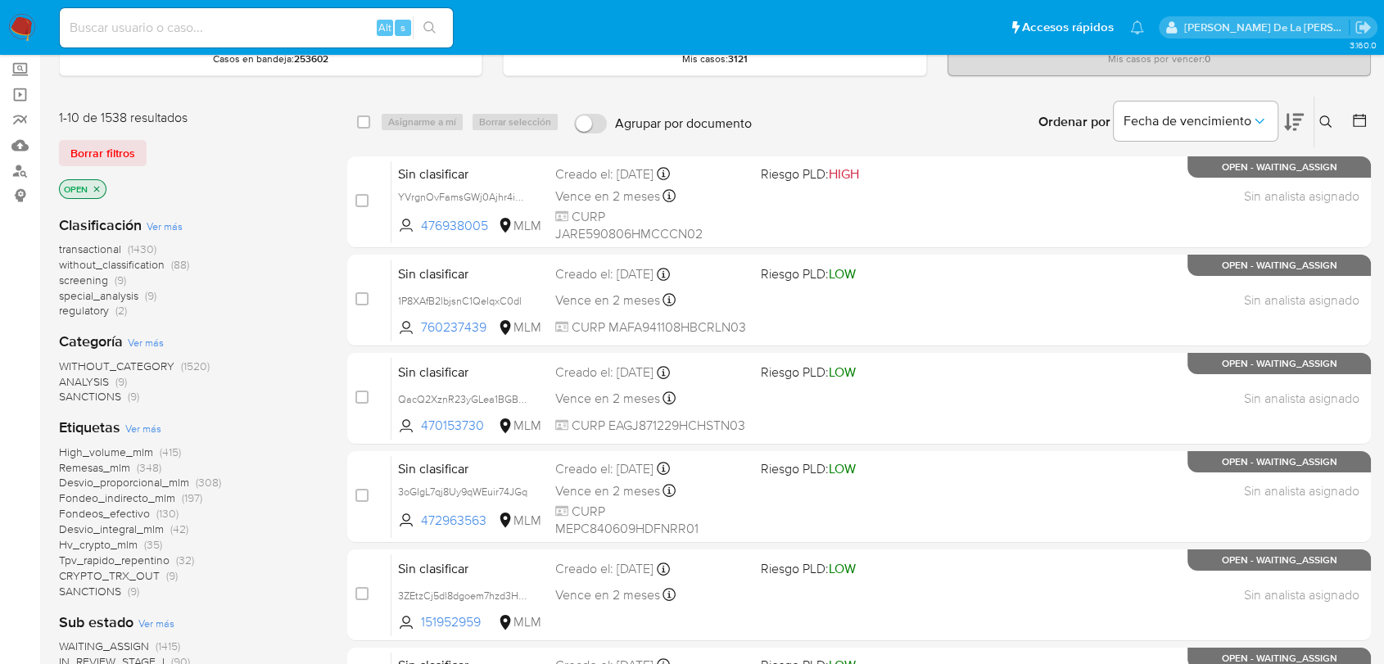
click at [87, 274] on span "screening" at bounding box center [83, 280] width 49 height 16
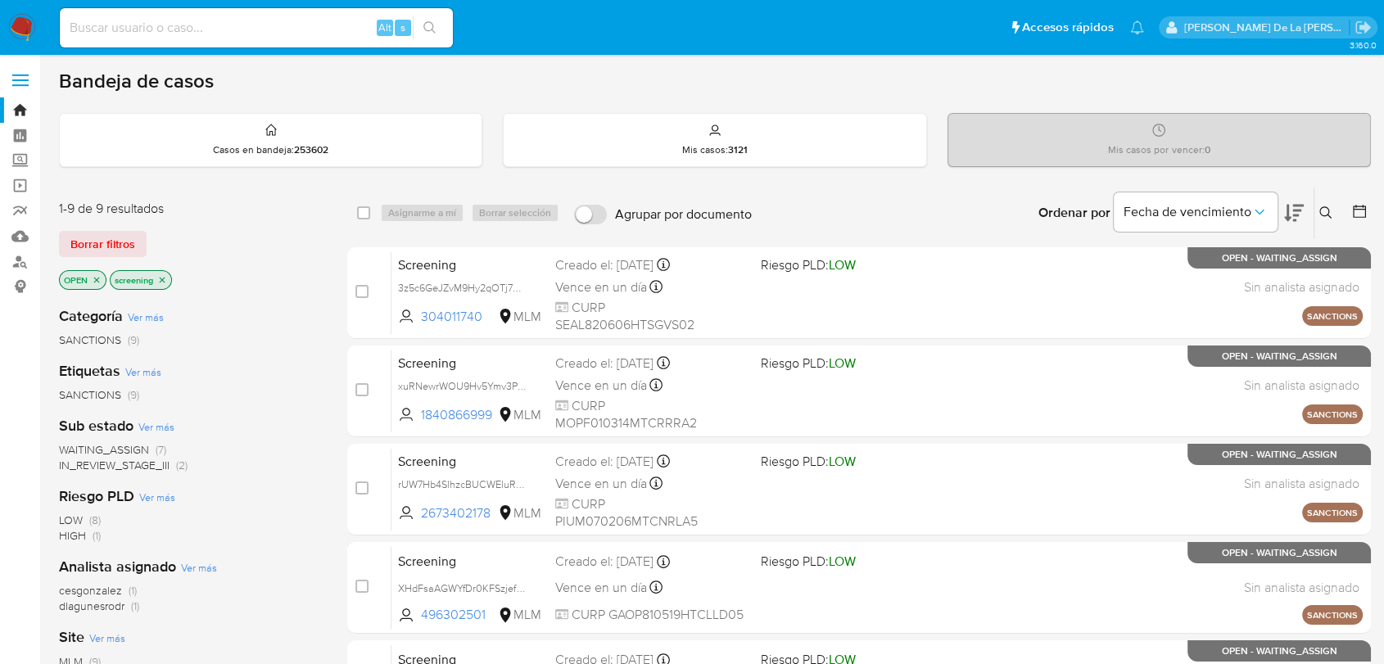
click at [16, 31] on img at bounding box center [22, 28] width 28 height 28
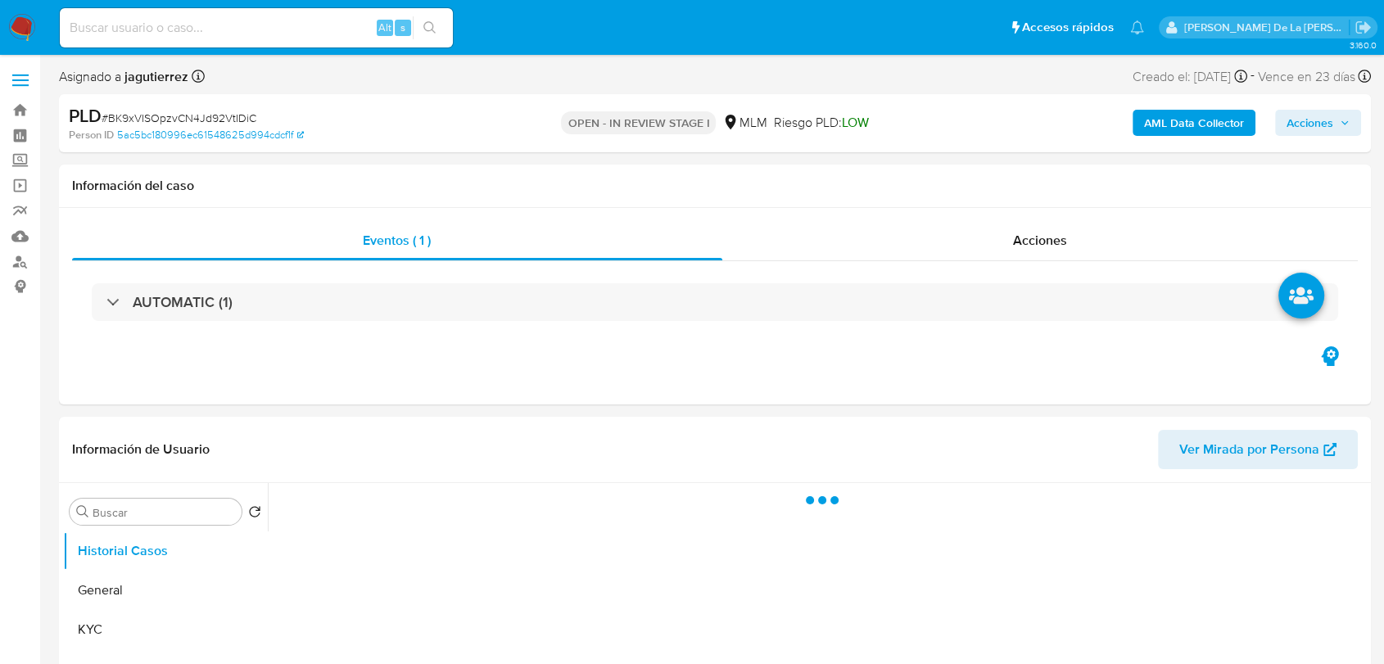
select select "10"
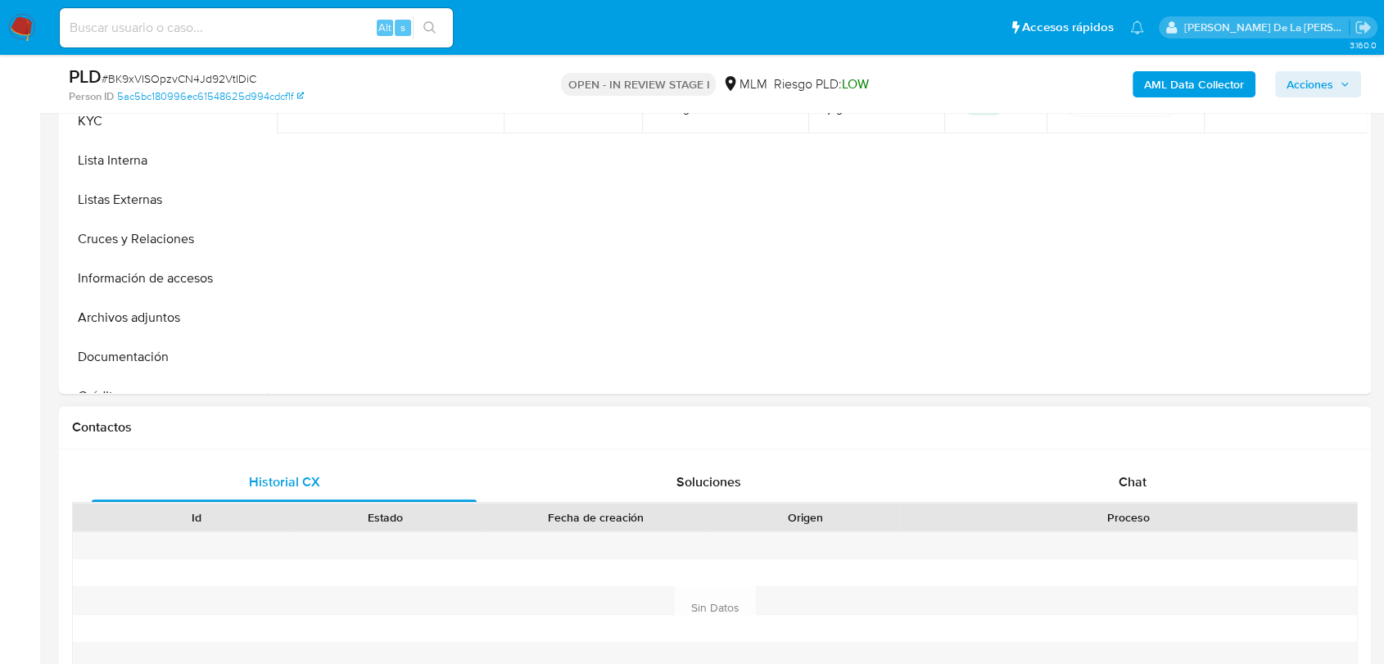
scroll to position [455, 0]
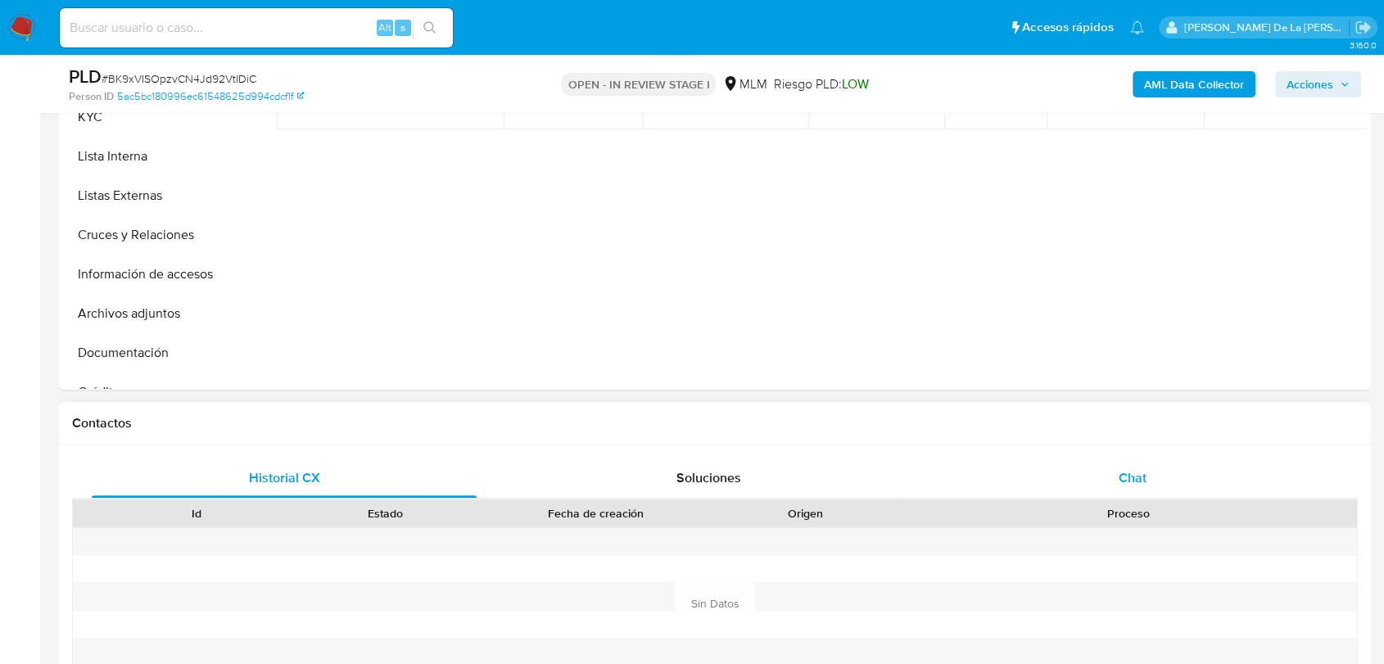
click at [1148, 476] on div "Chat" at bounding box center [1132, 478] width 385 height 39
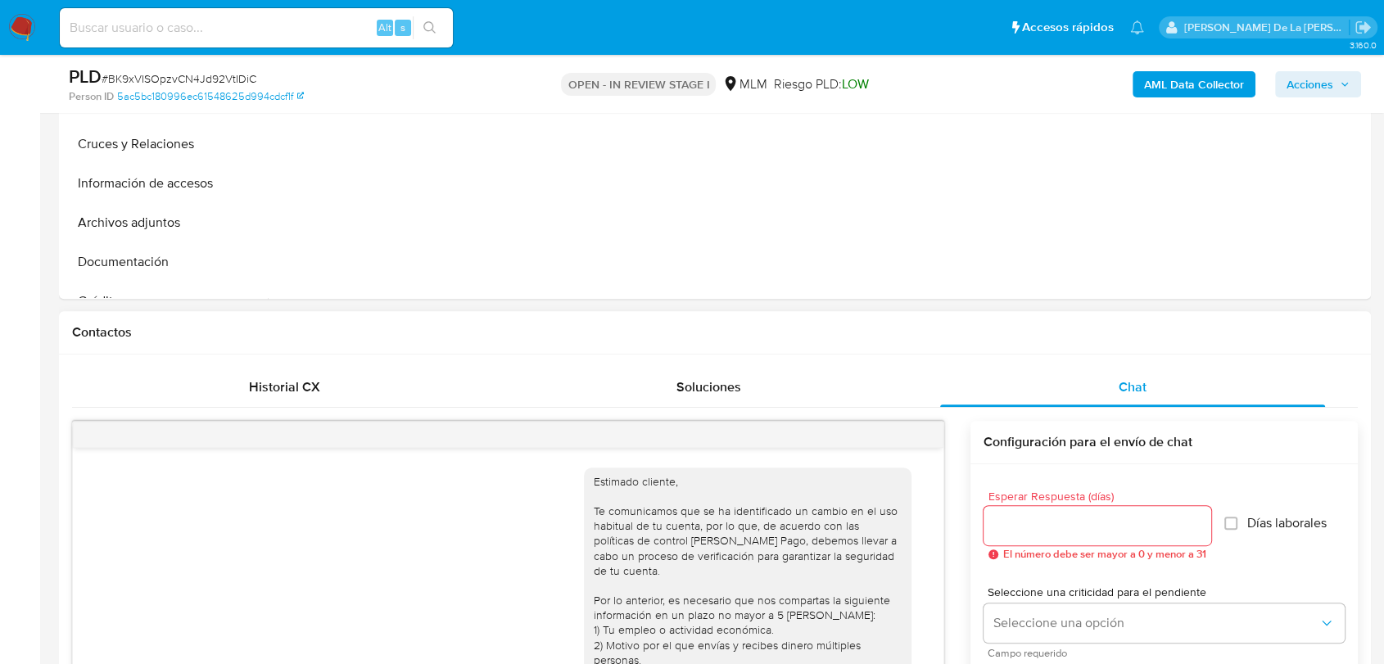
scroll to position [269, 0]
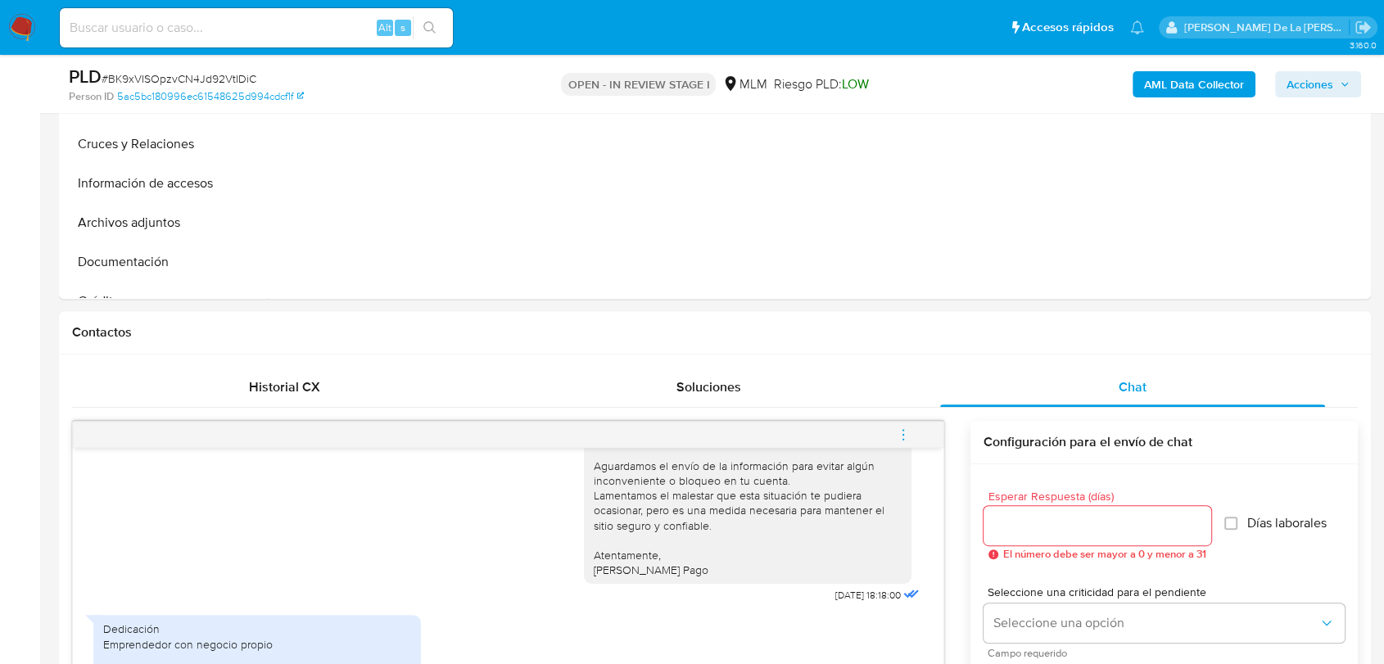
click at [905, 428] on icon "menu-action" at bounding box center [903, 435] width 15 height 15
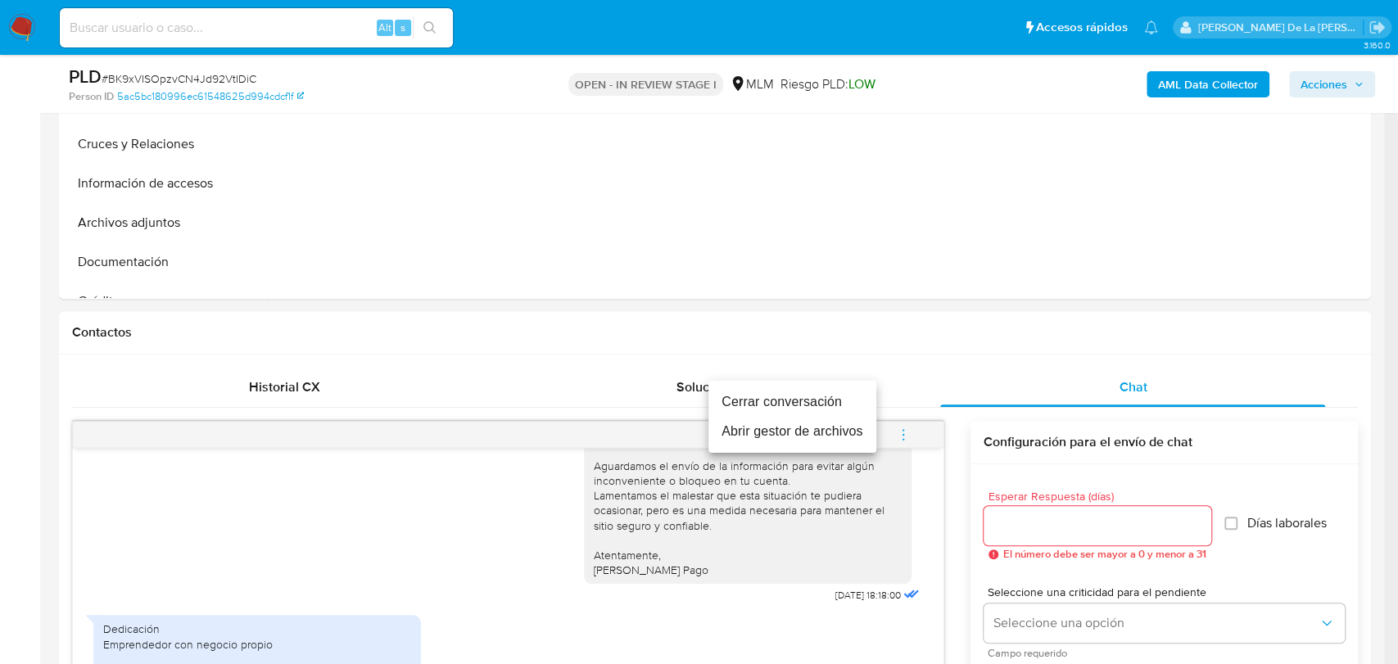
click at [806, 405] on li "Cerrar conversación" at bounding box center [793, 401] width 168 height 29
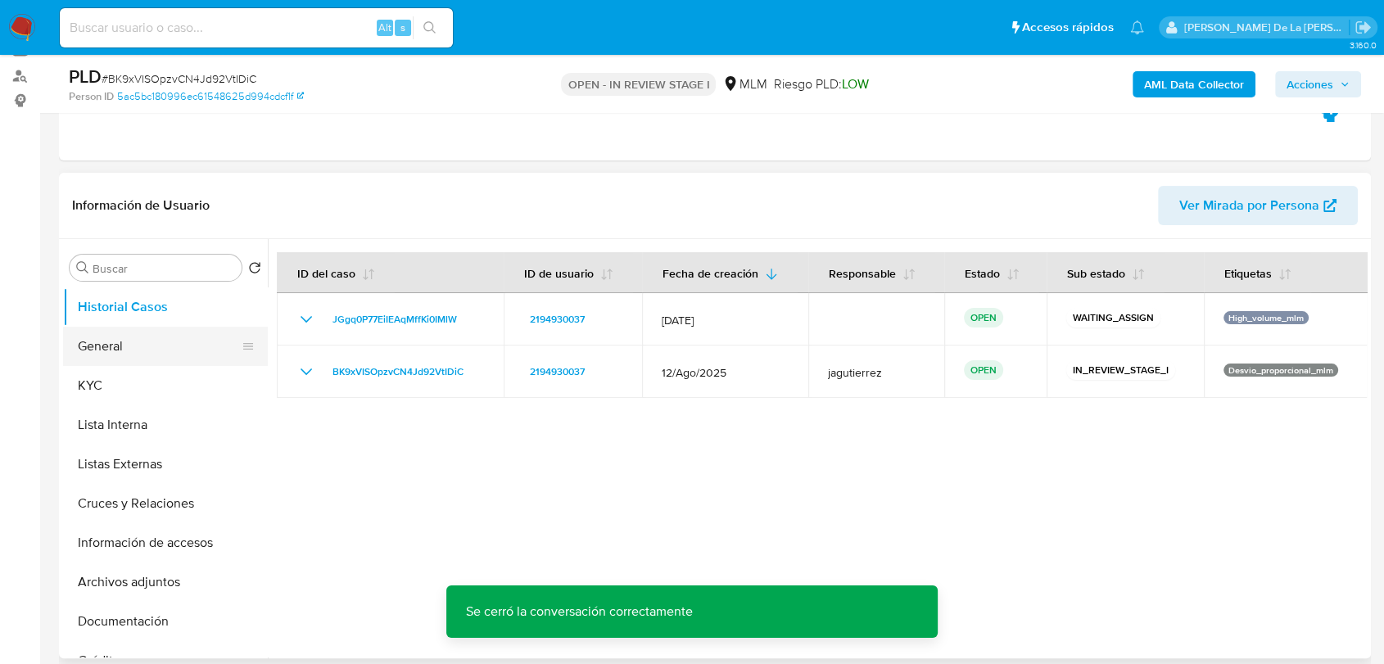
scroll to position [182, 0]
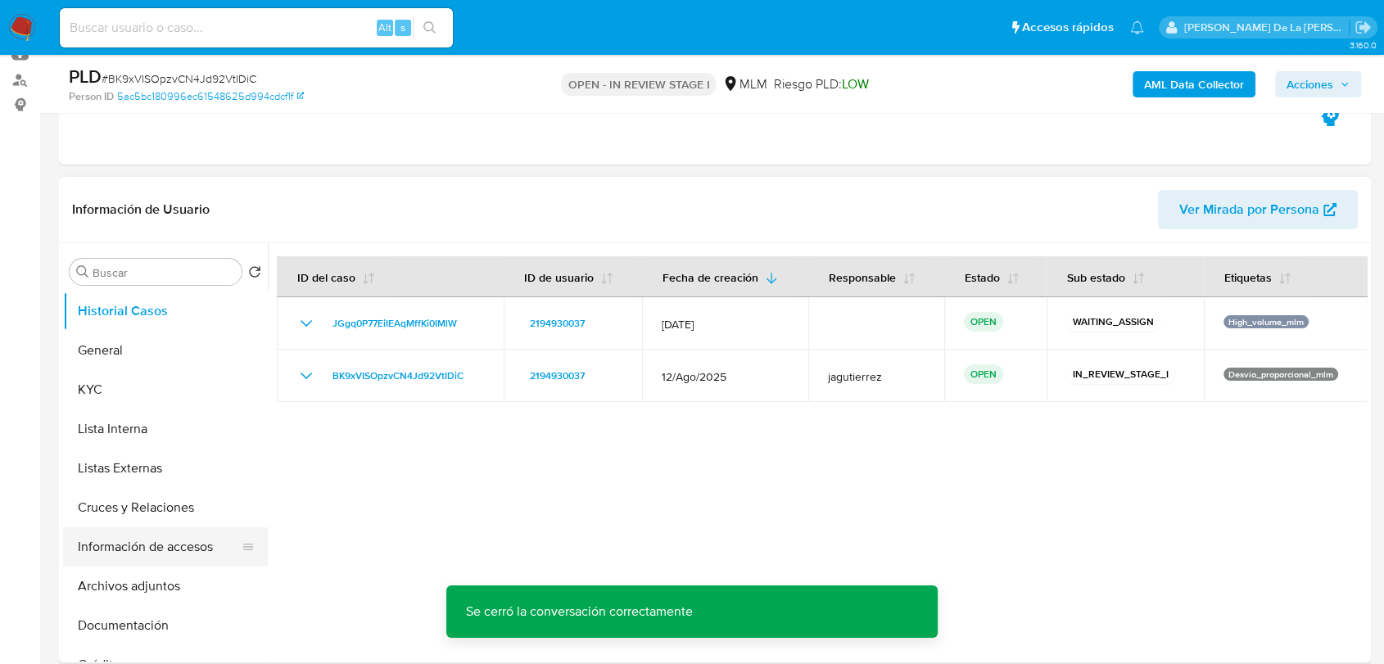
click at [138, 545] on button "Información de accesos" at bounding box center [159, 547] width 192 height 39
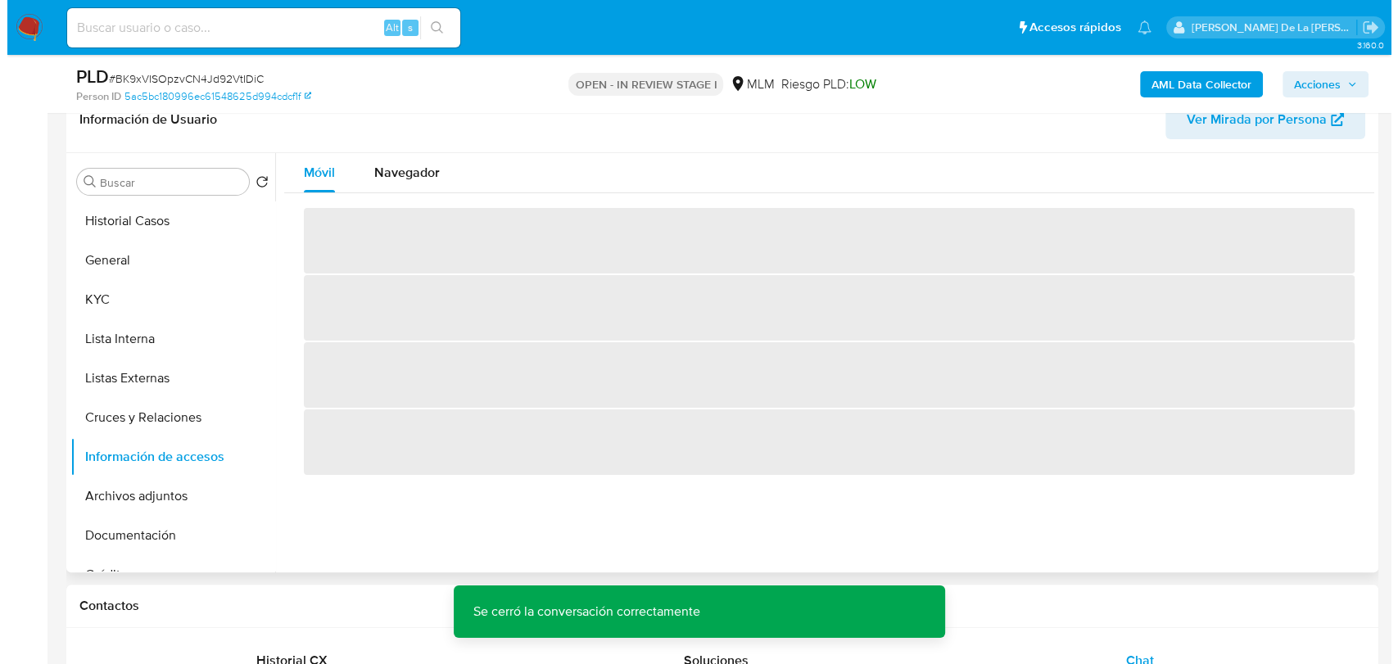
scroll to position [273, 0]
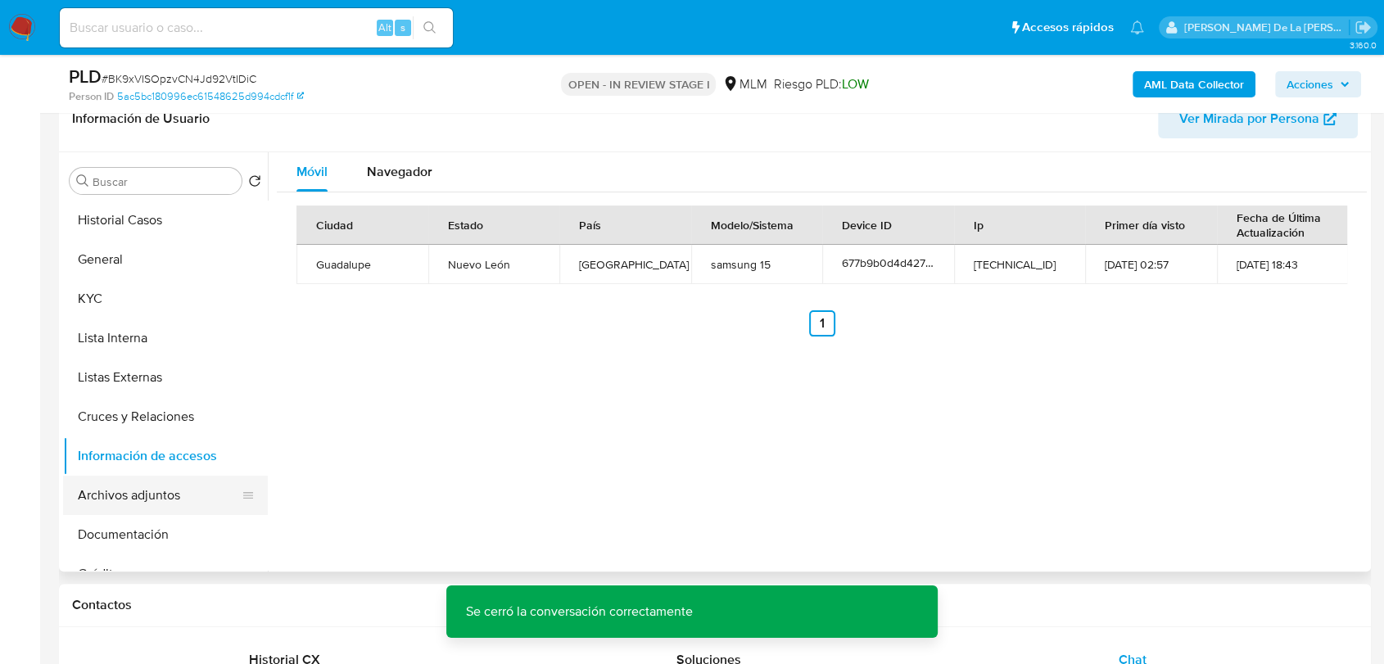
click at [126, 506] on button "Archivos adjuntos" at bounding box center [159, 495] width 192 height 39
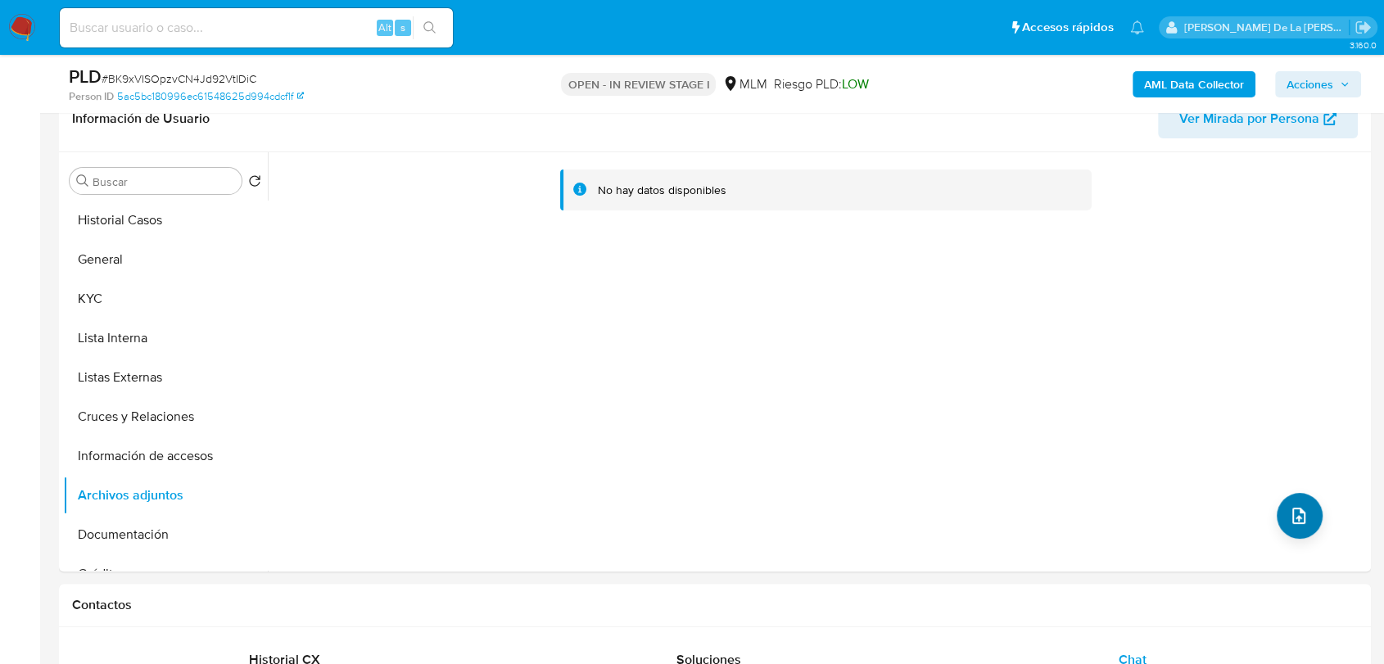
click at [1279, 493] on div "No hay datos disponibles" at bounding box center [817, 361] width 1099 height 419
click at [1279, 513] on button "upload-file" at bounding box center [1300, 516] width 46 height 46
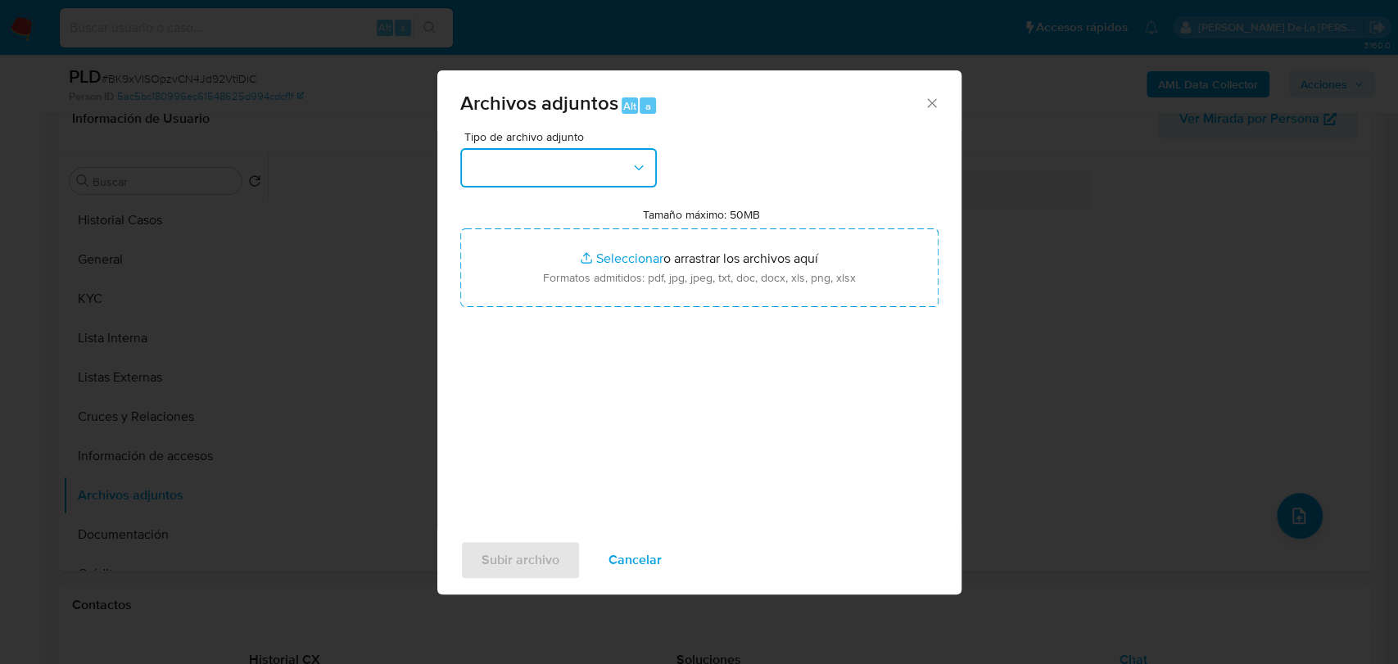
click at [604, 173] on button "button" at bounding box center [558, 167] width 197 height 39
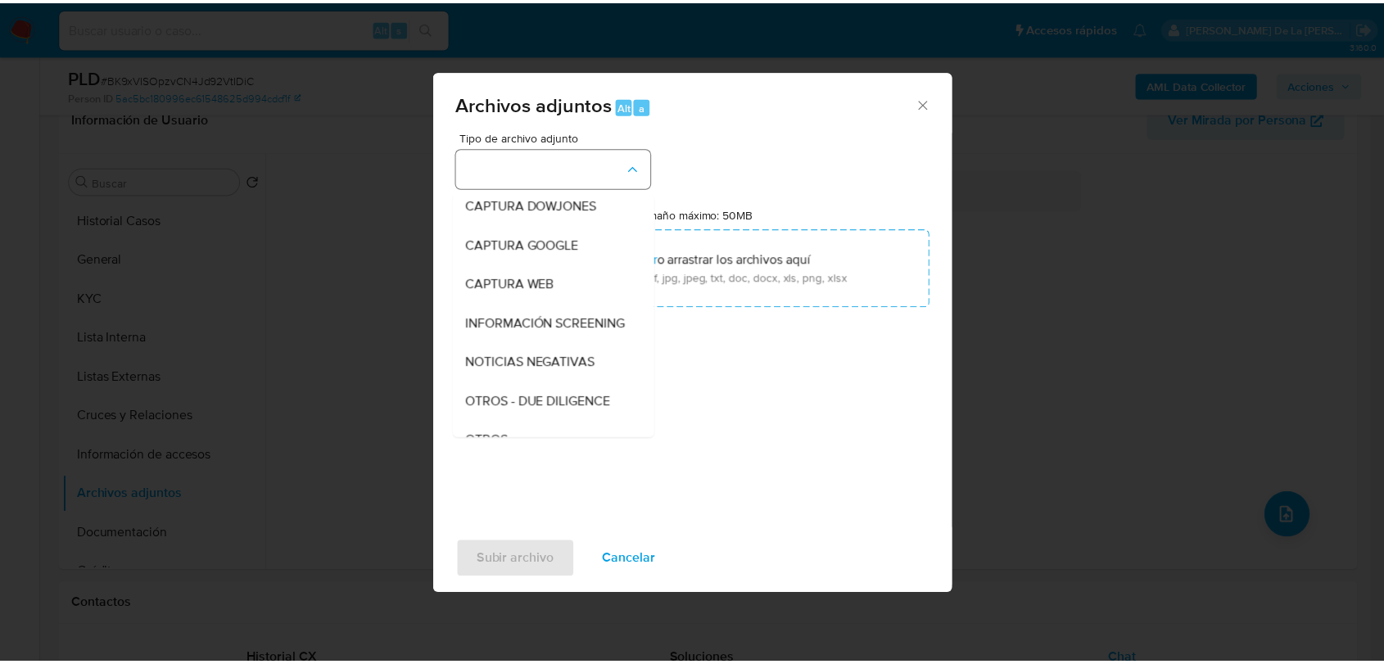
scroll to position [85, 0]
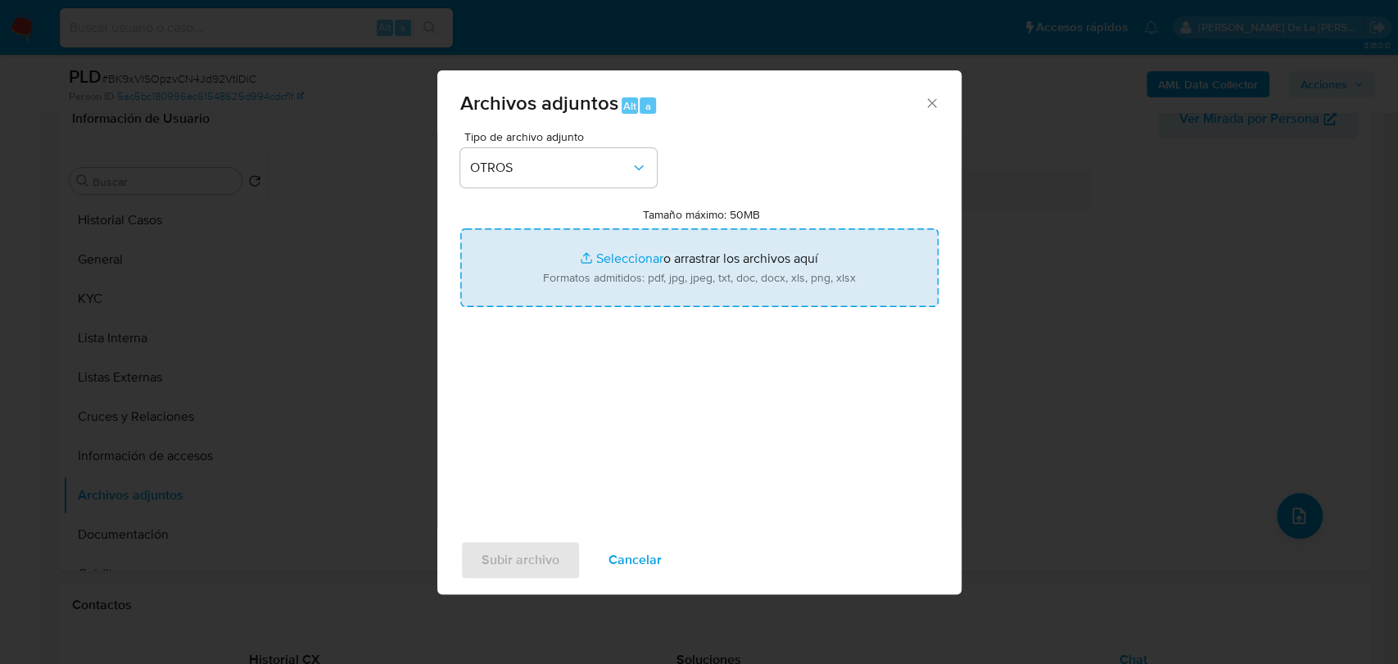
type input "C:\fakepath\2194930037_LUIS [PERSON_NAME] HERRERA_AGO2025.pdf"
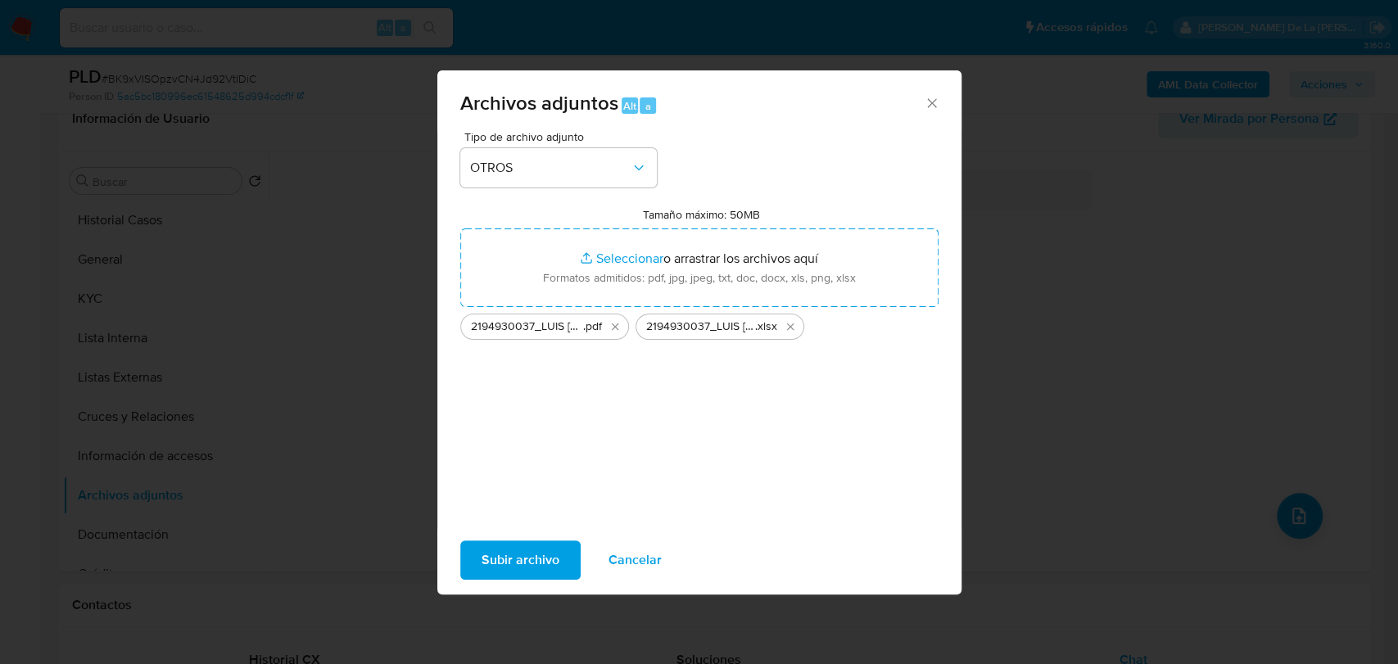
click at [559, 564] on button "Subir archivo" at bounding box center [520, 560] width 120 height 39
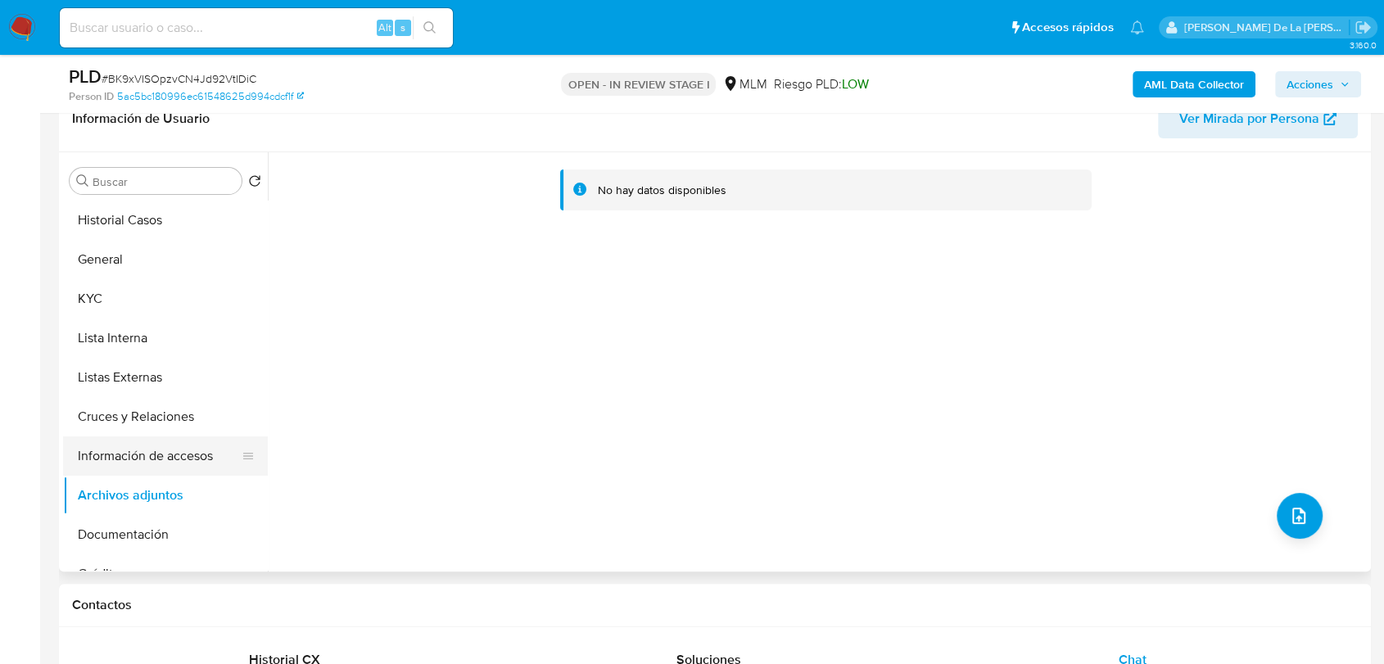
click at [200, 451] on button "Información de accesos" at bounding box center [159, 456] width 192 height 39
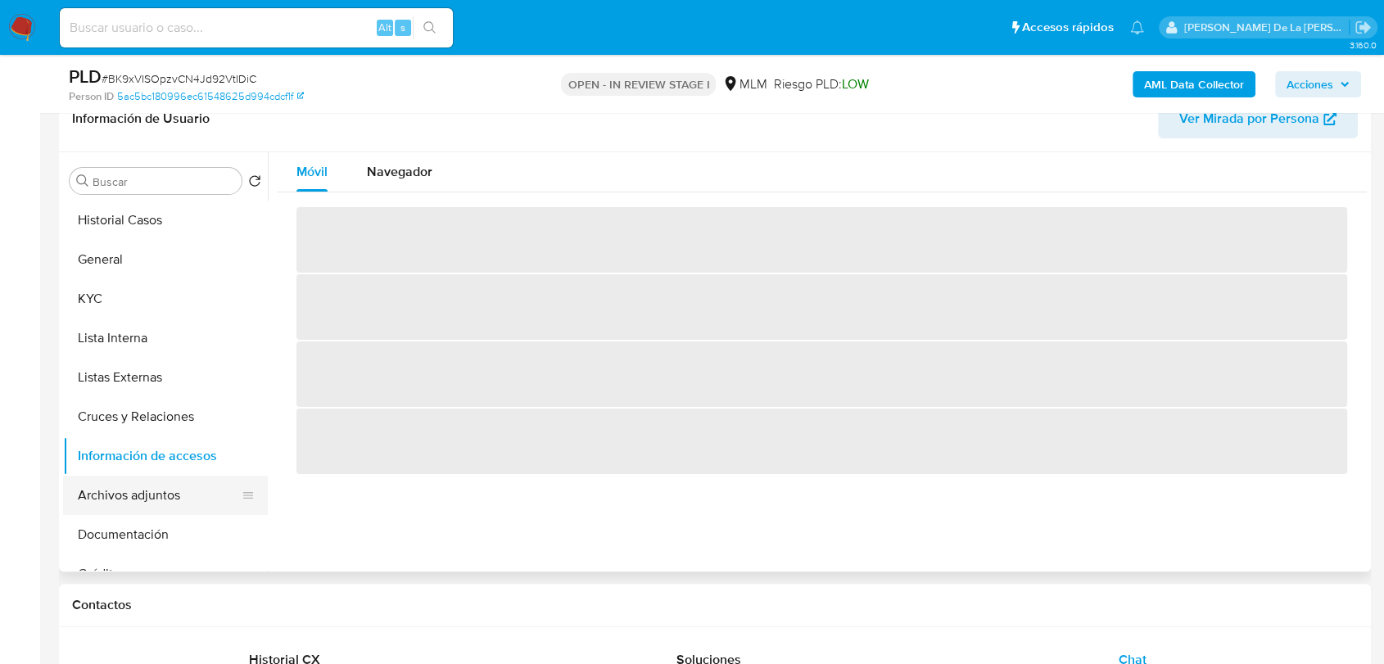
click at [140, 487] on button "Archivos adjuntos" at bounding box center [159, 495] width 192 height 39
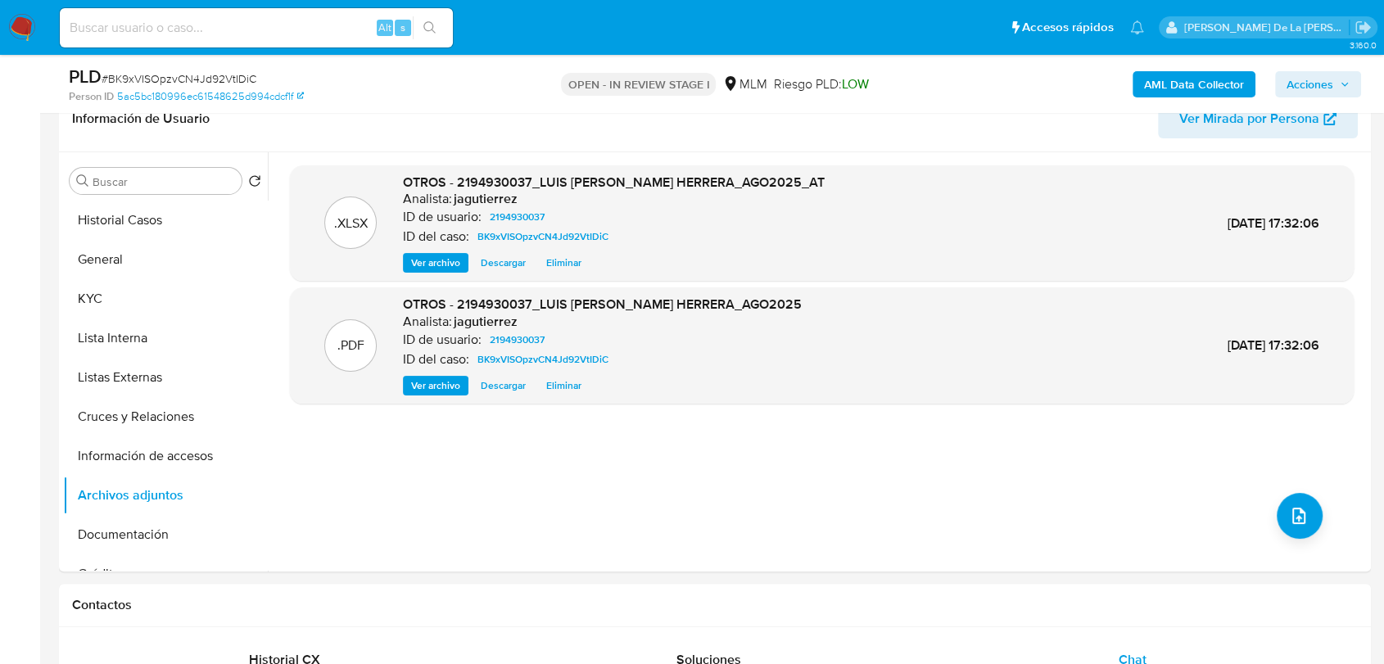
click at [1314, 74] on span "Acciones" at bounding box center [1310, 84] width 47 height 26
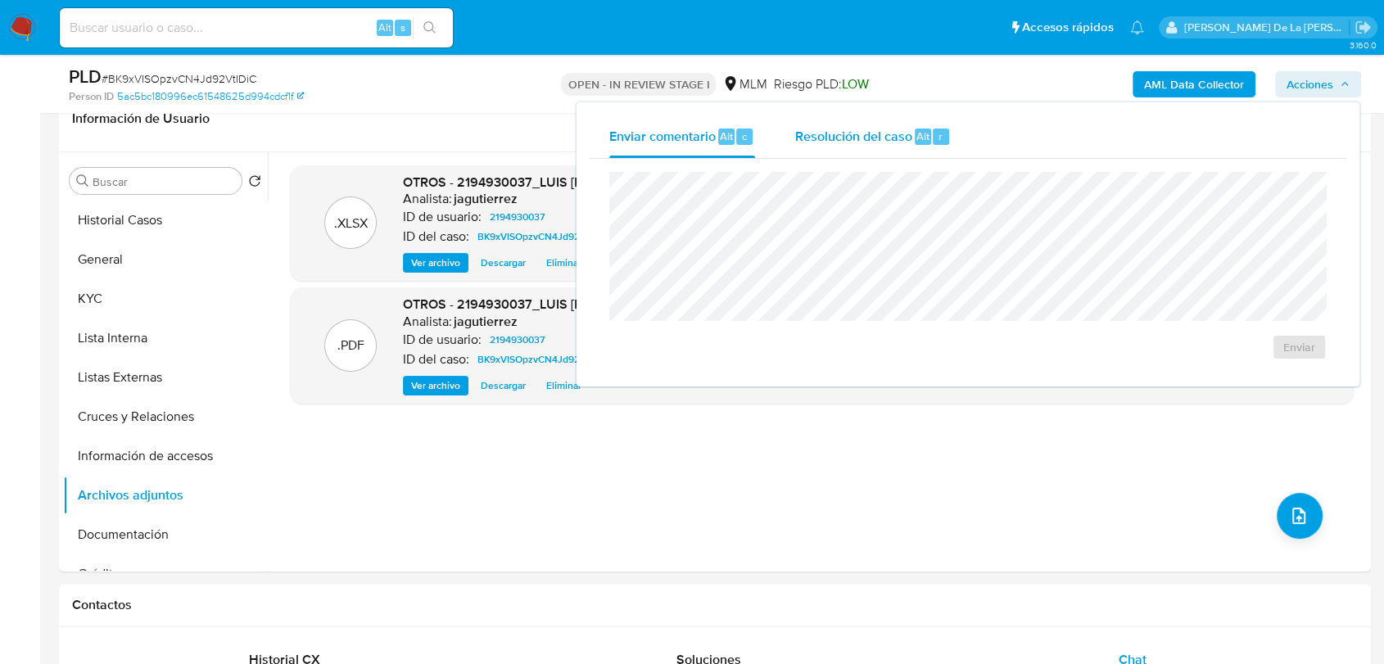
click at [845, 133] on span "Resolución del caso" at bounding box center [853, 135] width 117 height 19
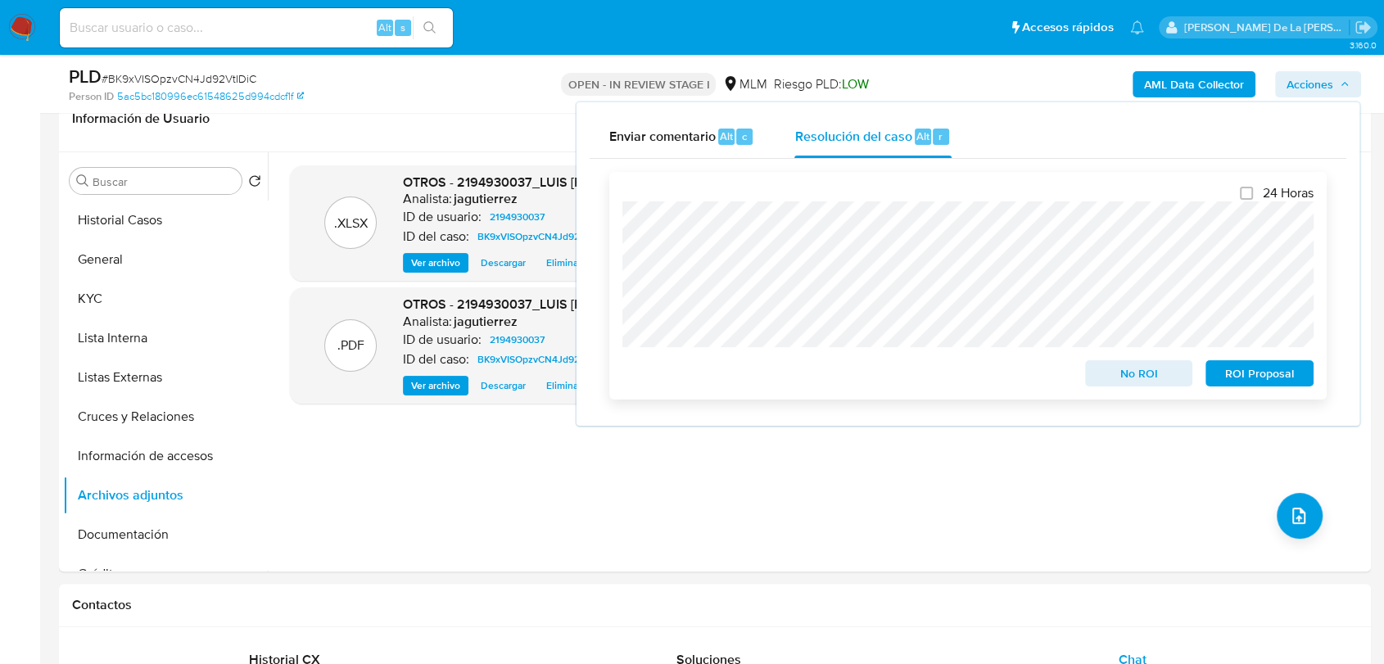
click at [1243, 372] on span "ROI Proposal" at bounding box center [1259, 373] width 85 height 23
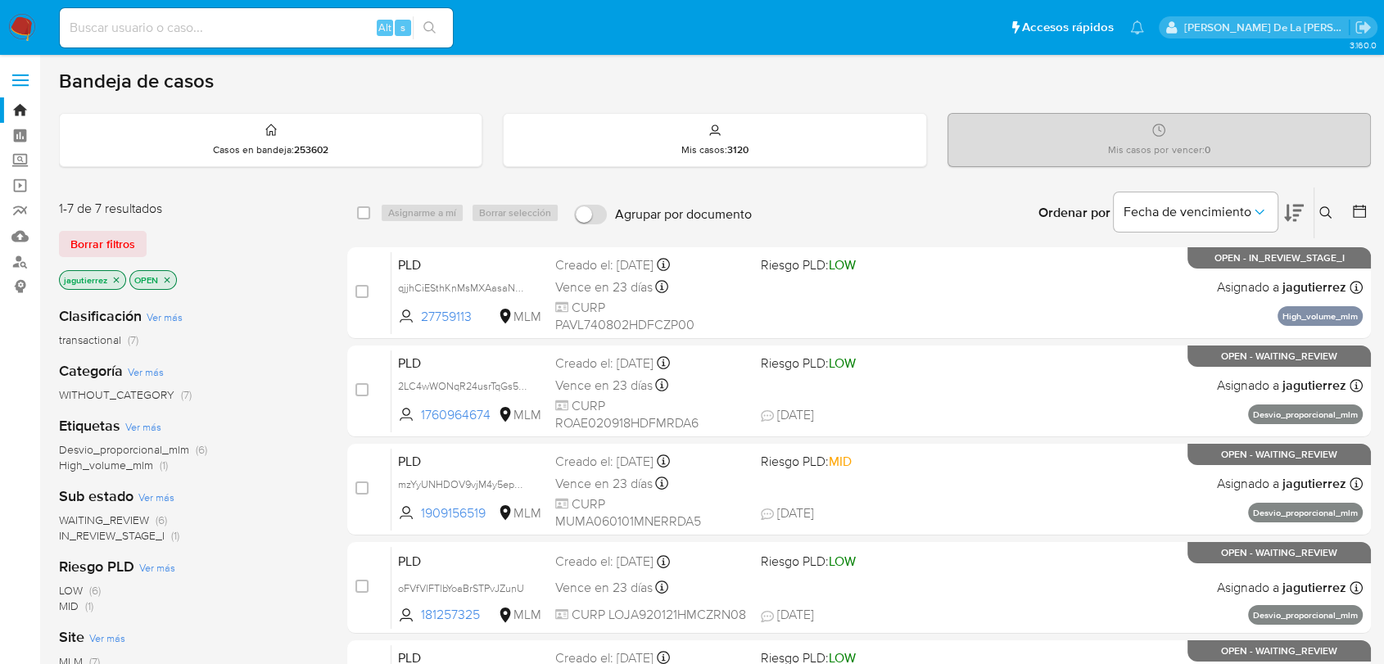
click at [111, 280] on p "jagutierrez" at bounding box center [93, 280] width 66 height 18
click at [115, 277] on icon "close-filter" at bounding box center [116, 280] width 10 height 10
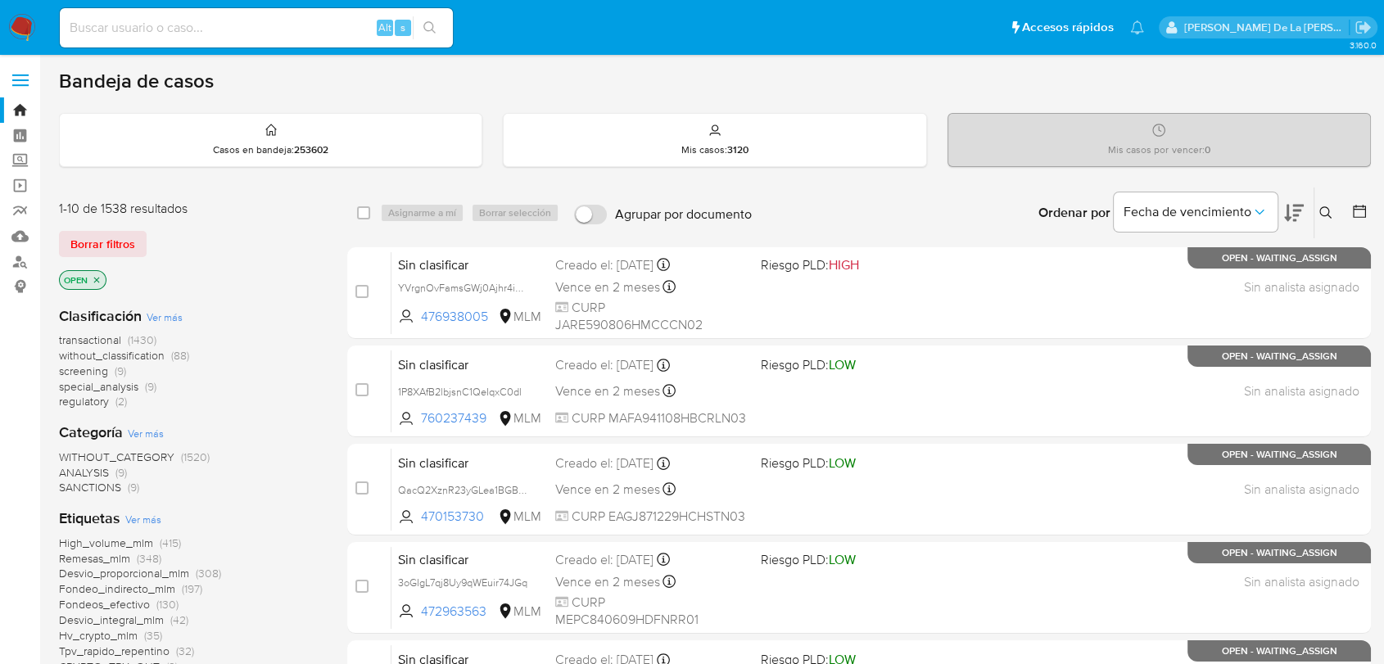
click at [79, 345] on span "transactional" at bounding box center [90, 340] width 62 height 16
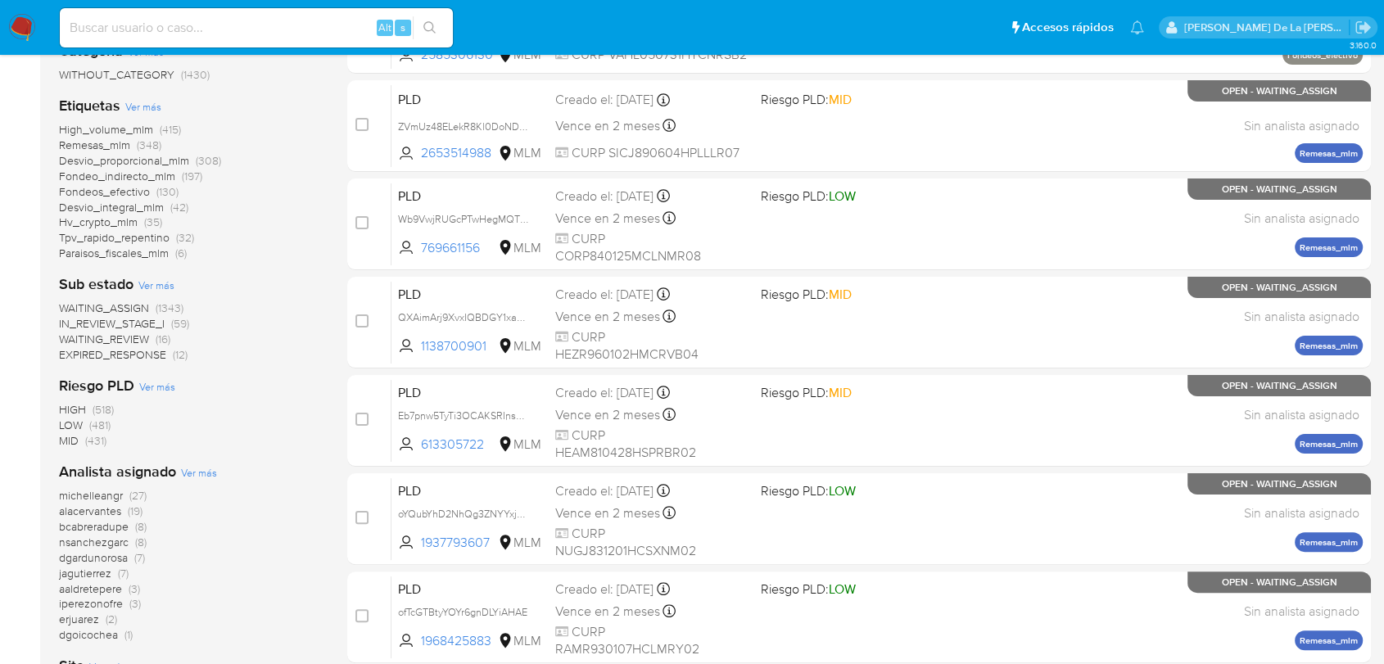
scroll to position [273, 0]
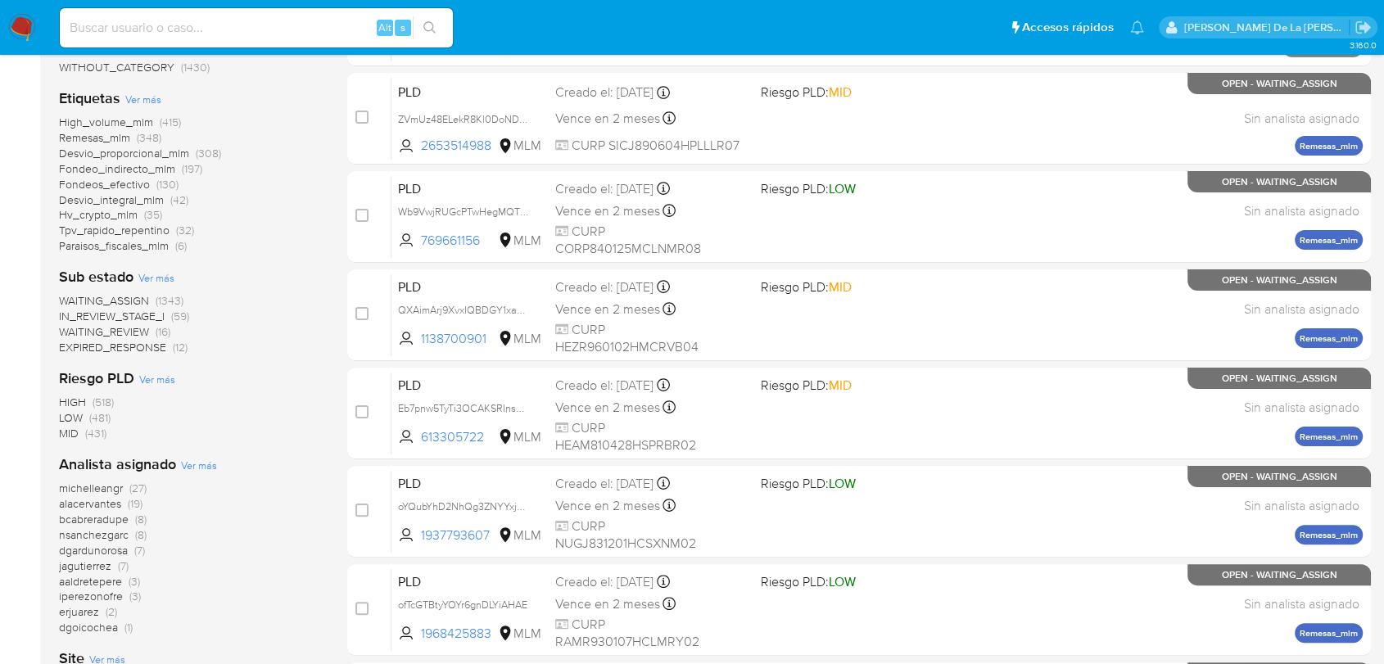
click at [115, 292] on span "WAITING_ASSIGN" at bounding box center [104, 300] width 90 height 16
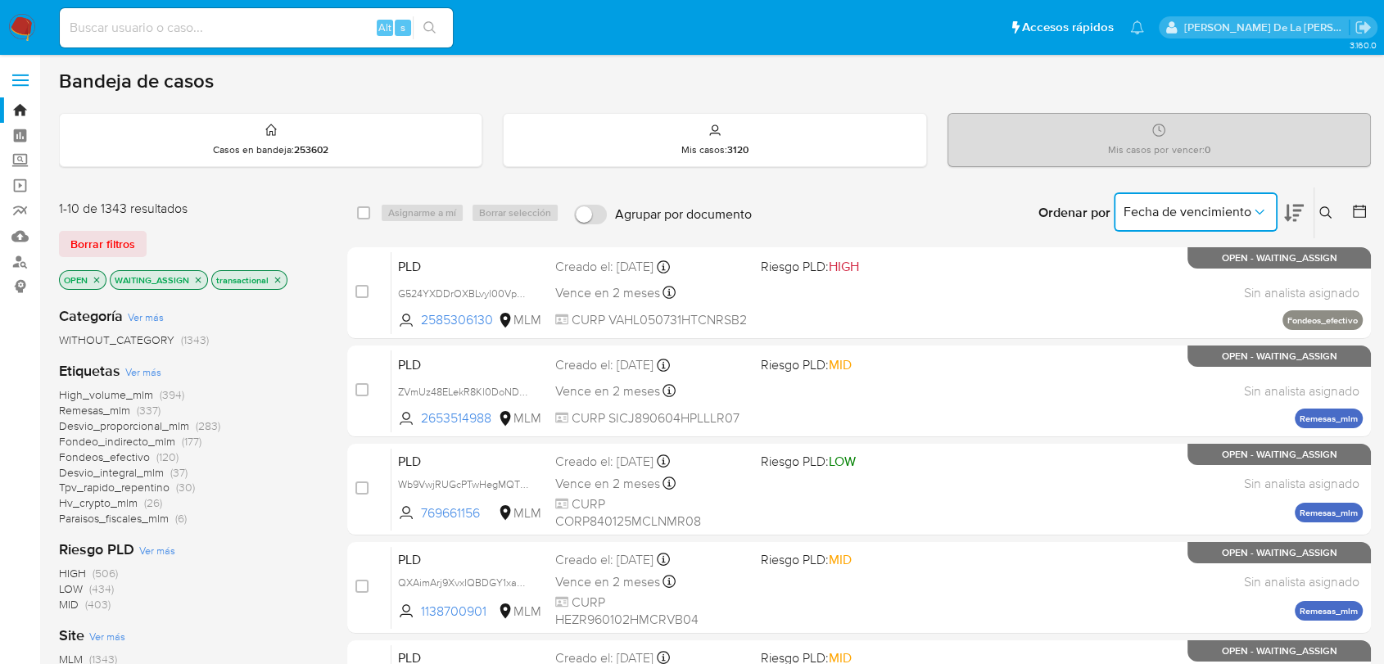
click at [1268, 211] on button "Fecha de vencimiento" at bounding box center [1196, 211] width 164 height 39
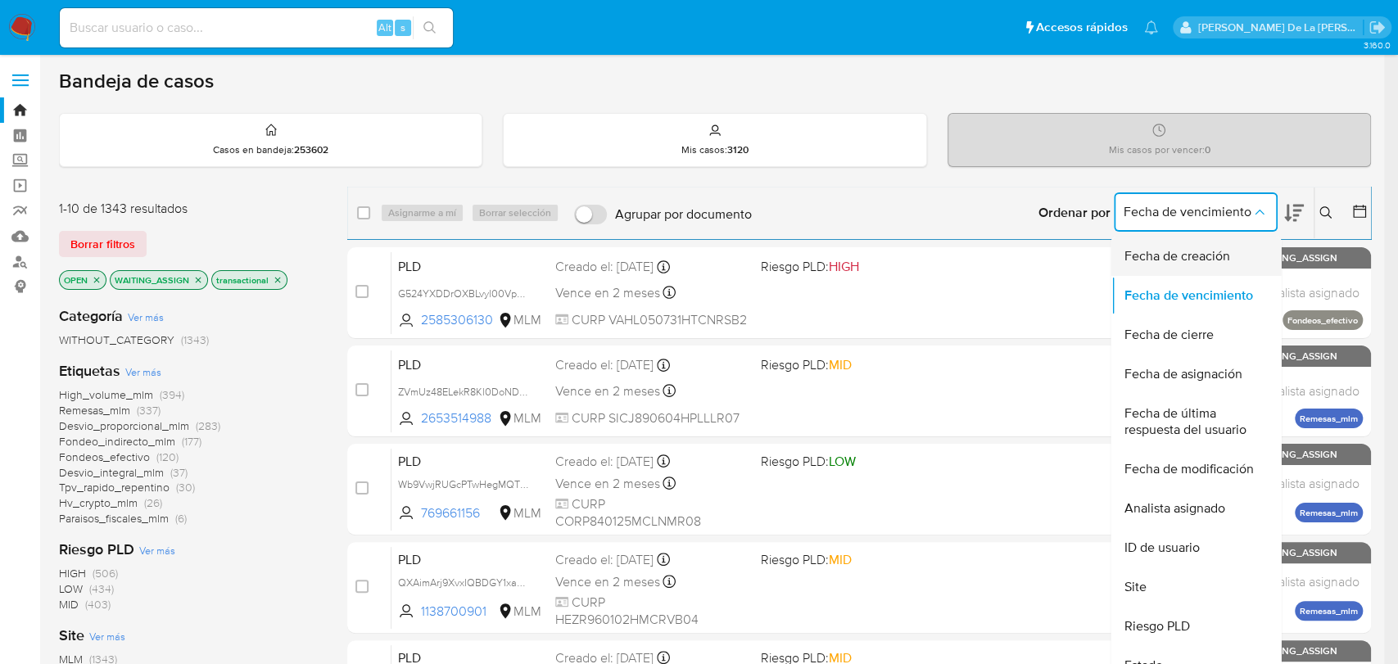
click at [1209, 257] on span "Fecha de creación" at bounding box center [1177, 256] width 106 height 16
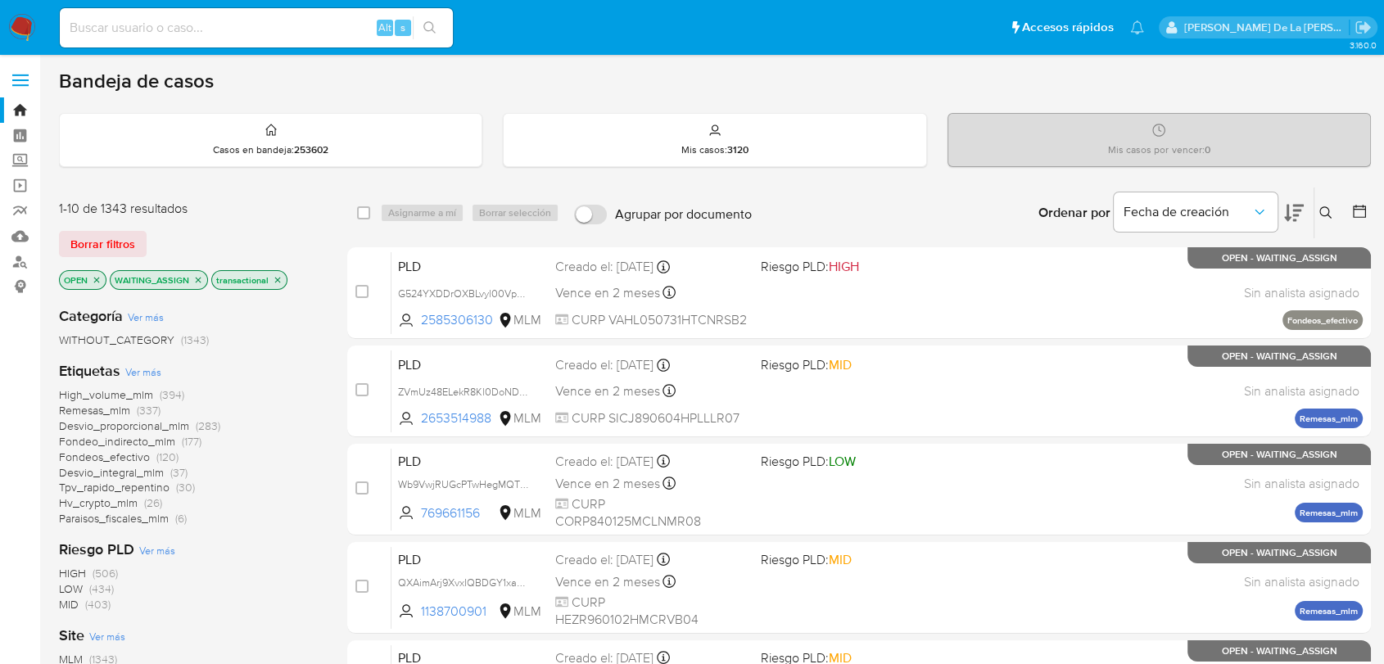
click at [1306, 211] on div "Ordenar por Fecha de creación" at bounding box center [1170, 213] width 288 height 51
click at [1293, 206] on icon at bounding box center [1294, 213] width 20 height 20
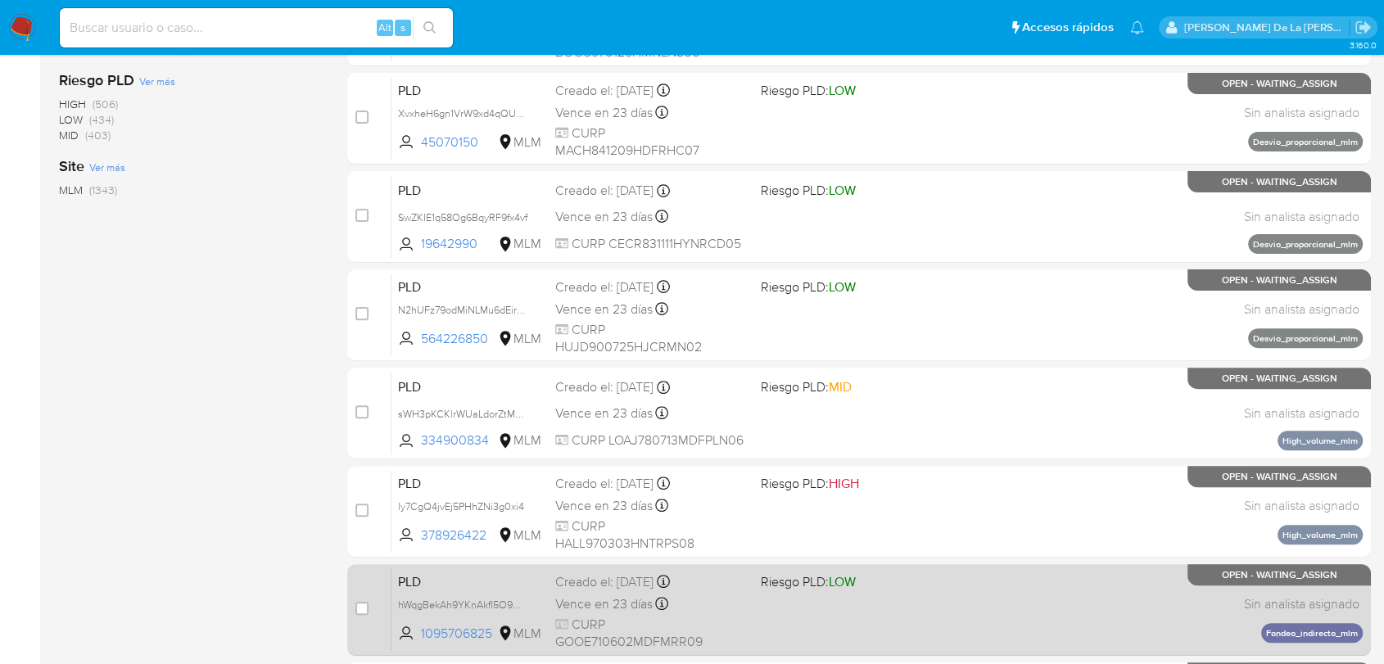
scroll to position [687, 0]
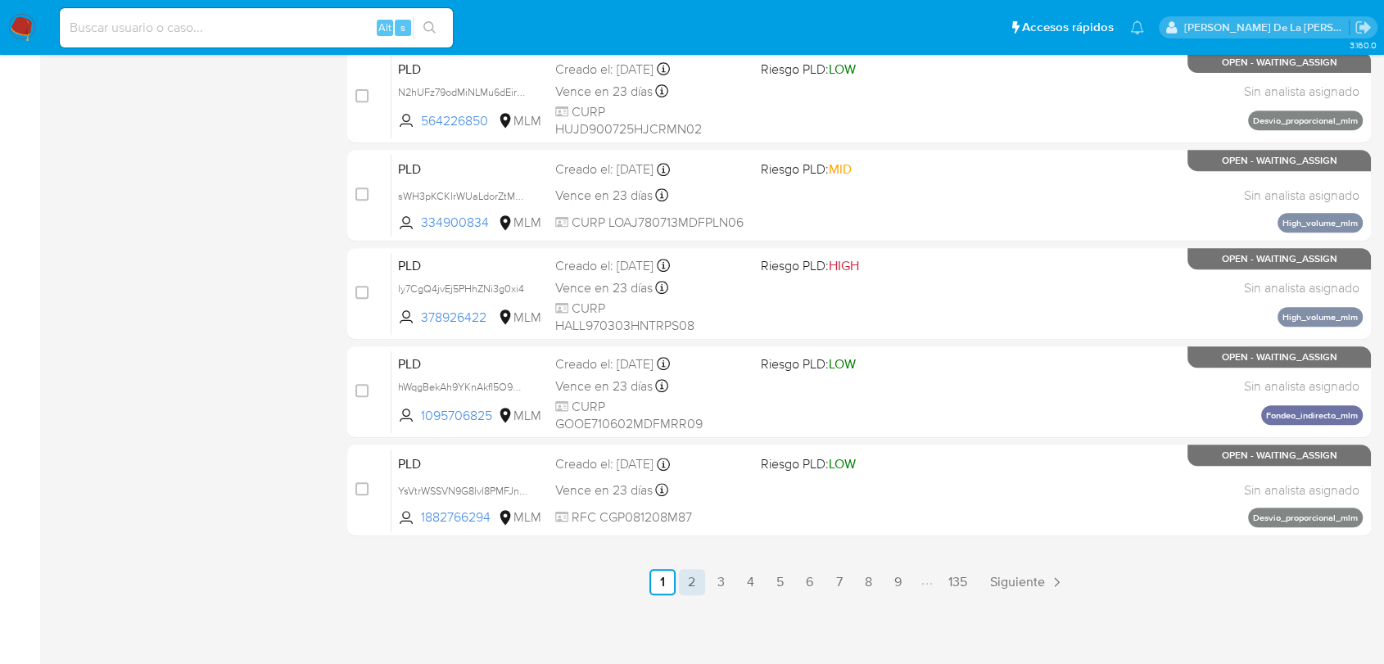
click at [691, 580] on link "2" at bounding box center [692, 582] width 26 height 26
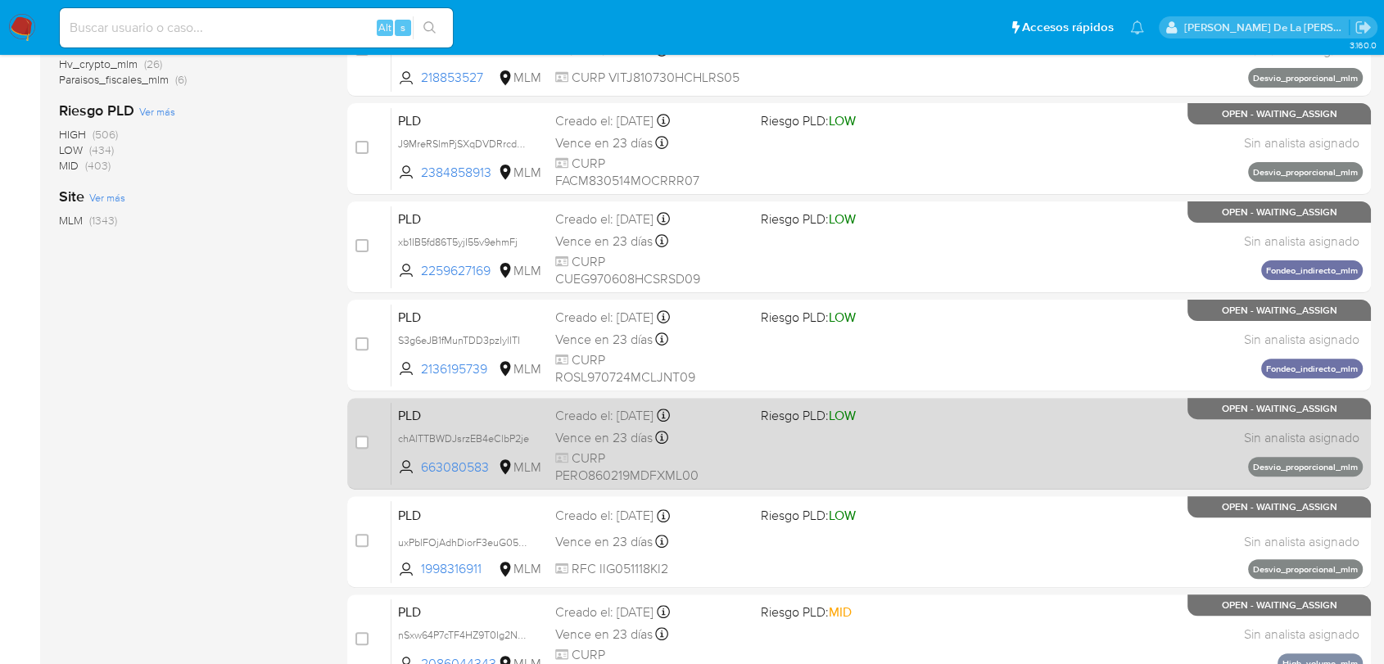
scroll to position [636, 0]
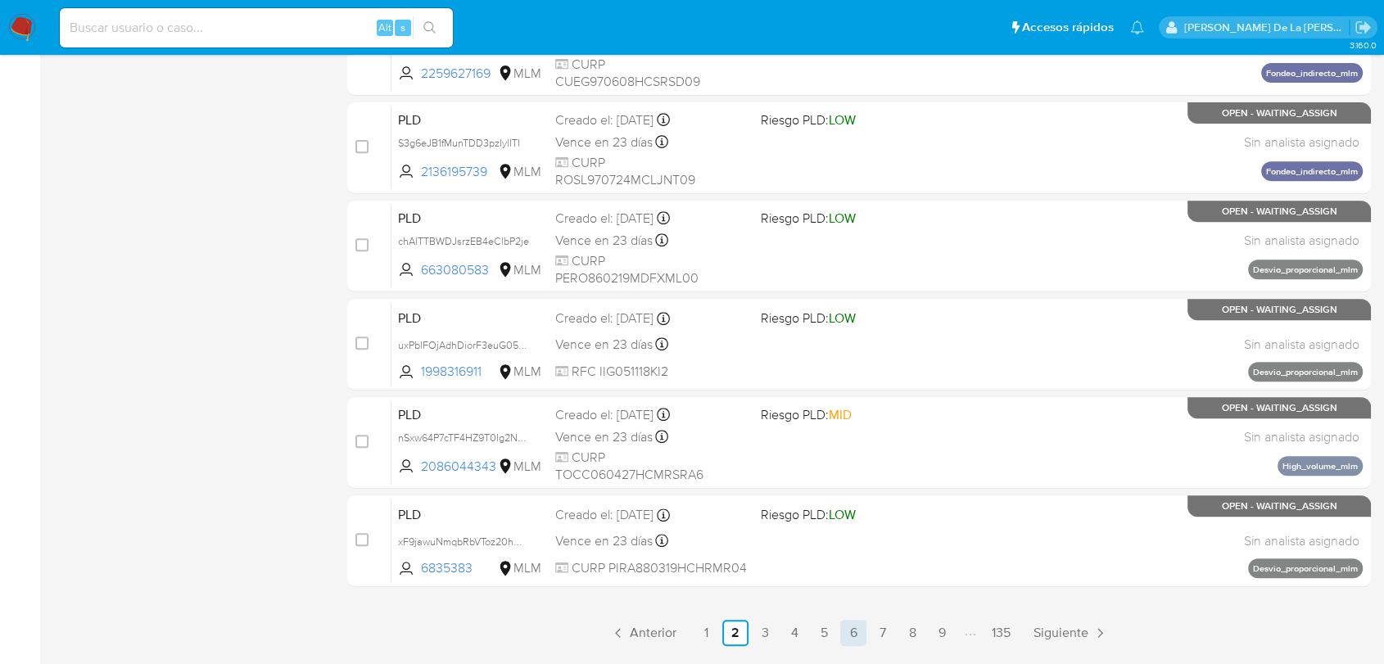
click at [861, 628] on link "6" at bounding box center [853, 633] width 26 height 26
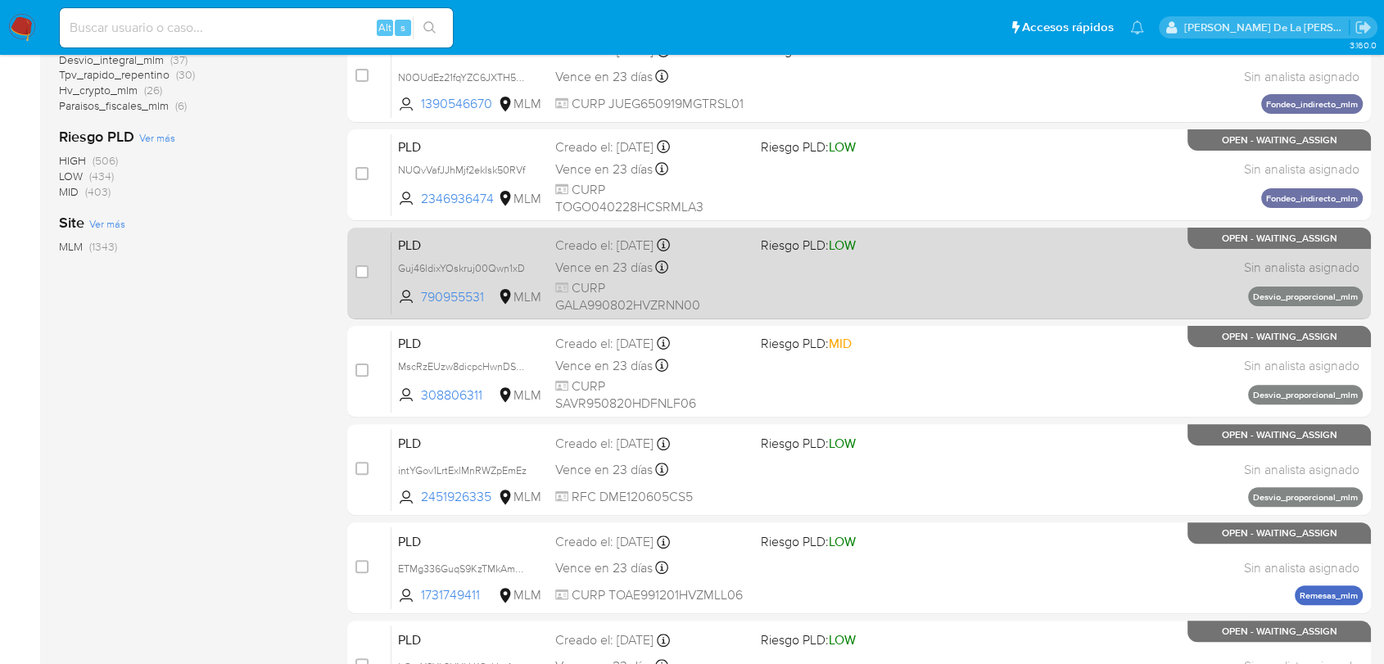
scroll to position [687, 0]
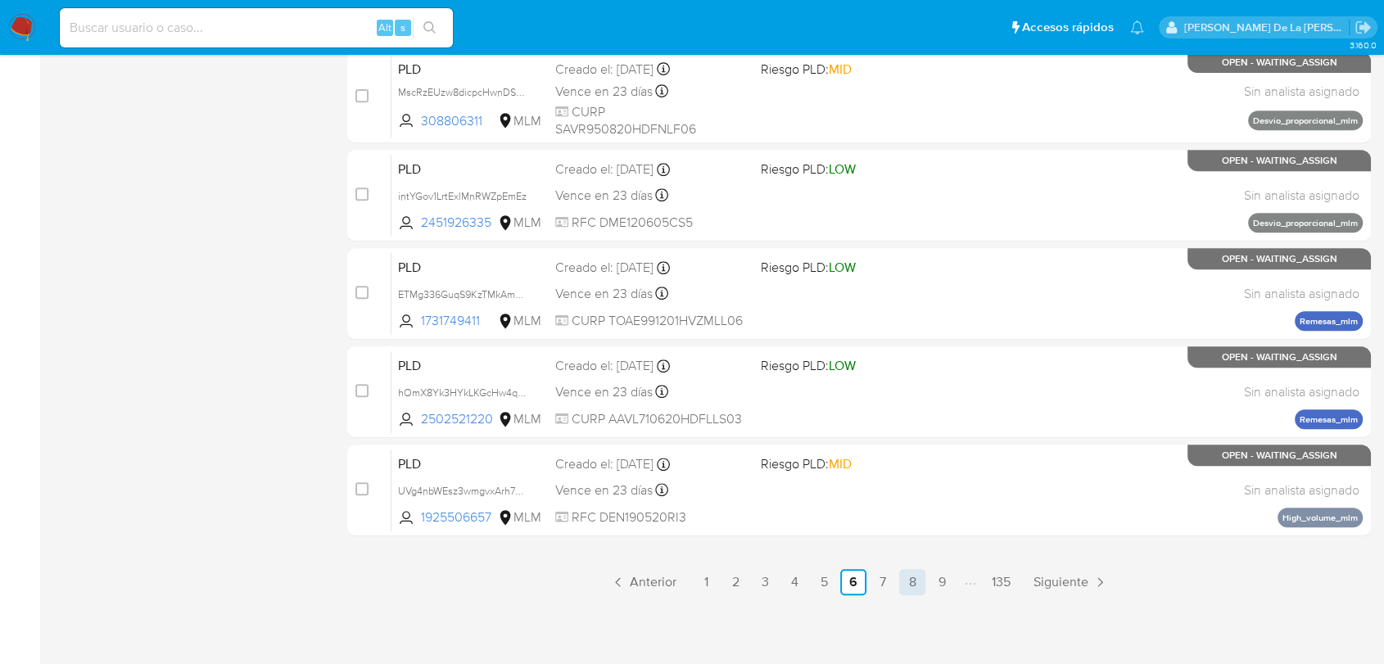
click at [924, 580] on link "8" at bounding box center [912, 582] width 26 height 26
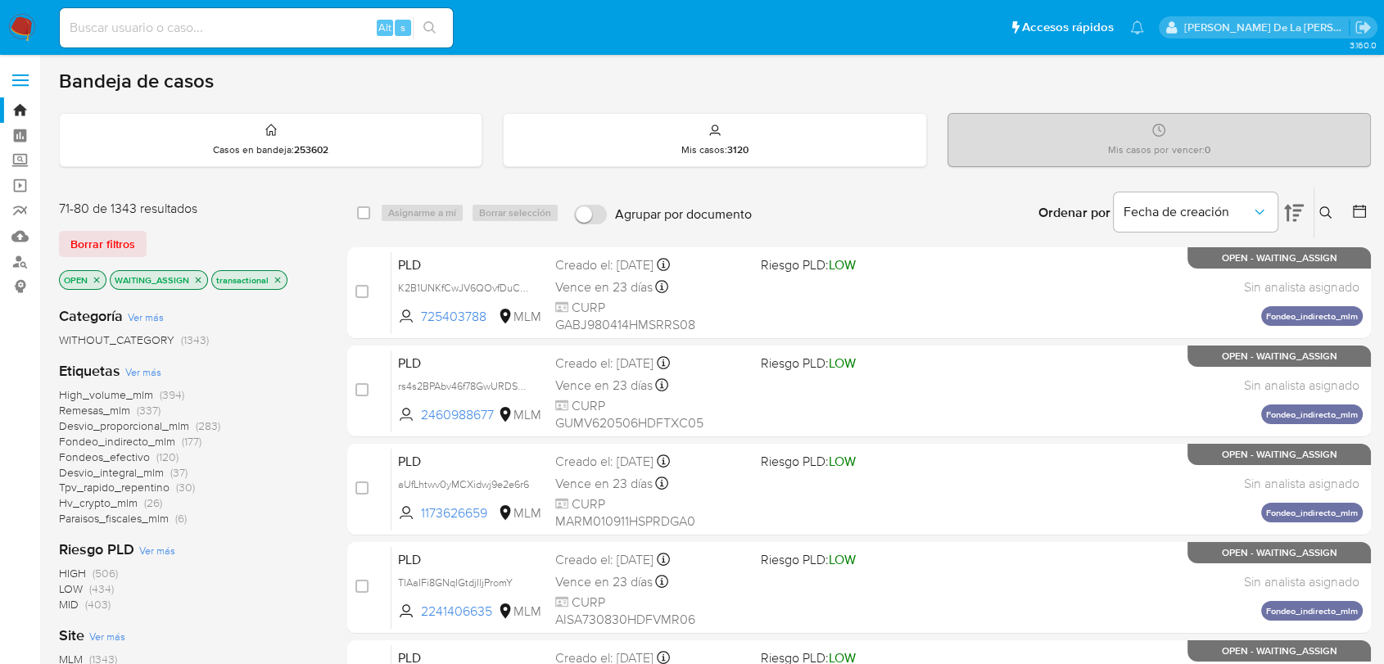
click at [30, 25] on img at bounding box center [22, 28] width 28 height 28
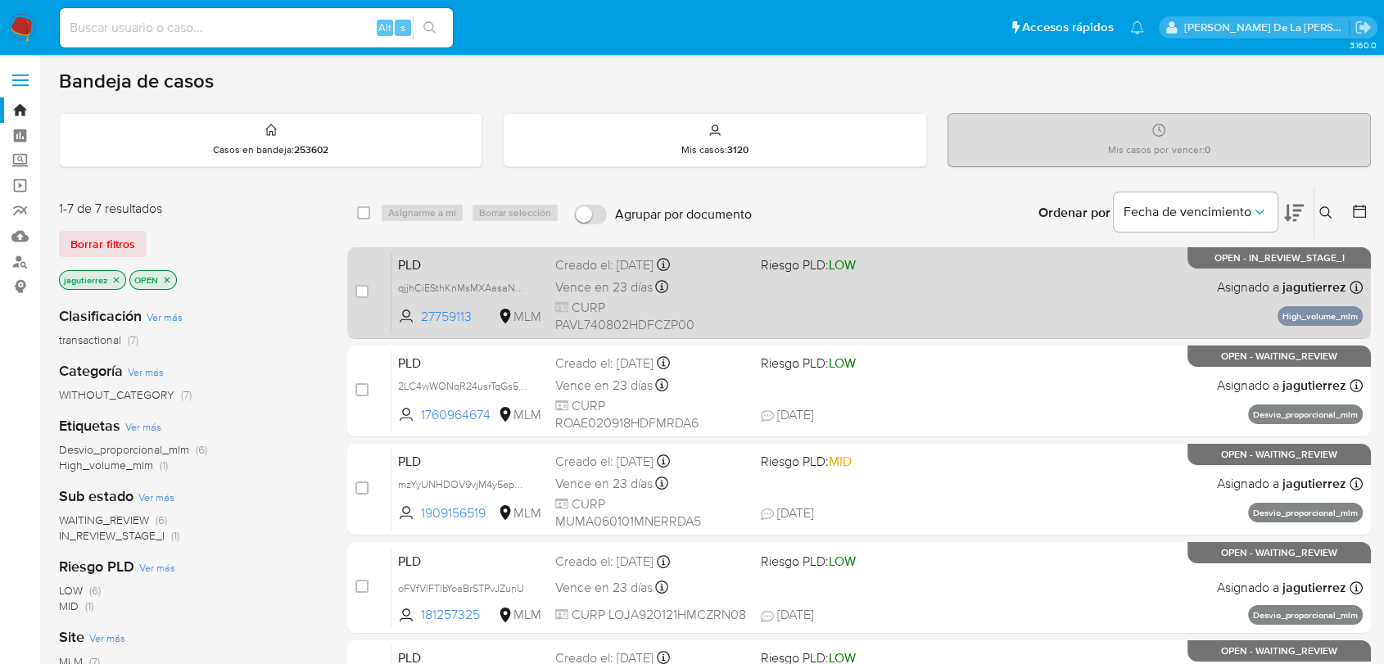
click at [1073, 306] on div "PLD qjjhCiESthKnMsMXAasaN03Q 27759113 MLM Riesgo PLD: LOW Creado el: 12/08/2025…" at bounding box center [877, 292] width 971 height 83
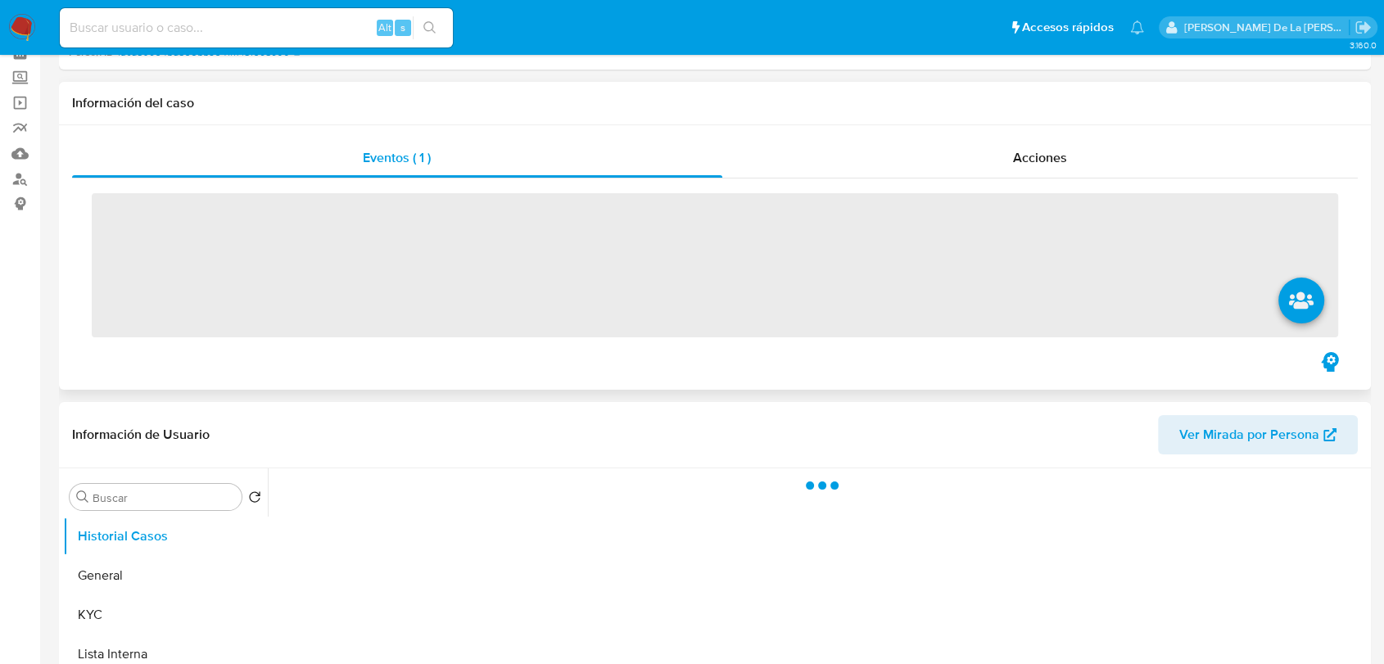
scroll to position [182, 0]
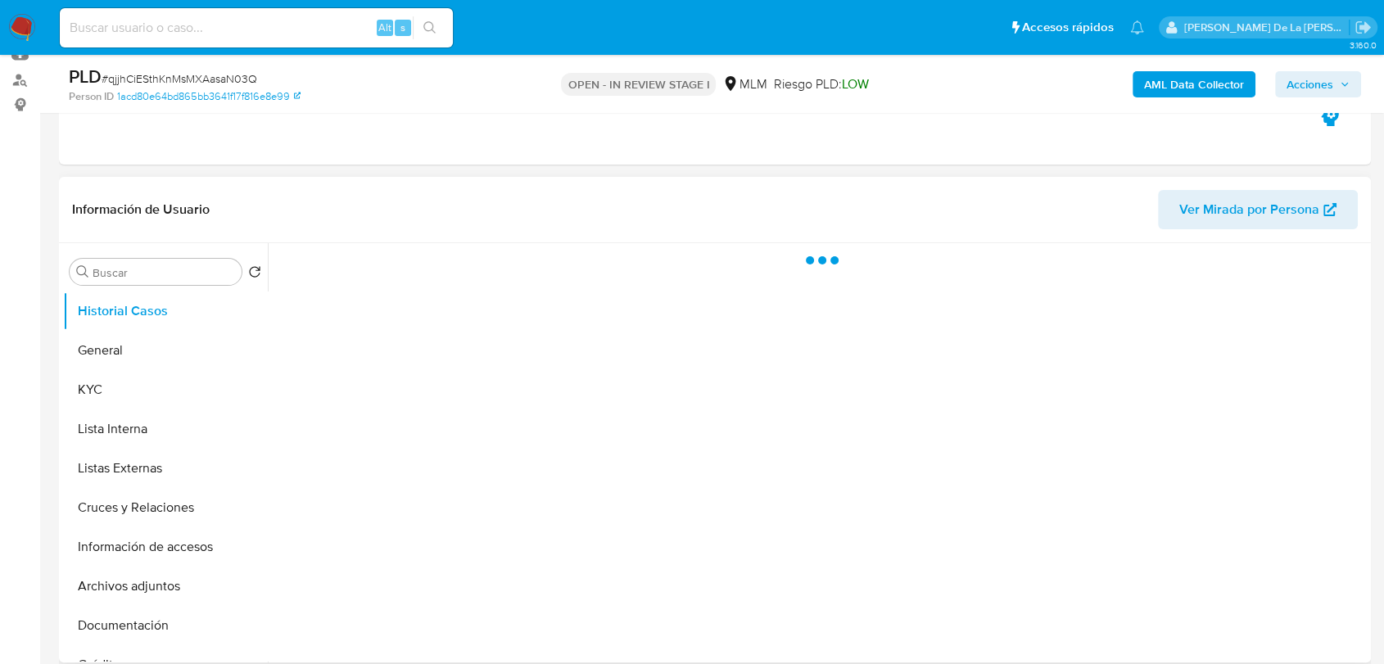
select select "10"
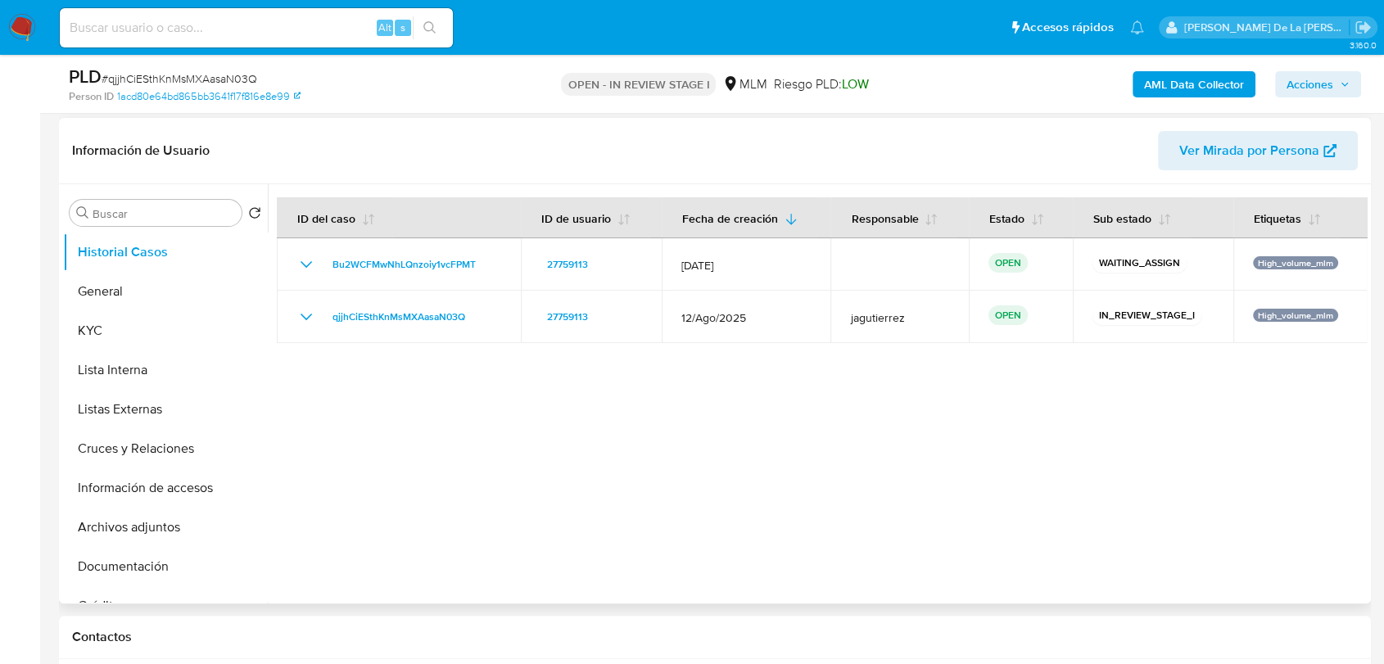
scroll to position [273, 0]
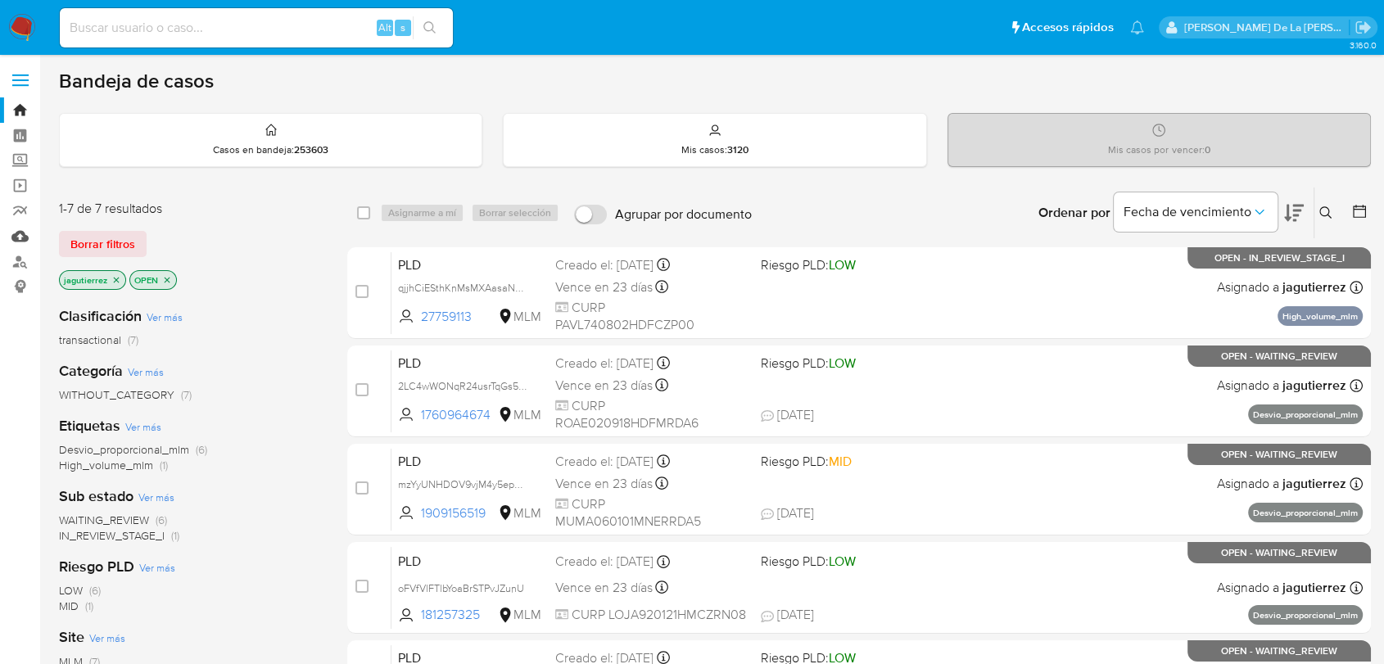
click at [11, 238] on link "Mulan" at bounding box center [97, 236] width 195 height 25
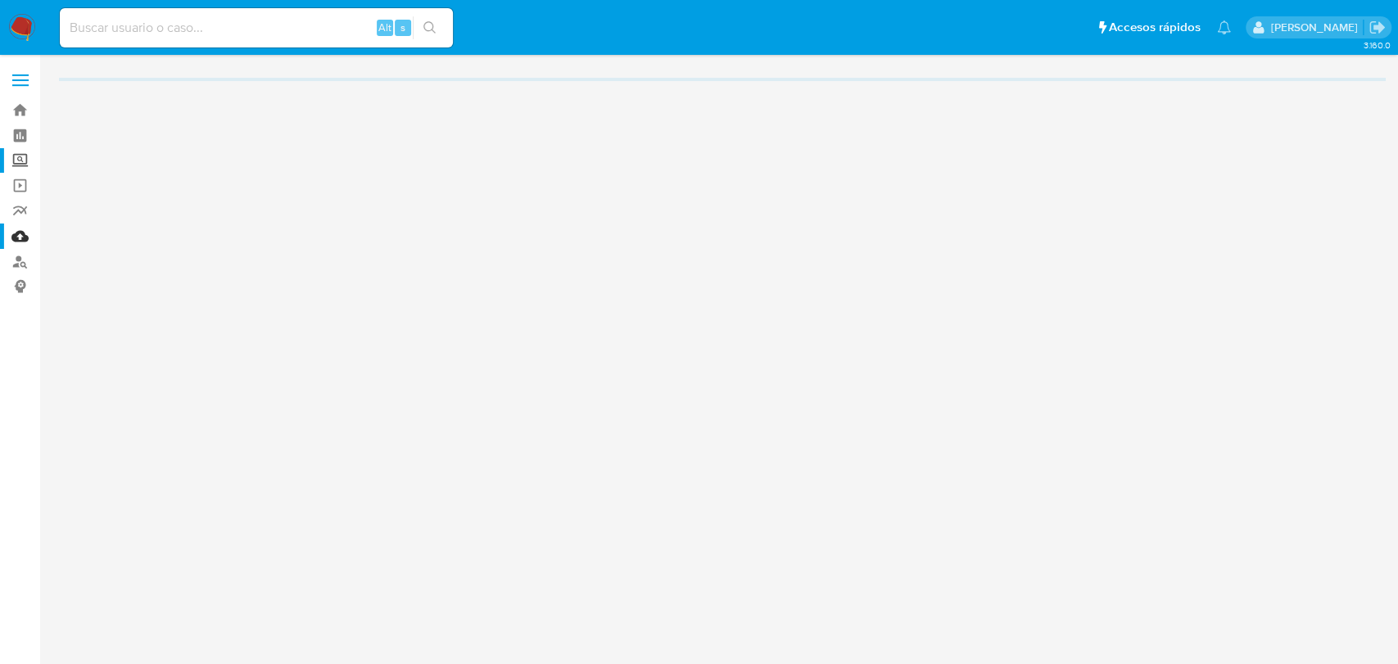
click at [24, 152] on label "Screening" at bounding box center [97, 160] width 195 height 25
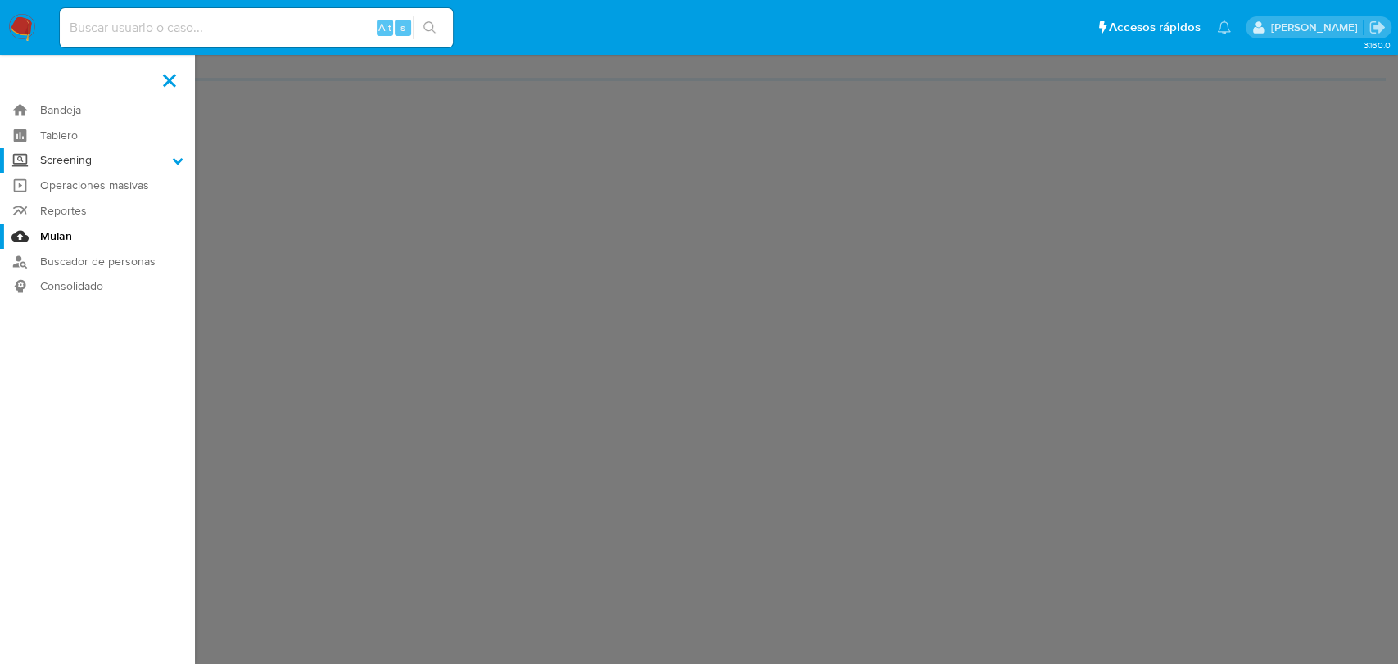
click at [0, 0] on input "Screening" at bounding box center [0, 0] width 0 height 0
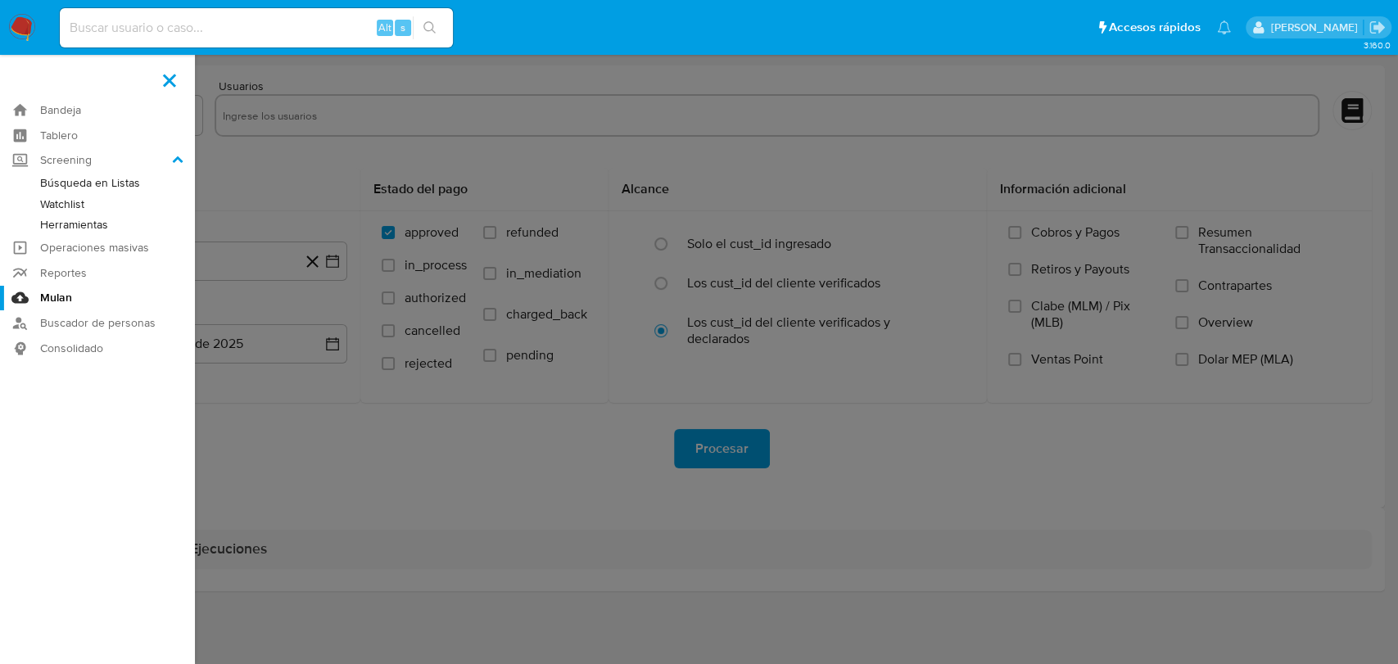
click at [107, 219] on link "Herramientas" at bounding box center [97, 225] width 195 height 20
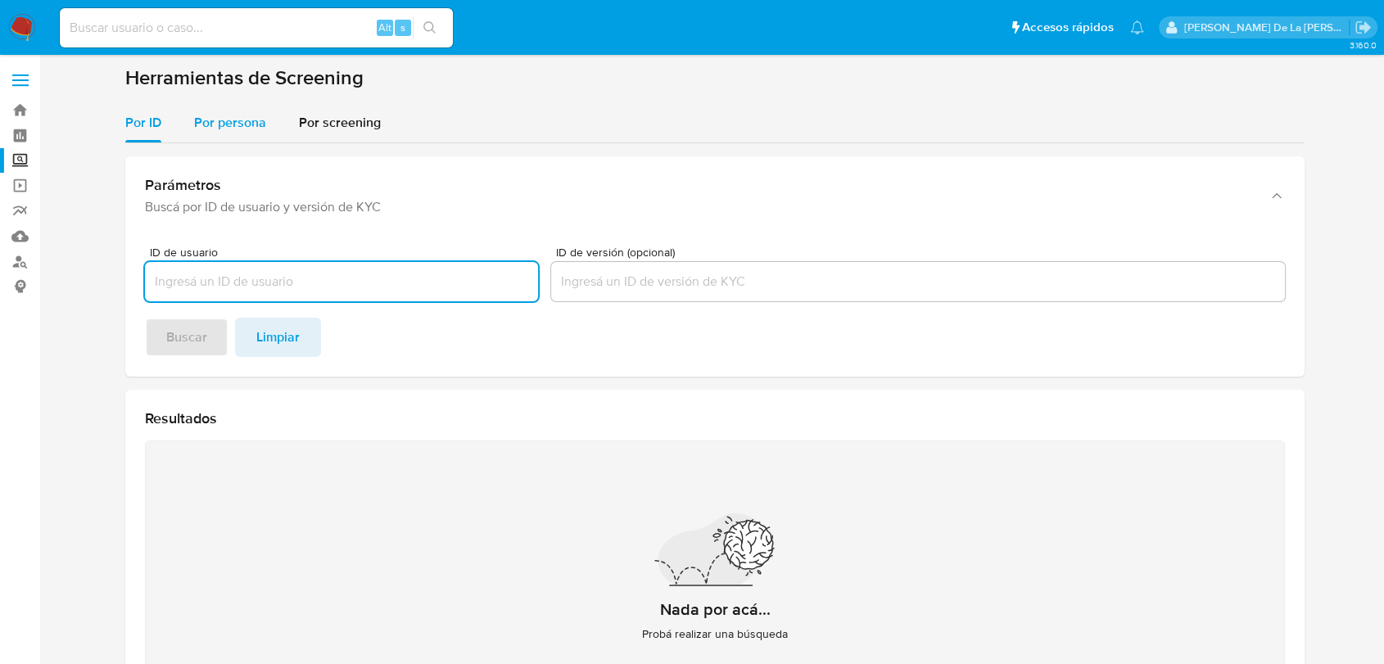
click at [246, 125] on span "Por persona" at bounding box center [230, 122] width 72 height 19
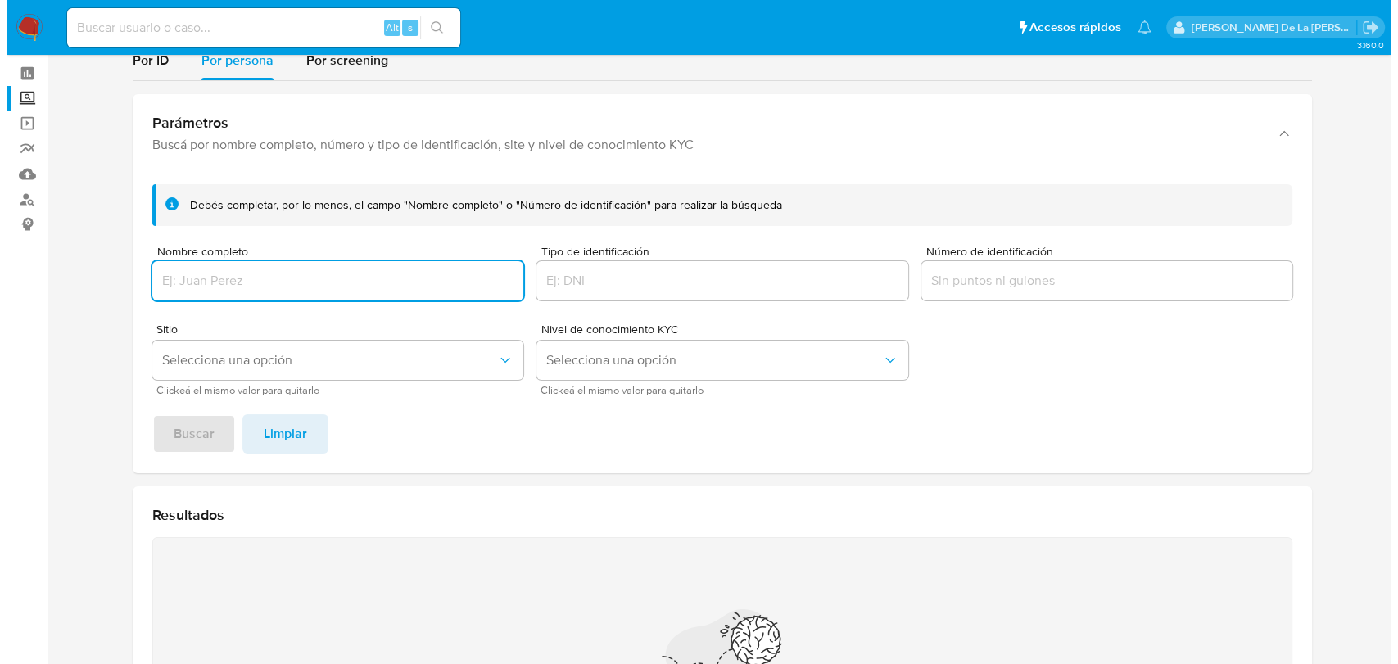
scroll to position [91, 0]
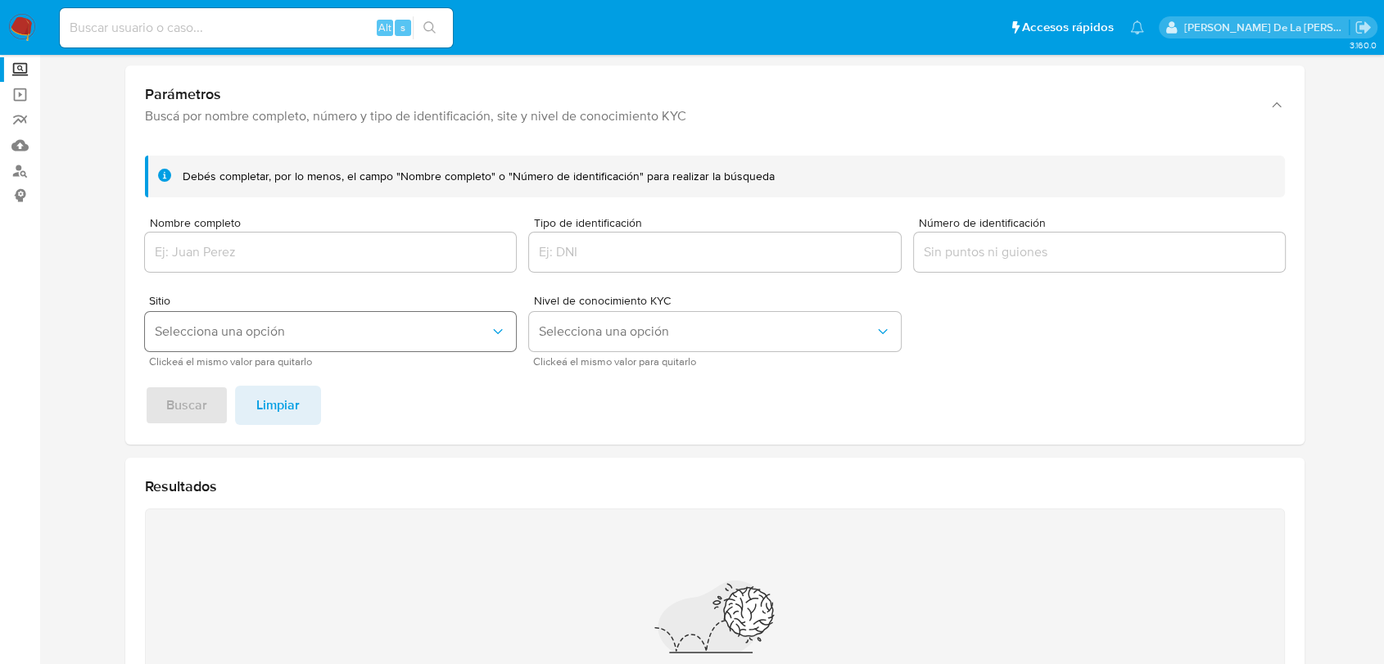
click at [399, 342] on button "Selecciona una opción" at bounding box center [330, 331] width 371 height 39
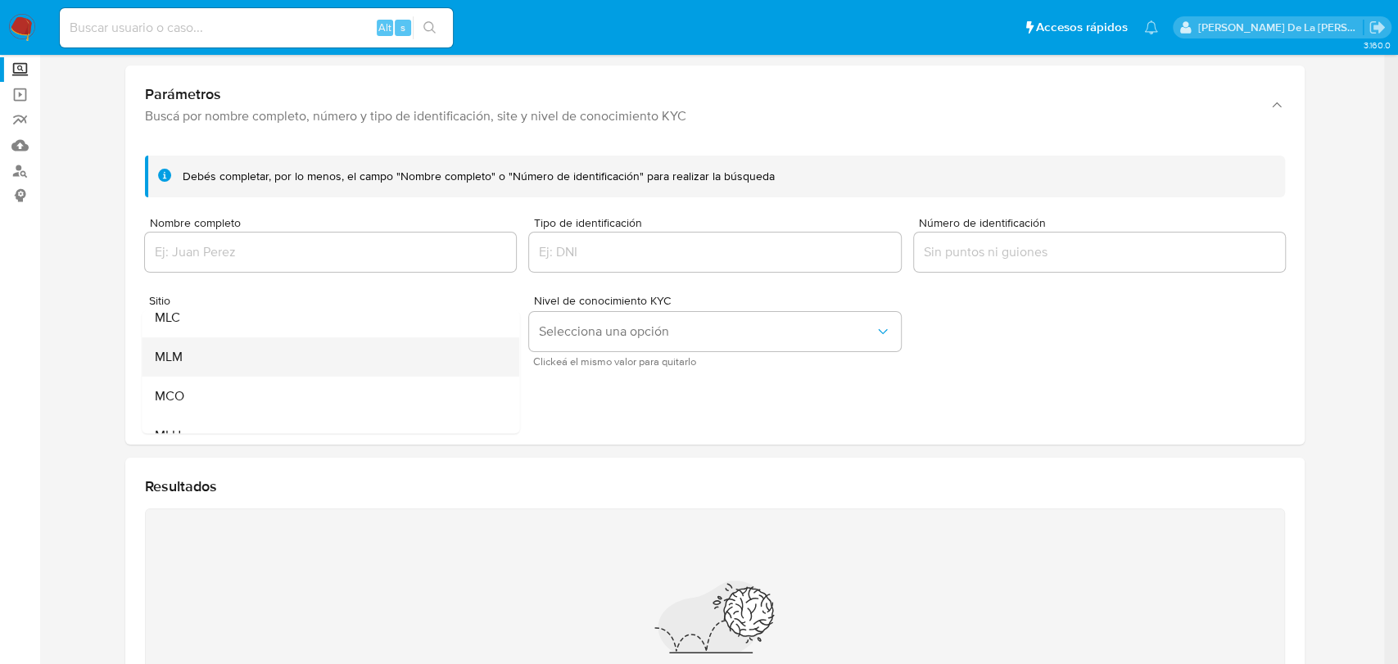
click at [274, 350] on div "MLM" at bounding box center [326, 356] width 342 height 39
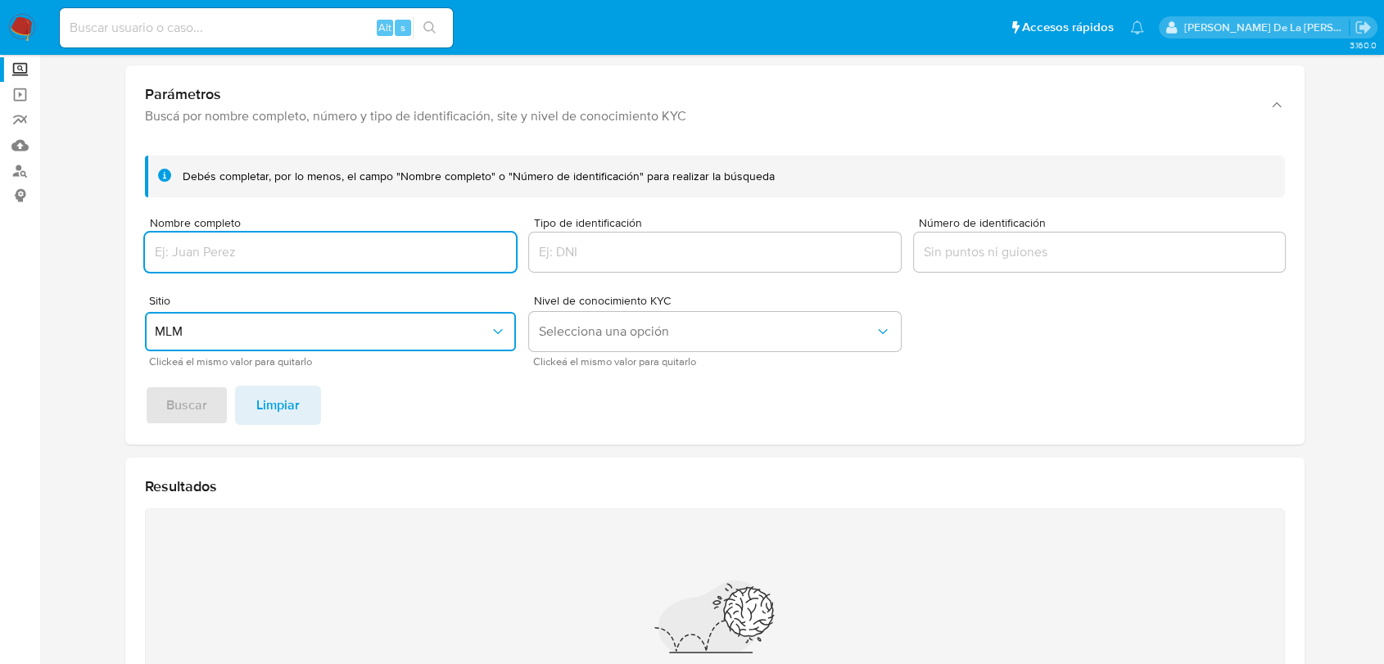
click at [269, 260] on input "Nombre completo" at bounding box center [330, 252] width 371 height 21
paste input "[PERSON_NAME] TRADING CO S.A. DE C.V"
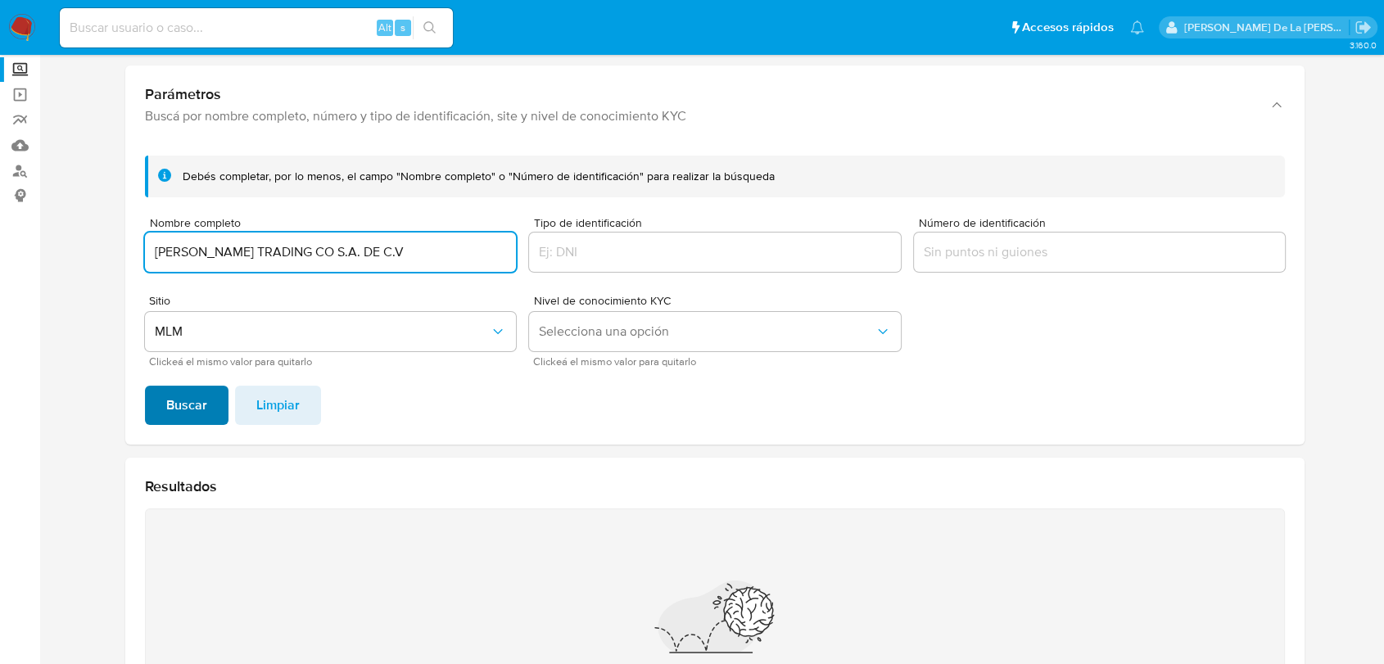
type input "[PERSON_NAME] TRADING CO S.A. DE C.V"
click at [181, 397] on span "Buscar" at bounding box center [186, 405] width 41 height 36
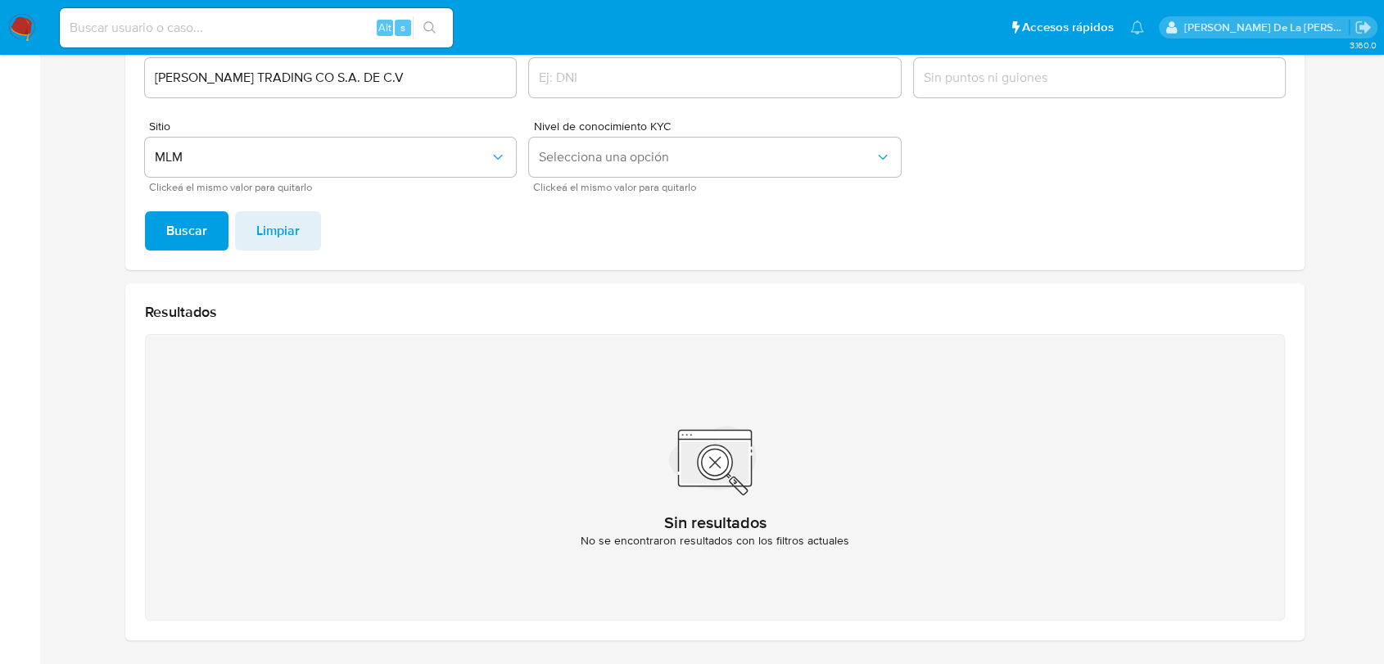
scroll to position [143, 0]
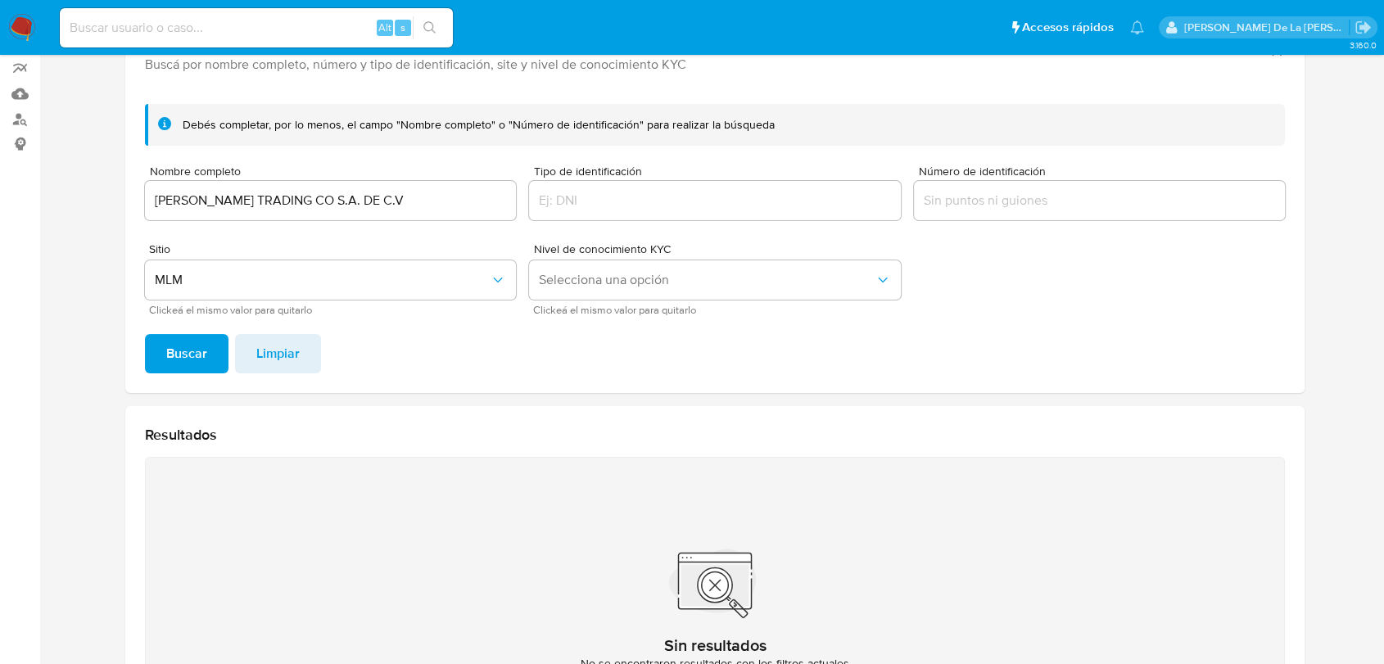
click at [383, 200] on input "[PERSON_NAME] TRADING CO S.A. DE C.V" at bounding box center [330, 200] width 371 height 21
click at [197, 356] on span "Buscar" at bounding box center [186, 354] width 41 height 36
drag, startPoint x: 285, startPoint y: 197, endPoint x: 544, endPoint y: 206, distance: 259.0
click at [544, 206] on form "Debés completar, por lo menos, el campo "Nombre completo" o "Número de identifi…" at bounding box center [715, 209] width 1140 height 211
click at [284, 193] on input "[PERSON_NAME] TRADING CO SA DE CV" at bounding box center [330, 200] width 371 height 21
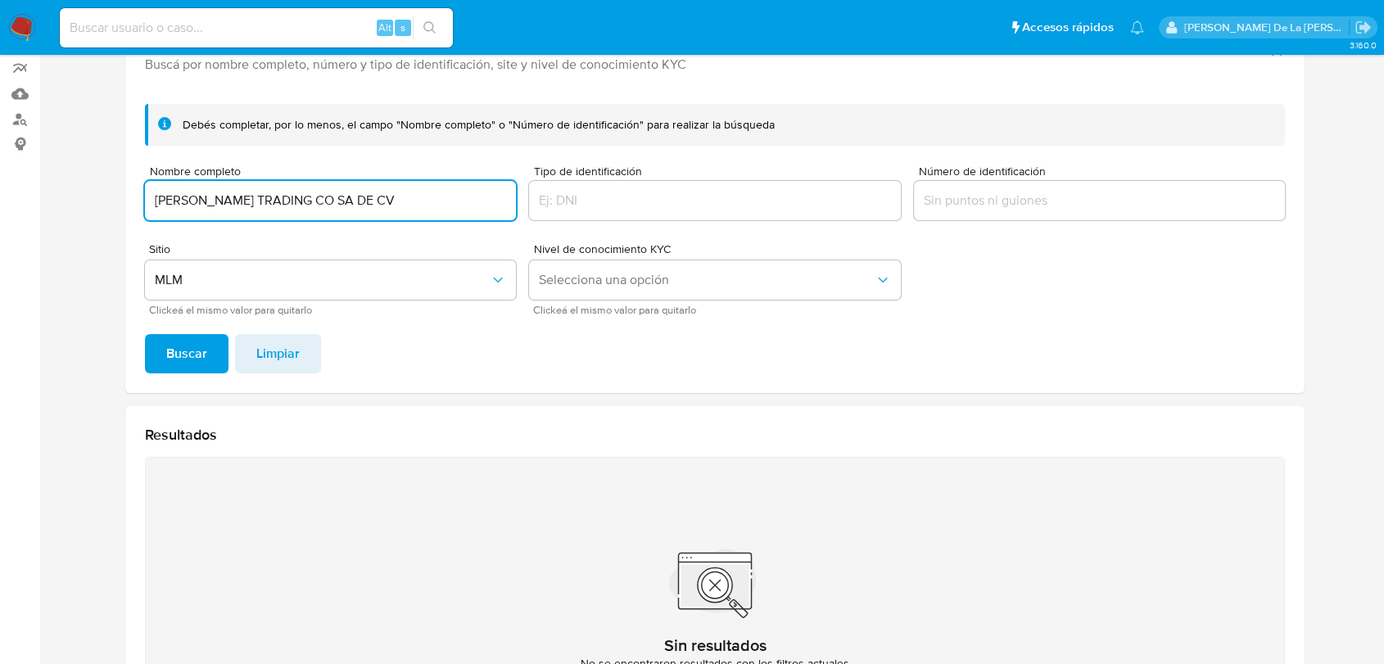
drag, startPoint x: 301, startPoint y: 197, endPoint x: 490, endPoint y: 243, distance: 194.7
click at [478, 238] on form "Debés completar, por lo menos, el campo "Nombre completo" o "Número de identifi…" at bounding box center [715, 209] width 1140 height 211
type input "[PERSON_NAME] TRADING CO"
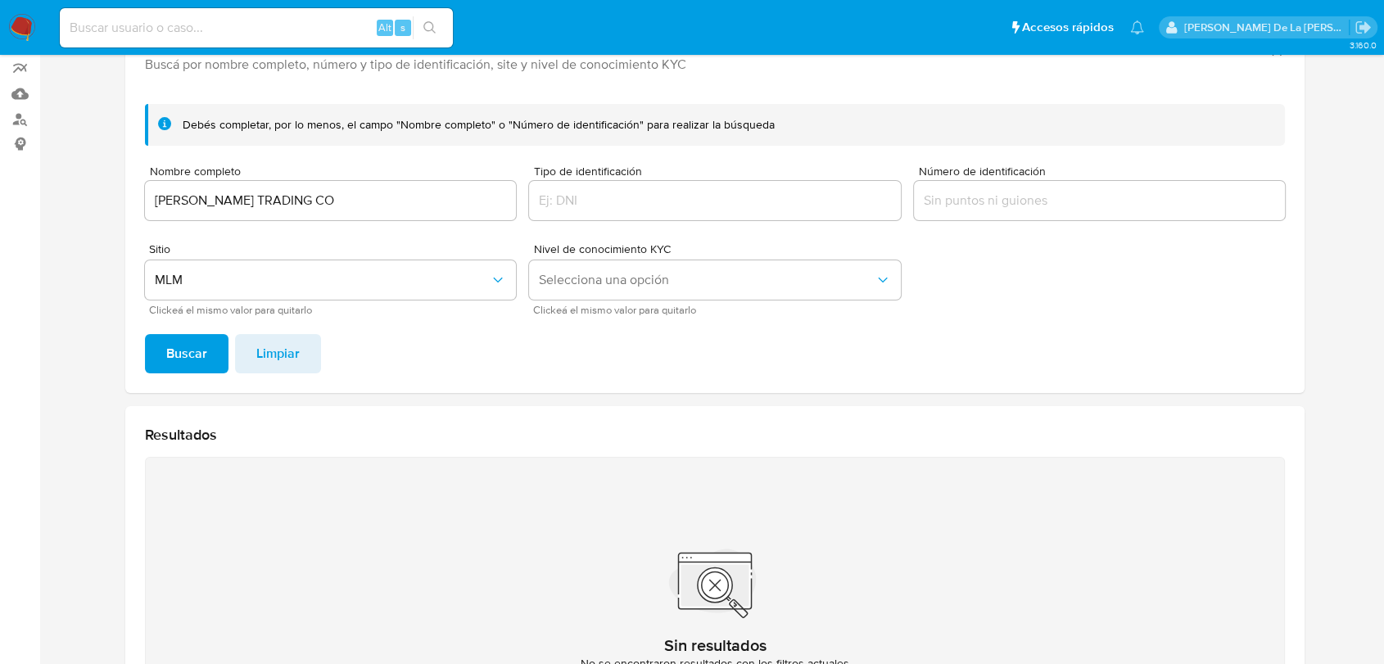
click at [179, 346] on span "Buscar" at bounding box center [186, 354] width 41 height 36
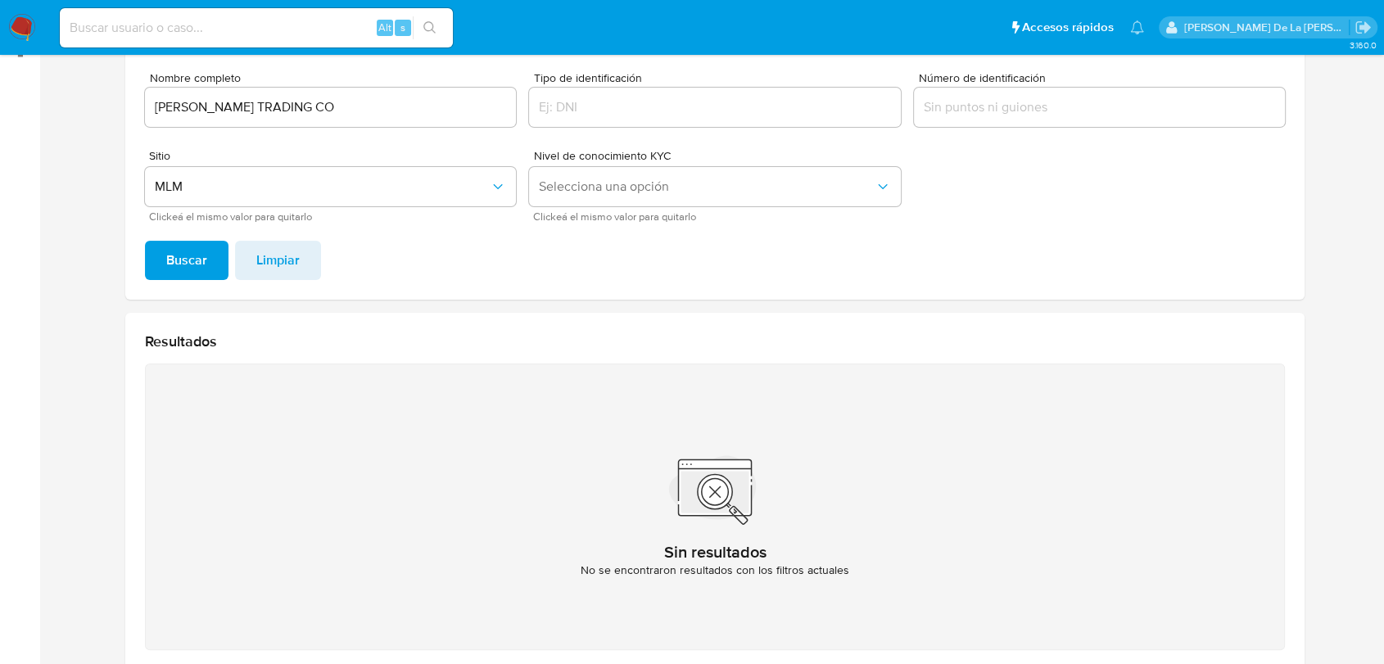
scroll to position [52, 0]
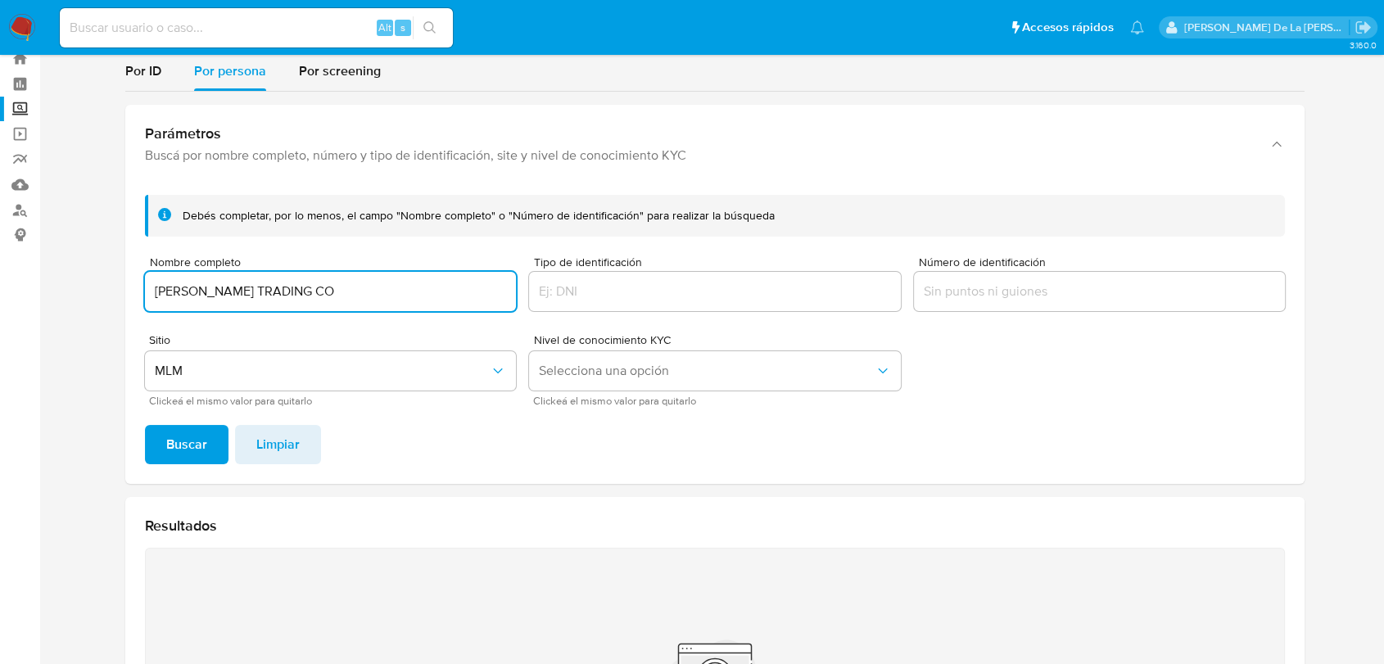
drag, startPoint x: 299, startPoint y: 283, endPoint x: 52, endPoint y: 281, distance: 246.6
click at [53, 280] on main "3.160.0" at bounding box center [692, 442] width 1384 height 989
click at [297, 292] on input "OK APLICACIONES Y MÁS" at bounding box center [330, 291] width 371 height 21
click at [178, 441] on span "Buscar" at bounding box center [186, 445] width 41 height 36
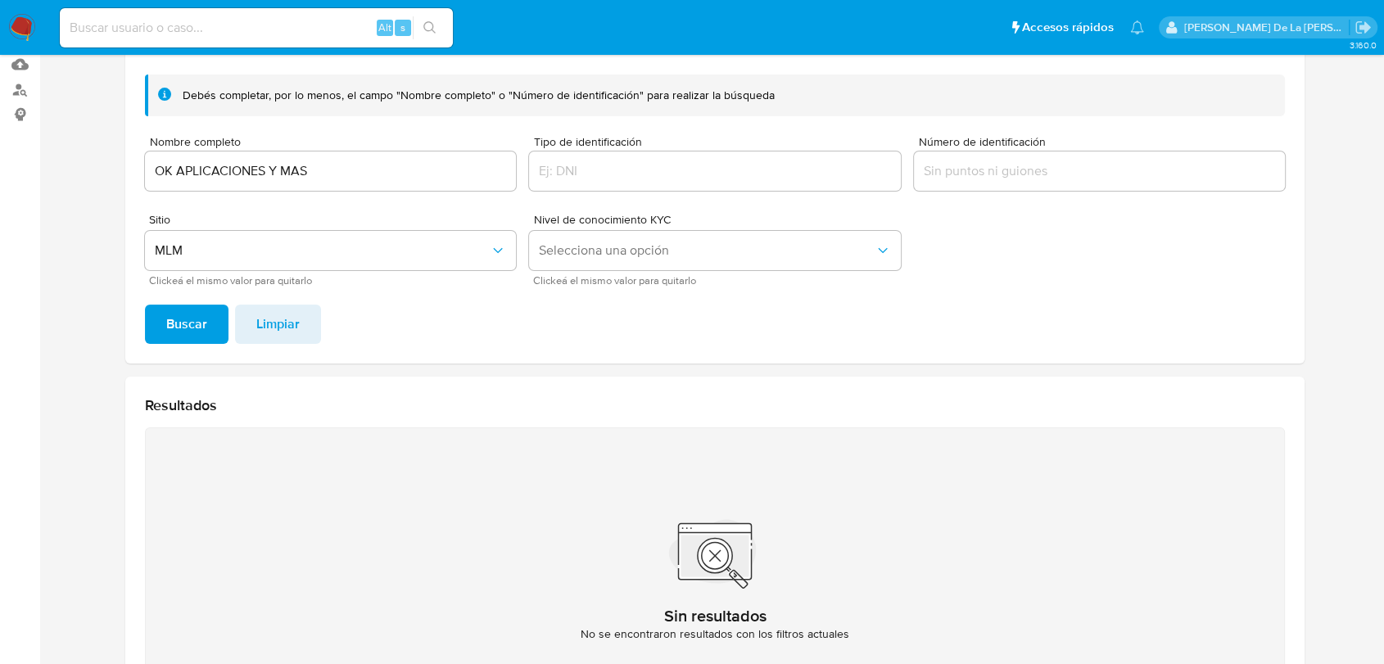
scroll to position [0, 0]
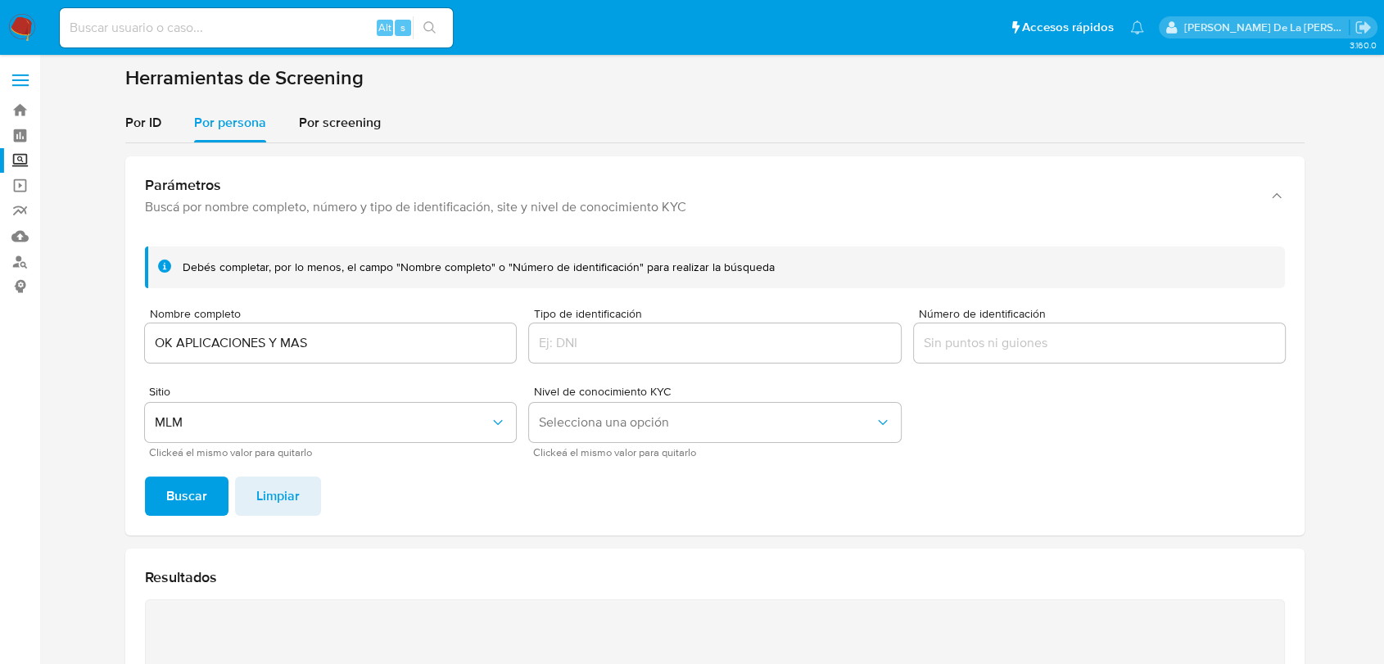
click at [321, 329] on div "OK APLICACIONES Y MAS" at bounding box center [330, 343] width 371 height 39
drag, startPoint x: 319, startPoint y: 336, endPoint x: 5, endPoint y: 334, distance: 313.7
click at [5, 335] on section "Bandeja Tablero Screening Búsqueda en Listas Watchlist Herramientas Operaciones…" at bounding box center [692, 494] width 1384 height 989
click at [183, 493] on span "Buscar" at bounding box center [186, 496] width 41 height 36
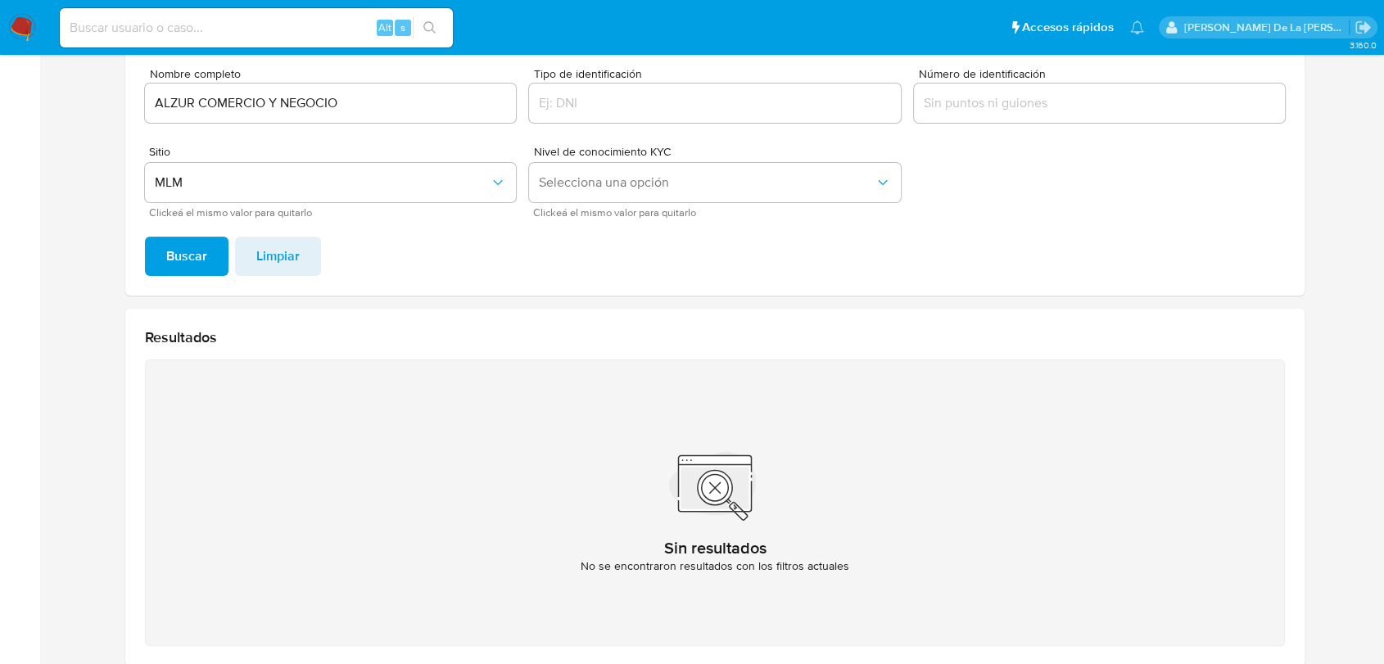
scroll to position [143, 0]
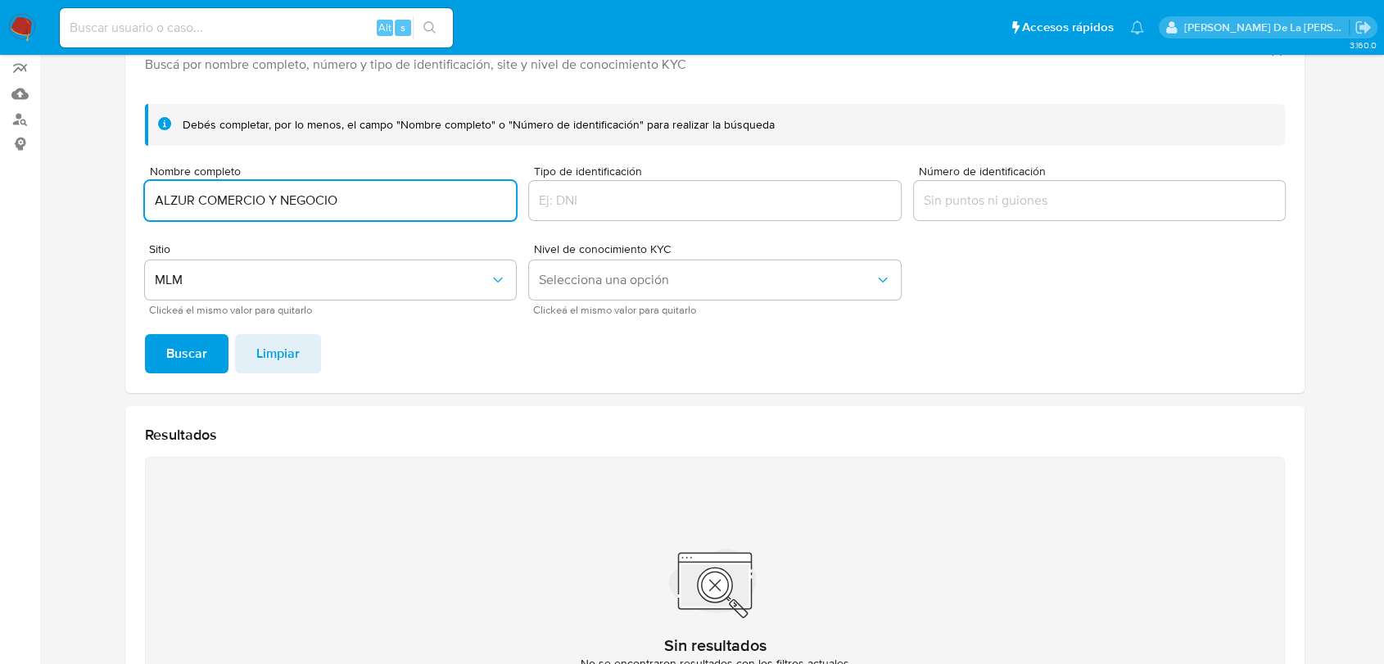
drag, startPoint x: 374, startPoint y: 195, endPoint x: -85, endPoint y: 195, distance: 458.7
click at [0, 195] on html "Pausado Ver notificaciones Alt s Accesos rápidos Presiona las siguientes teclas…" at bounding box center [692, 351] width 1384 height 989
type input "Beco Peninsular El texto original de este artículo fue publicado por la Agencia…"
click at [376, 199] on input "Beco Peninsular El texto original de este artículo fue publicado por la Agencia…" at bounding box center [330, 200] width 371 height 21
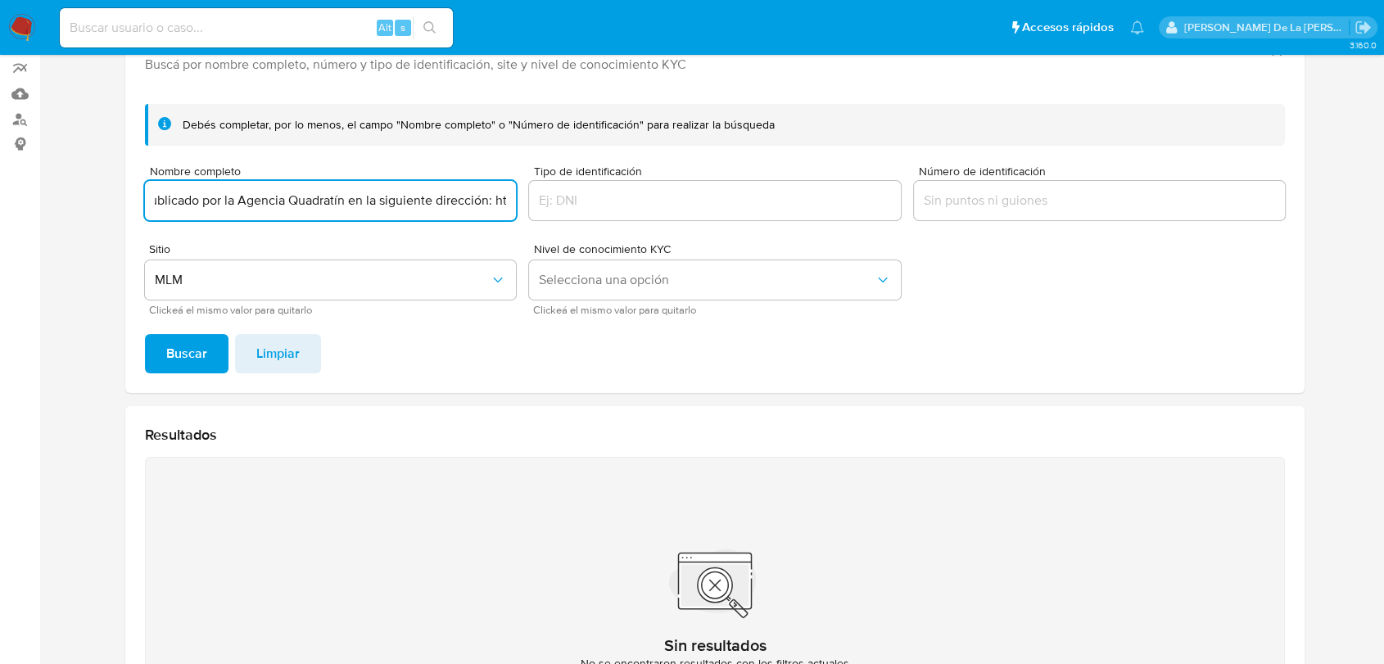
click at [376, 199] on input "Beco Peninsular El texto original de este artículo fue publicado por la Agencia…" at bounding box center [330, 200] width 371 height 21
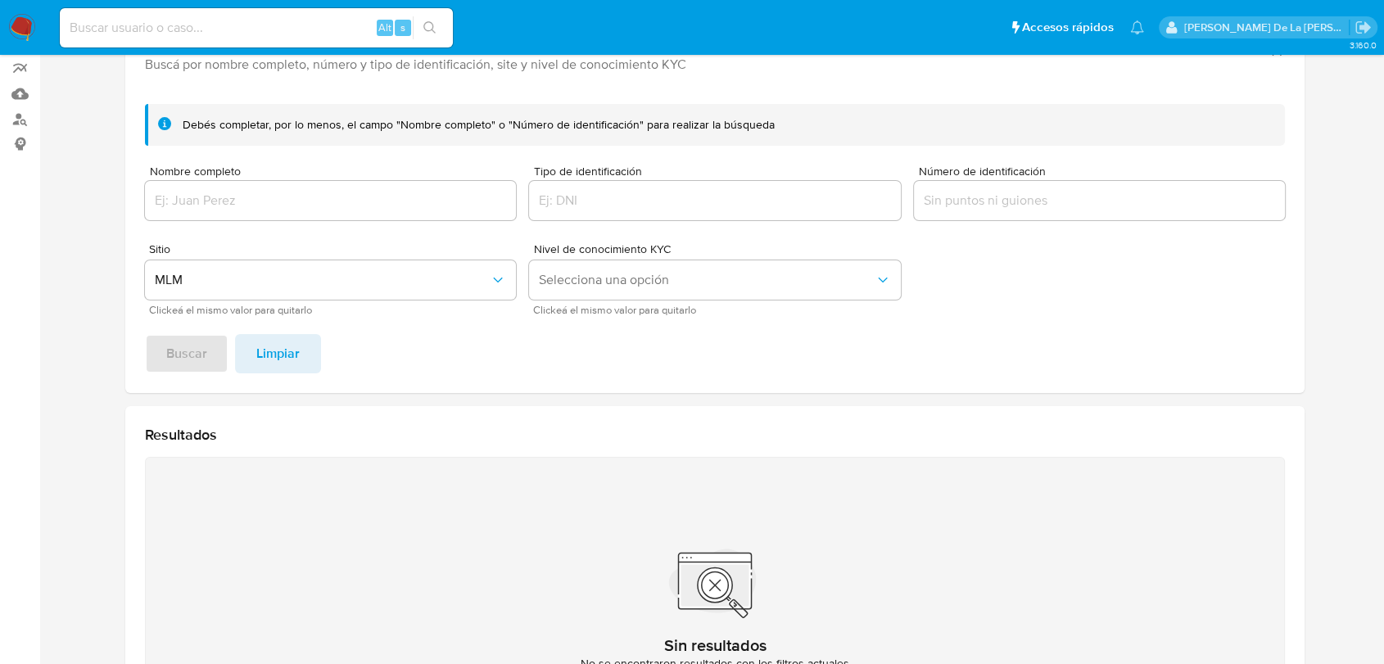
click at [187, 197] on input "Nombre completo" at bounding box center [330, 200] width 371 height 21
paste input "El texto original de este artículo fue publicado por la Agencia Quadratín en la…"
type input "El texto original de este artículo fue publicado por la Agencia Quadratín en la…"
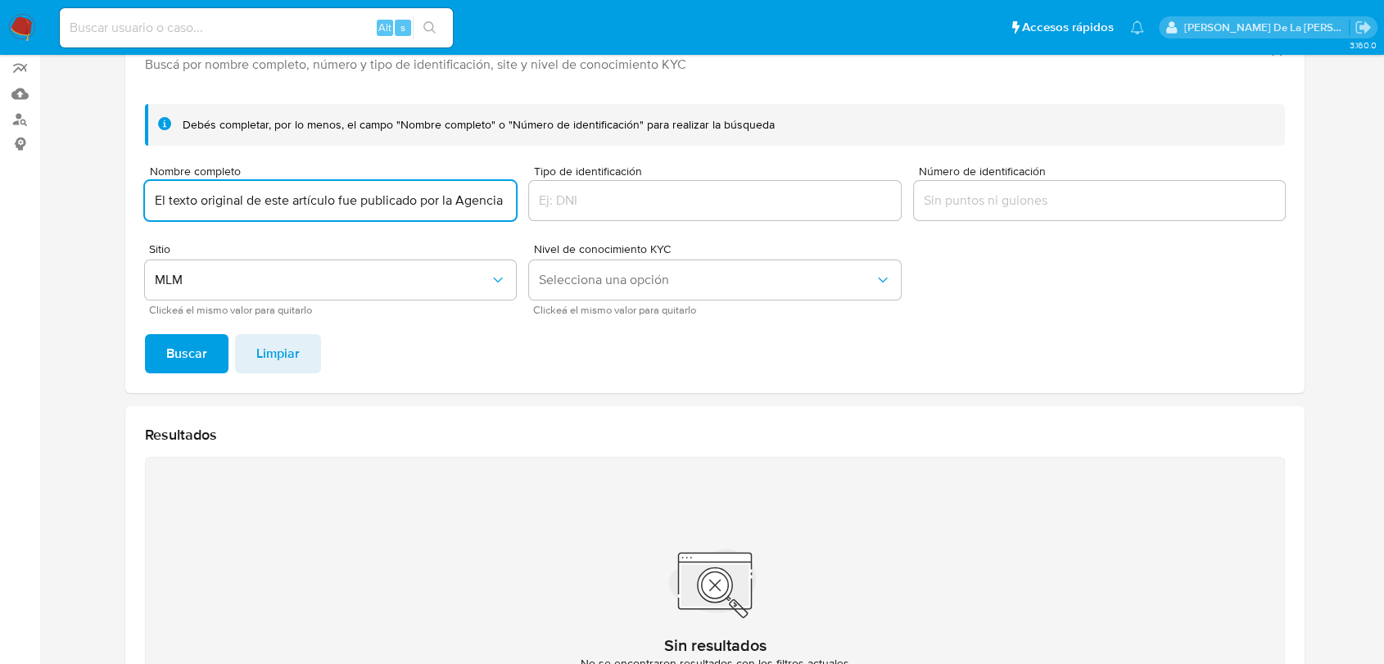
scroll to position [0, 310]
drag, startPoint x: 235, startPoint y: 202, endPoint x: 647, endPoint y: 210, distance: 412.1
click at [647, 210] on form "Debés completar, por lo menos, el campo "Nombre completo" o "Número de identifi…" at bounding box center [715, 209] width 1140 height 211
click at [273, 195] on input "El texto original de este artículo fue publicado por la Agencia Quadratín en la…" at bounding box center [330, 200] width 371 height 21
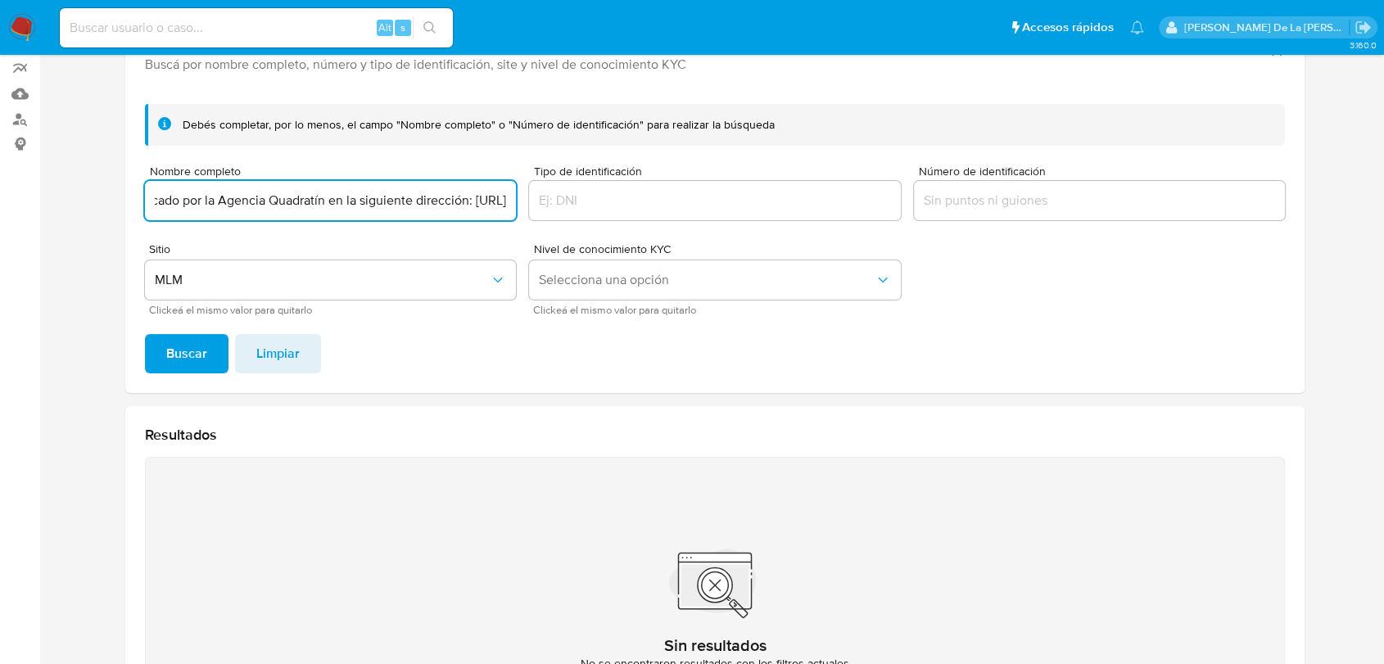
click at [273, 195] on input "El texto original de este artículo fue publicado por la Agencia Quadratín en la…" at bounding box center [330, 200] width 371 height 21
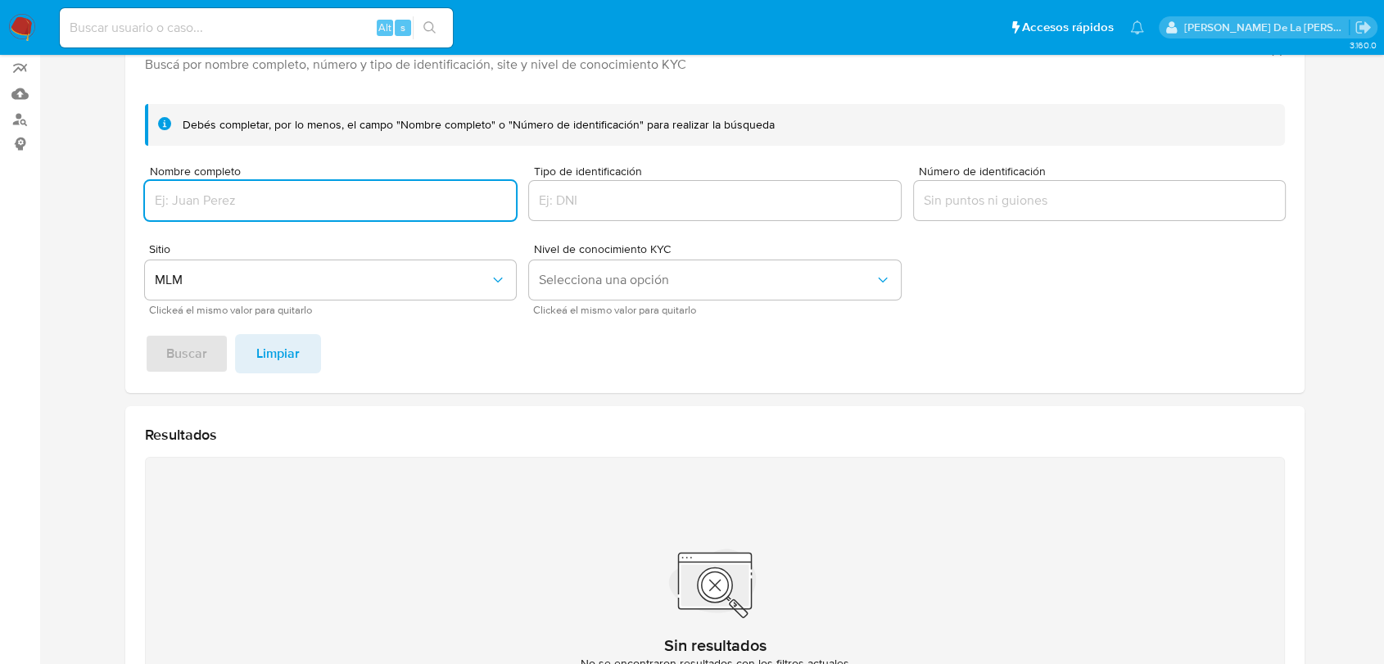
click at [249, 191] on input "Nombre completo" at bounding box center [330, 200] width 371 height 21
paste input "Govermet Solutions [GEOGRAPHIC_DATA]"
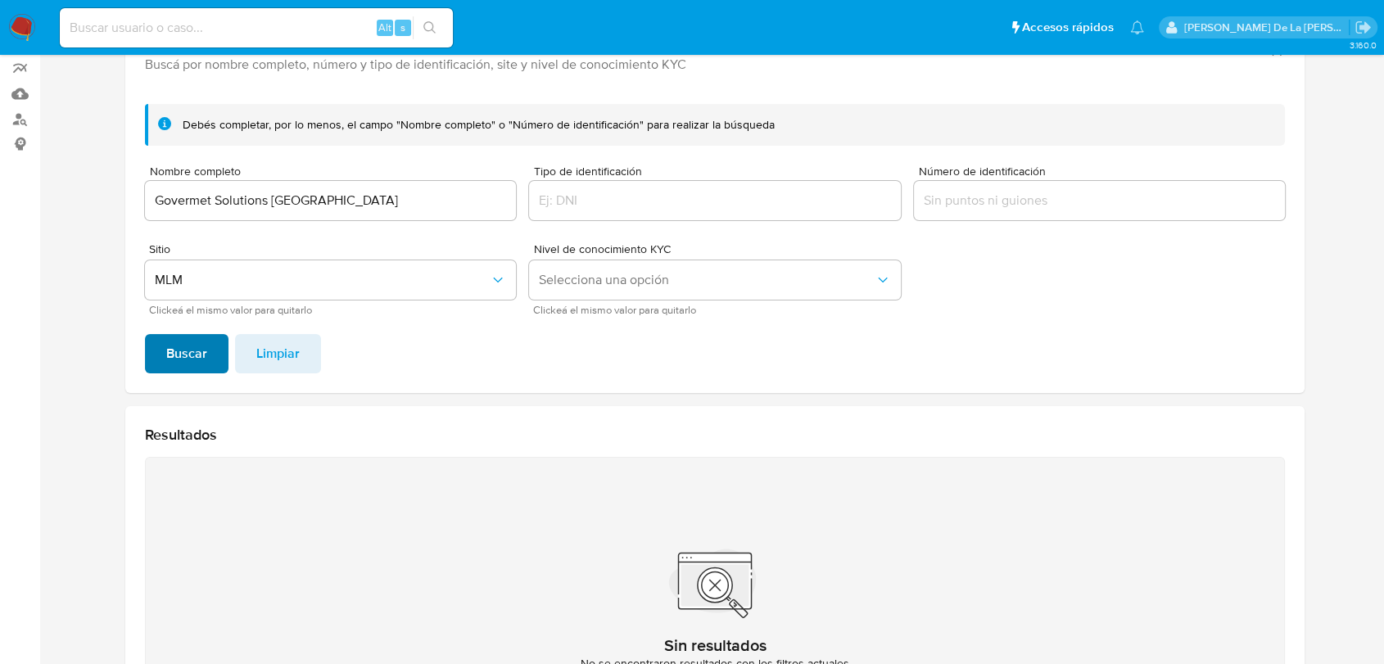
click at [190, 359] on span "Buscar" at bounding box center [186, 354] width 41 height 36
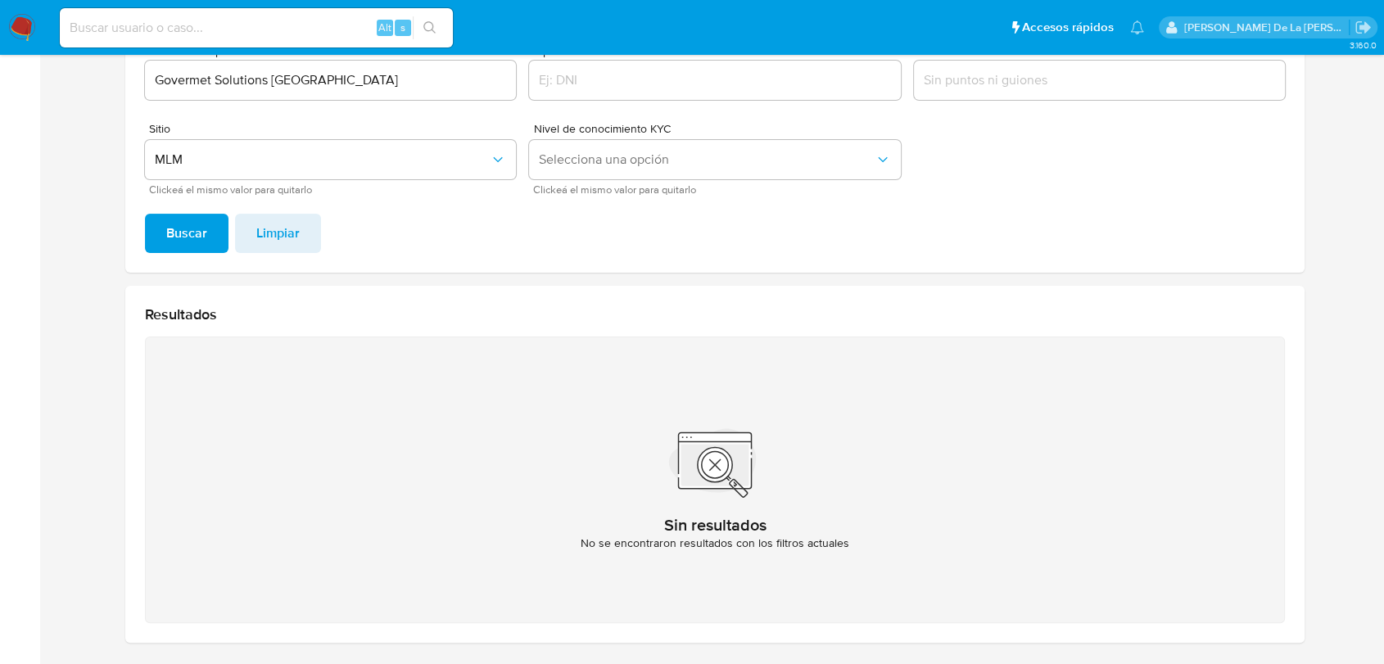
scroll to position [143, 0]
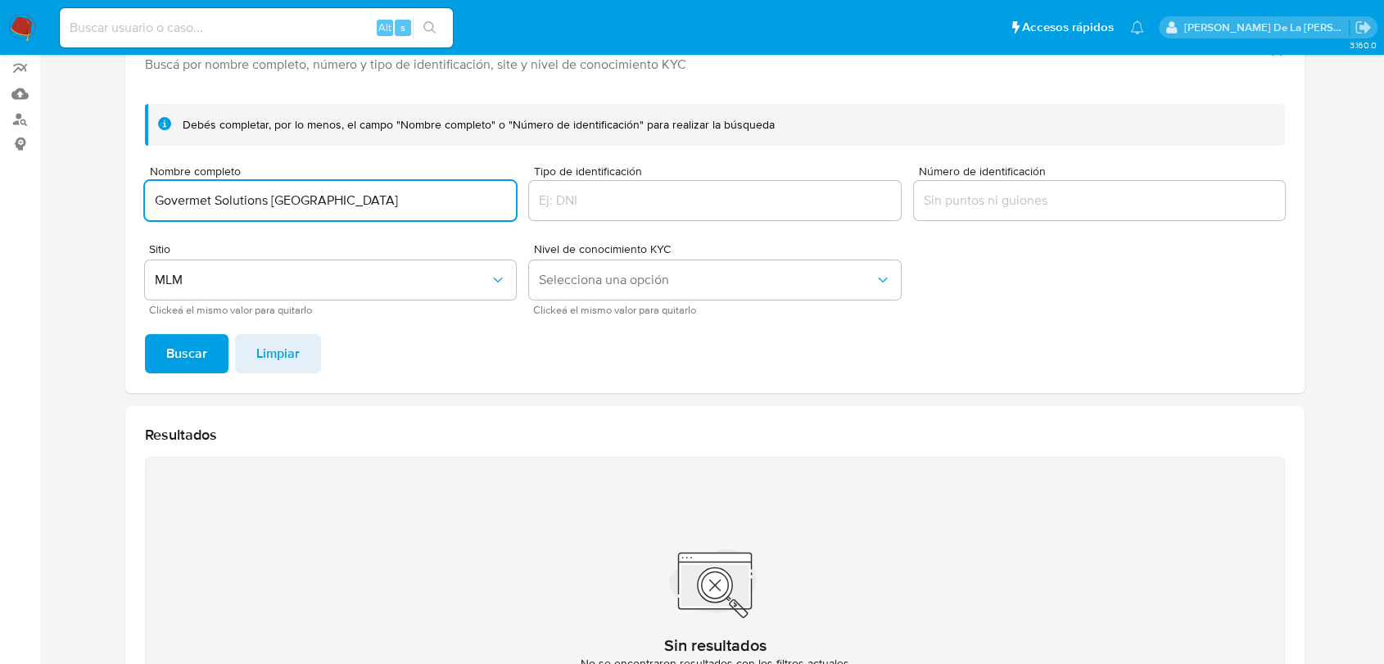
drag, startPoint x: 341, startPoint y: 200, endPoint x: 97, endPoint y: 196, distance: 243.3
click at [98, 196] on section at bounding box center [715, 350] width 1312 height 854
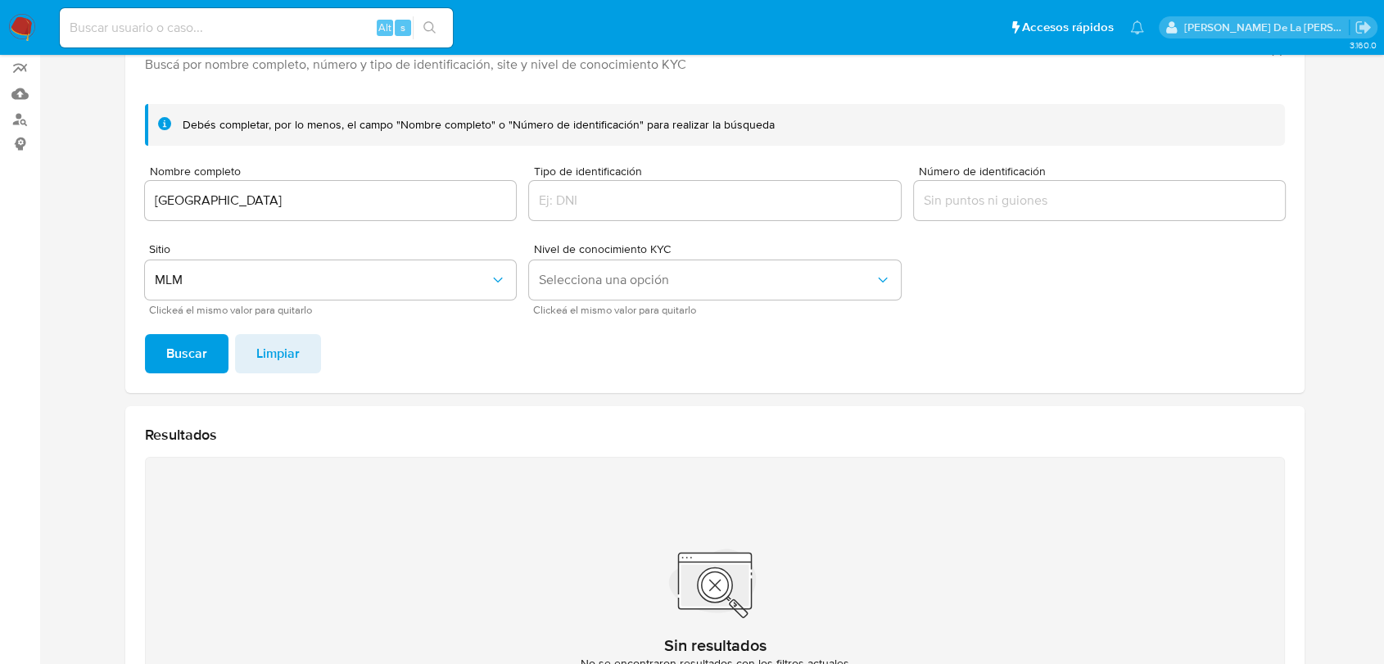
click at [217, 351] on button "Buscar" at bounding box center [187, 353] width 84 height 39
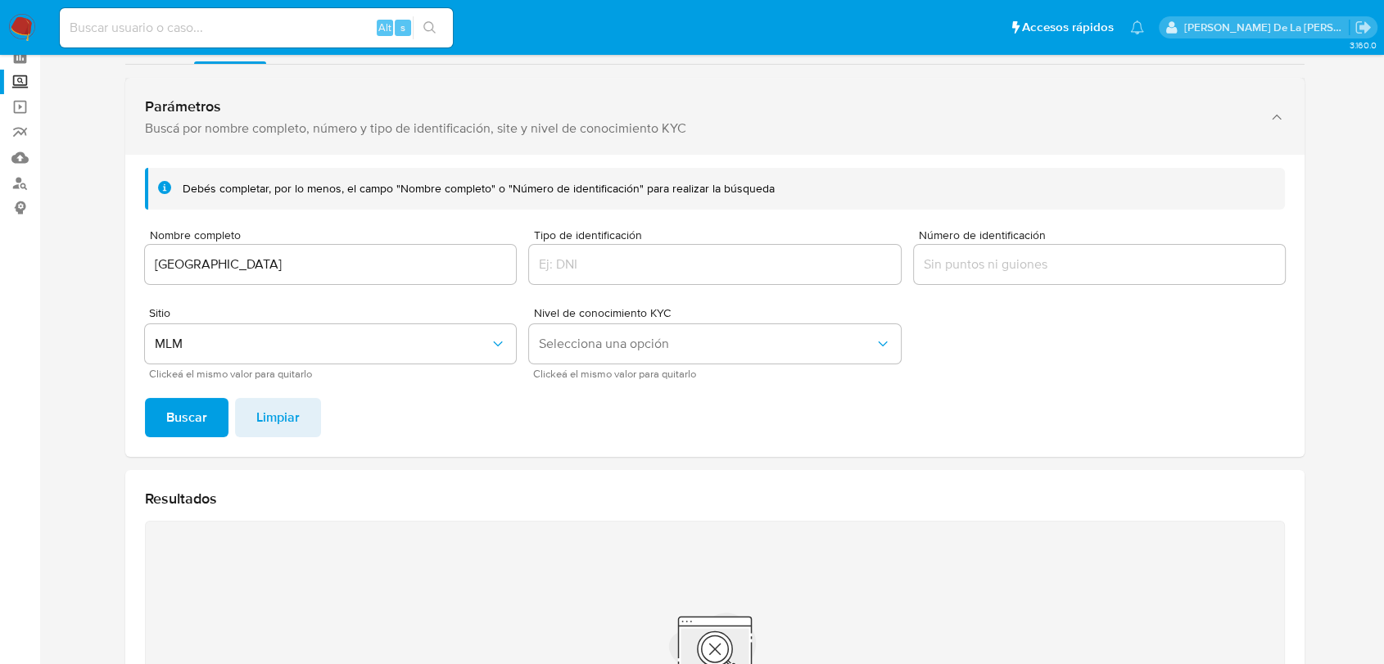
scroll to position [52, 0]
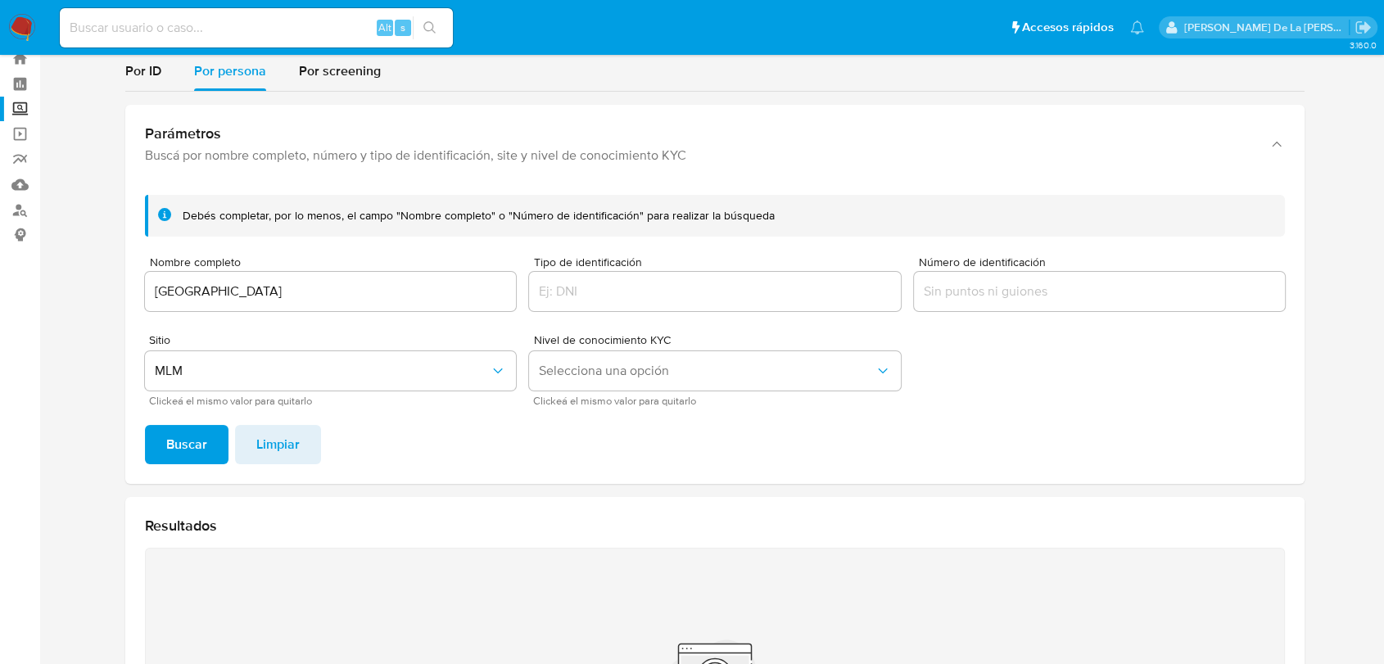
click at [202, 301] on input "[GEOGRAPHIC_DATA]" at bounding box center [330, 291] width 371 height 21
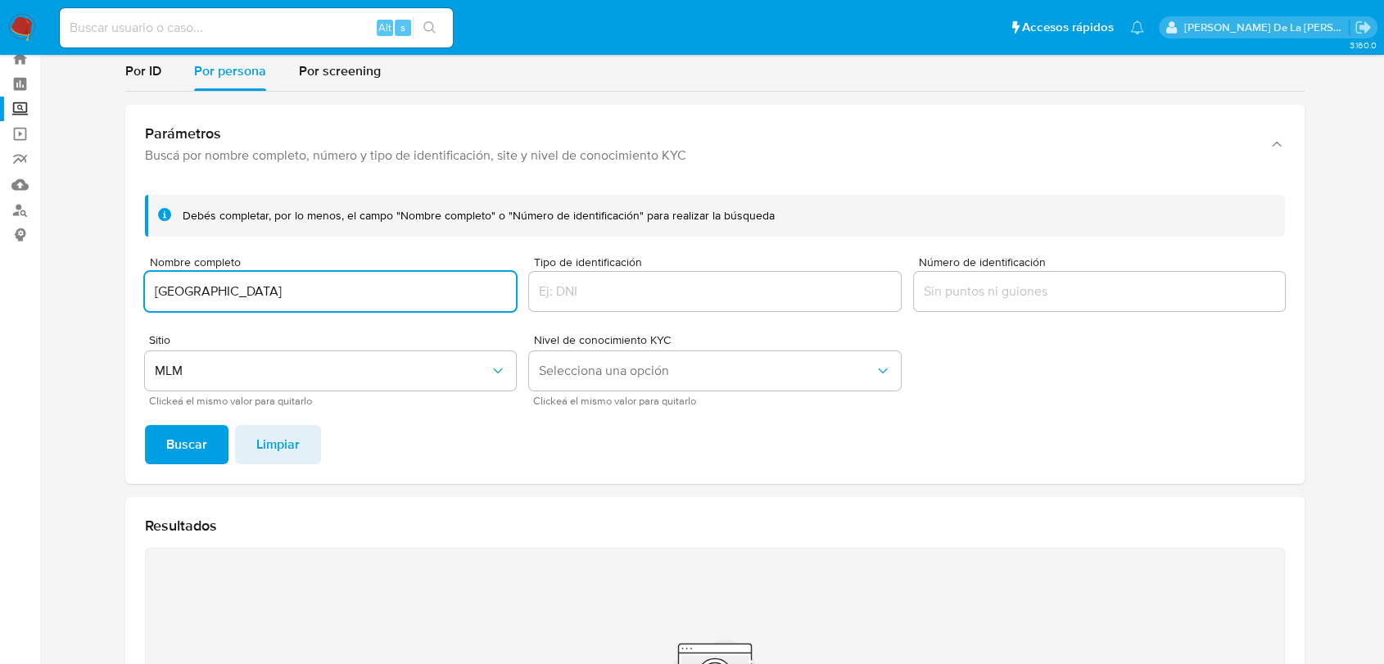
click at [202, 301] on input "[GEOGRAPHIC_DATA]" at bounding box center [330, 291] width 371 height 21
click at [174, 440] on span "Buscar" at bounding box center [186, 445] width 41 height 36
click at [183, 285] on input "CMC del Golfo" at bounding box center [330, 291] width 371 height 21
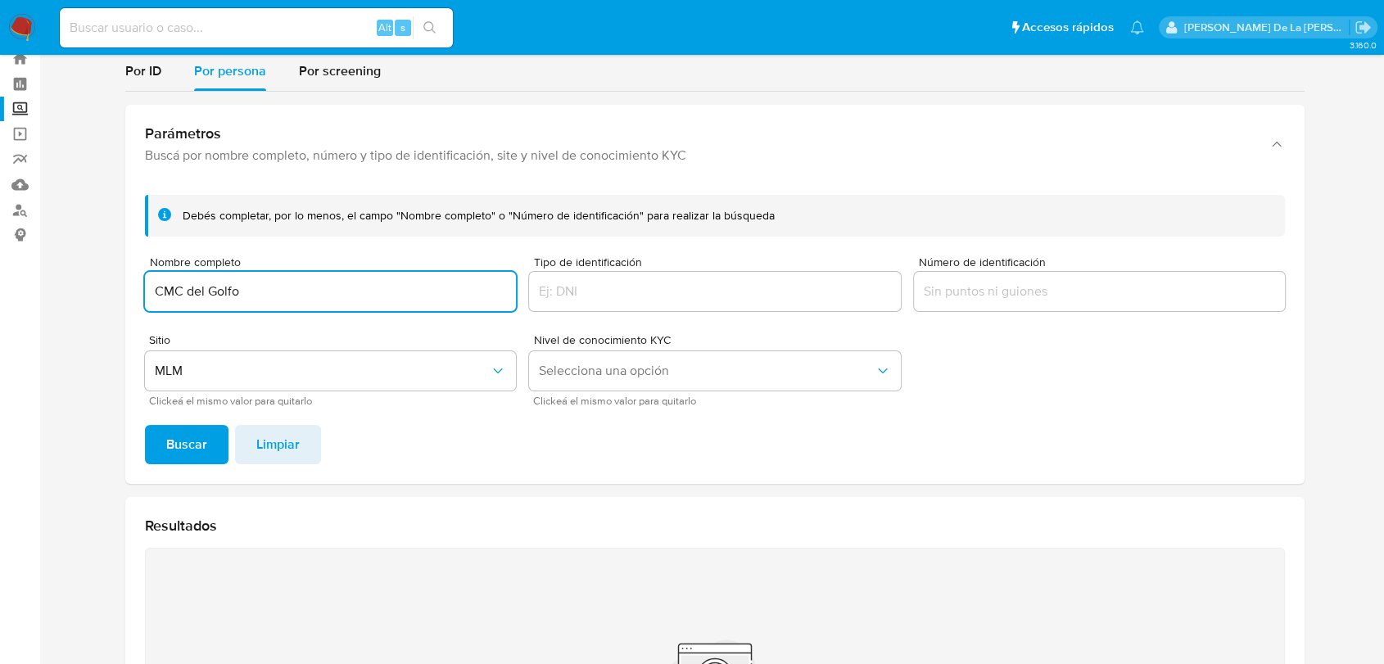
click at [183, 285] on input "CMC del Golfo" at bounding box center [330, 291] width 371 height 21
click at [164, 466] on div "Debés completar, por lo menos, el campo "Nombre completo" o "Número de identifi…" at bounding box center [715, 333] width 1180 height 302
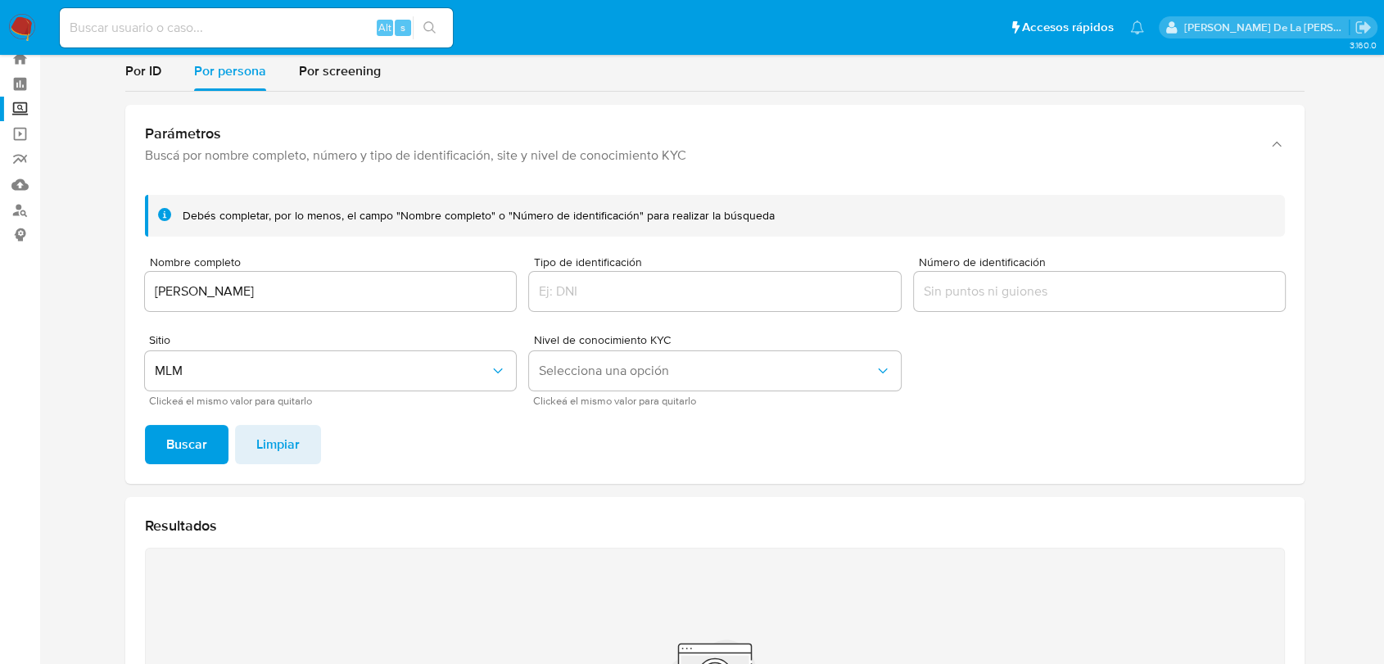
click at [171, 440] on span "Buscar" at bounding box center [186, 445] width 41 height 36
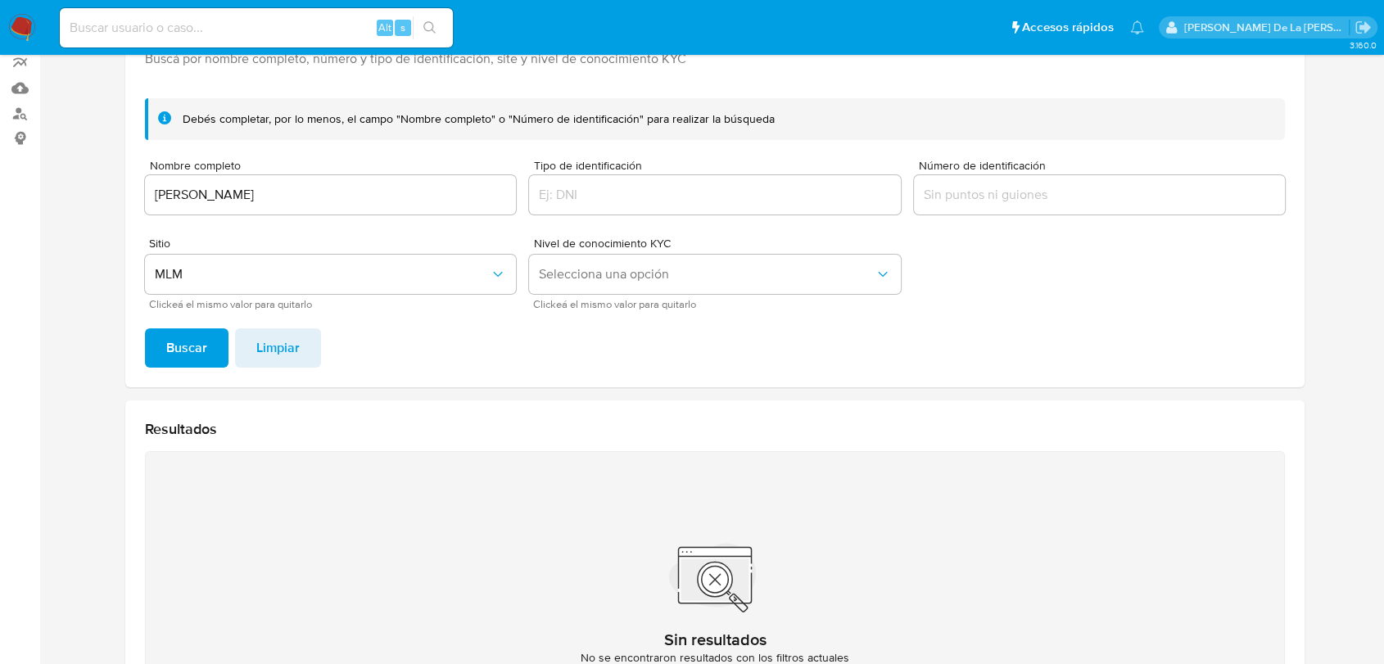
scroll to position [143, 0]
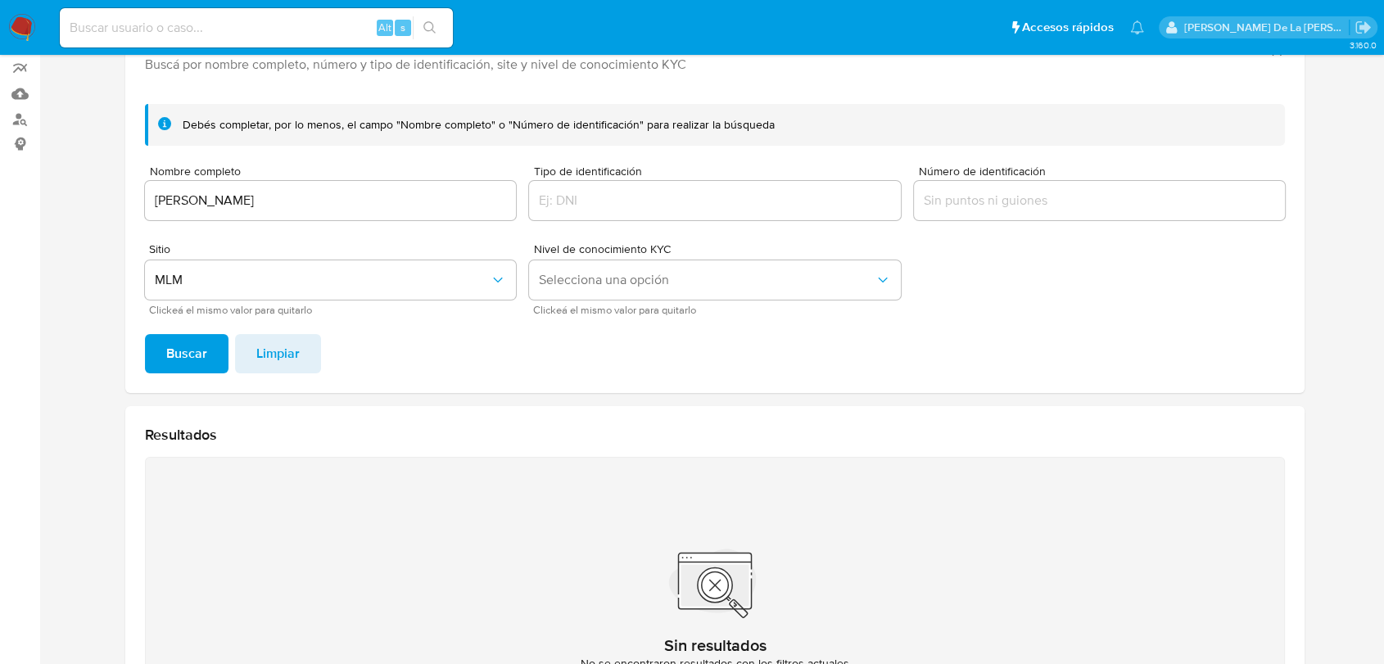
click at [276, 224] on form "Debés completar, por lo menos, el campo "Nombre completo" o "Número de identifi…" at bounding box center [715, 209] width 1140 height 211
click at [276, 197] on input "[PERSON_NAME]" at bounding box center [330, 200] width 371 height 21
click at [215, 186] on div "[PERSON_NAME]" at bounding box center [330, 200] width 371 height 39
click at [214, 186] on div "[PERSON_NAME]" at bounding box center [330, 200] width 371 height 39
click at [213, 190] on input "[PERSON_NAME]" at bounding box center [330, 200] width 371 height 21
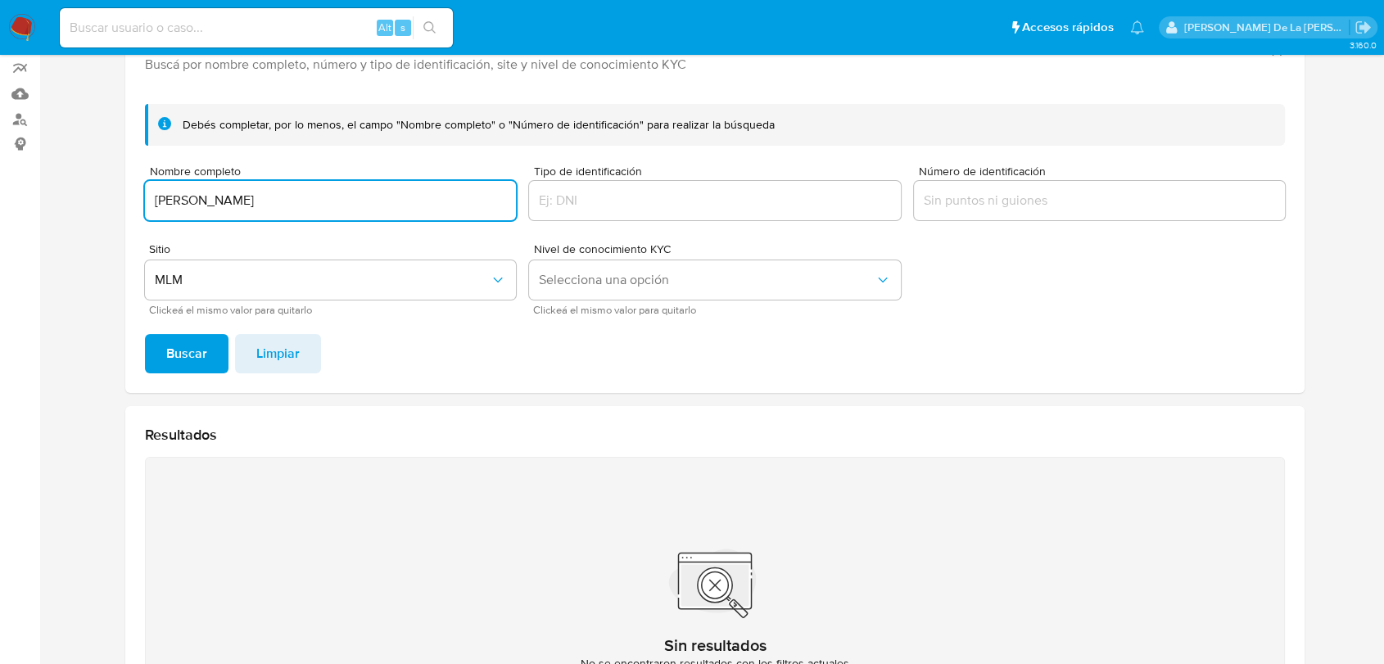
click at [213, 190] on input "[PERSON_NAME]" at bounding box center [330, 200] width 371 height 21
paste input "Gaco Multiservicios"
click at [177, 356] on span "Buscar" at bounding box center [186, 354] width 41 height 36
drag, startPoint x: 279, startPoint y: 203, endPoint x: -185, endPoint y: 202, distance: 464.5
click at [0, 202] on html "Pausado Ver notificaciones Alt s Accesos rápidos Presiona las siguientes teclas…" at bounding box center [692, 351] width 1384 height 989
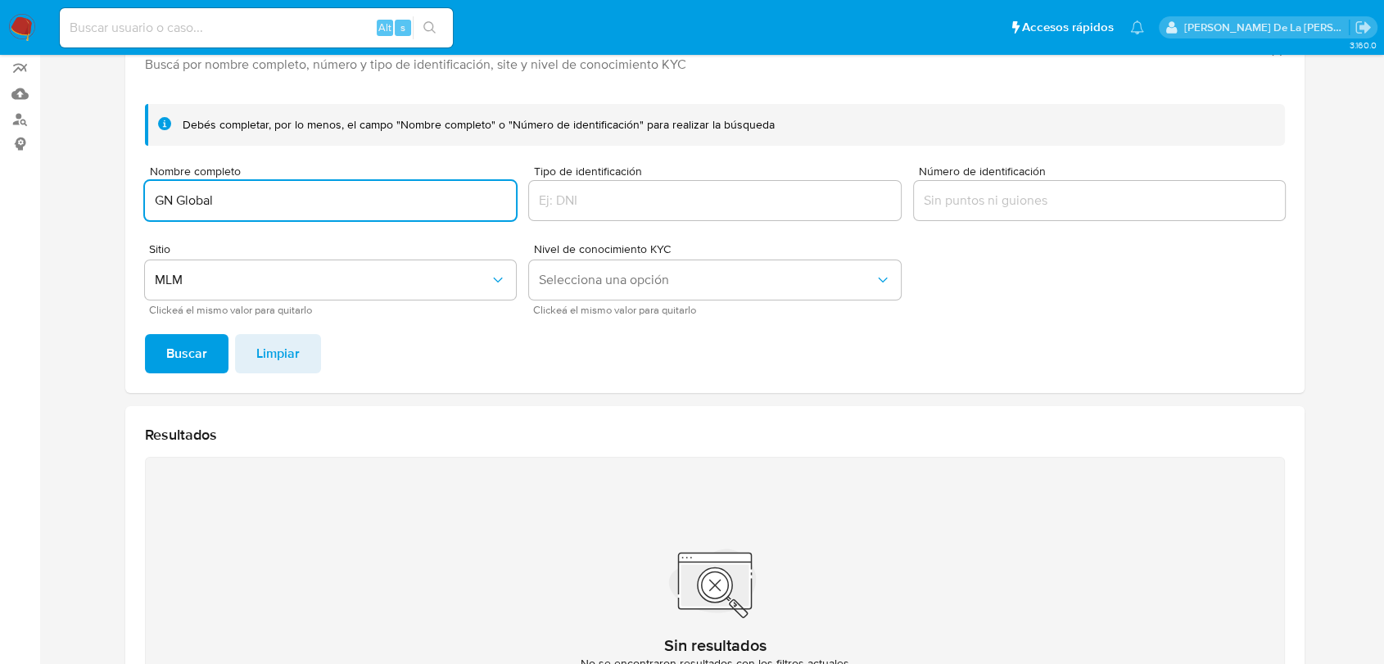
click at [177, 348] on span "Buscar" at bounding box center [186, 354] width 41 height 36
click at [229, 205] on input "GN Global" at bounding box center [330, 200] width 371 height 21
drag, startPoint x: 229, startPoint y: 205, endPoint x: 40, endPoint y: 197, distance: 189.4
click at [40, 197] on main "3.160.0" at bounding box center [692, 351] width 1384 height 989
click at [181, 350] on span "Buscar" at bounding box center [186, 354] width 41 height 36
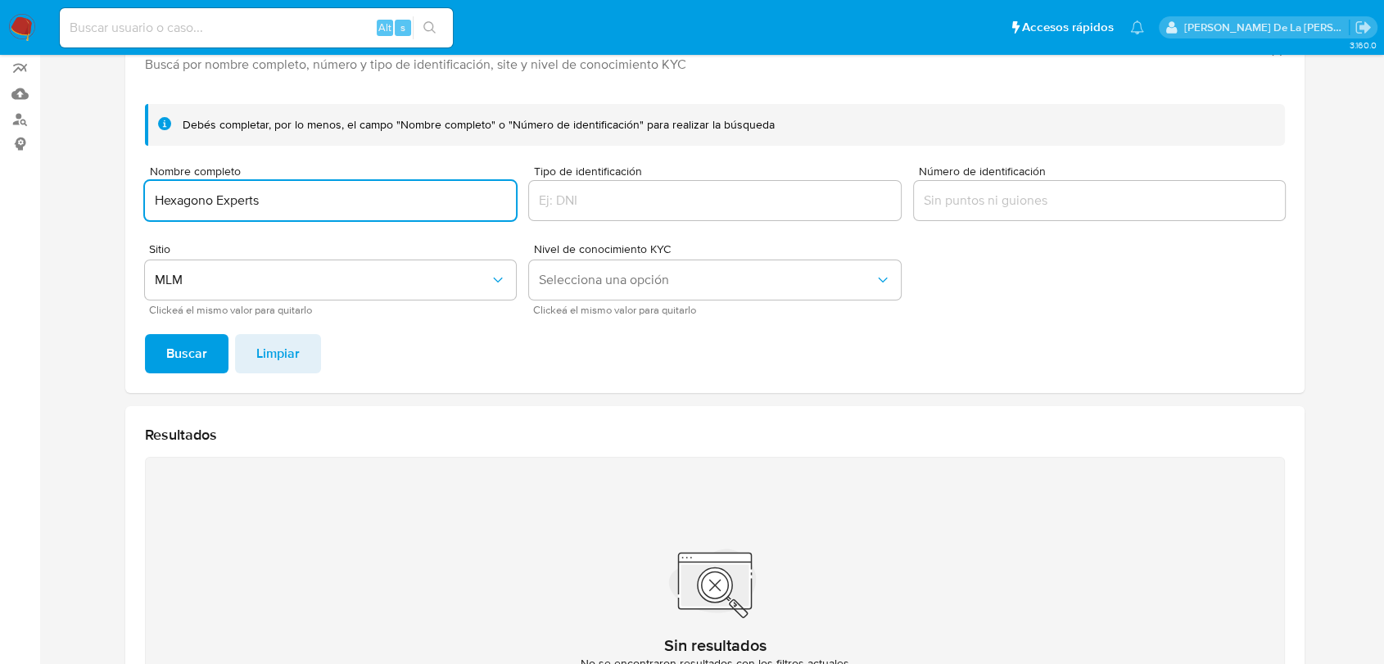
drag, startPoint x: 310, startPoint y: 202, endPoint x: -25, endPoint y: 201, distance: 335.9
click at [0, 201] on html "Pausado Ver notificaciones Alt s Accesos rápidos Presiona las siguientes teclas…" at bounding box center [692, 351] width 1384 height 989
click at [174, 357] on span "Buscar" at bounding box center [186, 354] width 41 height 36
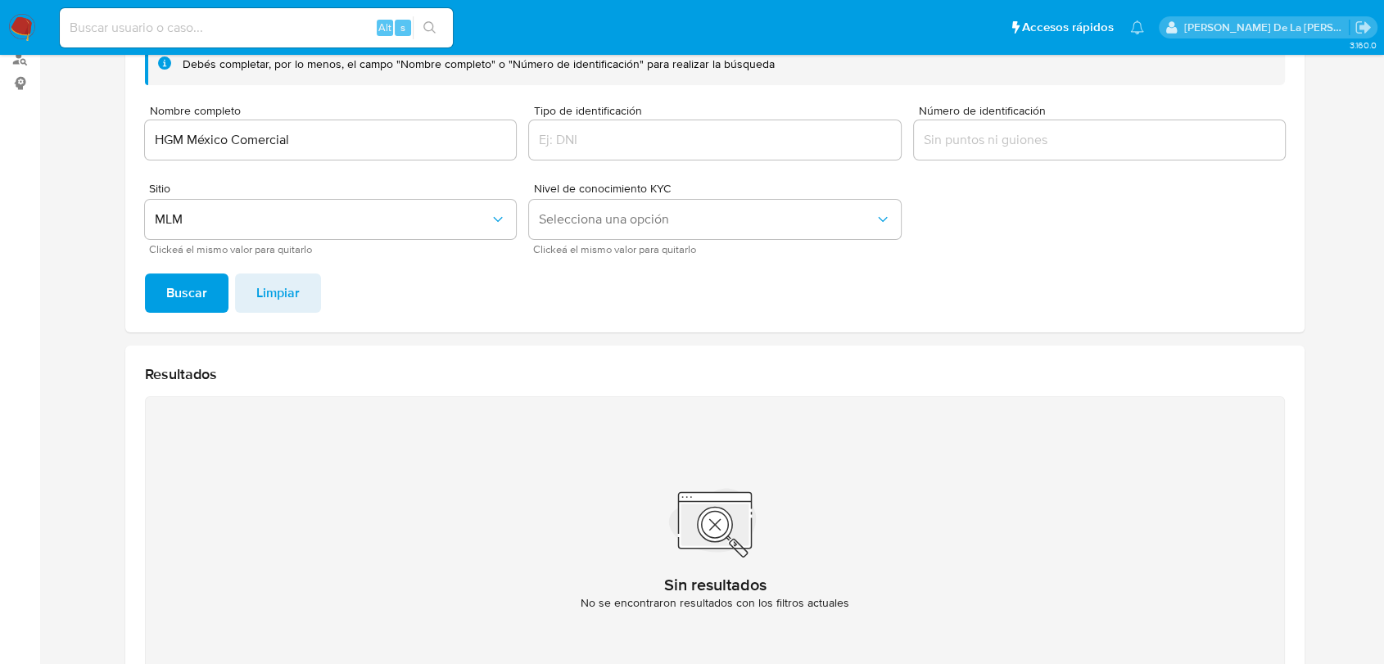
scroll to position [52, 0]
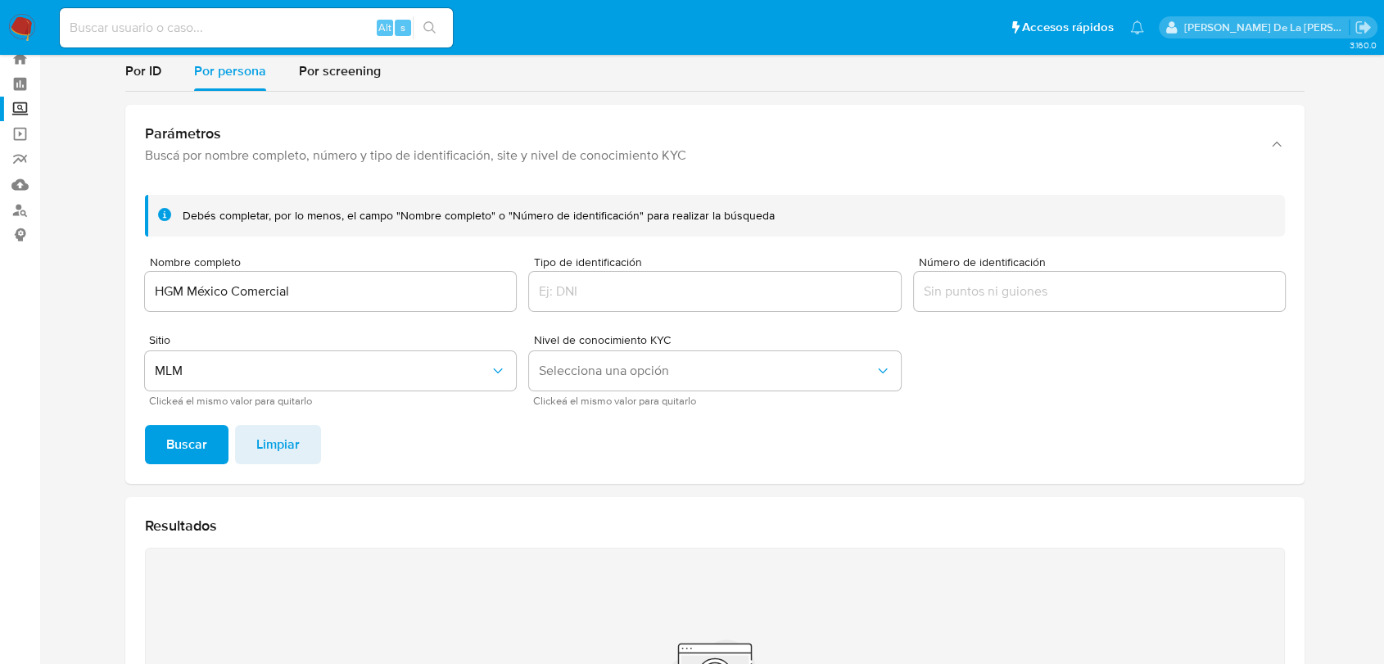
drag, startPoint x: 317, startPoint y: 306, endPoint x: 256, endPoint y: 279, distance: 66.4
click at [250, 282] on div "HGM México Comercial" at bounding box center [330, 291] width 371 height 39
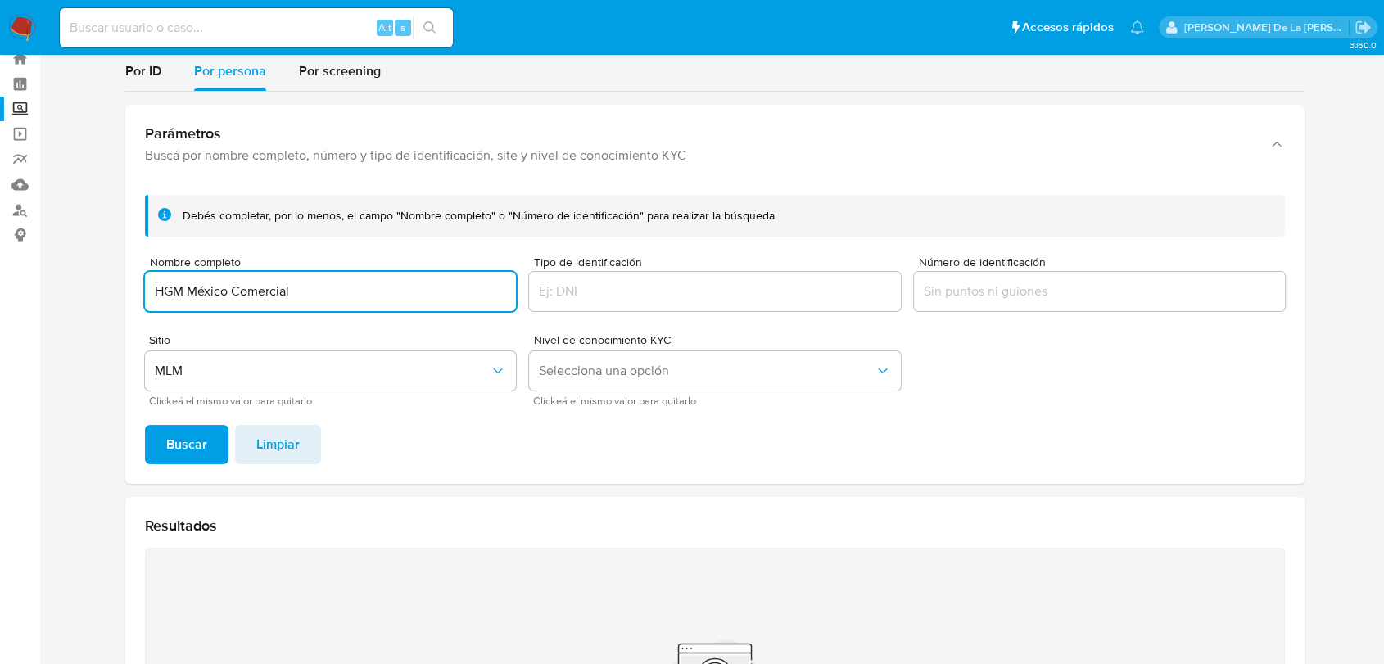
drag, startPoint x: 311, startPoint y: 298, endPoint x: -149, endPoint y: 283, distance: 460.6
click at [0, 283] on html "Pausado Ver notificaciones Alt s Accesos rápidos Presiona las siguientes teclas…" at bounding box center [692, 442] width 1384 height 989
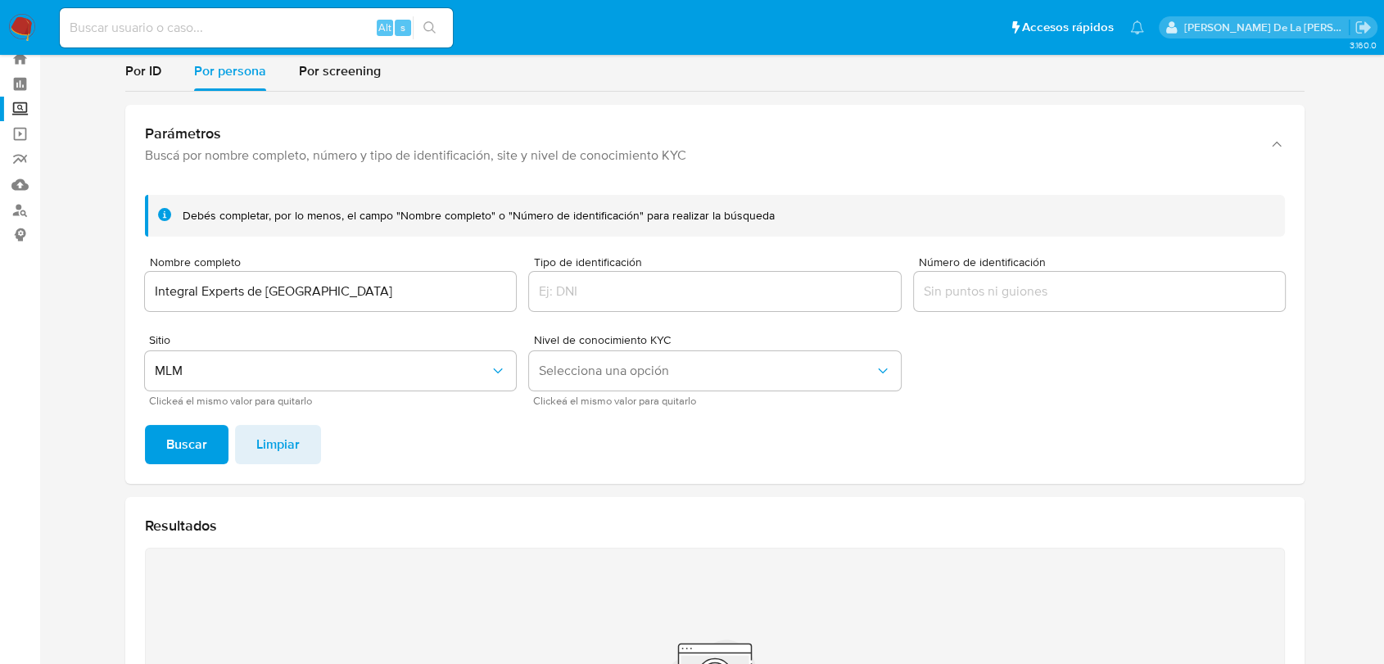
click at [187, 433] on span "Buscar" at bounding box center [186, 445] width 41 height 36
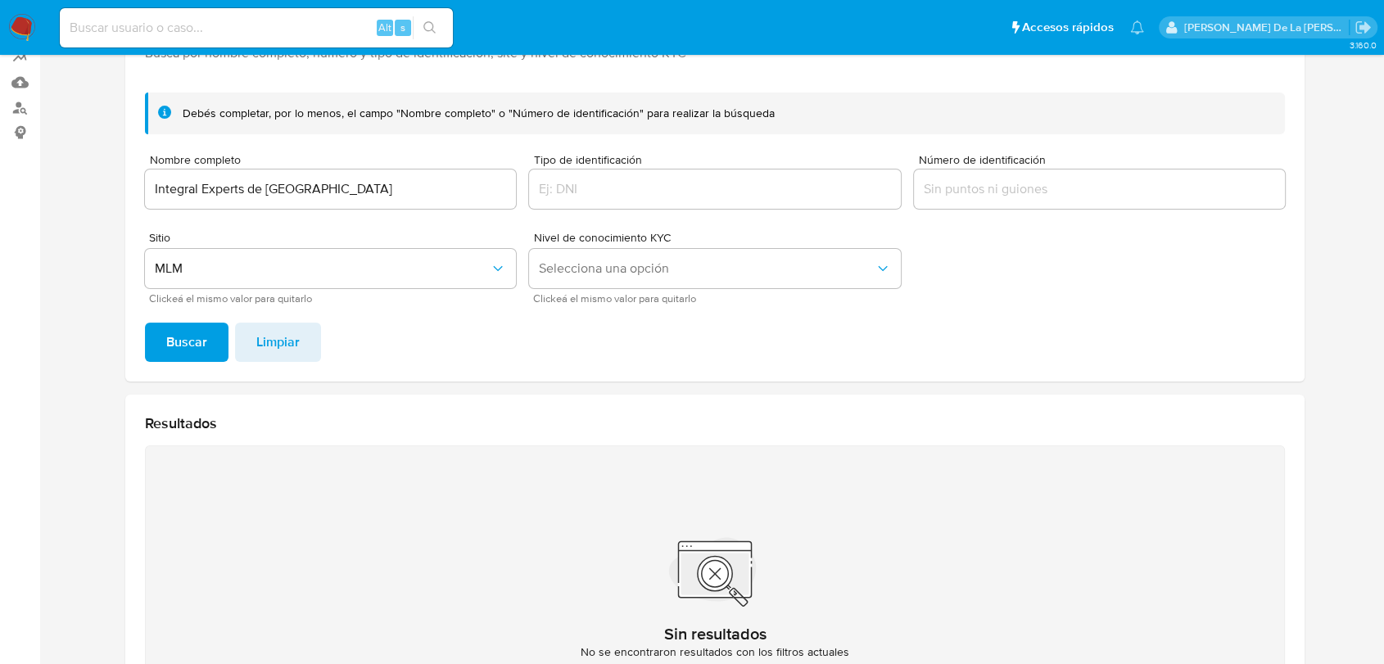
scroll to position [143, 0]
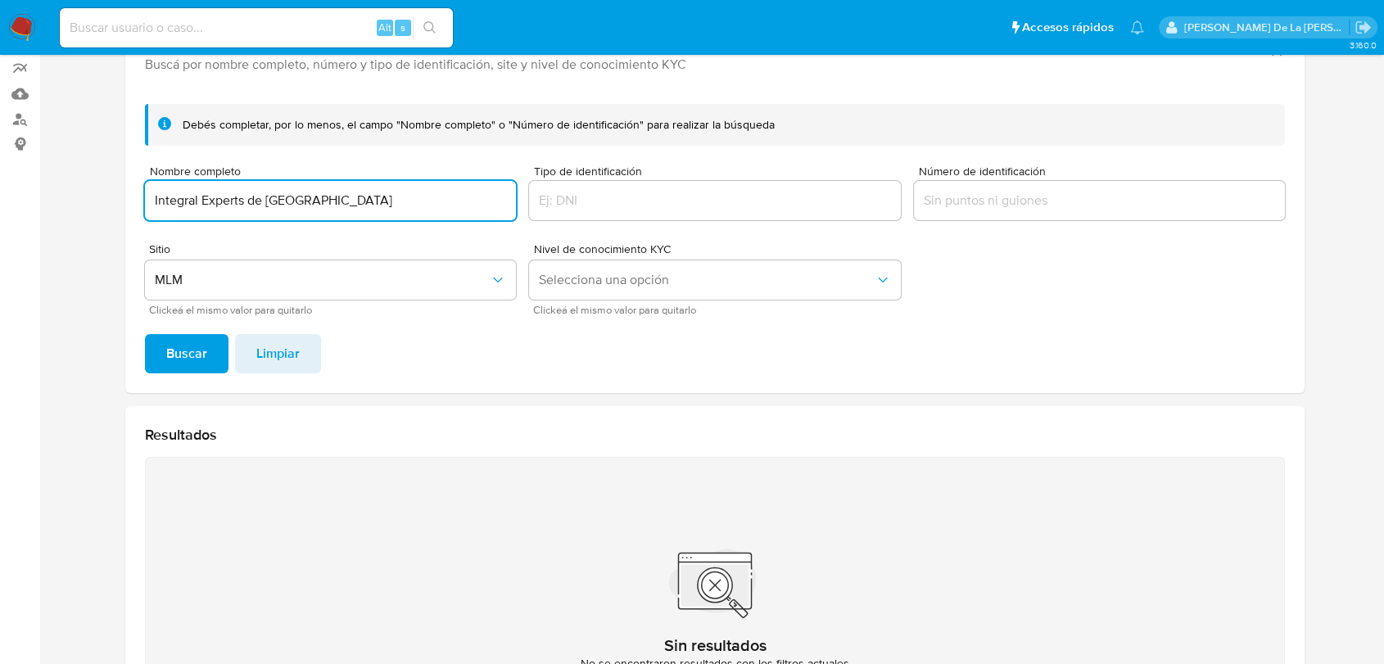
drag, startPoint x: 339, startPoint y: 192, endPoint x: 2, endPoint y: 195, distance: 337.5
click at [13, 195] on section "Bandeja Tablero Screening Búsqueda en Listas Watchlist Herramientas Operaciones…" at bounding box center [692, 351] width 1384 height 989
type input "Ok aplicaciones y mas"
click at [204, 337] on span "Buscar" at bounding box center [186, 354] width 41 height 36
